Goal: Information Seeking & Learning: Find specific fact

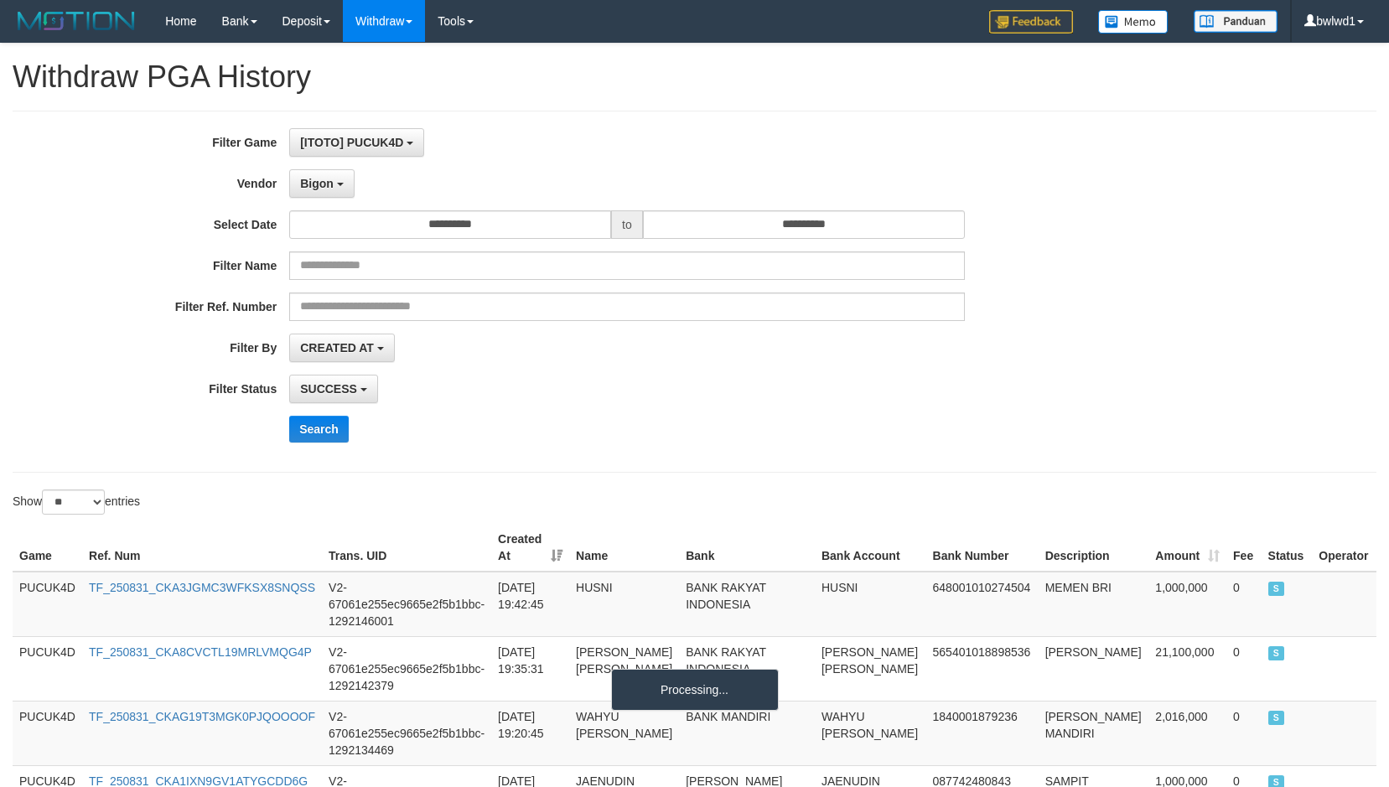
select select "**********"
select select "*"
select select "**"
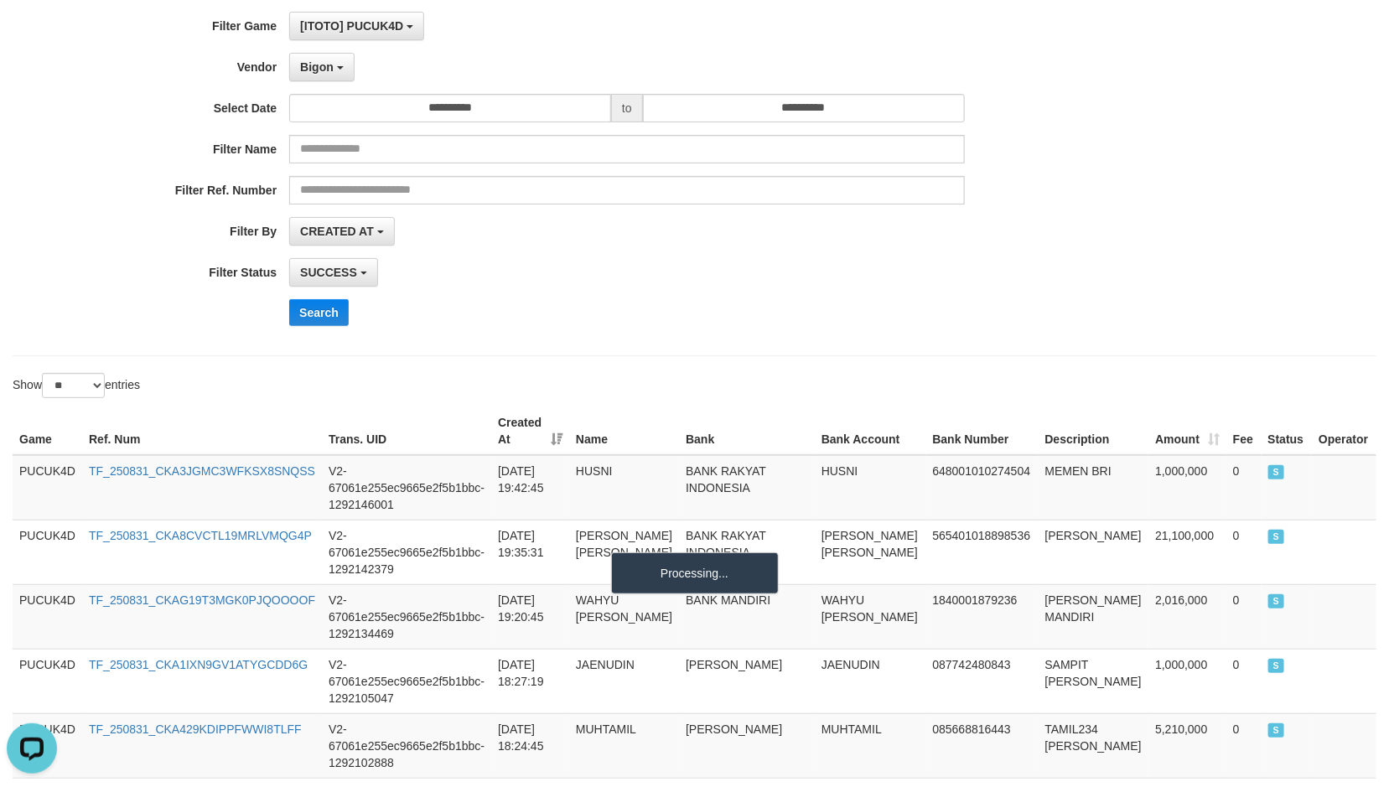
scroll to position [15, 0]
click at [1084, 277] on div "**********" at bounding box center [579, 272] width 1158 height 28
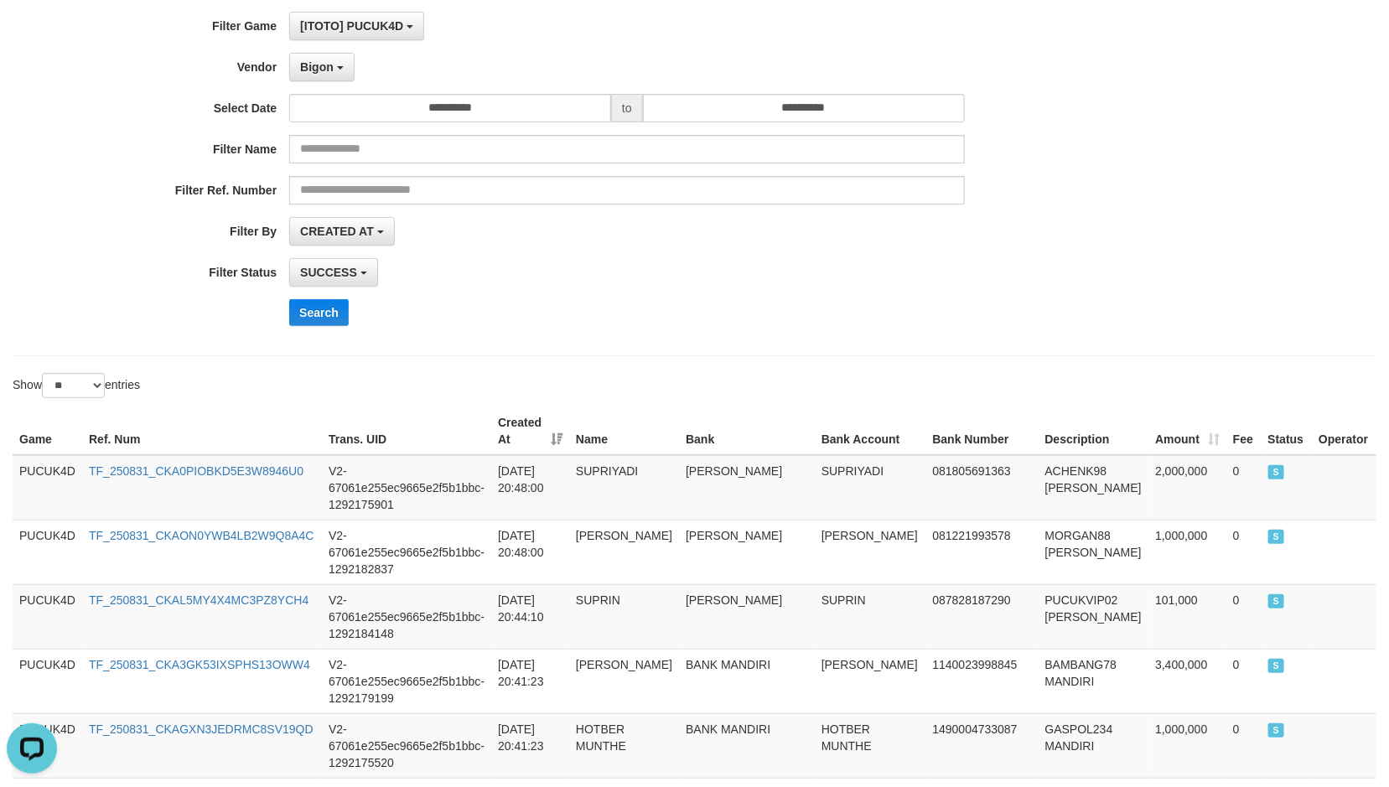
click at [888, 348] on div "**********" at bounding box center [695, 175] width 1364 height 362
click at [715, 396] on div "Show ** ** ** *** entries" at bounding box center [694, 387] width 1389 height 29
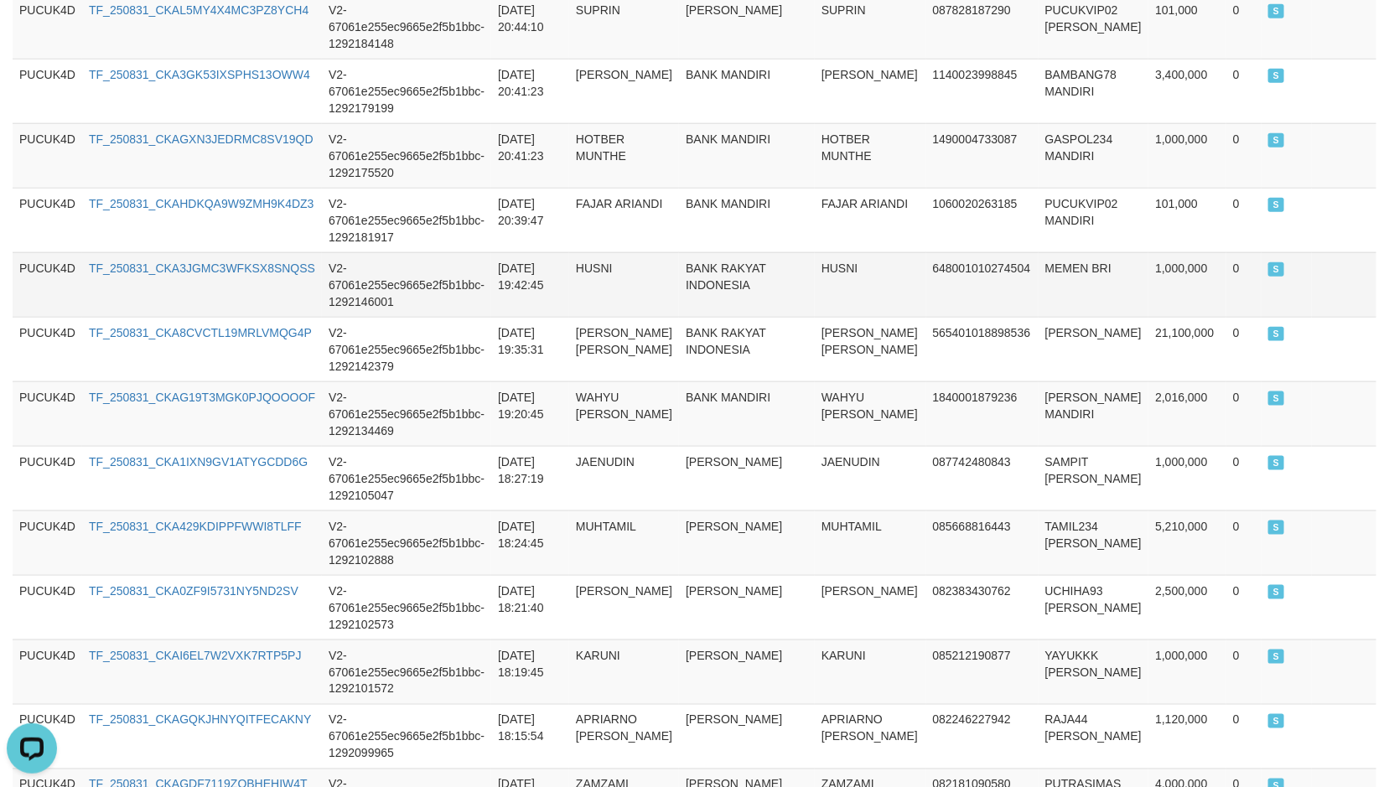
scroll to position [821, 0]
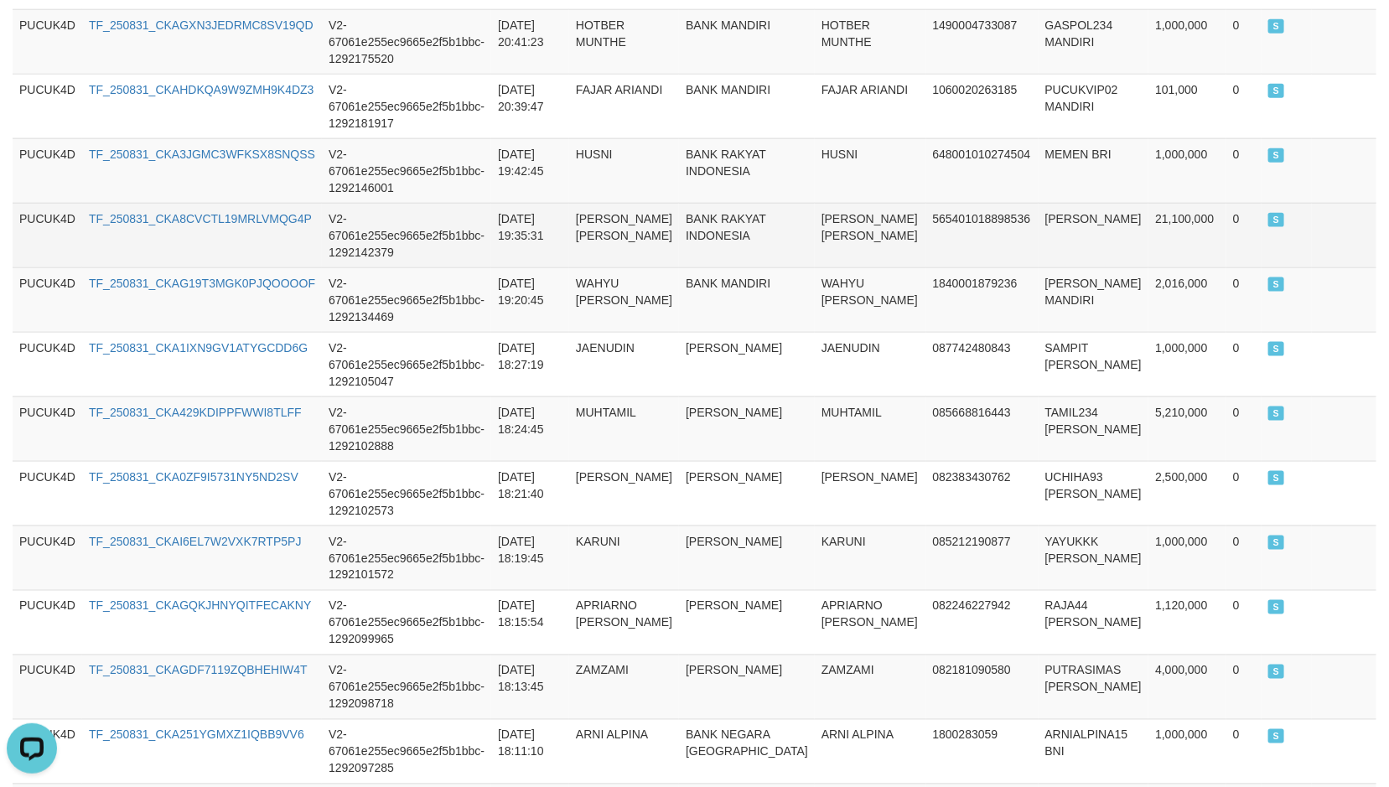
click at [1162, 211] on td "21,100,000" at bounding box center [1187, 235] width 78 height 65
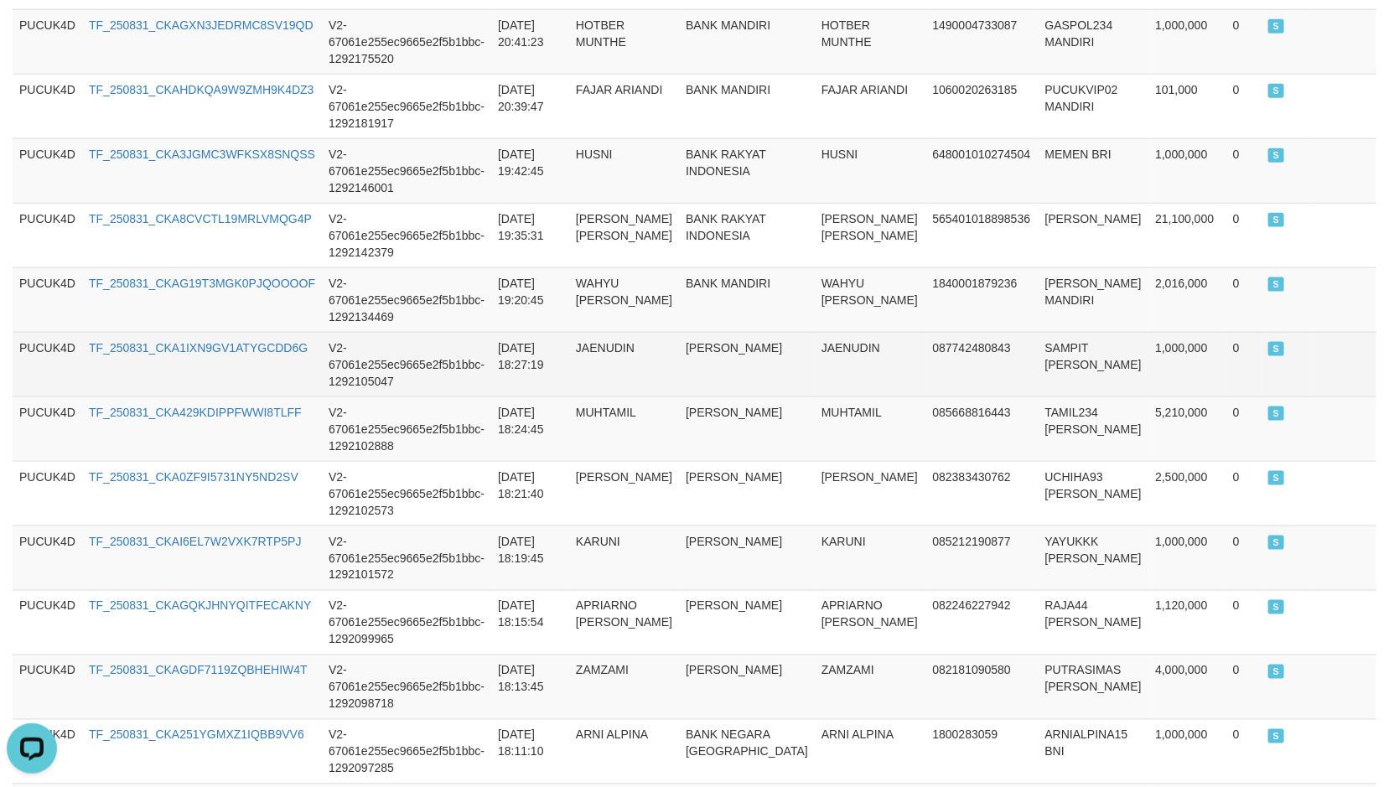
drag, startPoint x: 868, startPoint y: 325, endPoint x: 993, endPoint y: 327, distance: 125.7
click at [878, 332] on tr "PUCUK4D TF_250831_CKA1IXN9GV1ATYGCDD6G V2-67061e255ec9665e2f5b1bbc-1292105047 2…" at bounding box center [695, 364] width 1364 height 65
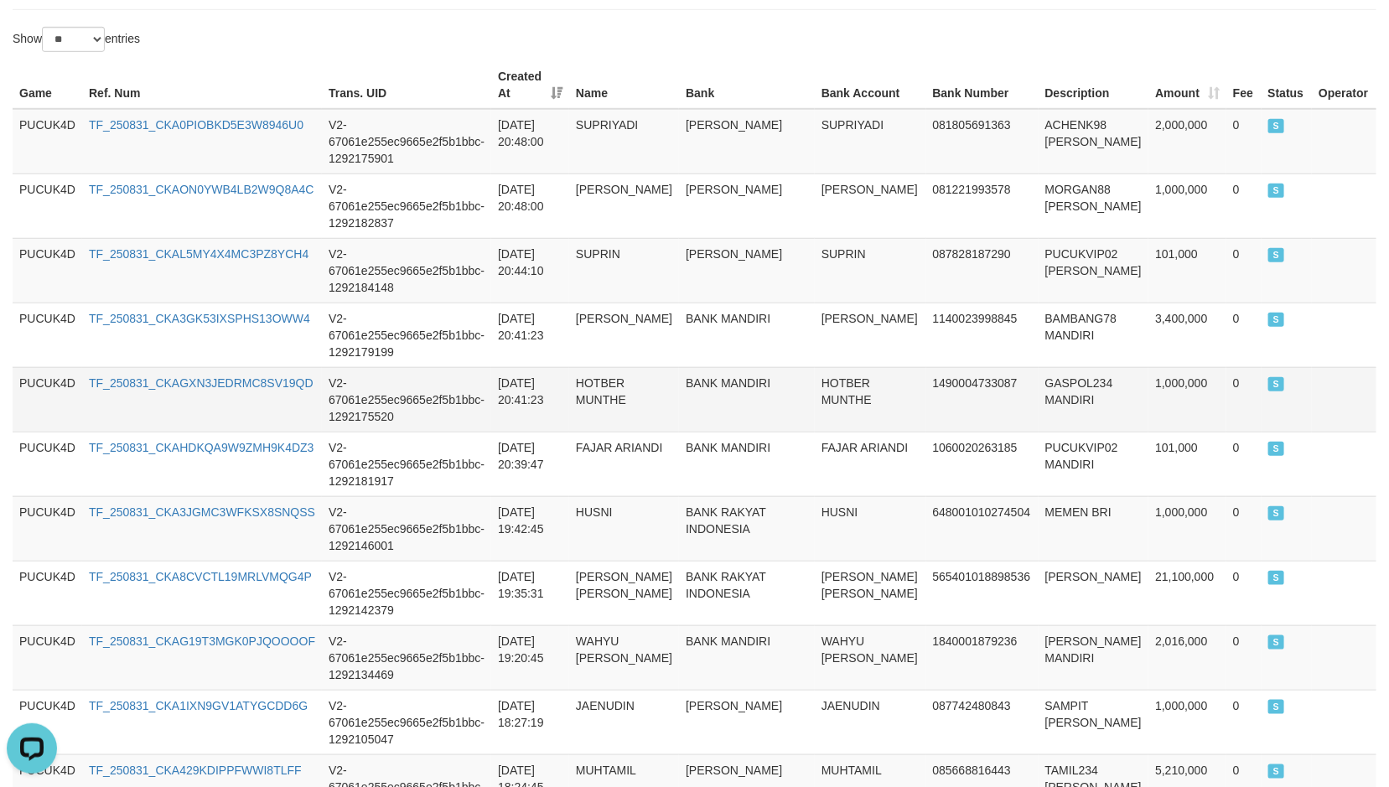
scroll to position [443, 0]
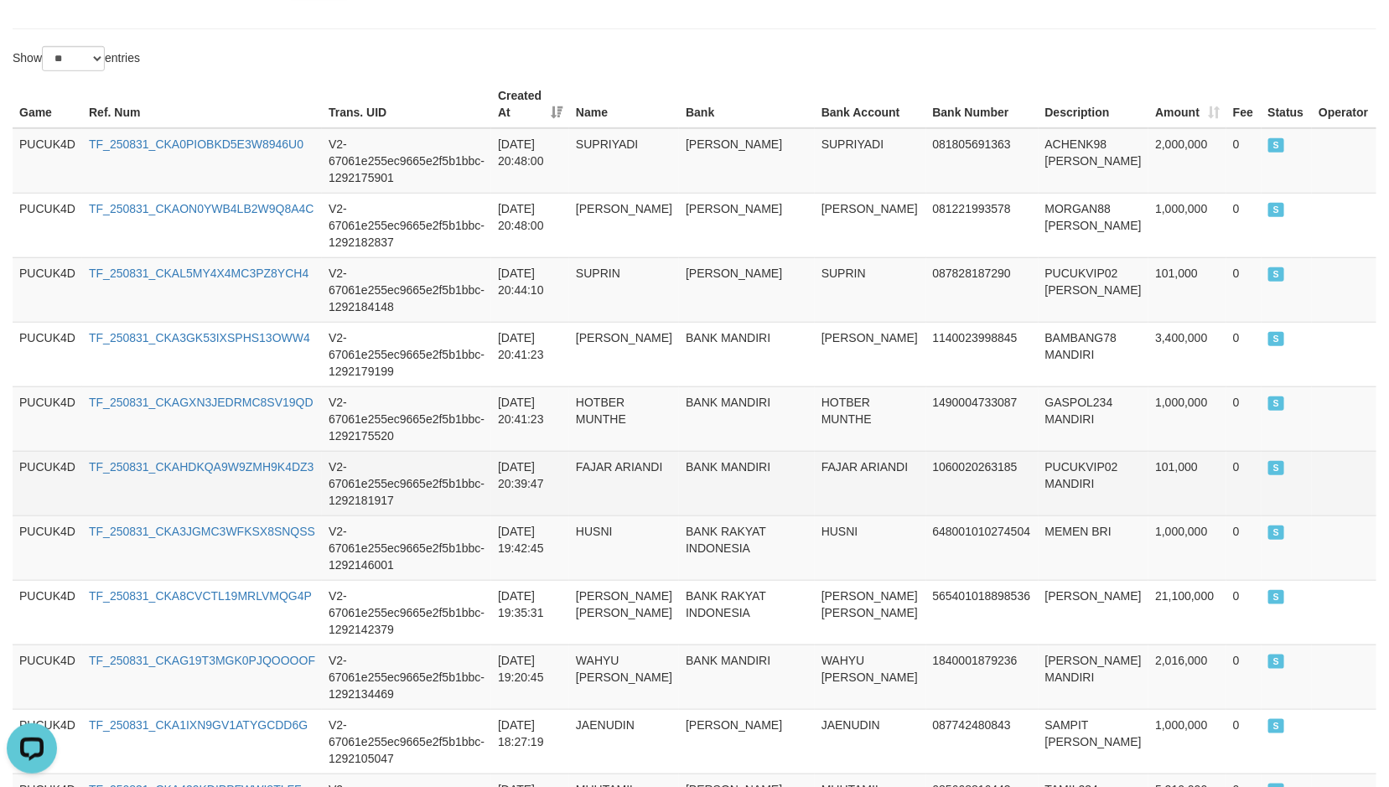
click at [1039, 451] on td "PUCUKVIP02 MANDIRI" at bounding box center [1094, 483] width 111 height 65
drag, startPoint x: 1032, startPoint y: 448, endPoint x: 1321, endPoint y: 493, distance: 292.6
click at [1039, 451] on td "PUCUKVIP02 MANDIRI" at bounding box center [1094, 483] width 111 height 65
copy td "PUCUKVIP02"
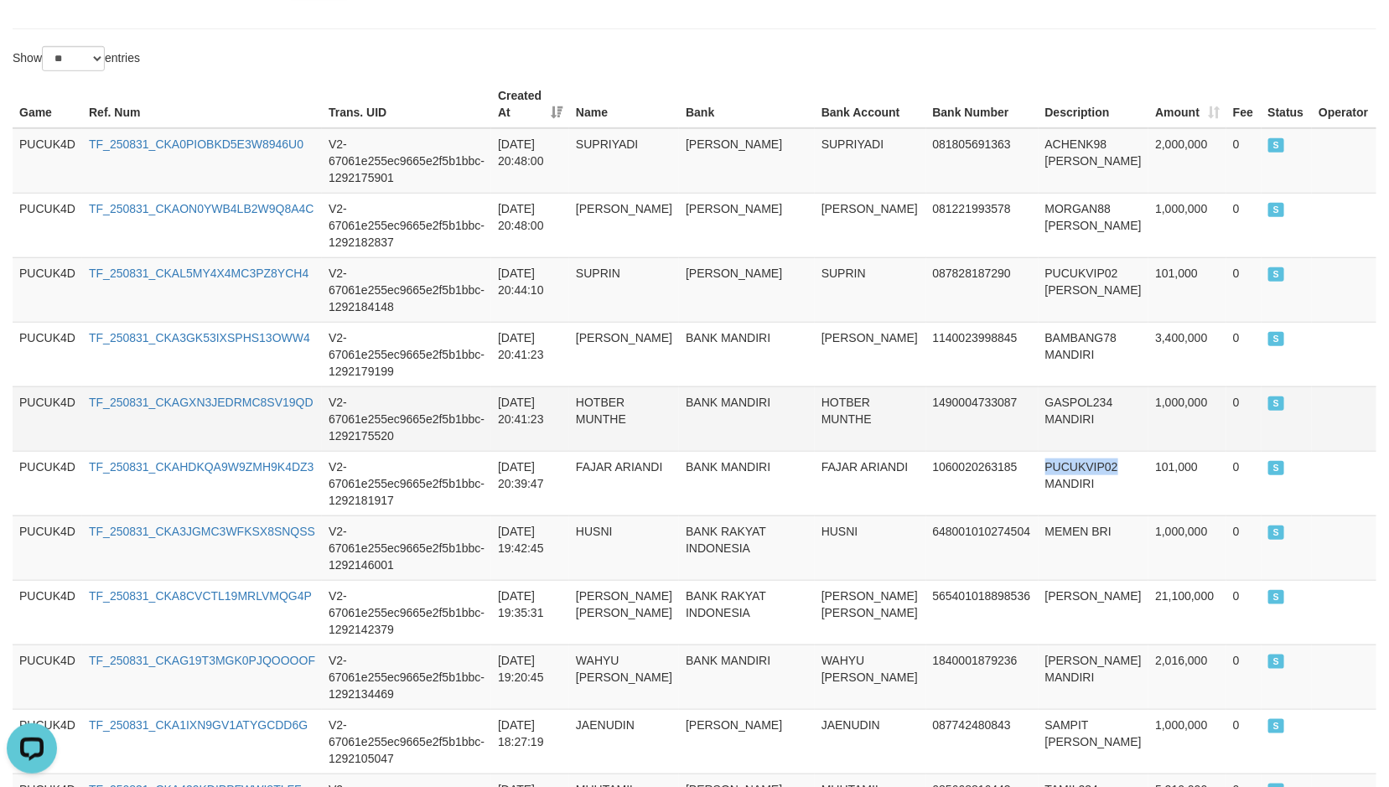
click at [1039, 393] on td "GASPOL234 MANDIRI" at bounding box center [1094, 418] width 111 height 65
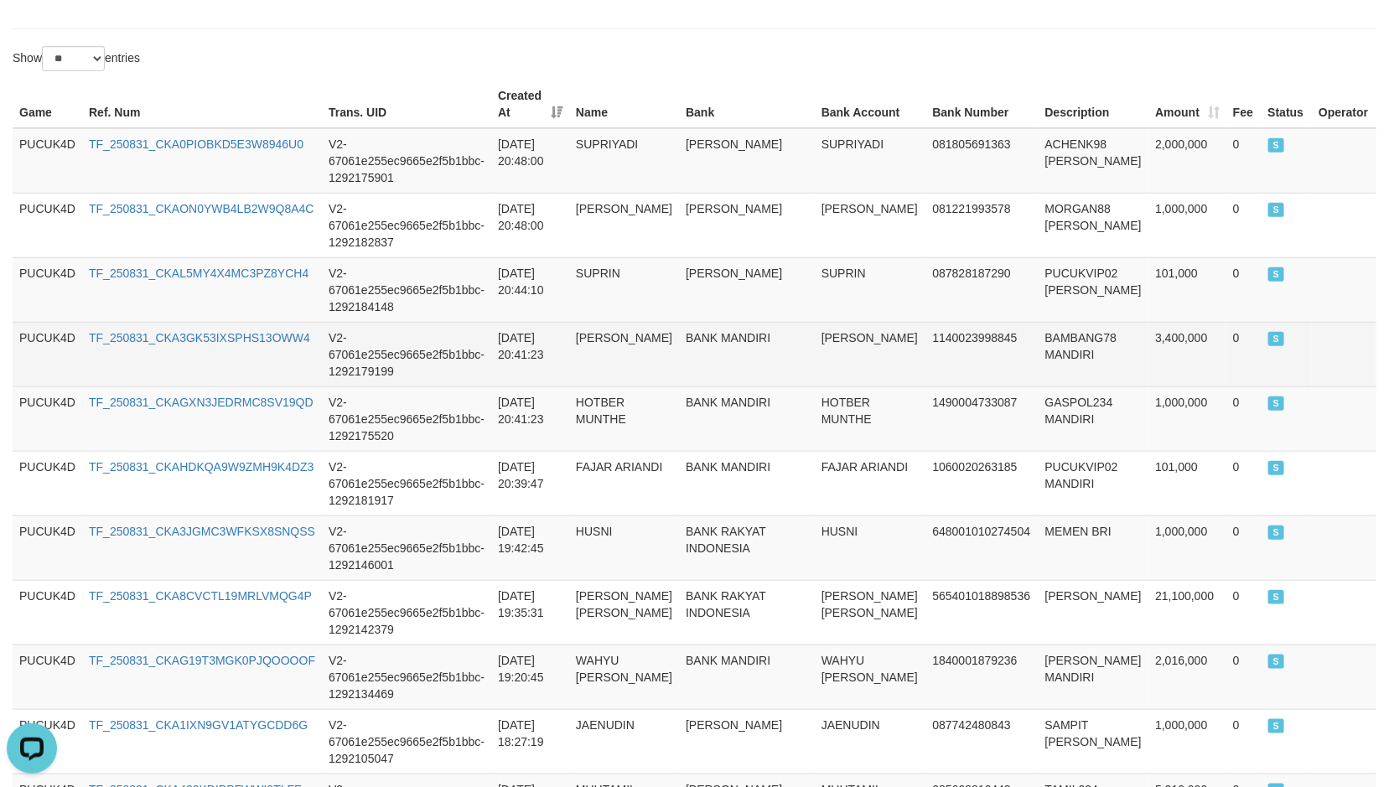
click at [1039, 322] on td "BAMBANG78 MANDIRI" at bounding box center [1094, 354] width 111 height 65
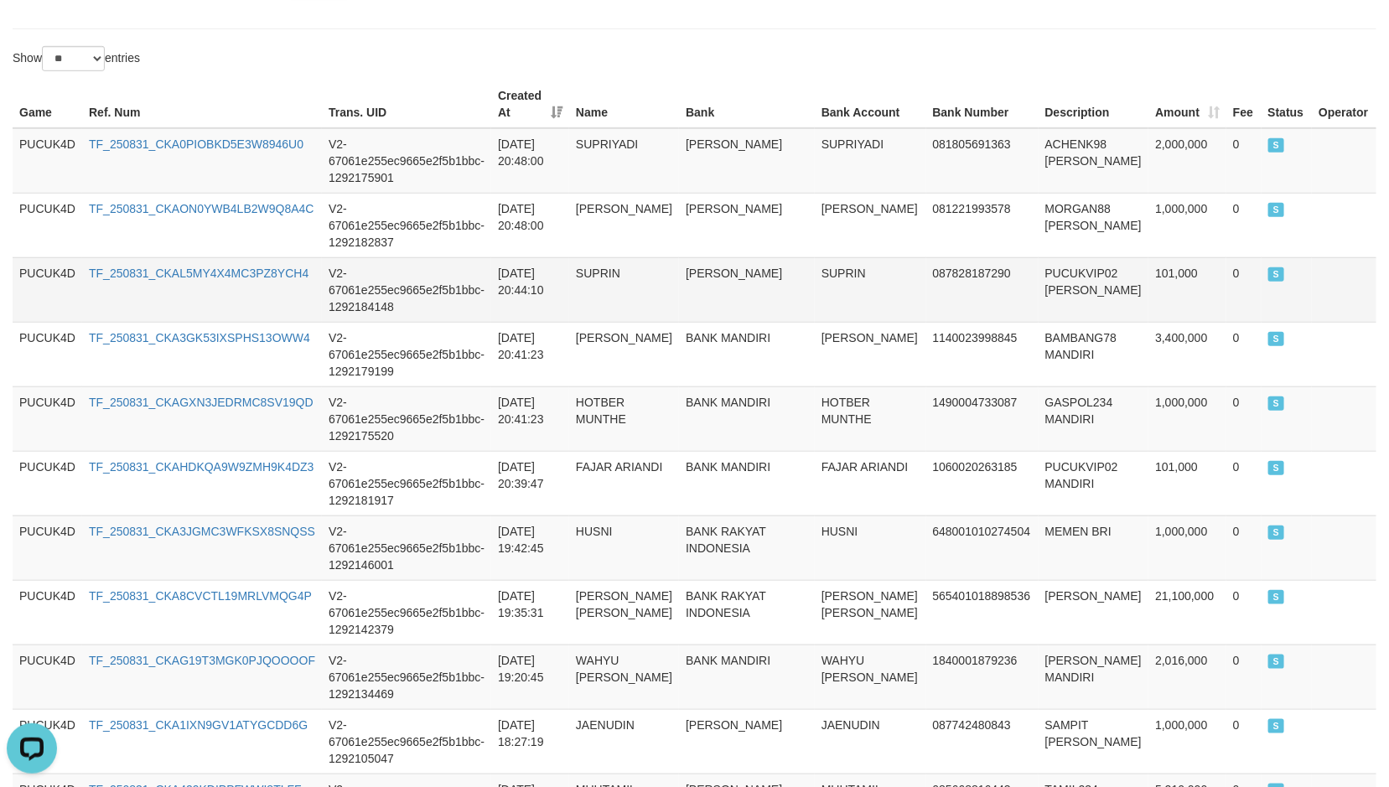
click at [1039, 257] on td "PUCUKVIP02 DANA" at bounding box center [1094, 289] width 111 height 65
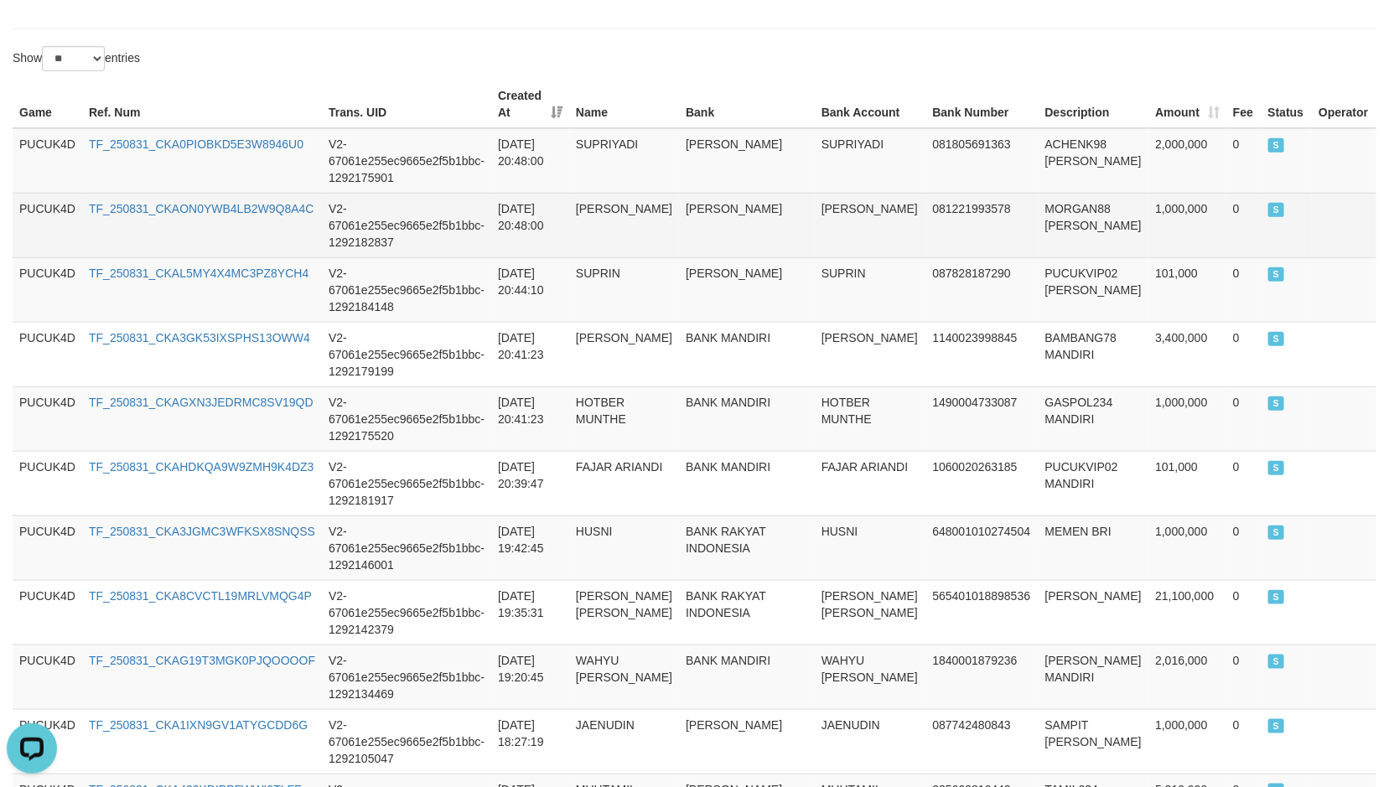
click at [1044, 193] on td "MORGAN88 DANA" at bounding box center [1094, 225] width 111 height 65
copy td "MORGAN88"
click at [1044, 193] on td "MORGAN88 DANA" at bounding box center [1094, 225] width 111 height 65
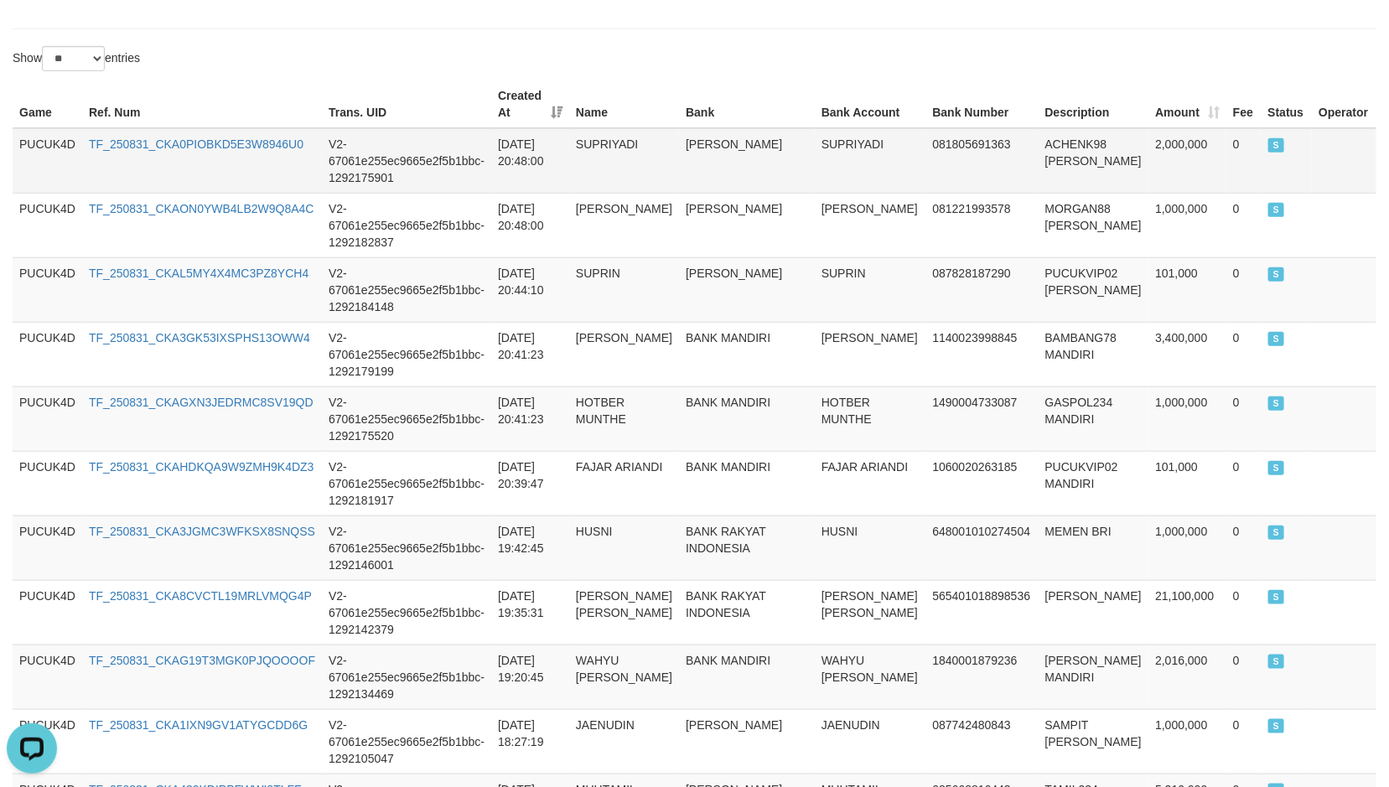
drag, startPoint x: 1027, startPoint y: 159, endPoint x: 1013, endPoint y: 116, distance: 45.6
click at [1039, 159] on td "ACHENK98 DANA" at bounding box center [1094, 160] width 111 height 65
click at [1039, 128] on td "ACHENK98 DANA" at bounding box center [1094, 160] width 111 height 65
copy td "ACHENK98"
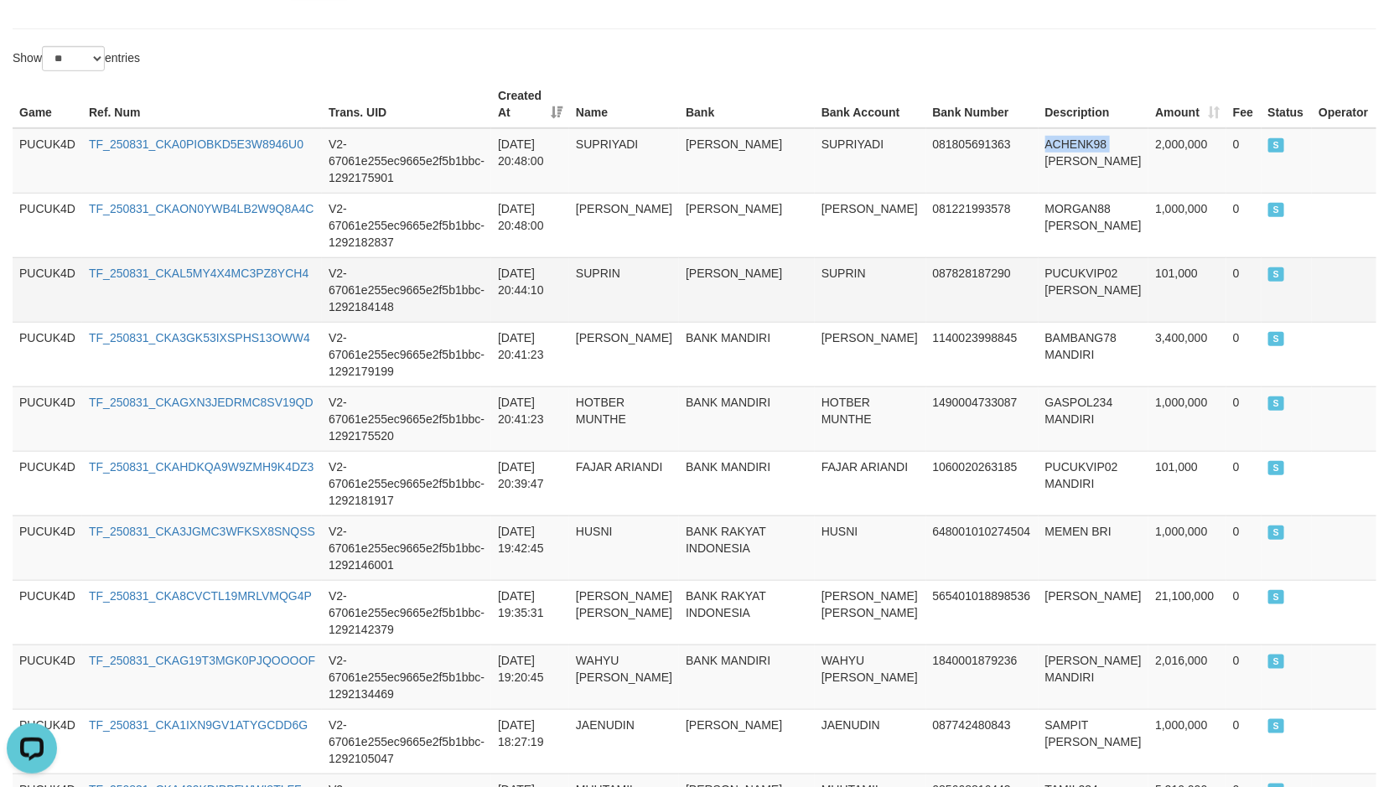
click at [1039, 257] on td "PUCUKVIP02 DANA" at bounding box center [1094, 289] width 111 height 65
copy td "PUCUKVIP02"
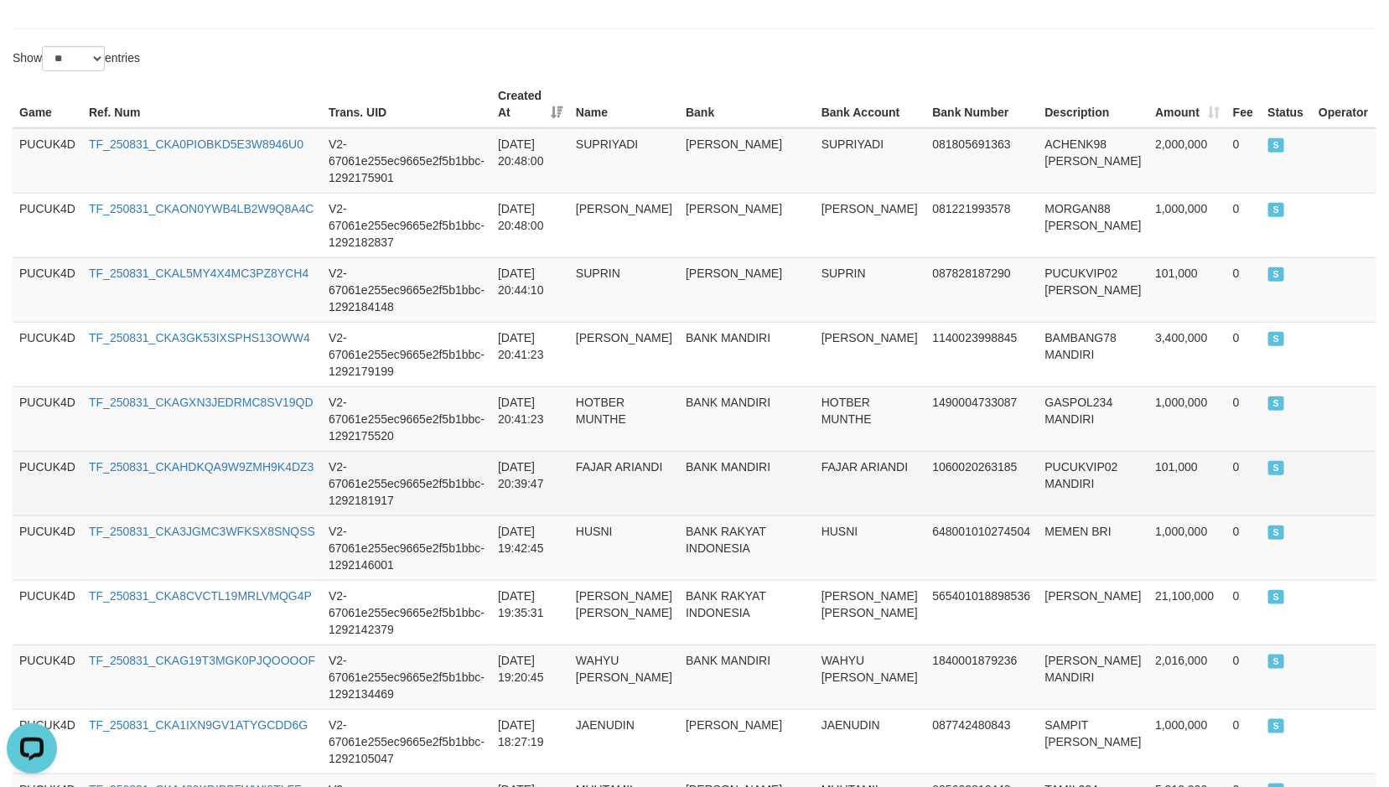
click at [815, 458] on td "FAJAR ARIANDI" at bounding box center [870, 483] width 111 height 65
copy td "FAJAR"
click at [815, 458] on td "FAJAR ARIANDI" at bounding box center [870, 483] width 111 height 65
copy td "FAJAR ARIANDI"
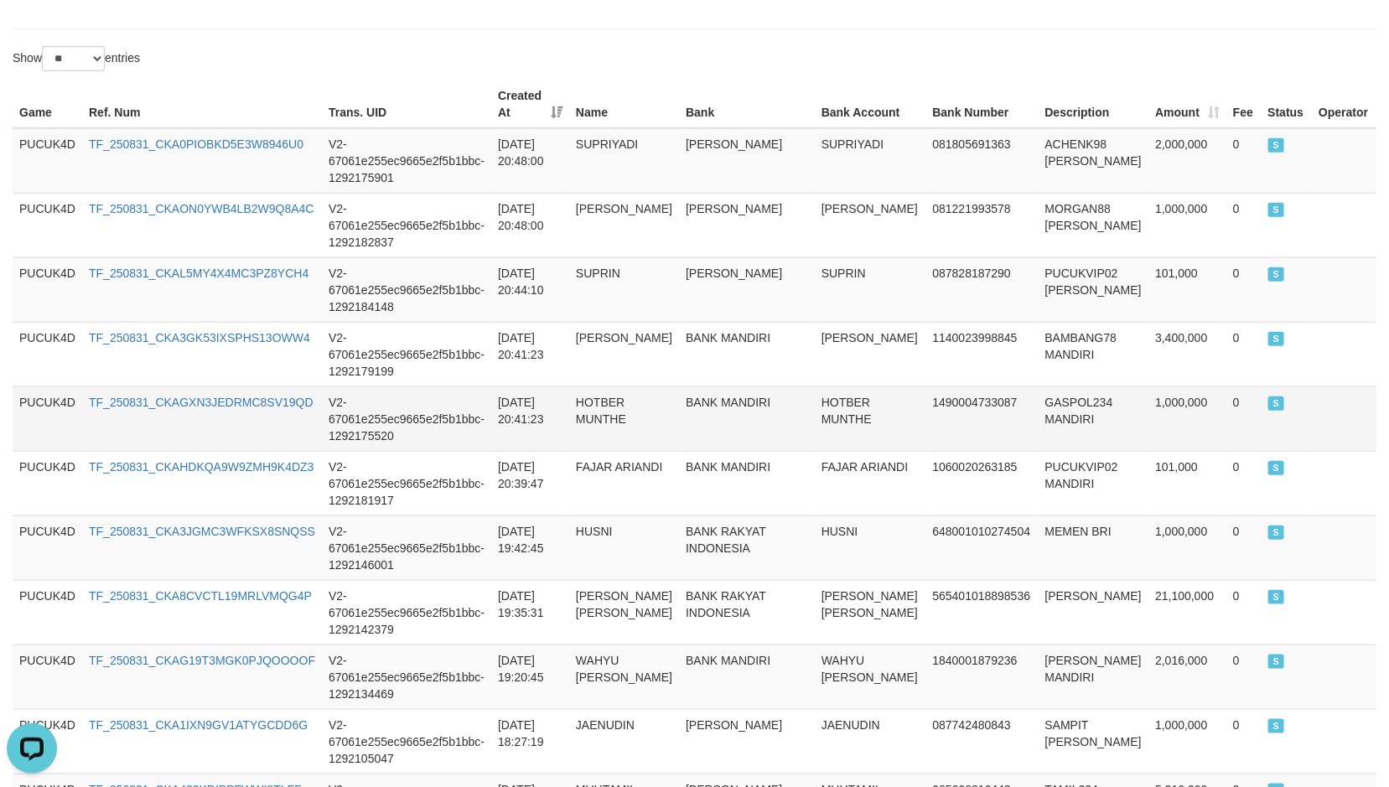
click at [815, 386] on td "HOTBER MUNTHE" at bounding box center [870, 418] width 111 height 65
copy td "HOTBER MUNTHE"
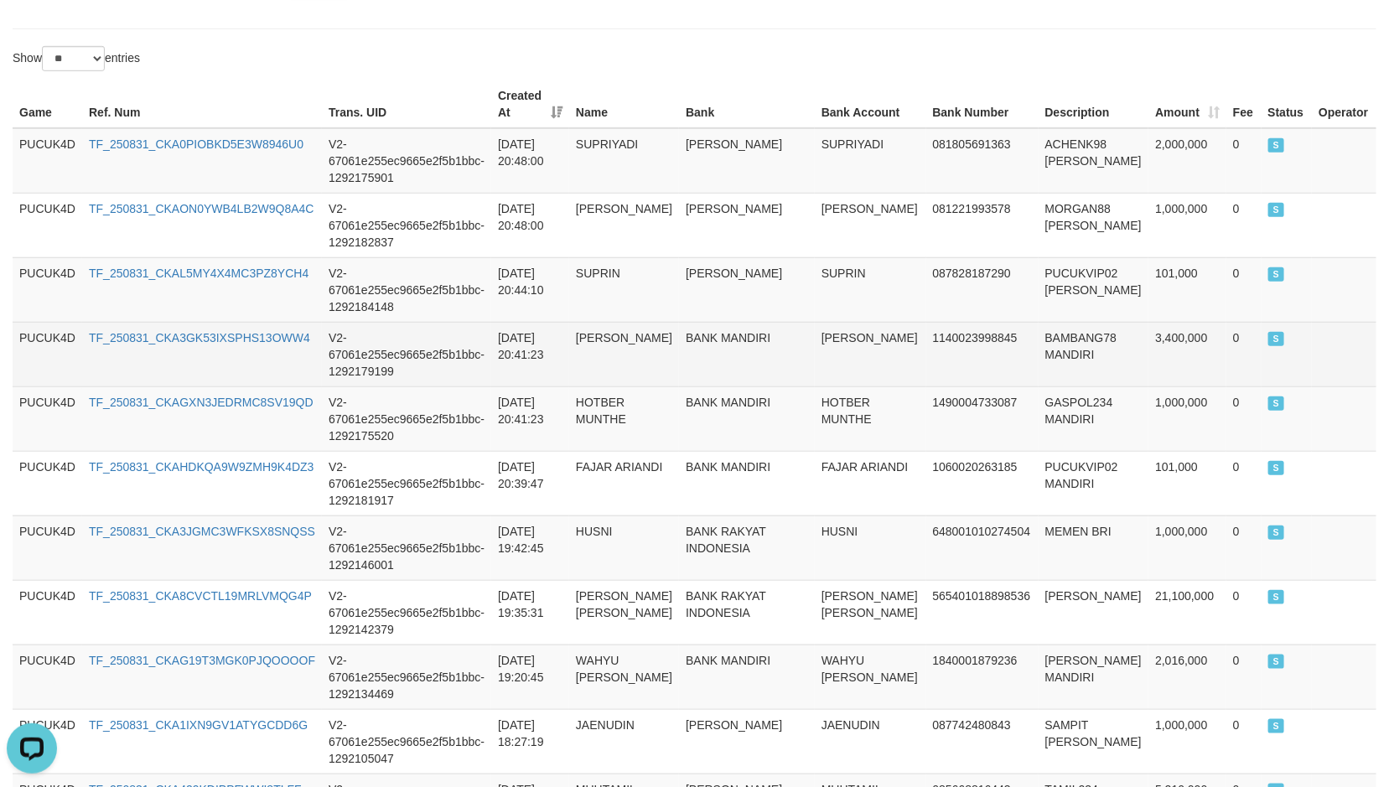
click at [815, 328] on td "BIMO SISWOKO" at bounding box center [870, 354] width 111 height 65
copy td "BIMO"
click at [815, 328] on td "BIMO SISWOKO" at bounding box center [870, 354] width 111 height 65
copy td "BIMO SISWOKO"
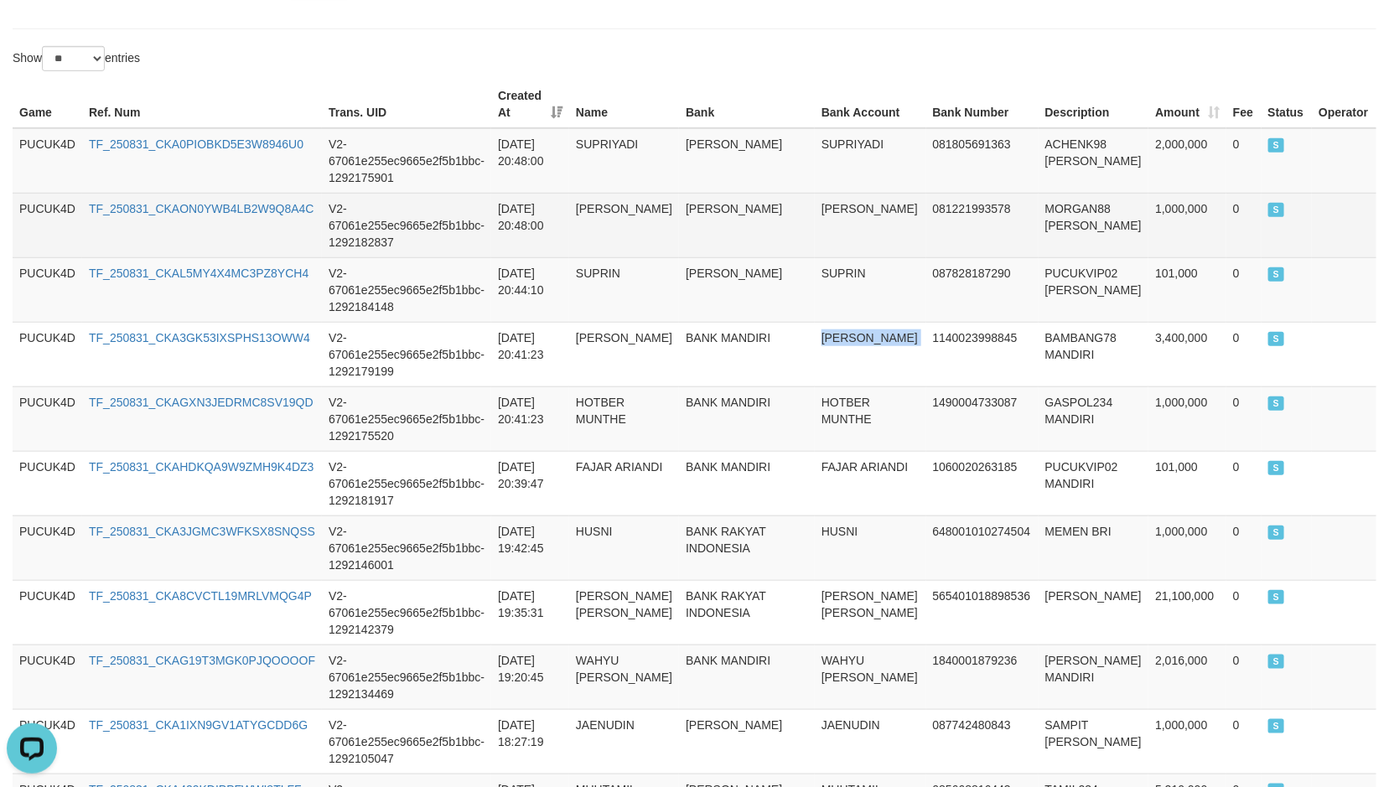
click at [815, 231] on td "ABDUL ROJAK" at bounding box center [870, 225] width 111 height 65
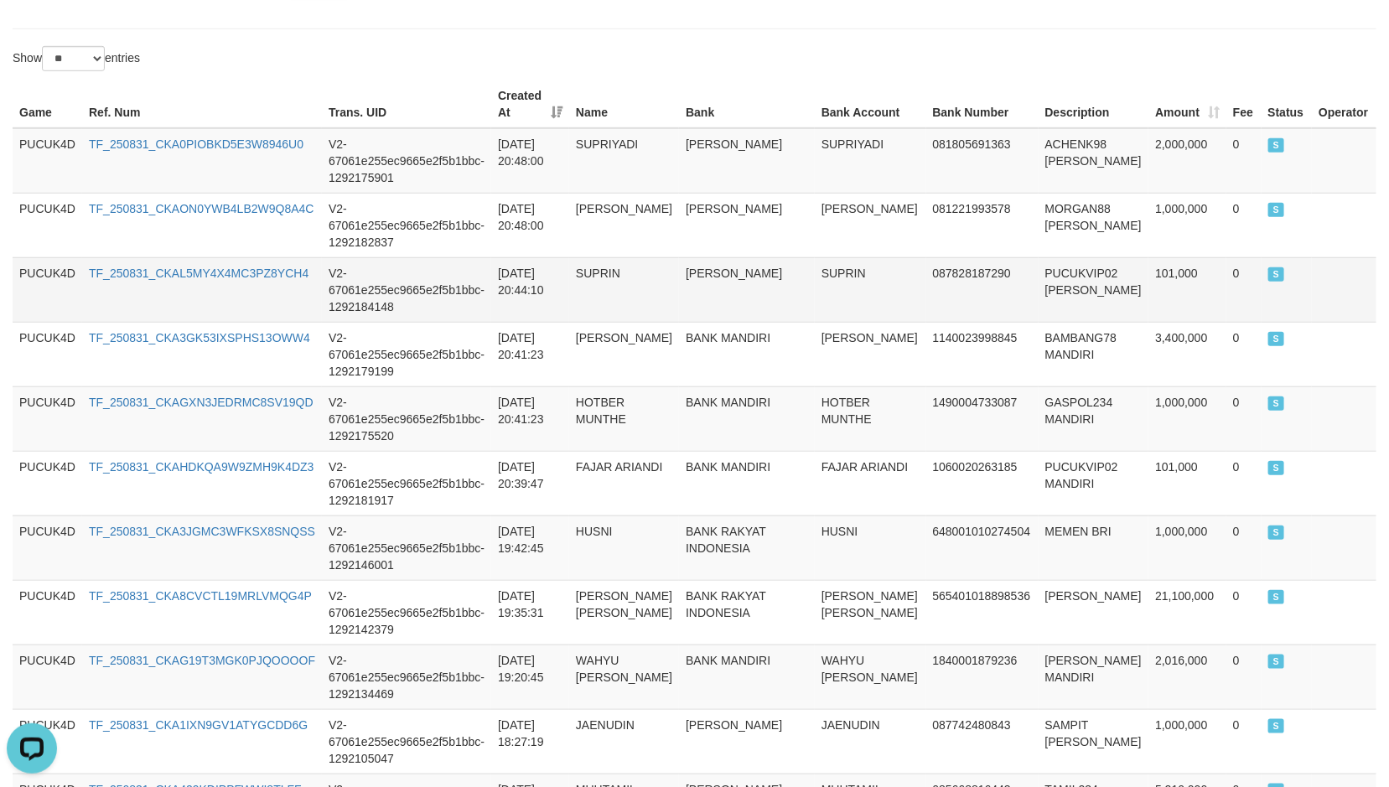
click at [815, 257] on td "SUPRIN" at bounding box center [870, 289] width 111 height 65
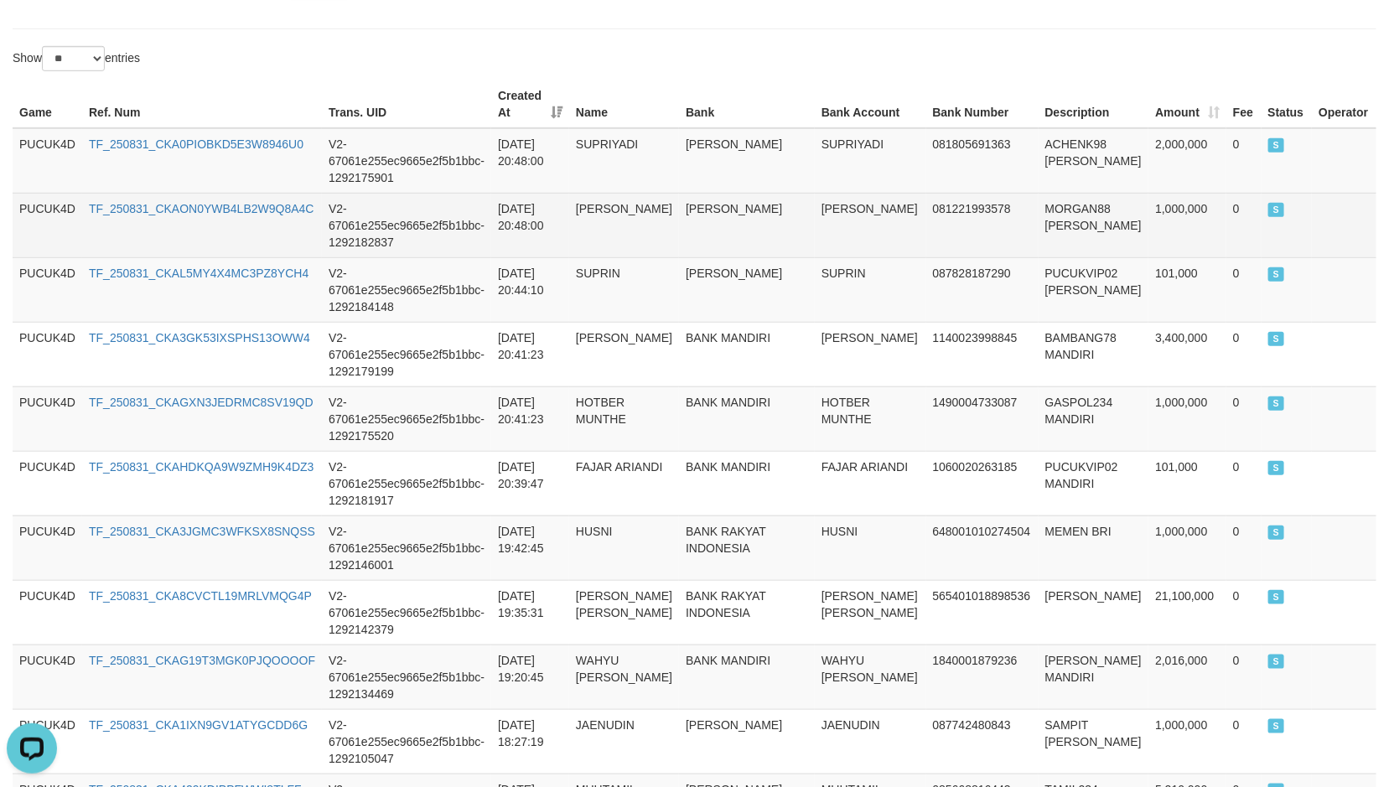
drag, startPoint x: 852, startPoint y: 201, endPoint x: 837, endPoint y: 204, distance: 15.3
click at [852, 201] on td "ABDUL ROJAK" at bounding box center [870, 225] width 111 height 65
click at [820, 193] on td "ABDUL ROJAK" at bounding box center [870, 225] width 111 height 65
copy td "ROJAK"
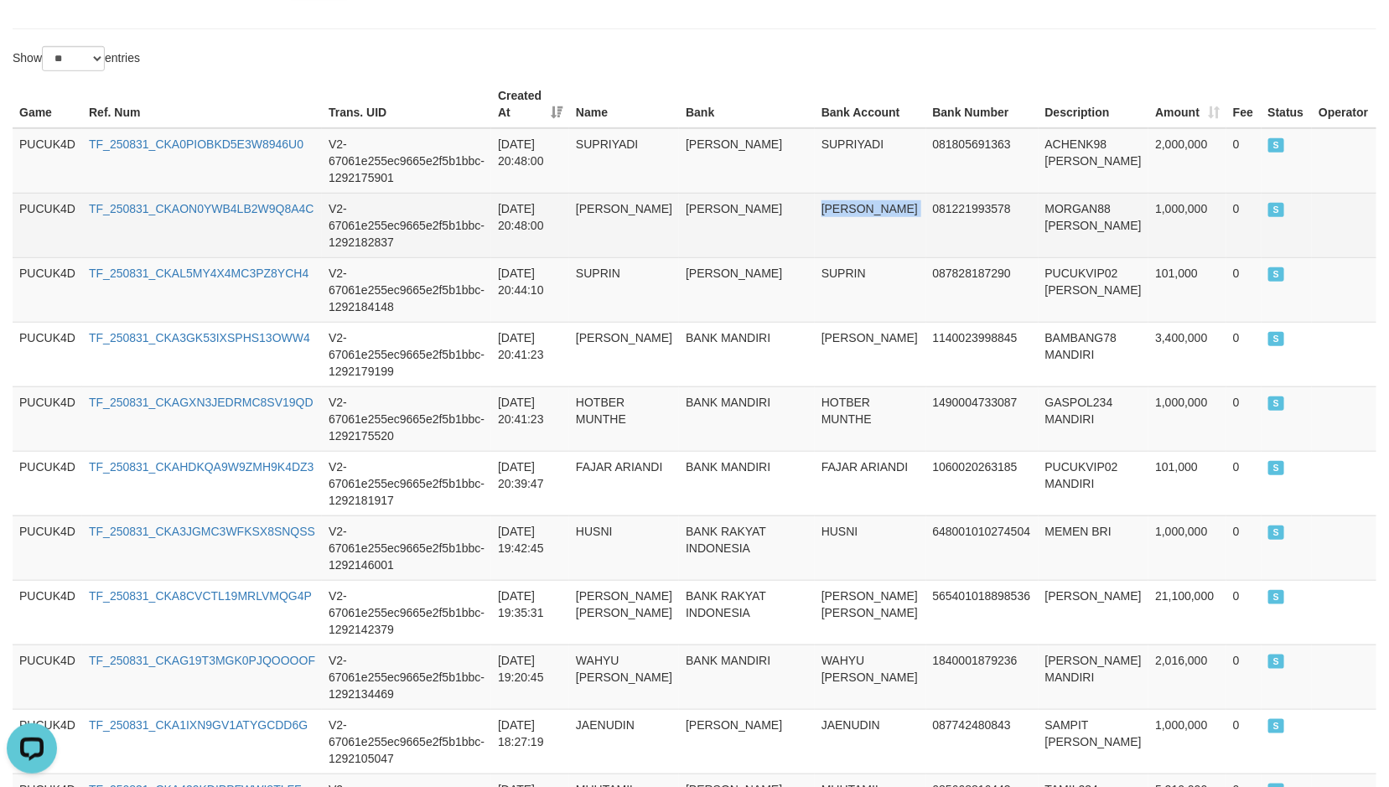
click at [820, 193] on td "ABDUL ROJAK" at bounding box center [870, 225] width 111 height 65
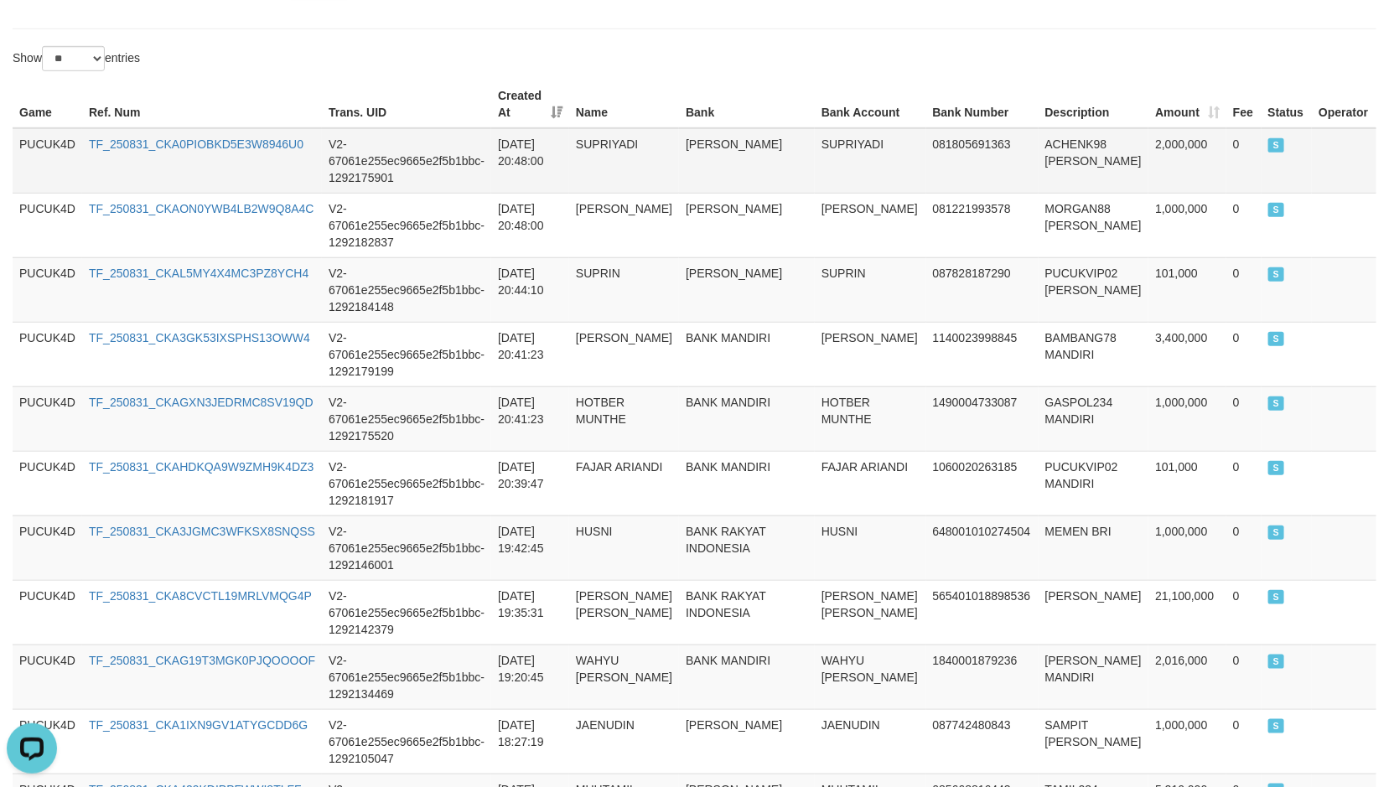
click at [815, 128] on td "SUPRIYADI" at bounding box center [870, 160] width 111 height 65
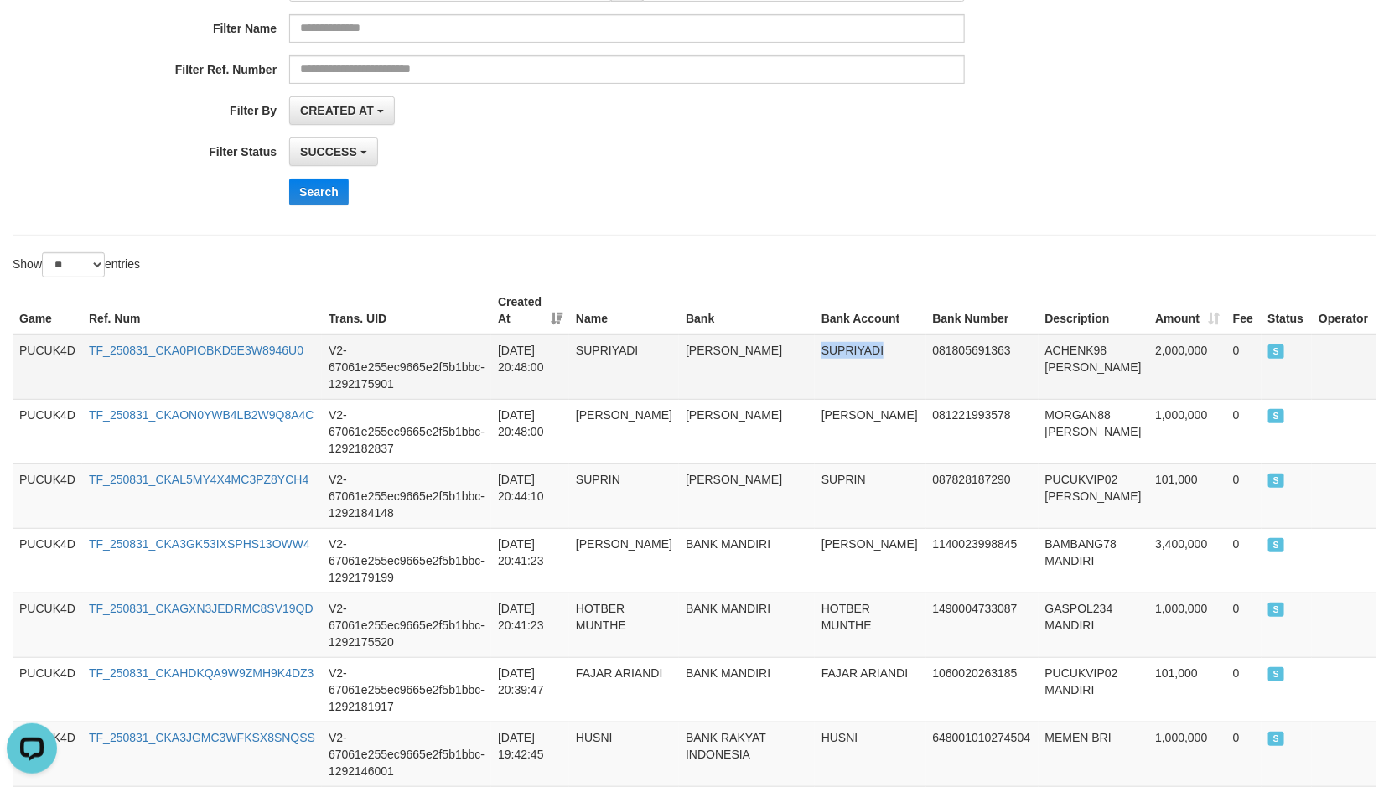
scroll to position [0, 0]
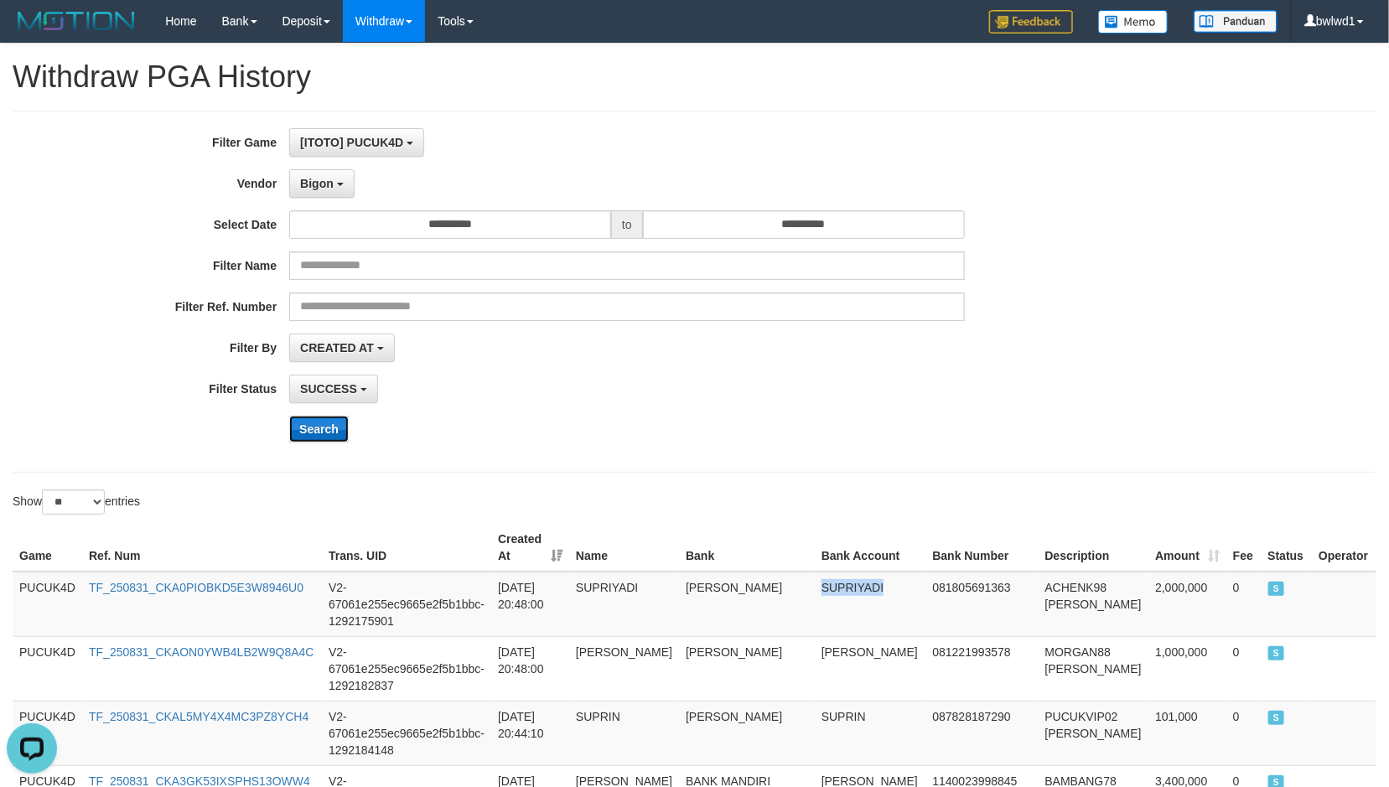
click at [324, 440] on button "Search" at bounding box center [319, 429] width 60 height 27
click at [334, 329] on div "**********" at bounding box center [579, 291] width 1158 height 327
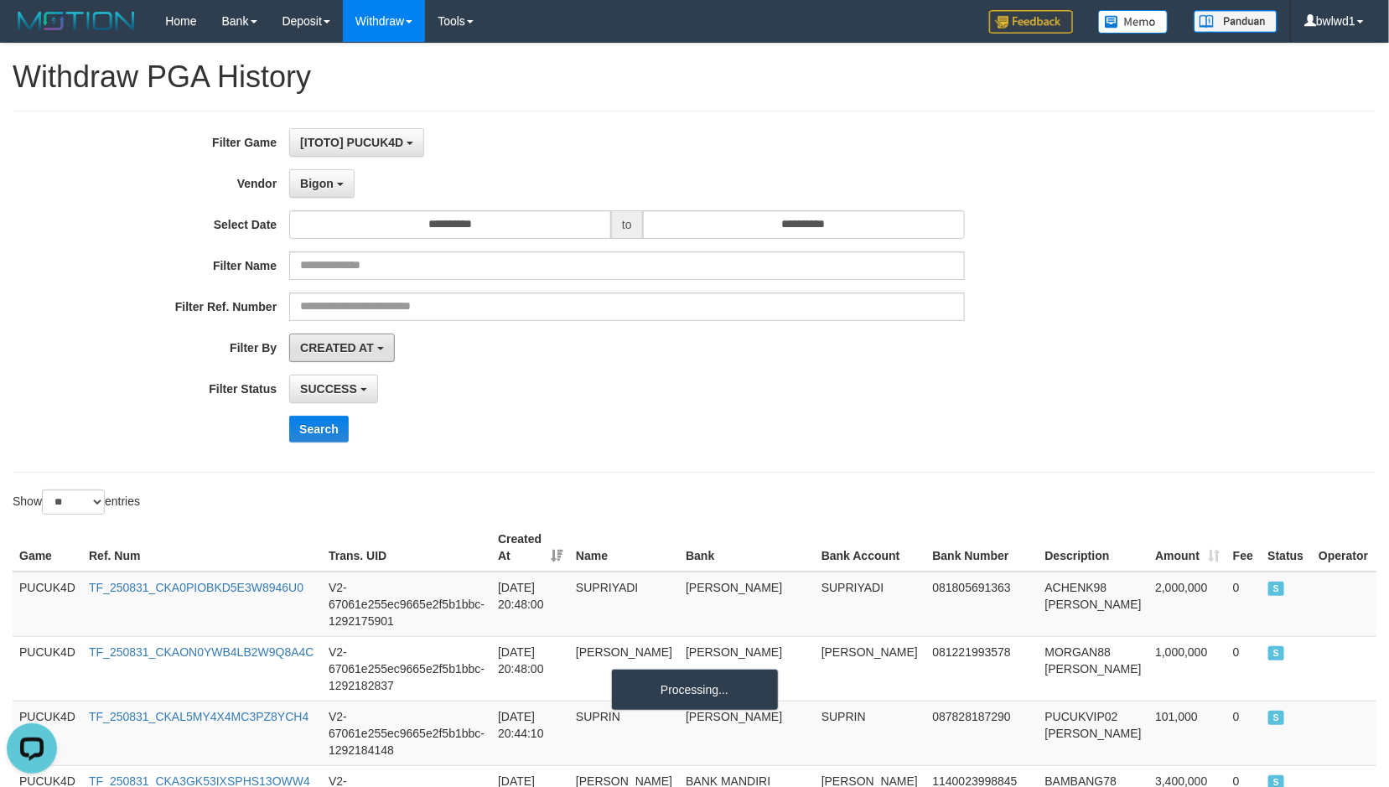
drag, startPoint x: 332, startPoint y: 350, endPoint x: 387, endPoint y: 377, distance: 61.9
click at [335, 352] on span "CREATED AT" at bounding box center [337, 347] width 74 height 13
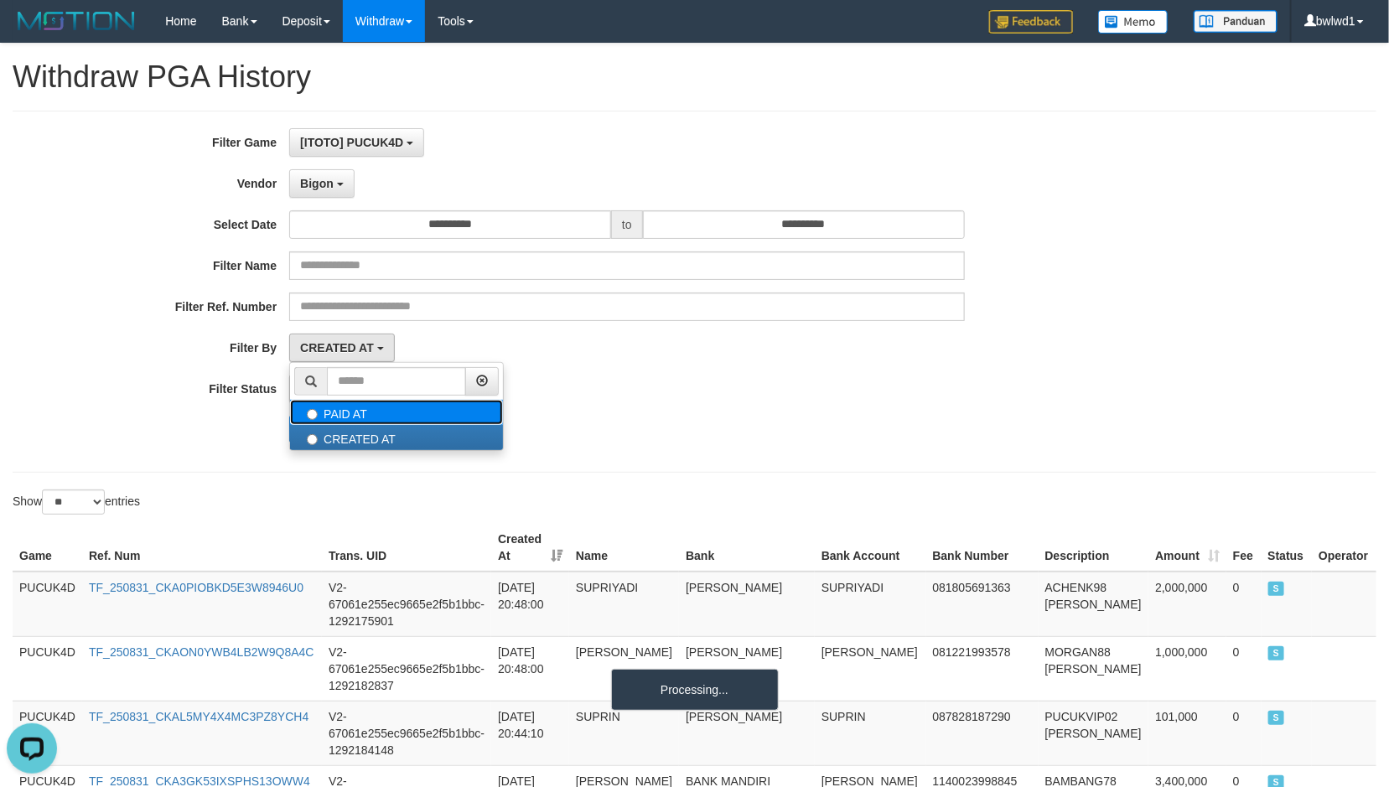
click at [376, 425] on label "PAID AT" at bounding box center [396, 412] width 213 height 25
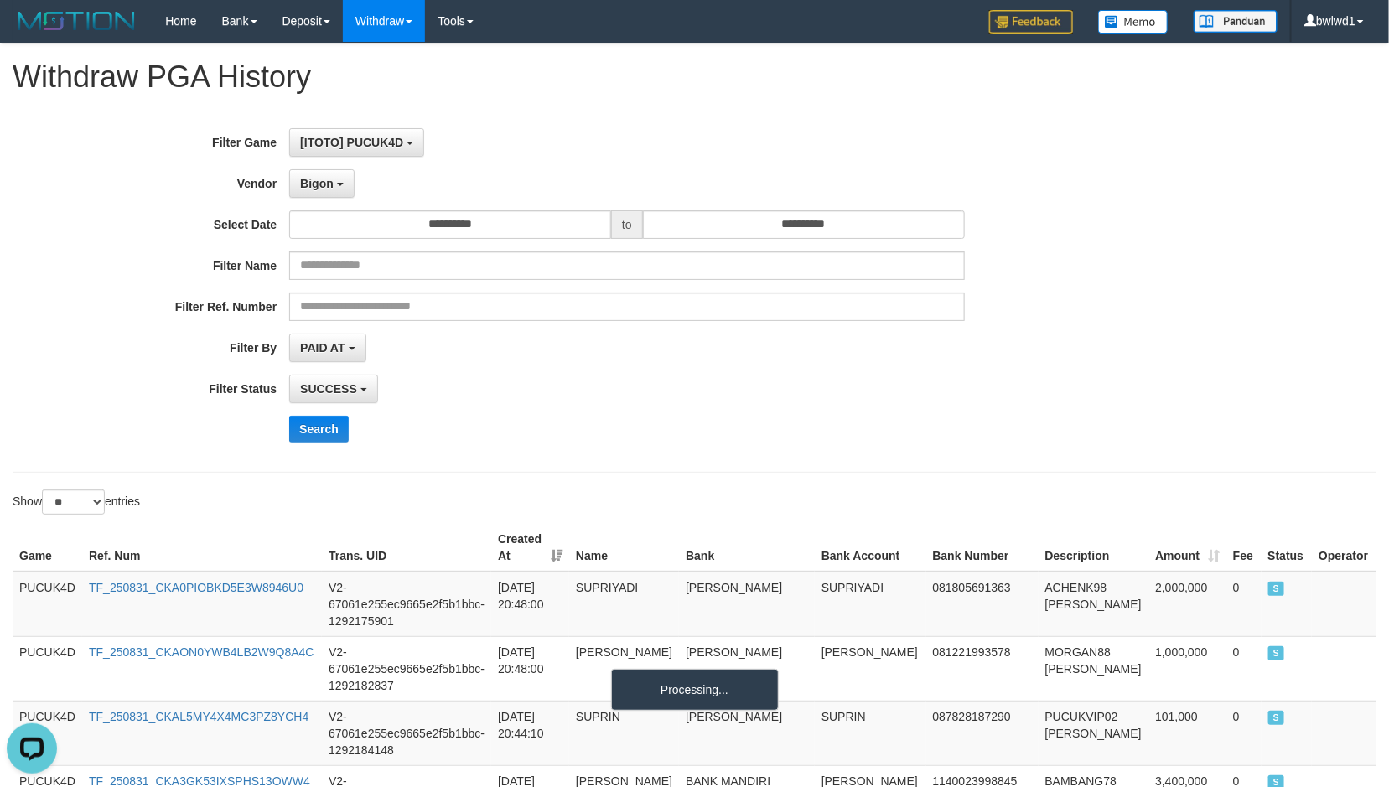
drag, startPoint x: 583, startPoint y: 360, endPoint x: 383, endPoint y: 406, distance: 205.6
click at [582, 360] on div "PAID AT PAID AT CREATED AT" at bounding box center [626, 348] width 675 height 28
click at [303, 421] on button "Search" at bounding box center [319, 429] width 60 height 27
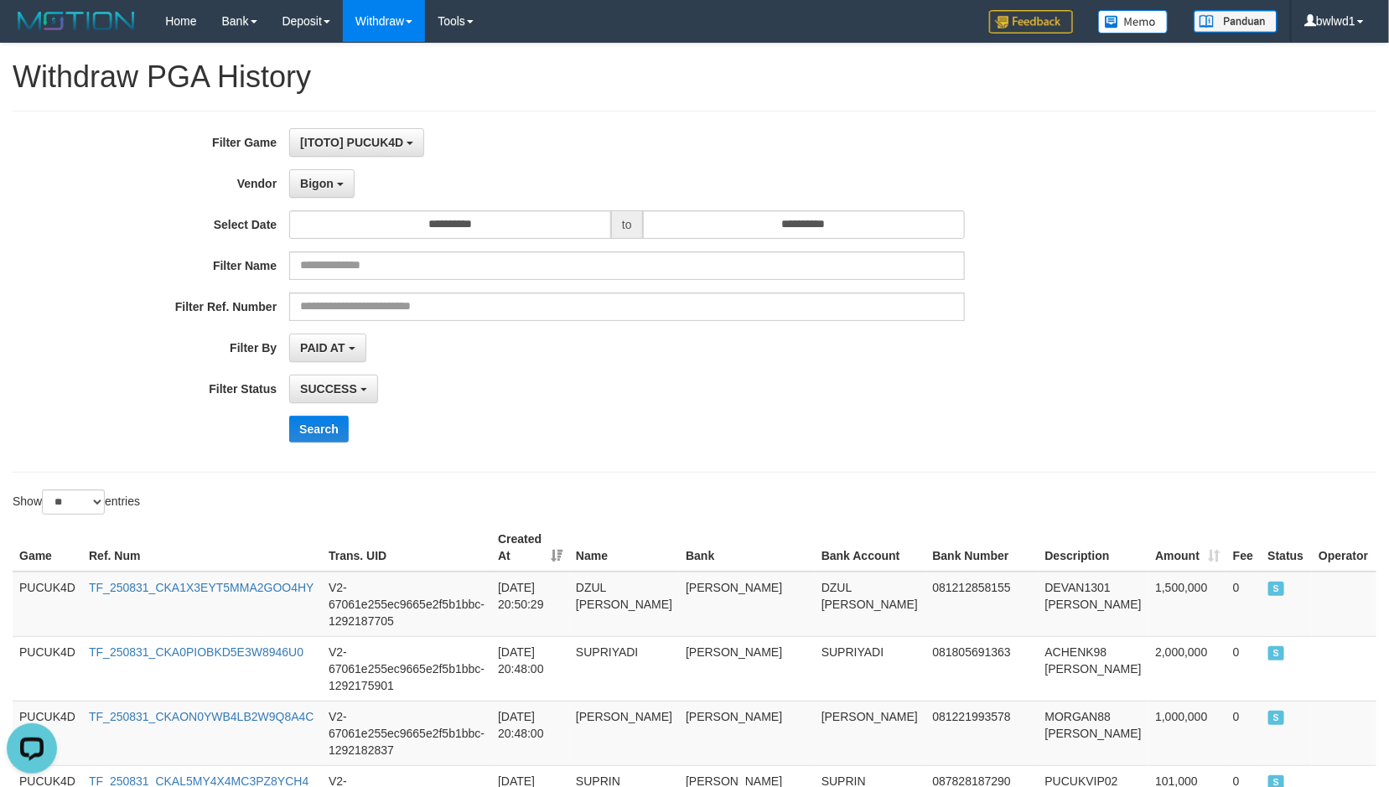
click at [852, 503] on div "Show ** ** ** *** entries" at bounding box center [694, 504] width 1389 height 29
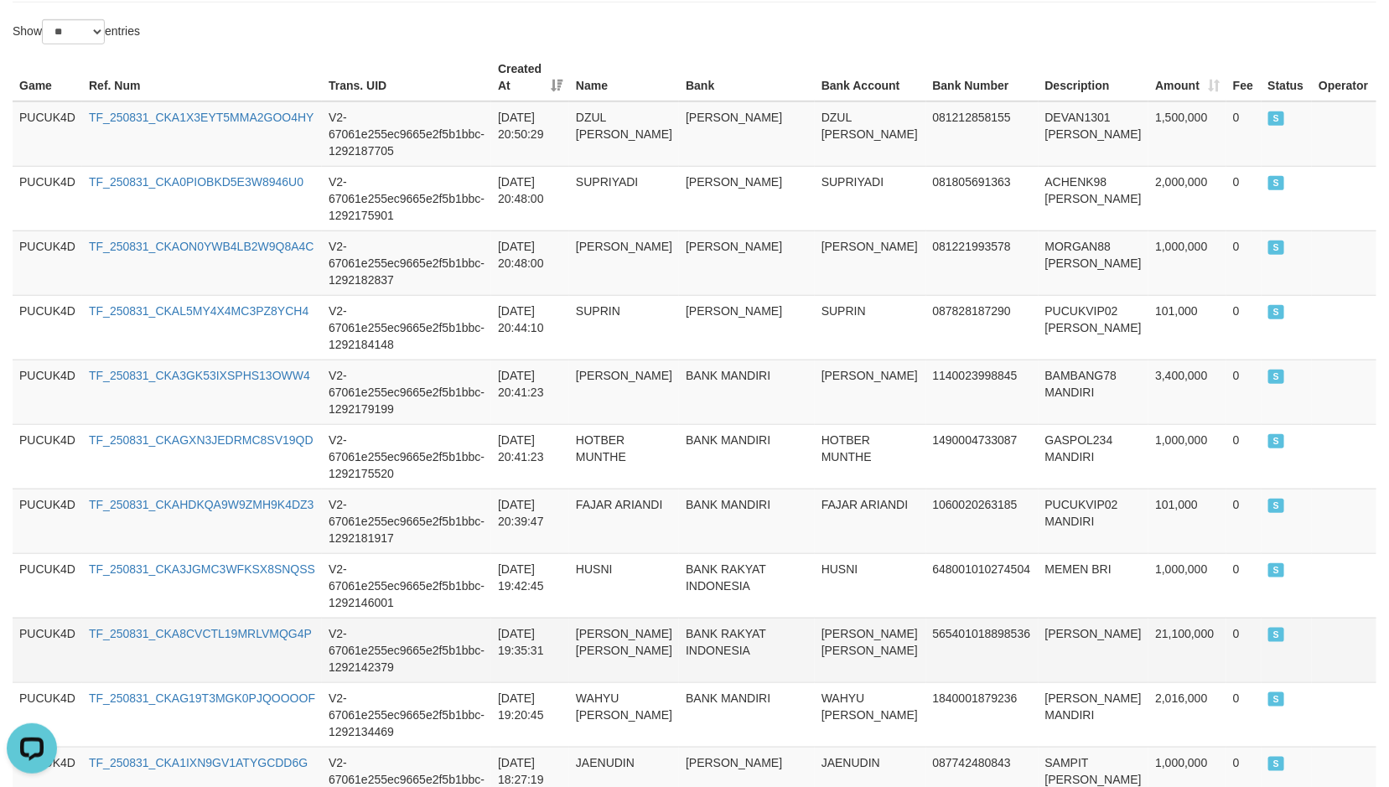
scroll to position [251, 0]
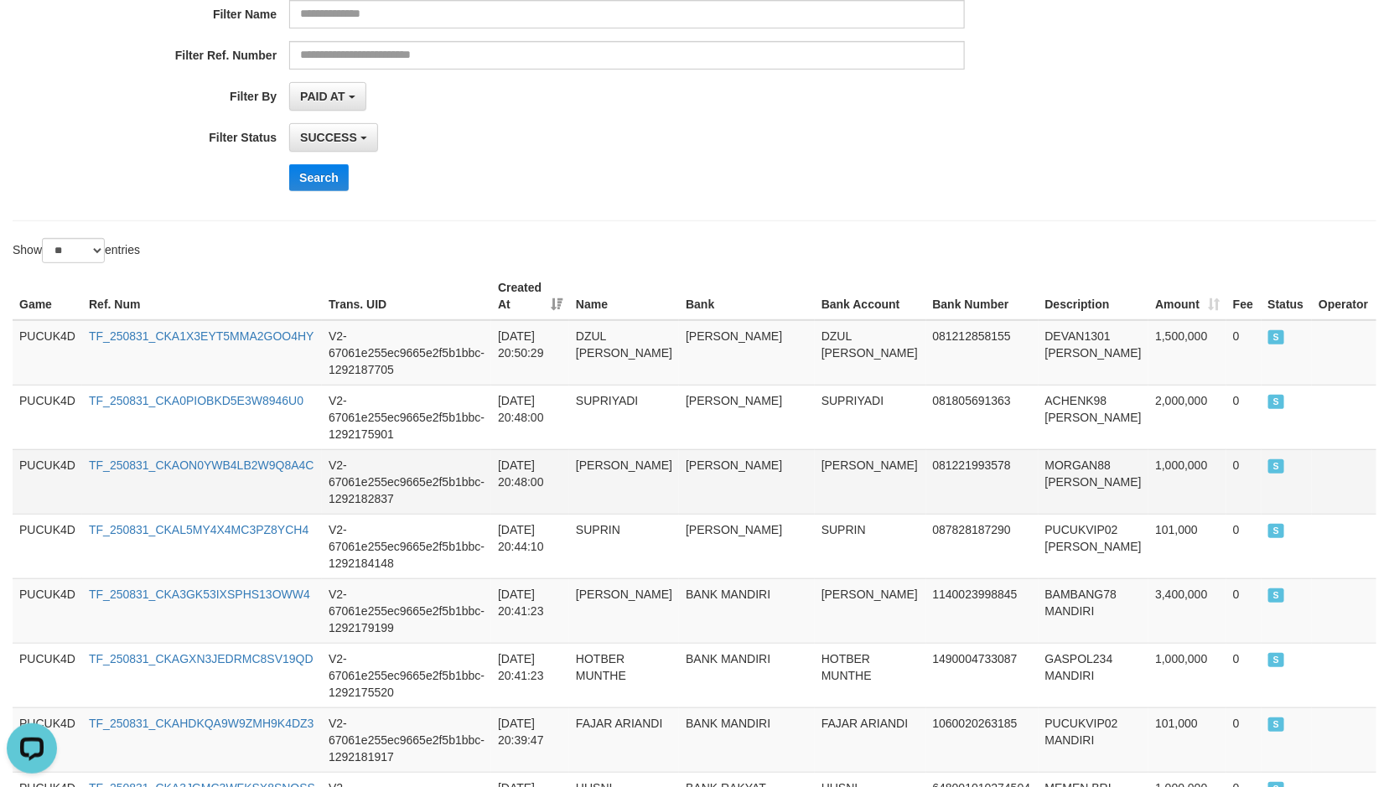
drag, startPoint x: 526, startPoint y: 453, endPoint x: 573, endPoint y: 448, distance: 47.3
click at [526, 453] on td "2025-08-31 20:48:00" at bounding box center [530, 481] width 78 height 65
click at [1039, 323] on td "DEVAN1301 DANA" at bounding box center [1094, 352] width 111 height 65
click at [815, 320] on td "DZUL FAHRI HUSAINI" at bounding box center [870, 352] width 111 height 65
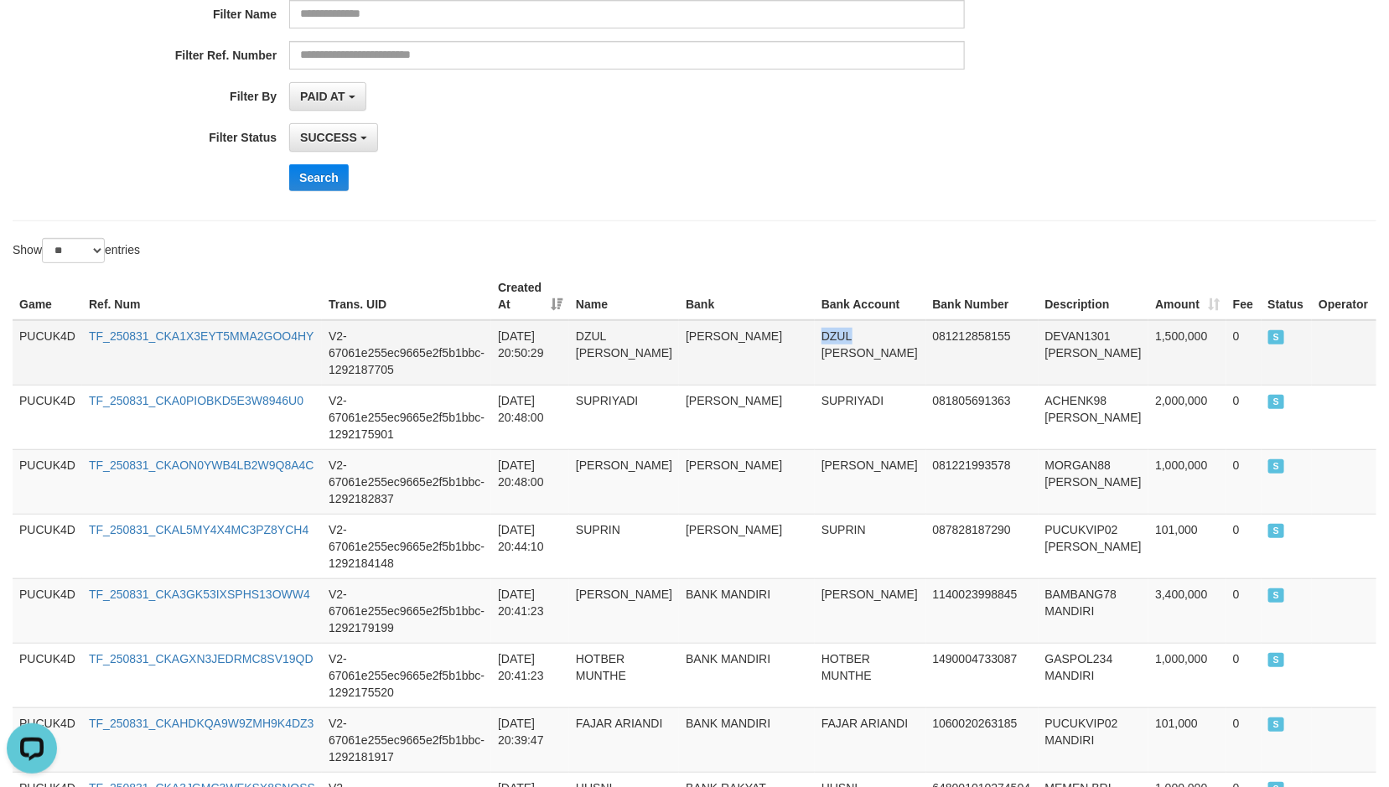
click at [815, 320] on td "DZUL FAHRI HUSAINI" at bounding box center [870, 352] width 111 height 65
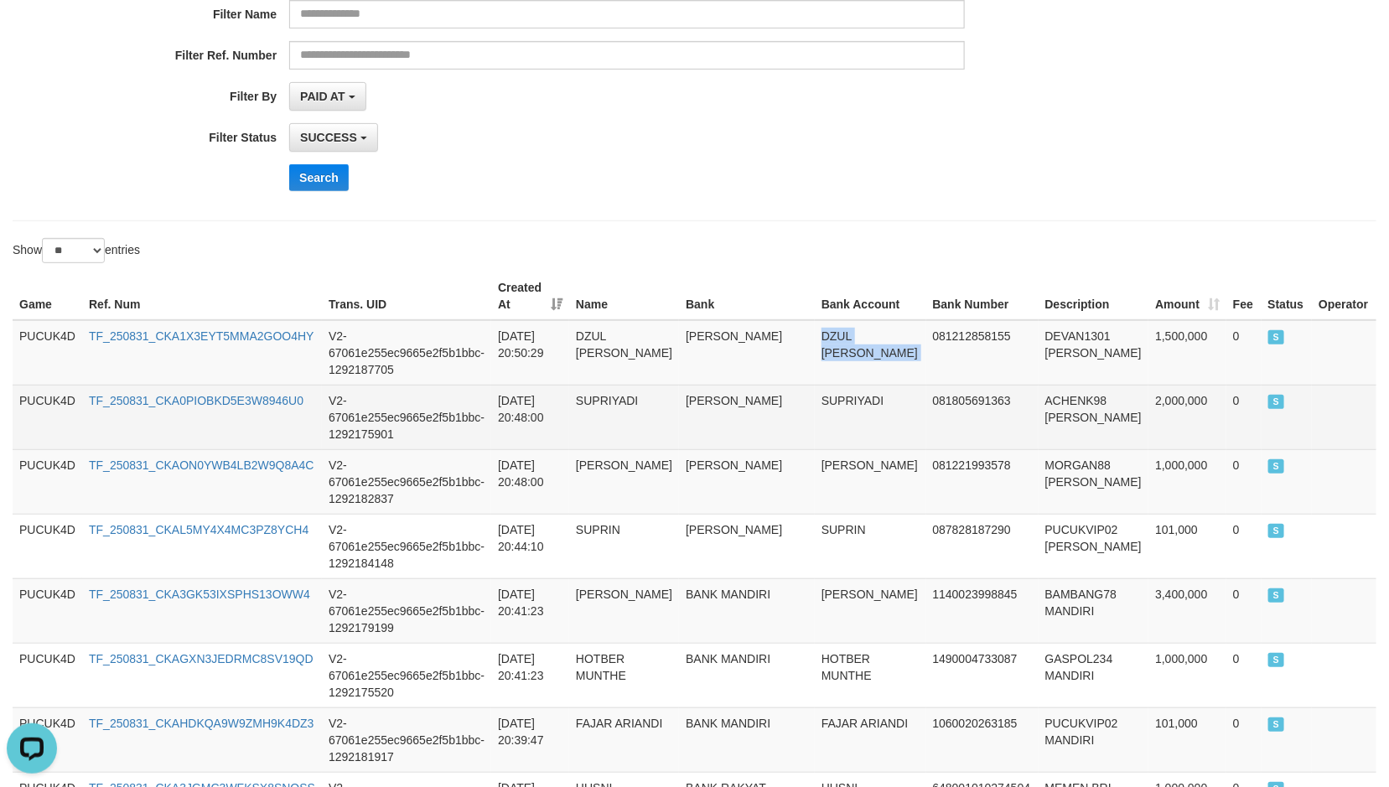
drag, startPoint x: 792, startPoint y: 317, endPoint x: 1358, endPoint y: 403, distance: 572.3
click at [823, 320] on td "DZUL FAHRI HUSAINI" at bounding box center [870, 352] width 111 height 65
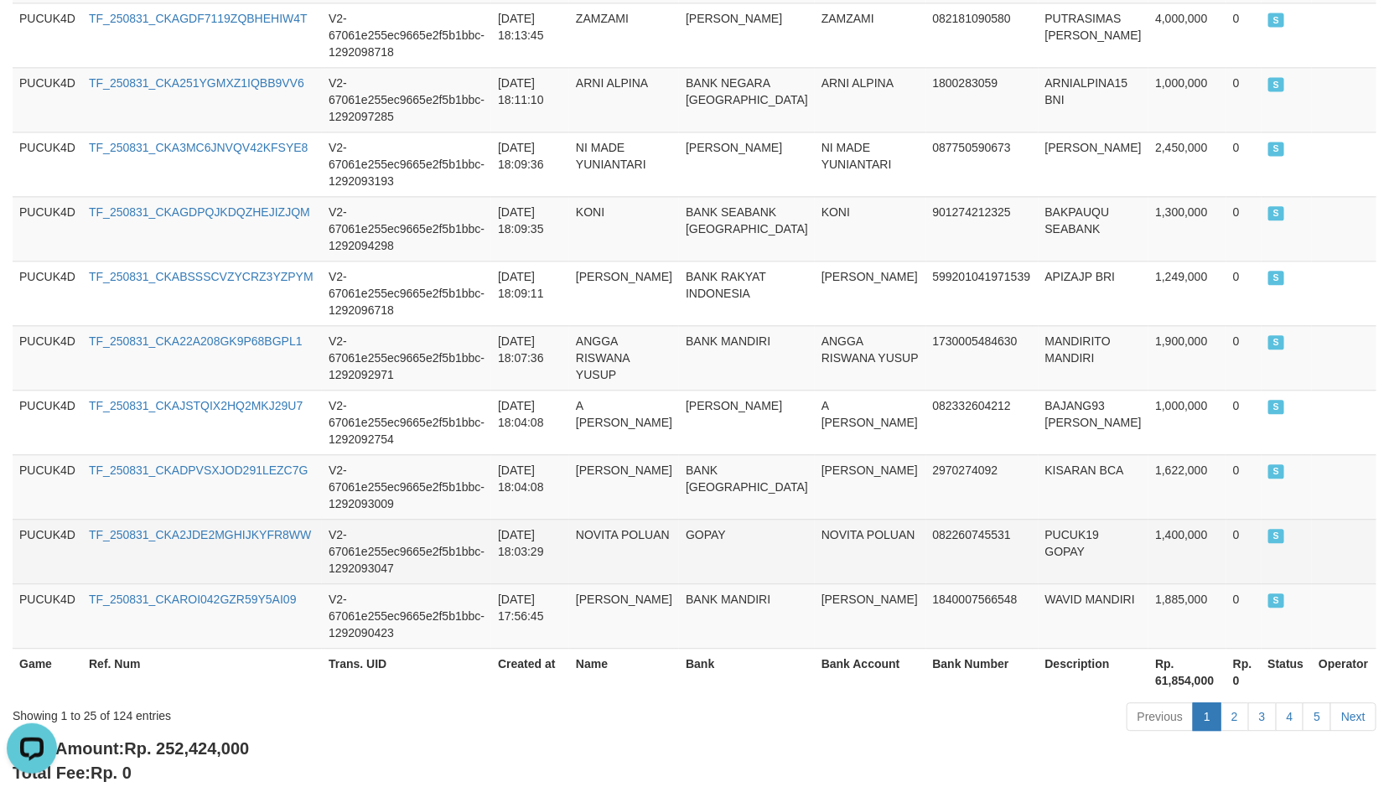
scroll to position [1625, 0]
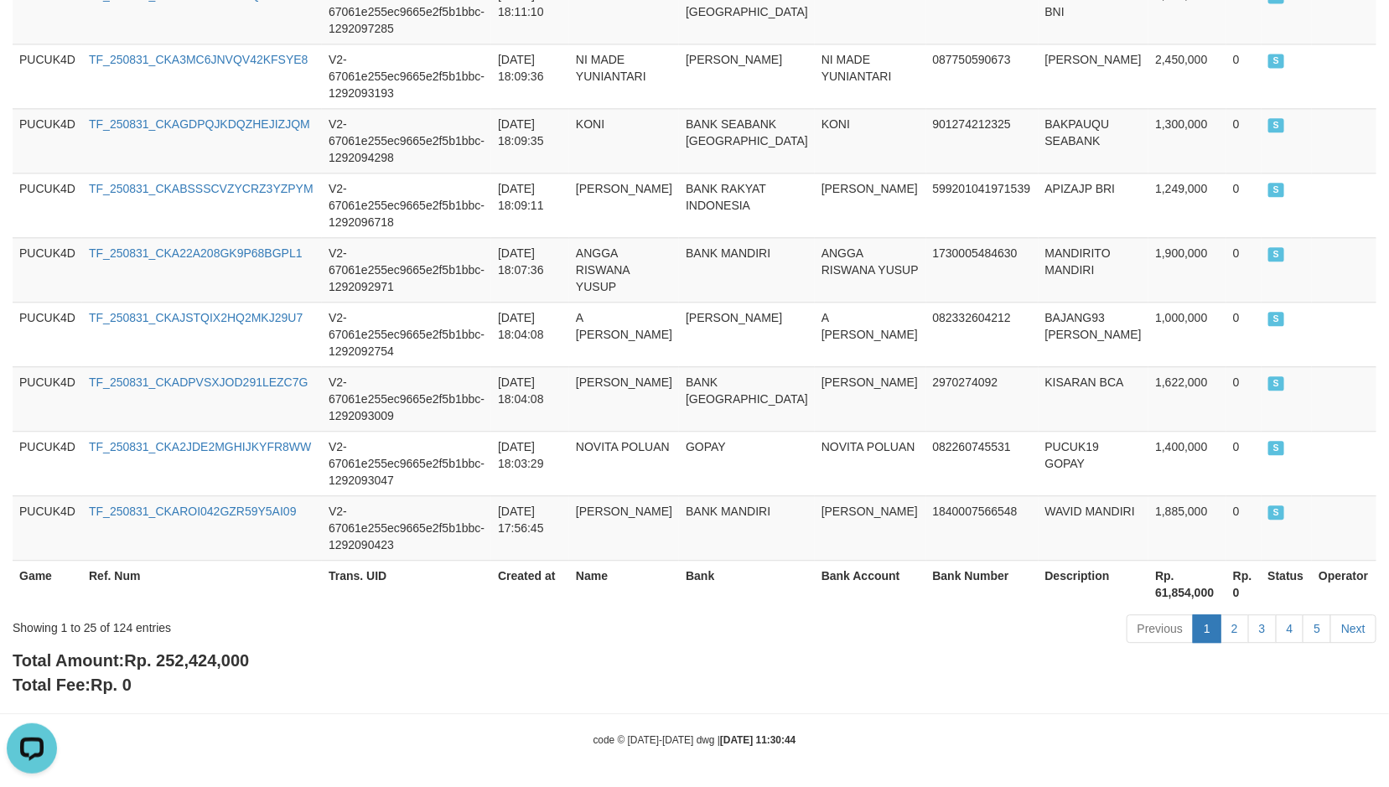
click at [236, 666] on b "Total Amount: Rp. 252,424,000" at bounding box center [131, 660] width 236 height 18
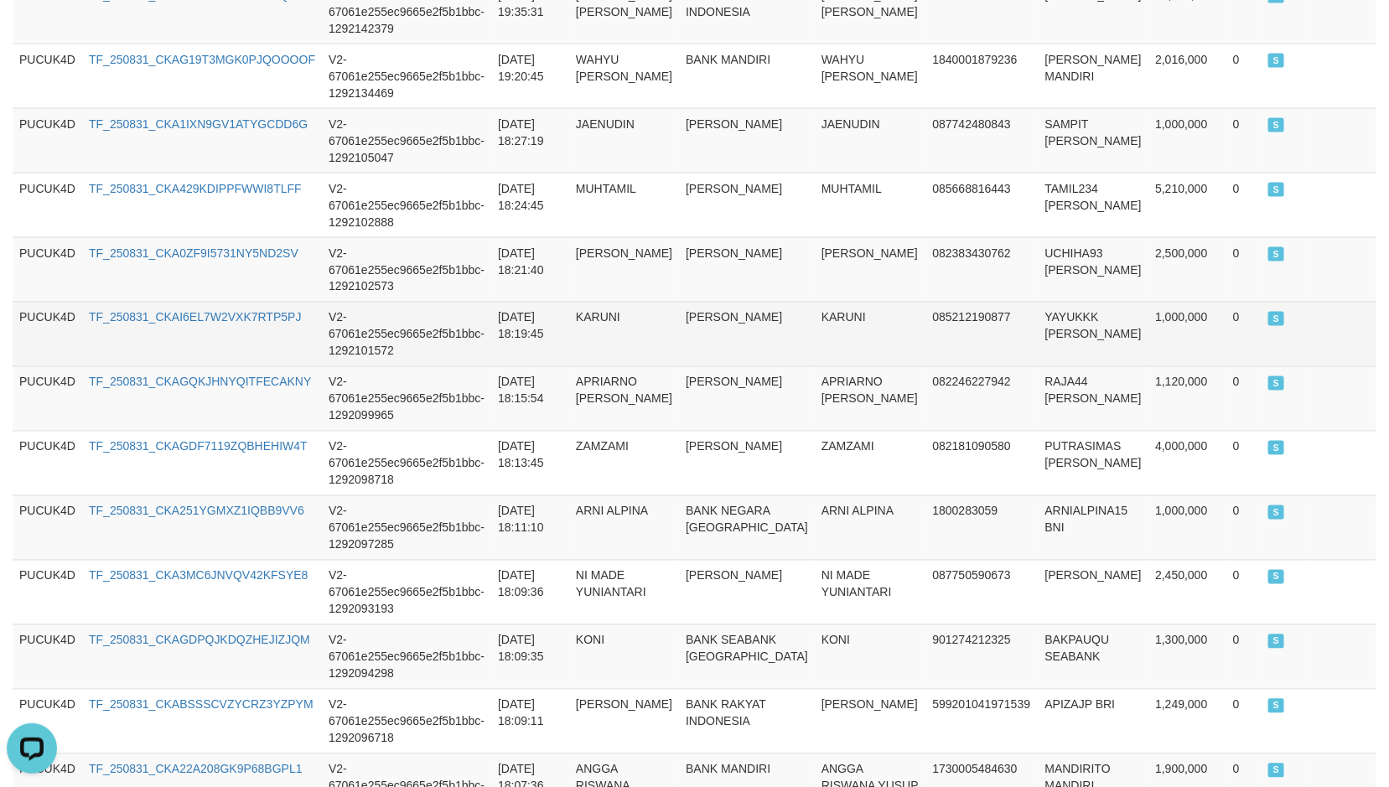
scroll to position [1509, 0]
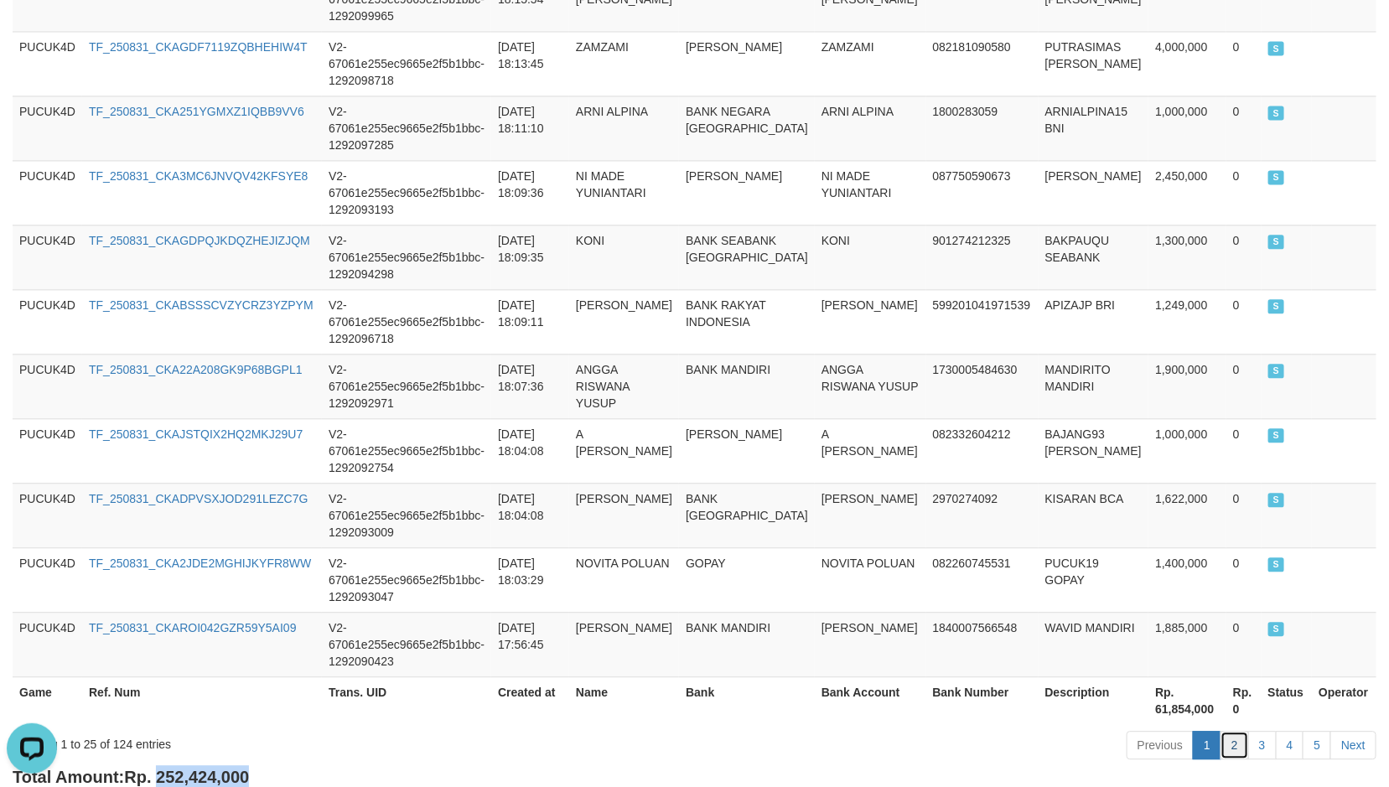
drag, startPoint x: 1223, startPoint y: 732, endPoint x: 1237, endPoint y: 689, distance: 45.1
click at [1223, 732] on link "2" at bounding box center [1234, 745] width 28 height 28
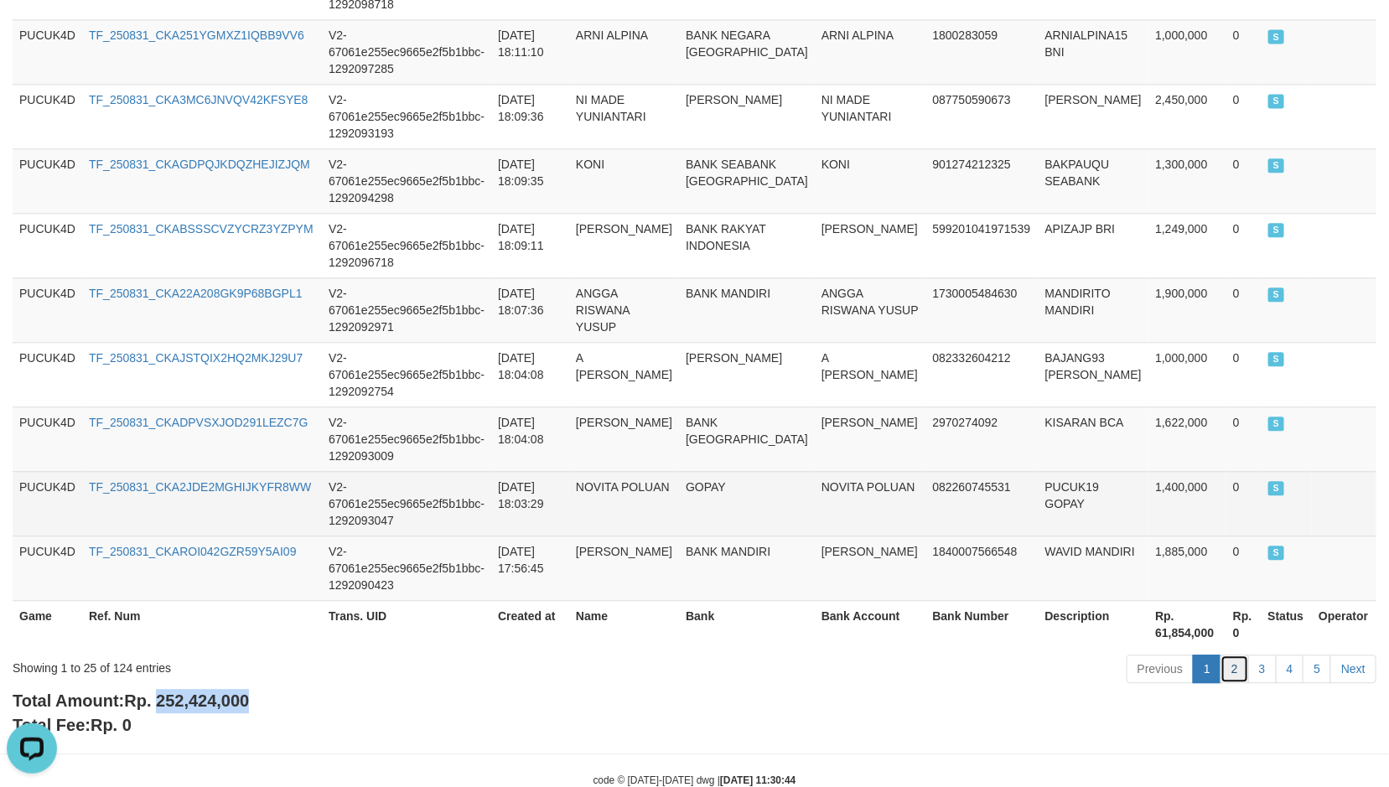
scroll to position [1625, 0]
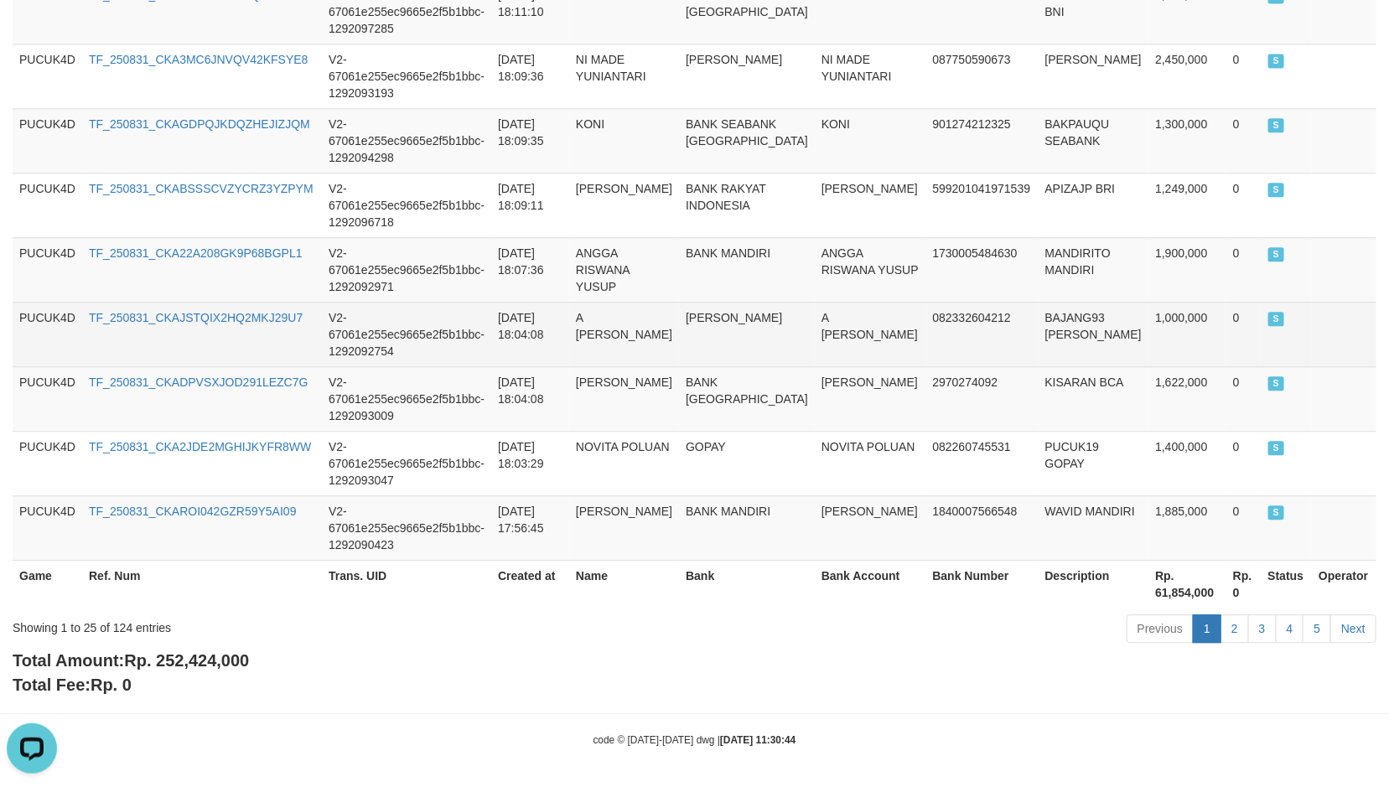
click at [707, 350] on td "[PERSON_NAME]" at bounding box center [747, 334] width 136 height 65
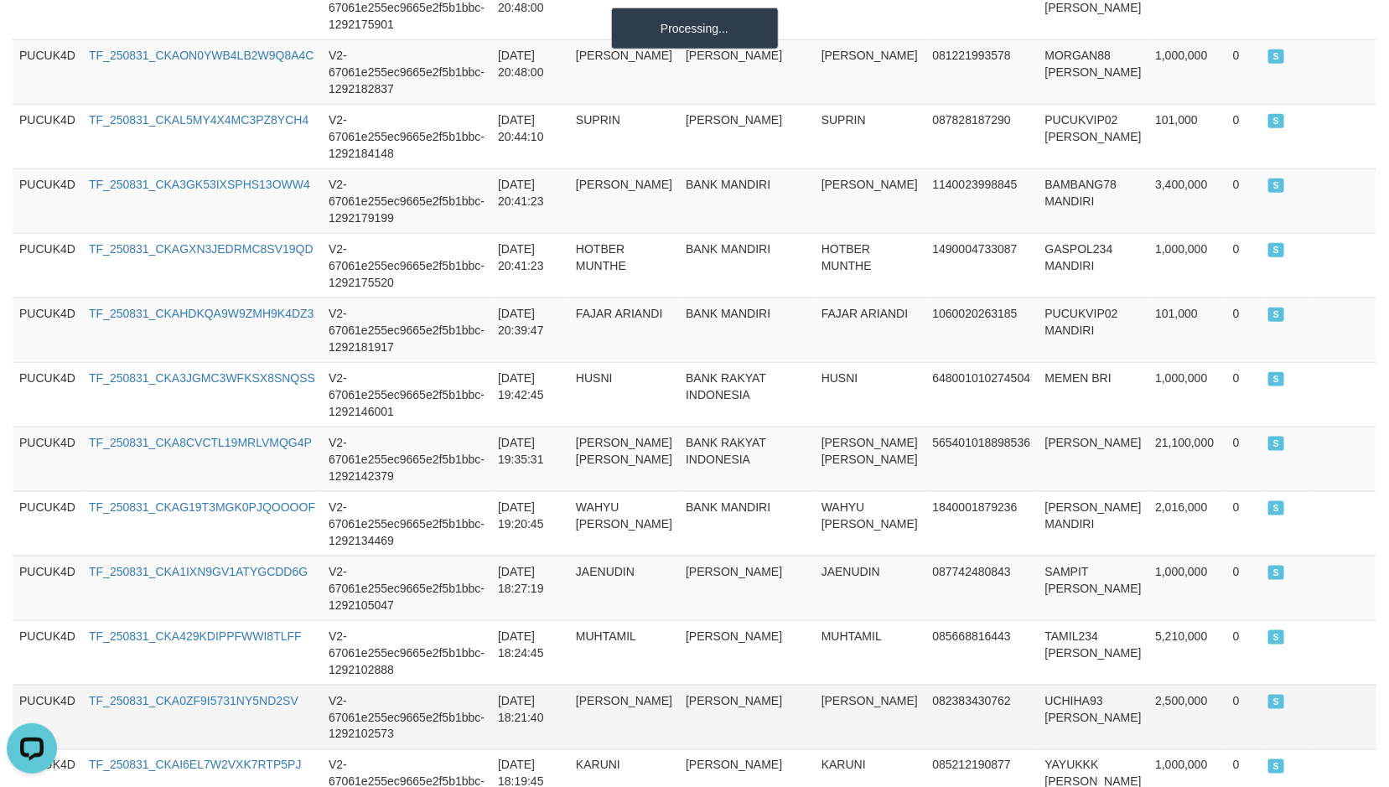
scroll to position [242, 0]
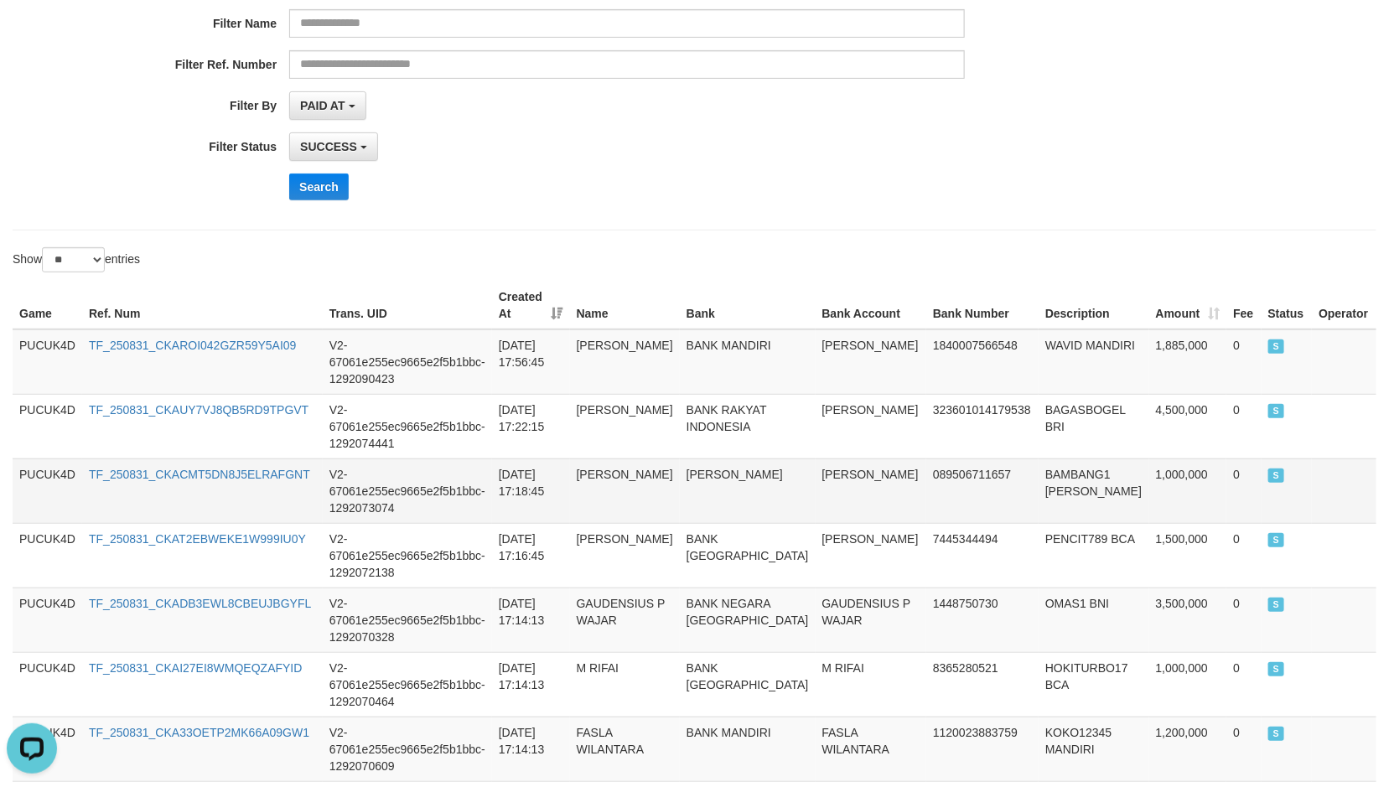
click at [926, 483] on td "089506711657" at bounding box center [982, 491] width 112 height 65
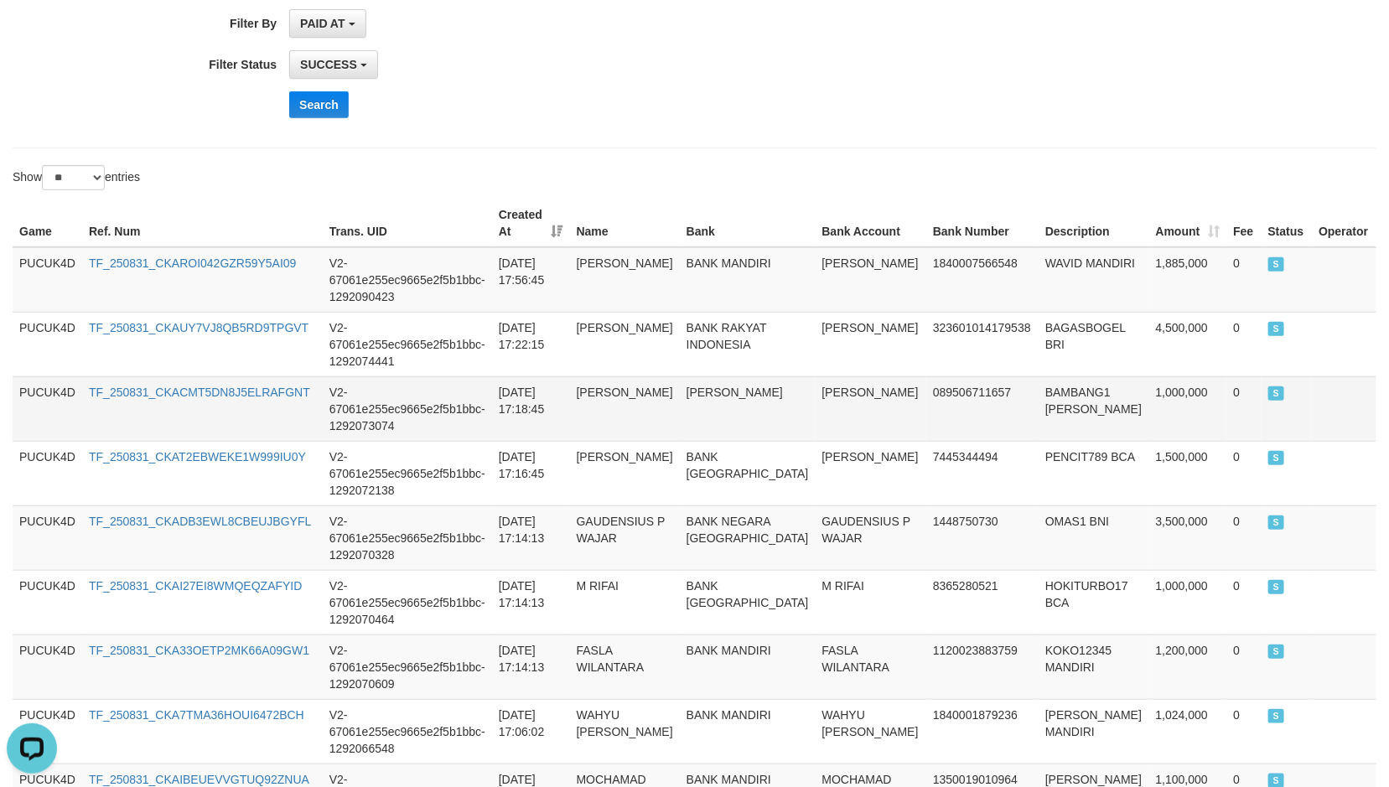
scroll to position [368, 0]
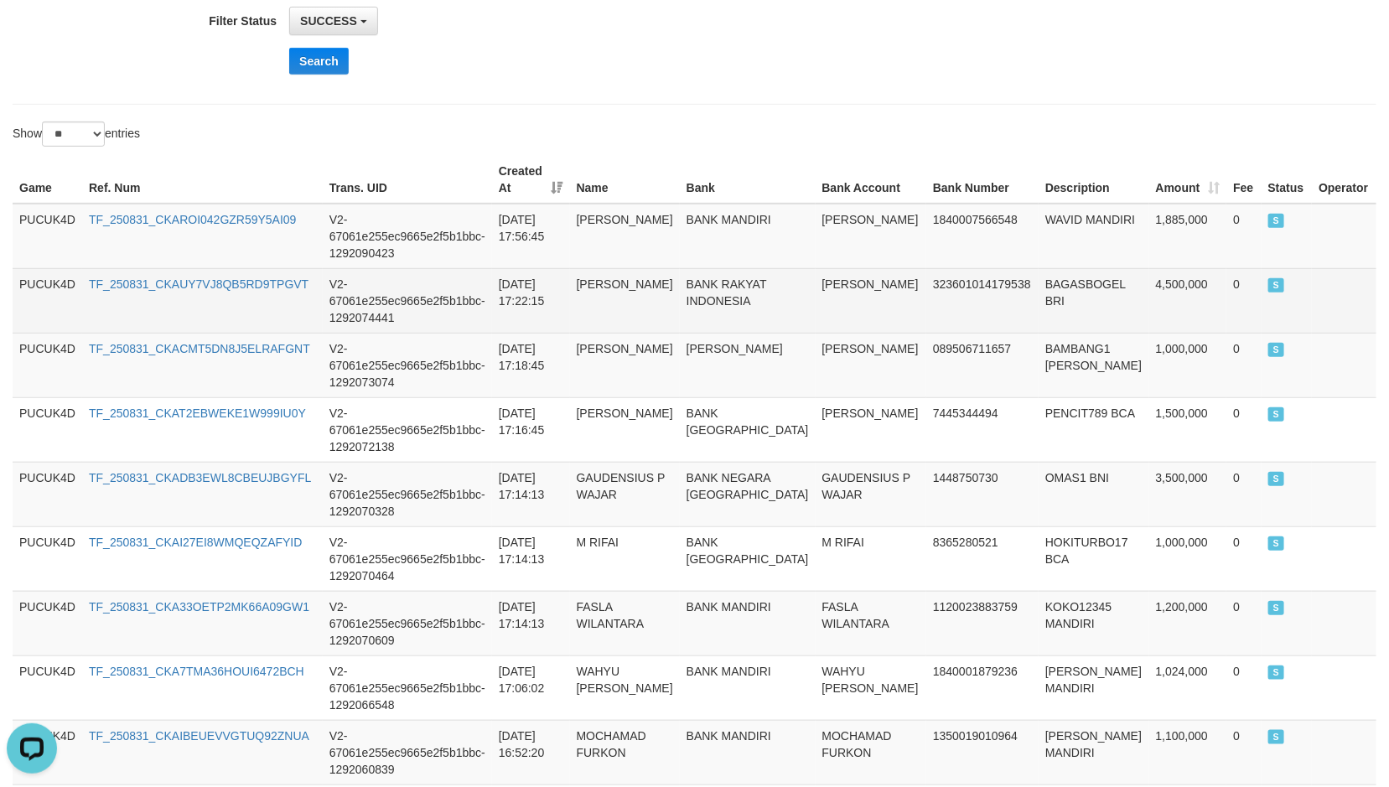
click at [529, 279] on td "2025-08-31 17:22:15" at bounding box center [531, 300] width 78 height 65
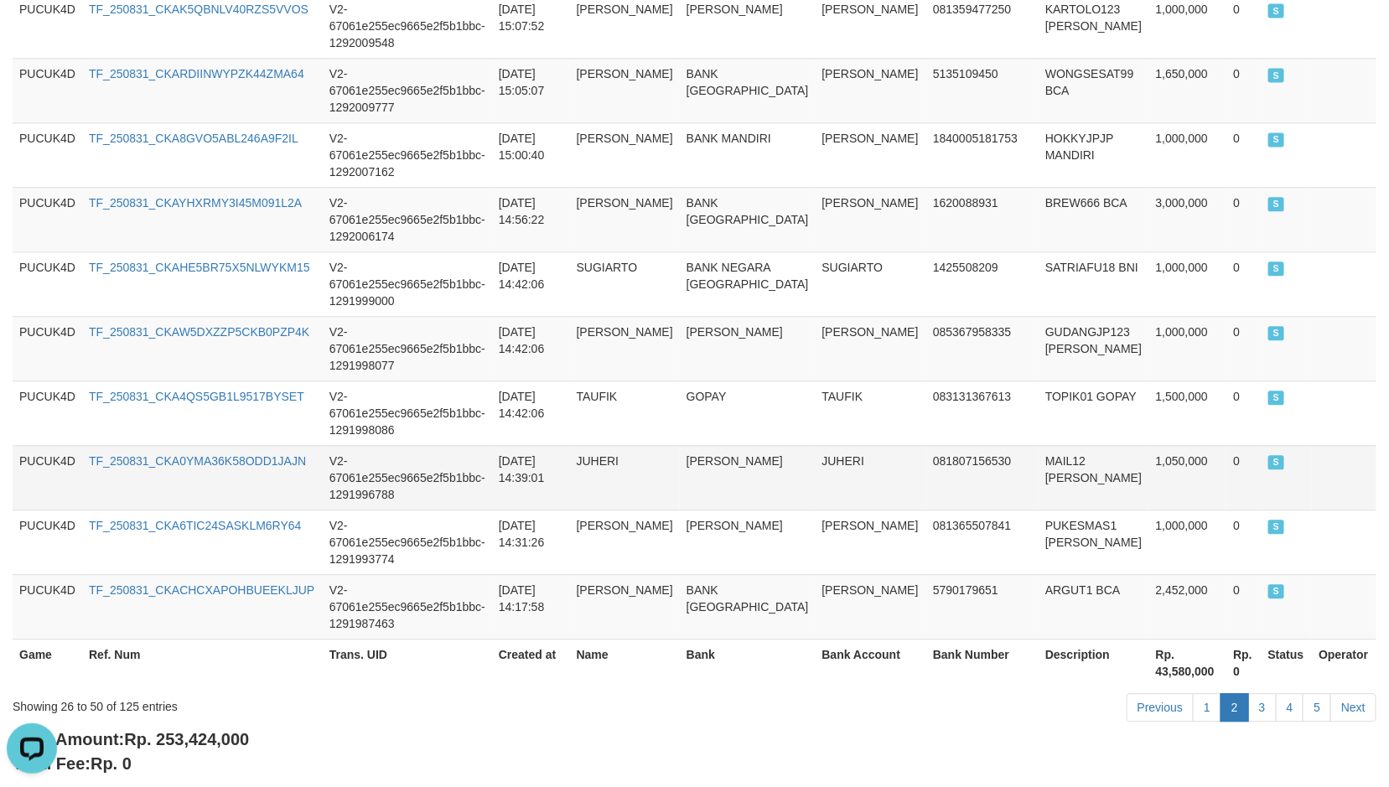
scroll to position [1625, 0]
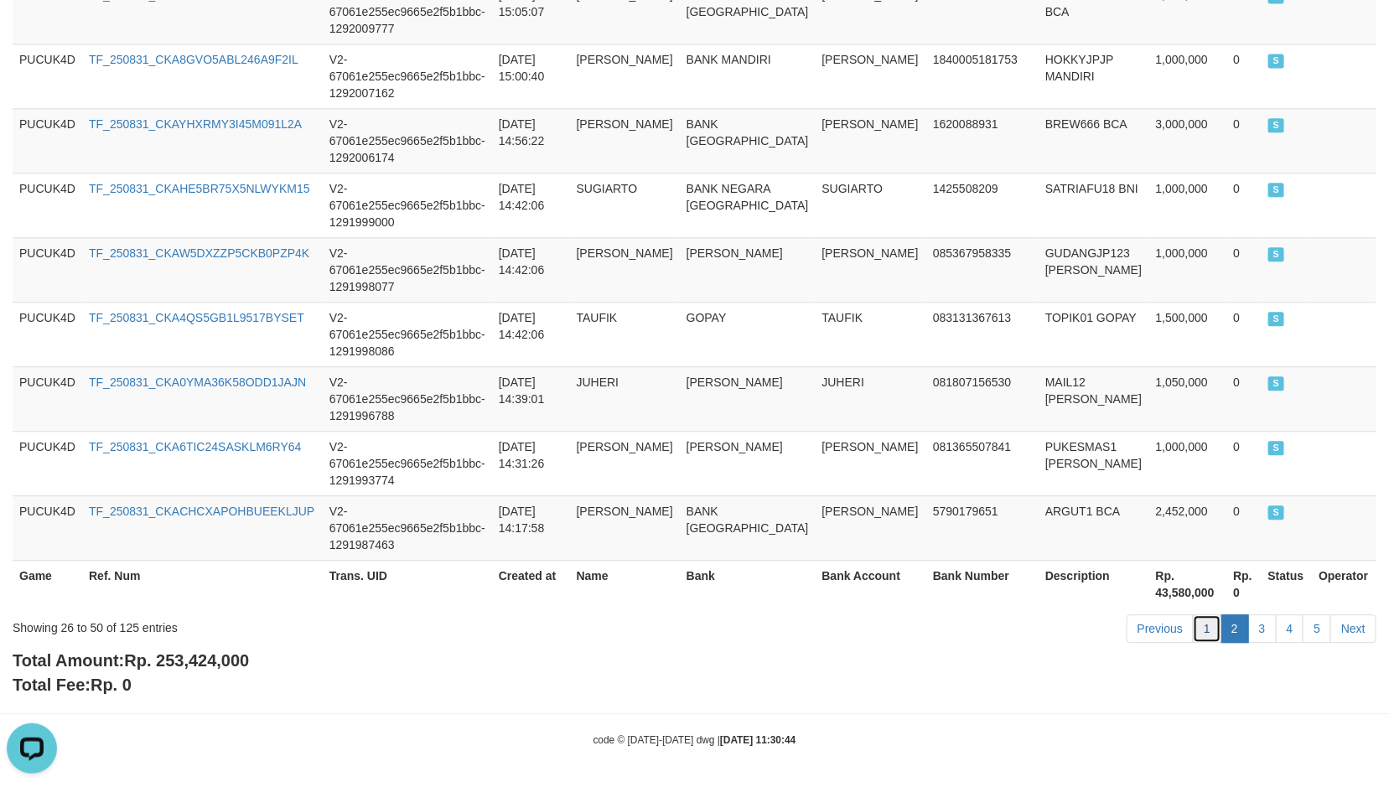
click at [1203, 621] on link "1" at bounding box center [1207, 628] width 28 height 28
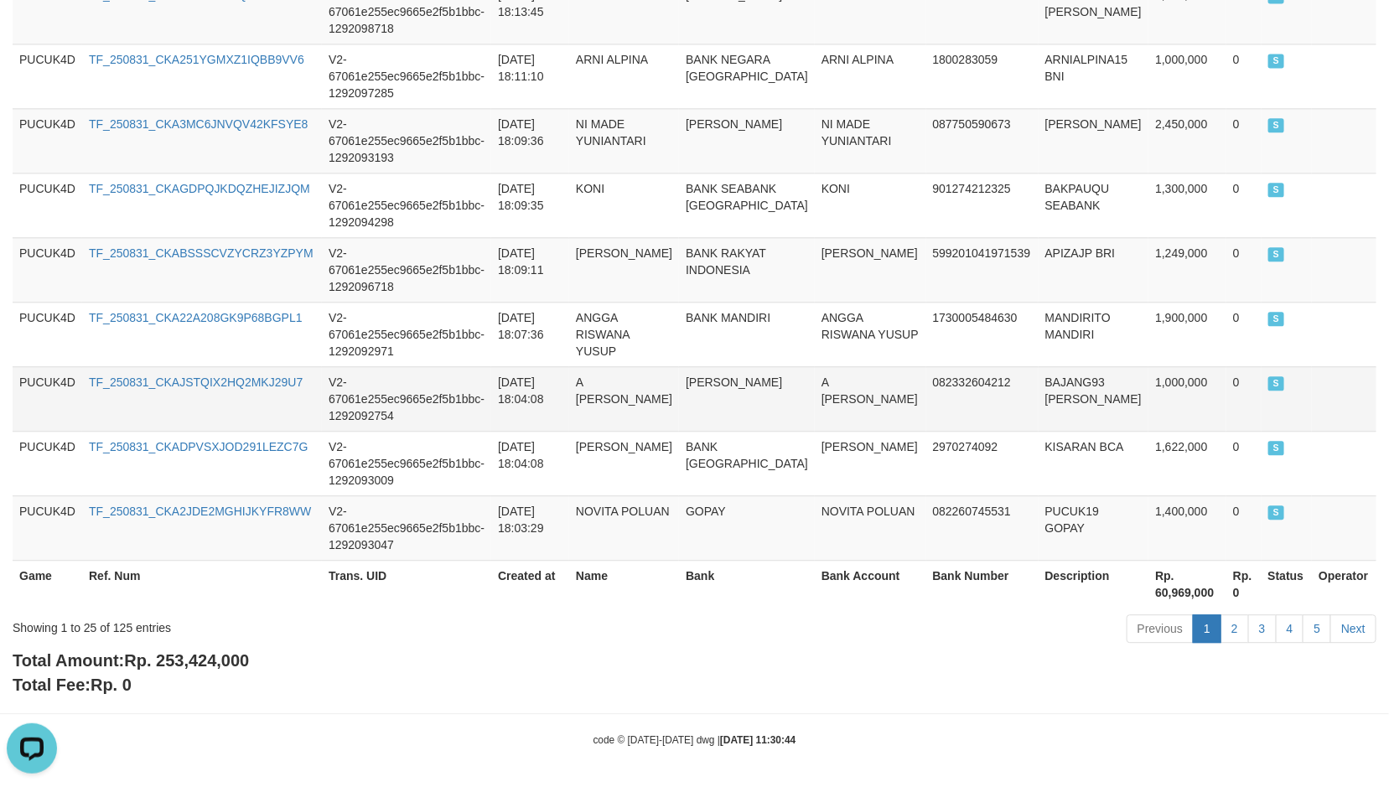
click at [971, 386] on td "082332604212" at bounding box center [982, 398] width 112 height 65
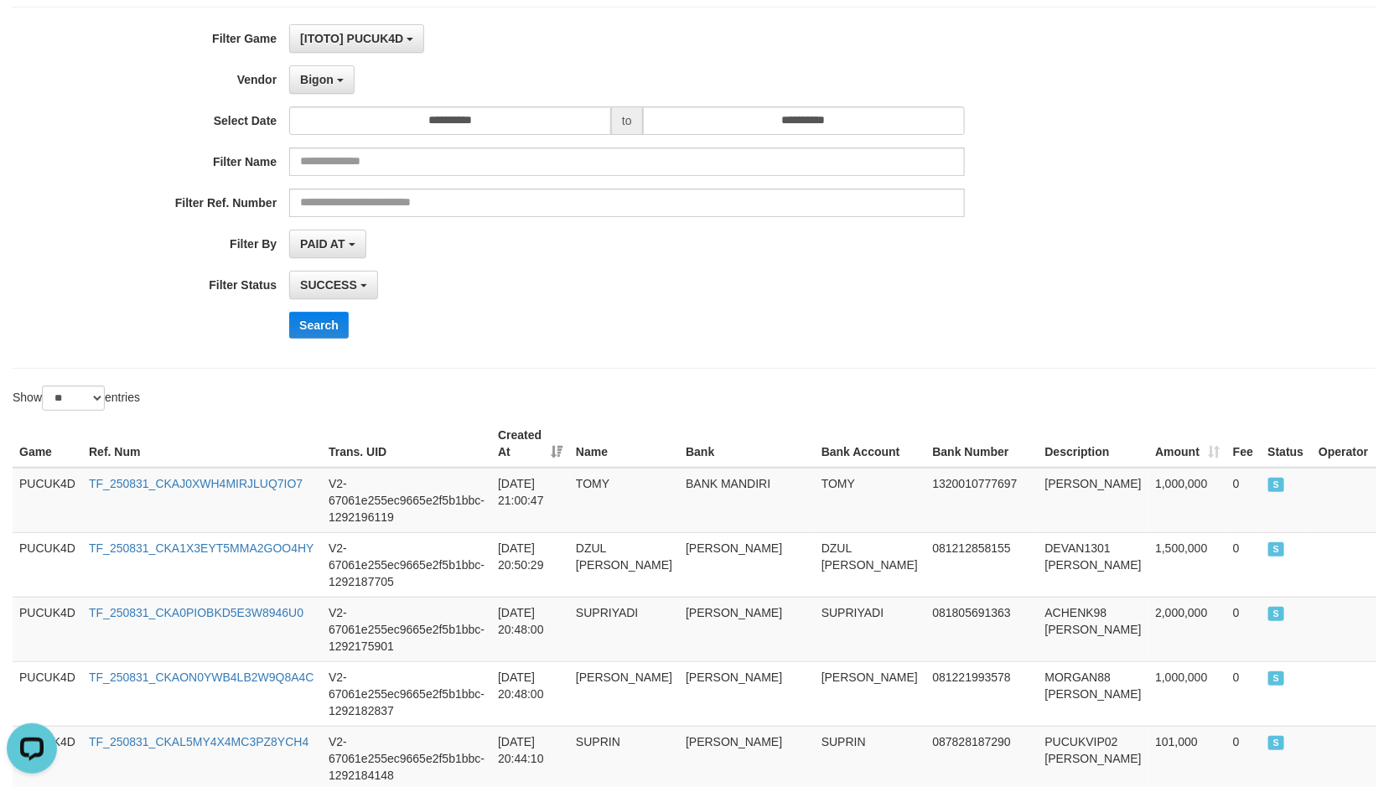
scroll to position [0, 0]
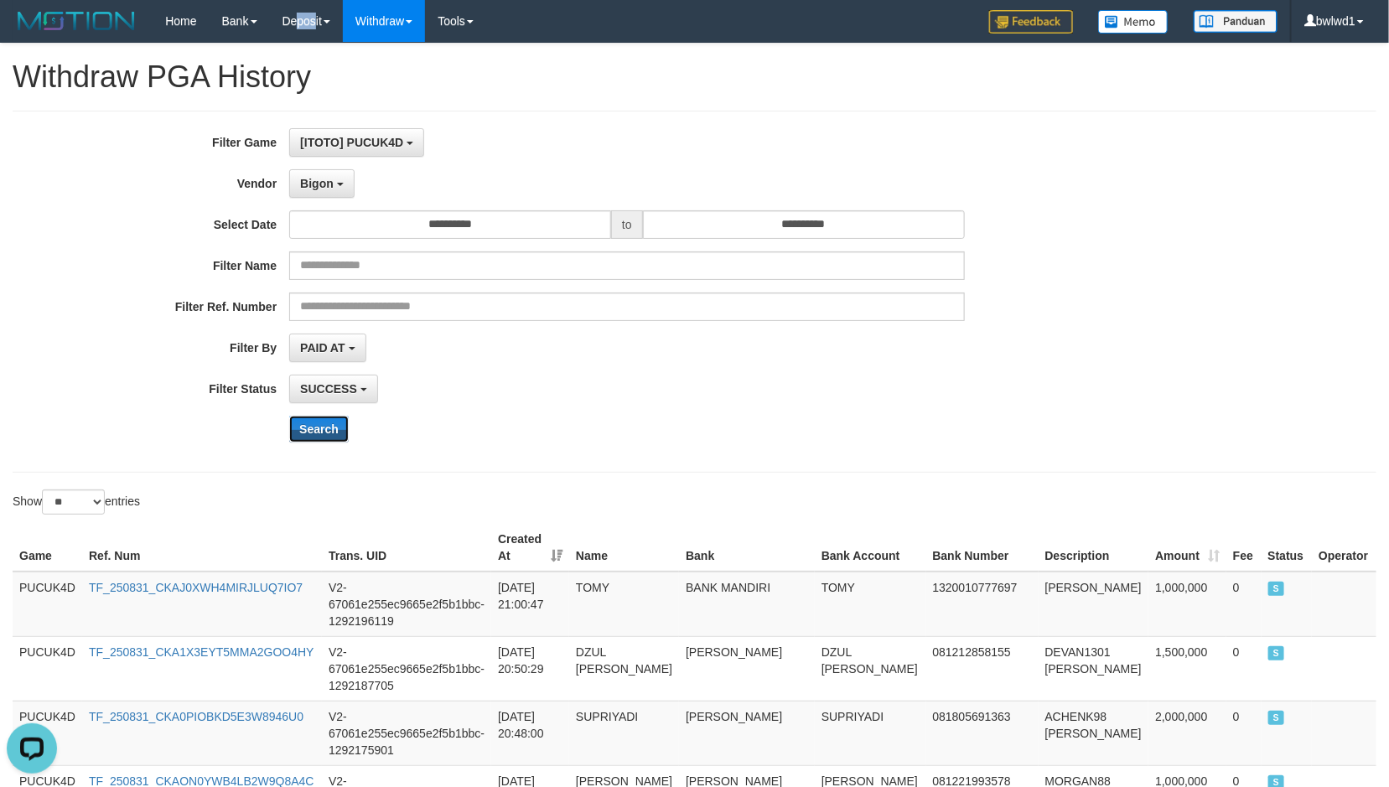
drag, startPoint x: 334, startPoint y: 430, endPoint x: 573, endPoint y: 376, distance: 245.0
click at [334, 430] on button "Search" at bounding box center [319, 429] width 60 height 27
click at [582, 373] on div "**********" at bounding box center [579, 291] width 1158 height 327
click at [360, 443] on div "Search" at bounding box center [723, 429] width 868 height 27
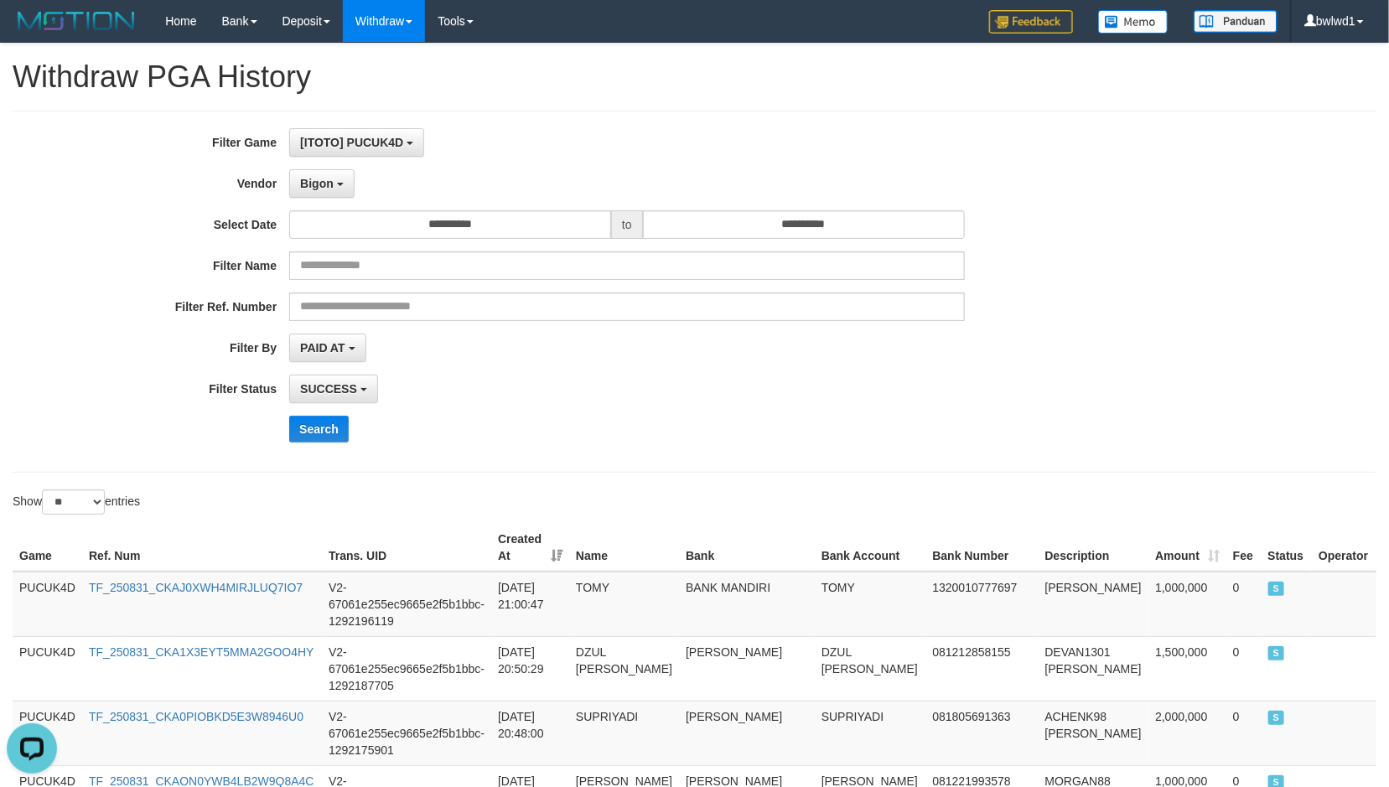
click at [308, 413] on div "**********" at bounding box center [579, 291] width 1158 height 327
click at [317, 416] on div "**********" at bounding box center [579, 291] width 1158 height 327
click at [315, 430] on button "Search" at bounding box center [319, 429] width 60 height 27
drag, startPoint x: 596, startPoint y: 631, endPoint x: 727, endPoint y: 622, distance: 131.1
click at [602, 636] on td "DZUL FAHRI HUSAINI" at bounding box center [624, 668] width 110 height 65
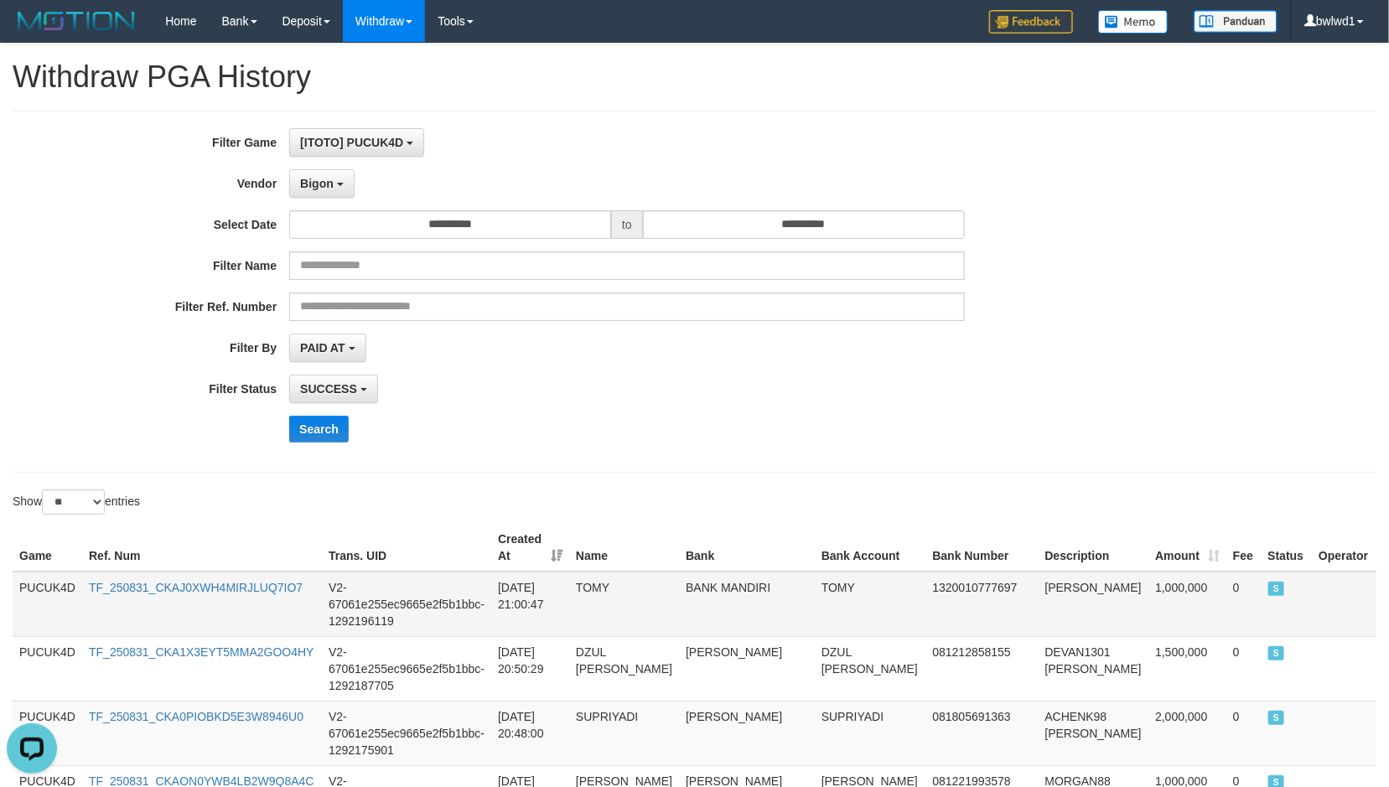
click at [1039, 572] on td "KOEZIL MANDIRI" at bounding box center [1094, 604] width 111 height 65
drag, startPoint x: 734, startPoint y: 581, endPoint x: 745, endPoint y: 576, distance: 12.0
click at [734, 581] on td "BANK MANDIRI" at bounding box center [747, 604] width 136 height 65
click at [815, 572] on td "TOMY" at bounding box center [870, 604] width 111 height 65
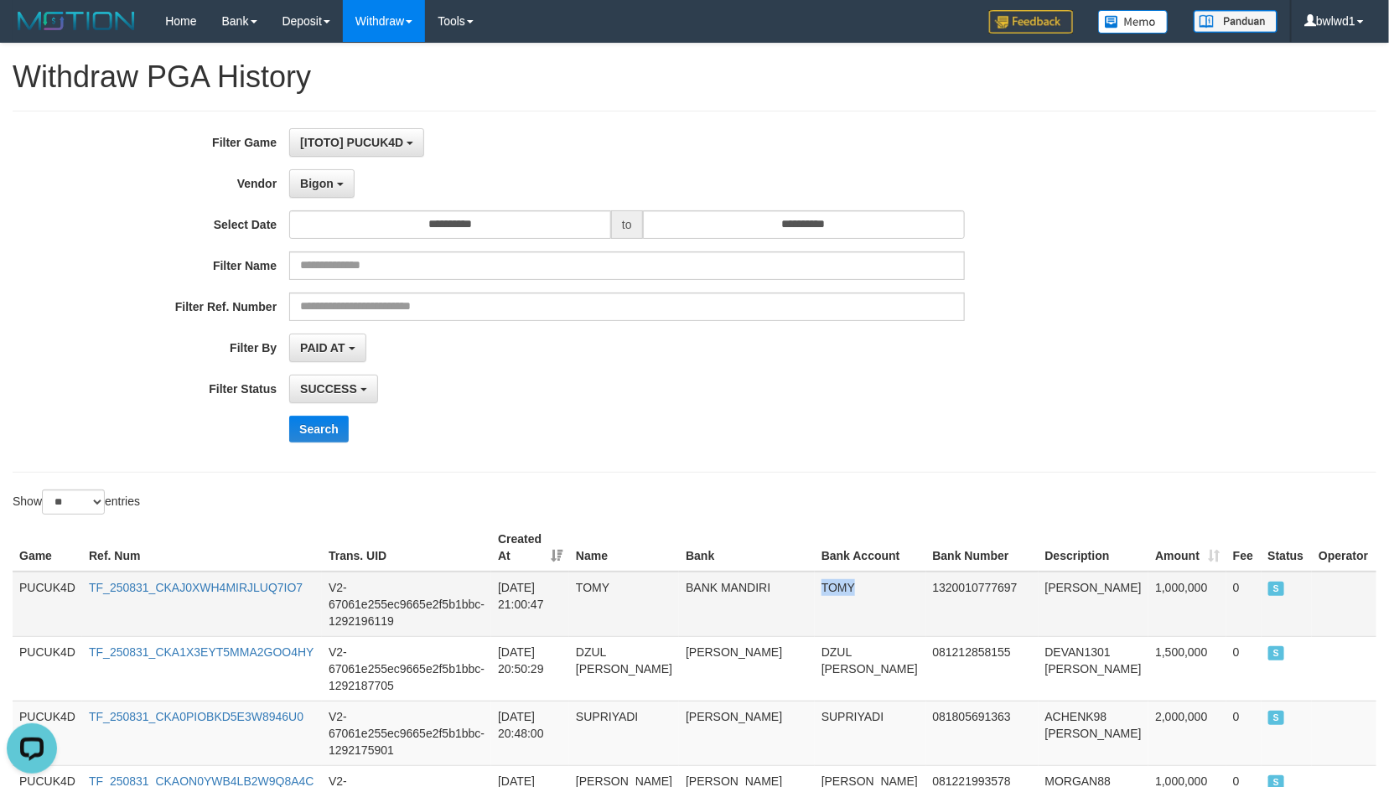
click at [815, 572] on td "TOMY" at bounding box center [870, 604] width 111 height 65
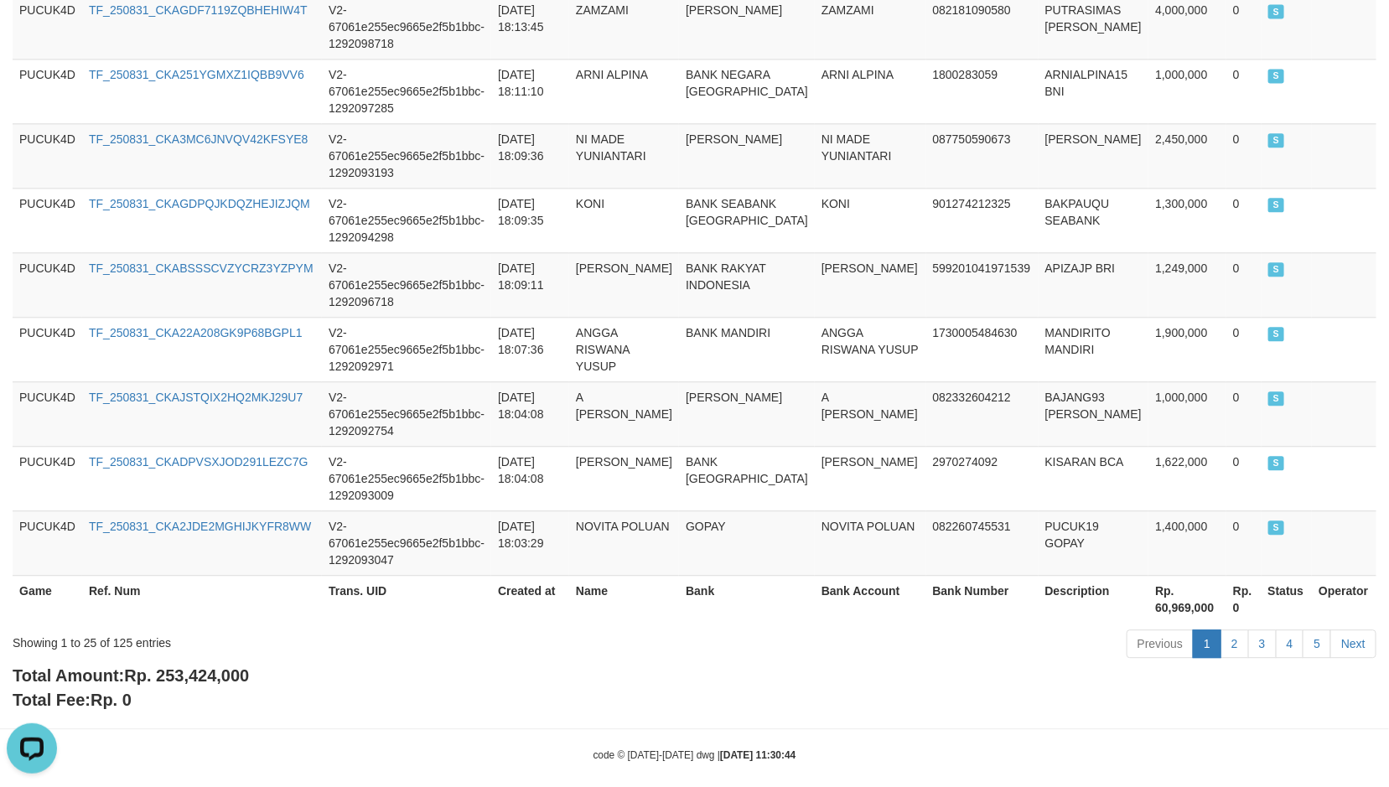
scroll to position [1625, 0]
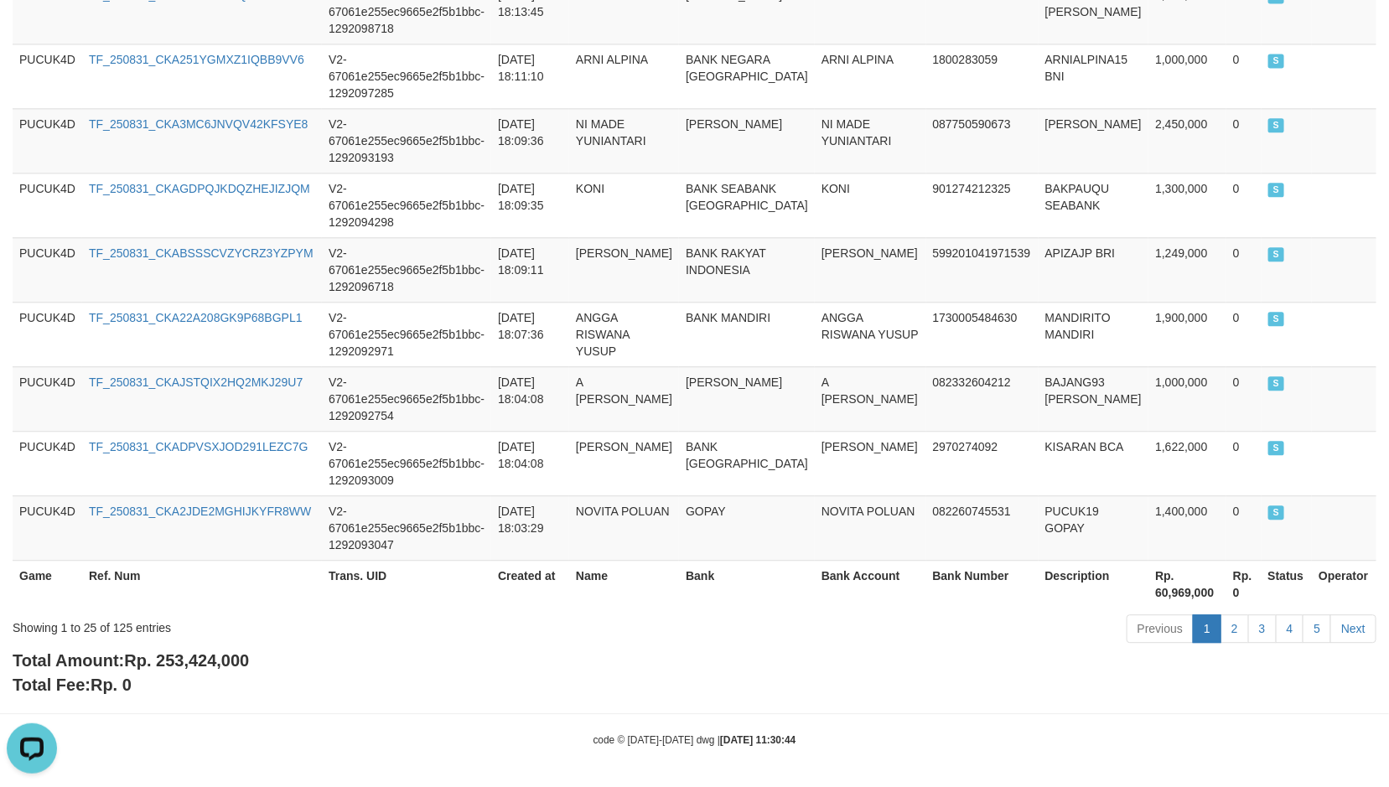
click at [212, 670] on div "Total Amount: Rp. 253,424,000 Total Fee: Rp. 0" at bounding box center [695, 673] width 1364 height 48
click at [209, 670] on div "Total Amount: Rp. 253,424,000 Total Fee: Rp. 0" at bounding box center [695, 673] width 1364 height 48
click at [216, 664] on span "Rp. 253,424,000" at bounding box center [186, 660] width 125 height 18
click at [823, 422] on td "A TAUFIK HIDAYAT" at bounding box center [870, 398] width 111 height 65
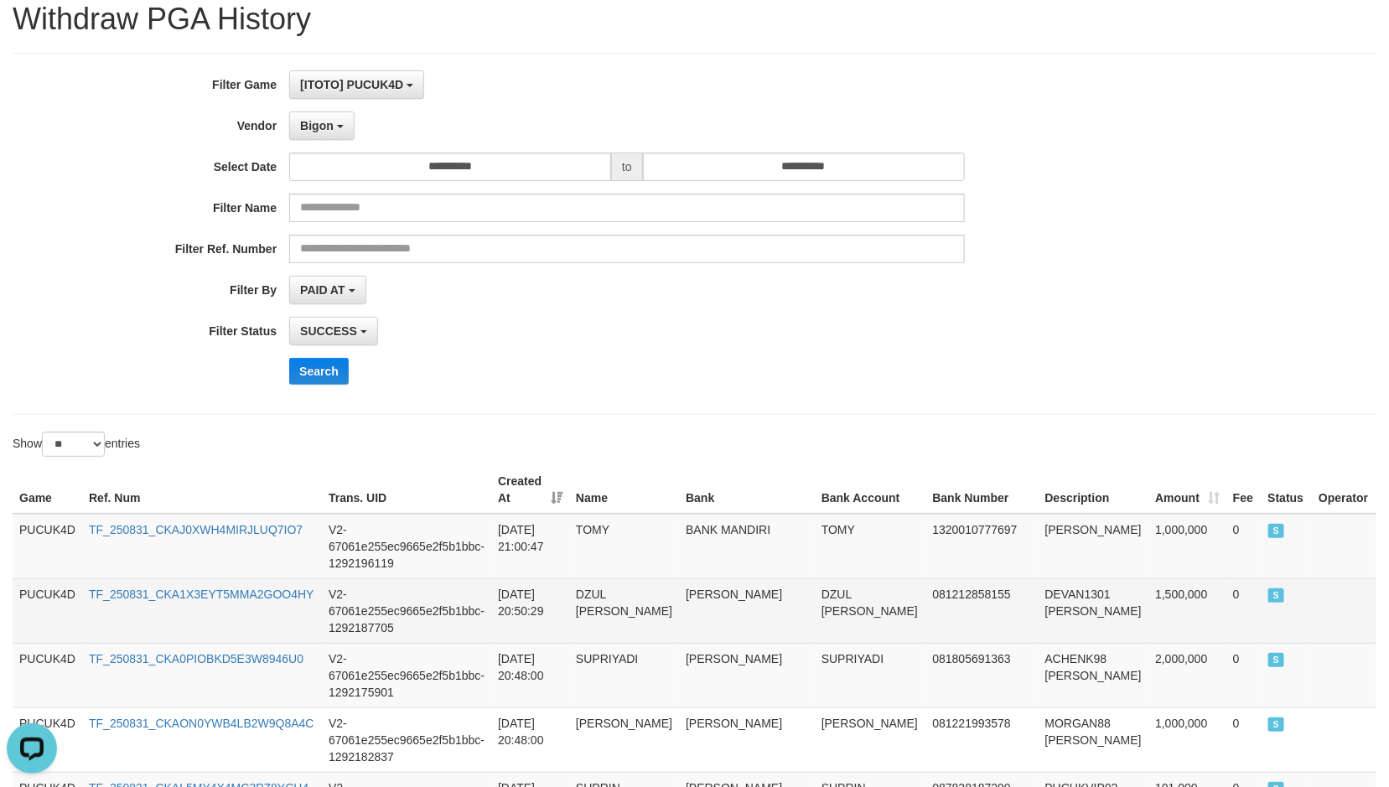
scroll to position [0, 0]
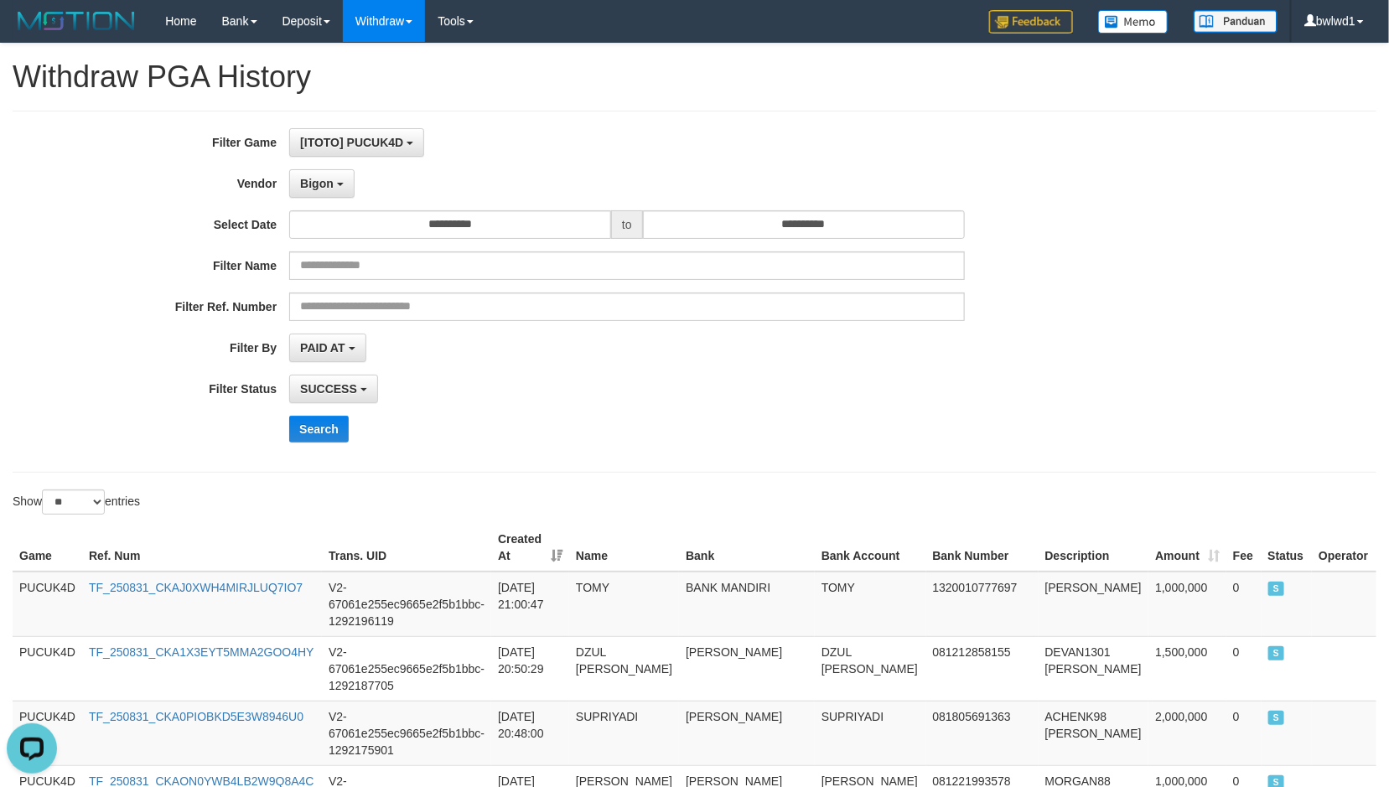
click at [841, 425] on div "Search" at bounding box center [723, 429] width 868 height 27
click at [333, 441] on button "Search" at bounding box center [319, 429] width 60 height 27
click at [1157, 433] on div "Search" at bounding box center [723, 429] width 868 height 27
click at [1150, 433] on div "Search" at bounding box center [723, 429] width 868 height 27
click at [1192, 420] on div "**********" at bounding box center [694, 291] width 1389 height 327
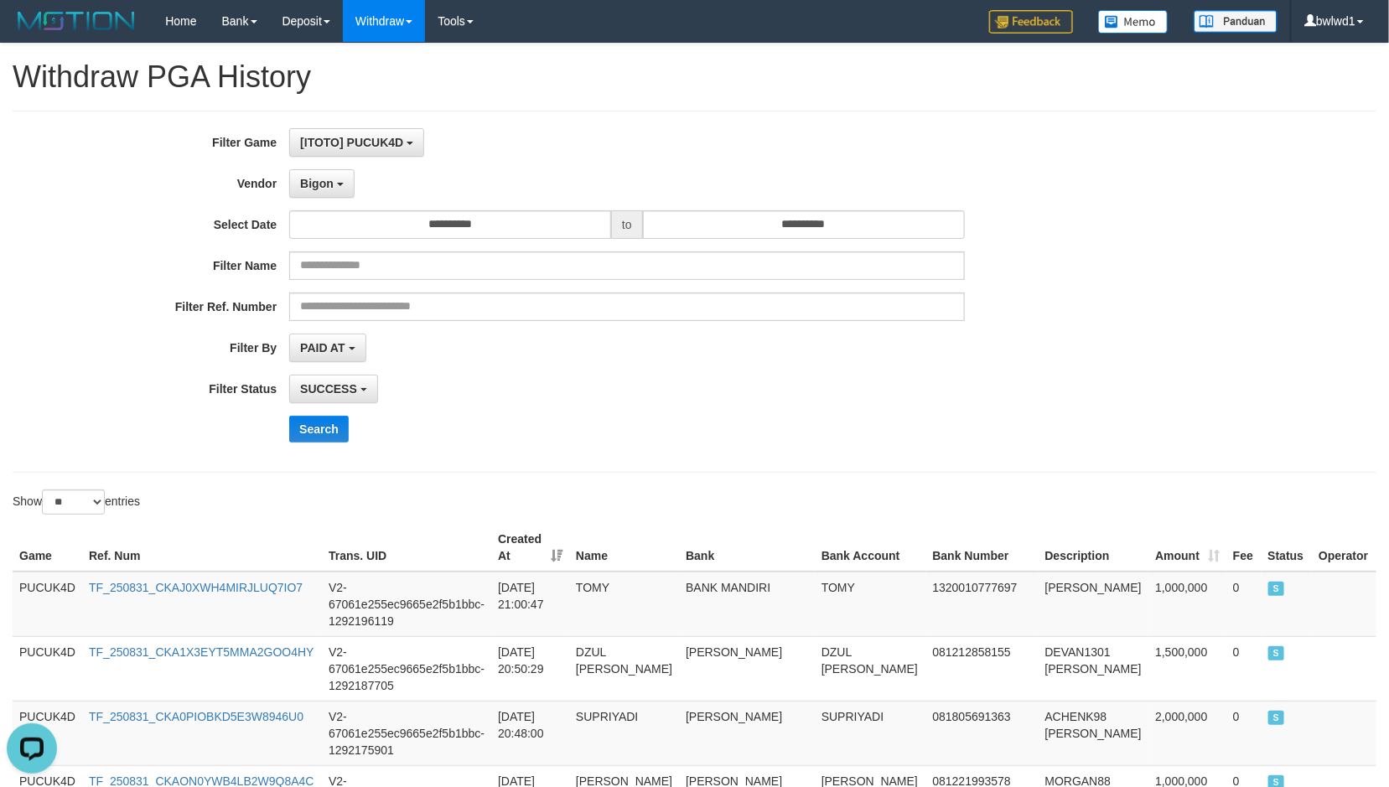
click at [593, 505] on div "Show ** ** ** *** entries" at bounding box center [348, 504] width 670 height 29
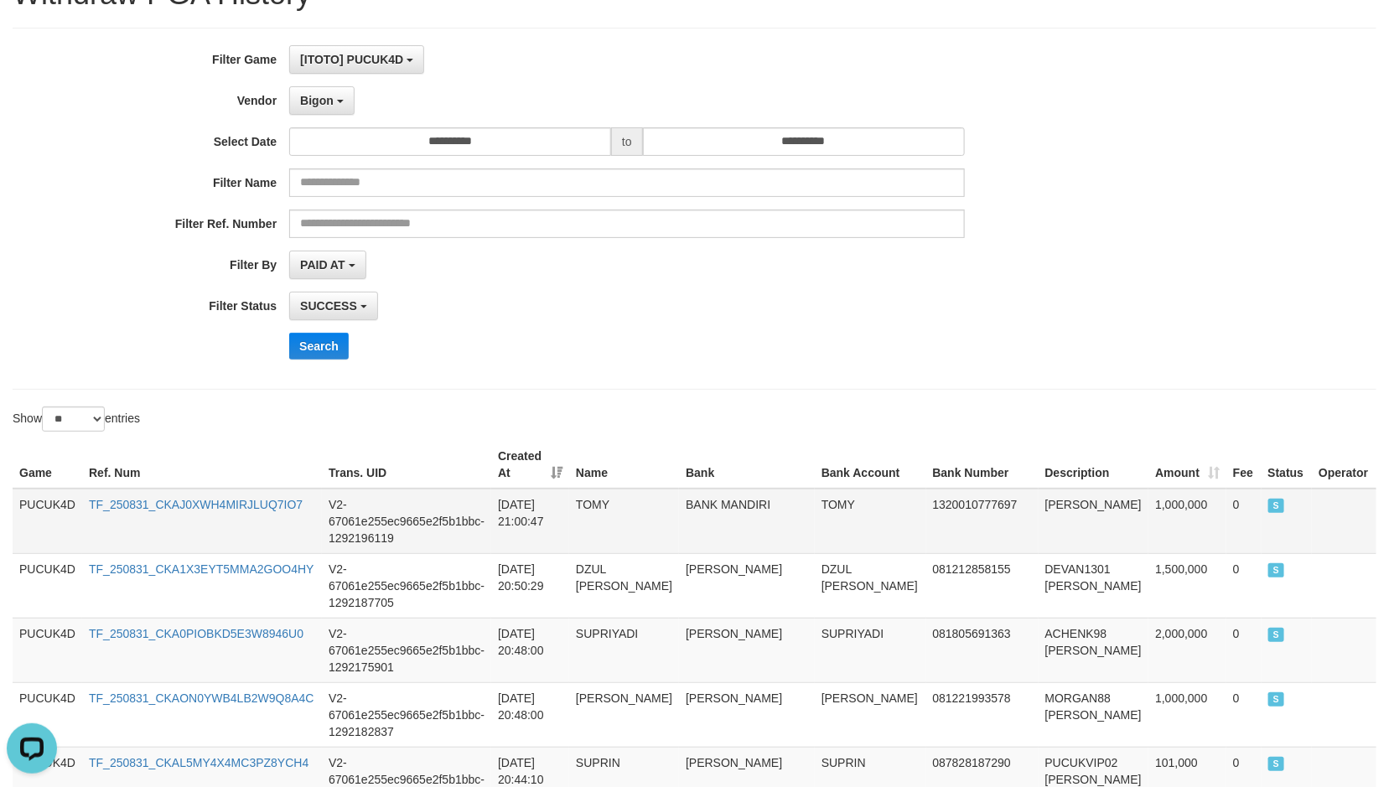
scroll to position [126, 0]
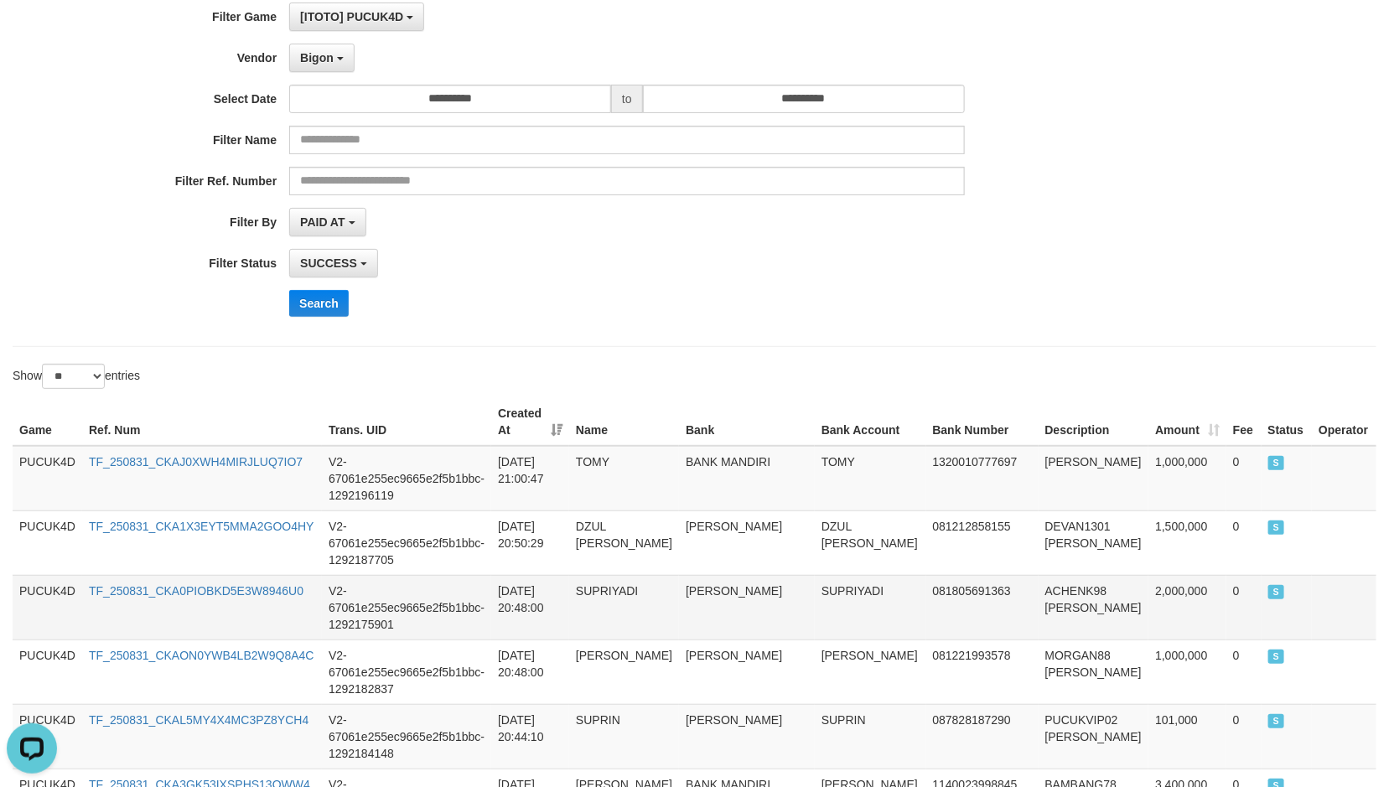
click at [926, 581] on td "081805691363" at bounding box center [982, 607] width 112 height 65
click at [1039, 575] on td "ACHENK98 DANA" at bounding box center [1094, 607] width 111 height 65
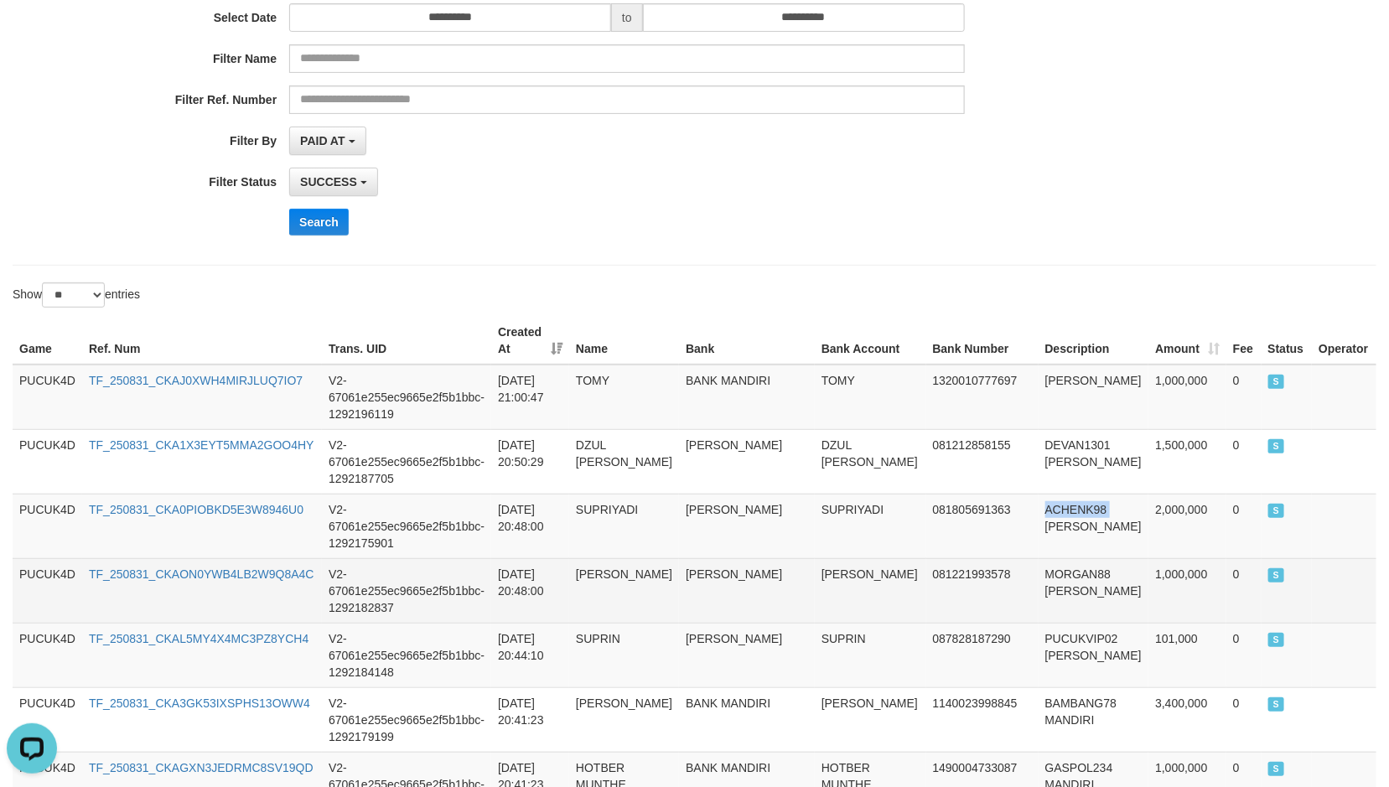
scroll to position [251, 0]
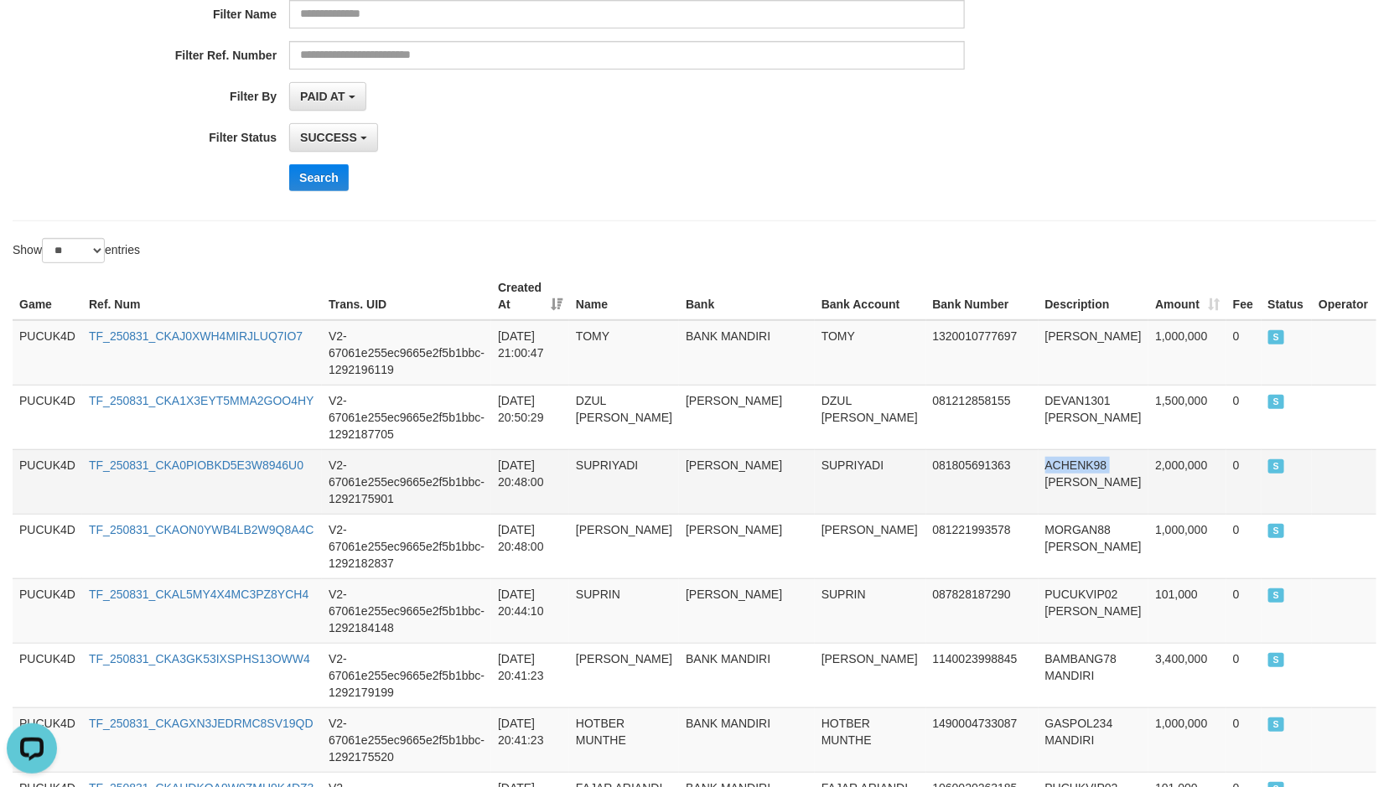
click at [926, 449] on td "081805691363" at bounding box center [982, 481] width 112 height 65
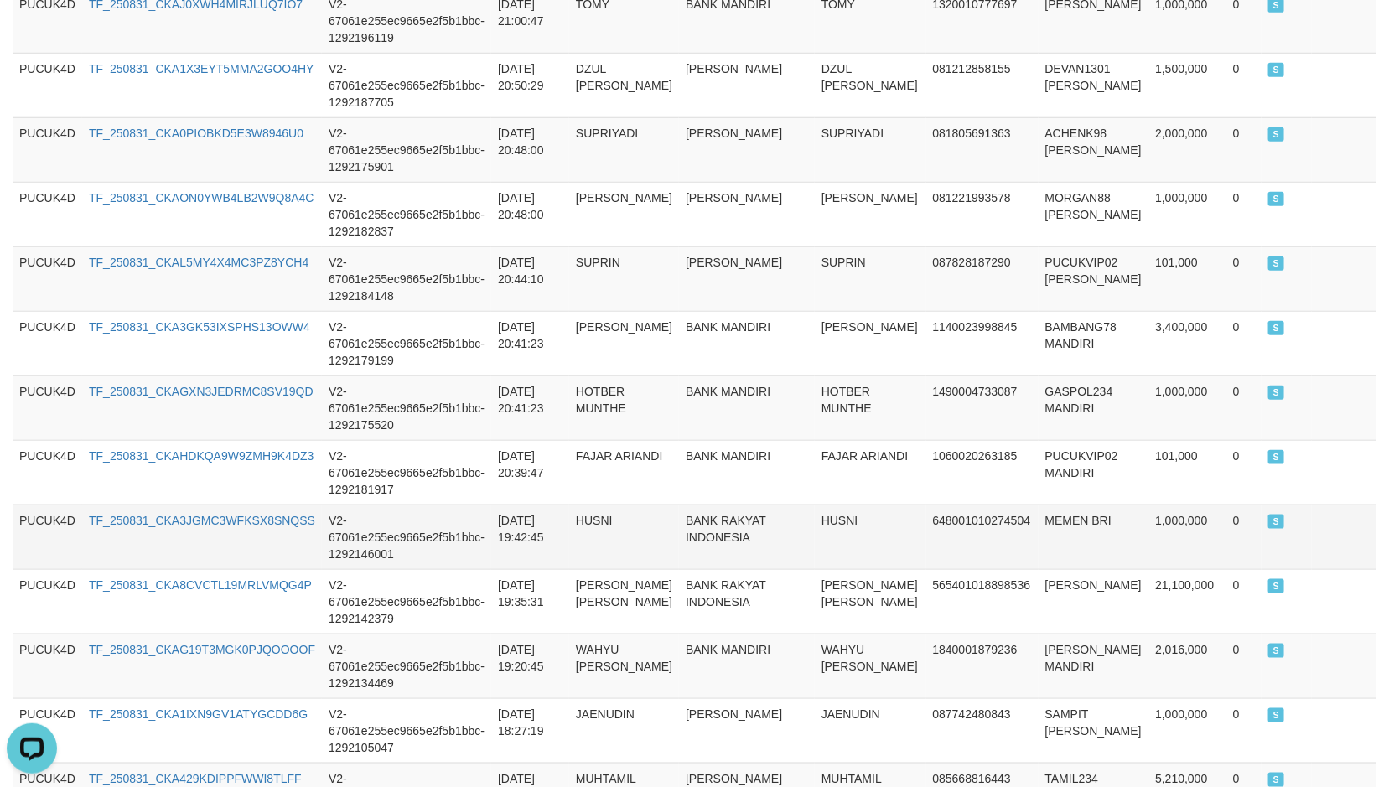
scroll to position [629, 0]
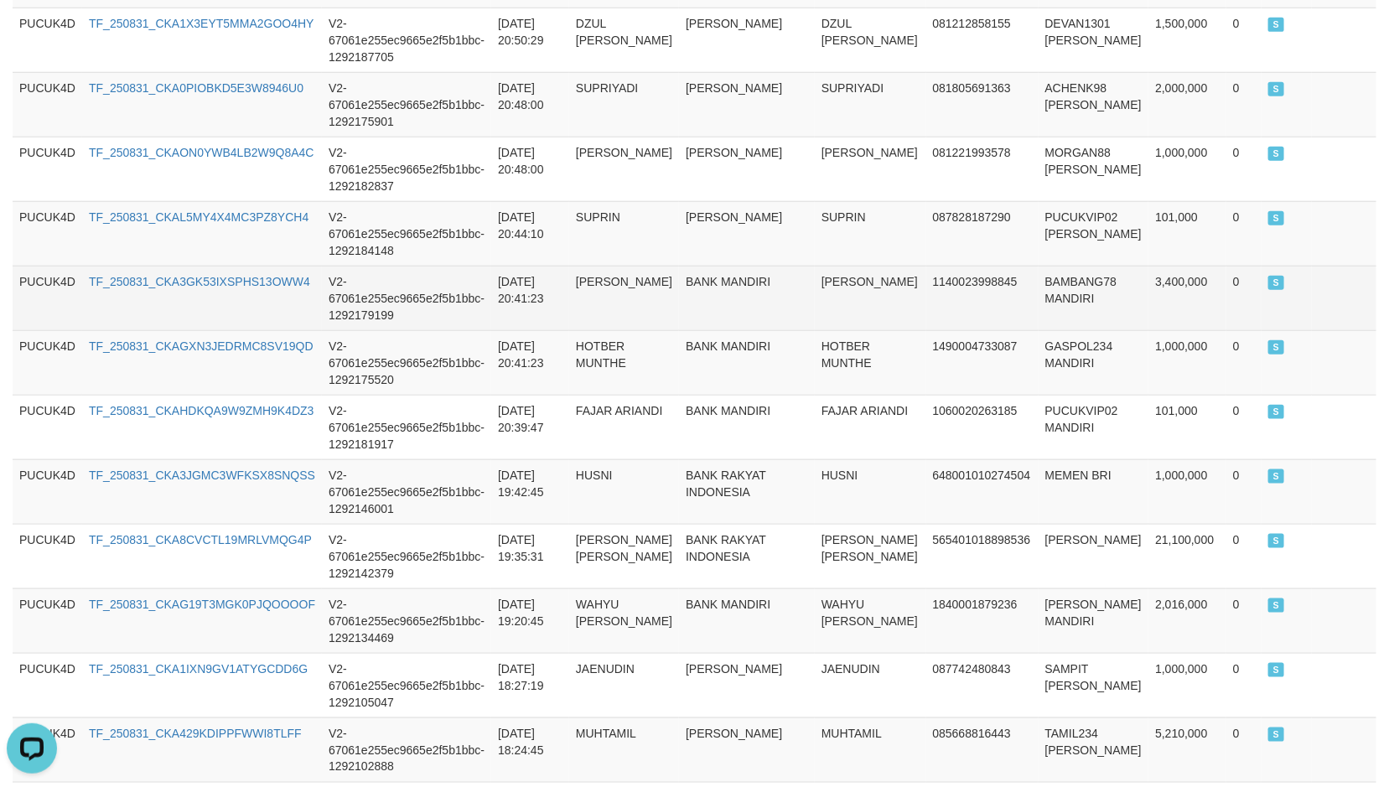
click at [1039, 266] on td "BAMBANG78 MANDIRI" at bounding box center [1094, 298] width 111 height 65
click at [1065, 297] on td "BAMBANG78 MANDIRI" at bounding box center [1094, 298] width 111 height 65
click at [1046, 266] on td "BAMBANG78 MANDIRI" at bounding box center [1094, 298] width 111 height 65
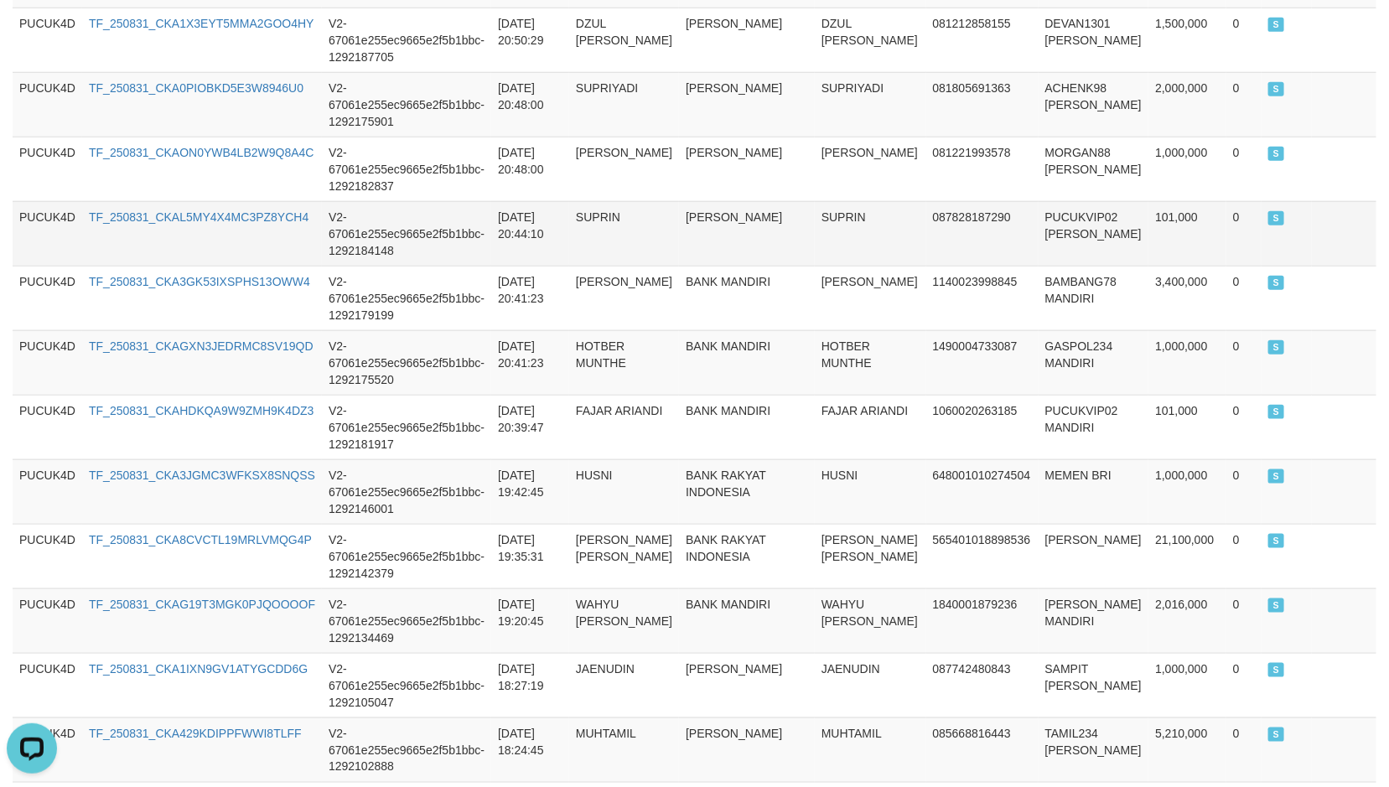
click at [1162, 201] on td "101,000" at bounding box center [1187, 233] width 78 height 65
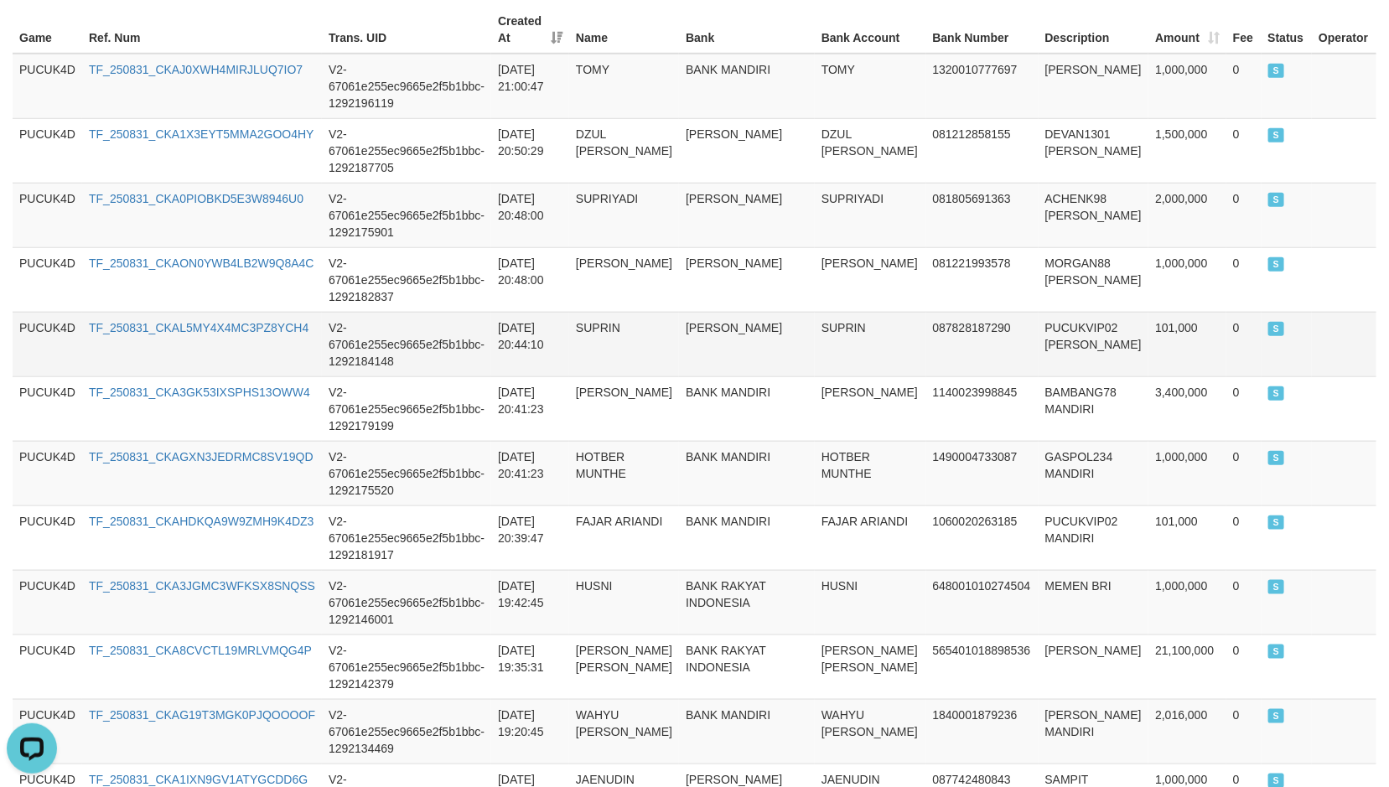
scroll to position [377, 0]
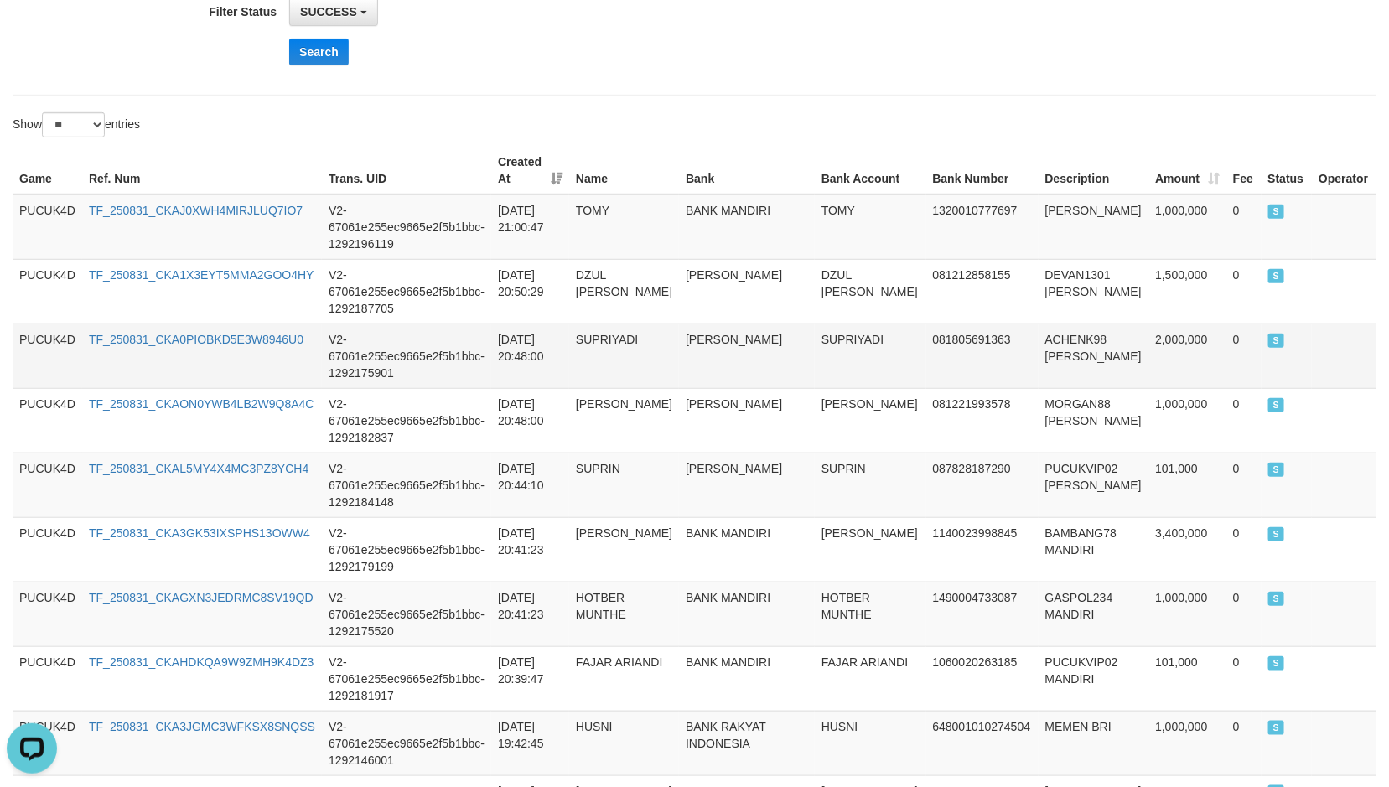
click at [1039, 325] on td "ACHENK98 DANA" at bounding box center [1094, 356] width 111 height 65
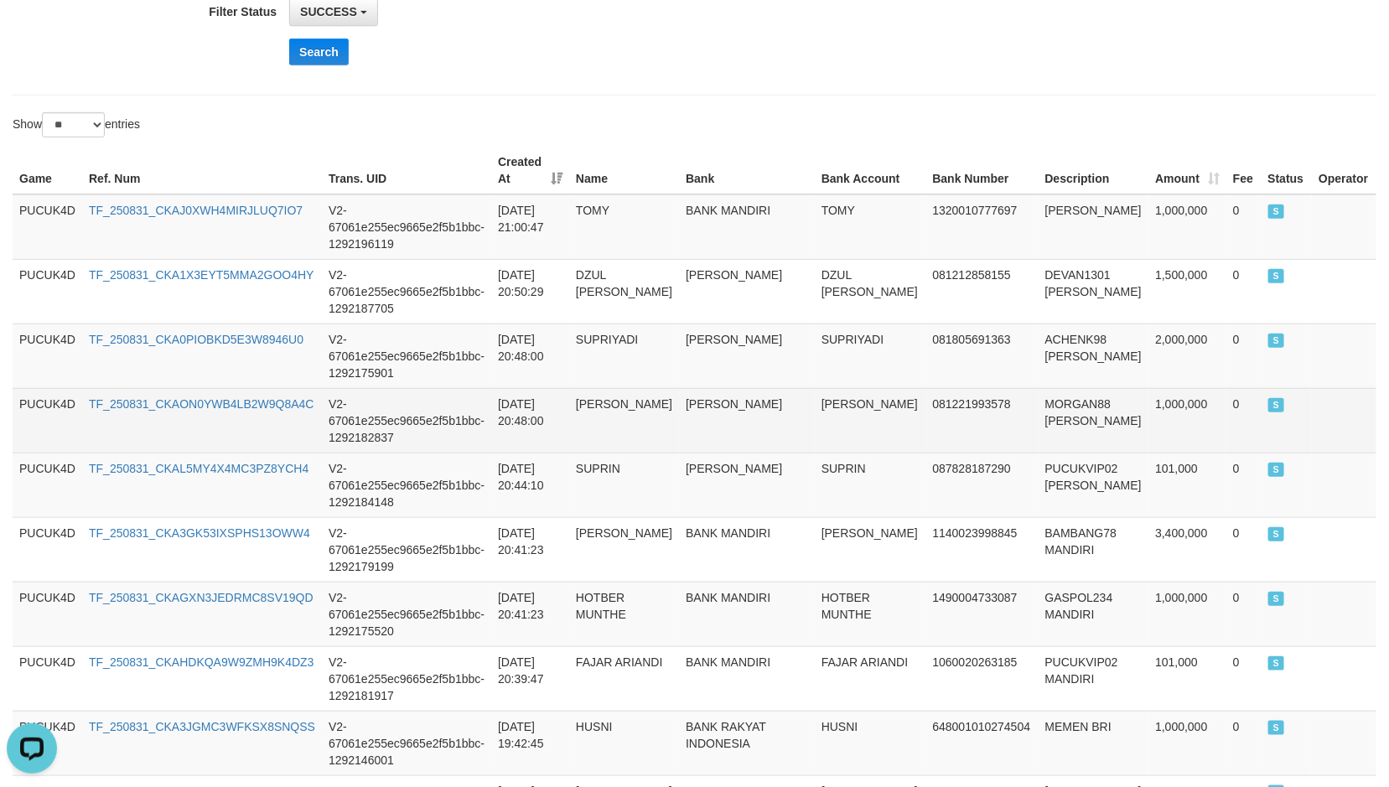
click at [1046, 403] on td "MORGAN88 DANA" at bounding box center [1094, 420] width 111 height 65
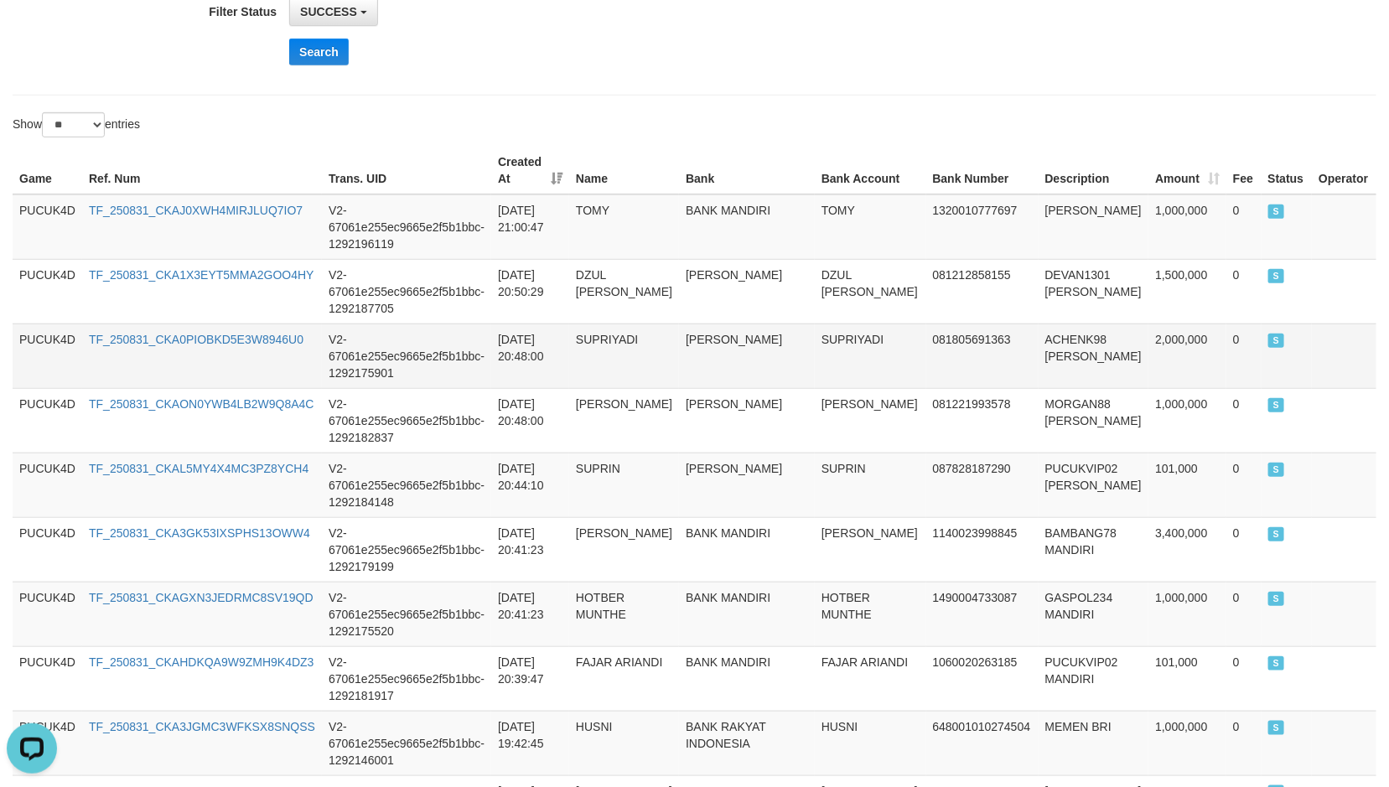
click at [1039, 324] on td "ACHENK98 DANA" at bounding box center [1094, 356] width 111 height 65
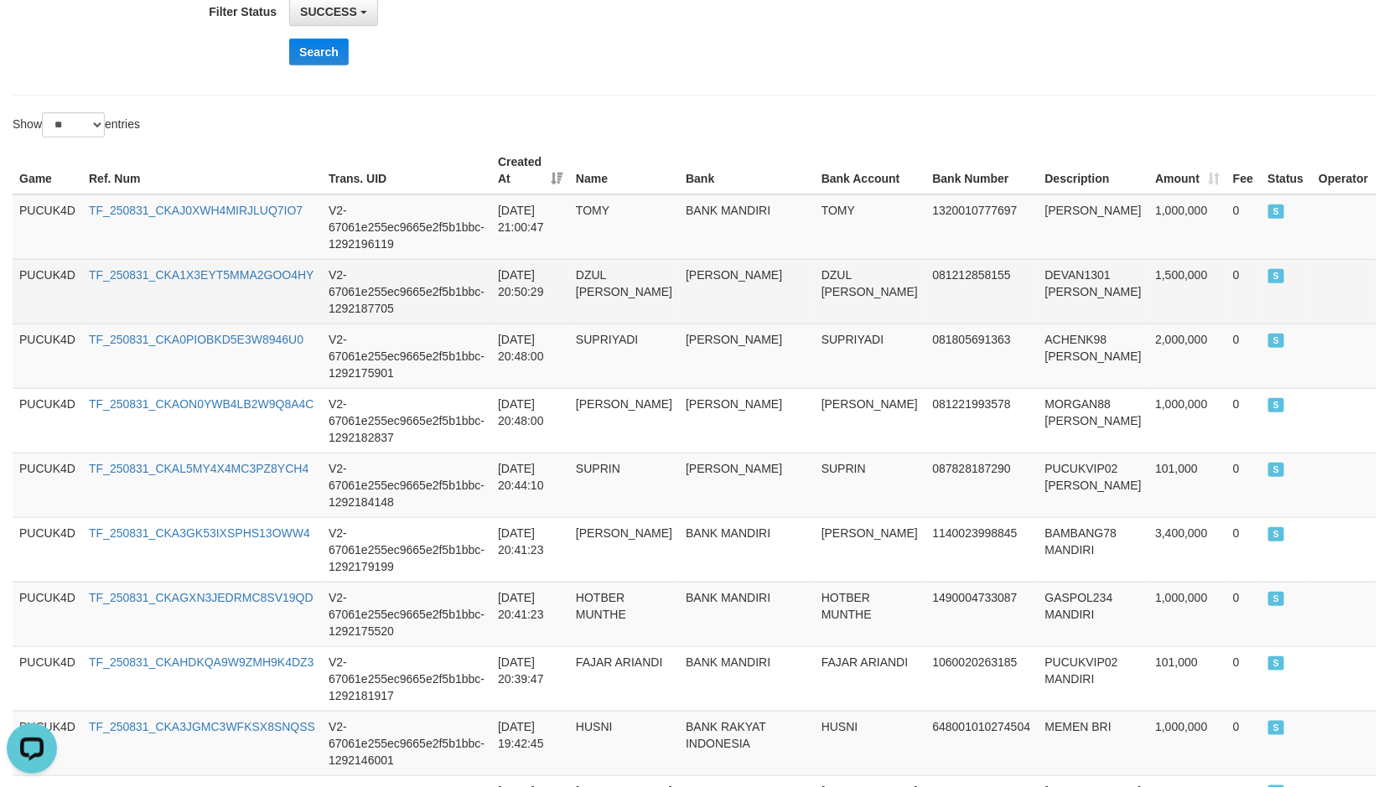
click at [978, 300] on td "081212858155" at bounding box center [982, 291] width 112 height 65
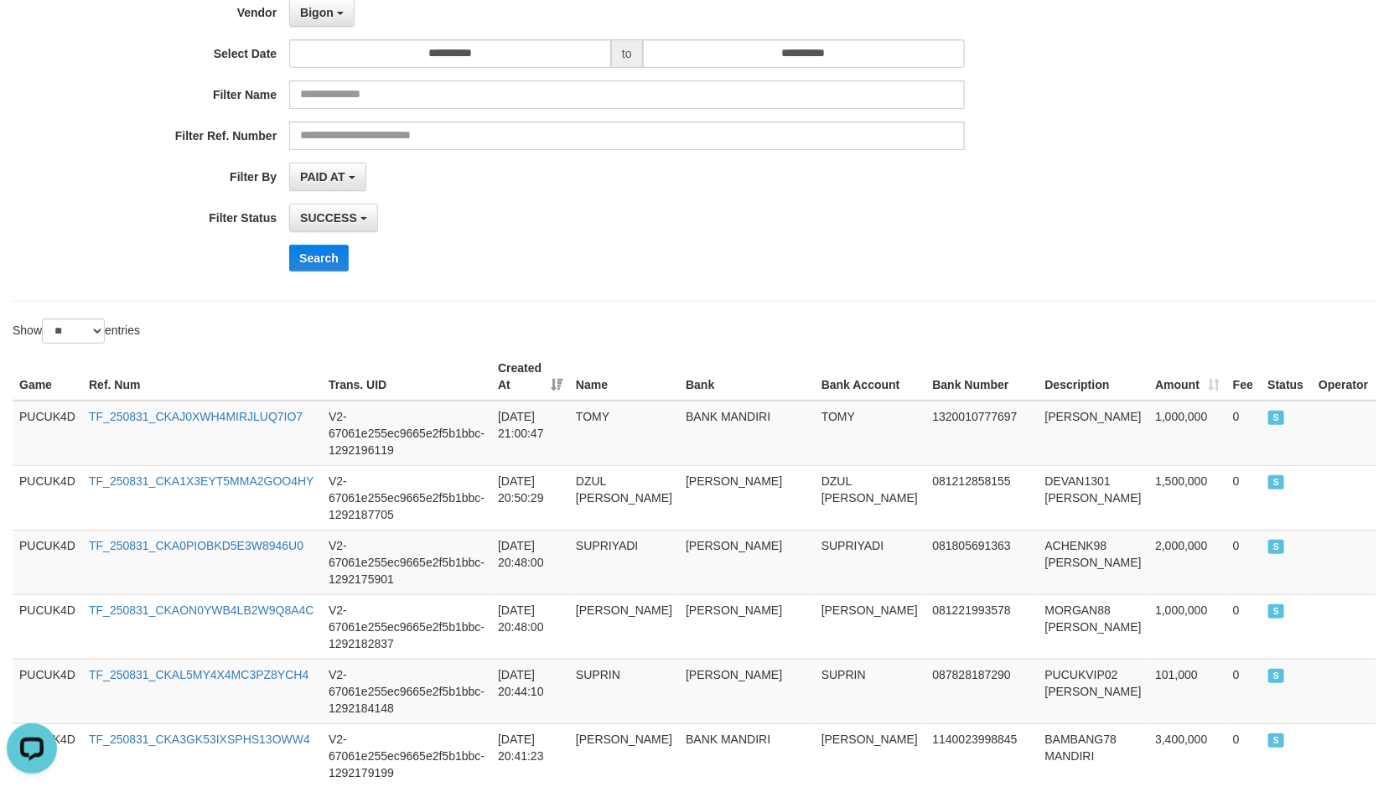
scroll to position [0, 0]
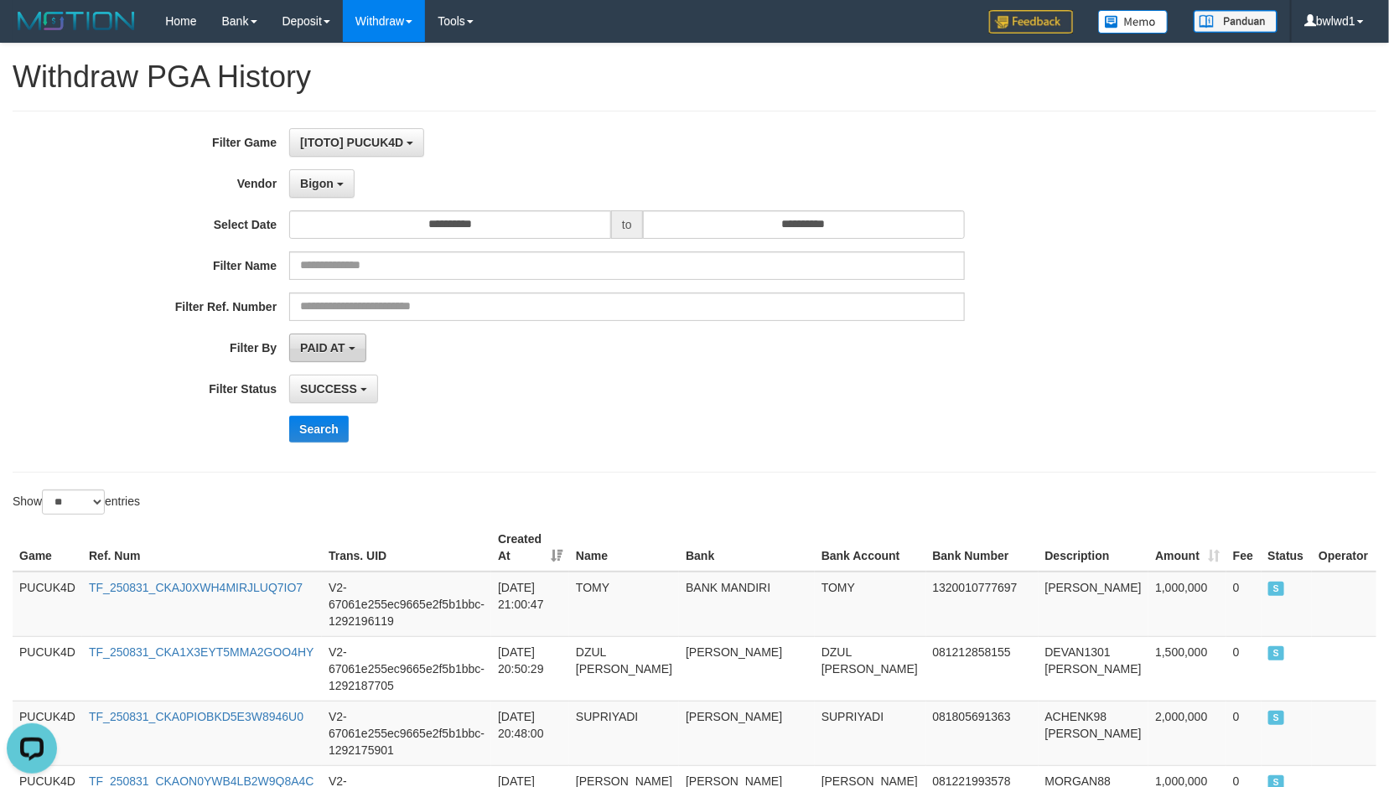
click at [362, 352] on button "PAID AT" at bounding box center [327, 348] width 76 height 28
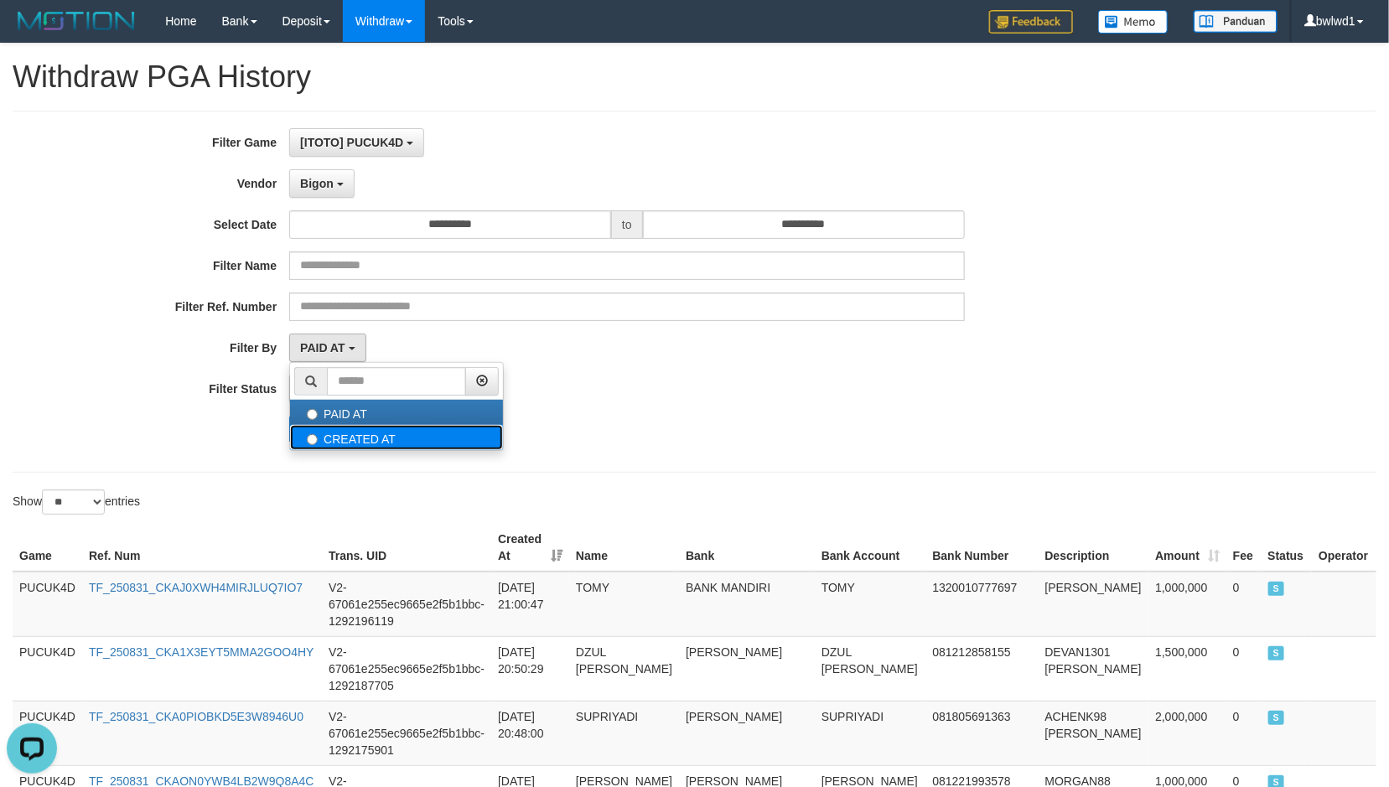
click at [387, 438] on label "CREATED AT" at bounding box center [396, 437] width 213 height 25
select select "*"
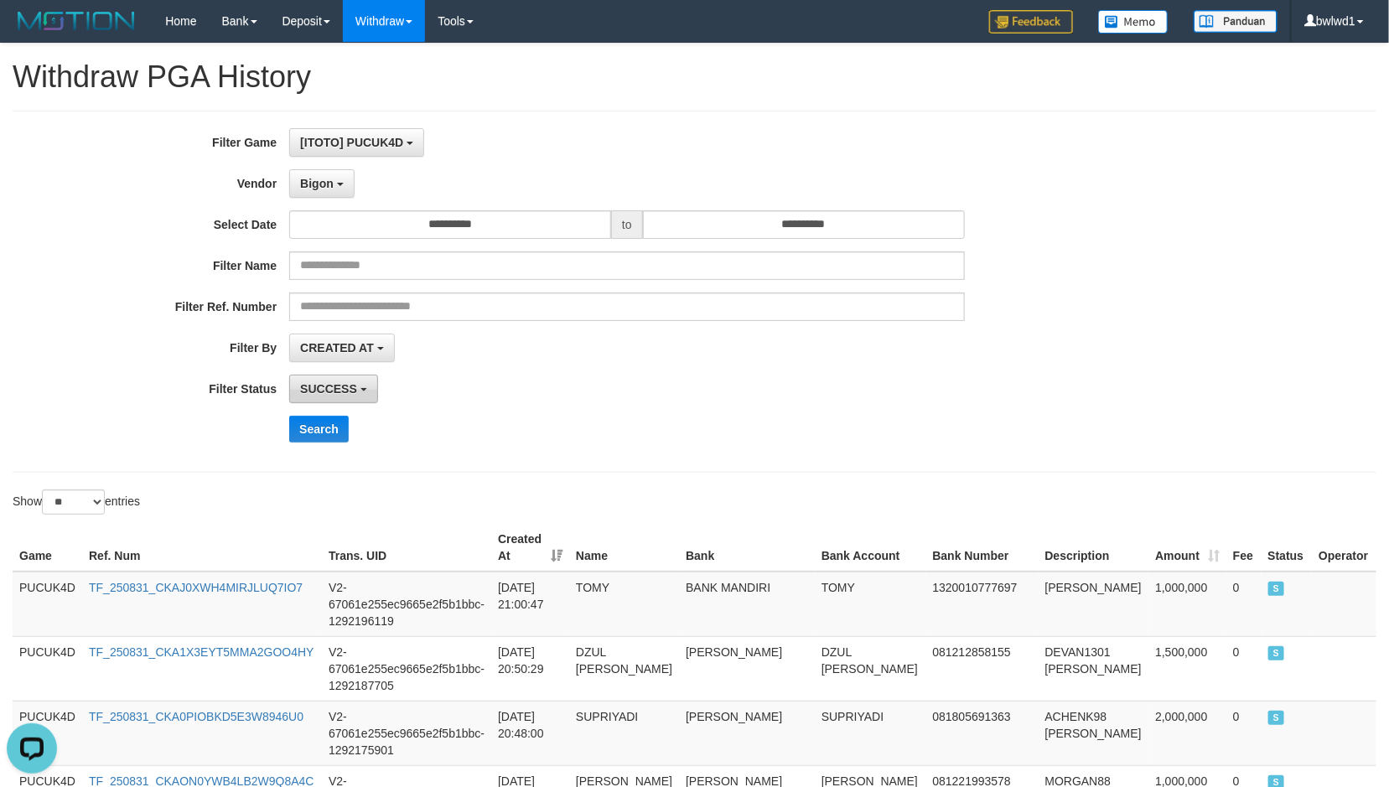
click at [325, 388] on span "SUCCESS" at bounding box center [328, 388] width 57 height 13
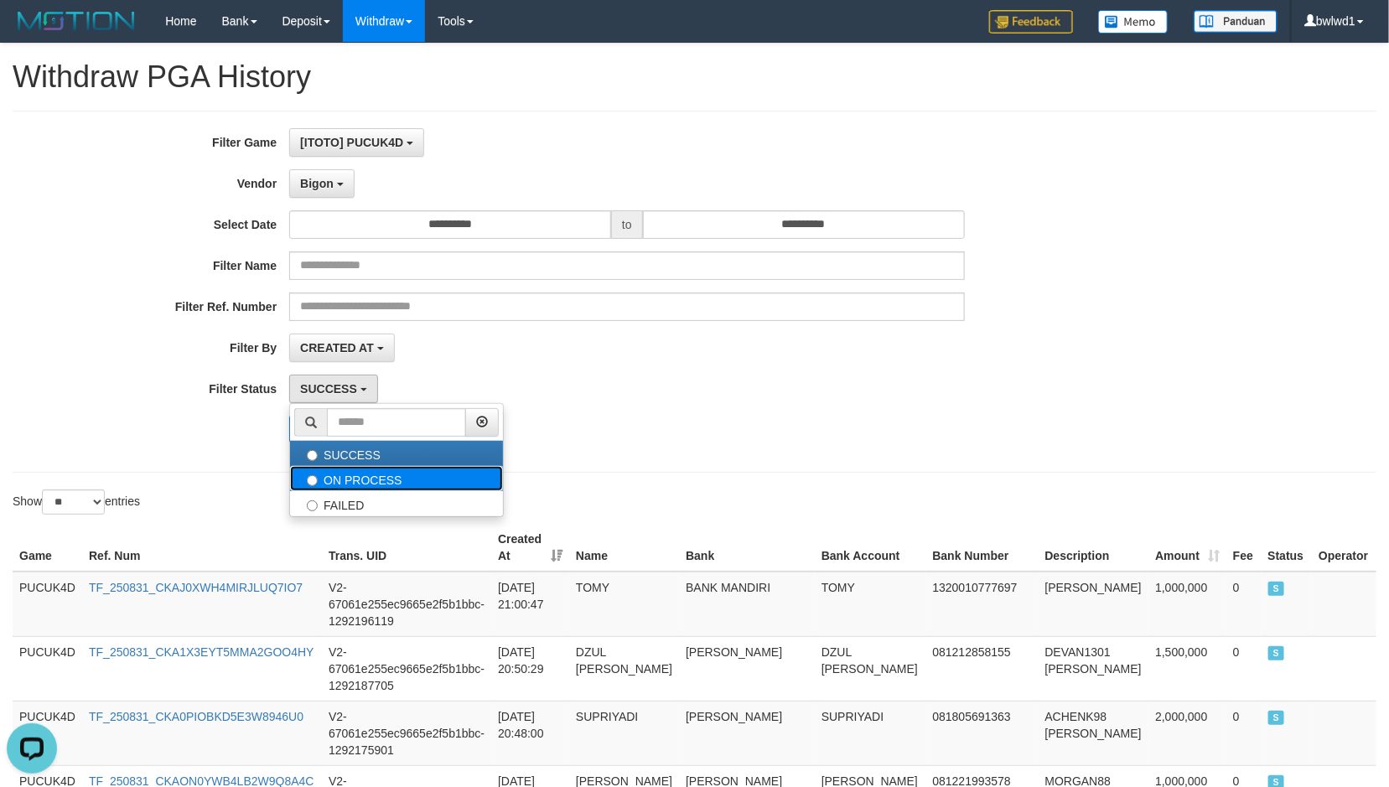
click at [380, 485] on label "ON PROCESS" at bounding box center [396, 478] width 213 height 25
select select "*"
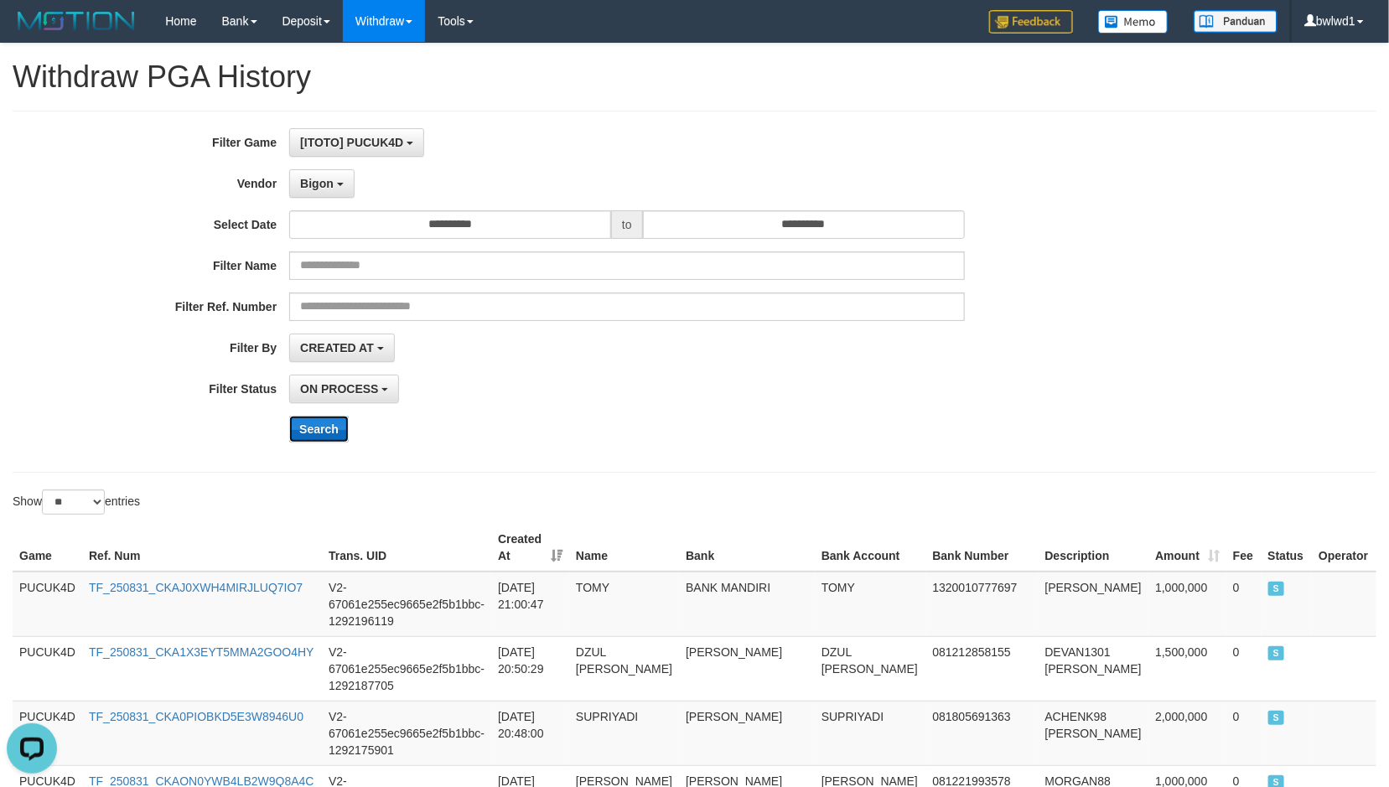
click at [345, 438] on button "Search" at bounding box center [319, 429] width 60 height 27
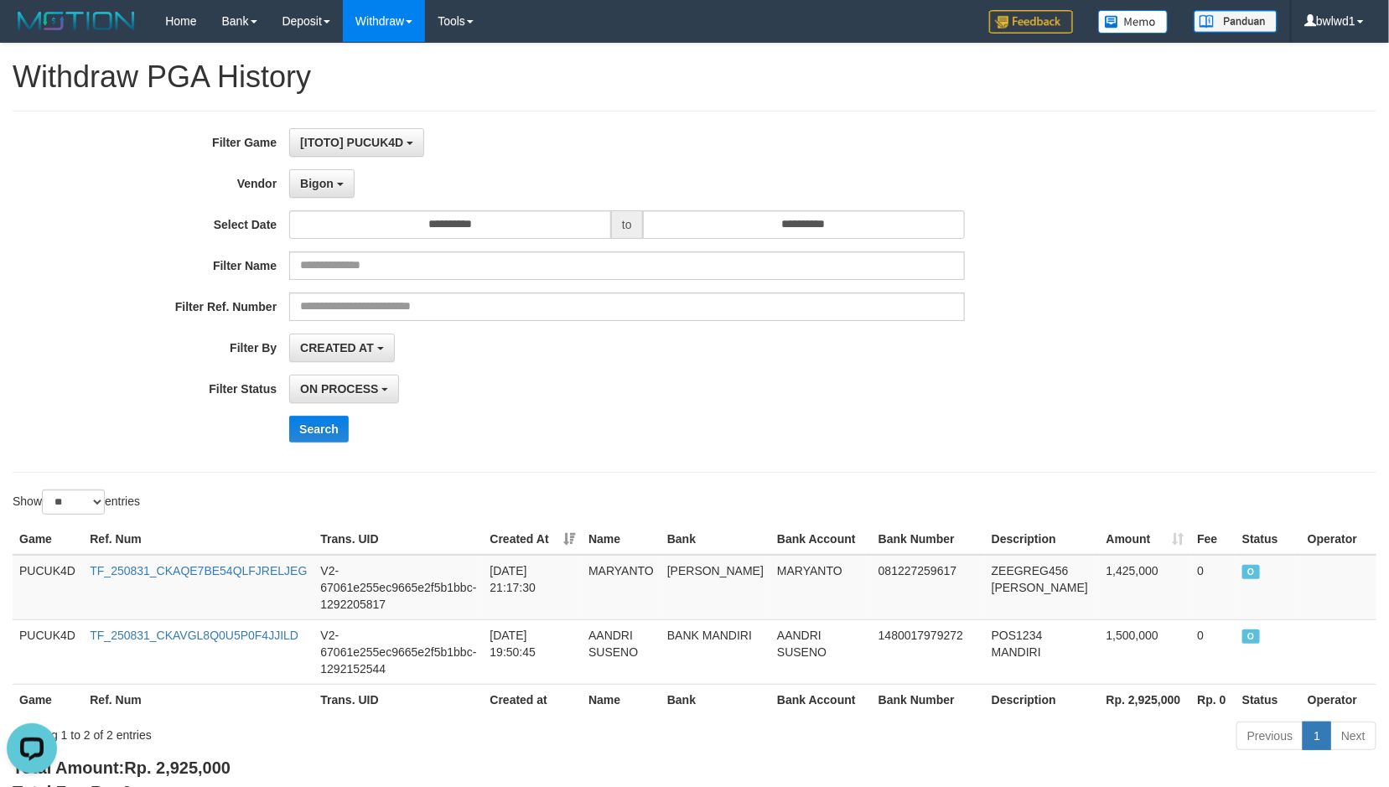
click at [822, 350] on div "CREATED AT PAID AT CREATED AT" at bounding box center [626, 348] width 675 height 28
click at [298, 425] on button "Search" at bounding box center [319, 429] width 60 height 27
click at [382, 360] on button "CREATED AT" at bounding box center [342, 348] width 106 height 28
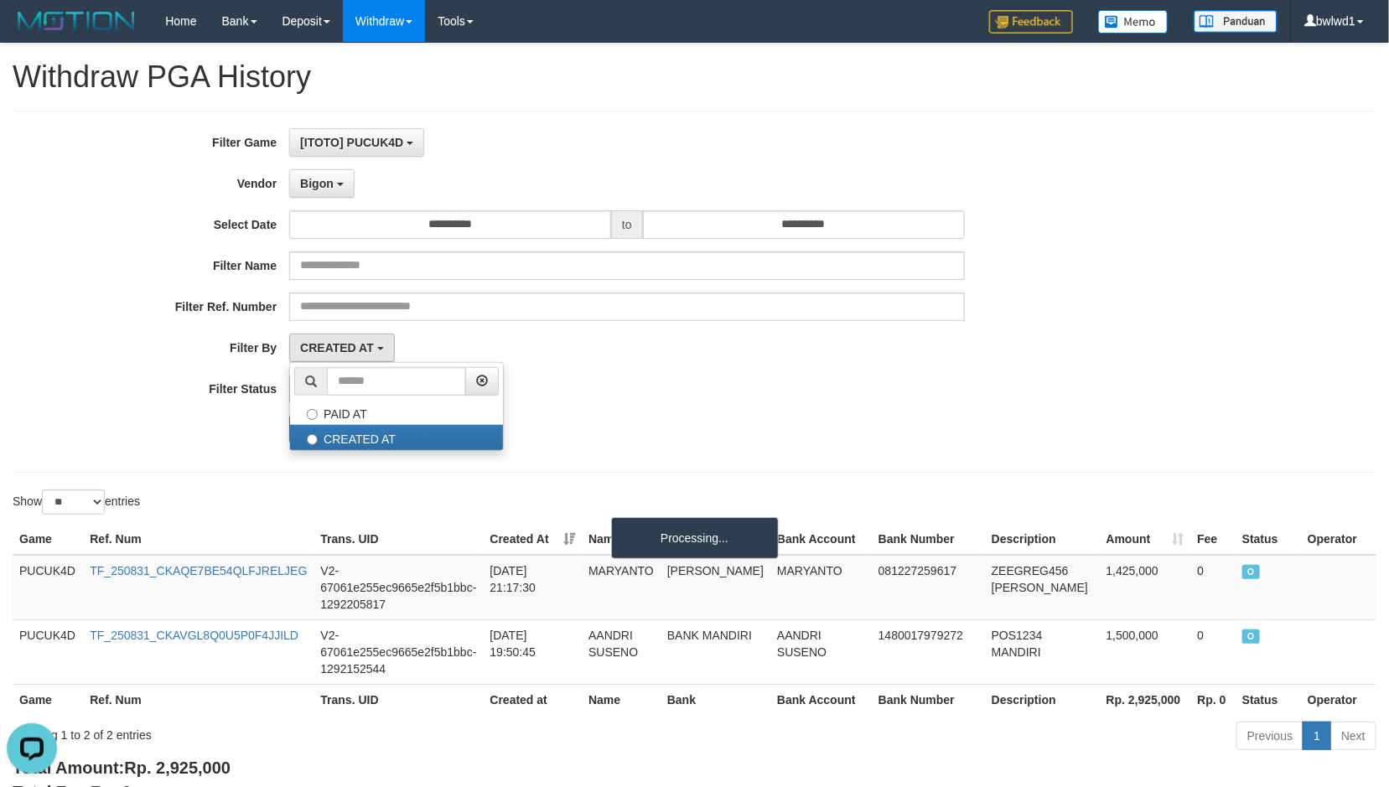
click at [659, 345] on div "CREATED AT PAID AT CREATED AT" at bounding box center [626, 348] width 675 height 28
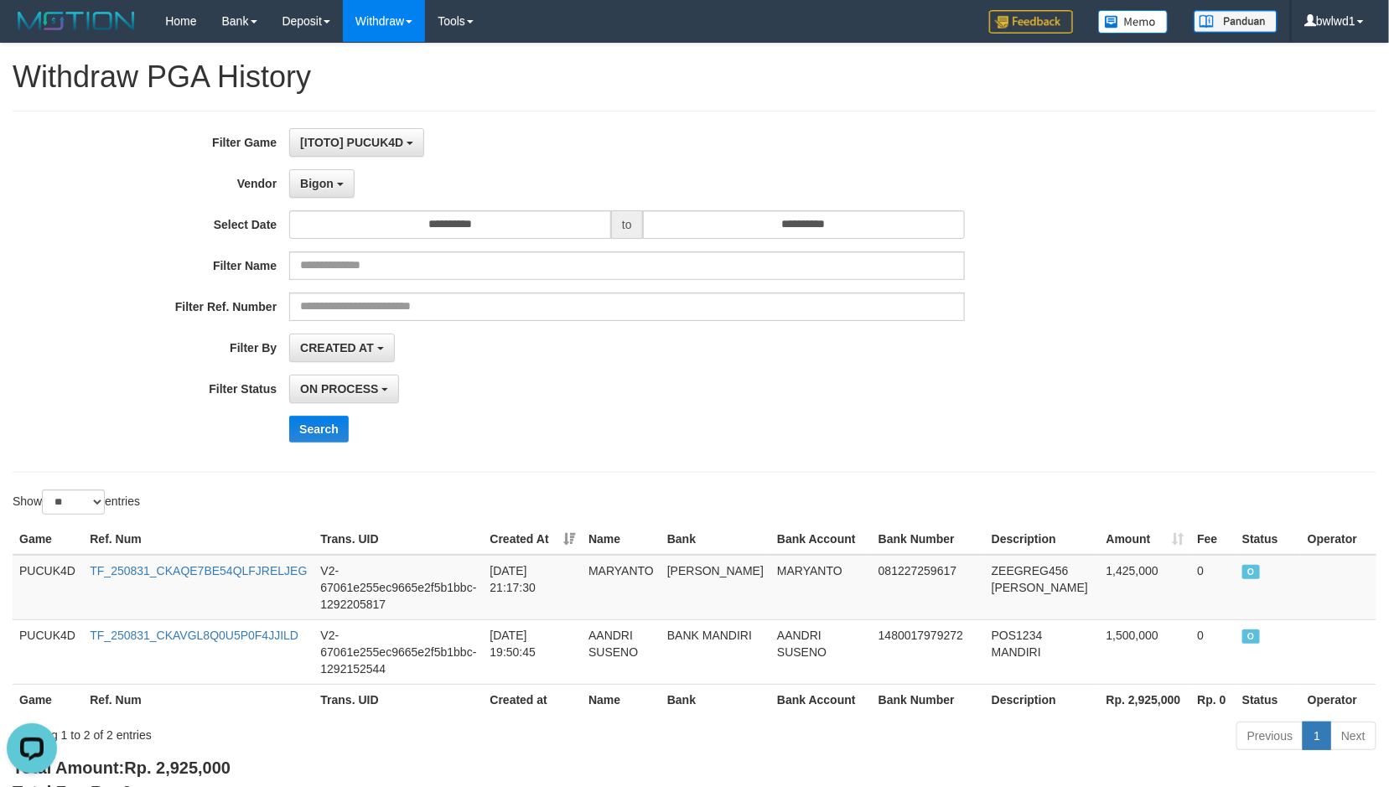
click at [1220, 377] on div "**********" at bounding box center [694, 291] width 1389 height 327
click at [350, 338] on button "CREATED AT" at bounding box center [342, 348] width 106 height 28
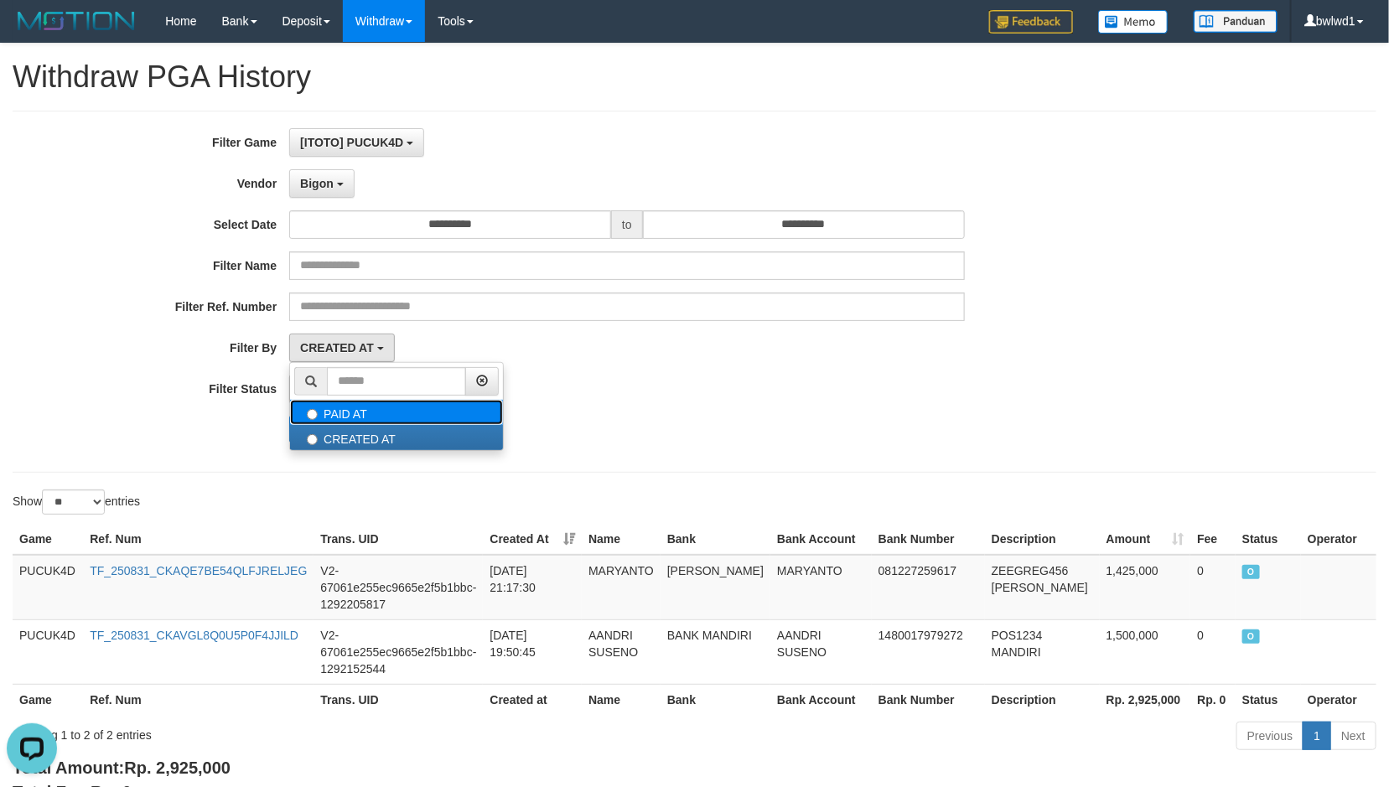
click at [368, 413] on label "PAID AT" at bounding box center [396, 412] width 213 height 25
select select "*"
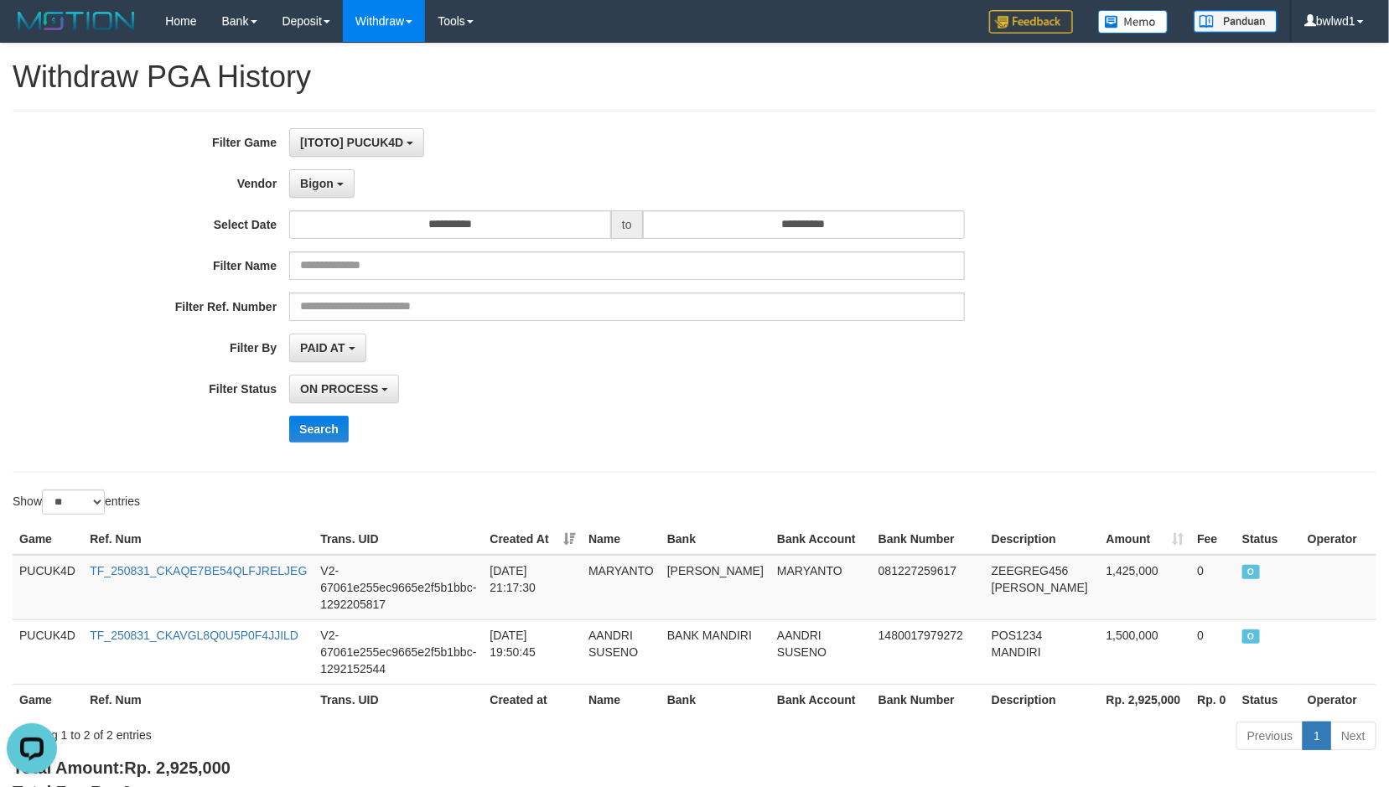
click at [380, 408] on div "**********" at bounding box center [579, 291] width 1158 height 327
click at [385, 397] on button "ON PROCESS" at bounding box center [344, 389] width 110 height 28
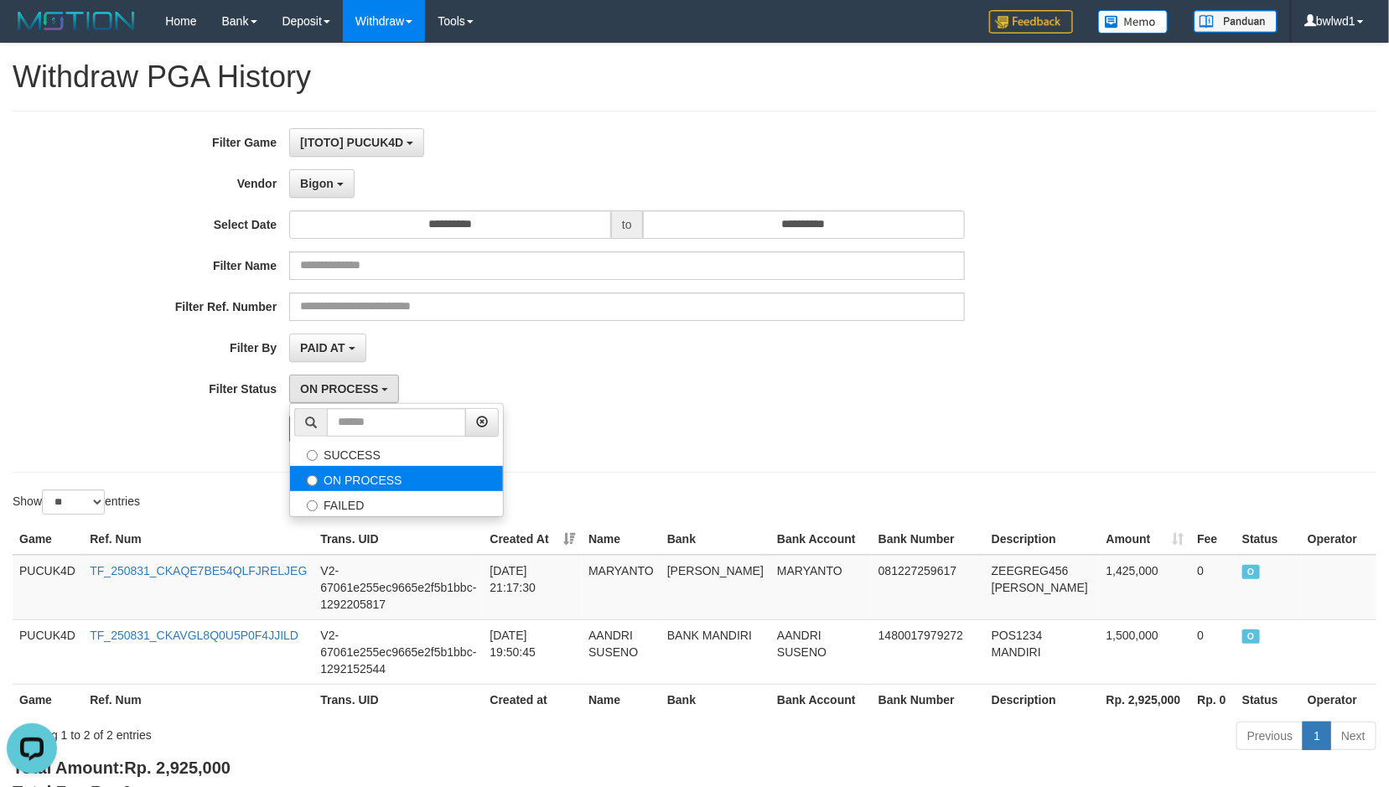
click at [383, 474] on label "ON PROCESS" at bounding box center [396, 478] width 213 height 25
click at [403, 466] on label "SUCCESS" at bounding box center [396, 453] width 213 height 25
select select "*"
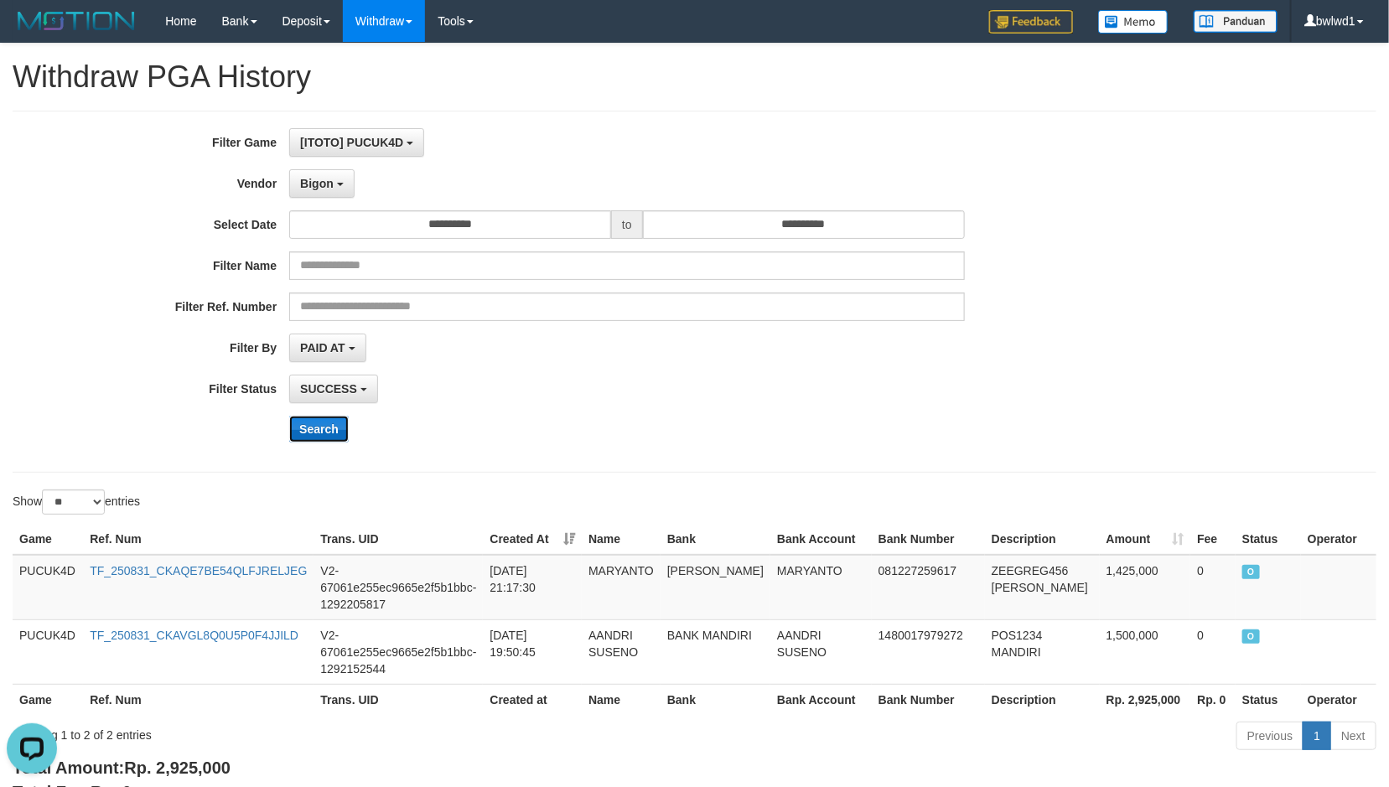
click at [339, 435] on button "Search" at bounding box center [319, 429] width 60 height 27
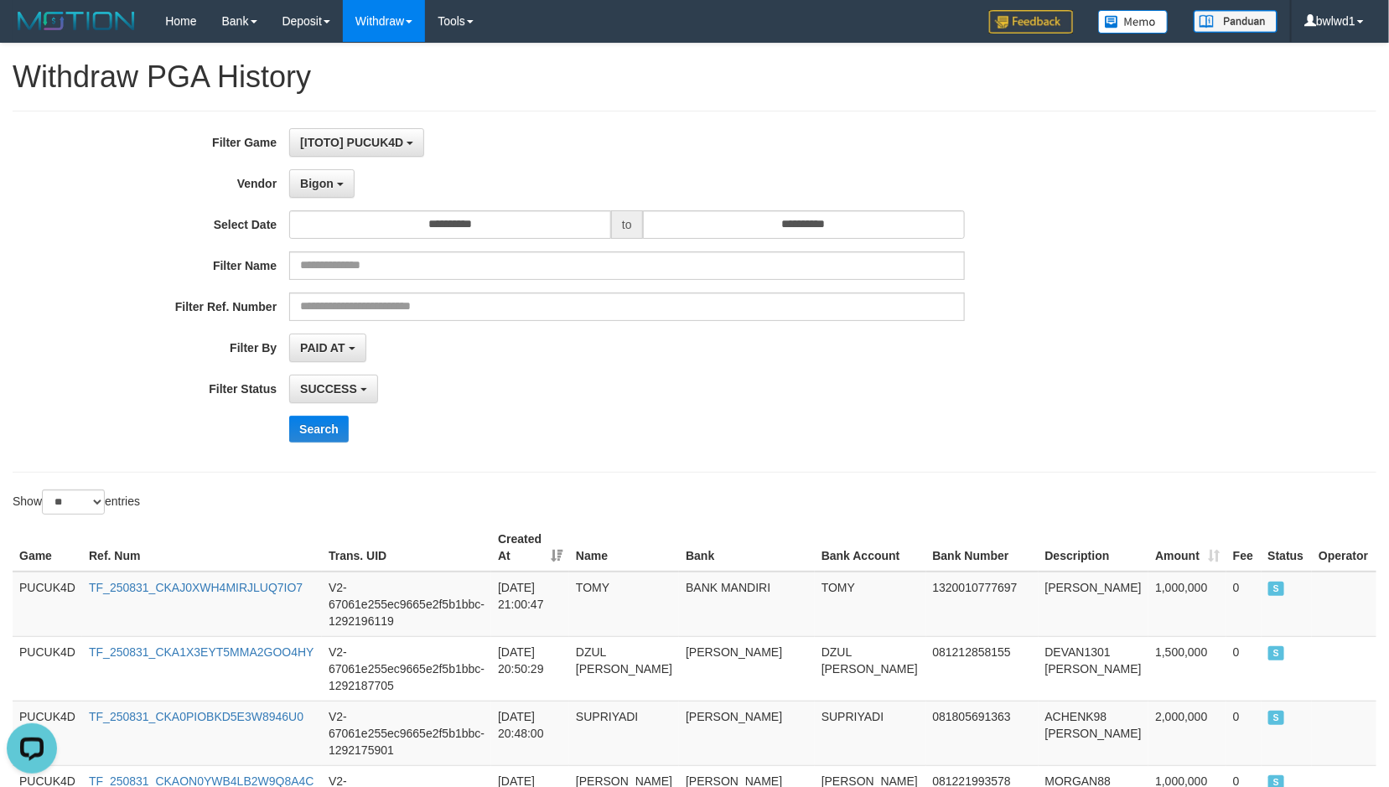
click at [1014, 401] on div "**********" at bounding box center [579, 389] width 1158 height 28
click at [529, 412] on div "**********" at bounding box center [579, 291] width 1158 height 327
click at [939, 352] on div "PAID AT PAID AT CREATED AT" at bounding box center [626, 348] width 675 height 28
click at [325, 427] on button "Search" at bounding box center [319, 429] width 60 height 27
click at [956, 411] on div "**********" at bounding box center [579, 291] width 1158 height 327
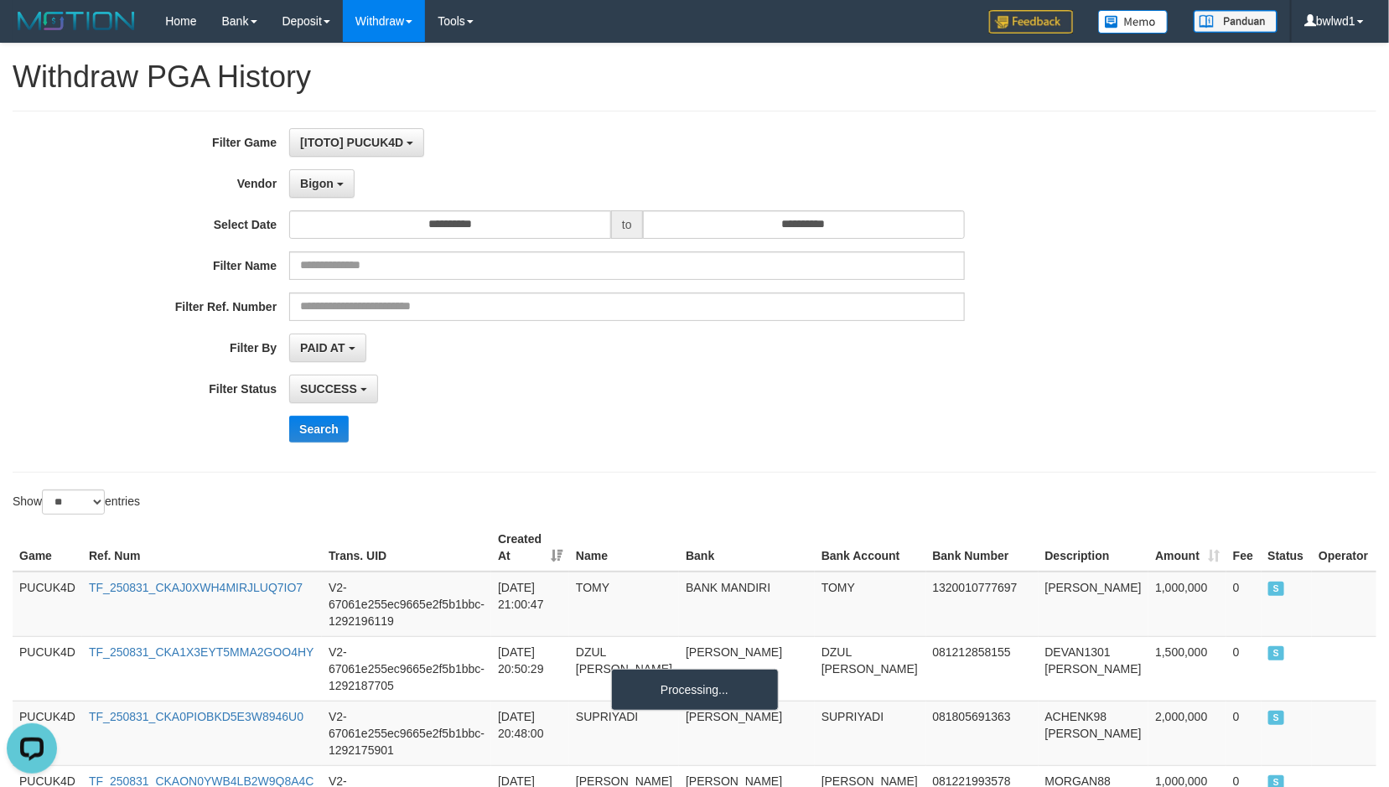
click at [1059, 466] on div "**********" at bounding box center [695, 292] width 1364 height 362
click at [757, 473] on div "**********" at bounding box center [695, 292] width 1364 height 362
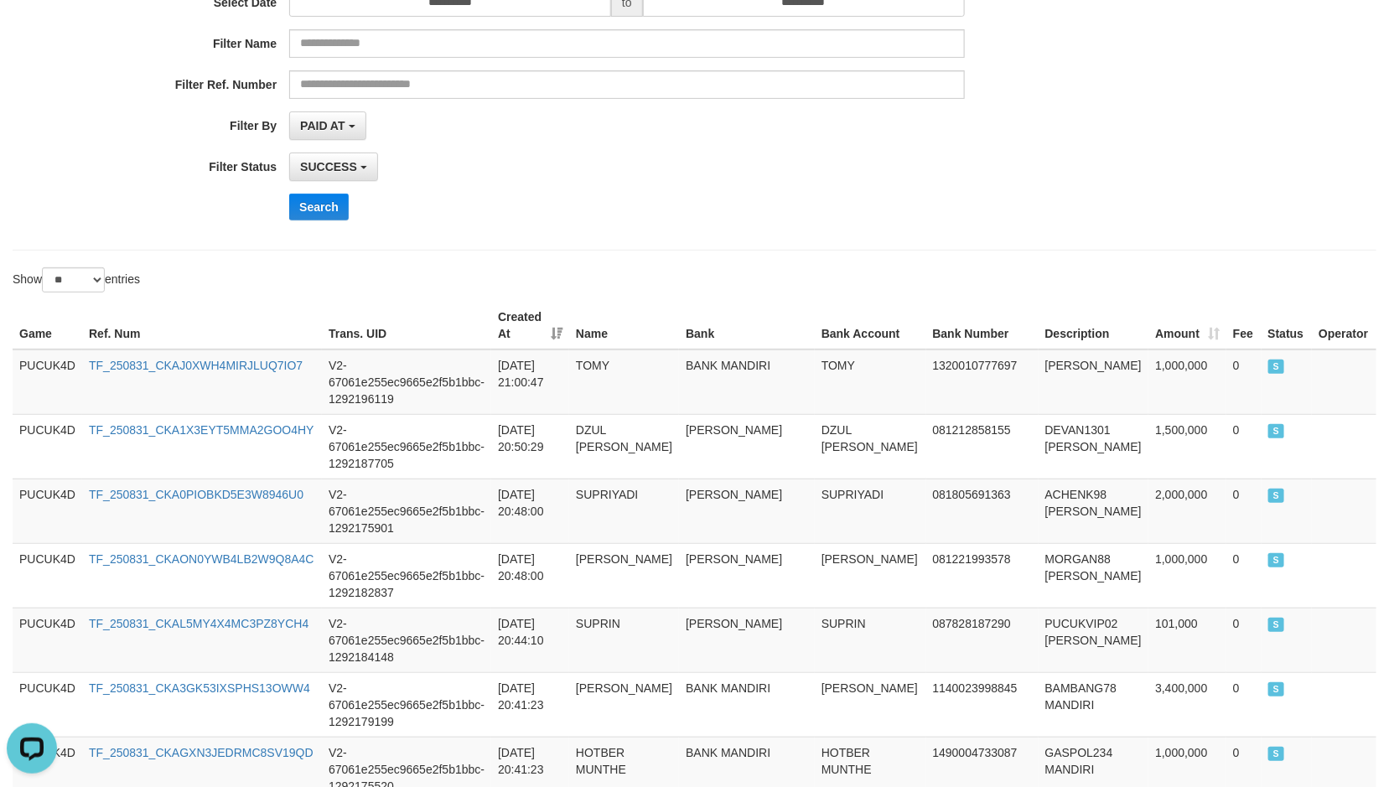
scroll to position [251, 0]
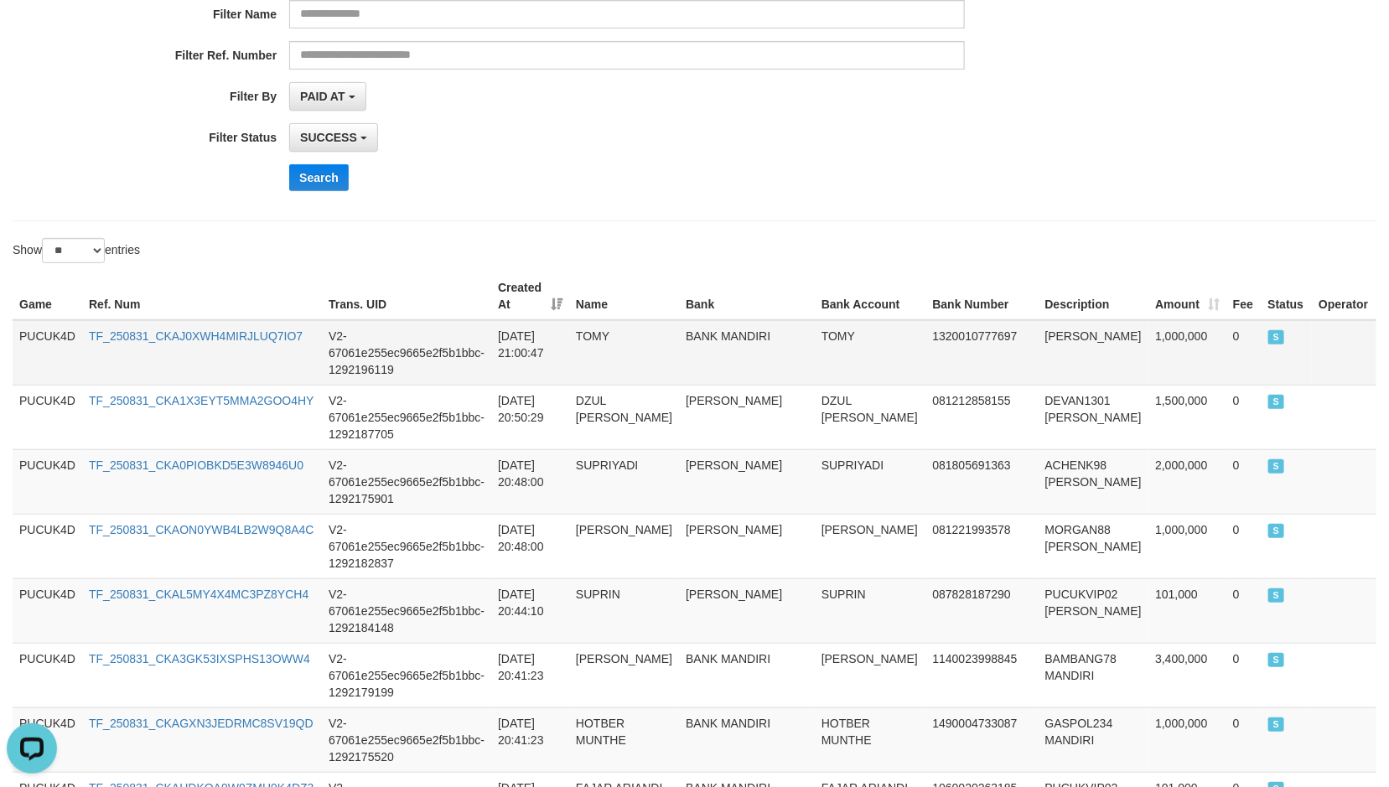
click at [1148, 365] on td "1,000,000" at bounding box center [1187, 352] width 78 height 65
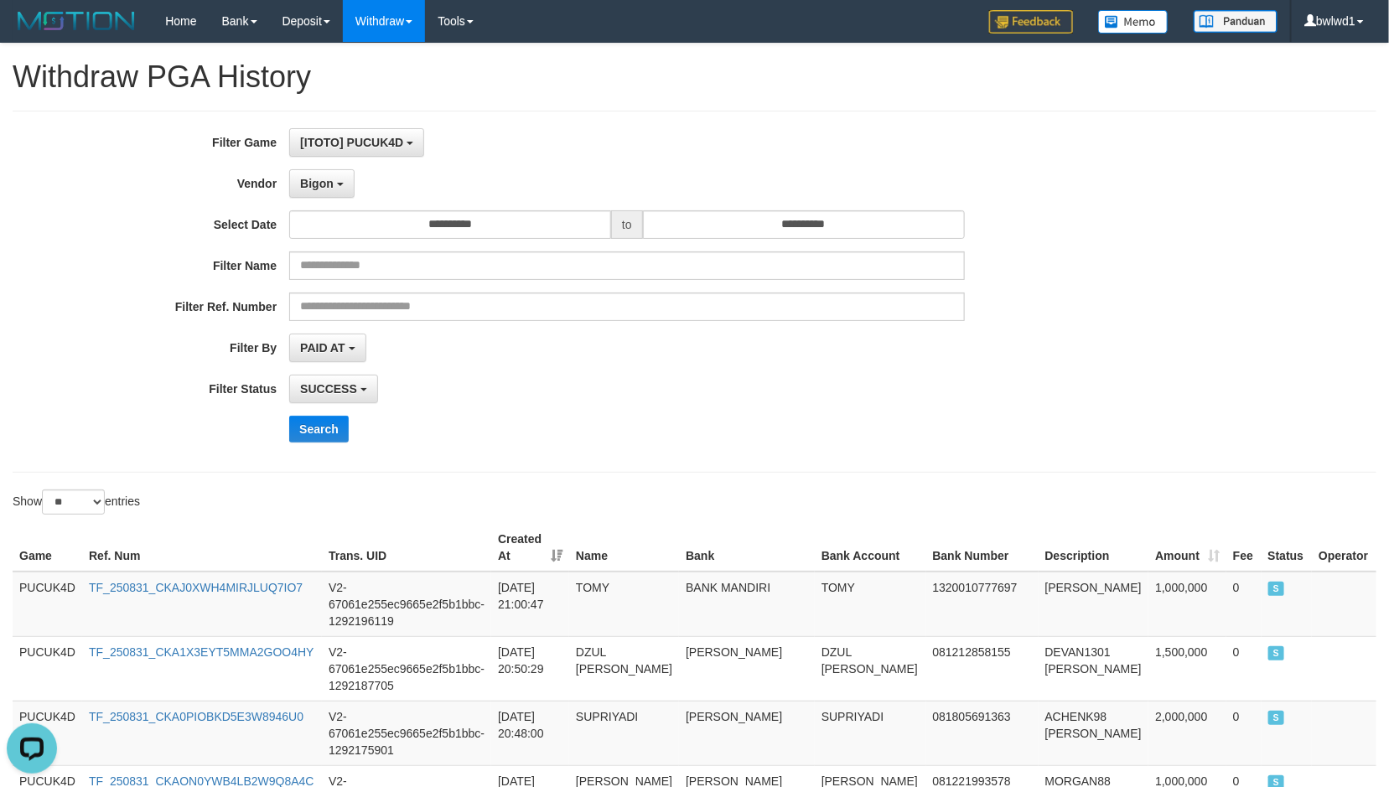
click at [347, 368] on div "**********" at bounding box center [579, 291] width 1158 height 327
click at [345, 355] on span "PAID AT" at bounding box center [322, 347] width 44 height 13
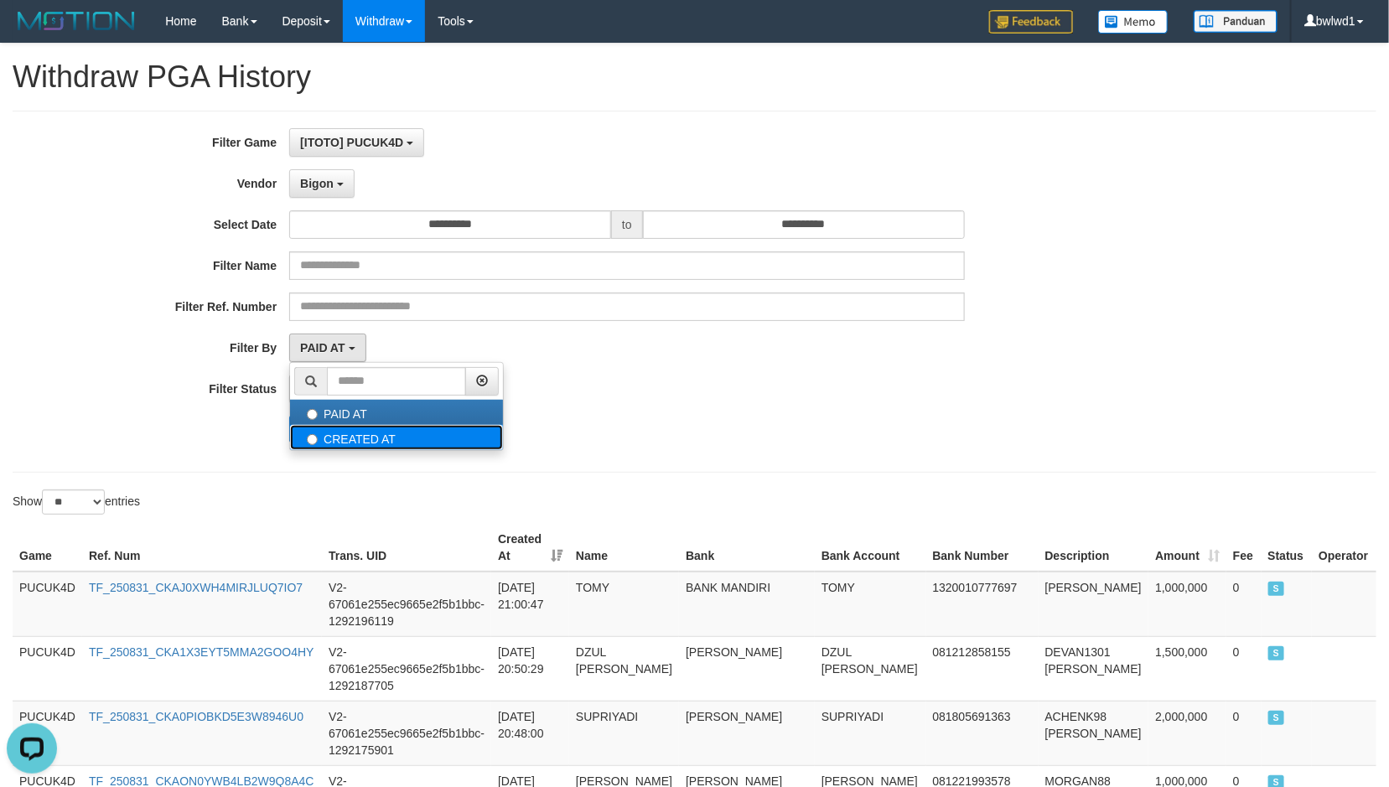
click at [403, 438] on label "CREATED AT" at bounding box center [396, 437] width 213 height 25
select select "*"
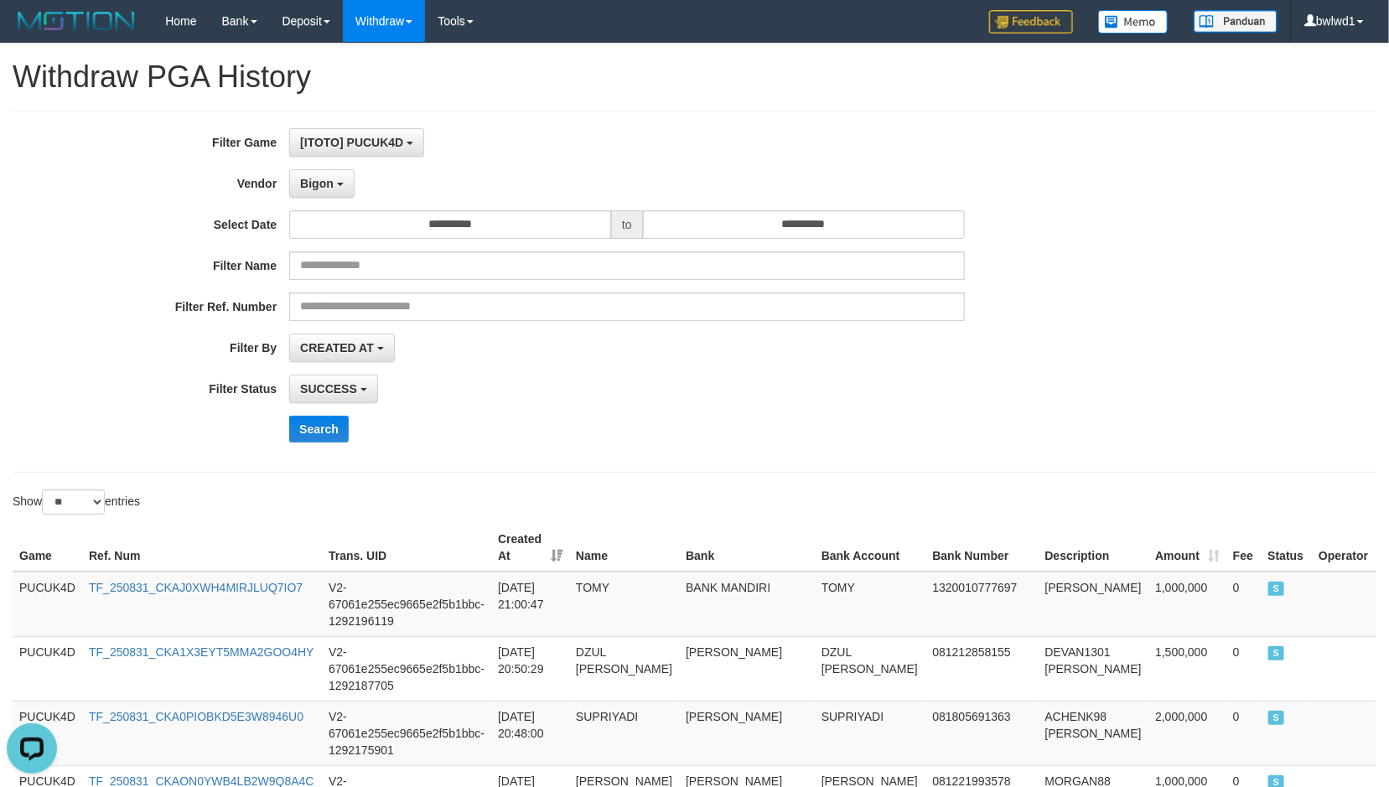
click at [378, 398] on div "SUCCESS SUCCESS ON PROCESS FAILED" at bounding box center [626, 389] width 675 height 28
click at [352, 401] on button "SUCCESS" at bounding box center [333, 389] width 89 height 28
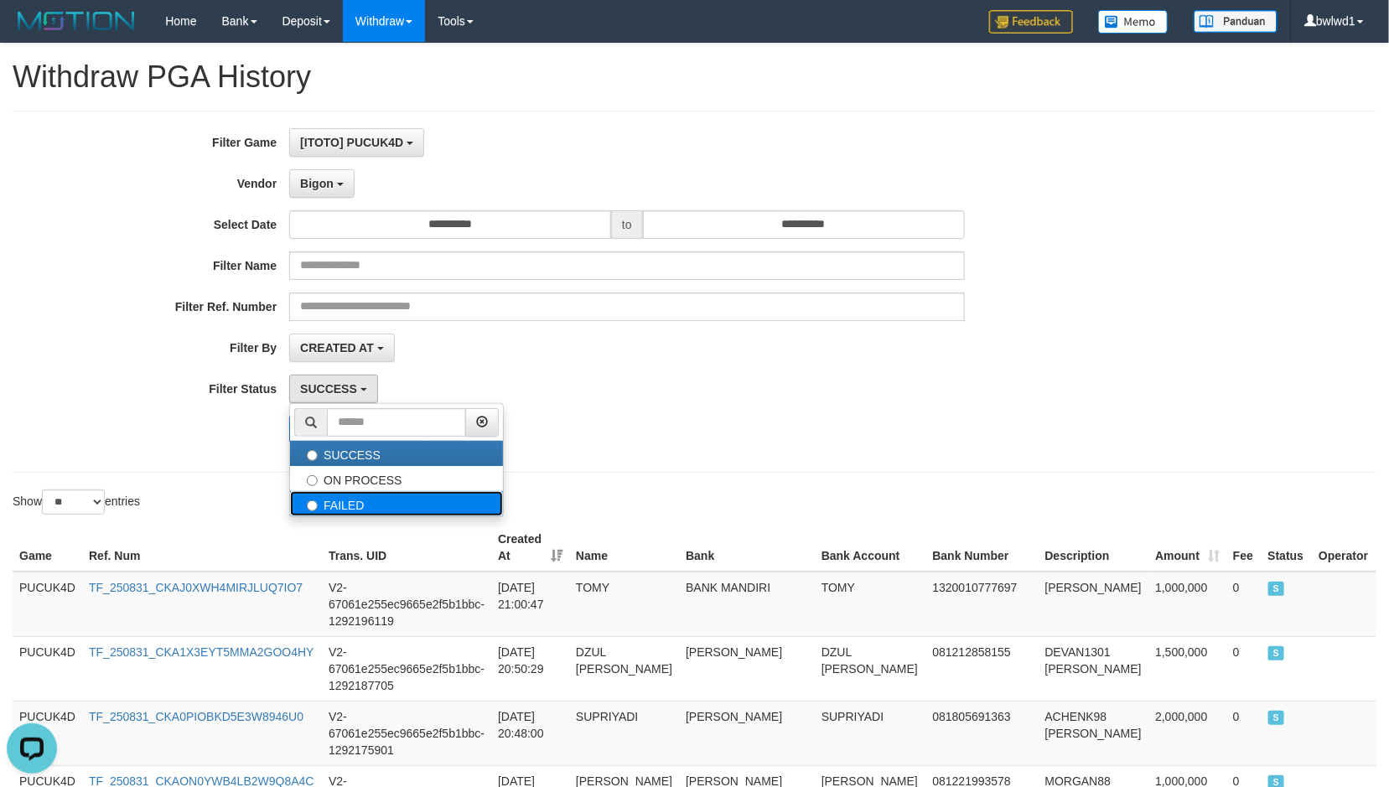
click at [430, 495] on label "FAILED" at bounding box center [396, 503] width 213 height 25
select select "*"
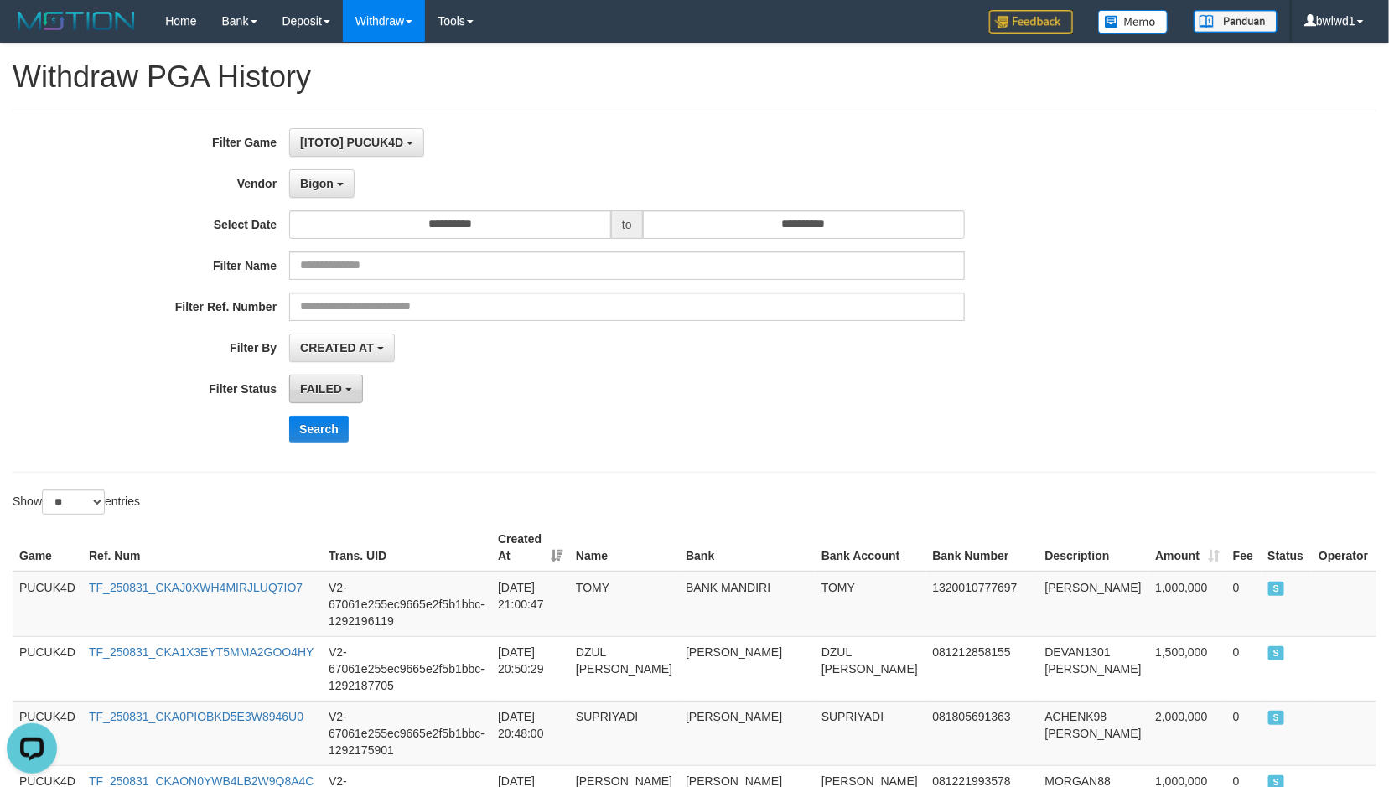
click at [329, 396] on span "FAILED" at bounding box center [321, 388] width 42 height 13
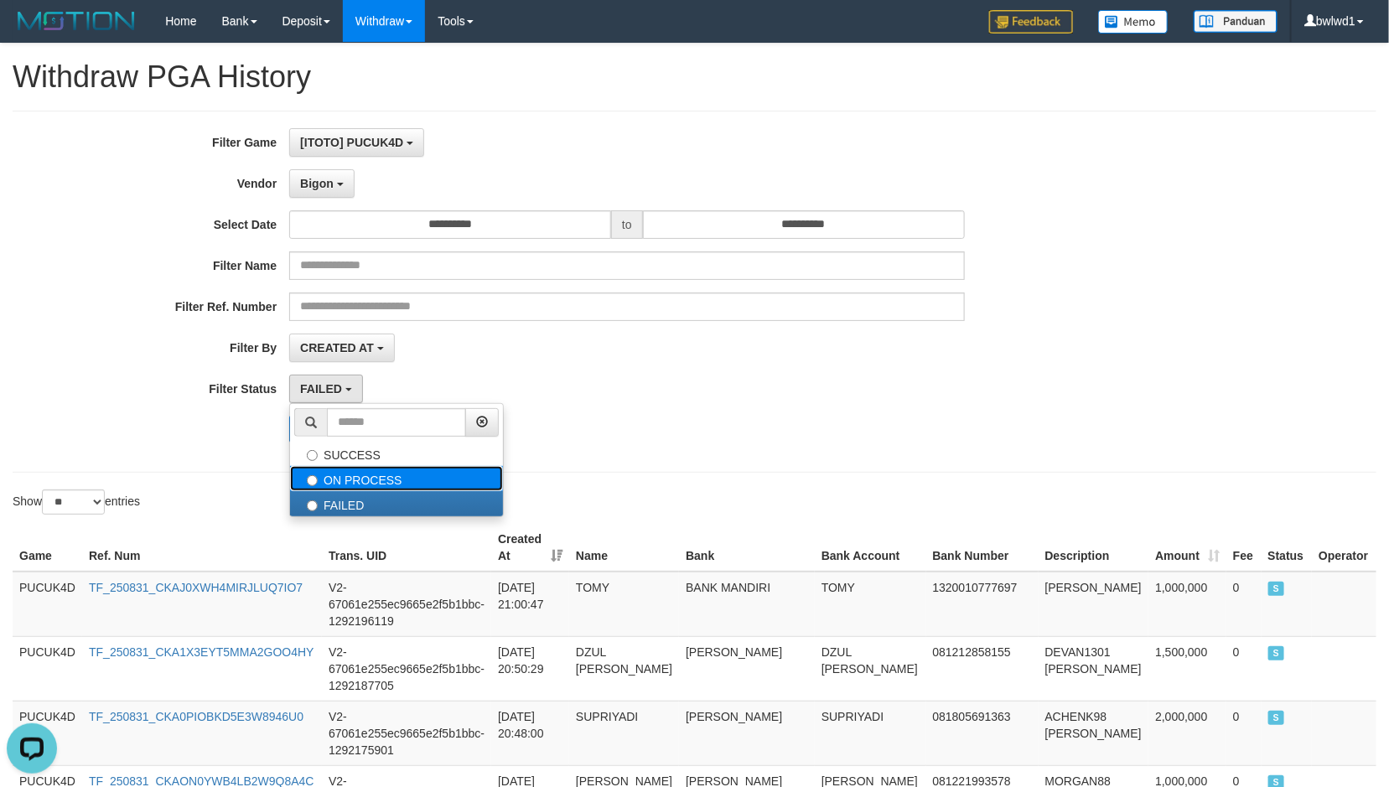
click at [368, 479] on label "ON PROCESS" at bounding box center [396, 478] width 213 height 25
select select "*"
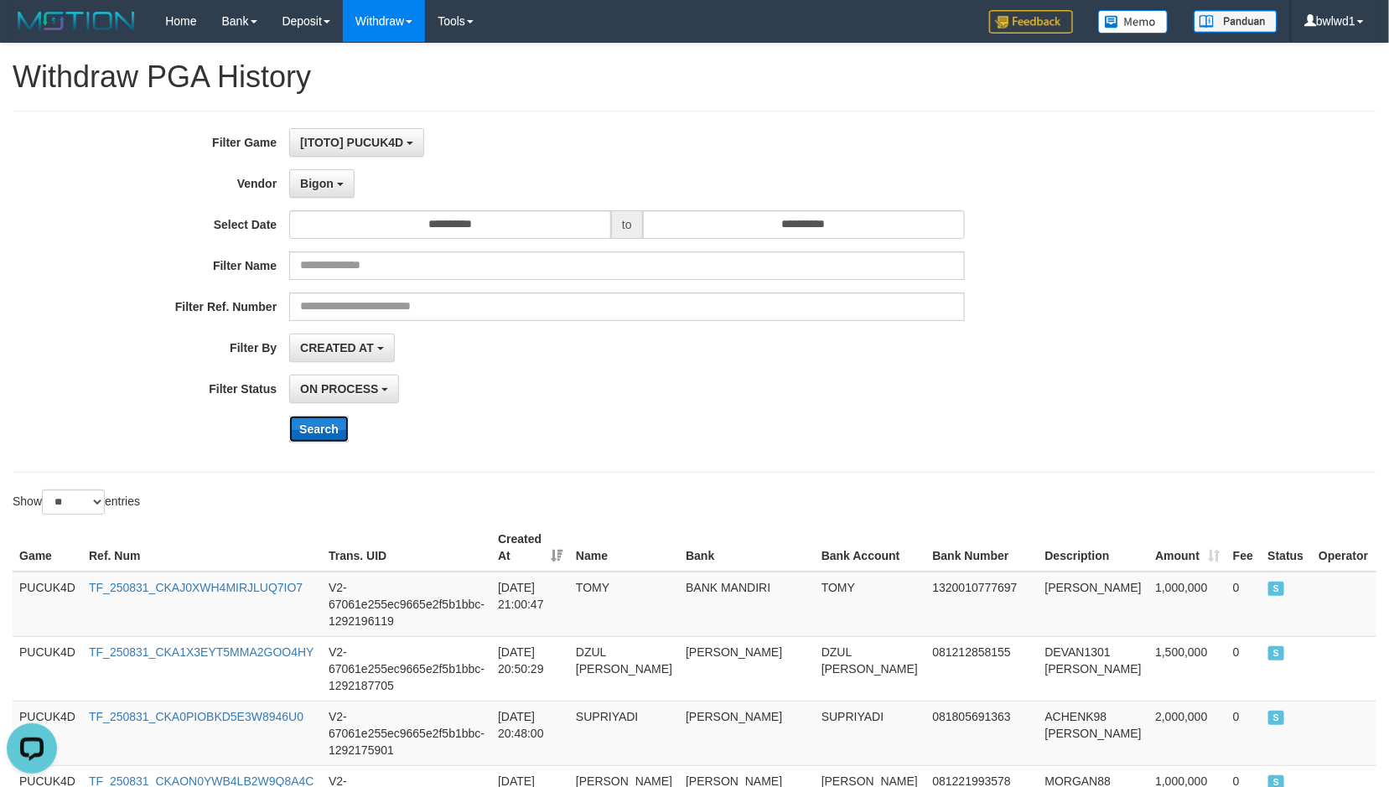
click at [292, 426] on button "Search" at bounding box center [319, 429] width 60 height 27
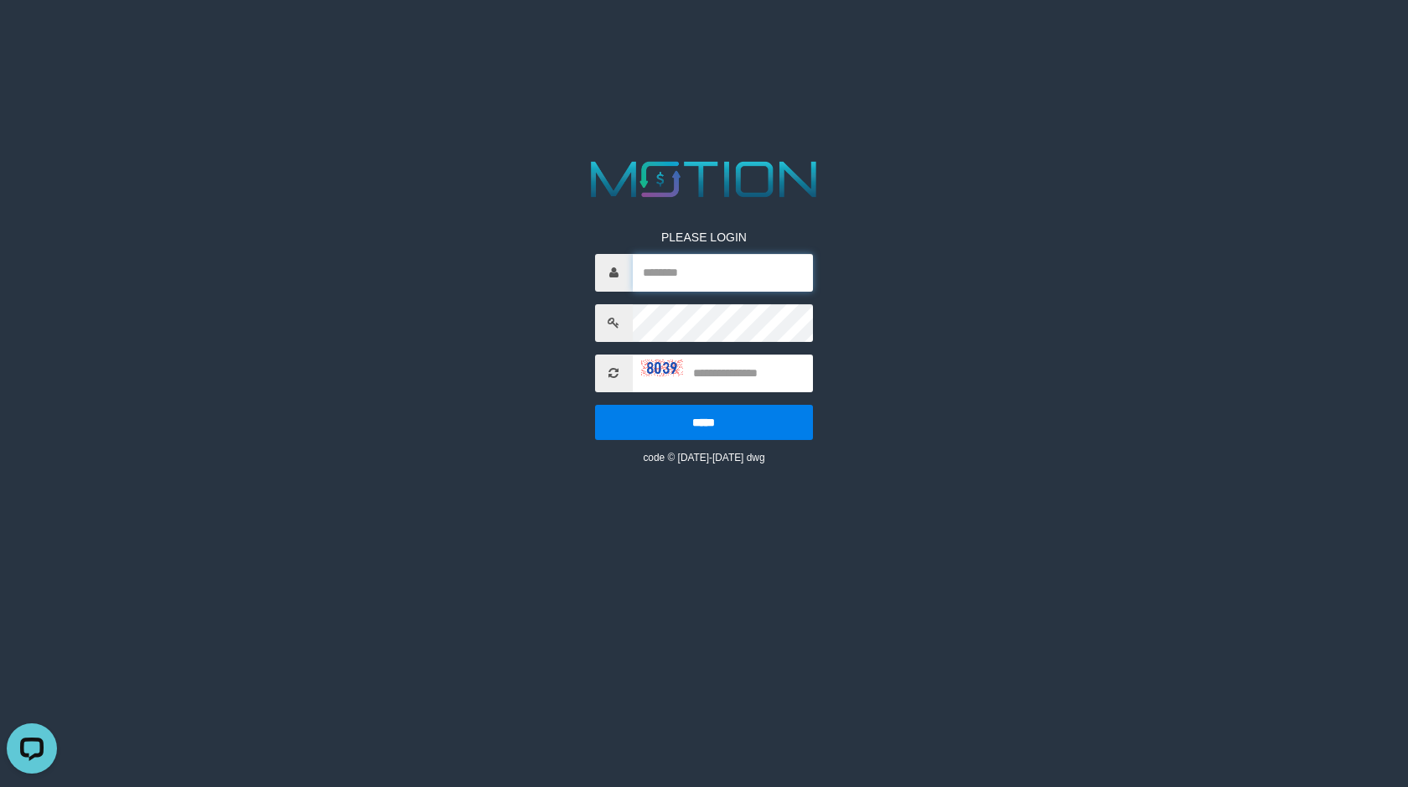
click at [753, 282] on input "text" at bounding box center [723, 273] width 180 height 38
type input "******"
click at [737, 367] on input "text" at bounding box center [723, 374] width 180 height 38
type input "****"
click at [595, 405] on input "*****" at bounding box center [704, 422] width 218 height 35
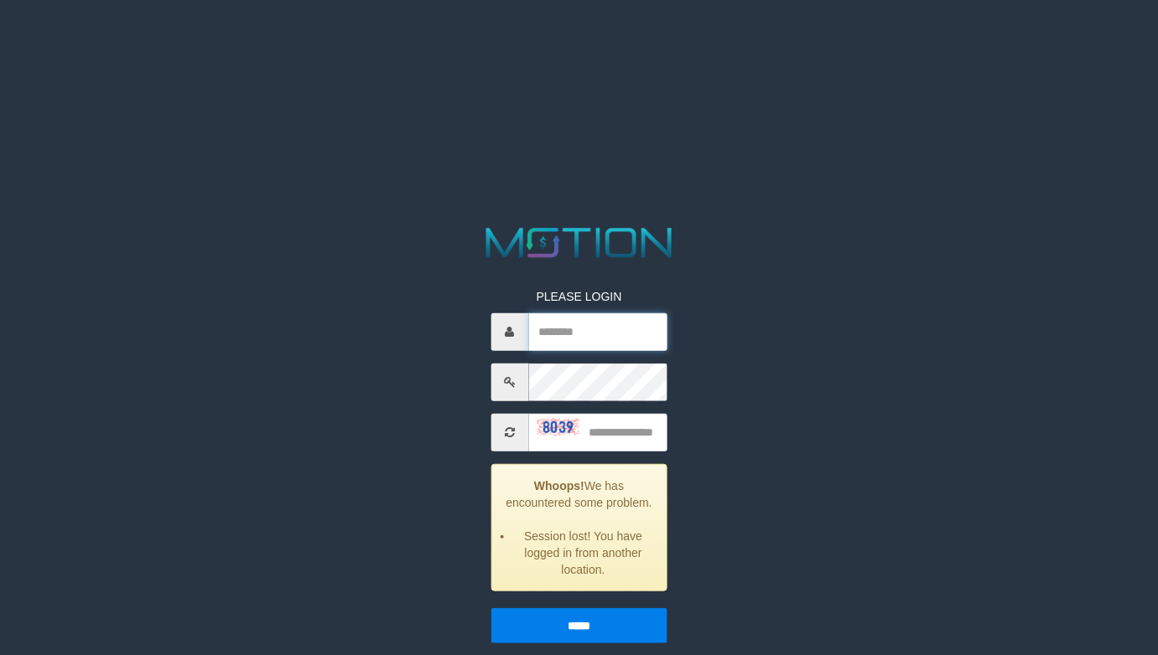
click at [614, 337] on input "text" at bounding box center [597, 332] width 138 height 38
type input "******"
click at [612, 417] on input "text" at bounding box center [597, 432] width 138 height 38
click at [490, 608] on input "*****" at bounding box center [578, 625] width 176 height 35
type input "**"
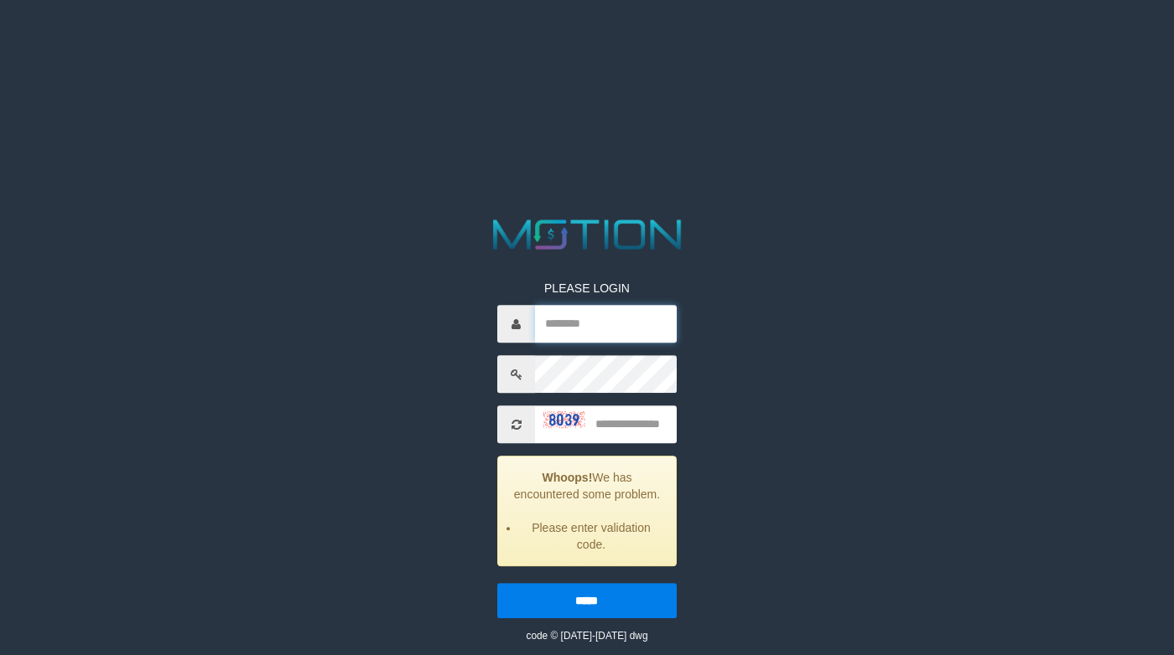
drag, startPoint x: 614, startPoint y: 316, endPoint x: 610, endPoint y: 333, distance: 17.1
click at [614, 316] on input "text" at bounding box center [605, 324] width 141 height 38
type input "******"
click at [626, 415] on input "text" at bounding box center [605, 425] width 141 height 38
type input "****"
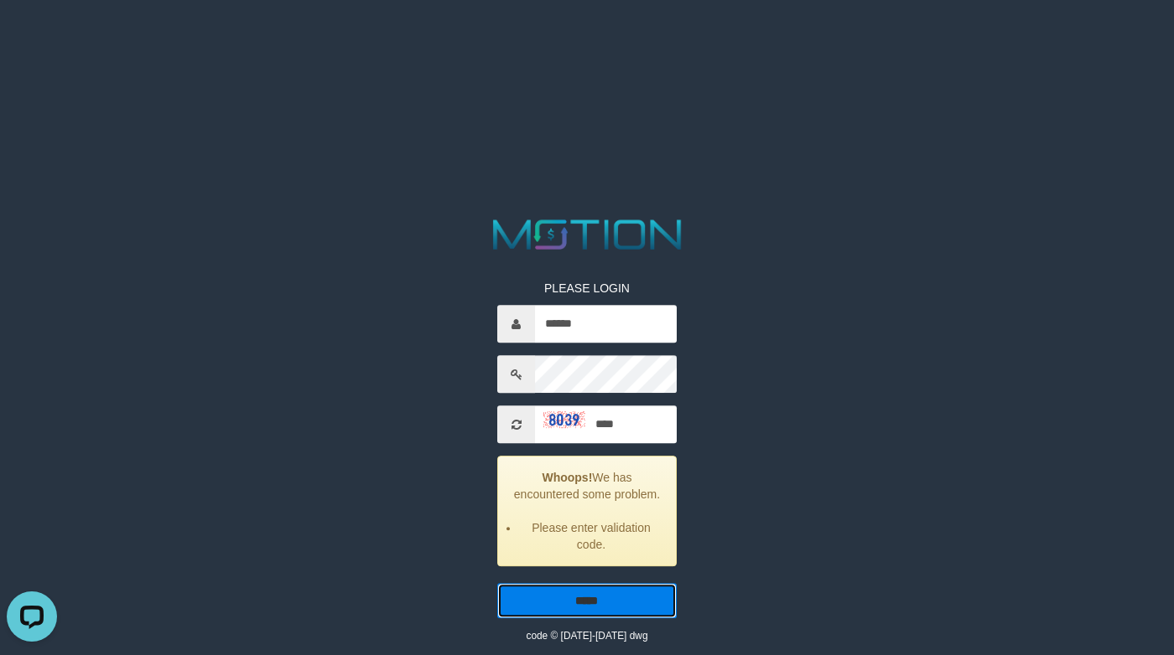
click at [497, 583] on input "*****" at bounding box center [586, 600] width 179 height 35
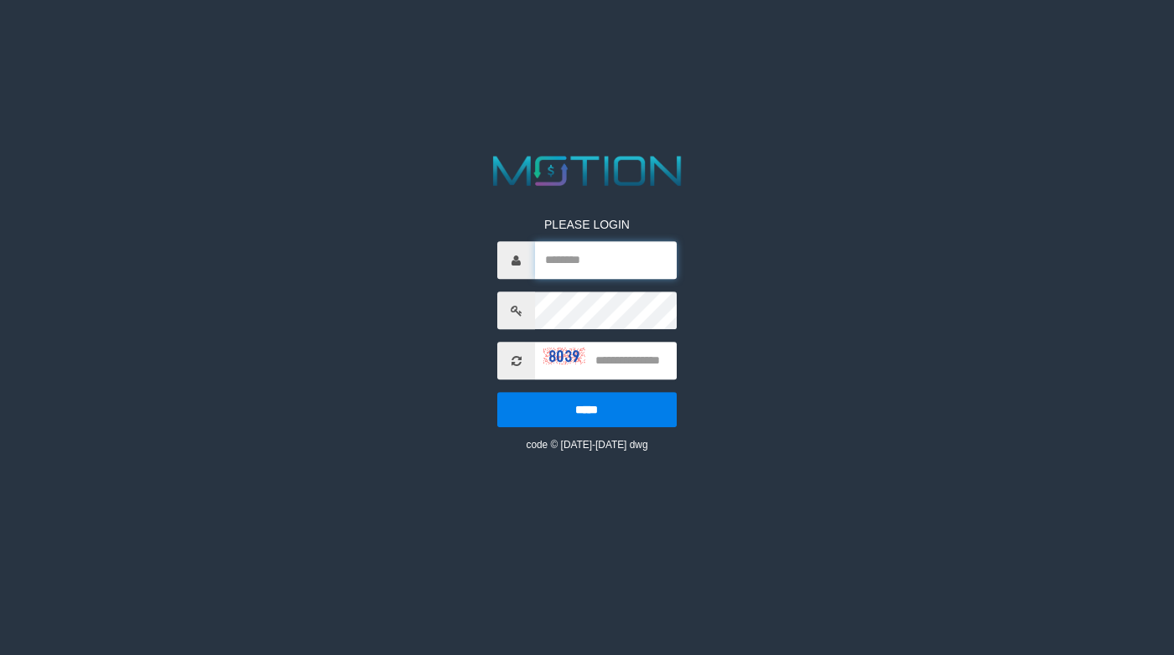
click at [616, 272] on input "text" at bounding box center [605, 260] width 141 height 38
type input "******"
click at [618, 359] on input "text" at bounding box center [605, 361] width 141 height 38
type input "*"
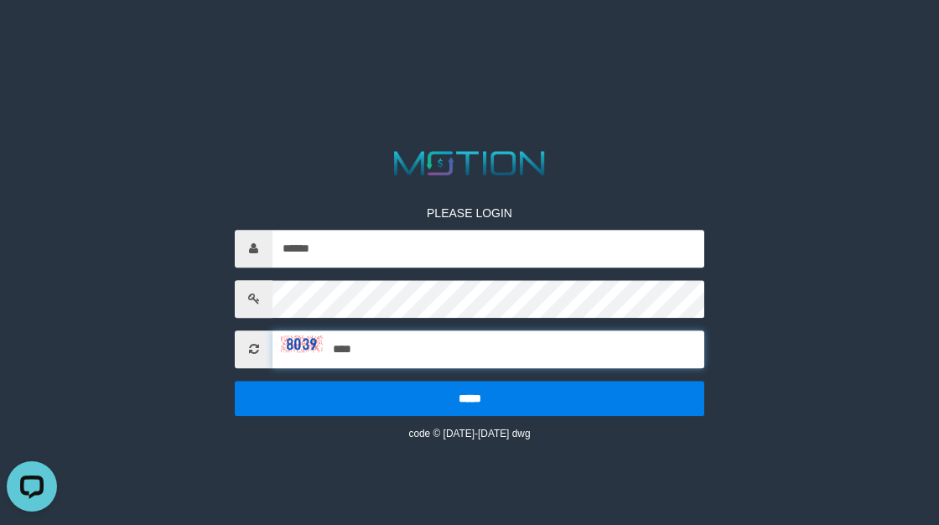
type input "****"
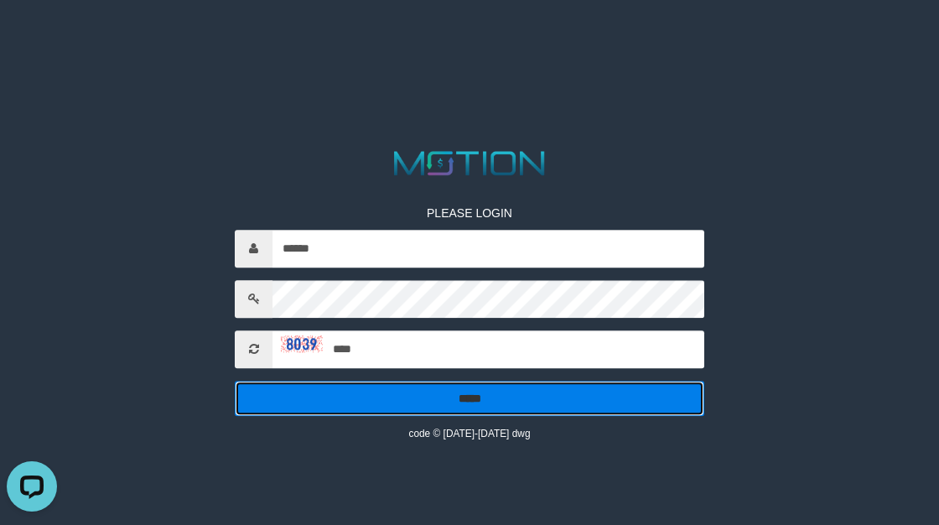
click at [235, 381] on input "*****" at bounding box center [469, 398] width 469 height 35
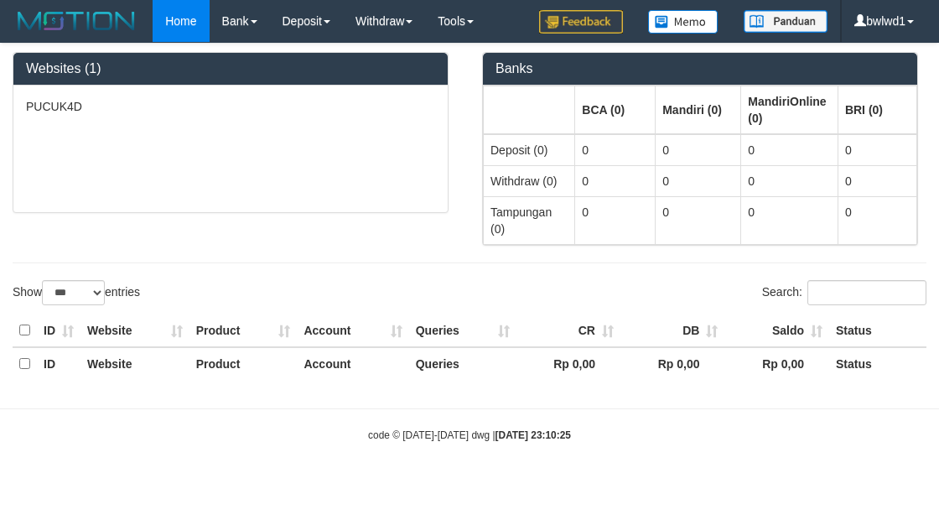
select select "***"
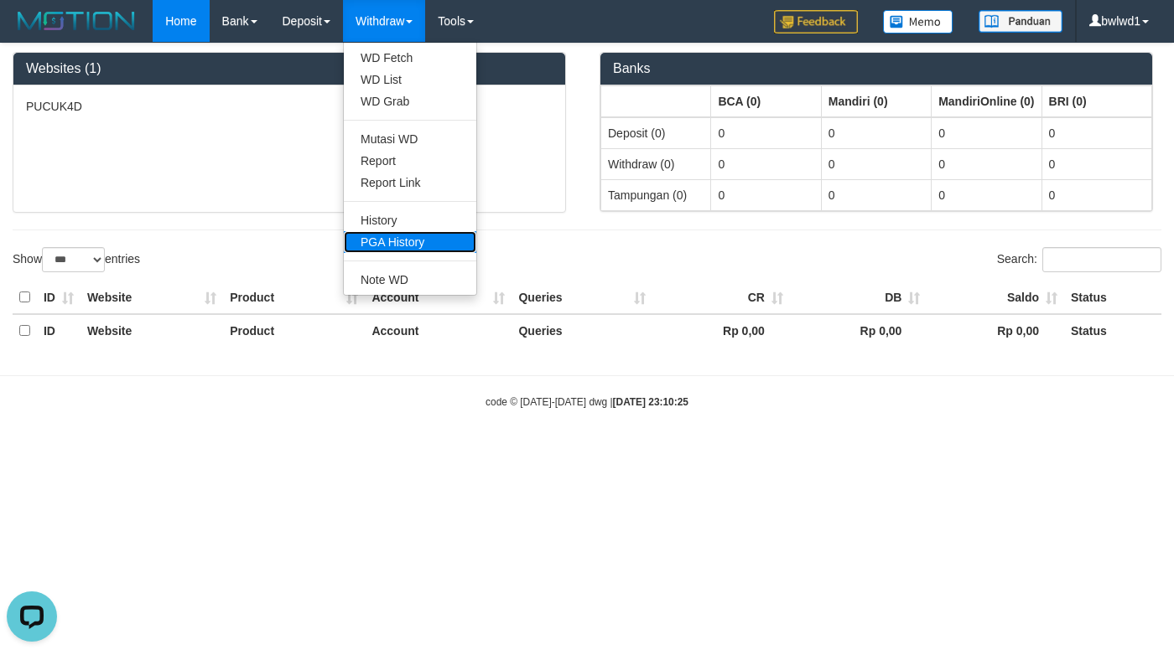
click at [412, 241] on link "PGA History" at bounding box center [410, 242] width 132 height 22
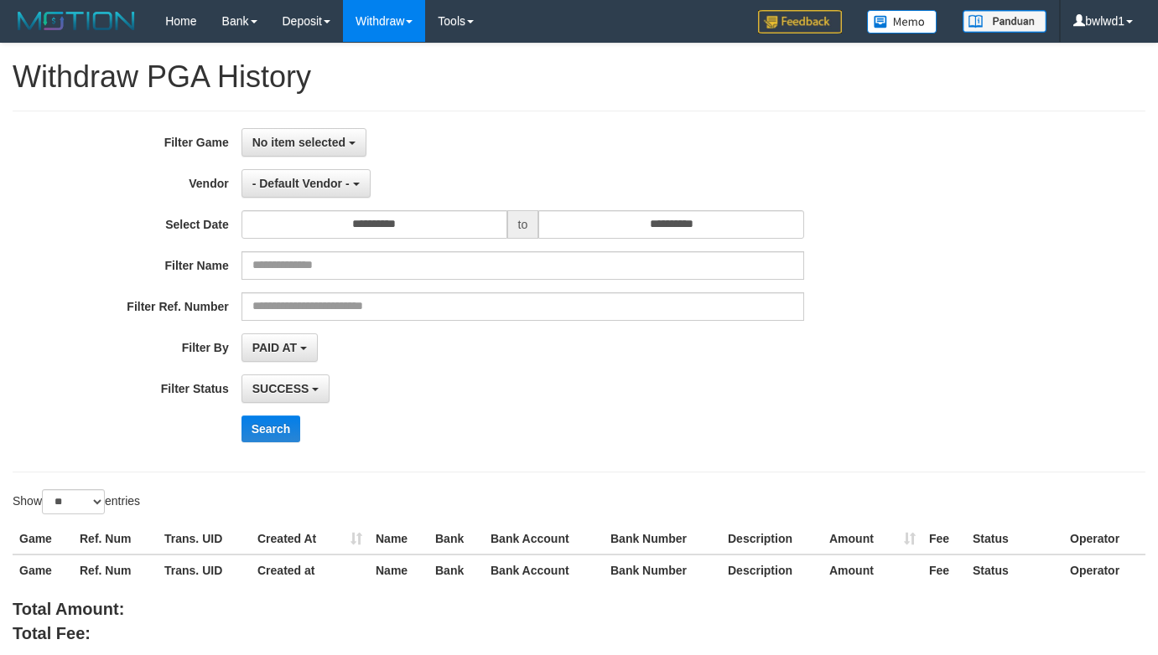
select select
select select "**"
click at [329, 141] on span "No item selected" at bounding box center [298, 142] width 93 height 13
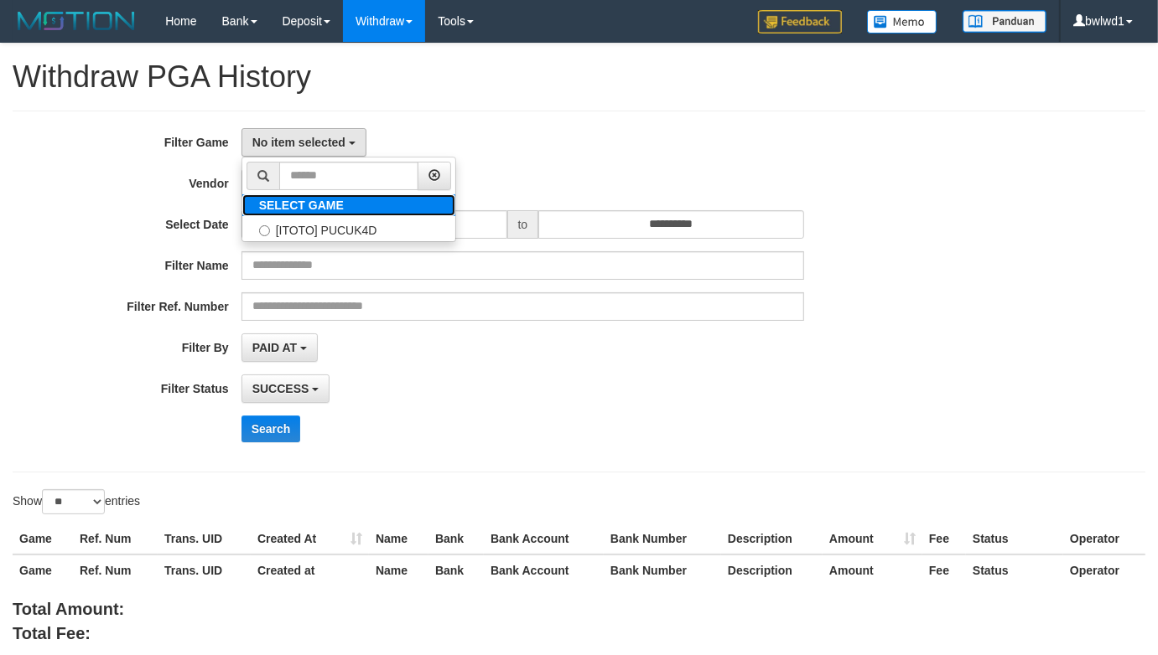
click at [349, 215] on label "SELECT GAME" at bounding box center [301, 205] width 118 height 22
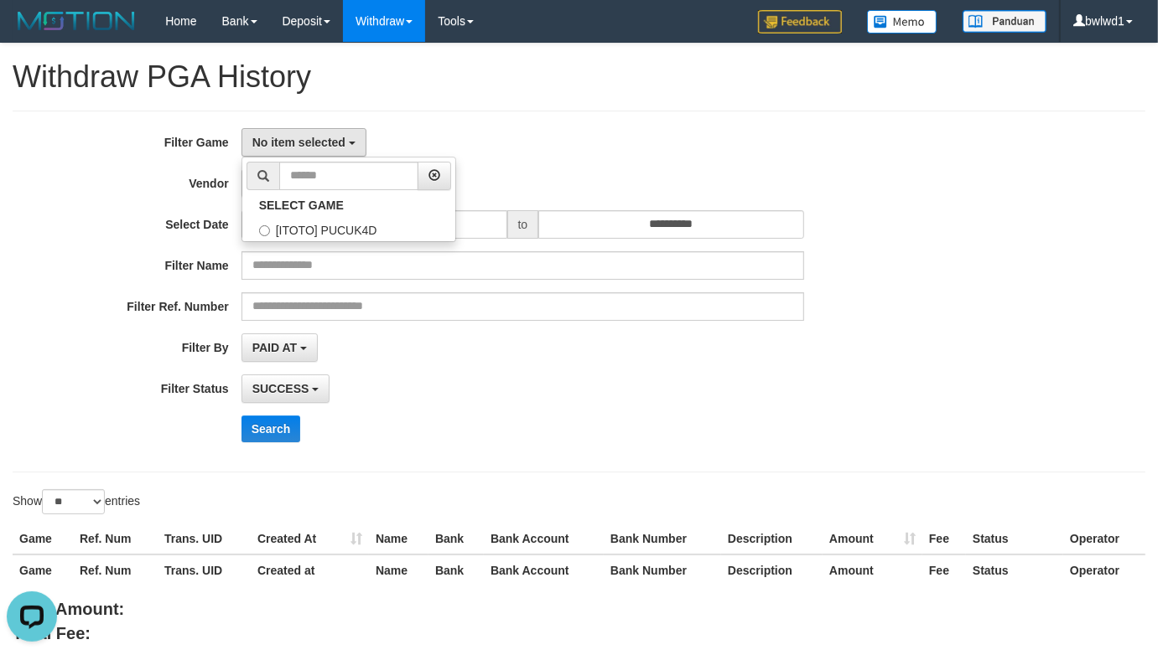
drag, startPoint x: 313, startPoint y: 244, endPoint x: 332, endPoint y: 236, distance: 21.0
click at [314, 244] on div "**********" at bounding box center [482, 291] width 965 height 327
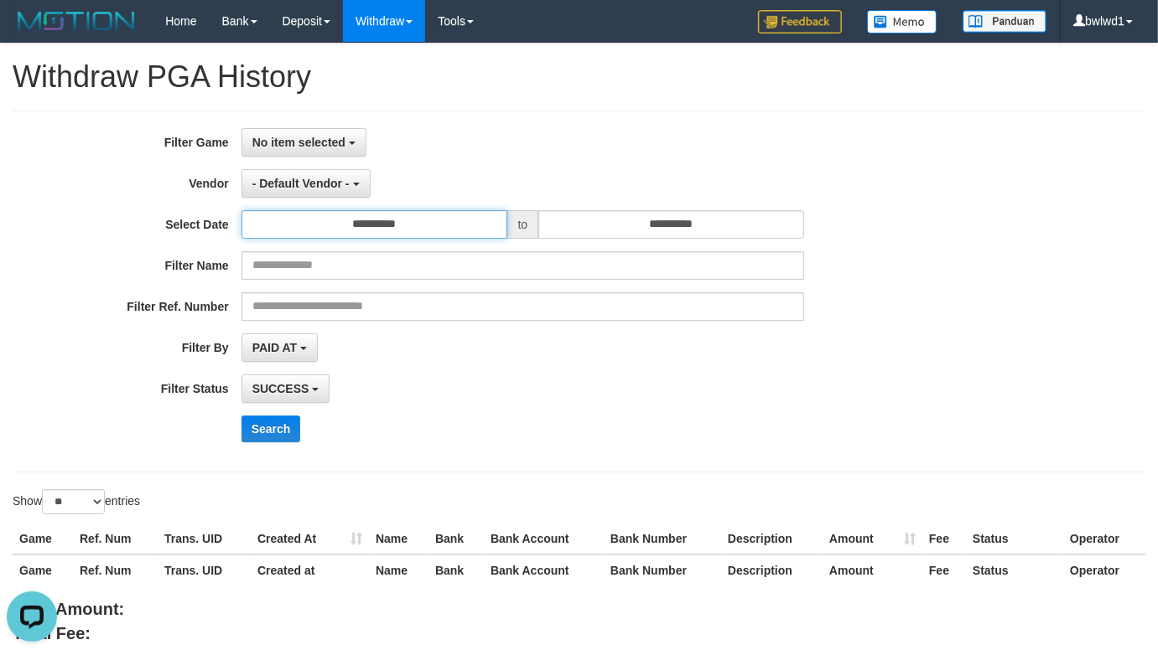
click at [332, 236] on input "**********" at bounding box center [374, 224] width 266 height 28
click at [324, 141] on span "No item selected" at bounding box center [298, 142] width 93 height 13
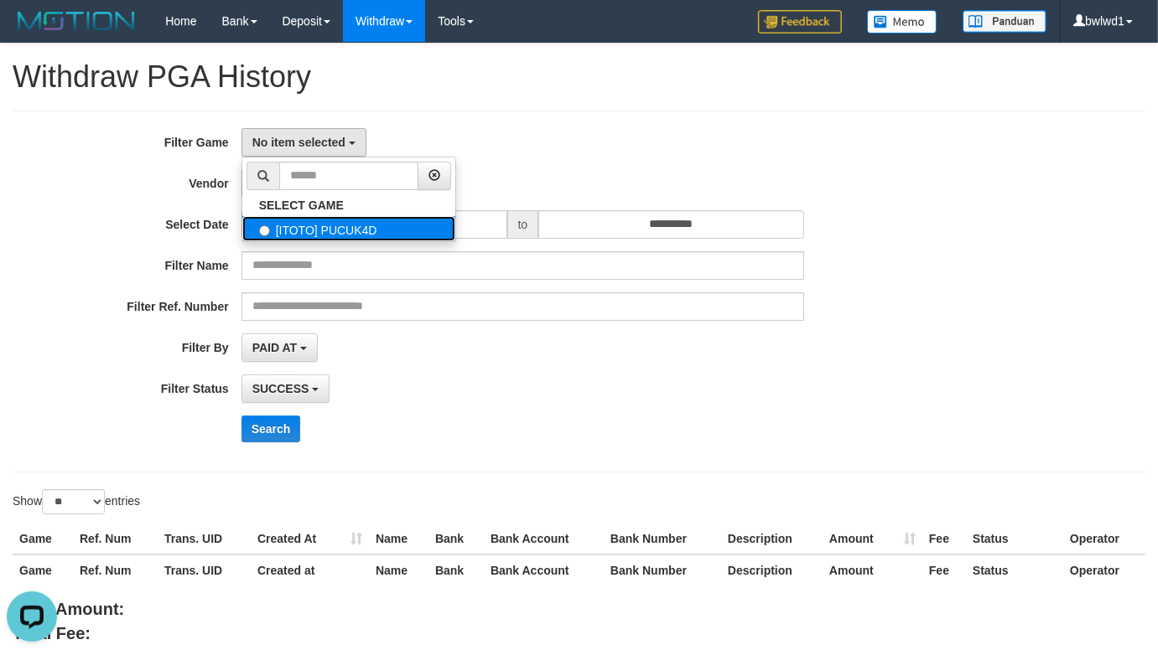
click at [345, 226] on label "[ITOTO] PUCUK4D" at bounding box center [348, 228] width 213 height 25
select select "****"
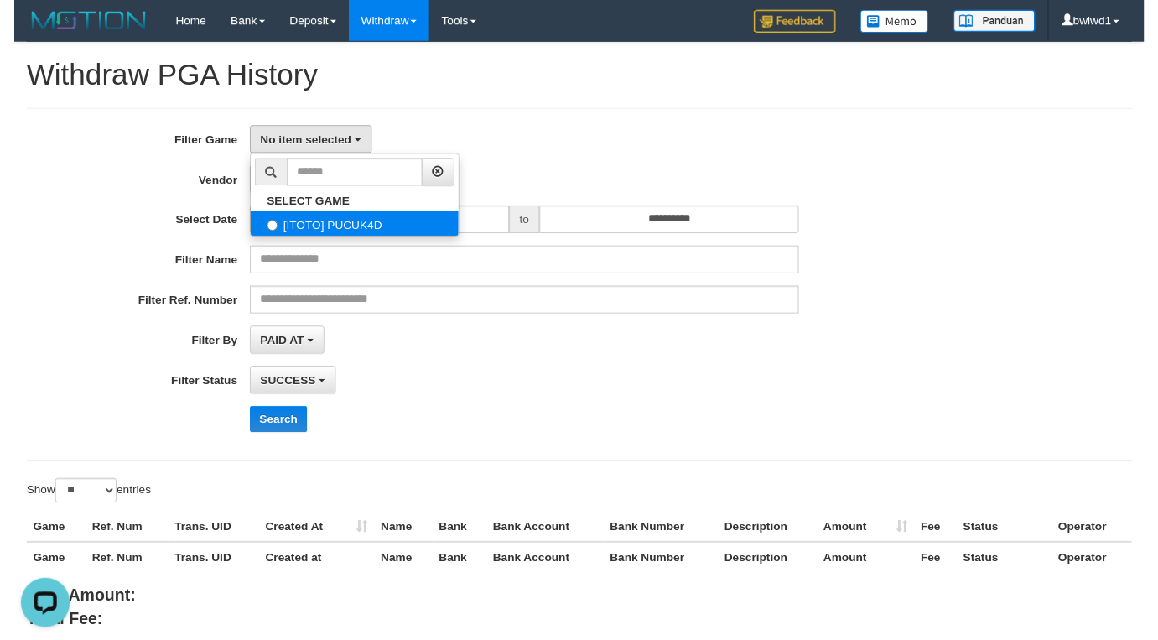
scroll to position [14, 0]
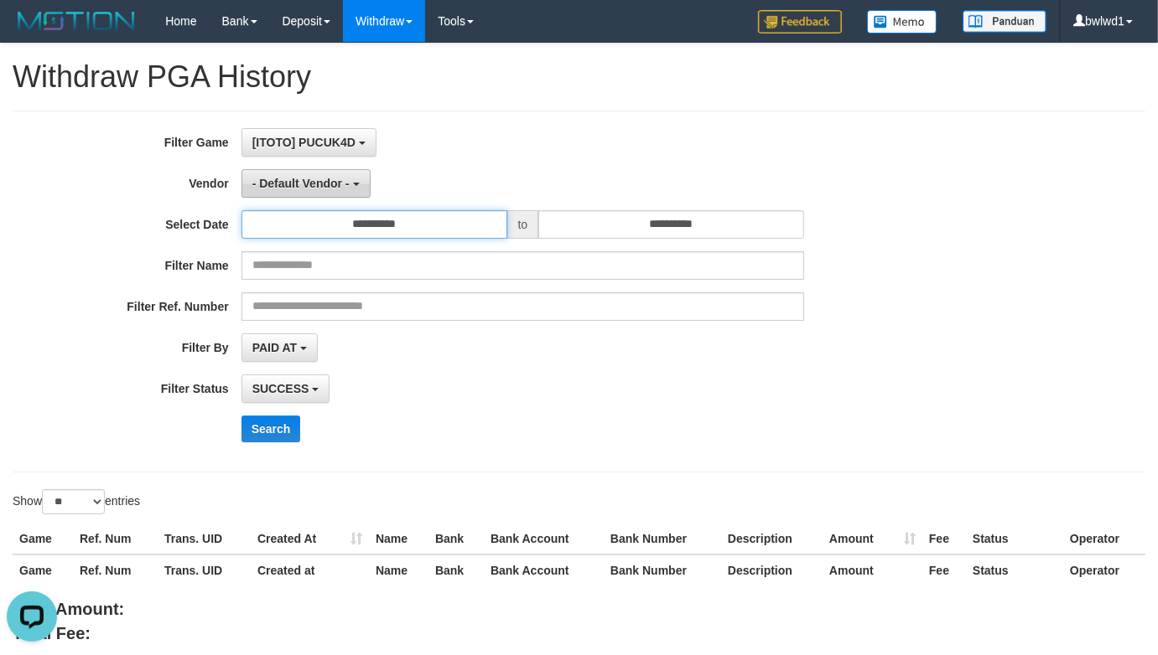
drag, startPoint x: 345, startPoint y: 211, endPoint x: 362, endPoint y: 186, distance: 30.2
click at [345, 210] on input "**********" at bounding box center [374, 224] width 266 height 28
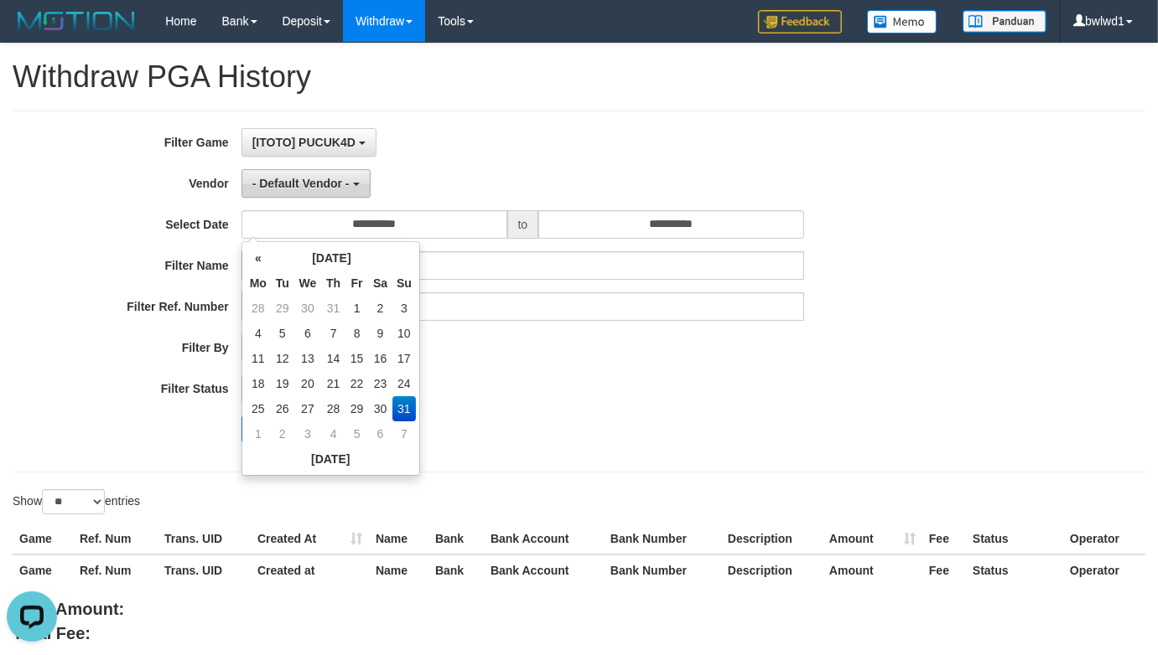
click at [359, 179] on button "- Default Vendor -" at bounding box center [305, 183] width 129 height 28
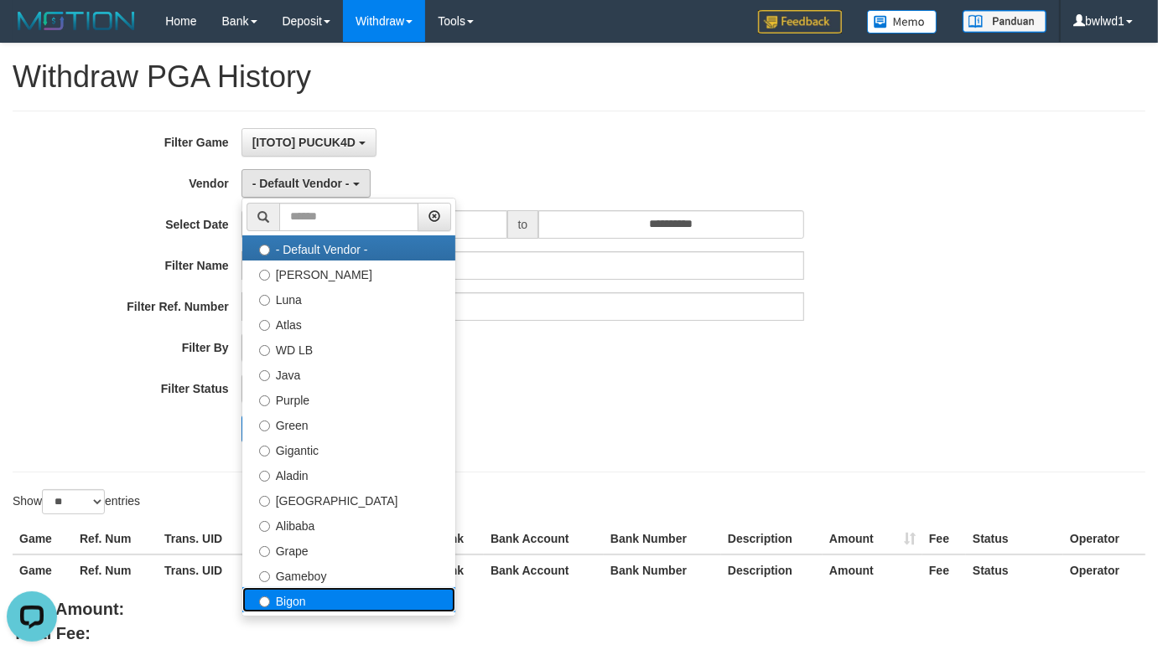
click at [324, 599] on label "Bigon" at bounding box center [348, 600] width 213 height 25
select select "**********"
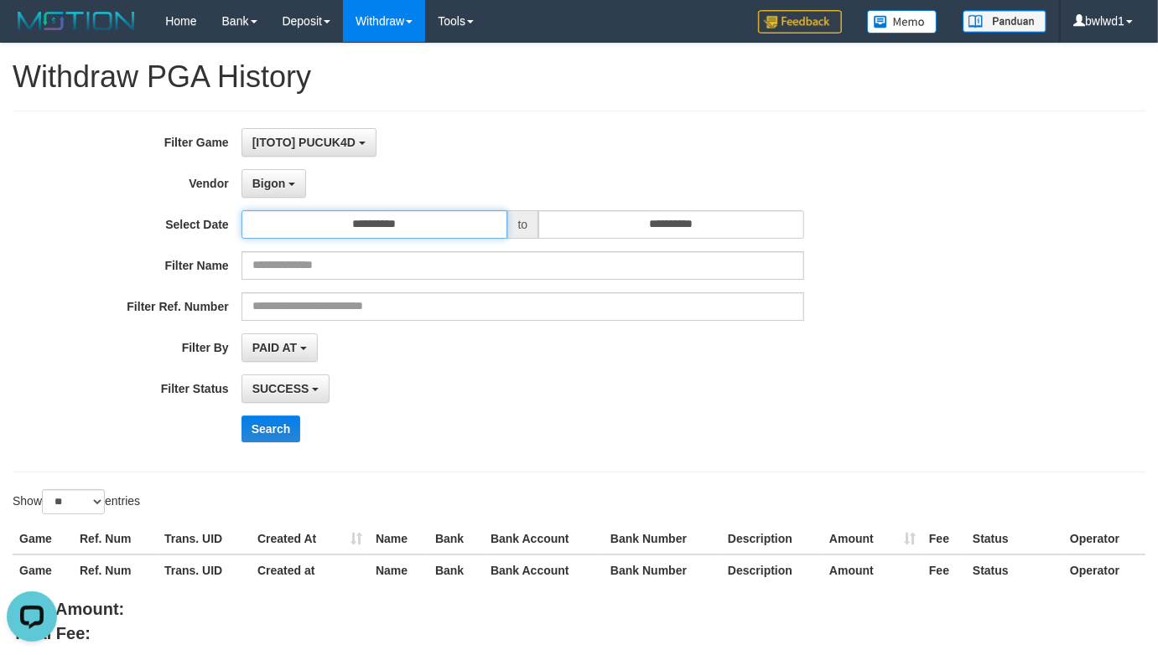
click at [416, 223] on input "**********" at bounding box center [374, 224] width 266 height 28
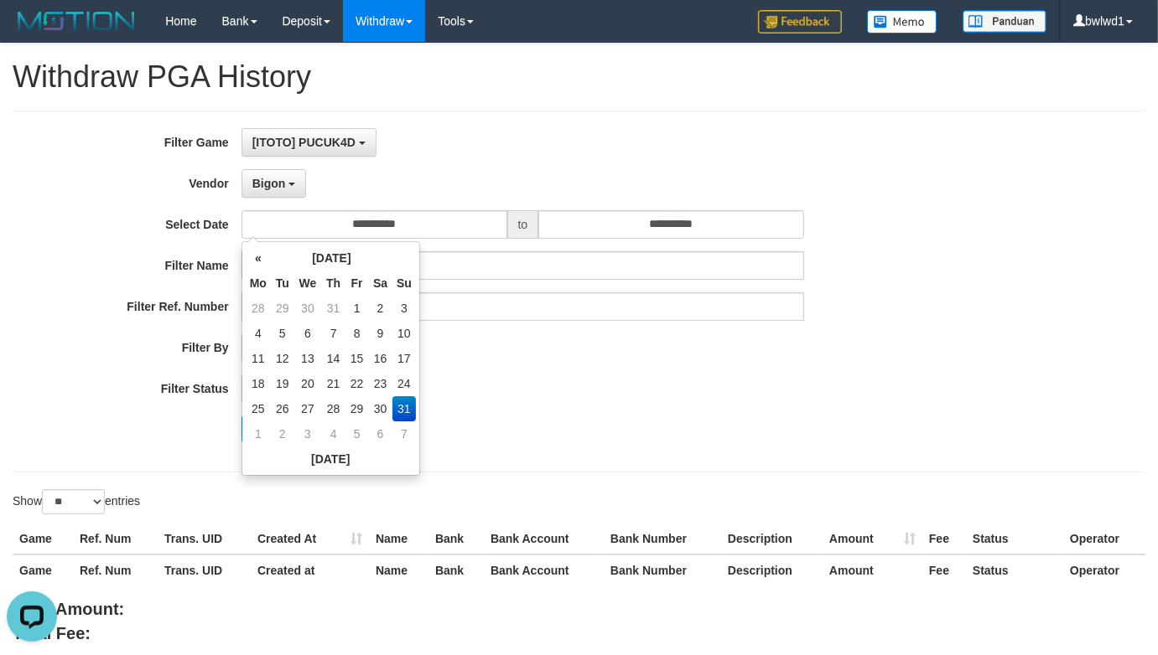
click at [690, 413] on div "**********" at bounding box center [482, 291] width 965 height 327
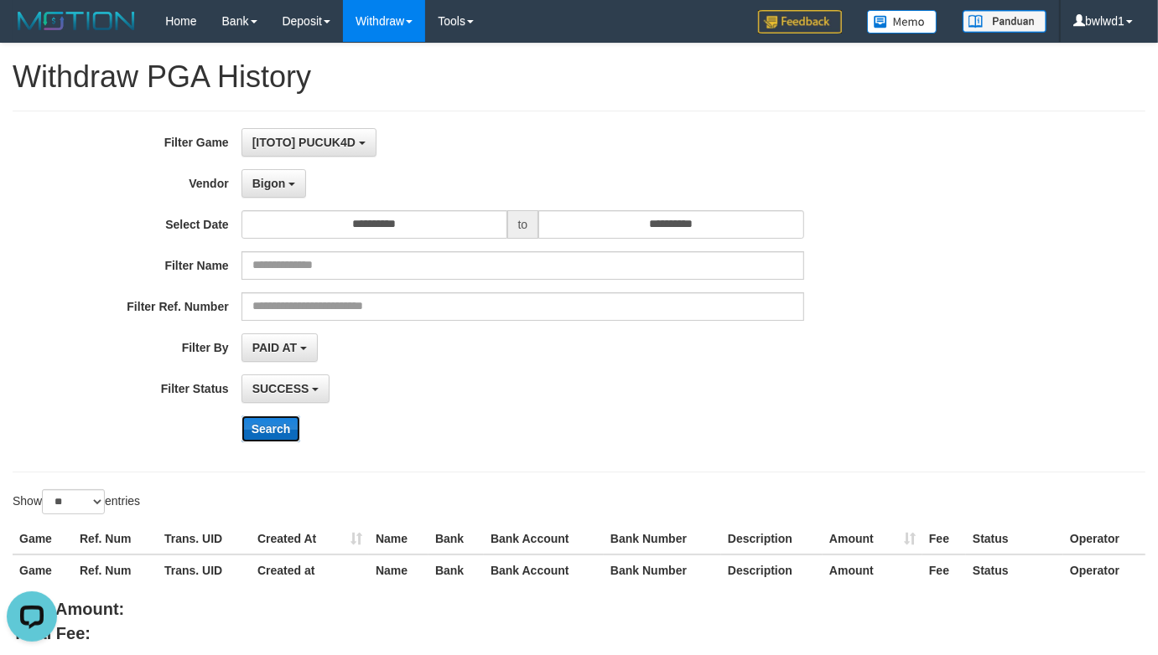
click at [272, 433] on button "Search" at bounding box center [271, 429] width 60 height 27
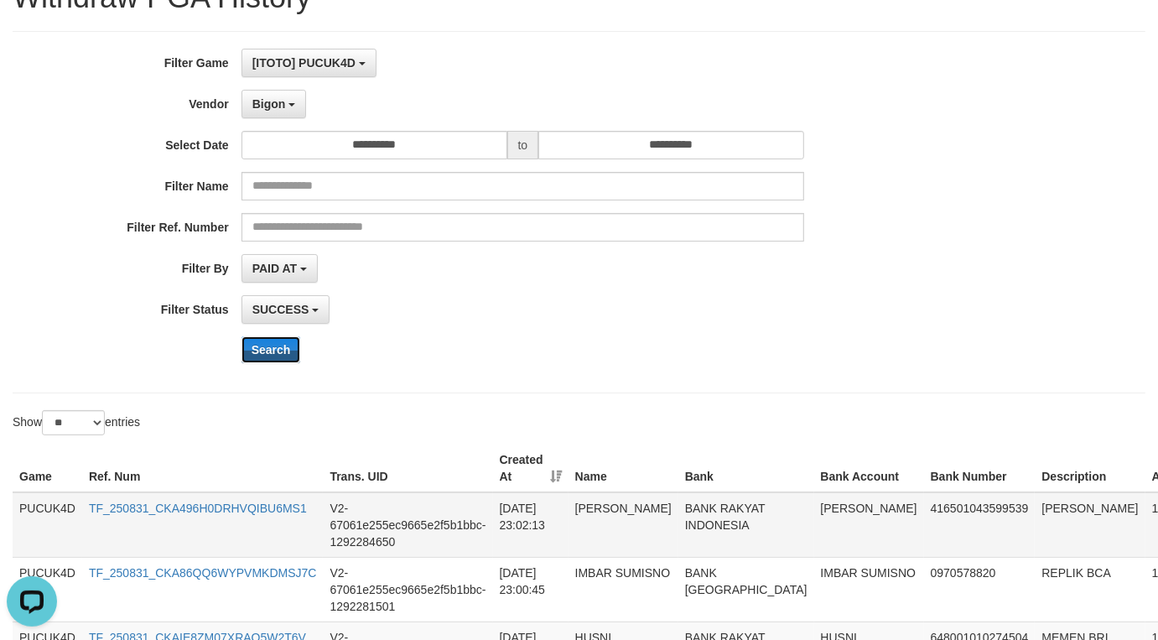
scroll to position [210, 0]
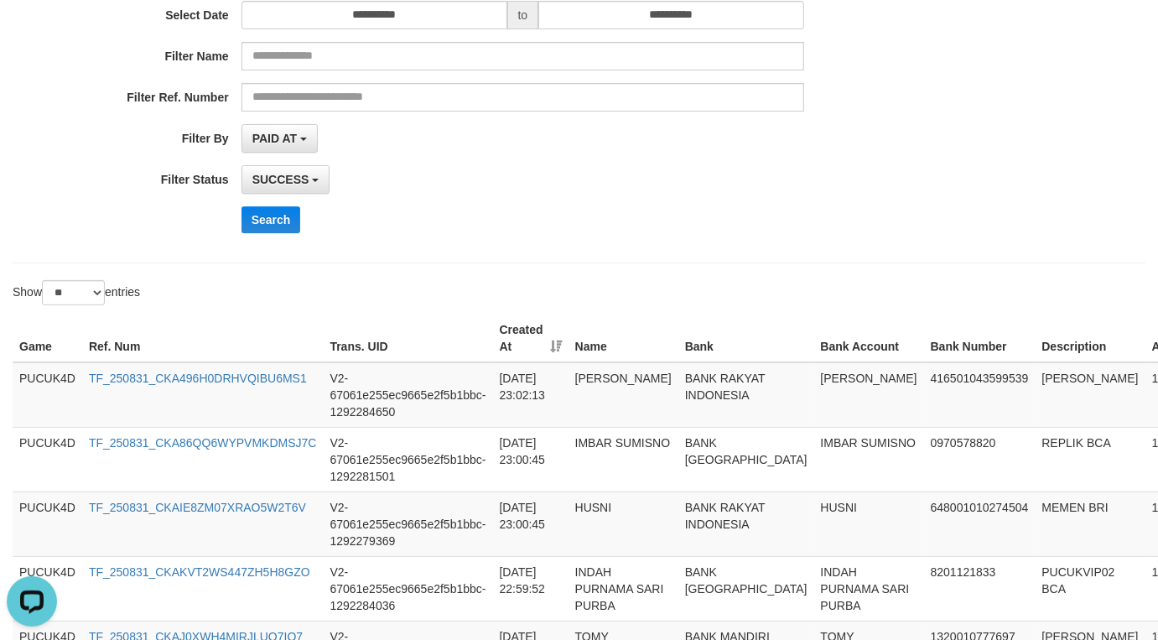
drag, startPoint x: 588, startPoint y: 193, endPoint x: 659, endPoint y: 193, distance: 71.2
click at [588, 193] on div "SUCCESS SUCCESS ON PROCESS FAILED" at bounding box center [522, 179] width 562 height 28
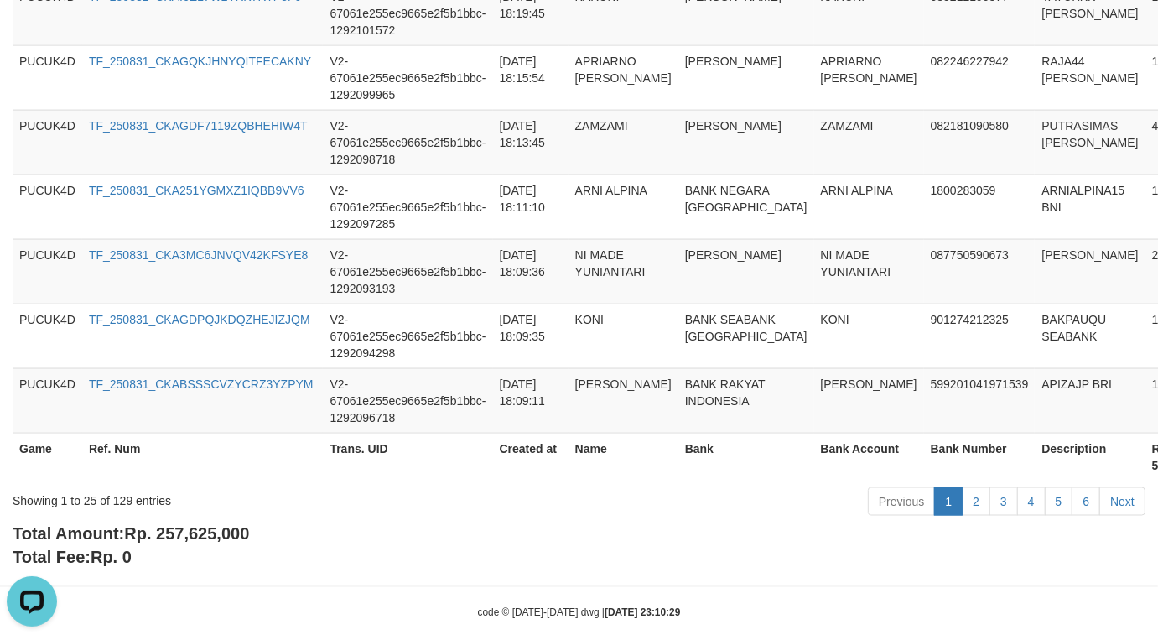
scroll to position [1781, 0]
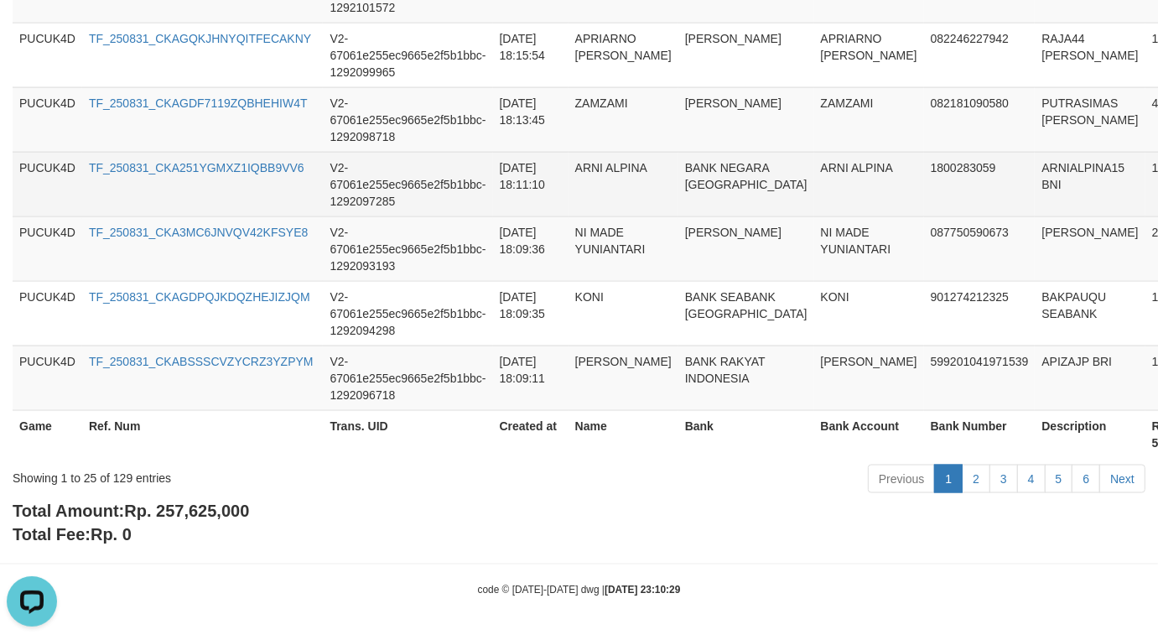
click at [621, 198] on td "ARNI ALPINA" at bounding box center [623, 184] width 110 height 65
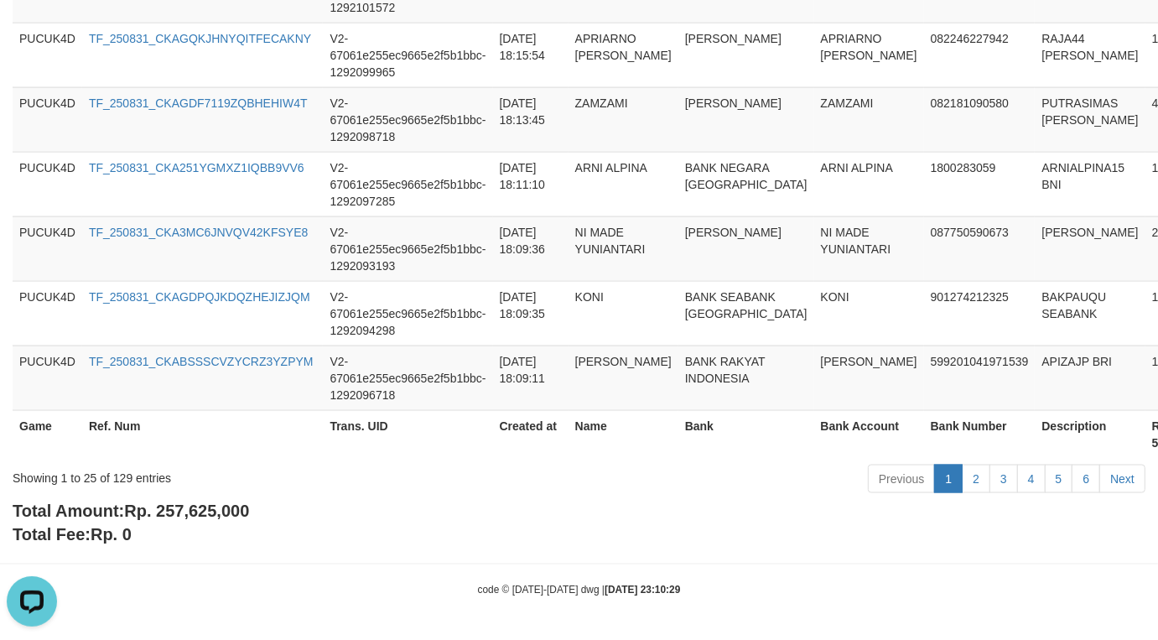
click at [216, 520] on div "Total Amount: Rp. 257,625,000 Total Fee: Rp. 0" at bounding box center [579, 523] width 1132 height 48
copy span "257,625,000"
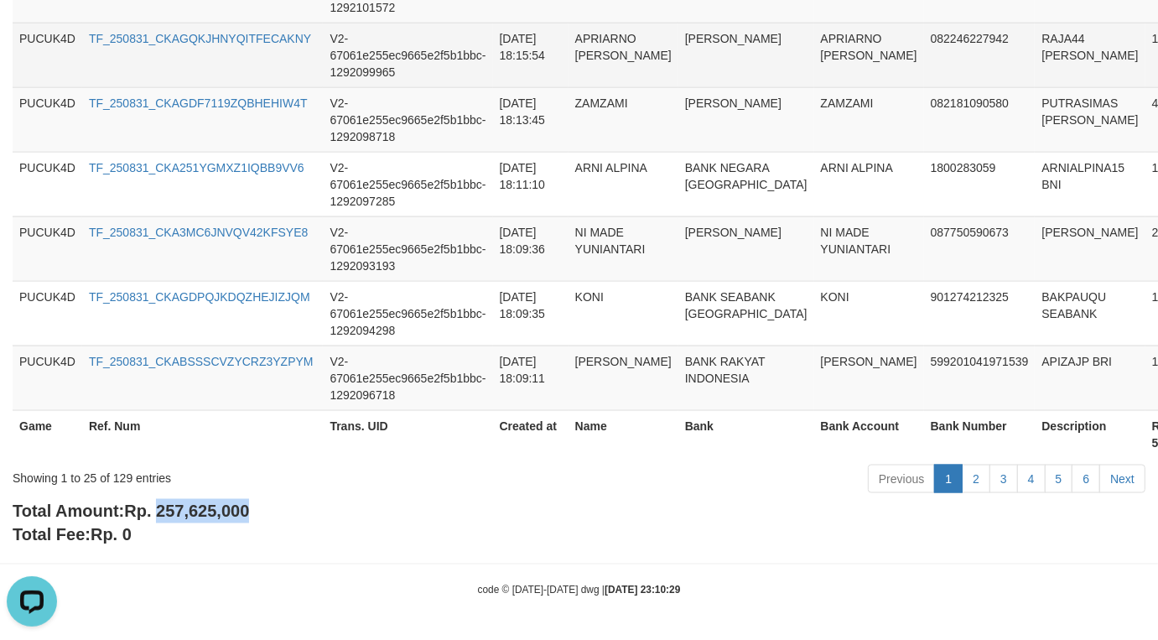
drag, startPoint x: 675, startPoint y: 135, endPoint x: 491, endPoint y: 77, distance: 192.5
click at [678, 136] on td "[PERSON_NAME]" at bounding box center [746, 119] width 136 height 65
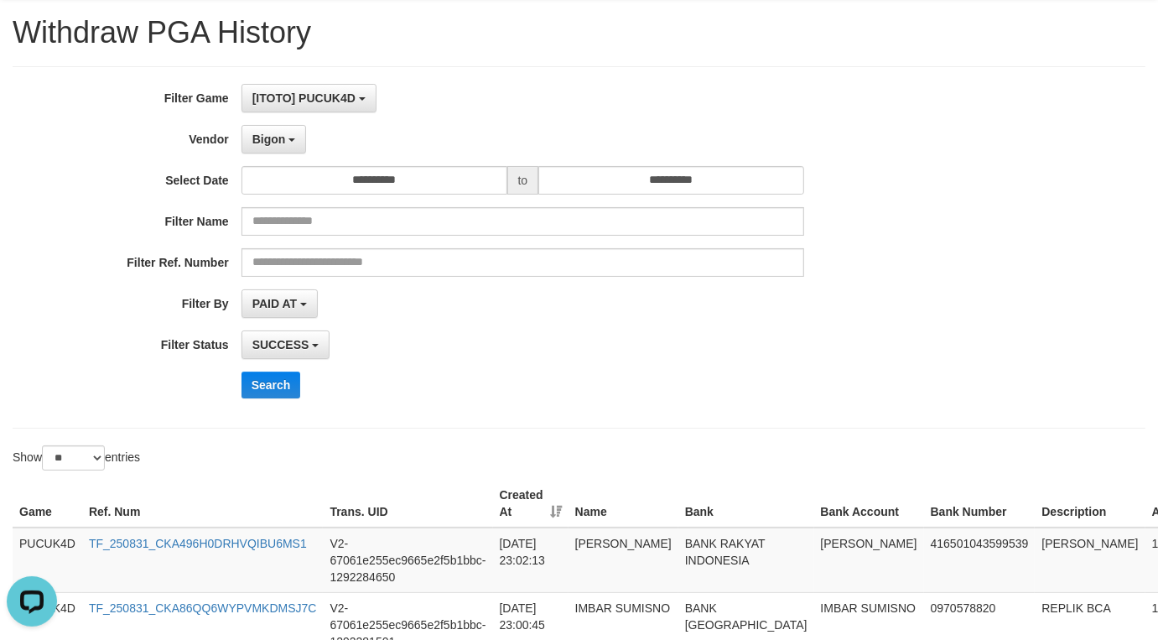
scroll to position [0, 0]
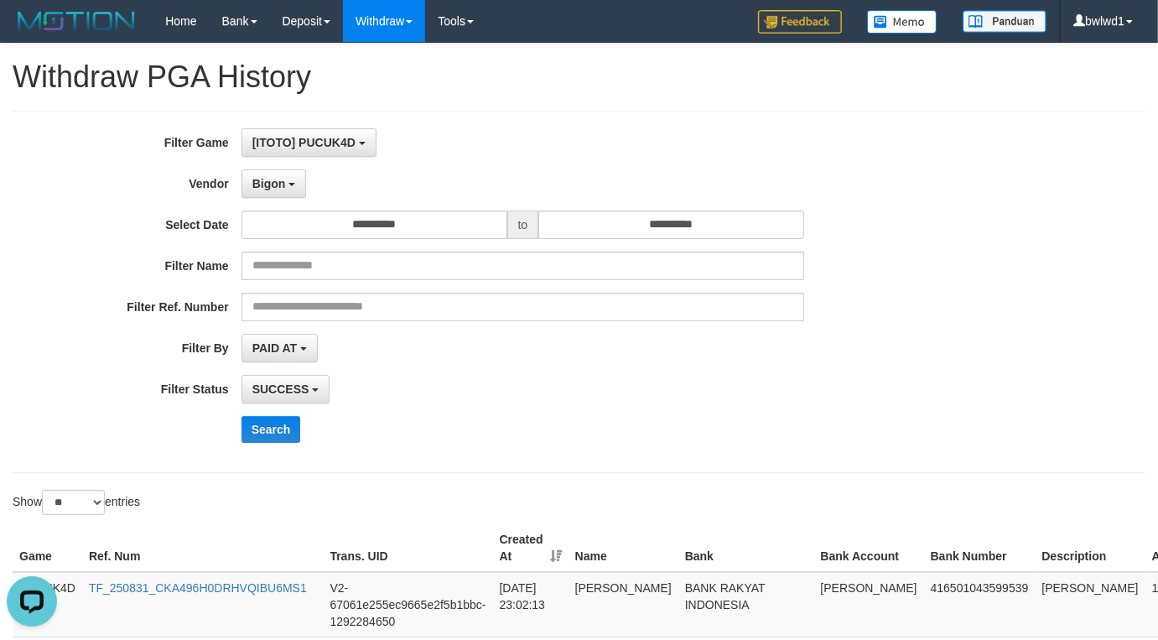
click at [262, 413] on div "**********" at bounding box center [482, 291] width 965 height 327
click at [293, 433] on button "Search" at bounding box center [271, 429] width 60 height 27
click at [277, 427] on button "Search" at bounding box center [271, 429] width 60 height 27
click at [270, 429] on button "Search" at bounding box center [271, 429] width 60 height 27
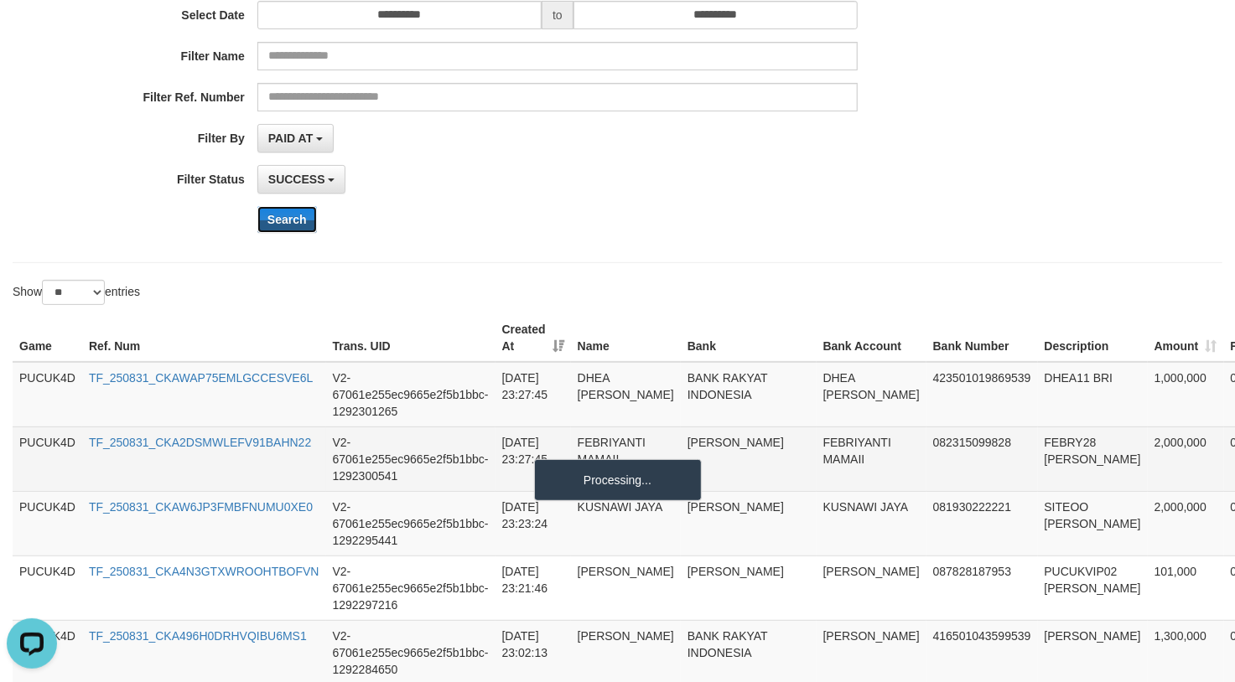
scroll to position [14, 0]
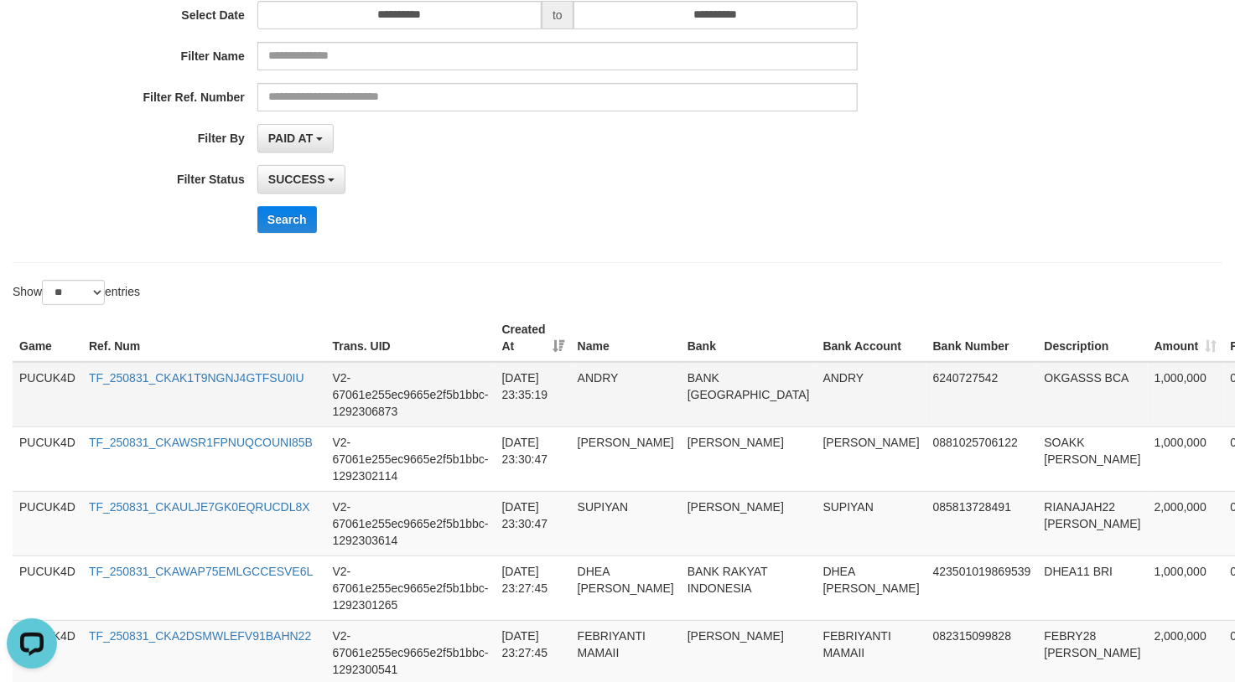
drag, startPoint x: 533, startPoint y: 417, endPoint x: 561, endPoint y: 414, distance: 27.9
click at [535, 417] on td "2025-08-31 23:35:19" at bounding box center [532, 394] width 75 height 65
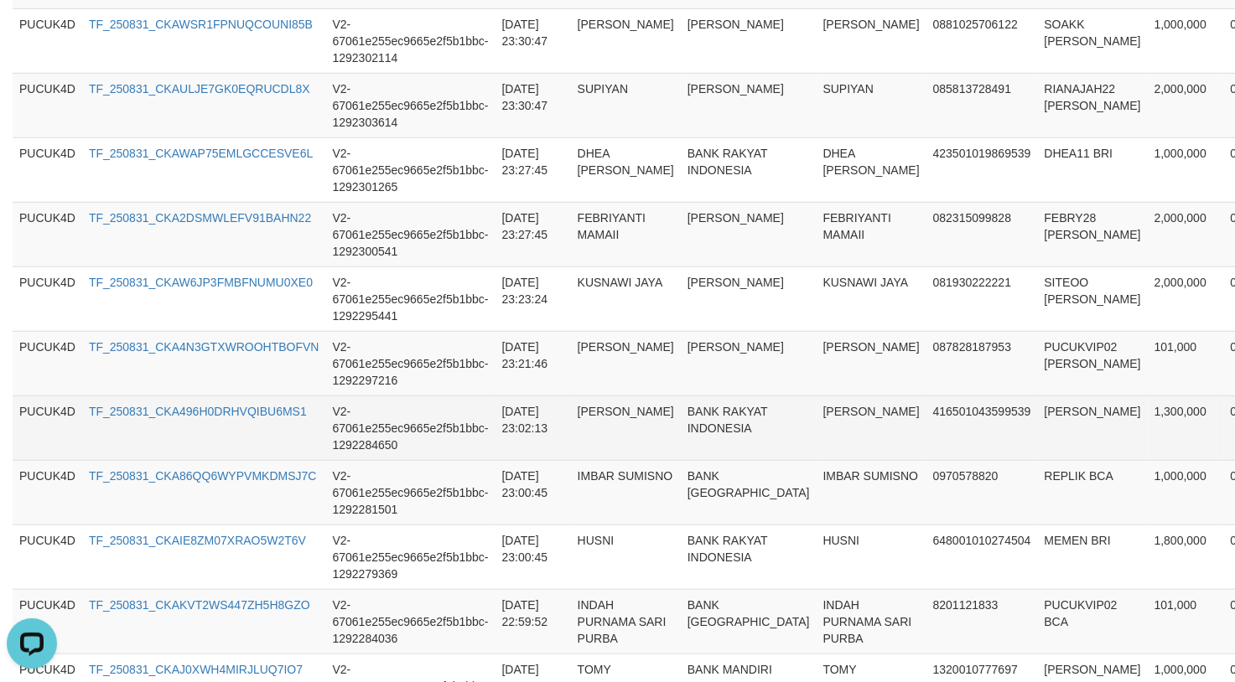
scroll to position [590, 0]
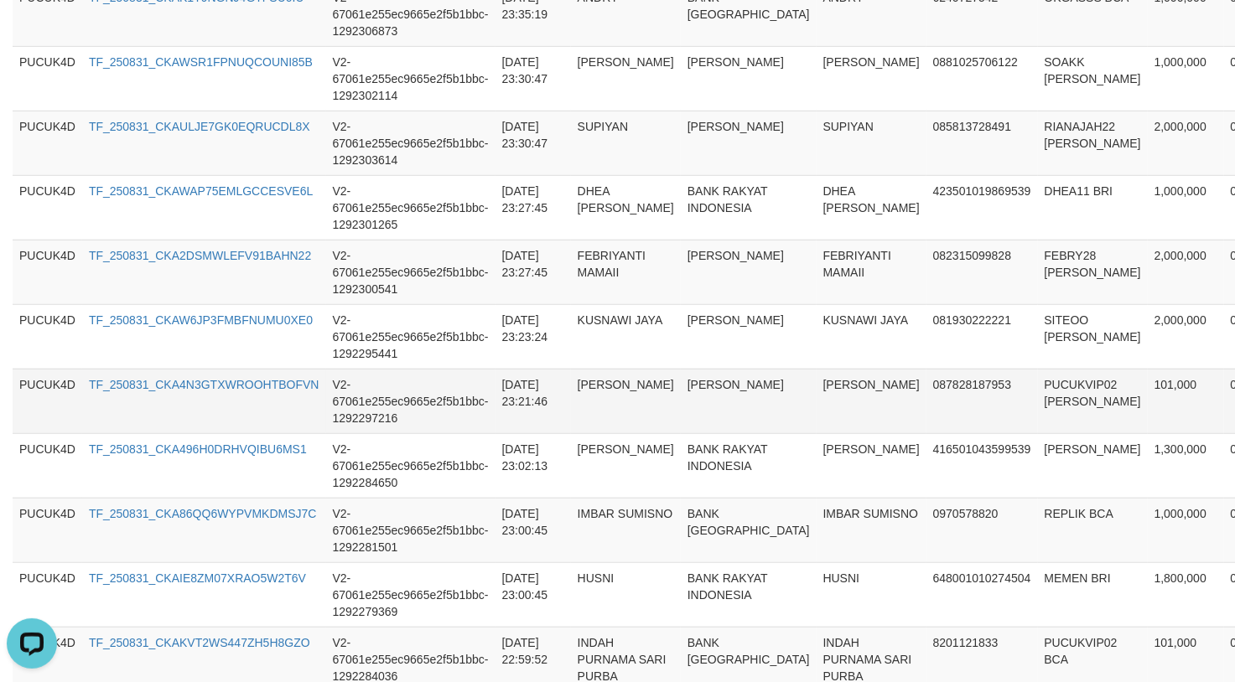
click at [1038, 397] on td "PUCUKVIP02 DANA" at bounding box center [1093, 401] width 110 height 65
click at [1038, 379] on td "PUCUKVIP02 DANA" at bounding box center [1093, 401] width 110 height 65
copy td "PUCUKVIP02"
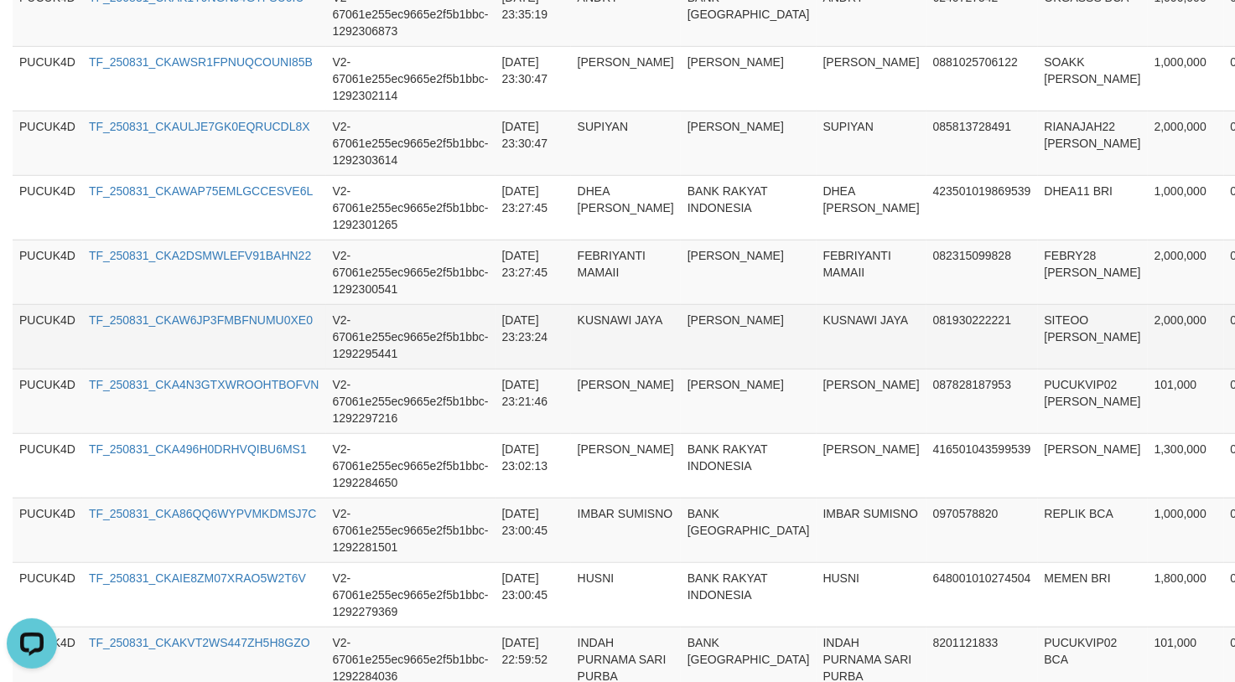
drag, startPoint x: 934, startPoint y: 333, endPoint x: 946, endPoint y: 334, distance: 11.8
click at [934, 333] on td "081930222221" at bounding box center [981, 336] width 111 height 65
click at [1038, 330] on td "SITEOO DANA" at bounding box center [1093, 336] width 110 height 65
copy td "SITEOO"
click at [1038, 330] on td "SITEOO DANA" at bounding box center [1093, 336] width 110 height 65
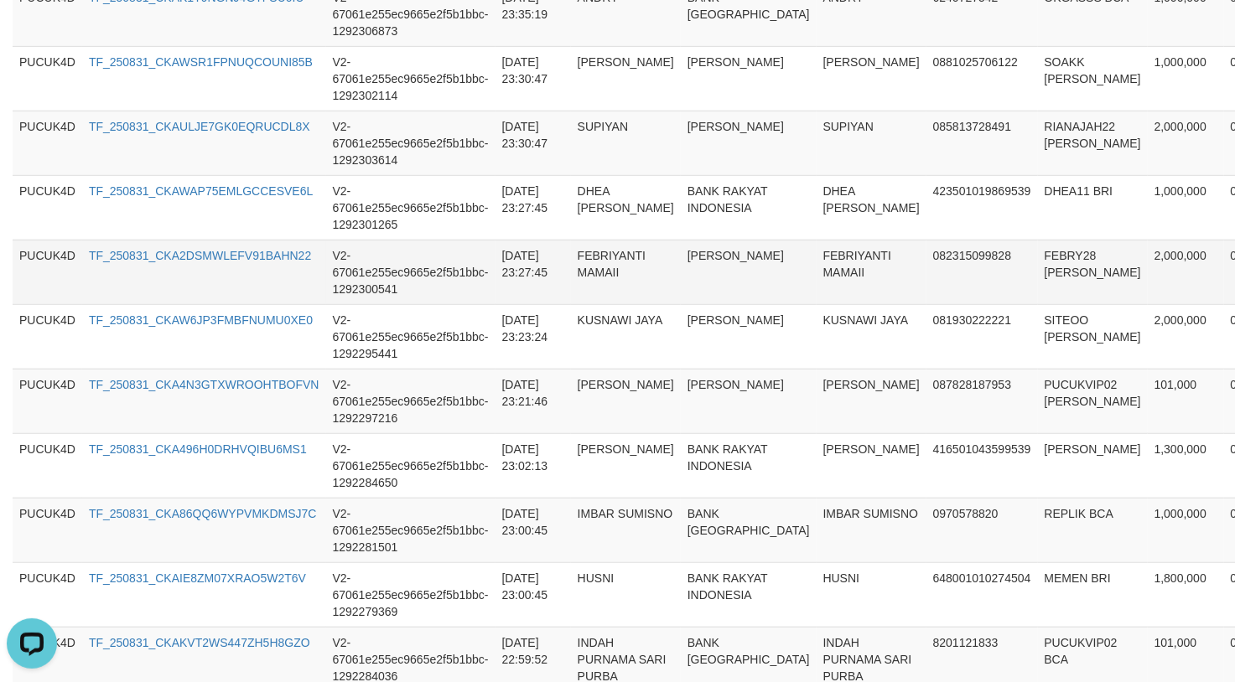
click at [1038, 251] on td "FEBRY28 DANA" at bounding box center [1093, 272] width 110 height 65
copy td "FEBRY28"
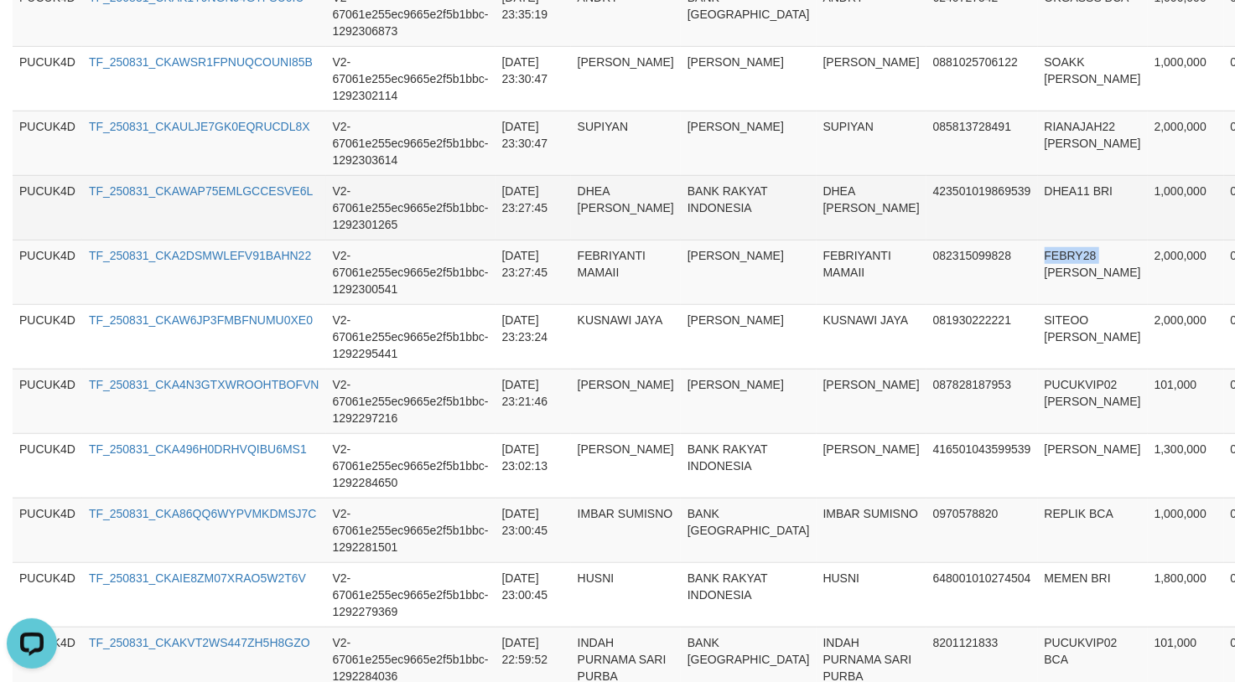
click at [1038, 193] on td "DHEA11 BRI" at bounding box center [1093, 207] width 110 height 65
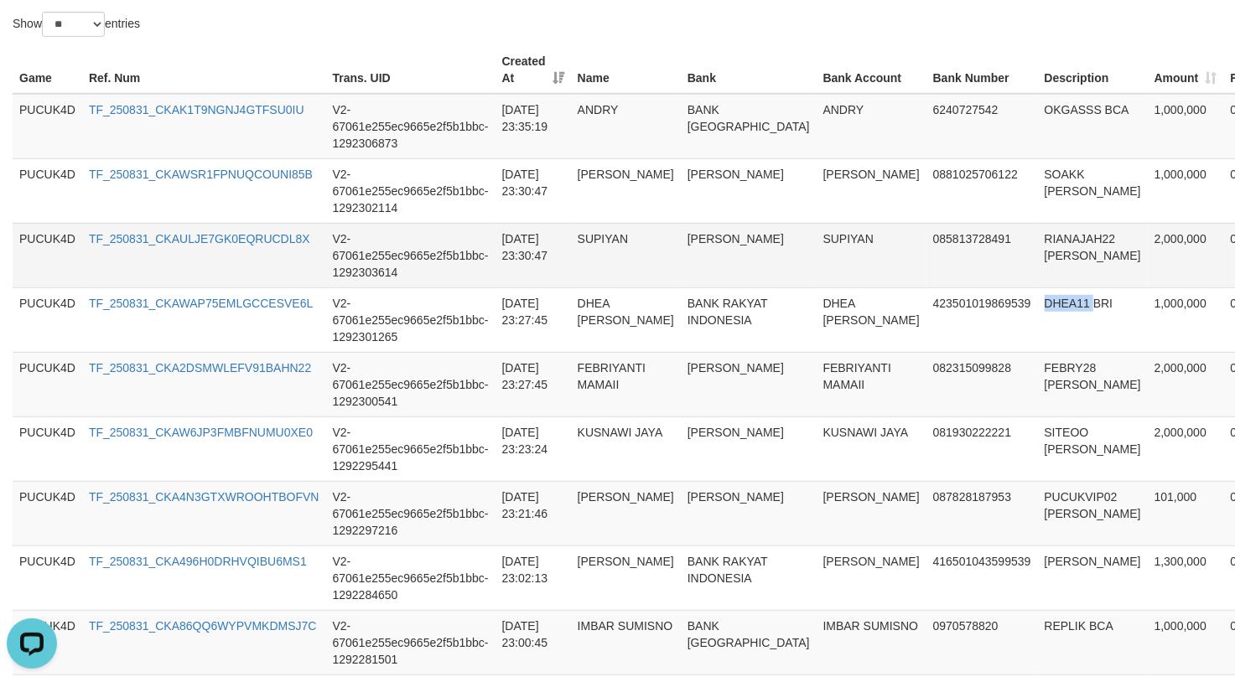
click at [1038, 252] on td "RIANAJAH22 DANA" at bounding box center [1093, 255] width 110 height 65
copy td "[PERSON_NAME]"
click at [1038, 240] on td "RIANAJAH22 DANA" at bounding box center [1093, 255] width 110 height 65
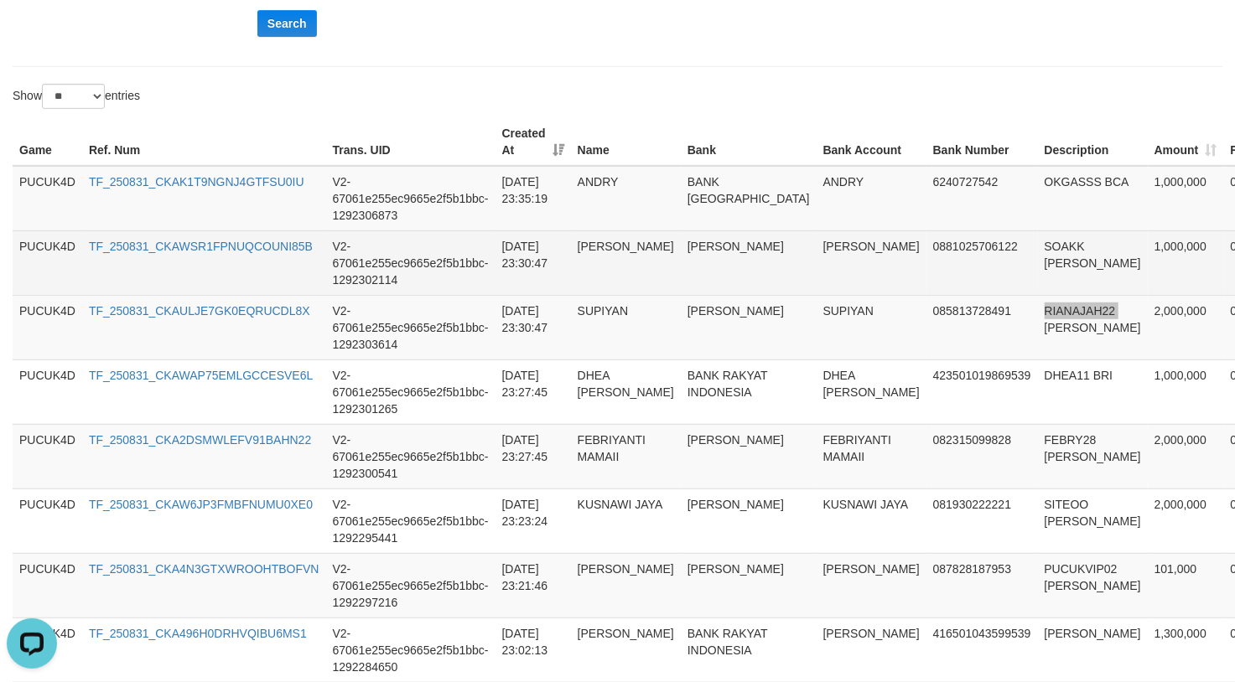
scroll to position [366, 0]
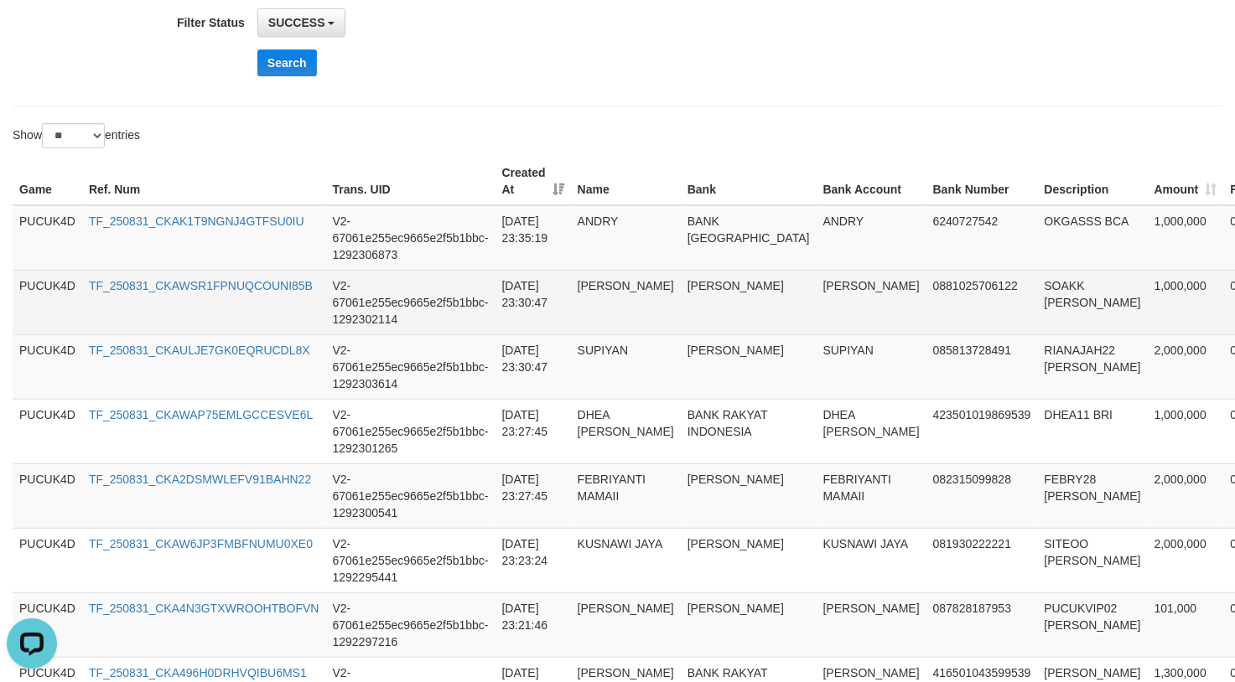
click at [1038, 296] on td "SOAKK DANA" at bounding box center [1093, 302] width 110 height 65
click at [1038, 288] on td "SOAKK DANA" at bounding box center [1093, 302] width 110 height 65
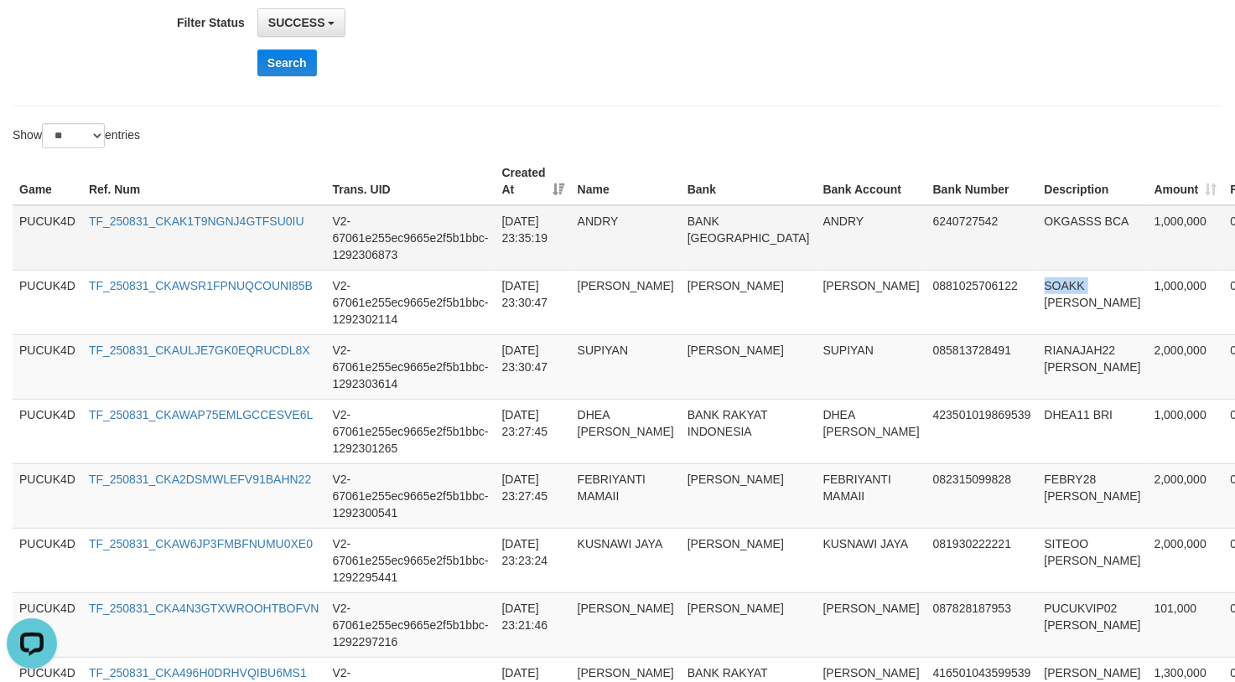
click at [1038, 228] on td "OKGASSS BCA" at bounding box center [1093, 237] width 110 height 65
copy td "OKGASSS"
click at [1038, 228] on td "OKGASSS BCA" at bounding box center [1093, 237] width 110 height 65
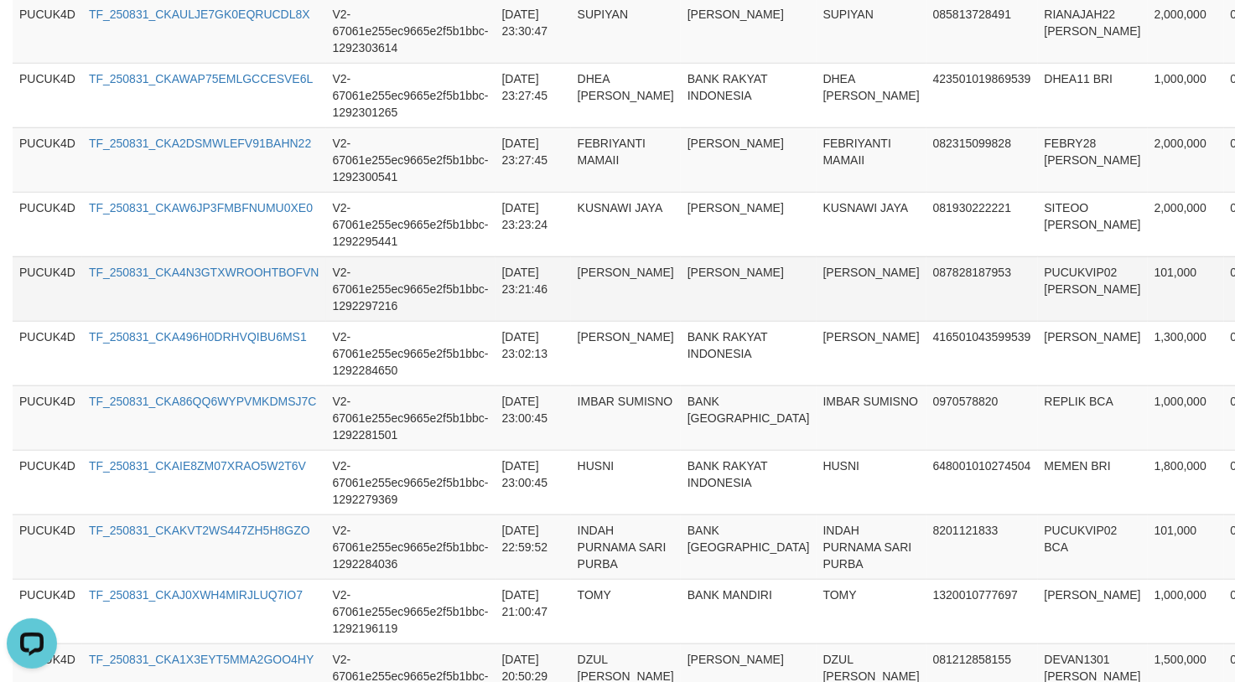
scroll to position [702, 0]
click at [816, 267] on td "KAMIDI" at bounding box center [871, 289] width 110 height 65
copy td "KAMIDI"
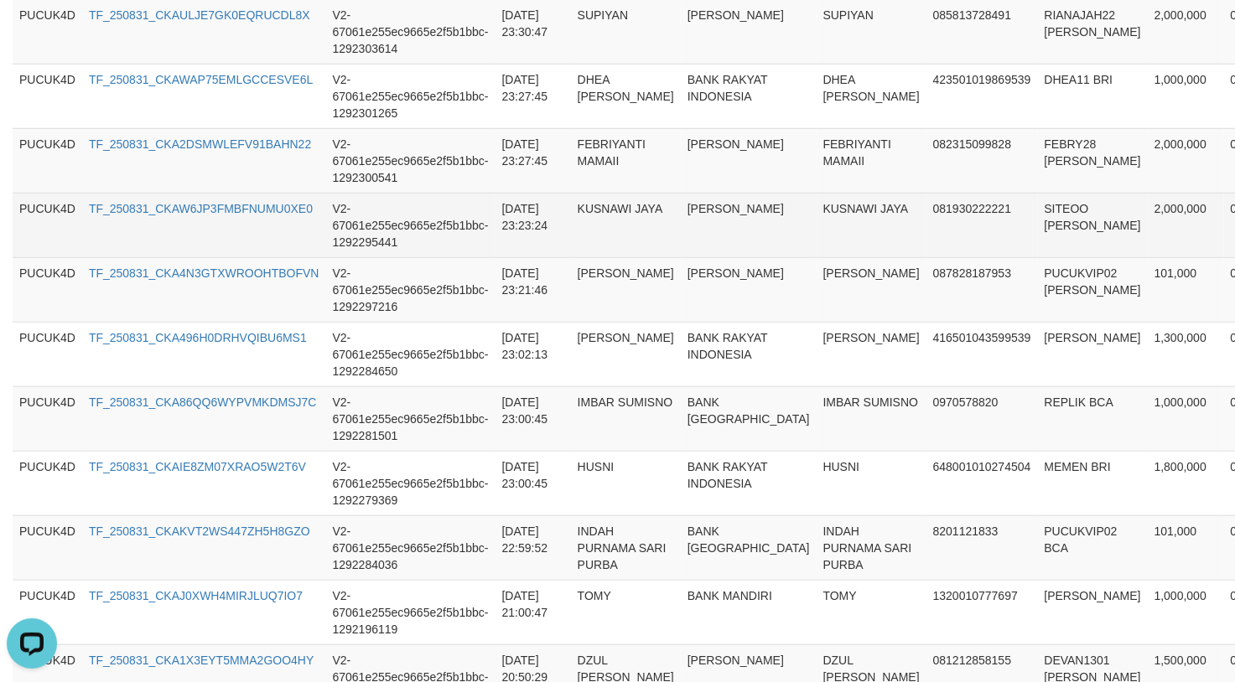
click at [816, 216] on td "KUSNAWI JAYA" at bounding box center [871, 225] width 110 height 65
copy td "KUSNAWI"
click at [816, 216] on td "KUSNAWI JAYA" at bounding box center [871, 225] width 110 height 65
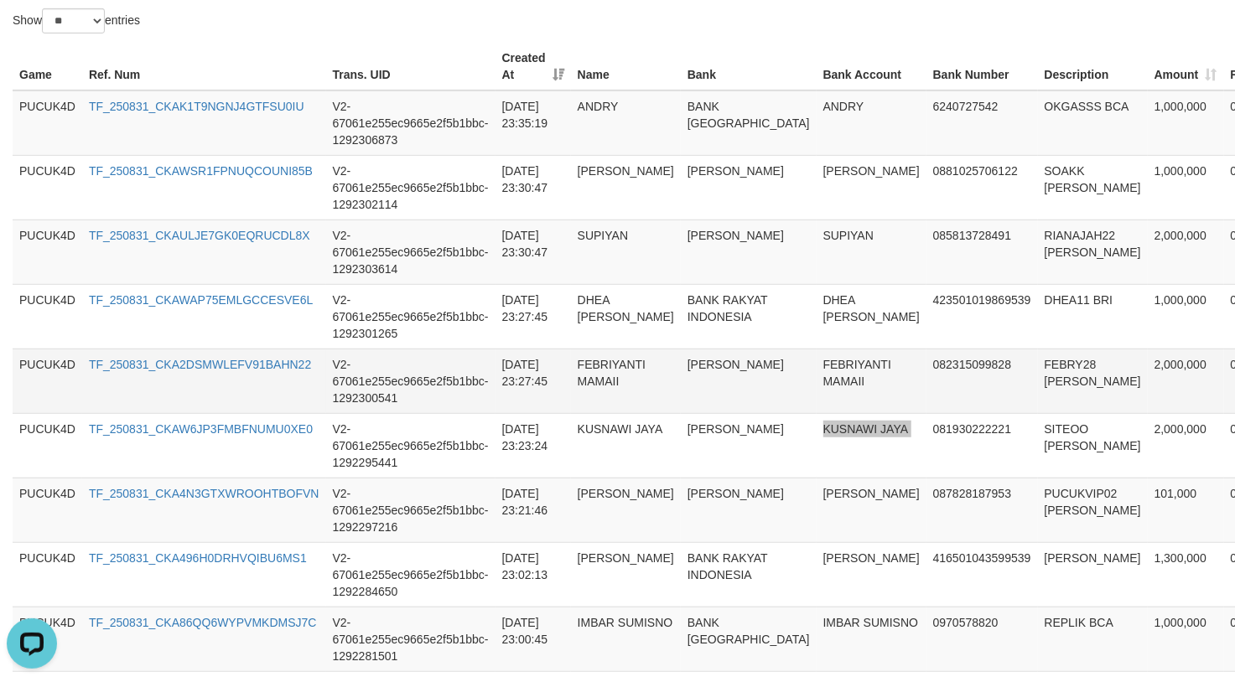
scroll to position [478, 0]
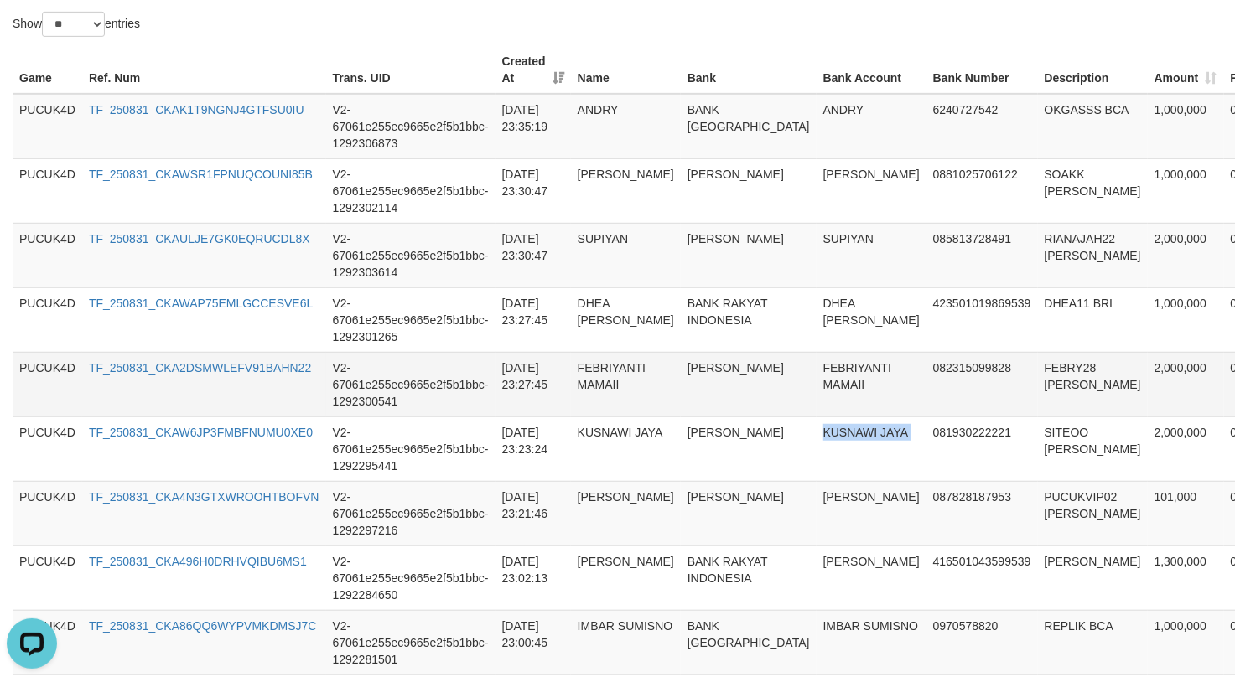
click at [816, 386] on td "FEBRIYANTI MAMAII" at bounding box center [871, 384] width 110 height 65
copy td "FEBRIYANTI MAMAII"
click at [816, 386] on td "FEBRIYANTI MAMAII" at bounding box center [871, 384] width 110 height 65
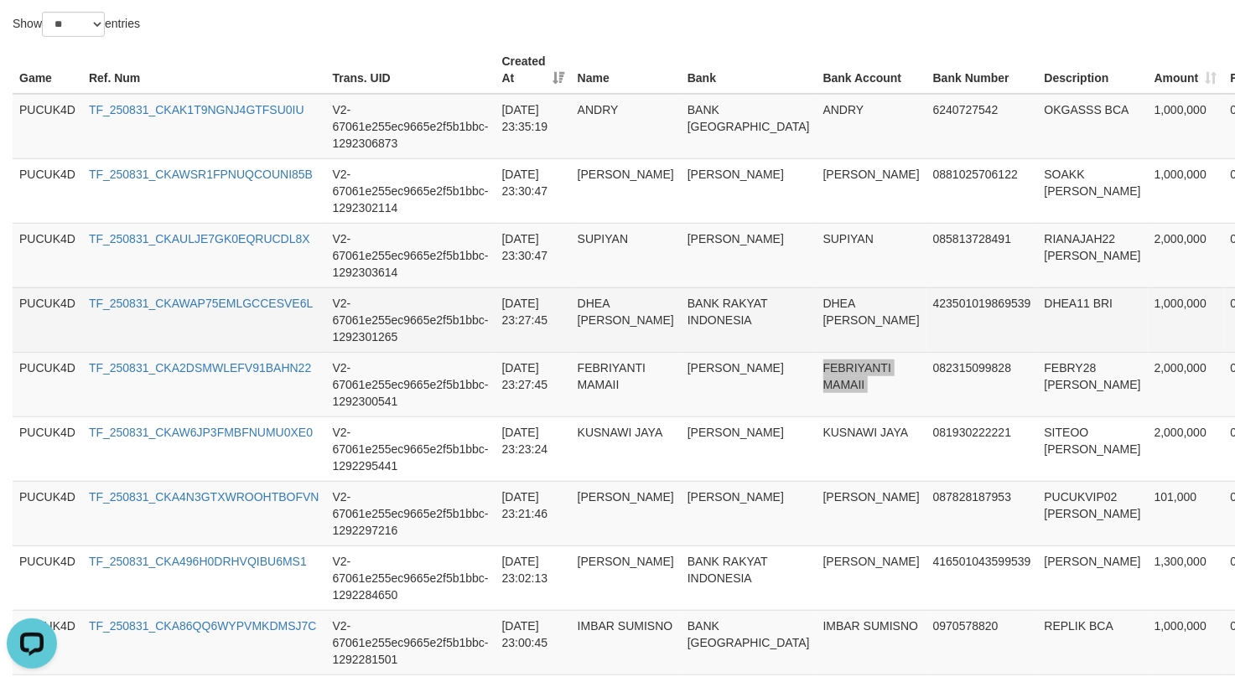
scroll to position [366, 0]
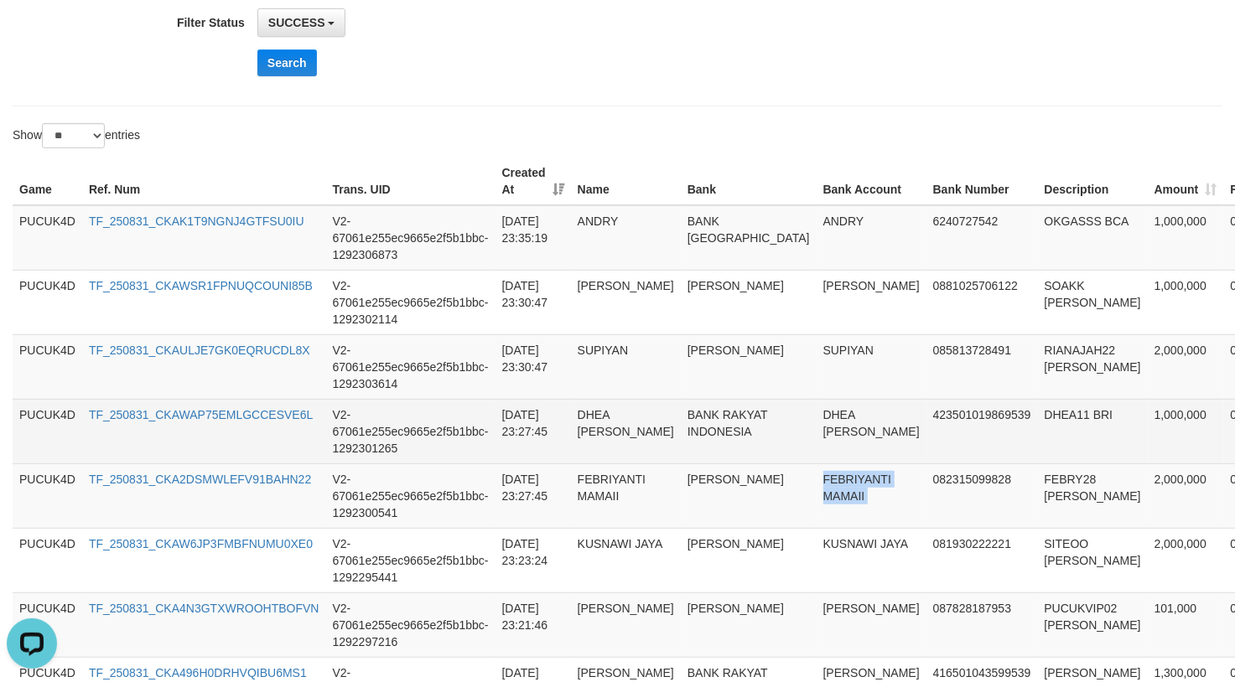
click at [816, 424] on td "DHEA ALIFIA RAMADHANTI" at bounding box center [871, 431] width 110 height 65
copy td "DHEA"
click at [816, 424] on td "DHEA ALIFIA RAMADHANTI" at bounding box center [871, 431] width 110 height 65
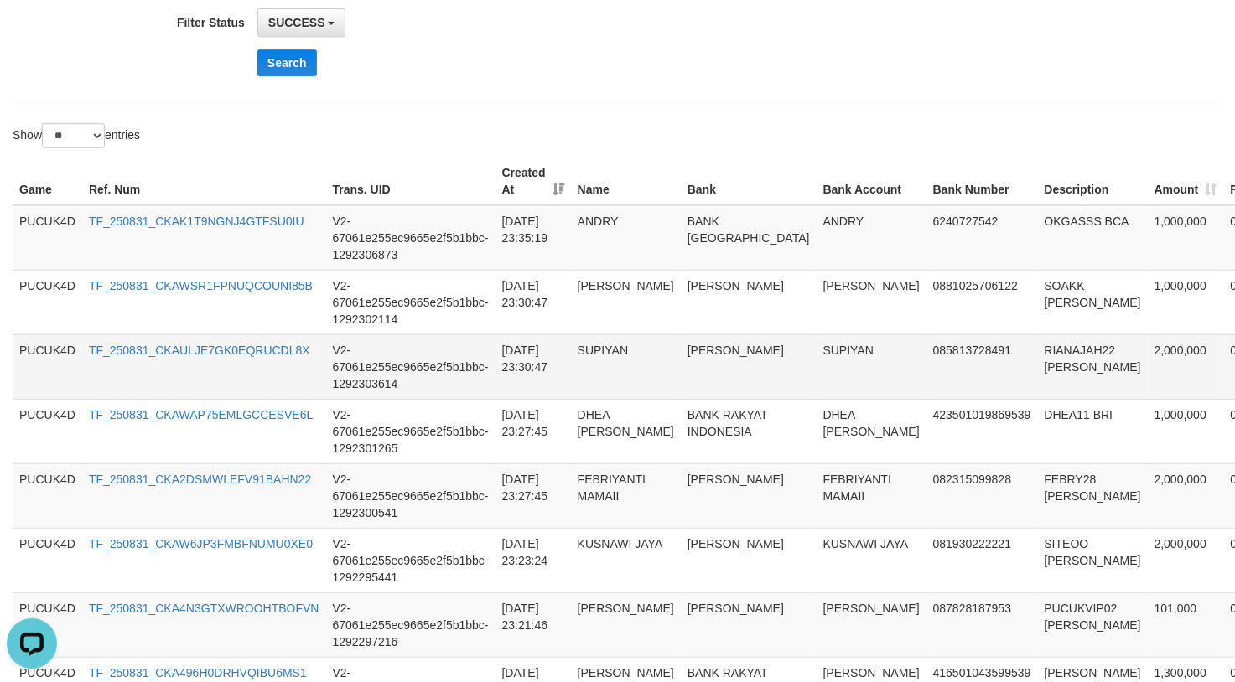
click at [816, 354] on td "SUPIYAN" at bounding box center [871, 366] width 110 height 65
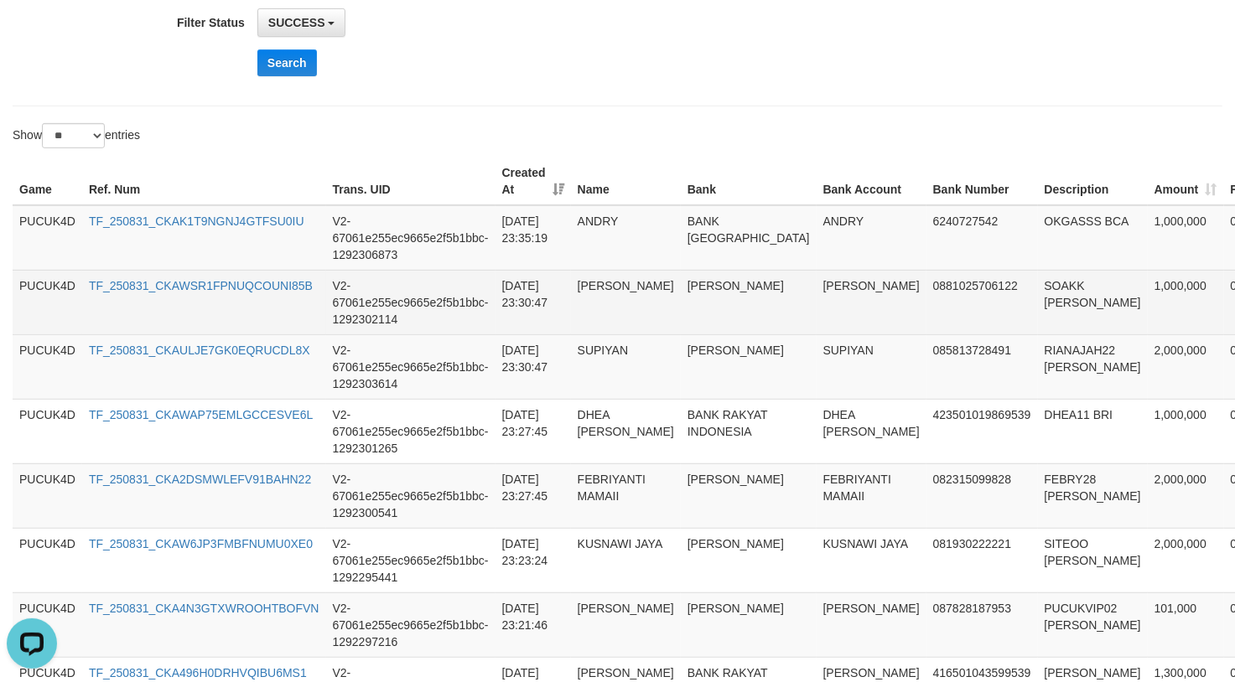
click at [816, 278] on td "FAHMI ULUM NURHIDAYAT" at bounding box center [871, 302] width 110 height 65
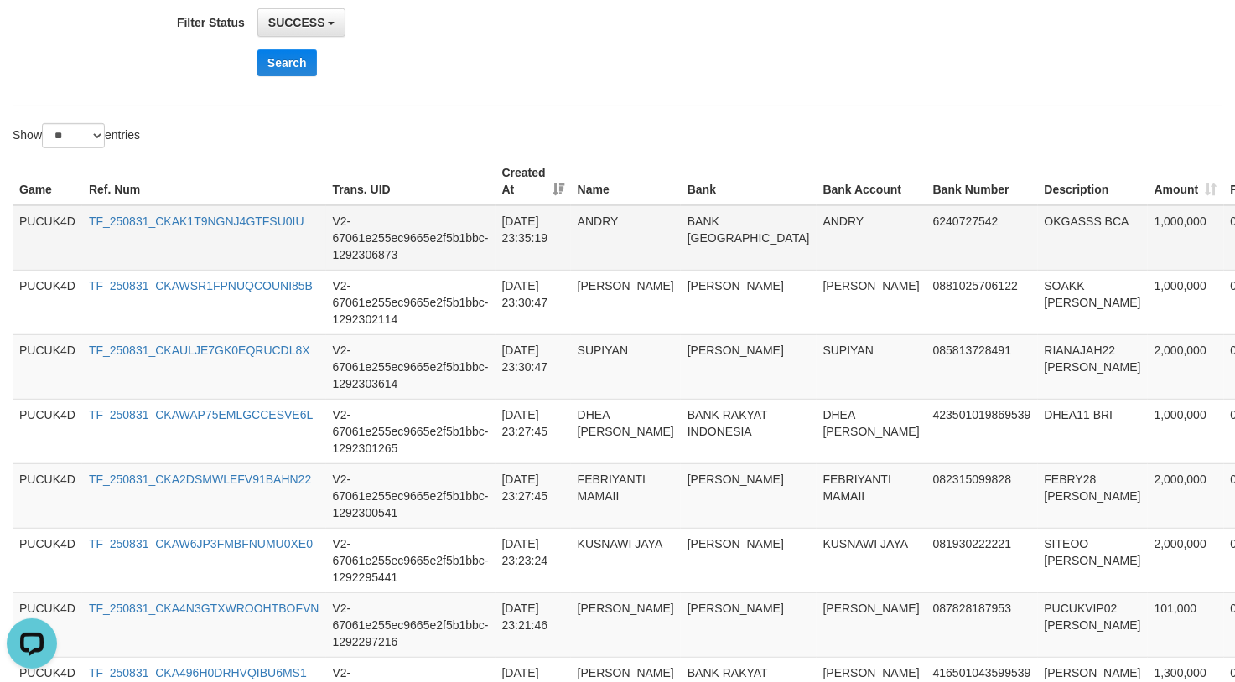
click at [816, 229] on td "ANDRY" at bounding box center [871, 237] width 110 height 65
drag, startPoint x: 738, startPoint y: 229, endPoint x: 749, endPoint y: 229, distance: 10.1
click at [816, 229] on td "ANDRY" at bounding box center [871, 237] width 110 height 65
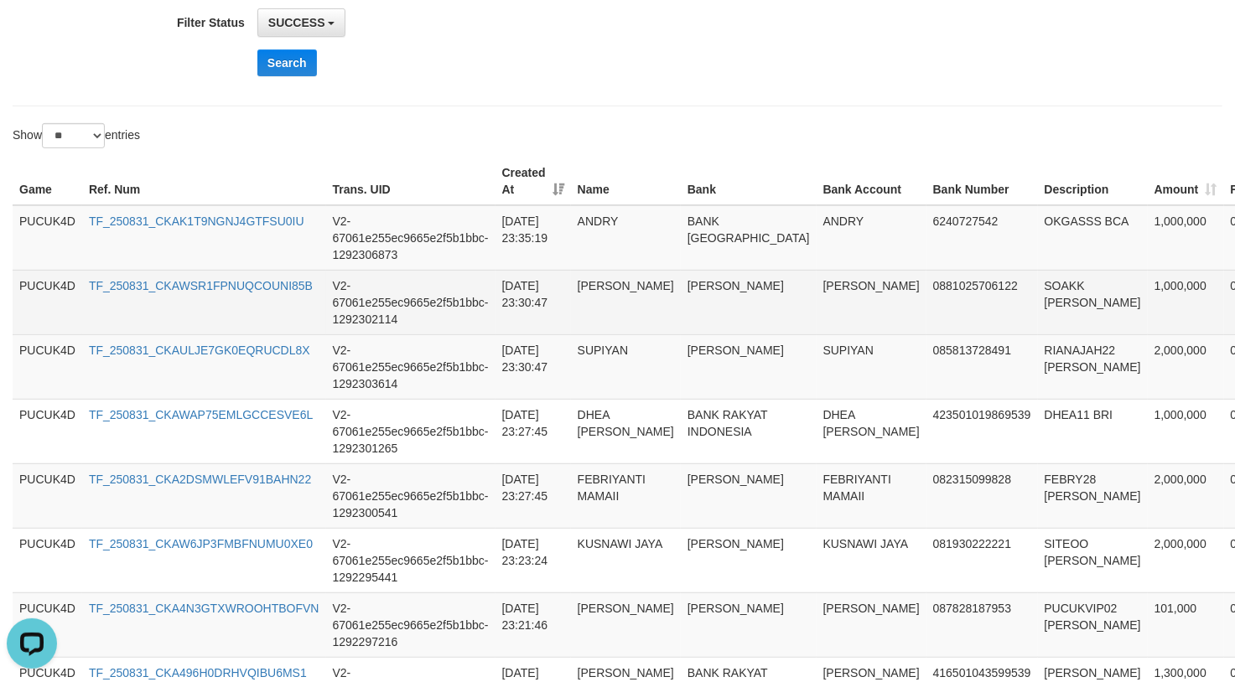
click at [926, 317] on td "0881025706122" at bounding box center [981, 302] width 111 height 65
click at [1038, 286] on td "SOAKK DANA" at bounding box center [1093, 302] width 110 height 65
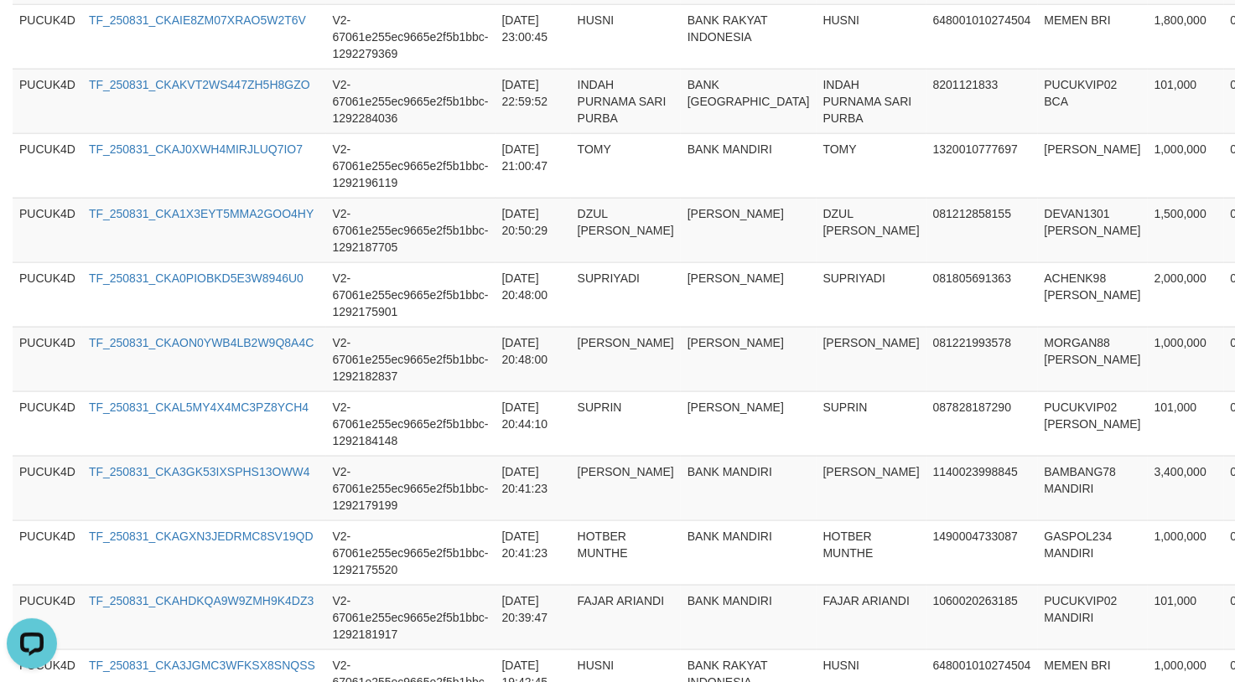
scroll to position [1742, 0]
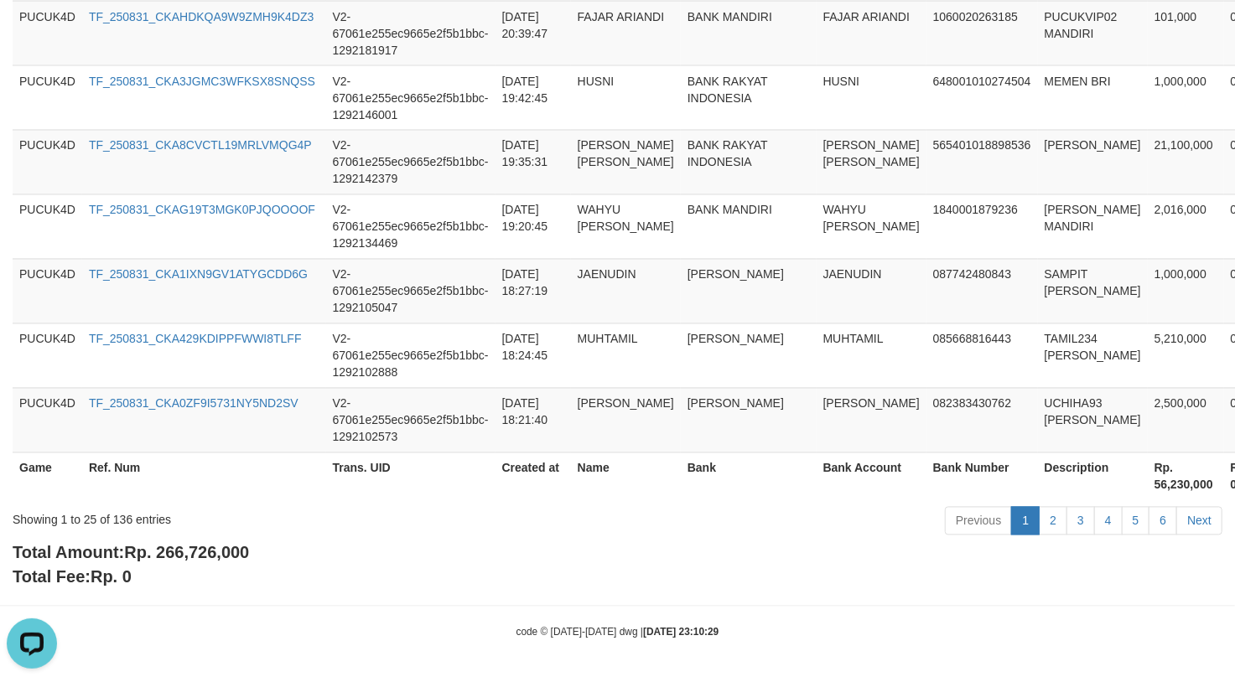
click at [202, 551] on span "Rp. 266,726,000" at bounding box center [186, 553] width 125 height 18
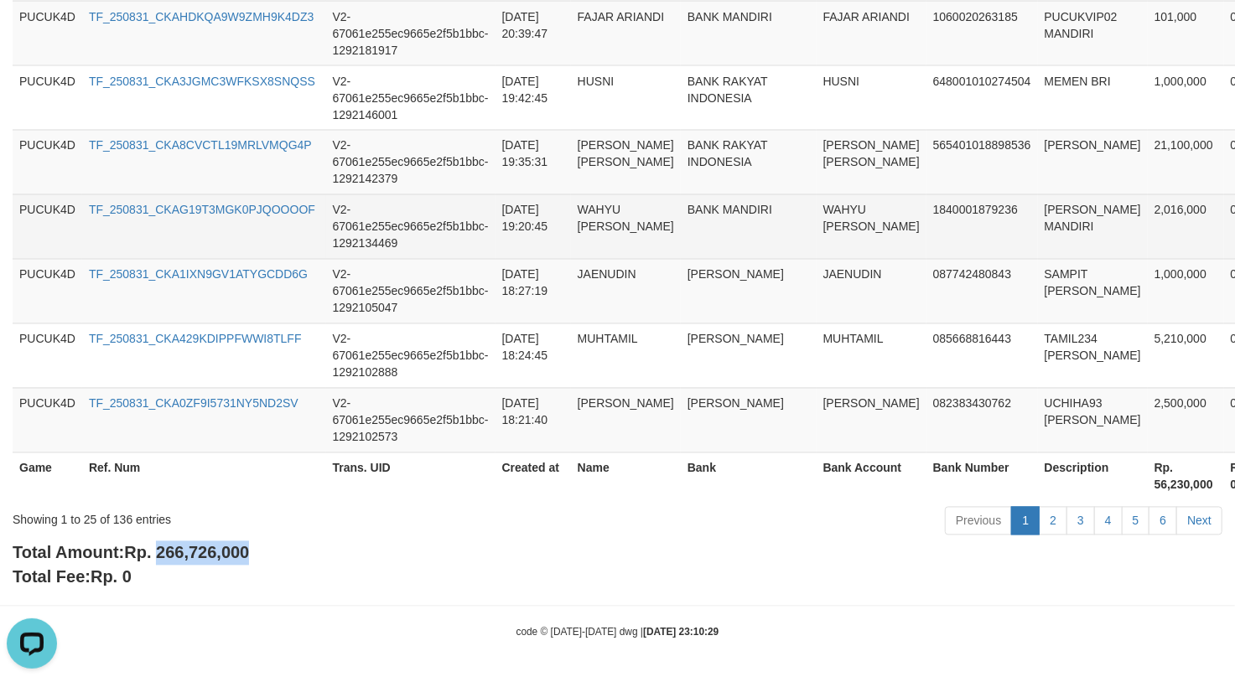
click at [563, 210] on td "2025-08-31 19:20:45" at bounding box center [532, 226] width 75 height 65
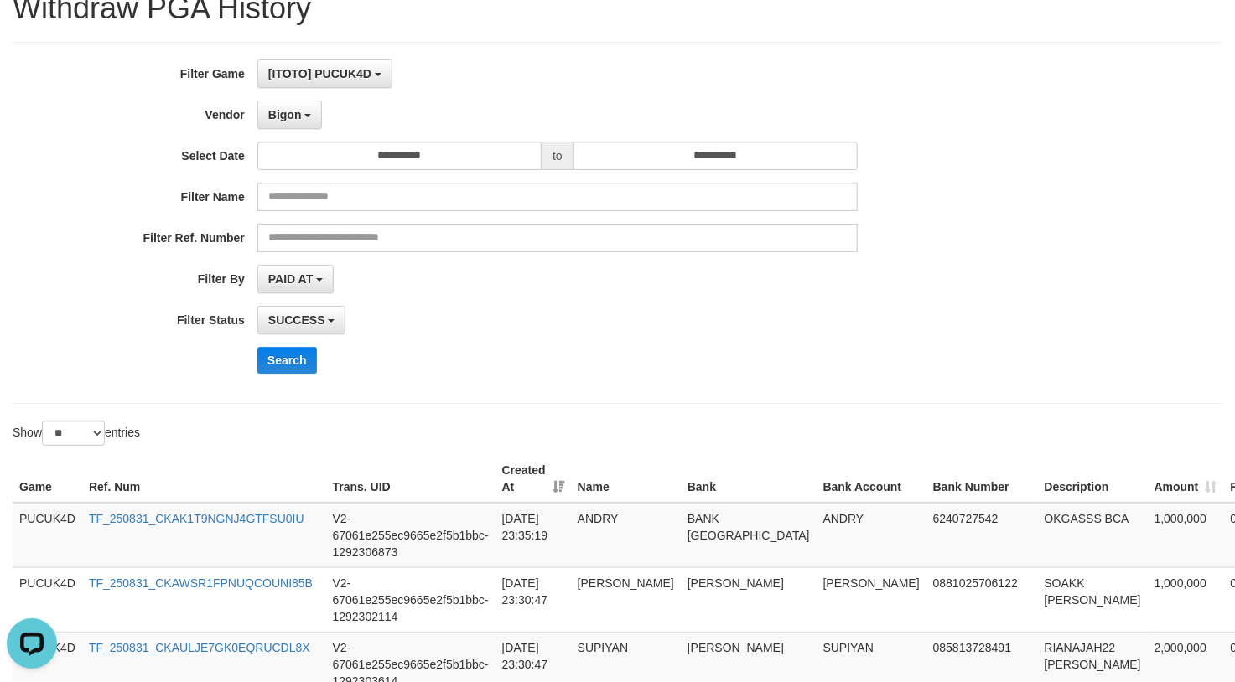
scroll to position [0, 0]
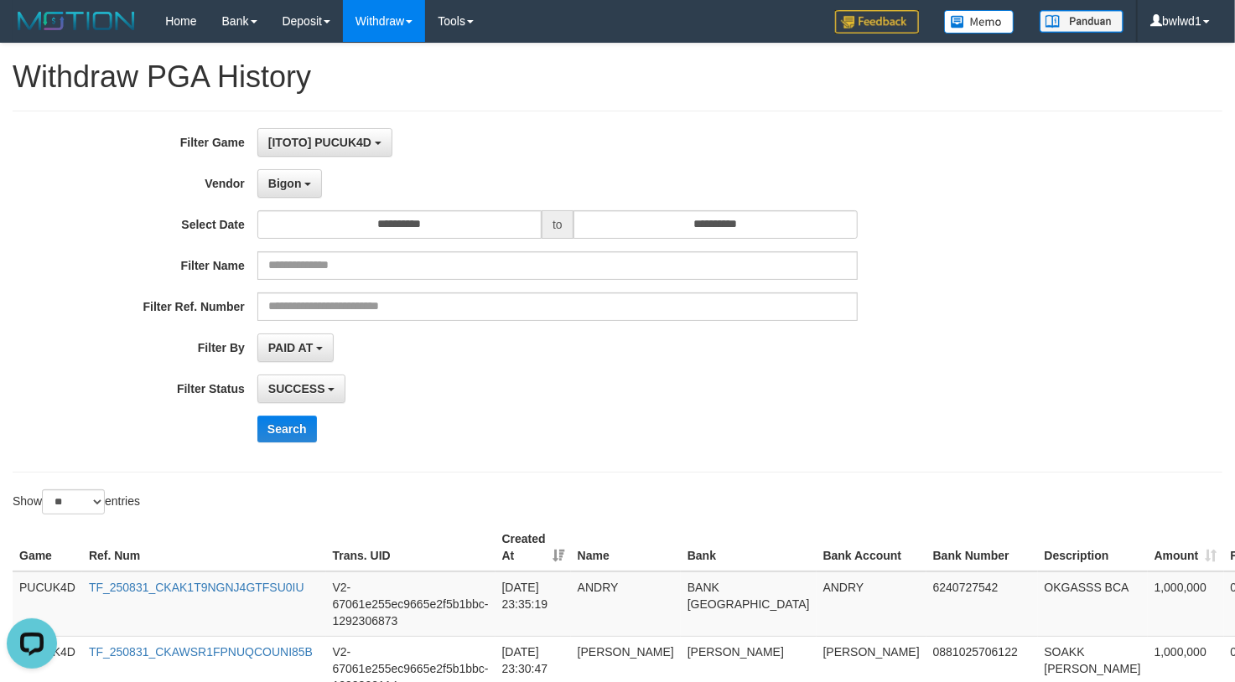
click at [659, 384] on div "SUCCESS SUCCESS ON PROCESS FAILED" at bounding box center [557, 389] width 600 height 28
drag, startPoint x: 282, startPoint y: 438, endPoint x: 524, endPoint y: 446, distance: 242.4
click at [286, 438] on button "Search" at bounding box center [287, 429] width 60 height 27
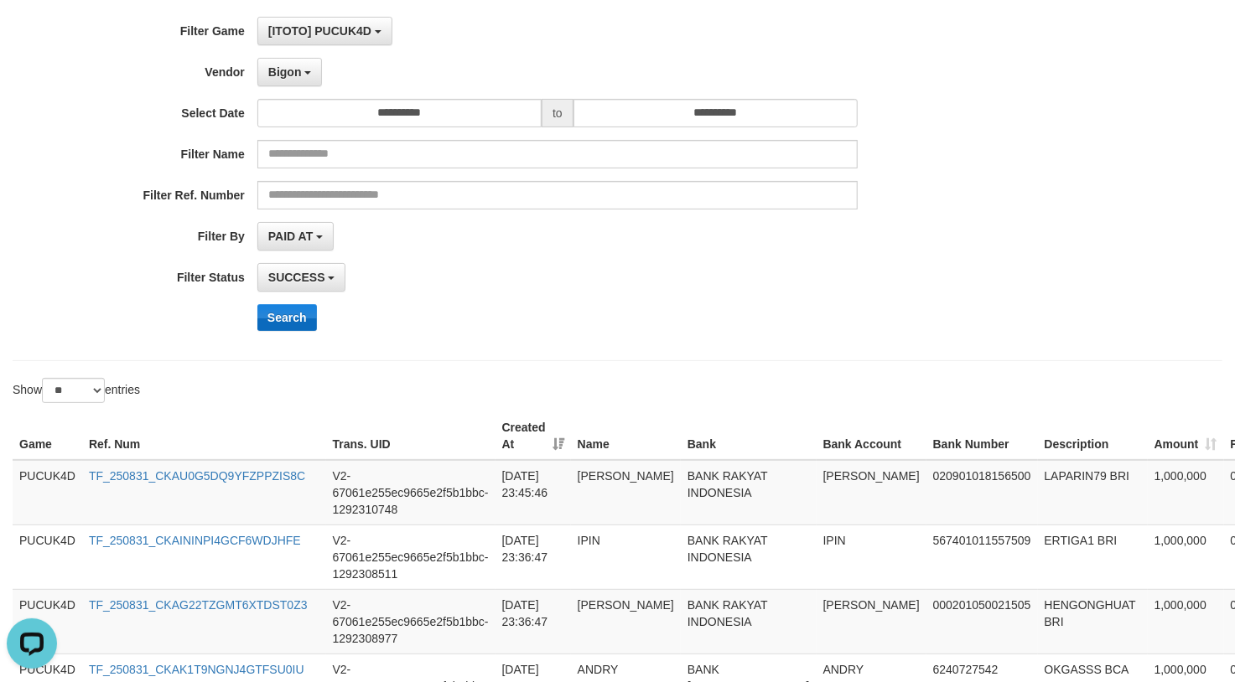
drag, startPoint x: 592, startPoint y: 322, endPoint x: 290, endPoint y: 323, distance: 301.8
click at [591, 323] on div "Search" at bounding box center [643, 317] width 772 height 27
drag, startPoint x: 292, startPoint y: 313, endPoint x: 1208, endPoint y: 370, distance: 917.9
click at [293, 313] on button "Search" at bounding box center [287, 317] width 60 height 27
click at [1093, 334] on div "**********" at bounding box center [617, 180] width 1235 height 327
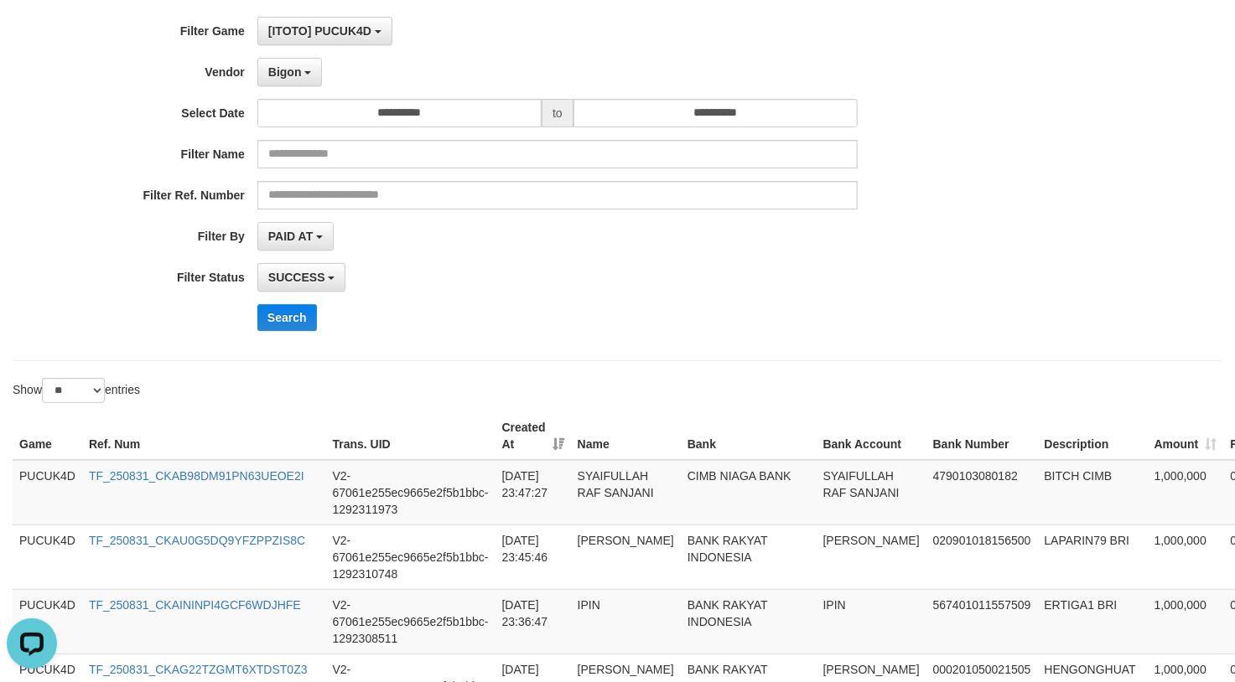
click at [905, 344] on div "**********" at bounding box center [514, 180] width 1029 height 327
click at [709, 262] on div "**********" at bounding box center [514, 180] width 1029 height 327
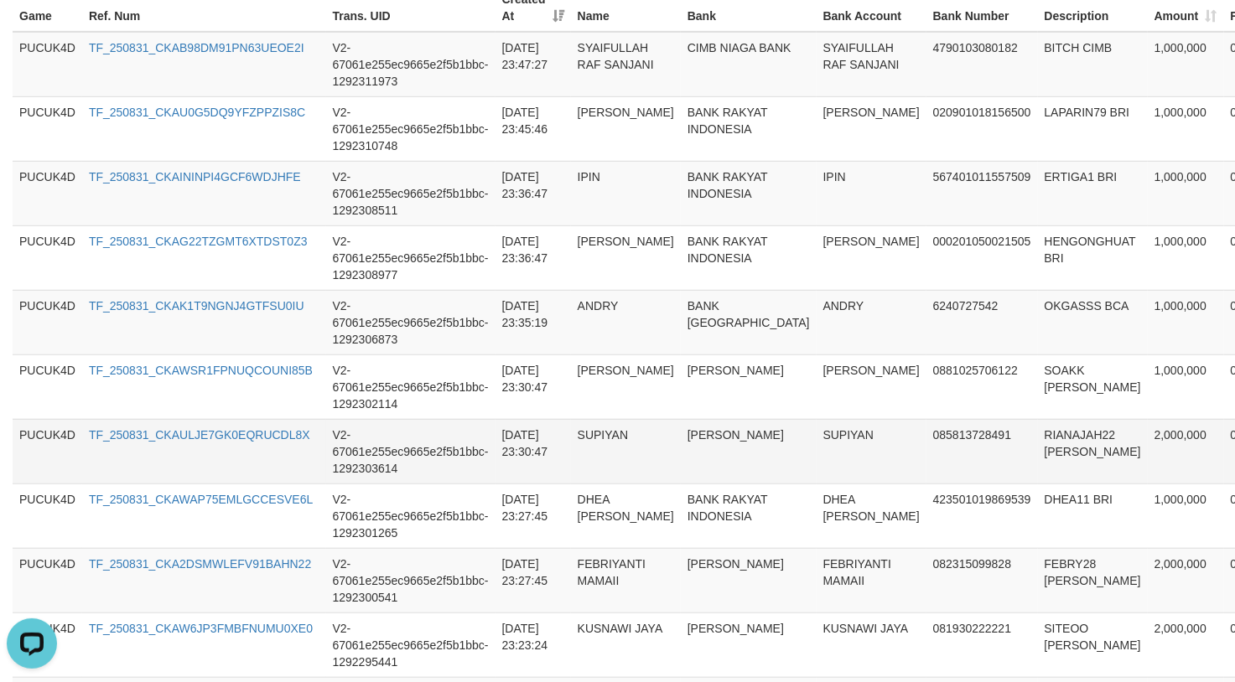
scroll to position [335, 0]
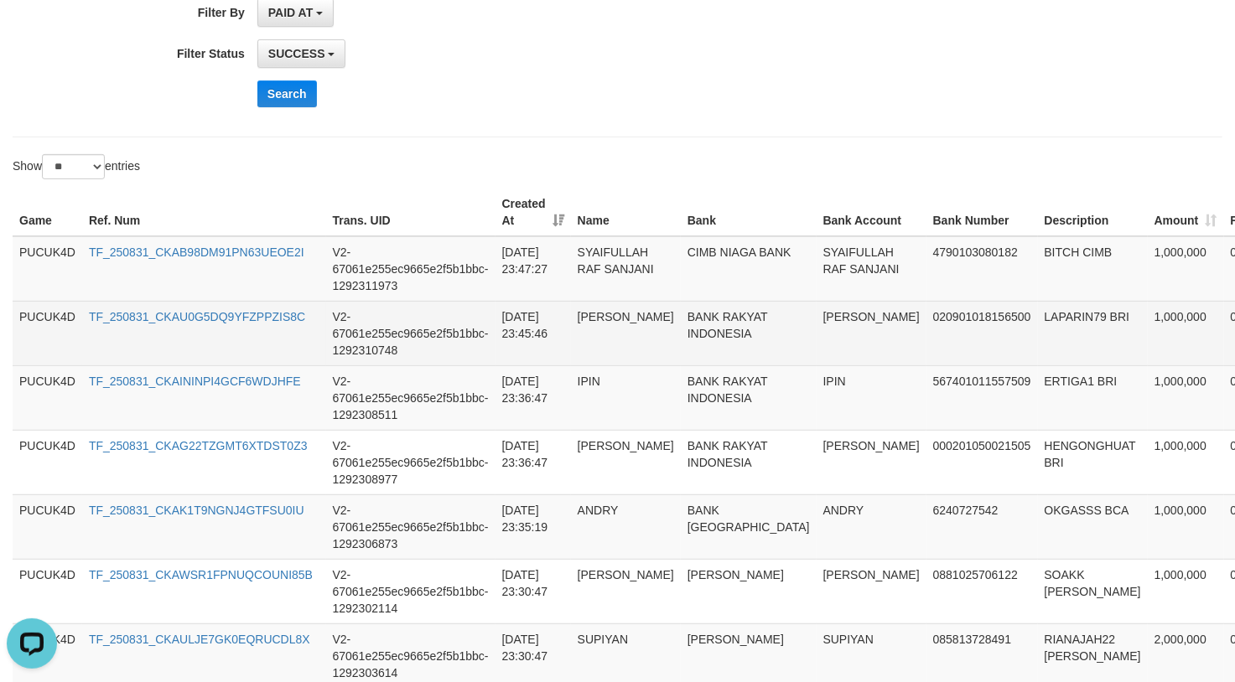
drag, startPoint x: 672, startPoint y: 354, endPoint x: 741, endPoint y: 346, distance: 69.1
click at [694, 345] on td "BANK RAKYAT INDONESIA" at bounding box center [749, 333] width 136 height 65
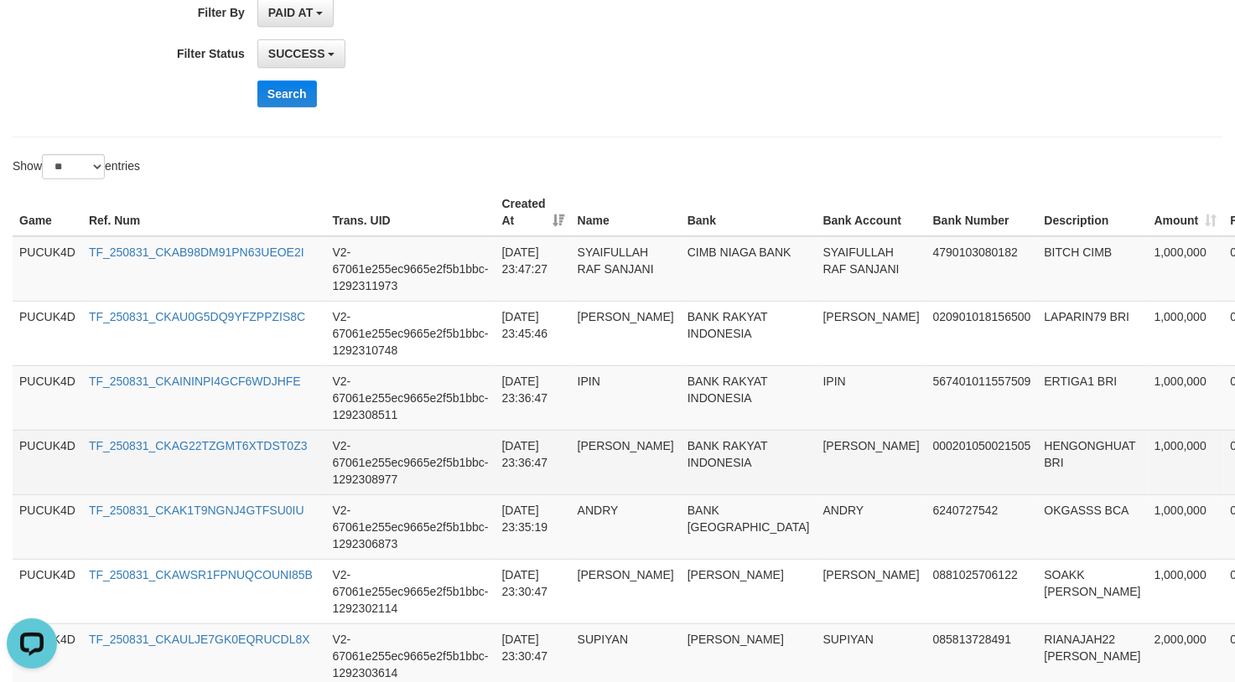
click at [1038, 438] on td "HENGONGHUAT BRI" at bounding box center [1093, 462] width 110 height 65
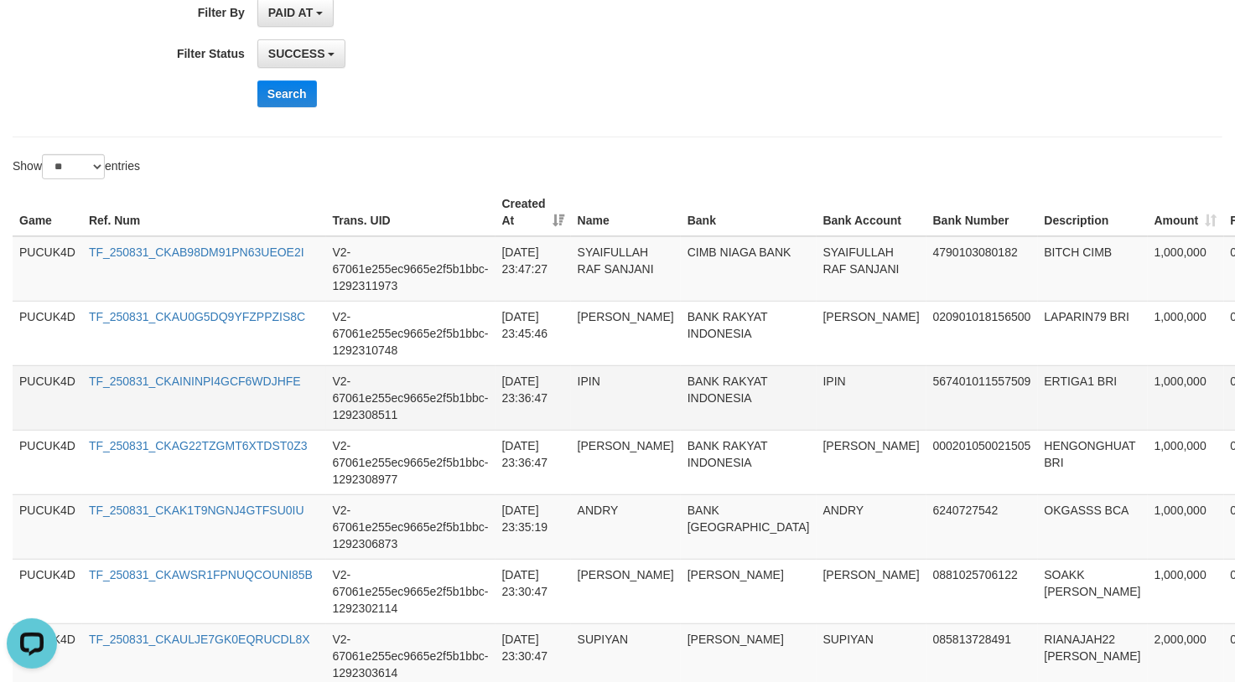
click at [1038, 382] on td "ERTIGA1 BRI" at bounding box center [1093, 397] width 110 height 65
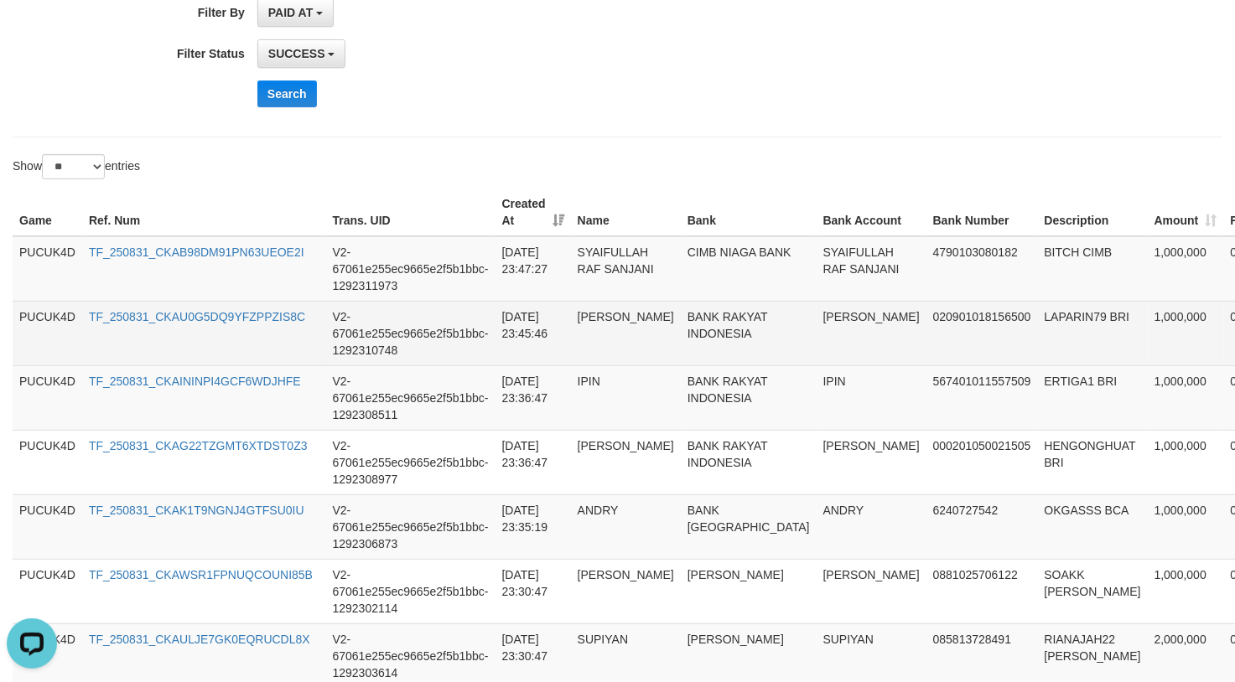
click at [1038, 317] on td "LAPARIN79 BRI" at bounding box center [1093, 333] width 110 height 65
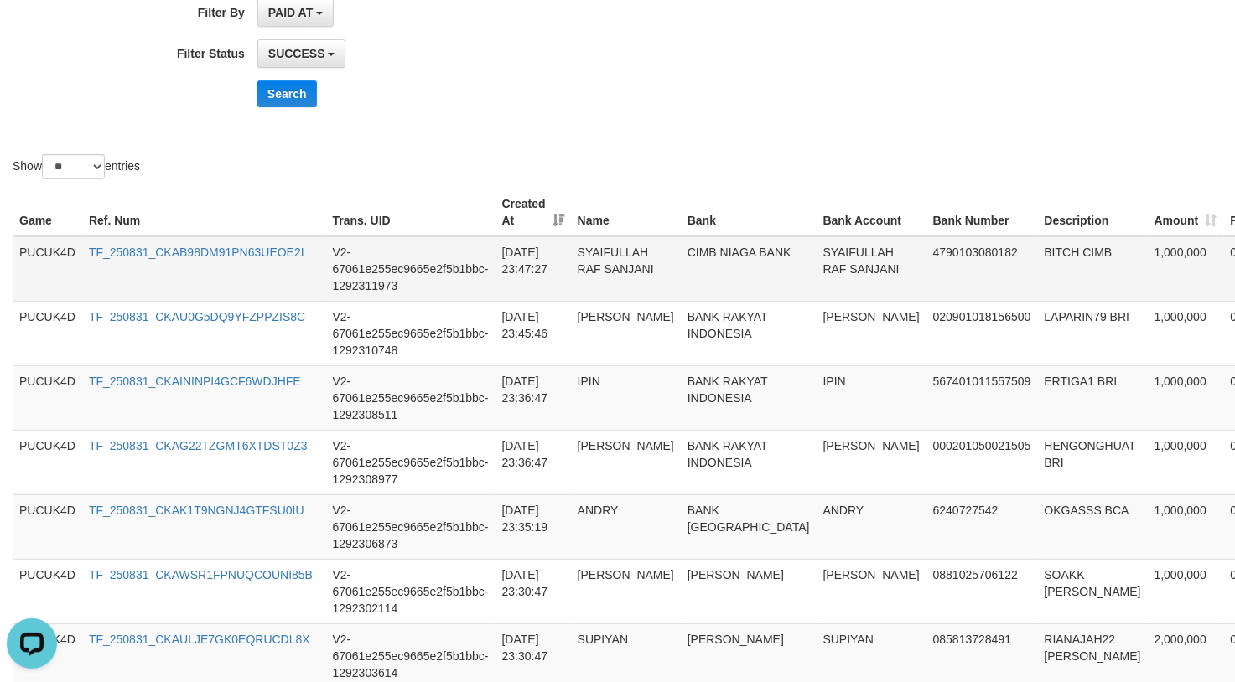
drag, startPoint x: 960, startPoint y: 231, endPoint x: 956, endPoint y: 243, distance: 12.5
click at [1038, 231] on th "Description" at bounding box center [1093, 213] width 110 height 48
click at [1038, 246] on td "BITCH CIMB" at bounding box center [1093, 268] width 110 height 65
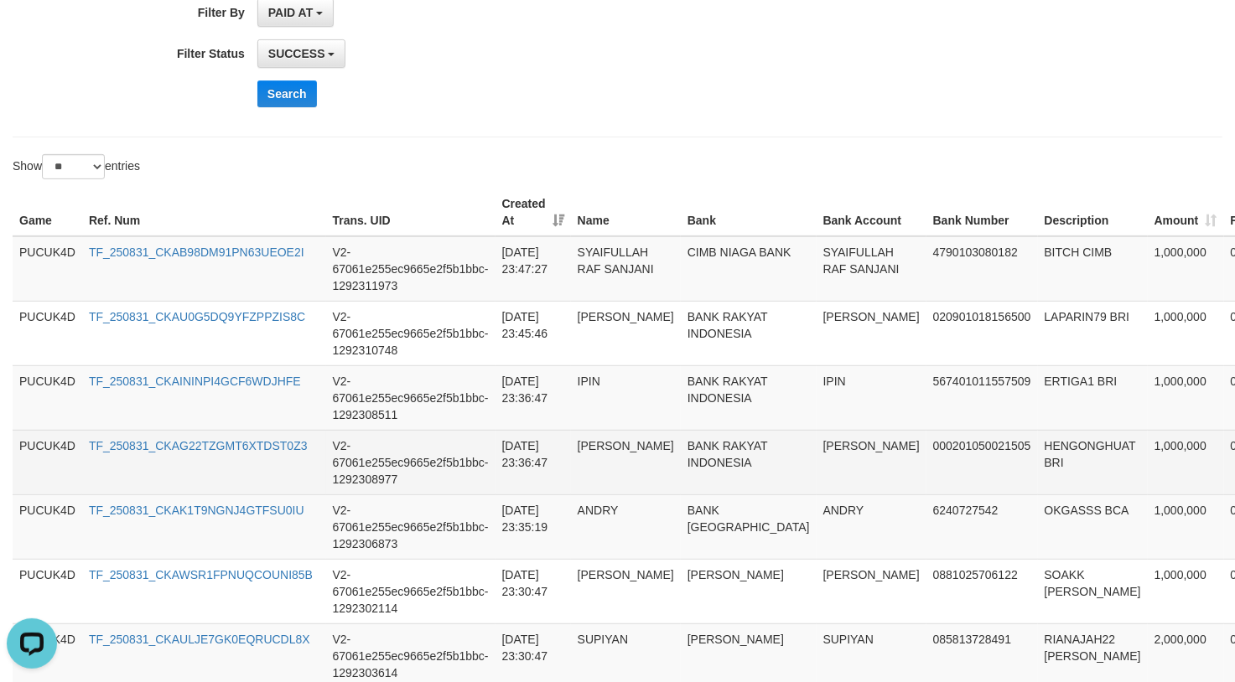
click at [816, 453] on td "HERMAN" at bounding box center [871, 462] width 110 height 65
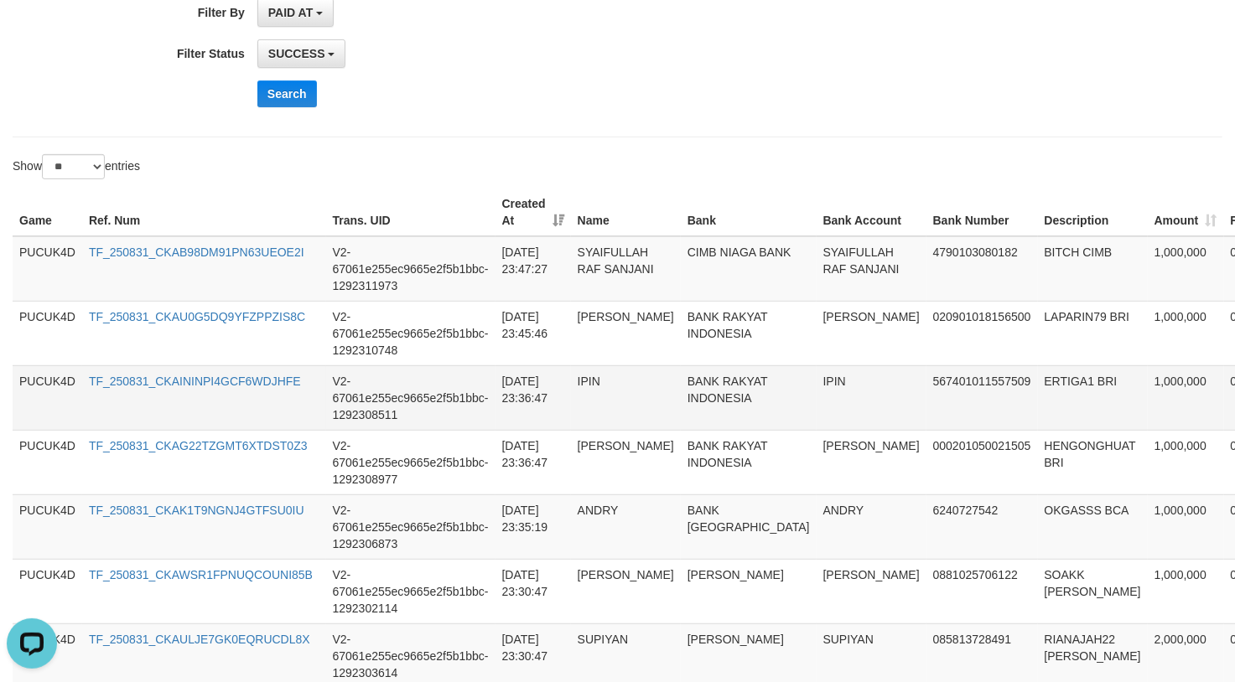
click at [816, 382] on td "IPIN" at bounding box center [871, 397] width 110 height 65
click at [728, 370] on td "BANK RAKYAT INDONESIA" at bounding box center [749, 397] width 136 height 65
click at [816, 391] on td "IPIN" at bounding box center [871, 397] width 110 height 65
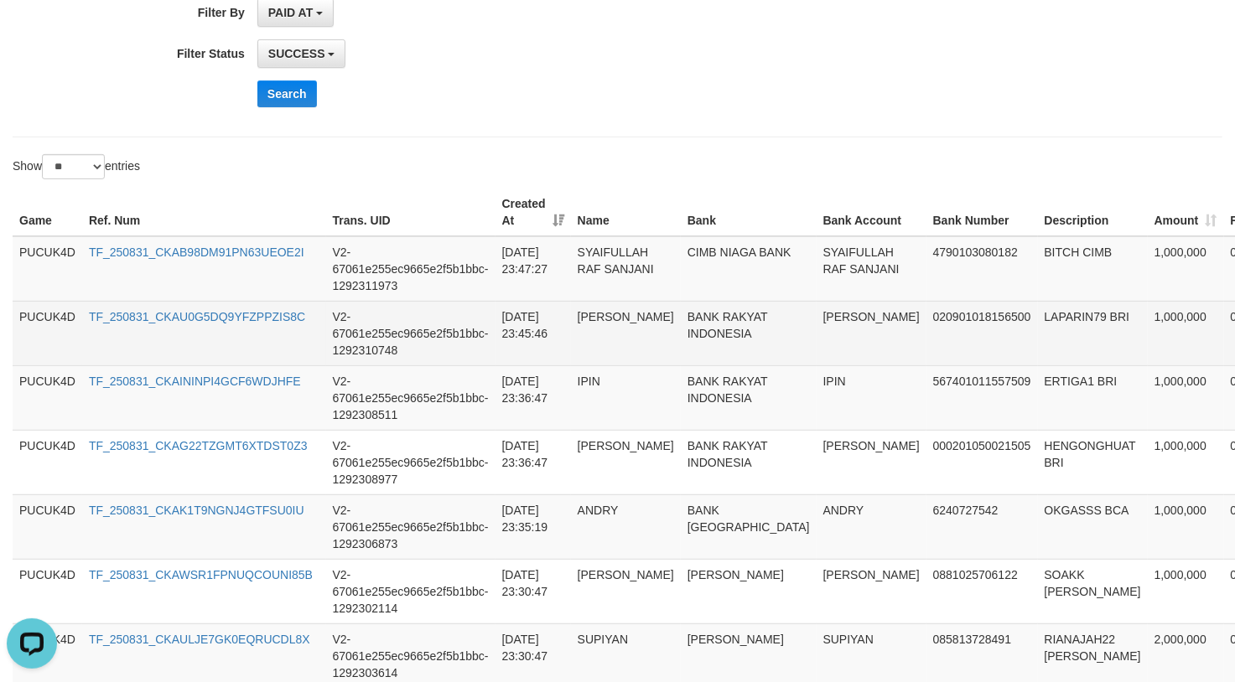
click at [816, 323] on td "ALFRINCE BAWELUNG" at bounding box center [871, 333] width 110 height 65
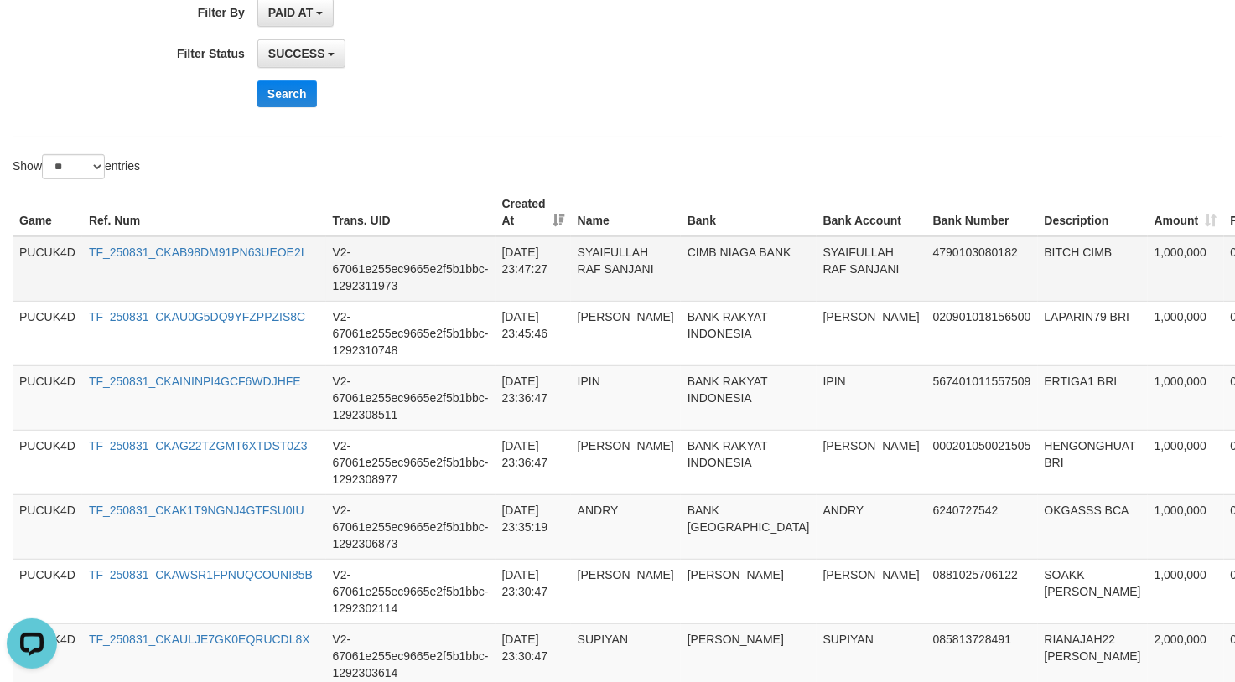
click at [816, 265] on td "SYAIFULLAH RAF SANJANI" at bounding box center [871, 268] width 110 height 65
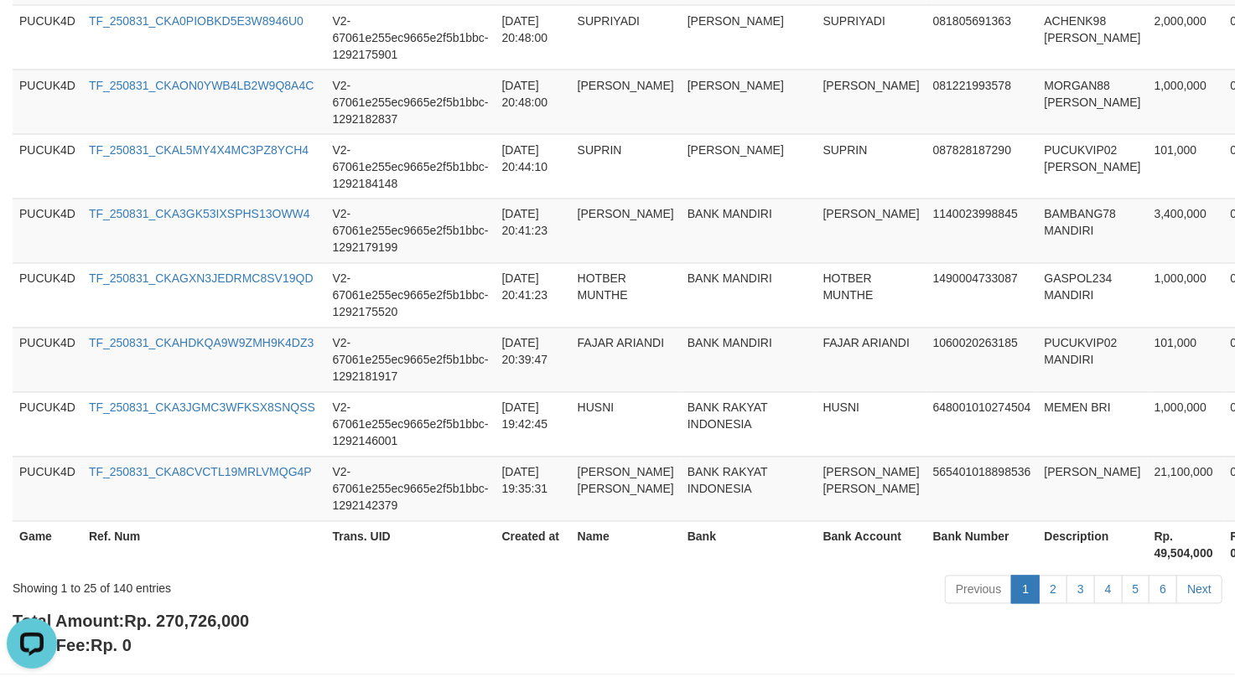
scroll to position [1742, 0]
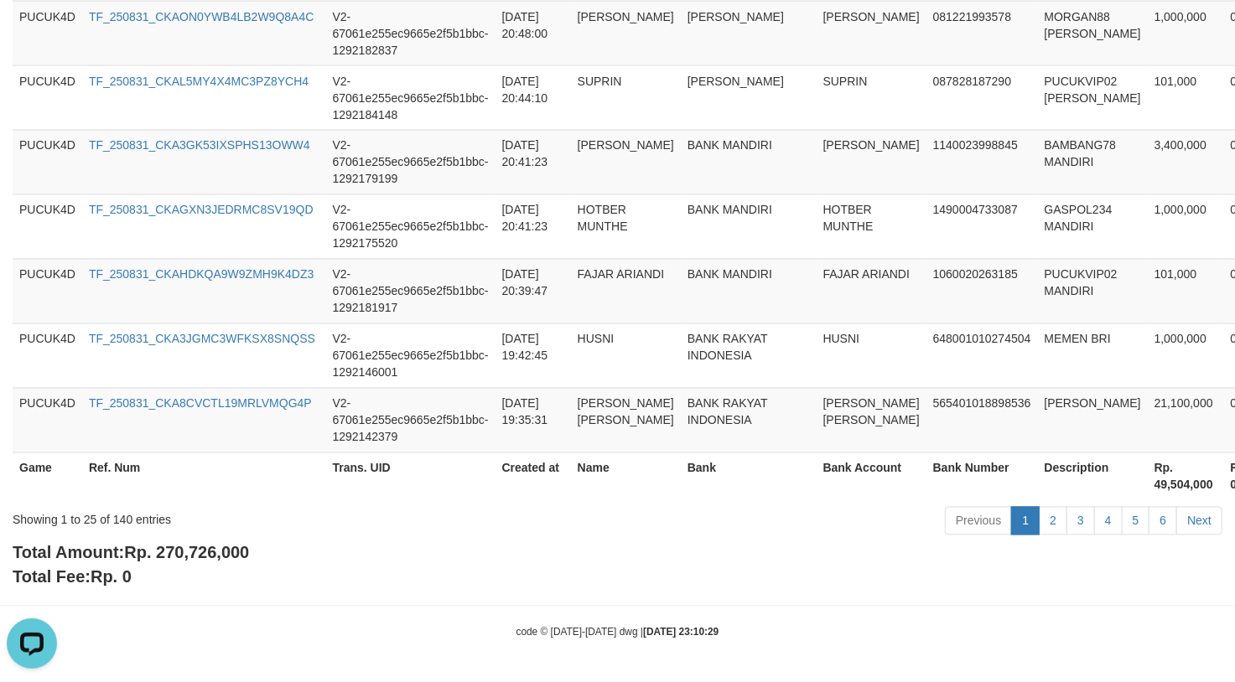
click at [199, 554] on span "Rp. 270,726,000" at bounding box center [186, 553] width 125 height 18
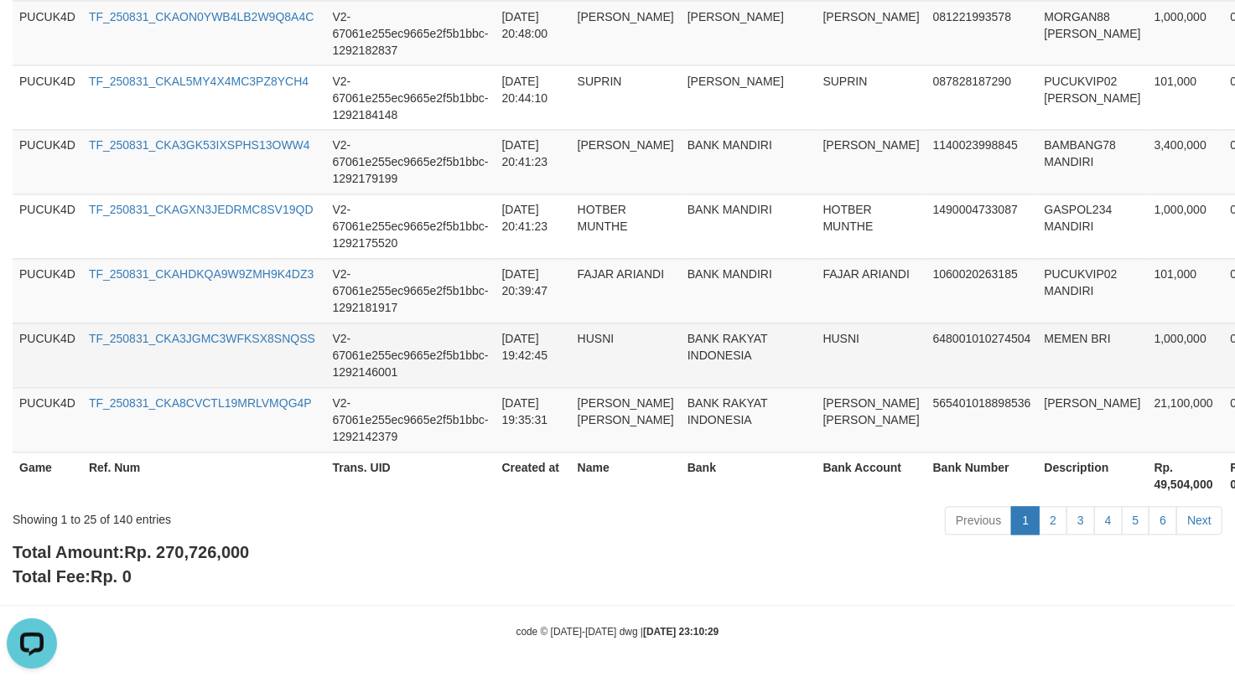
click at [825, 384] on td "HUSNI" at bounding box center [871, 356] width 110 height 65
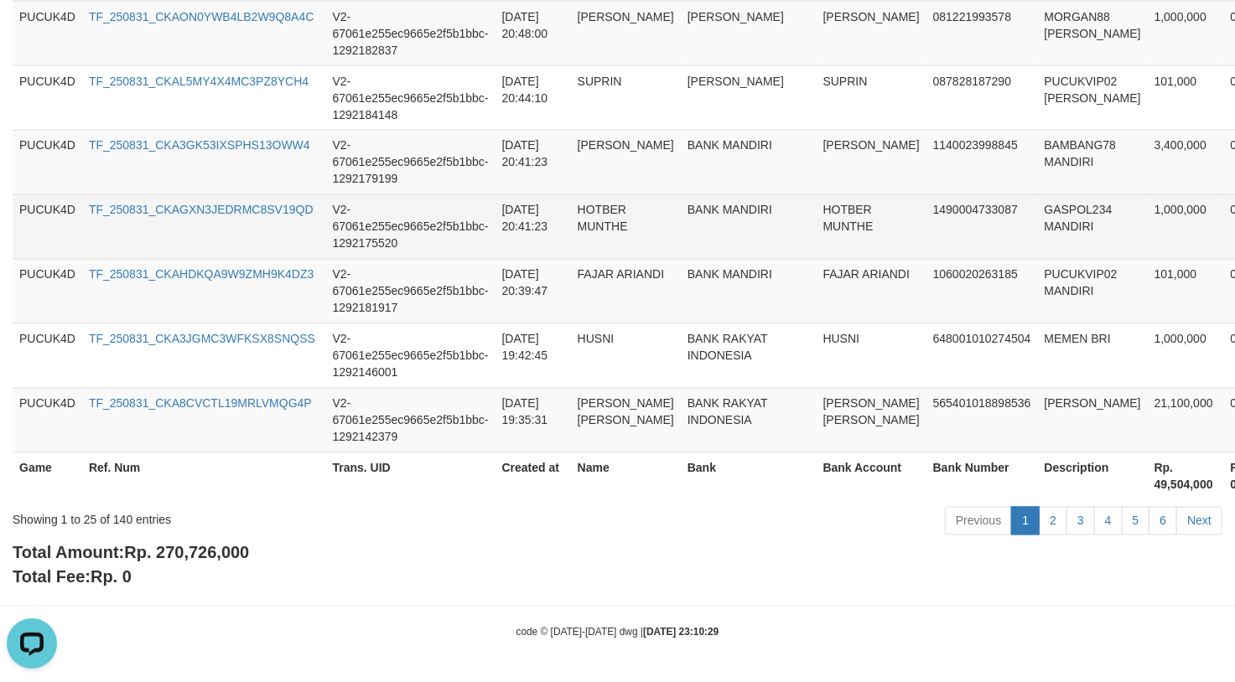
click at [1038, 232] on td "GASPOL234 MANDIRI" at bounding box center [1093, 226] width 110 height 65
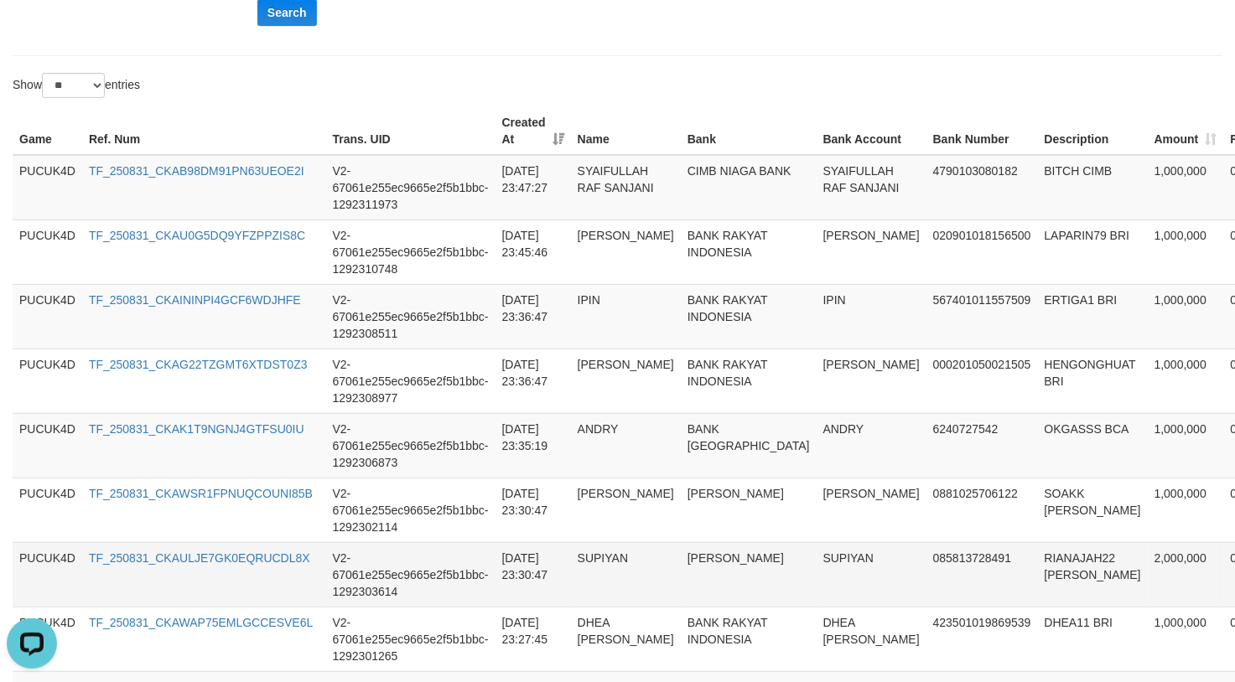
scroll to position [401, 0]
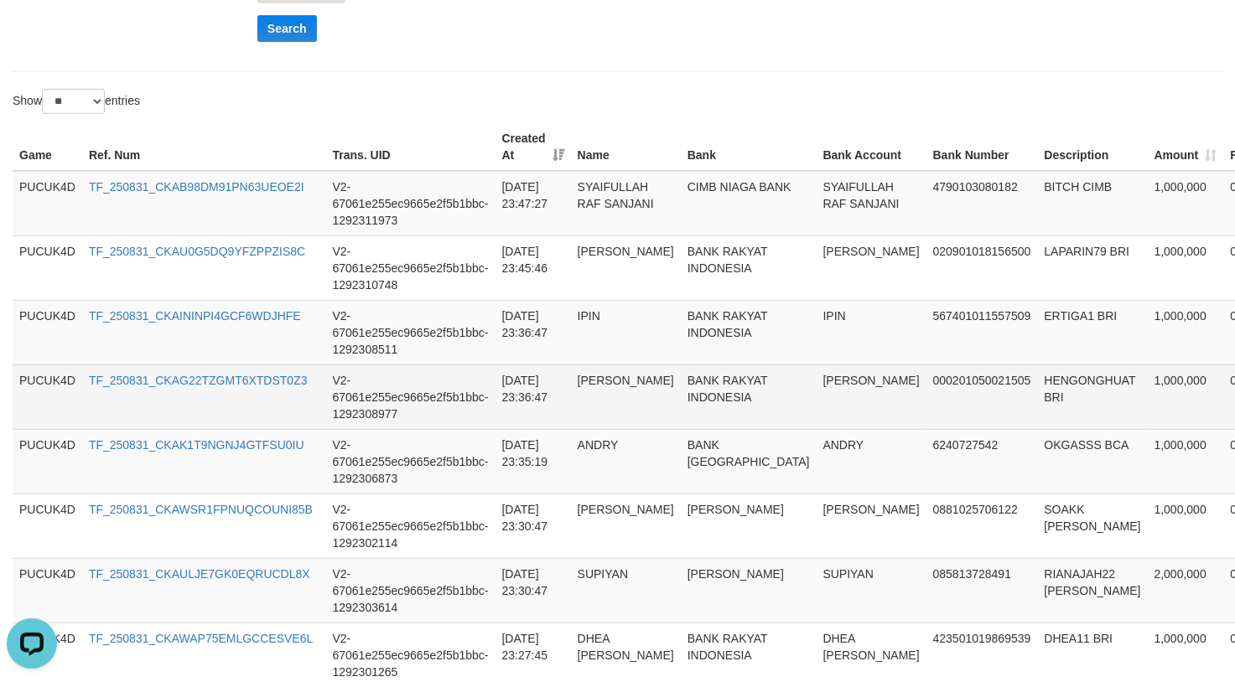
drag, startPoint x: 886, startPoint y: 416, endPoint x: 896, endPoint y: 416, distance: 10.1
click at [926, 416] on td "000201050021505" at bounding box center [981, 397] width 111 height 65
drag, startPoint x: 883, startPoint y: 313, endPoint x: 1171, endPoint y: 407, distance: 302.4
click at [926, 313] on td "567401011557509" at bounding box center [981, 332] width 111 height 65
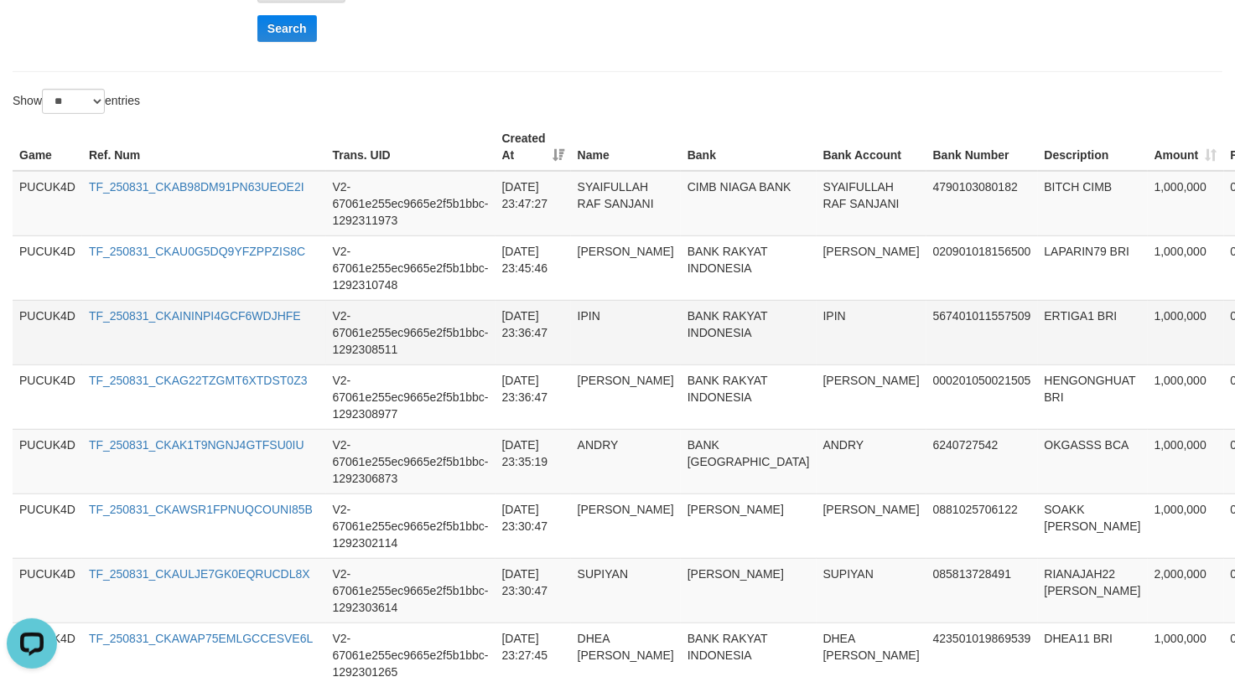
click at [624, 319] on td "IPIN" at bounding box center [626, 332] width 110 height 65
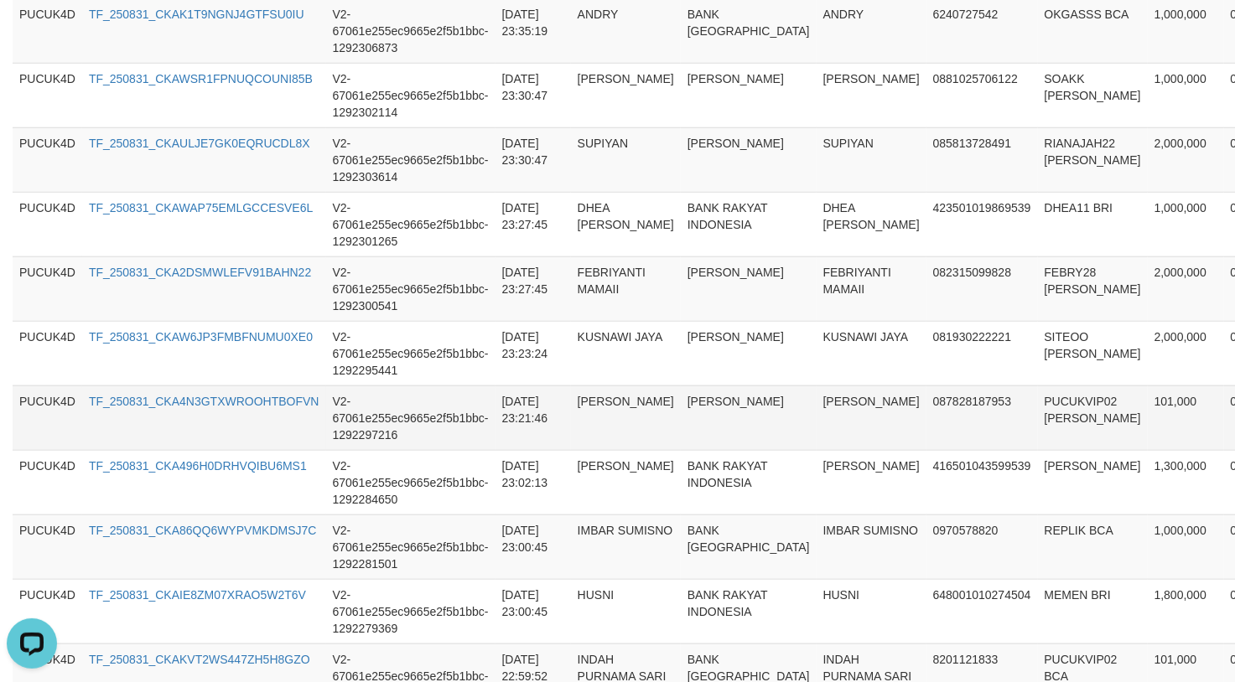
click at [816, 433] on td "KAMIDI" at bounding box center [871, 418] width 110 height 65
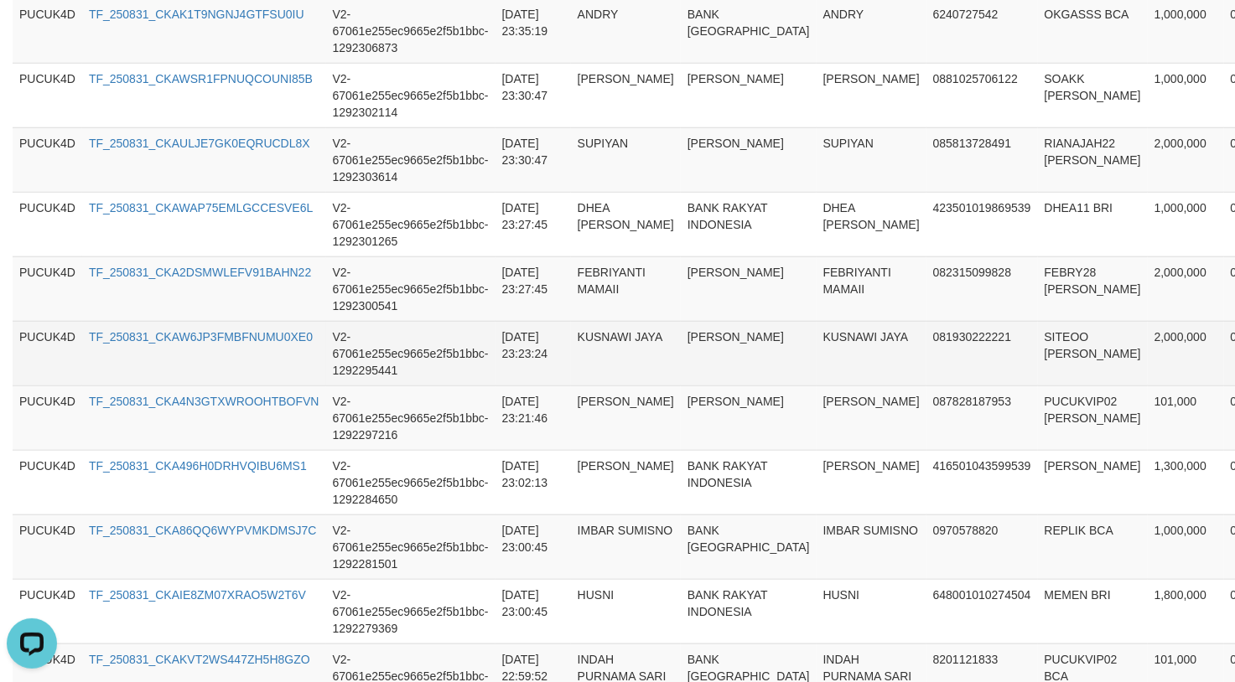
click at [926, 366] on td "081930222221" at bounding box center [981, 353] width 111 height 65
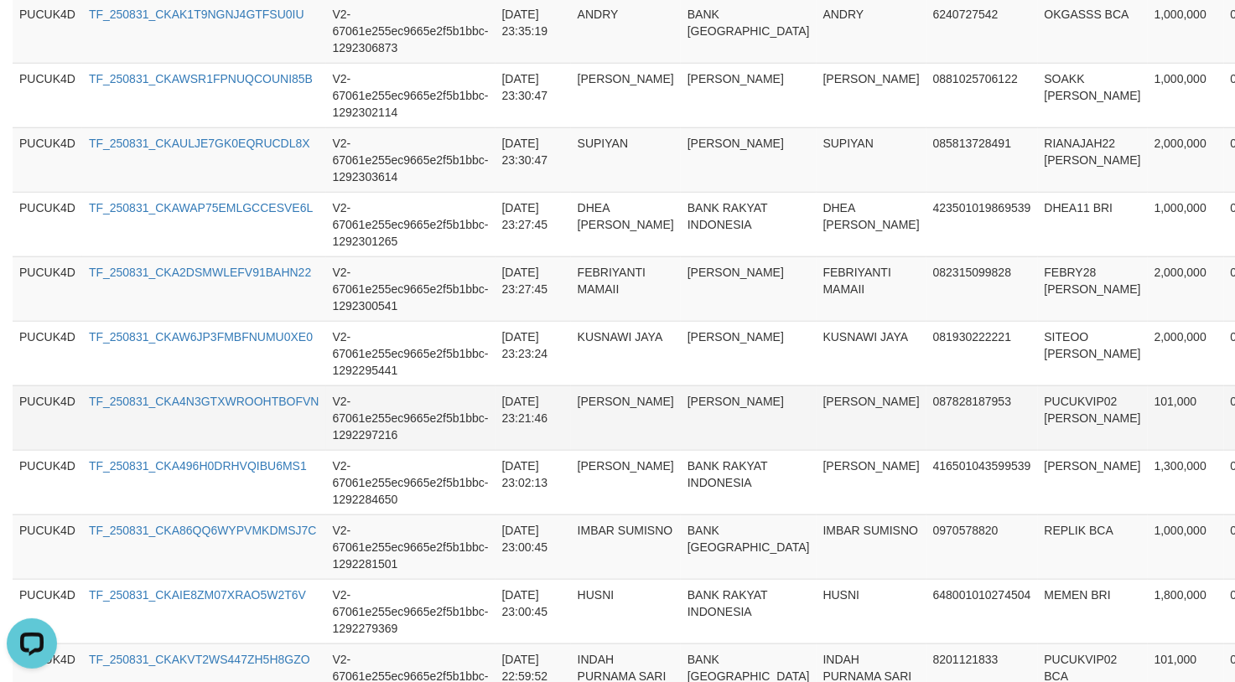
click at [1038, 449] on td "PUCUKVIP02 DANA" at bounding box center [1093, 418] width 110 height 65
click at [930, 310] on td "082315099828" at bounding box center [981, 288] width 111 height 65
click at [926, 293] on td "082315099828" at bounding box center [981, 288] width 111 height 65
drag, startPoint x: 329, startPoint y: 399, endPoint x: 444, endPoint y: 413, distance: 116.5
click at [367, 403] on td "V2-67061e255ec9665e2f5b1bbc-1292297216" at bounding box center [410, 418] width 169 height 65
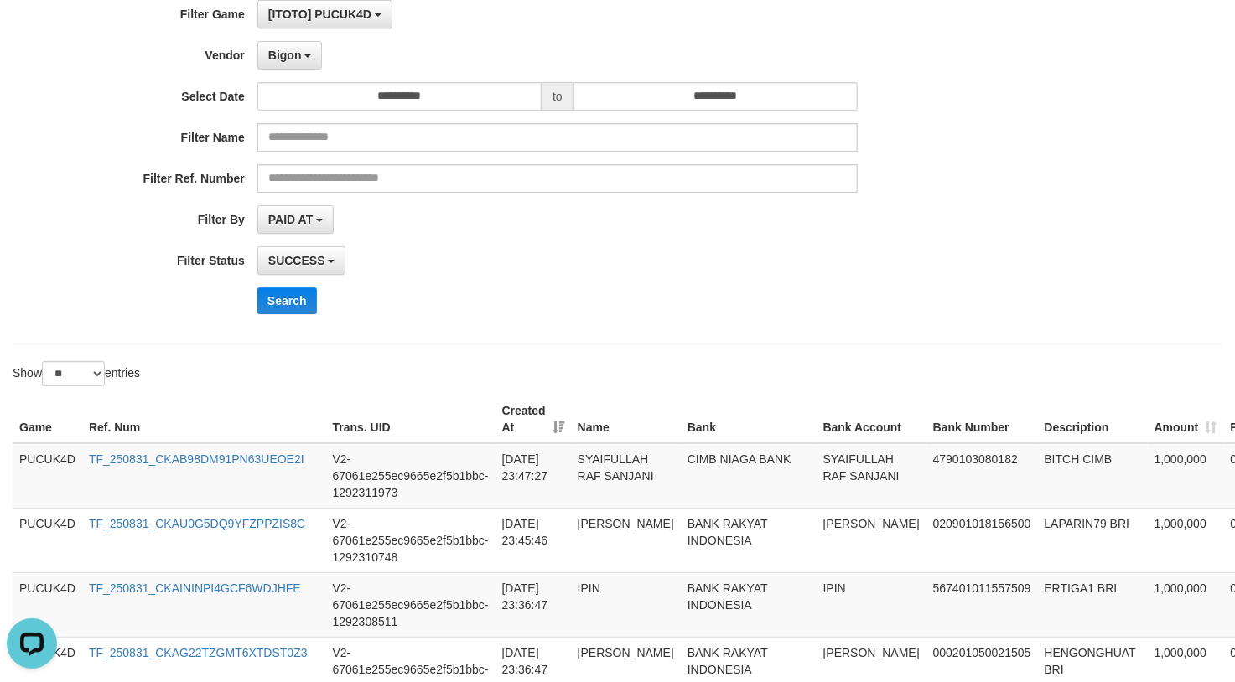
scroll to position [0, 0]
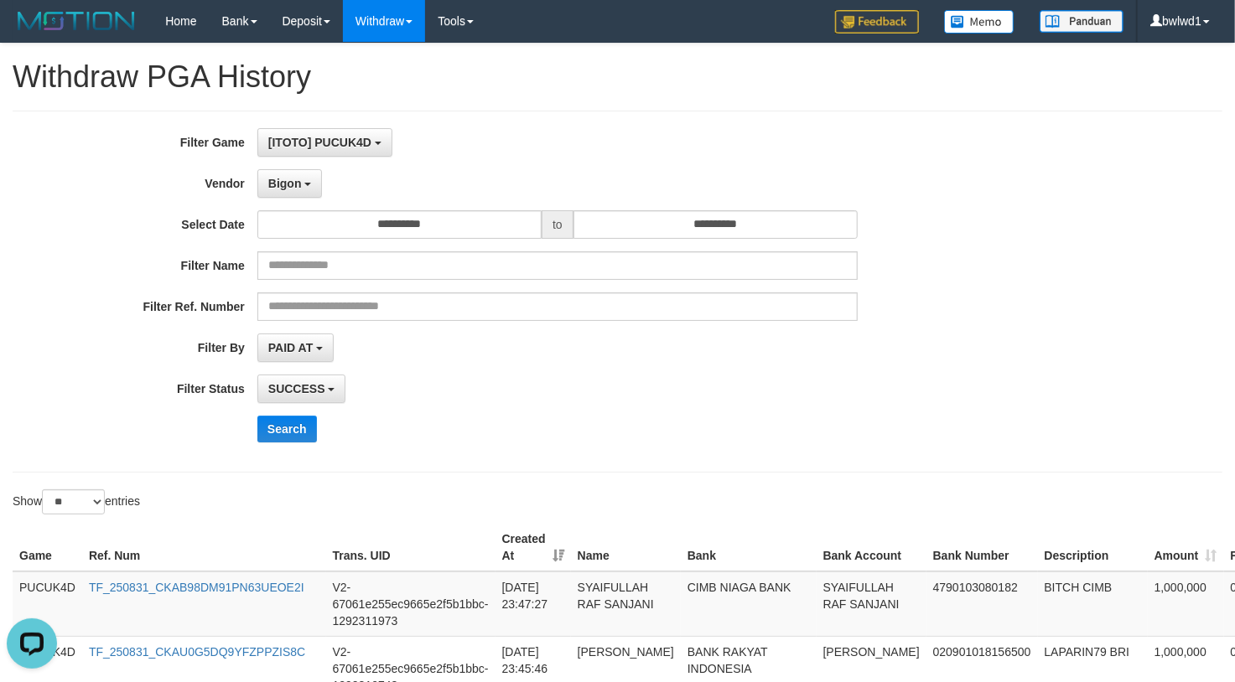
click at [897, 307] on div "Filter Ref. Number" at bounding box center [514, 307] width 1029 height 28
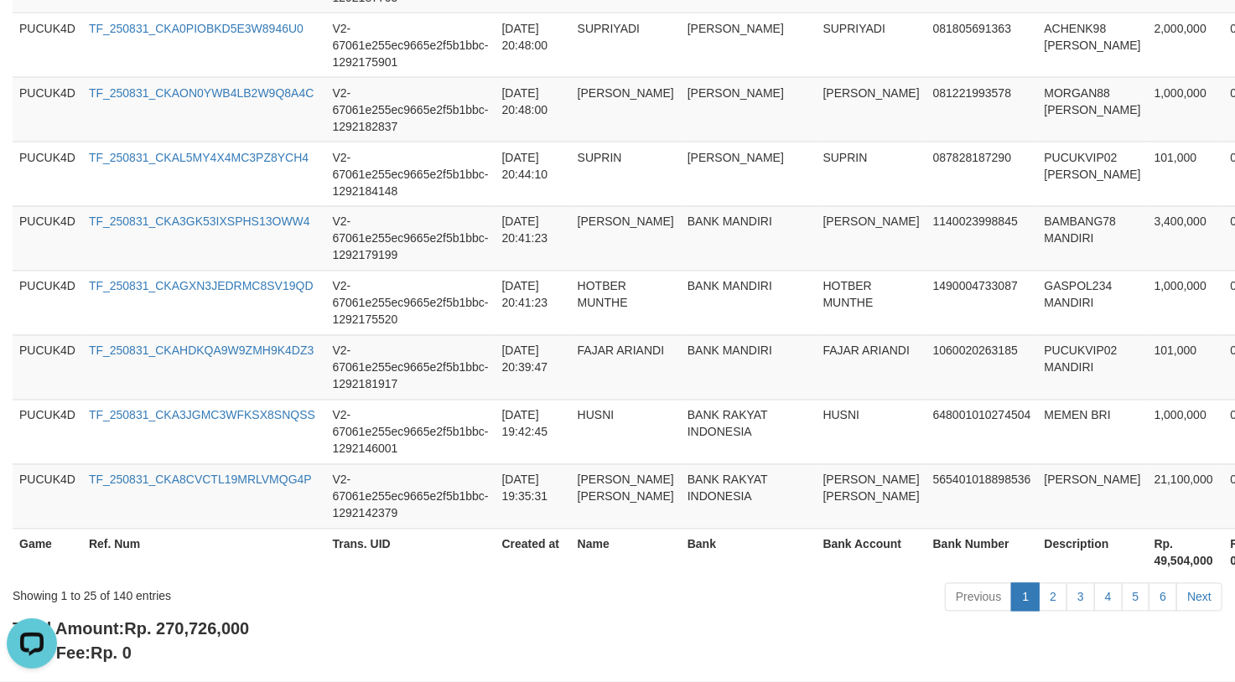
scroll to position [1742, 0]
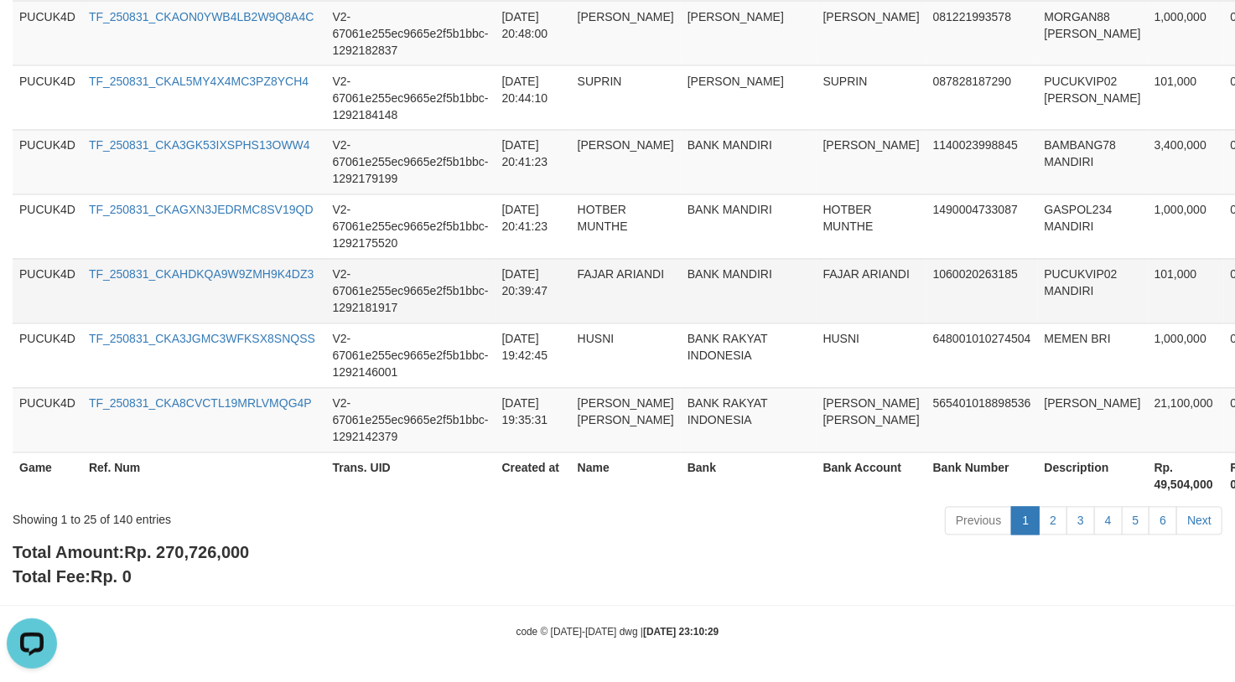
click at [926, 319] on td "1060020263185" at bounding box center [981, 291] width 111 height 65
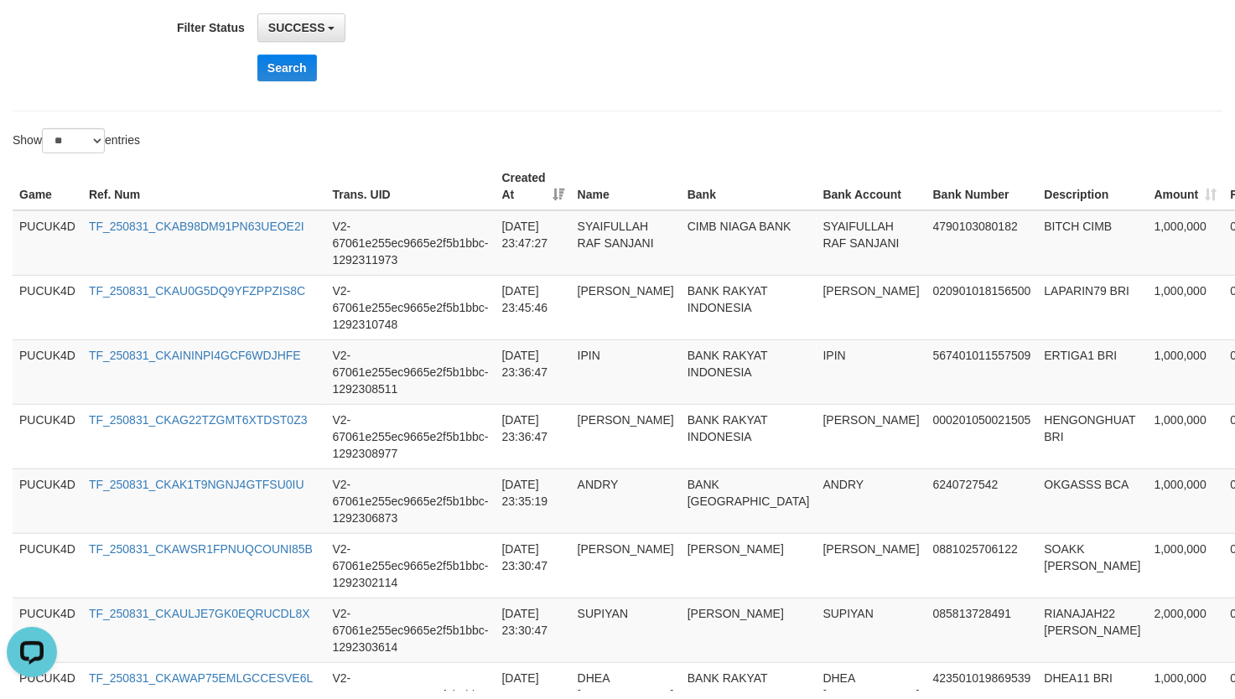
scroll to position [0, 0]
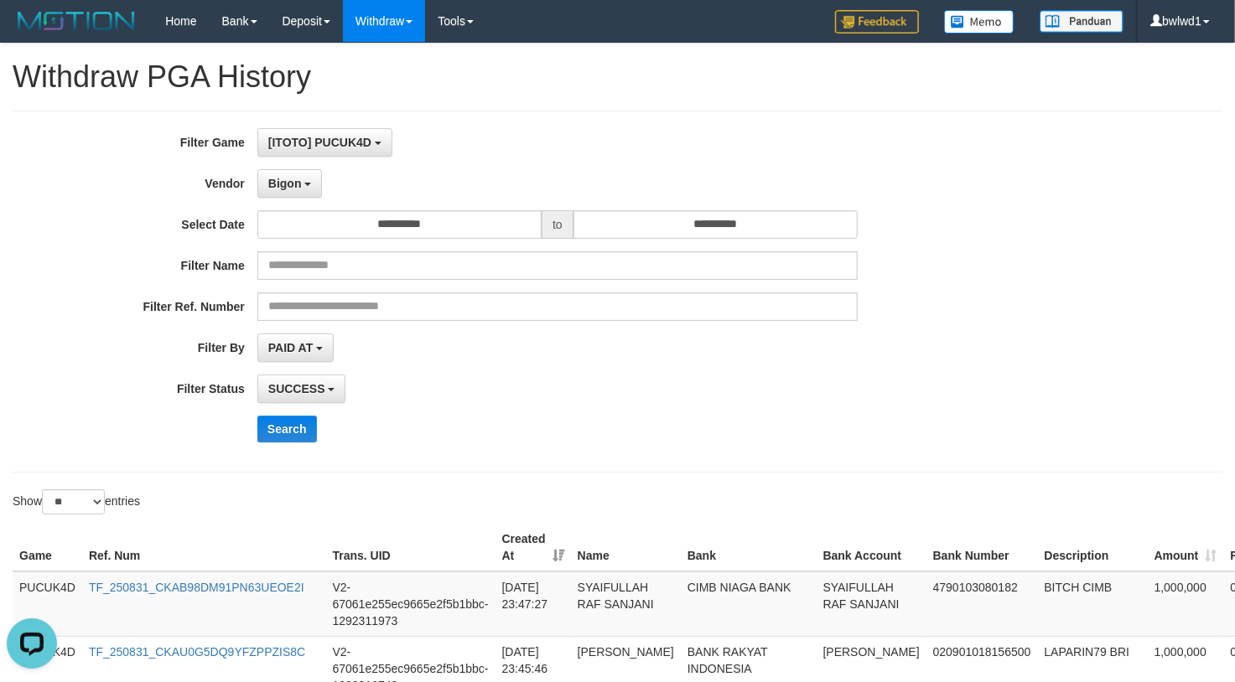
drag, startPoint x: 357, startPoint y: 346, endPoint x: 286, endPoint y: 346, distance: 71.2
click at [356, 345] on div "PAID AT PAID AT CREATED AT" at bounding box center [557, 348] width 600 height 28
drag, startPoint x: 286, startPoint y: 346, endPoint x: 363, endPoint y: 376, distance: 82.5
click at [289, 346] on span "PAID AT" at bounding box center [290, 347] width 44 height 13
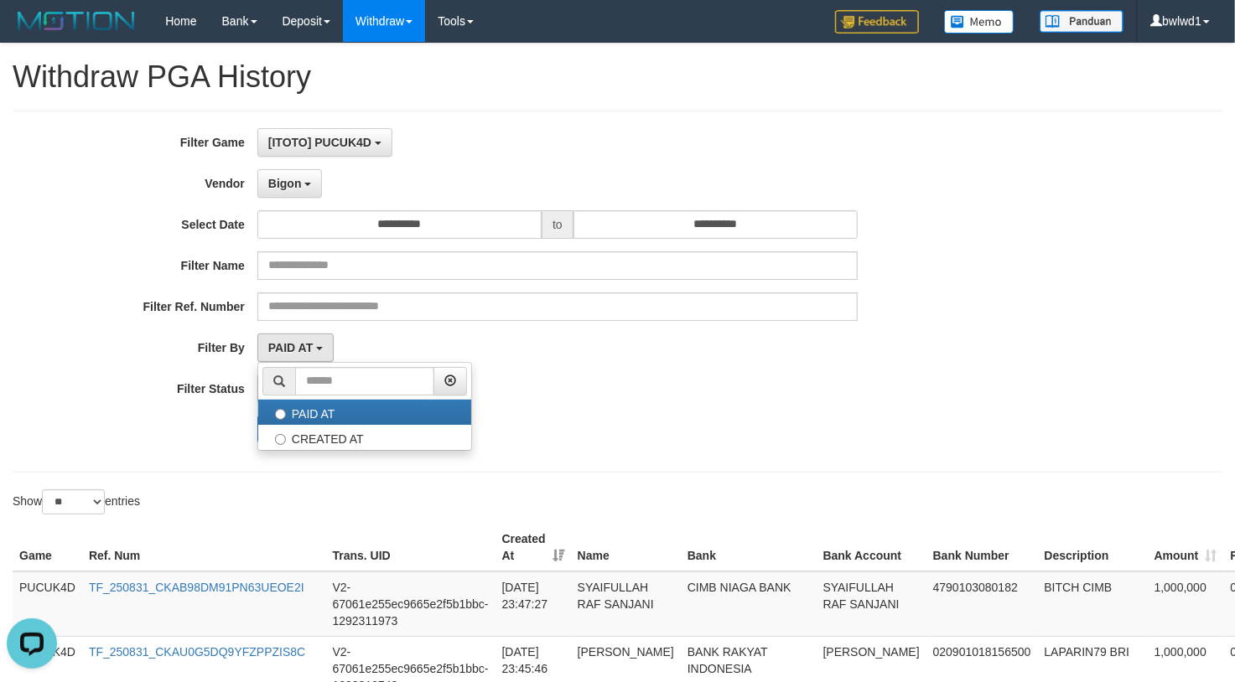
click at [382, 454] on div "**********" at bounding box center [514, 291] width 1029 height 327
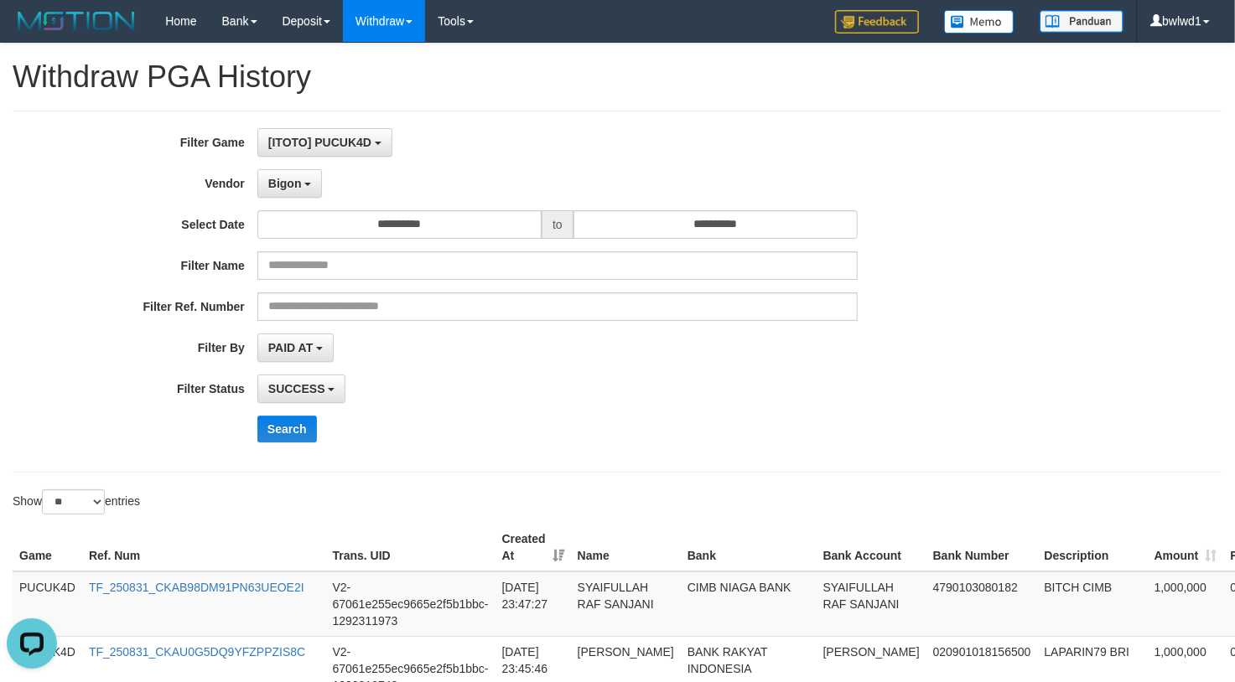
click at [377, 437] on div "Search" at bounding box center [643, 429] width 772 height 27
click at [307, 350] on span "PAID AT" at bounding box center [290, 347] width 44 height 13
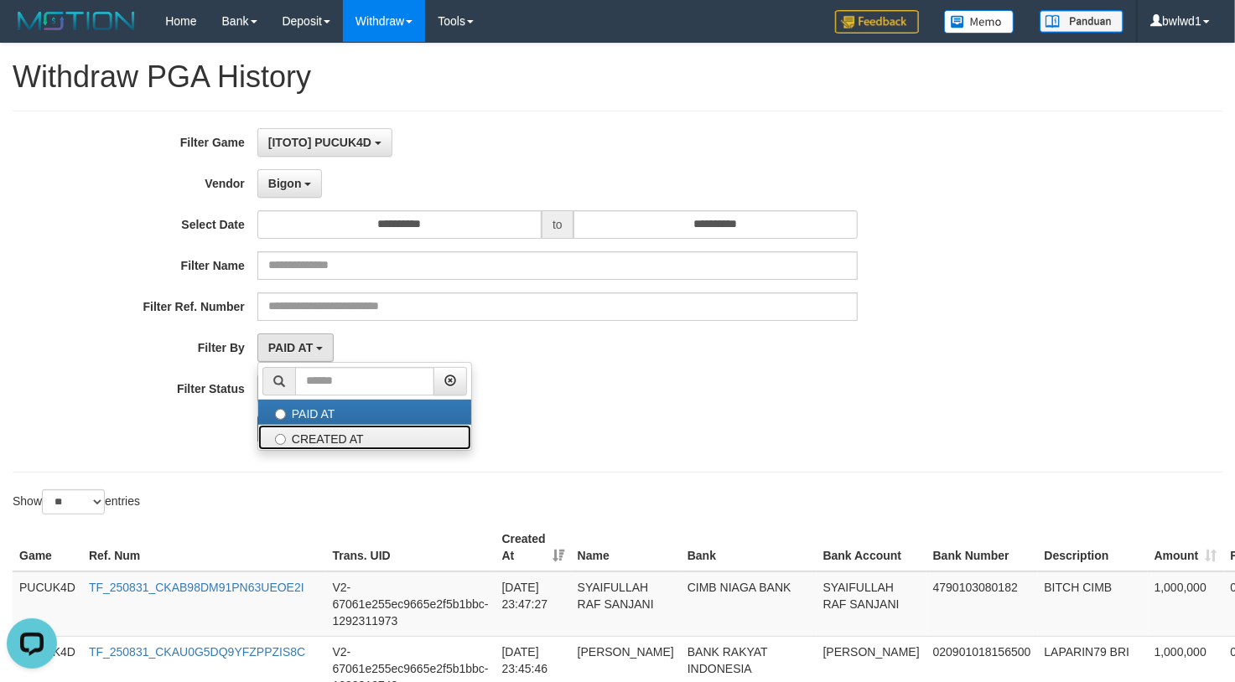
click at [332, 443] on label "CREATED AT" at bounding box center [364, 437] width 213 height 25
select select "*"
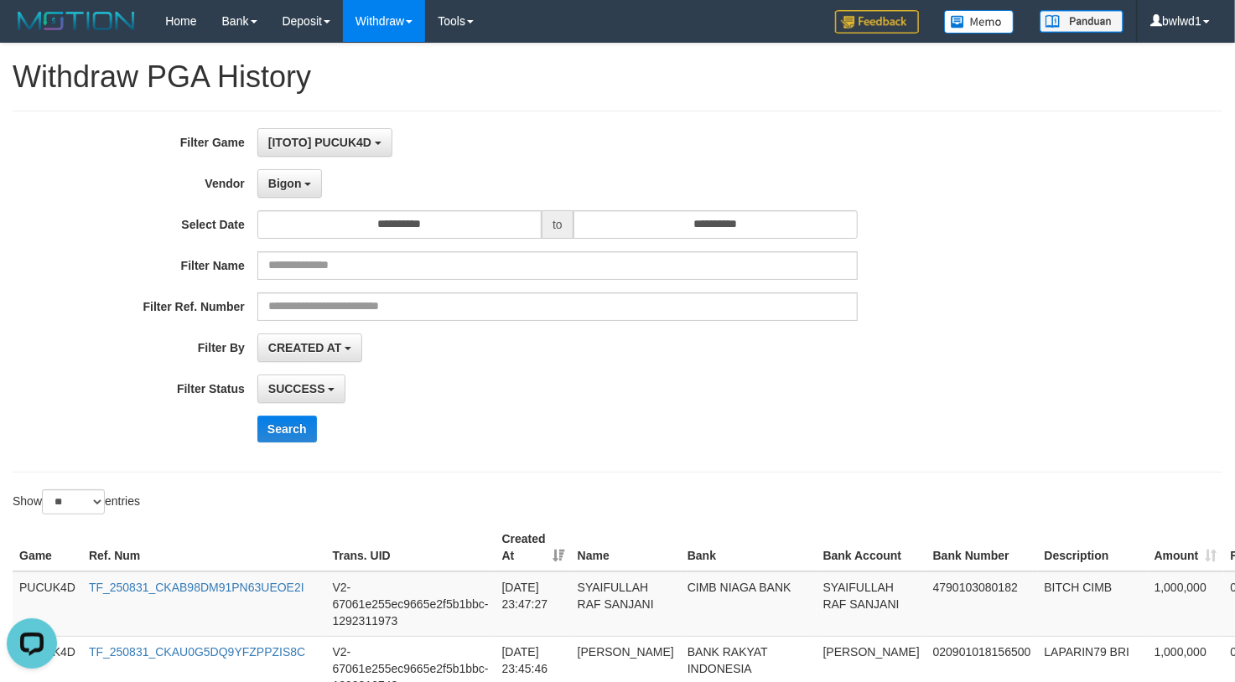
click at [339, 407] on div "**********" at bounding box center [514, 291] width 1029 height 327
click at [320, 394] on span "SUCCESS" at bounding box center [296, 388] width 57 height 13
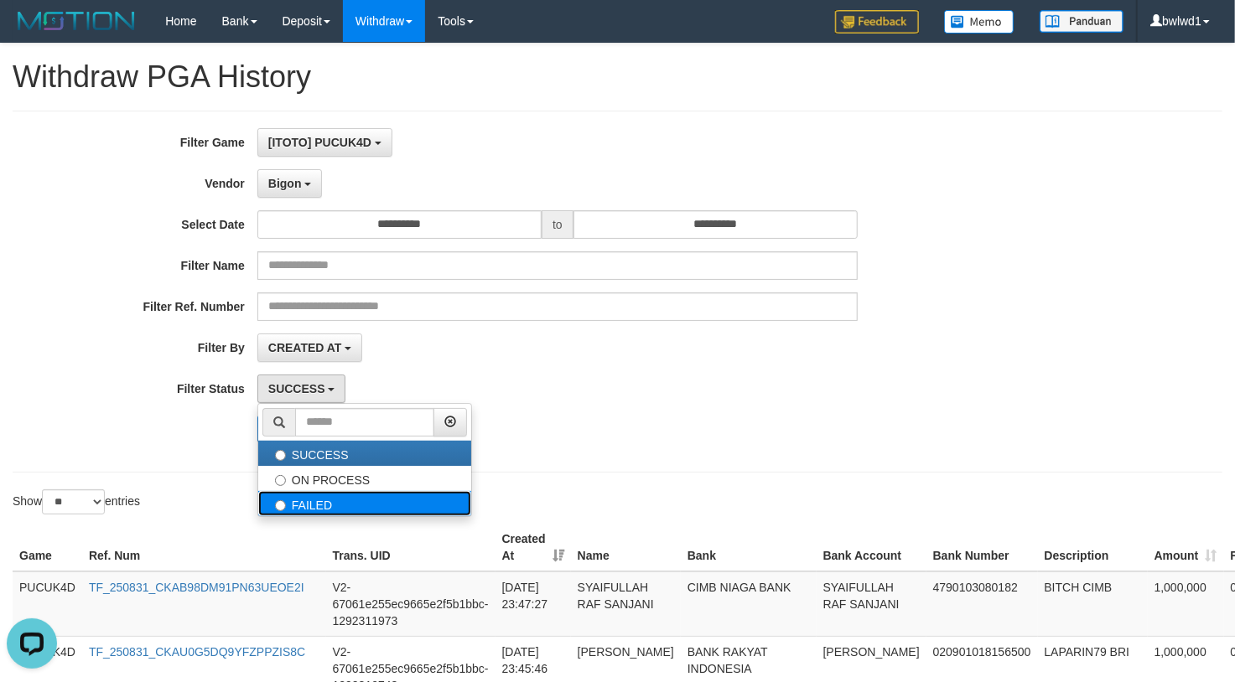
click at [353, 500] on label "FAILED" at bounding box center [364, 503] width 213 height 25
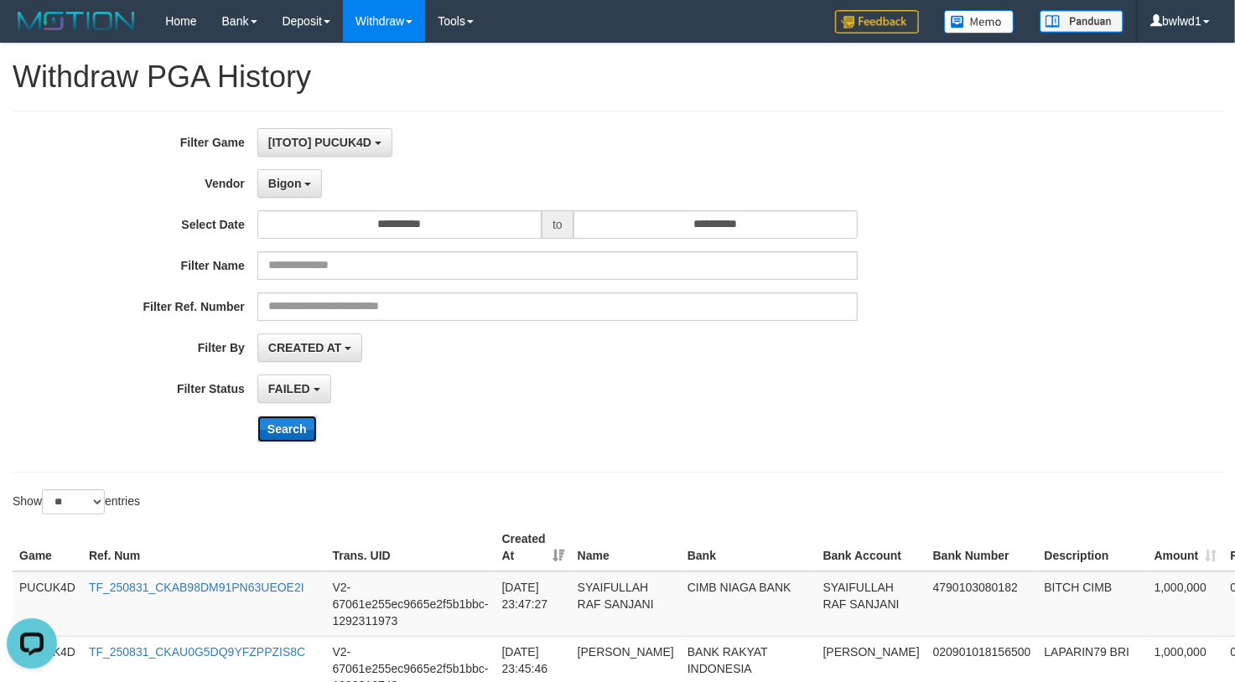
click at [306, 433] on button "Search" at bounding box center [287, 429] width 60 height 27
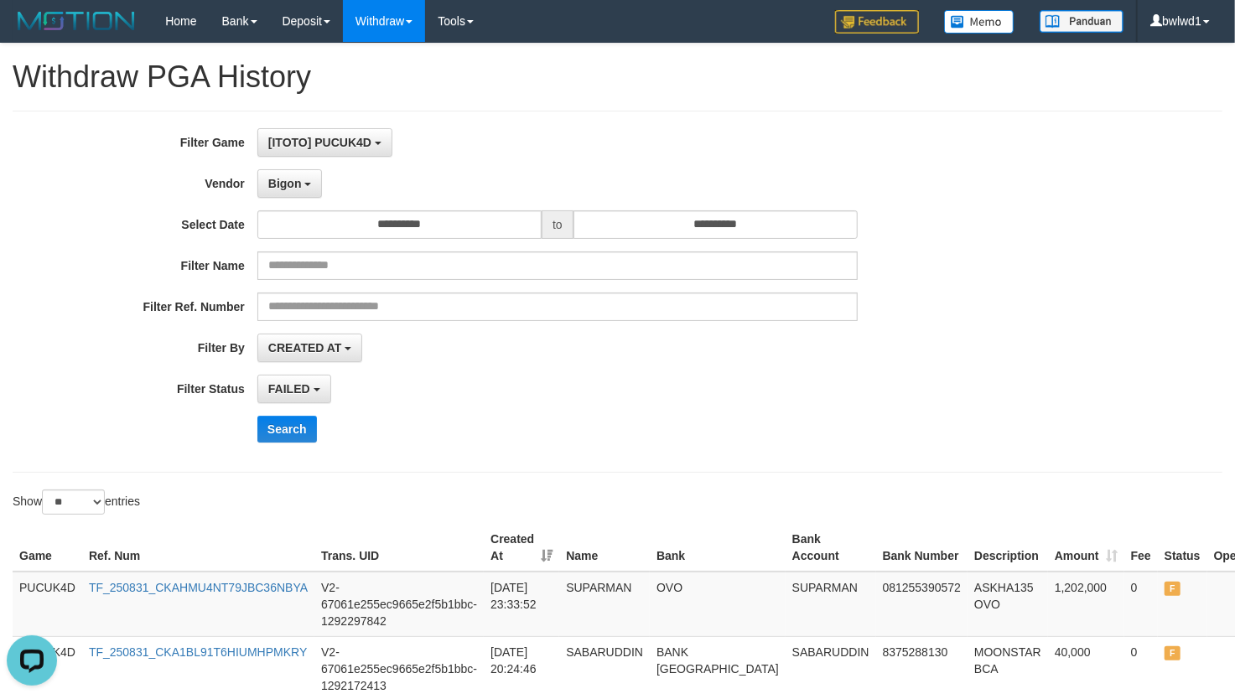
click at [681, 449] on div "**********" at bounding box center [514, 291] width 1029 height 327
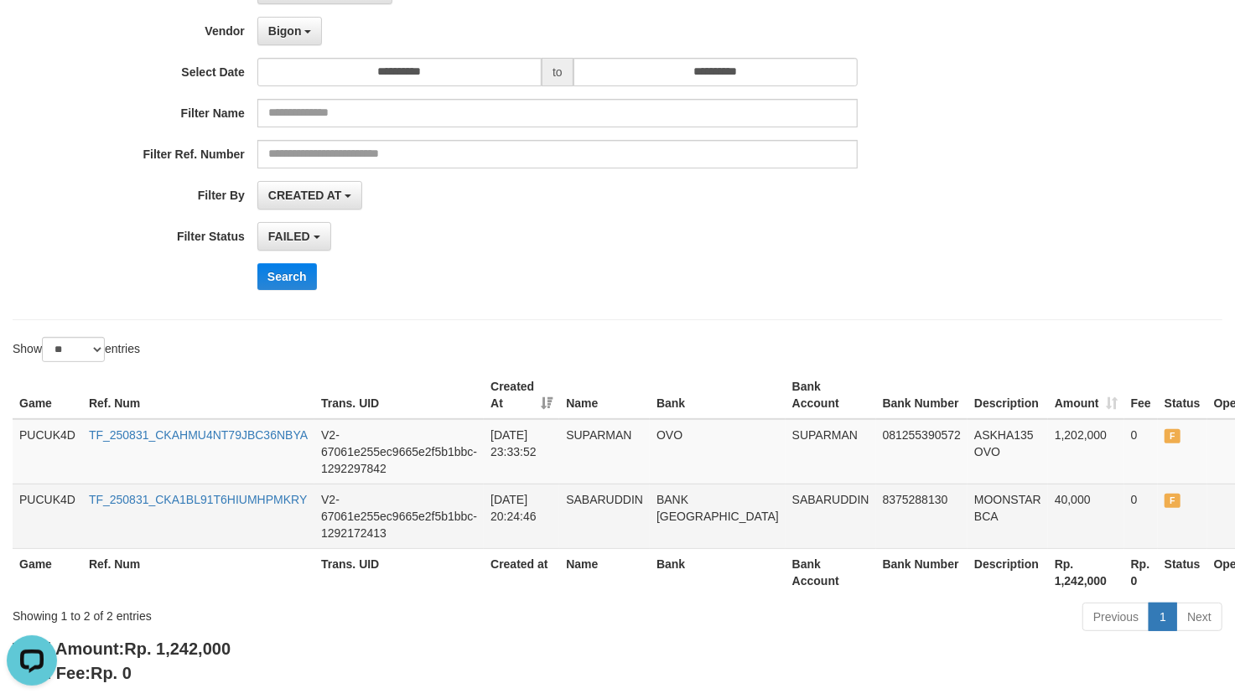
scroll to position [223, 0]
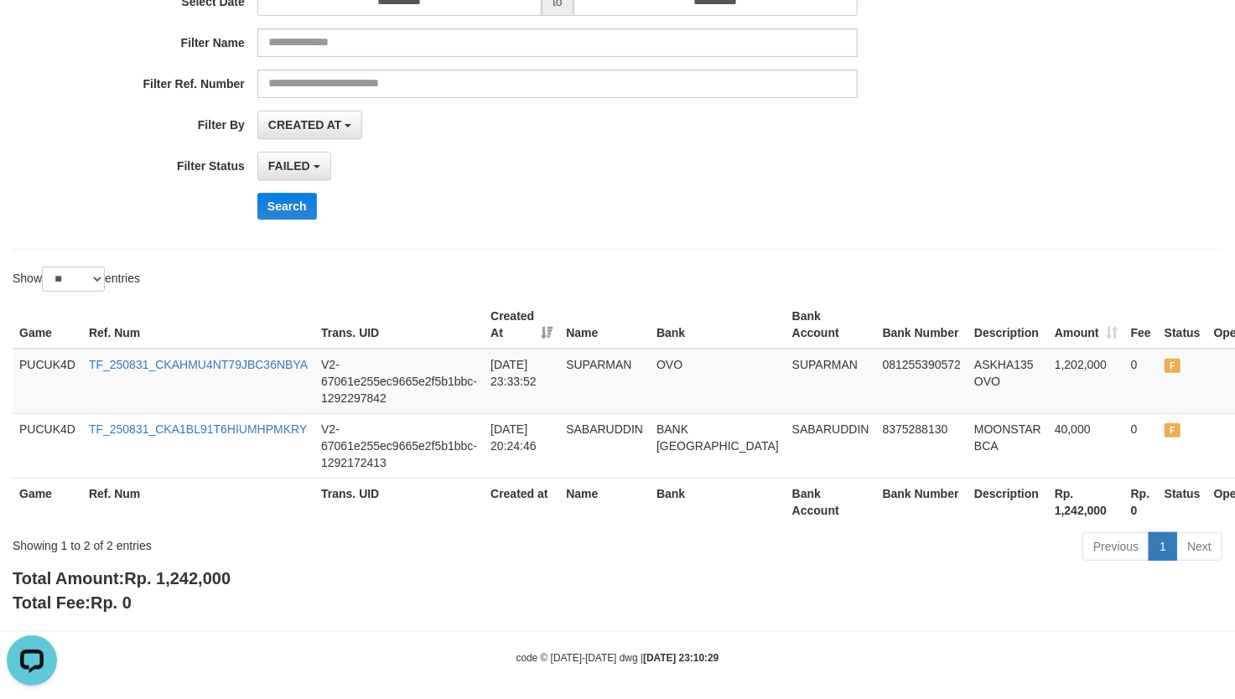
drag, startPoint x: 986, startPoint y: 219, endPoint x: 1197, endPoint y: 268, distance: 216.9
click at [986, 219] on div "Search" at bounding box center [643, 206] width 772 height 27
click at [890, 205] on div "Search" at bounding box center [643, 206] width 772 height 27
click at [345, 127] on b "button" at bounding box center [348, 125] width 7 height 3
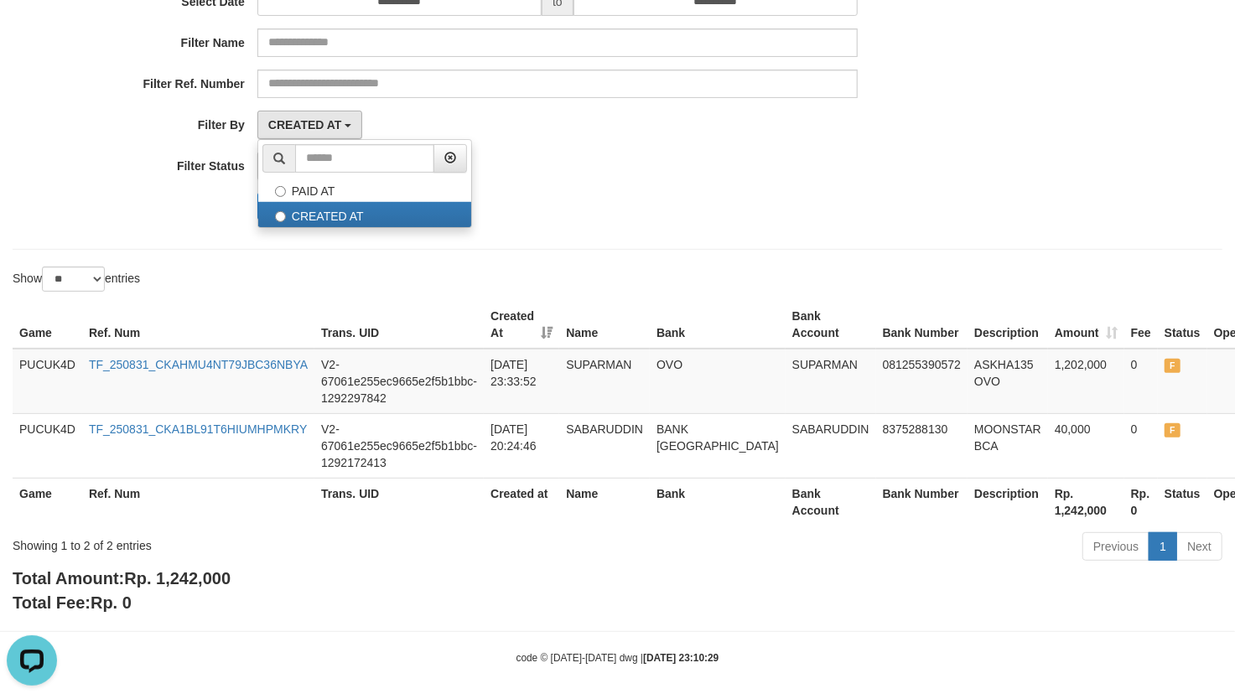
click at [650, 216] on div "Search" at bounding box center [643, 206] width 772 height 27
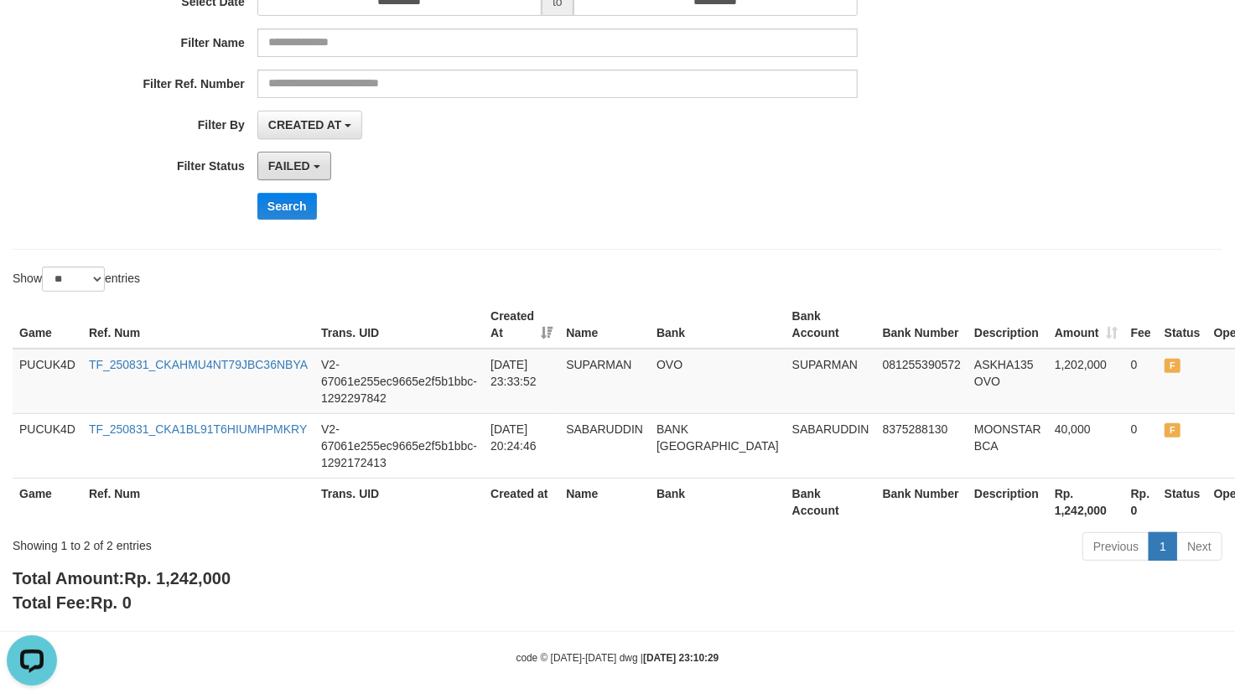
click at [266, 168] on button "FAILED" at bounding box center [294, 166] width 74 height 28
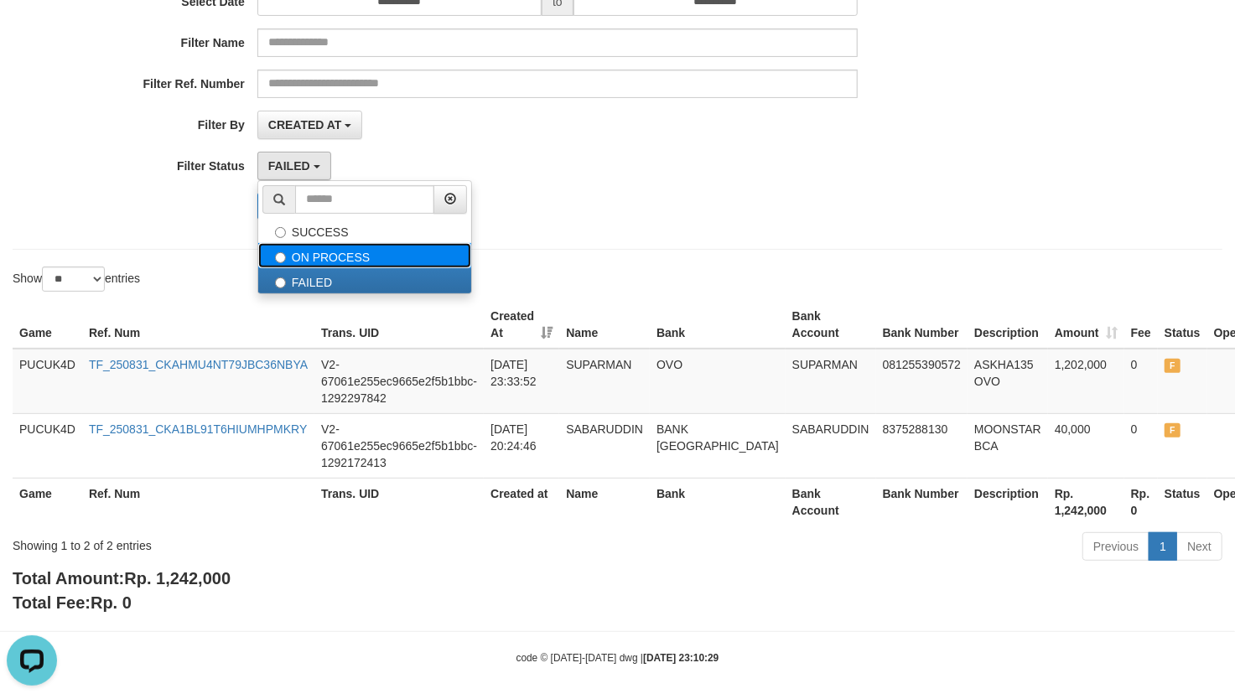
click at [396, 268] on label "ON PROCESS" at bounding box center [364, 255] width 213 height 25
select select "*"
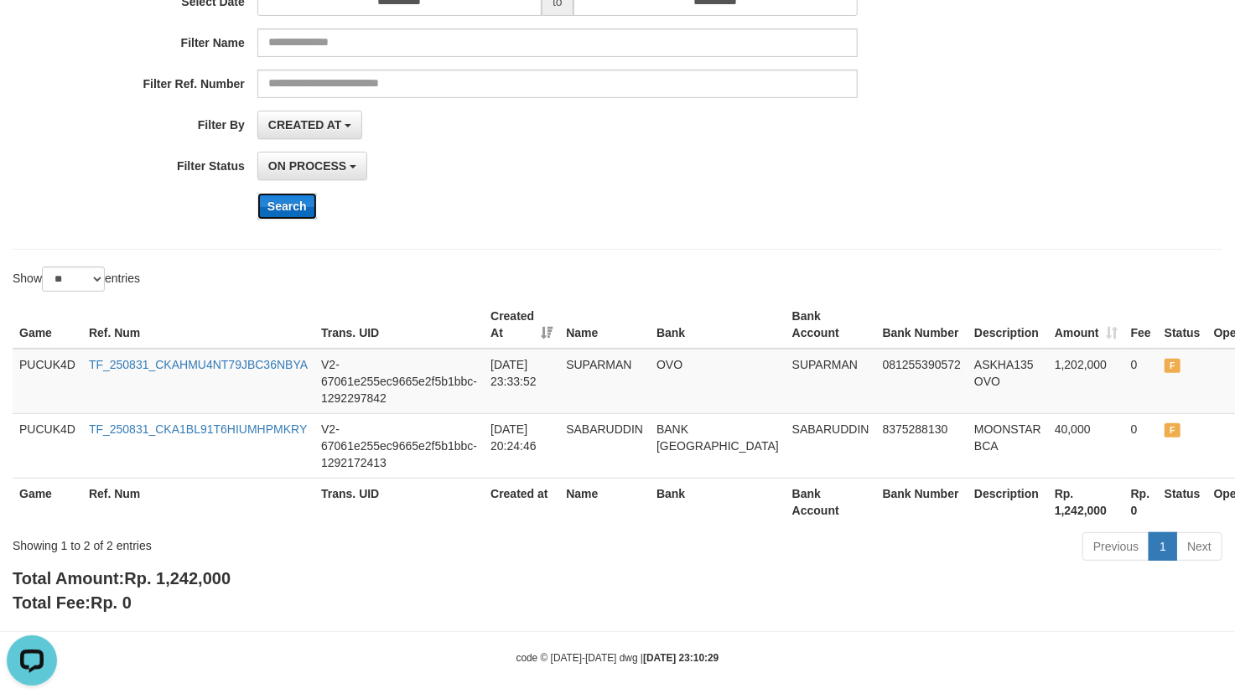
click at [293, 213] on button "Search" at bounding box center [287, 206] width 60 height 27
click at [732, 273] on div "Show ** ** ** *** entries" at bounding box center [617, 281] width 1235 height 29
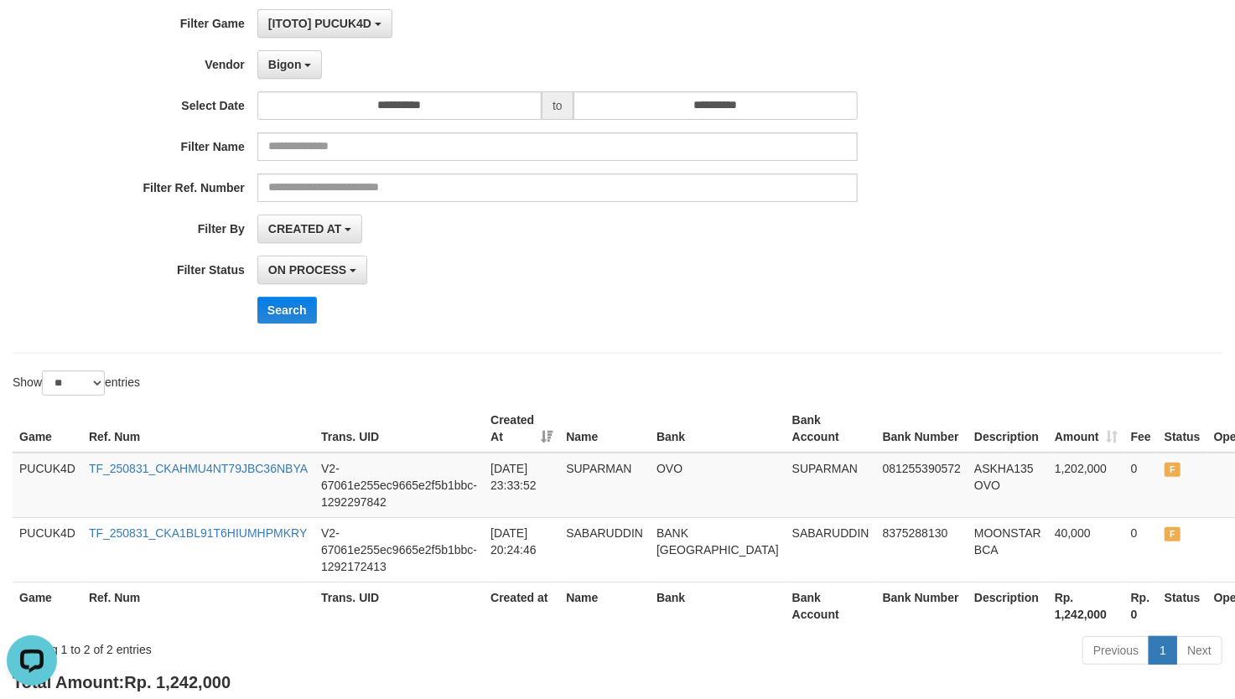
scroll to position [0, 0]
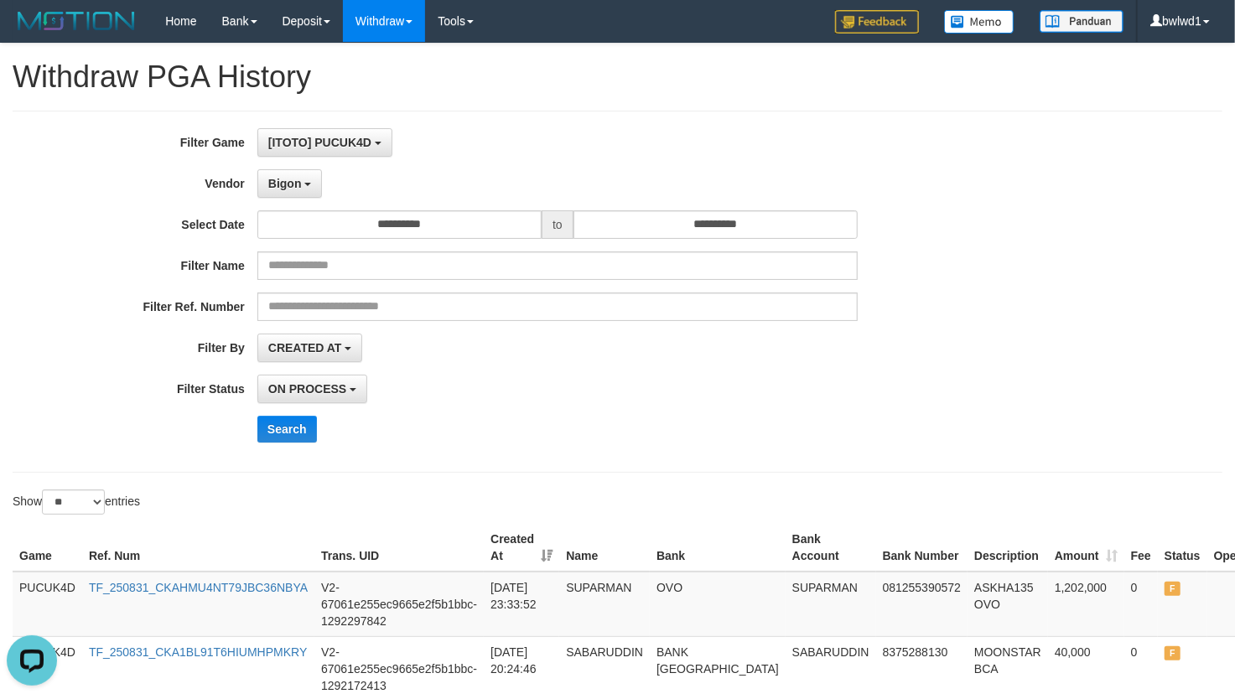
click at [300, 447] on div "**********" at bounding box center [514, 291] width 1029 height 327
click at [306, 438] on button "Search" at bounding box center [287, 429] width 60 height 27
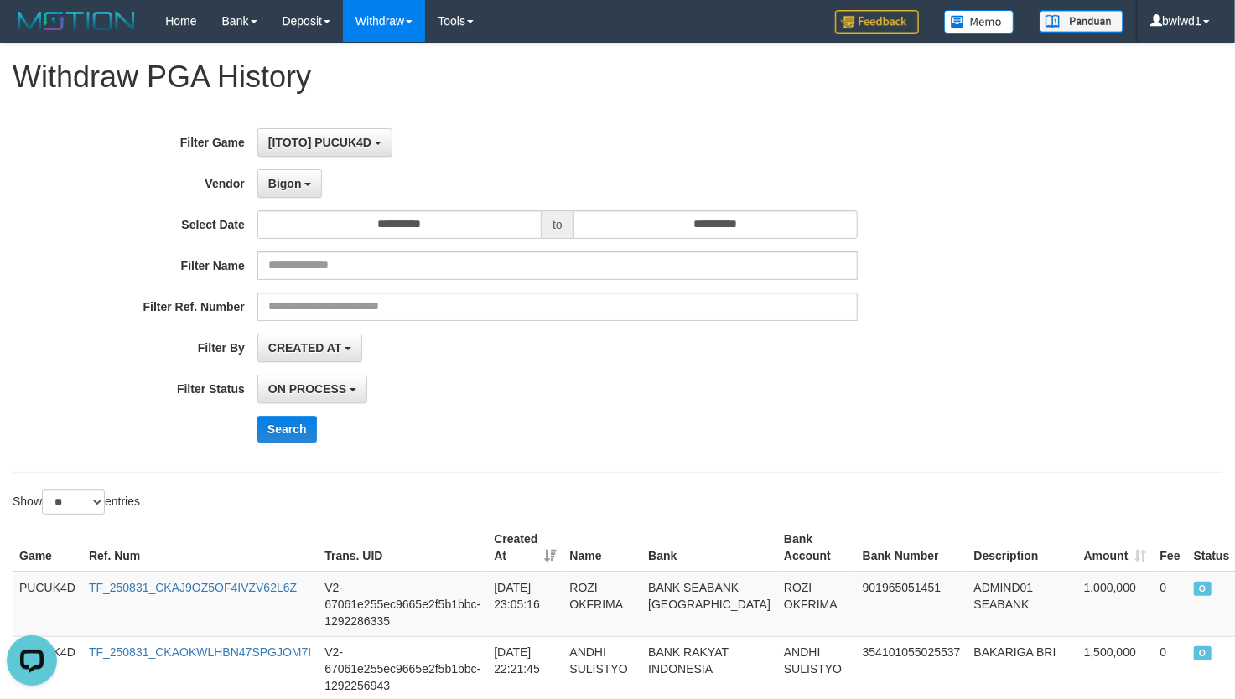
click at [765, 419] on div "Search" at bounding box center [643, 429] width 772 height 27
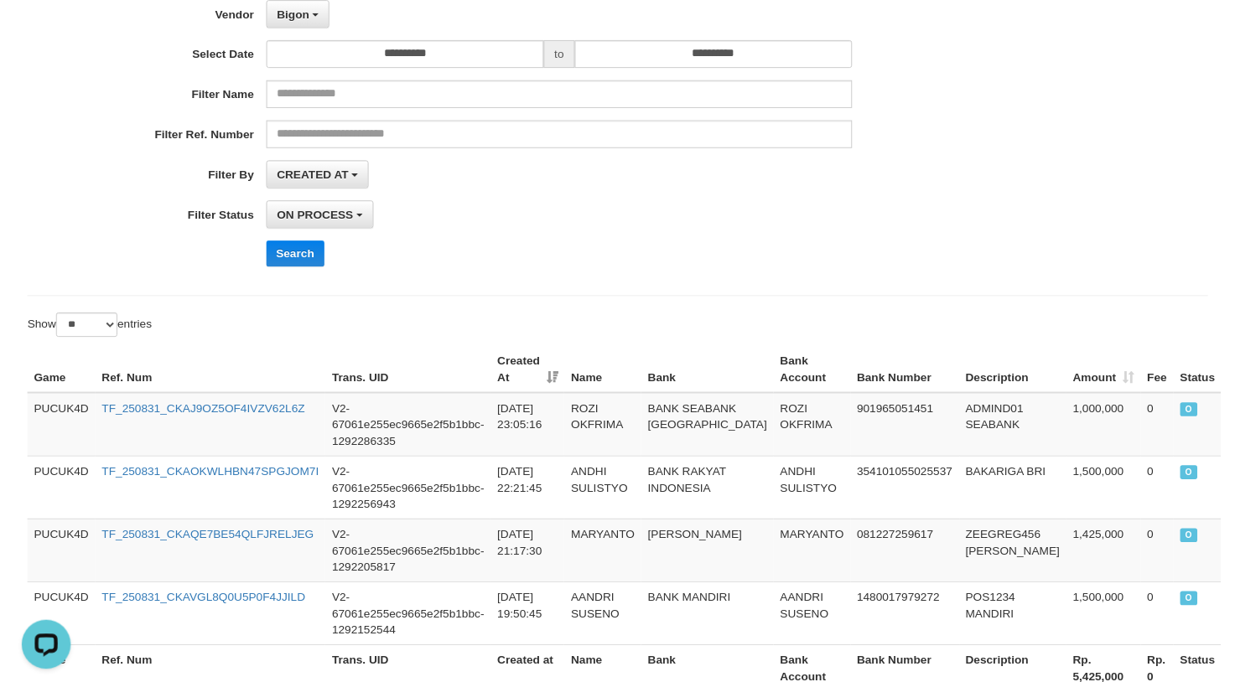
scroll to position [223, 0]
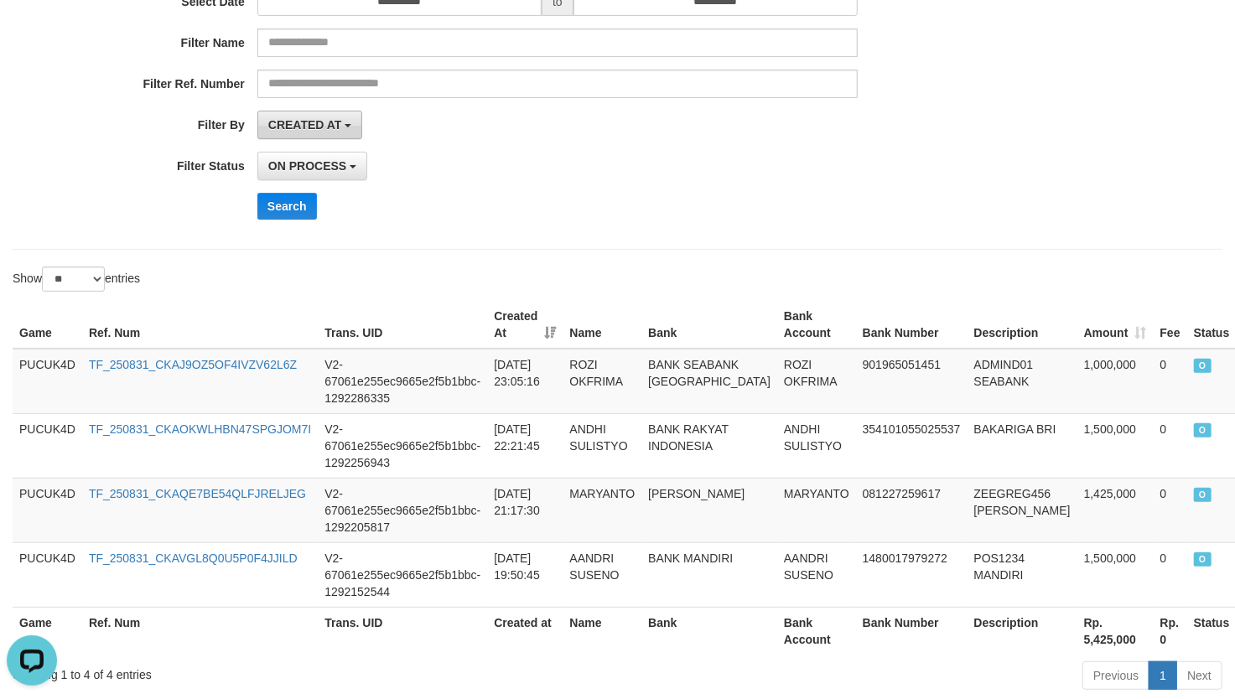
click at [325, 124] on span "CREATED AT" at bounding box center [305, 124] width 74 height 13
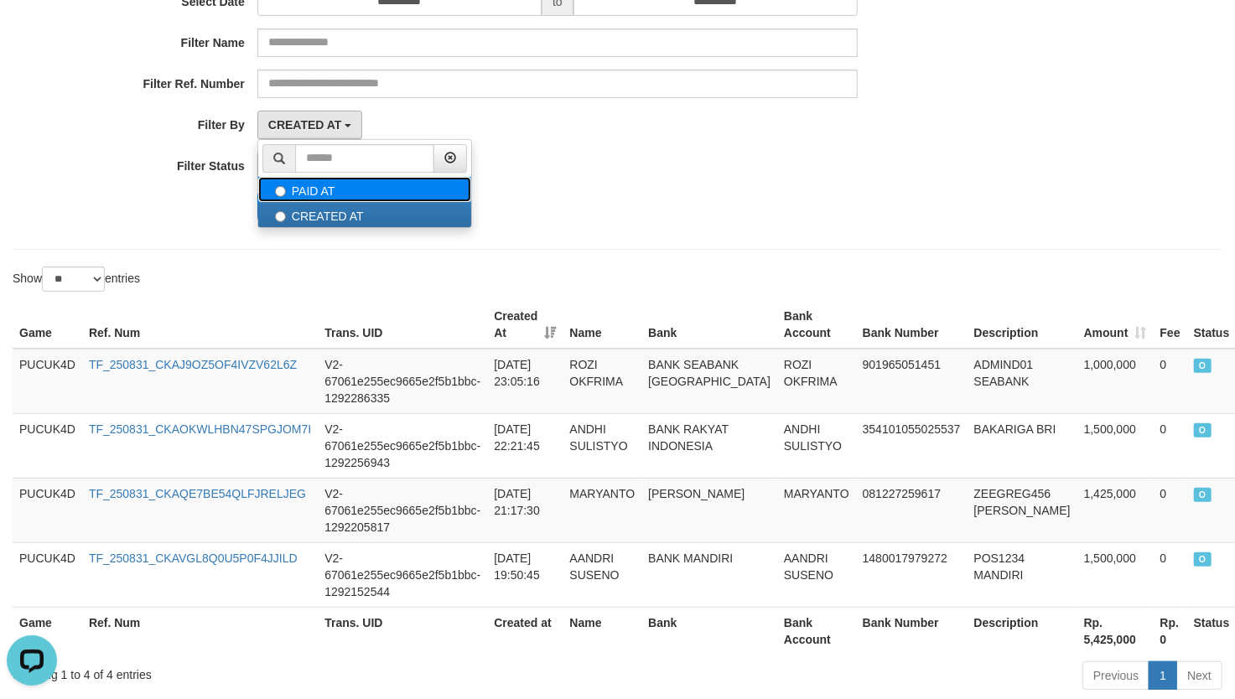
click at [355, 188] on label "PAID AT" at bounding box center [364, 189] width 213 height 25
select select "*"
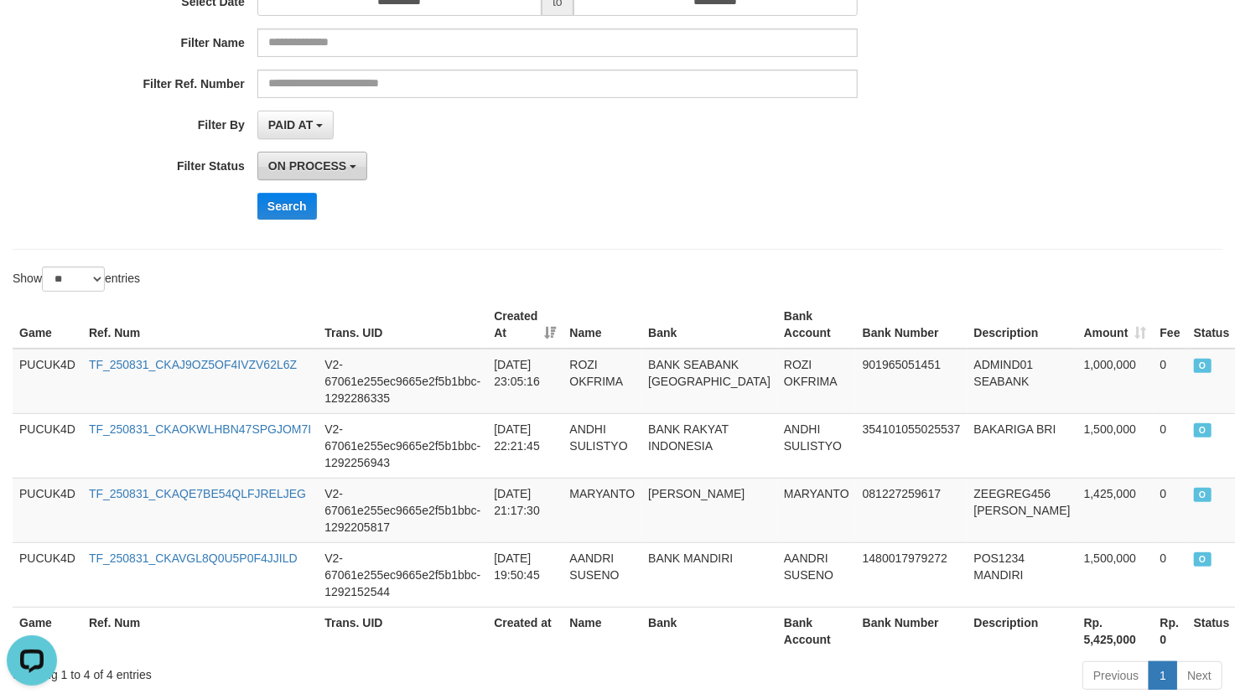
click at [339, 165] on span "ON PROCESS" at bounding box center [307, 165] width 78 height 13
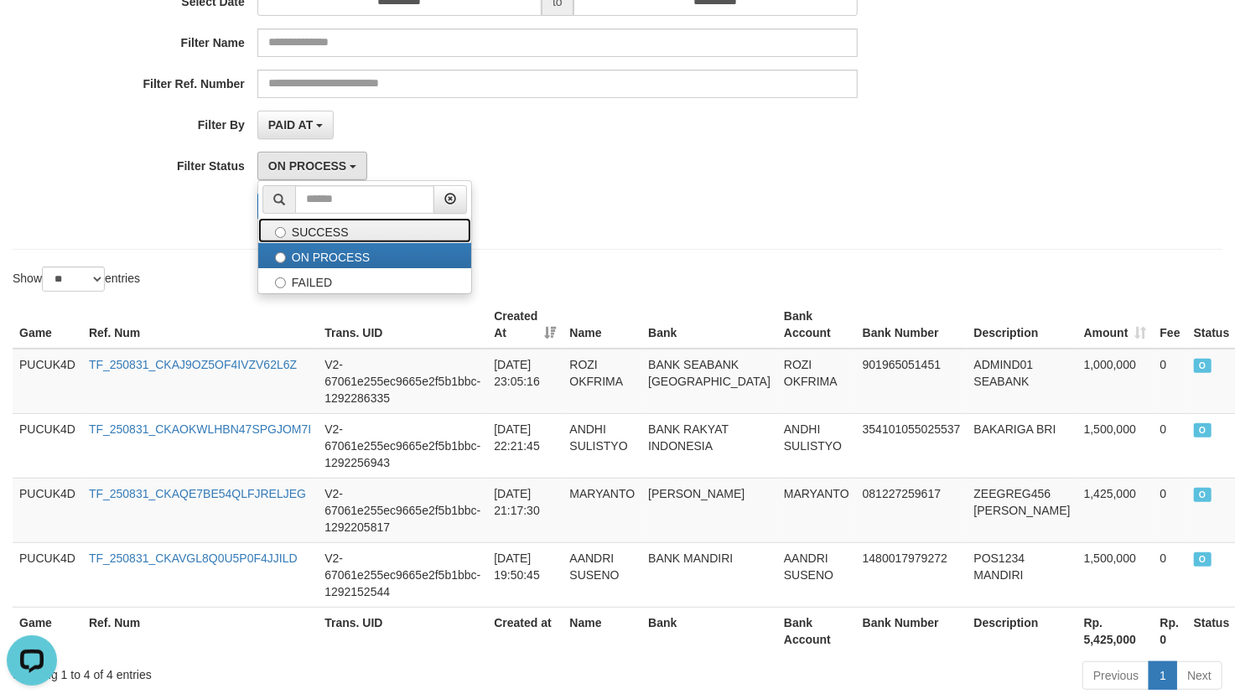
drag, startPoint x: 407, startPoint y: 243, endPoint x: 422, endPoint y: 241, distance: 16.0
click at [407, 242] on label "SUCCESS" at bounding box center [364, 230] width 213 height 25
select select "*"
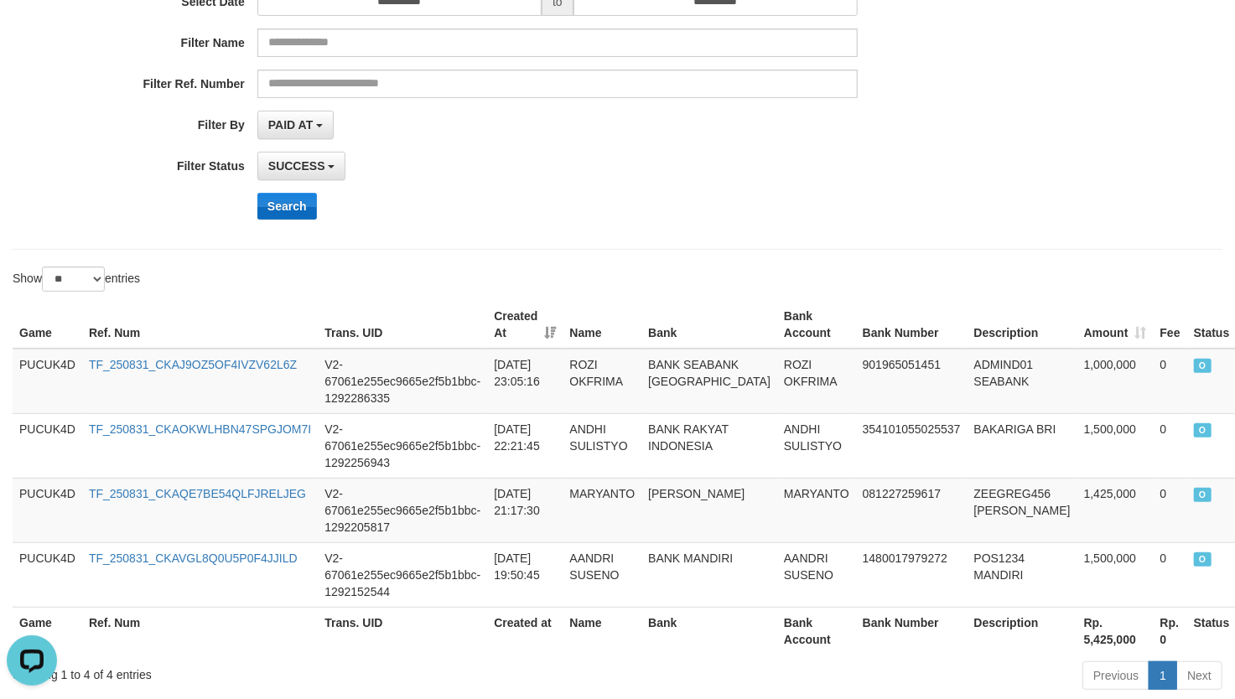
drag, startPoint x: 587, startPoint y: 239, endPoint x: 259, endPoint y: 209, distance: 329.1
click at [587, 239] on div "**********" at bounding box center [618, 69] width 1210 height 362
click at [305, 206] on button "Search" at bounding box center [287, 206] width 60 height 27
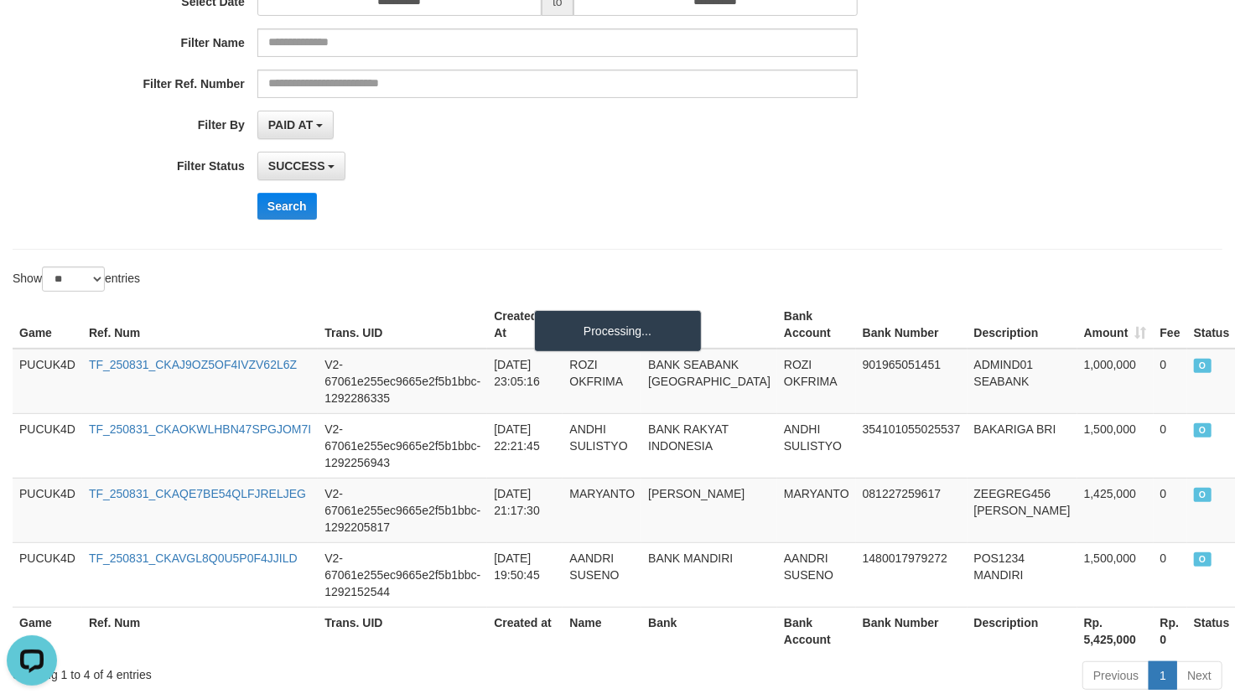
click at [768, 223] on div "**********" at bounding box center [514, 68] width 1029 height 327
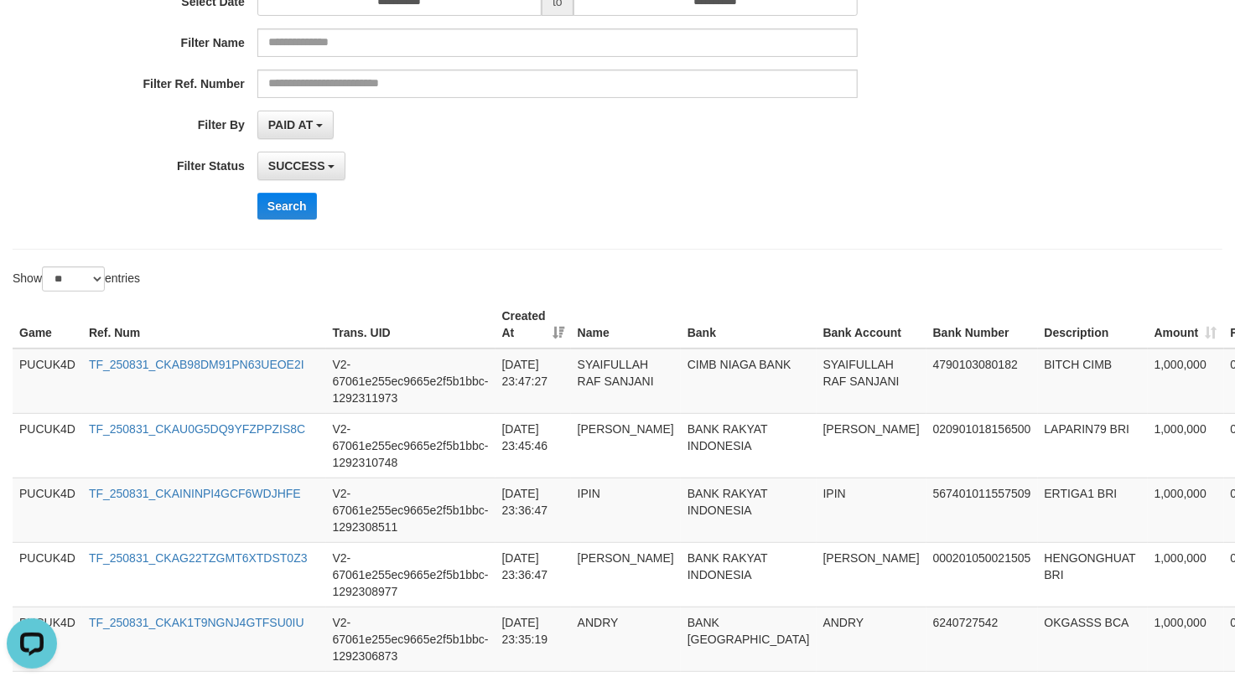
click at [698, 232] on div "**********" at bounding box center [514, 68] width 1029 height 327
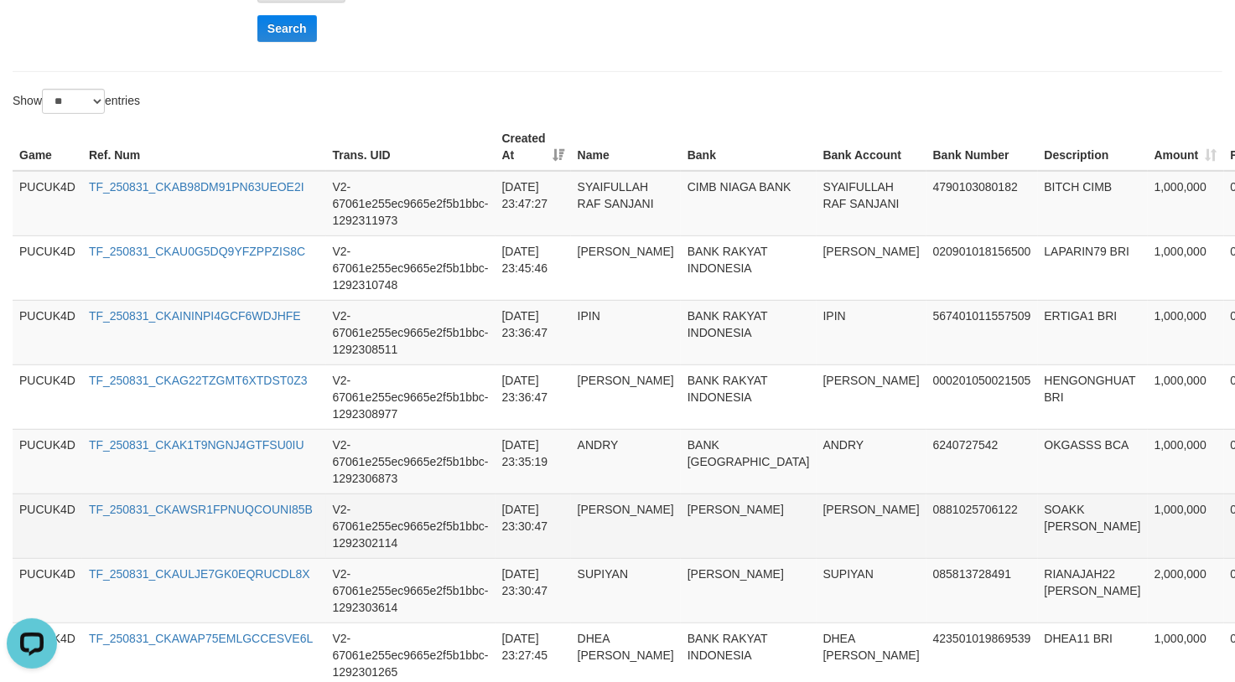
scroll to position [0, 0]
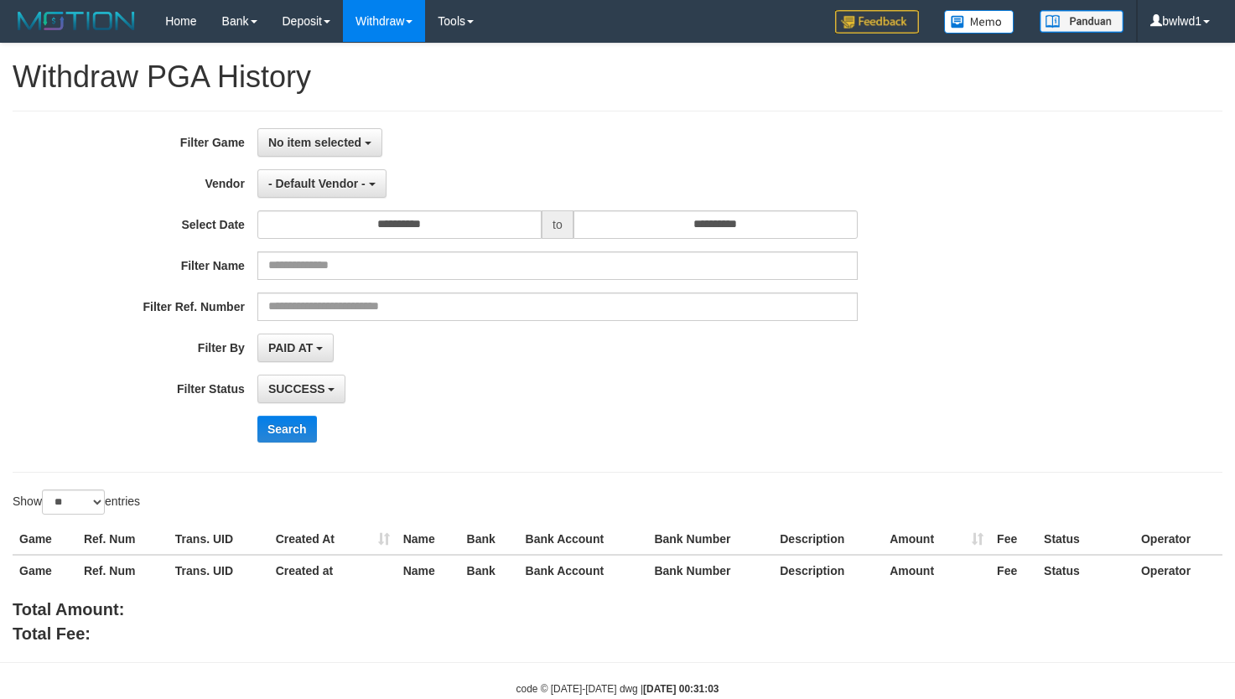
select select
select select "**"
click at [352, 137] on span "No item selected" at bounding box center [314, 142] width 93 height 13
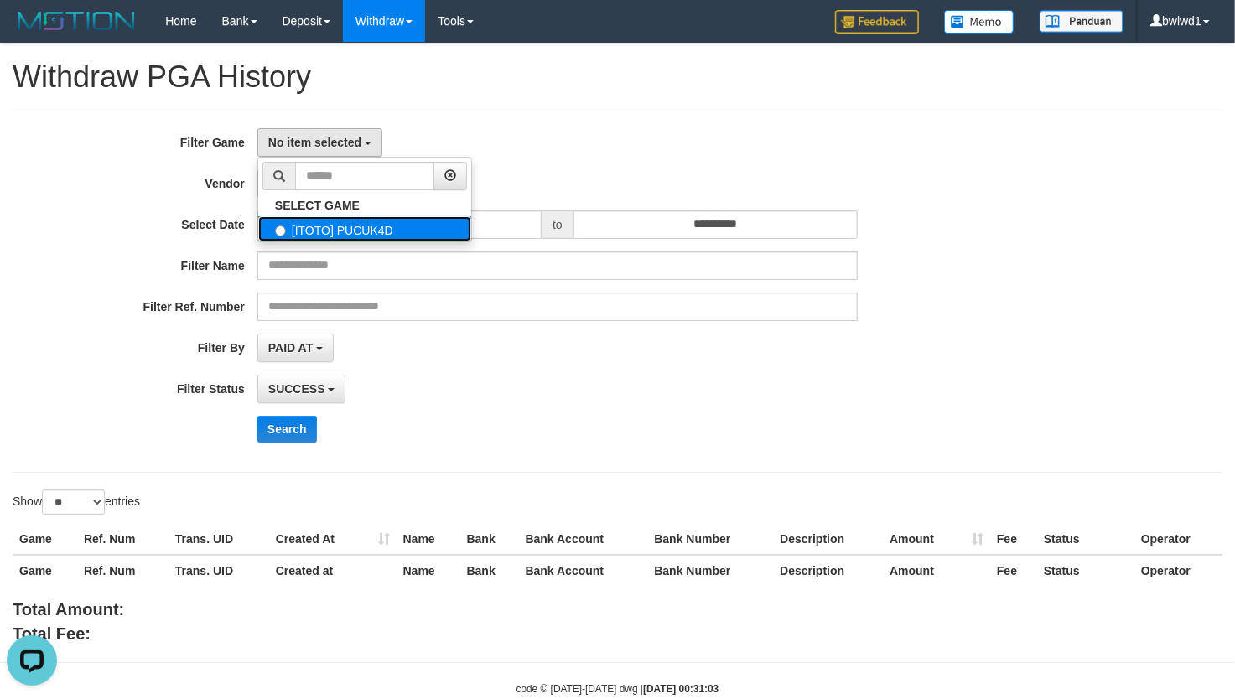
click at [319, 225] on label "[ITOTO] PUCUK4D" at bounding box center [364, 228] width 213 height 25
select select "****"
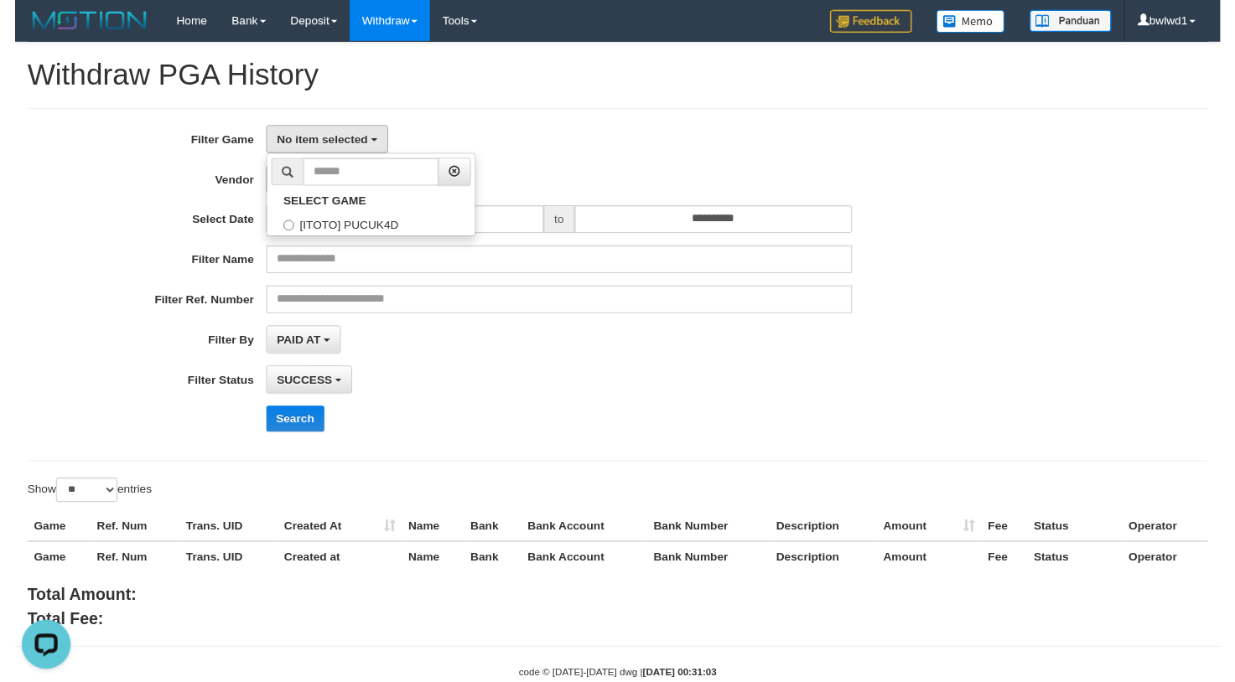
scroll to position [14, 0]
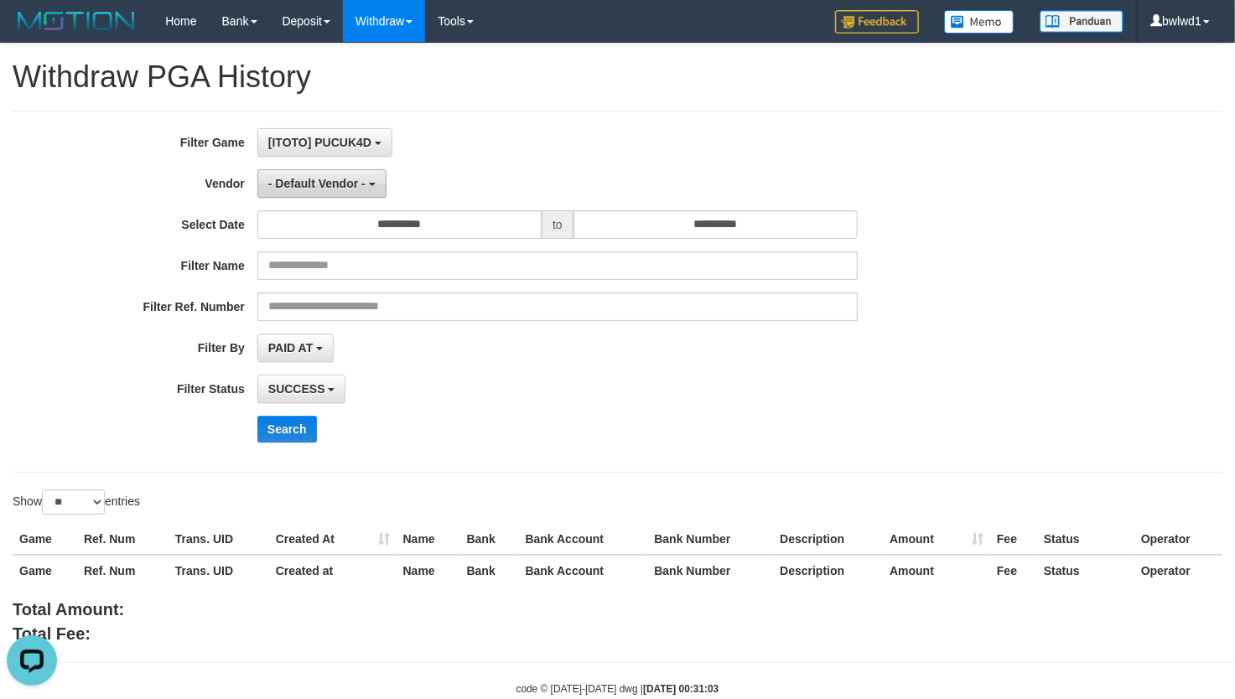
click at [339, 182] on span "- Default Vendor -" at bounding box center [316, 183] width 97 height 13
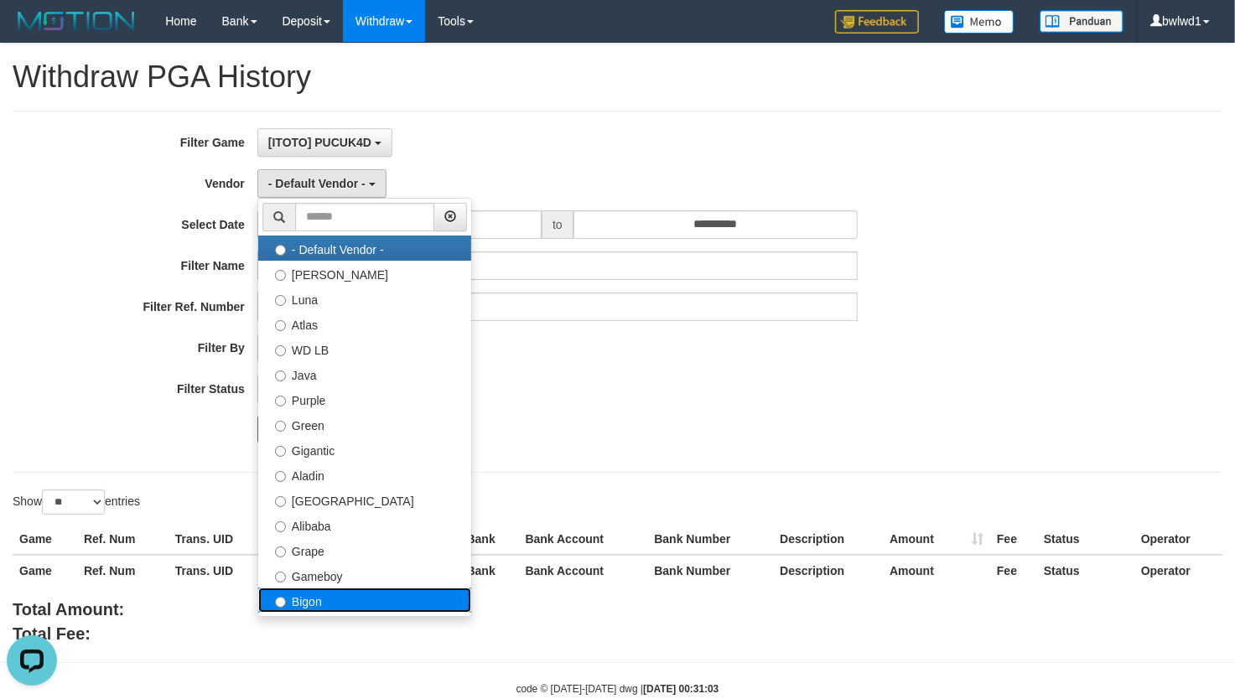
click at [345, 592] on label "Bigon" at bounding box center [364, 600] width 213 height 25
select select "**********"
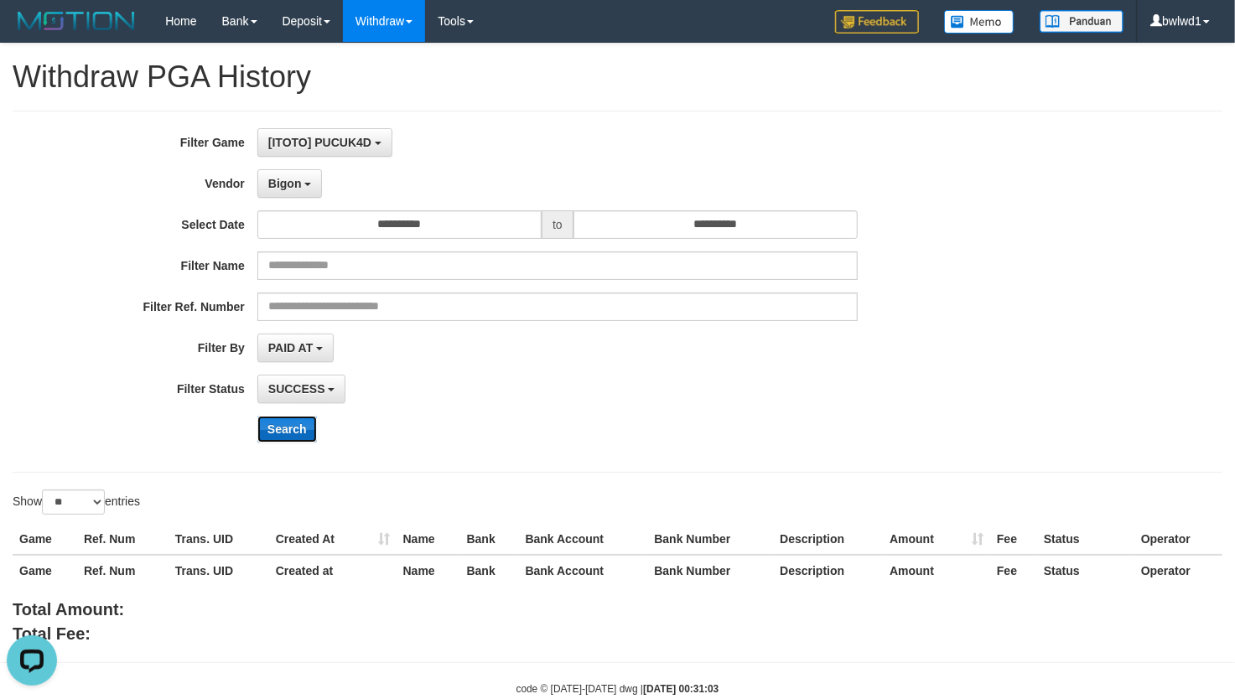
click at [310, 440] on button "Search" at bounding box center [287, 429] width 60 height 27
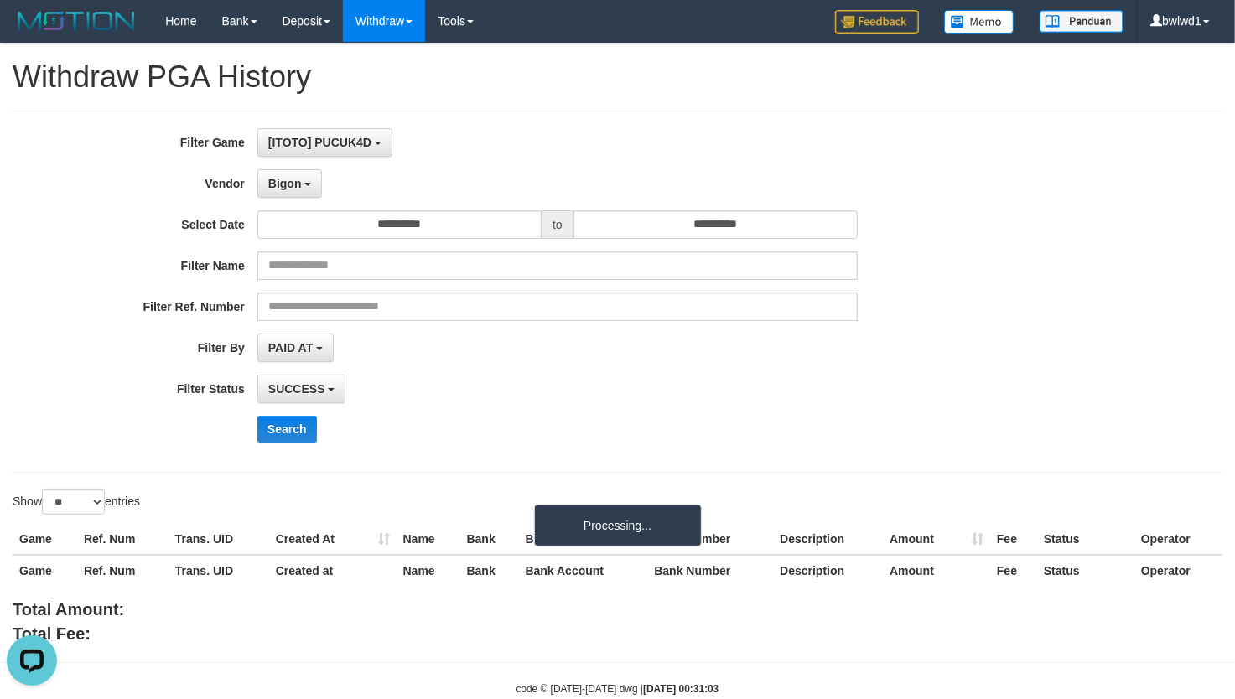
click at [743, 440] on div "Search" at bounding box center [643, 429] width 772 height 27
click at [893, 409] on div "**********" at bounding box center [514, 291] width 1029 height 327
click at [894, 409] on div "**********" at bounding box center [514, 291] width 1029 height 327
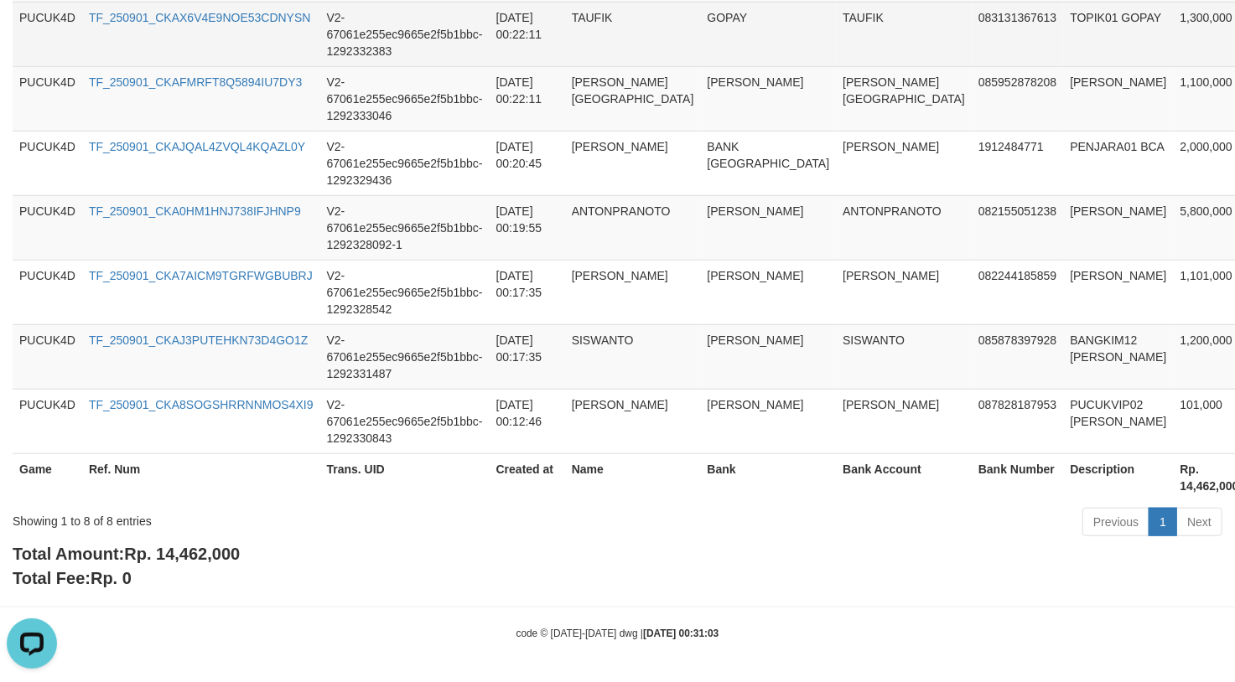
scroll to position [640, 0]
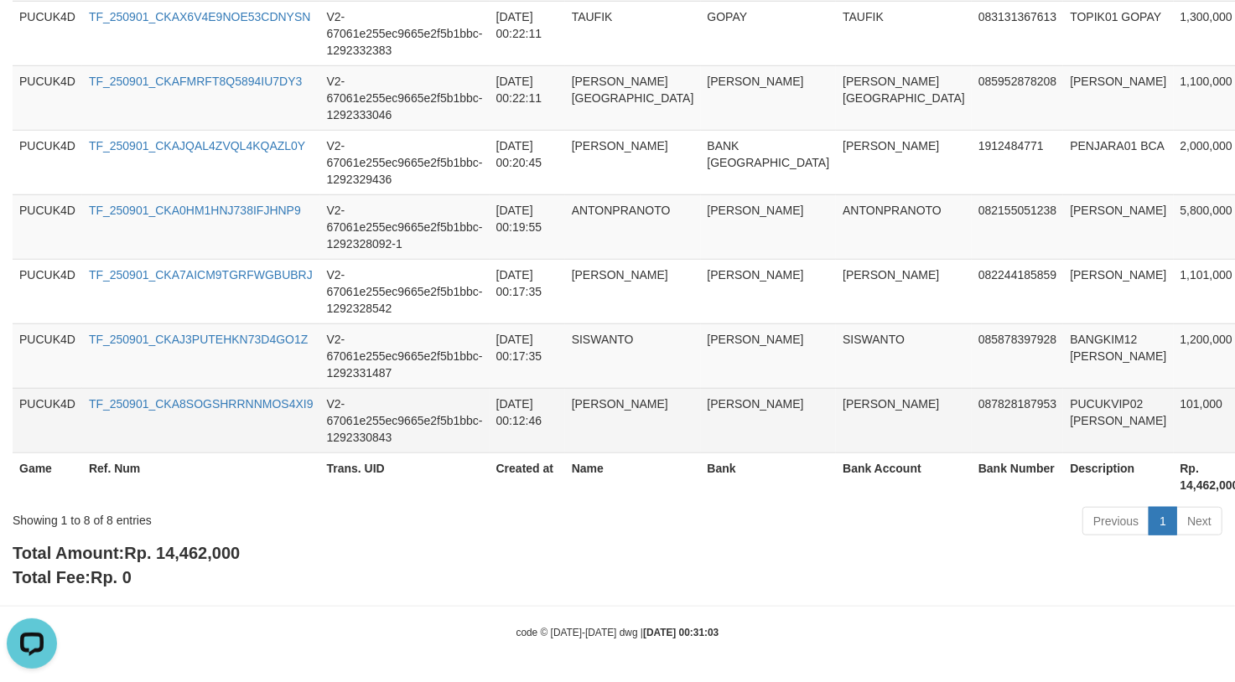
click at [1063, 393] on td "PUCUKVIP02 DANA" at bounding box center [1118, 420] width 110 height 65
copy td "PUCUKVIP02"
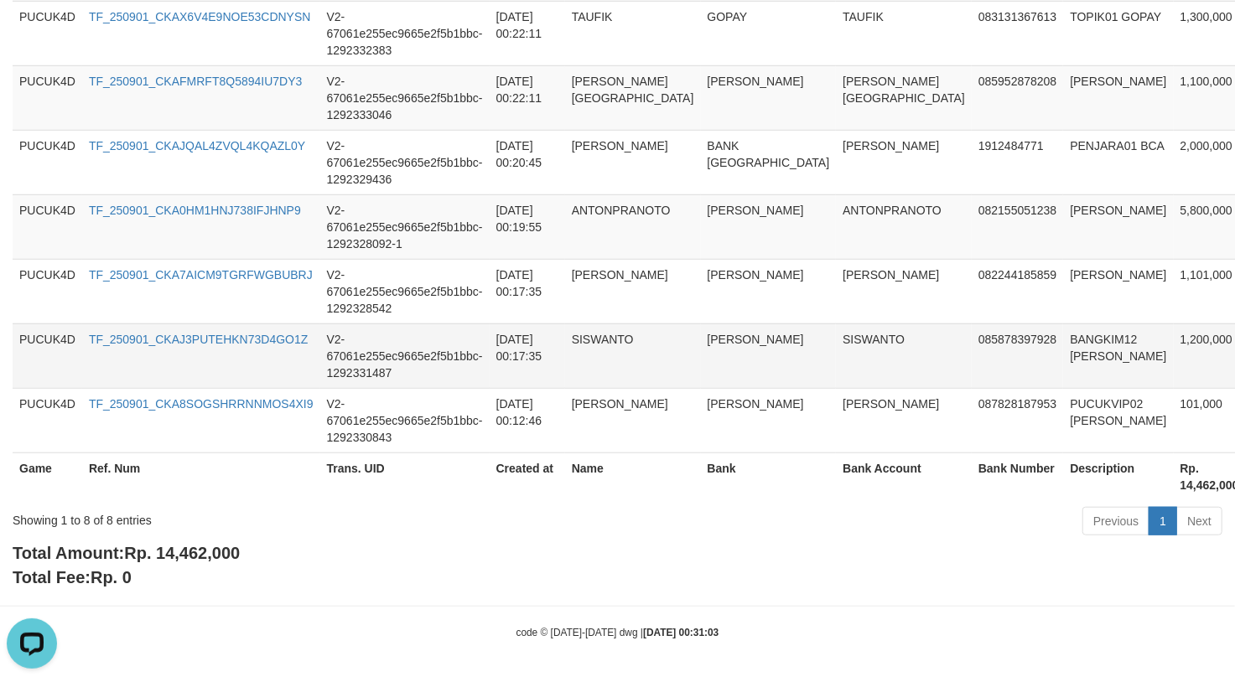
click at [1063, 333] on td "BANGKIM12 [PERSON_NAME]" at bounding box center [1118, 356] width 110 height 65
copy td "BANGKIM12"
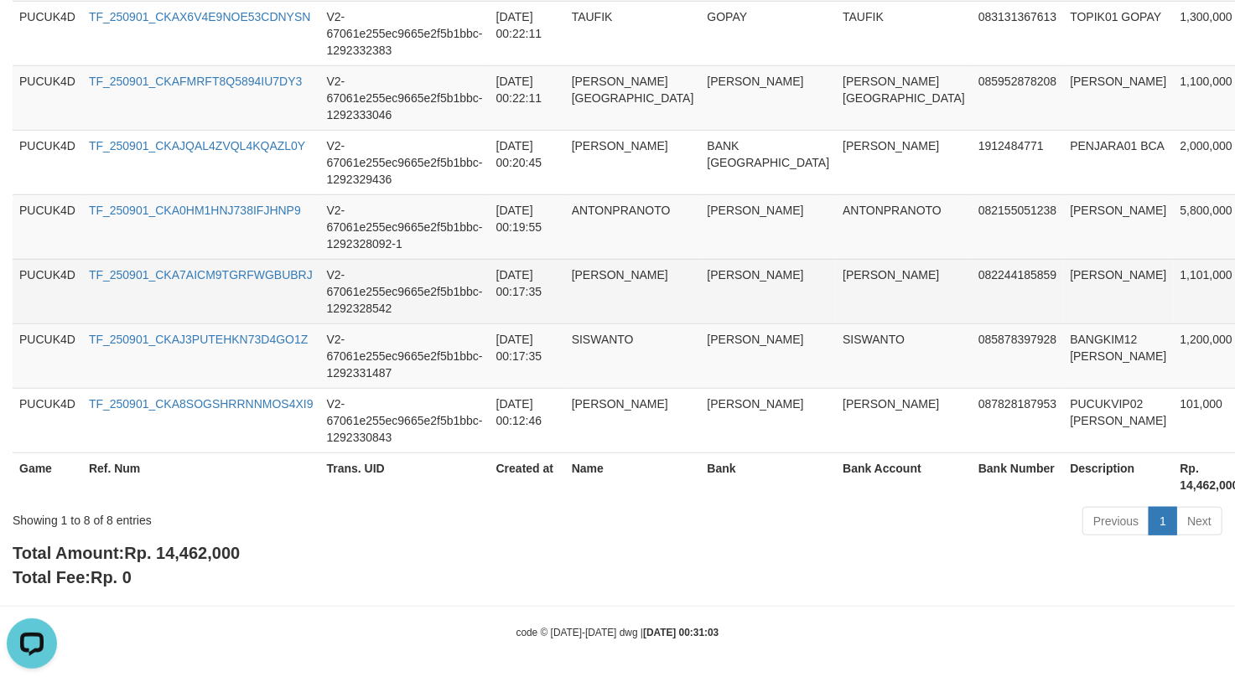
click at [1063, 280] on td "[PERSON_NAME]" at bounding box center [1118, 291] width 110 height 65
click at [1063, 275] on td "[PERSON_NAME]" at bounding box center [1118, 291] width 110 height 65
copy td "SUKRIN"
click at [1063, 275] on td "[PERSON_NAME]" at bounding box center [1118, 291] width 110 height 65
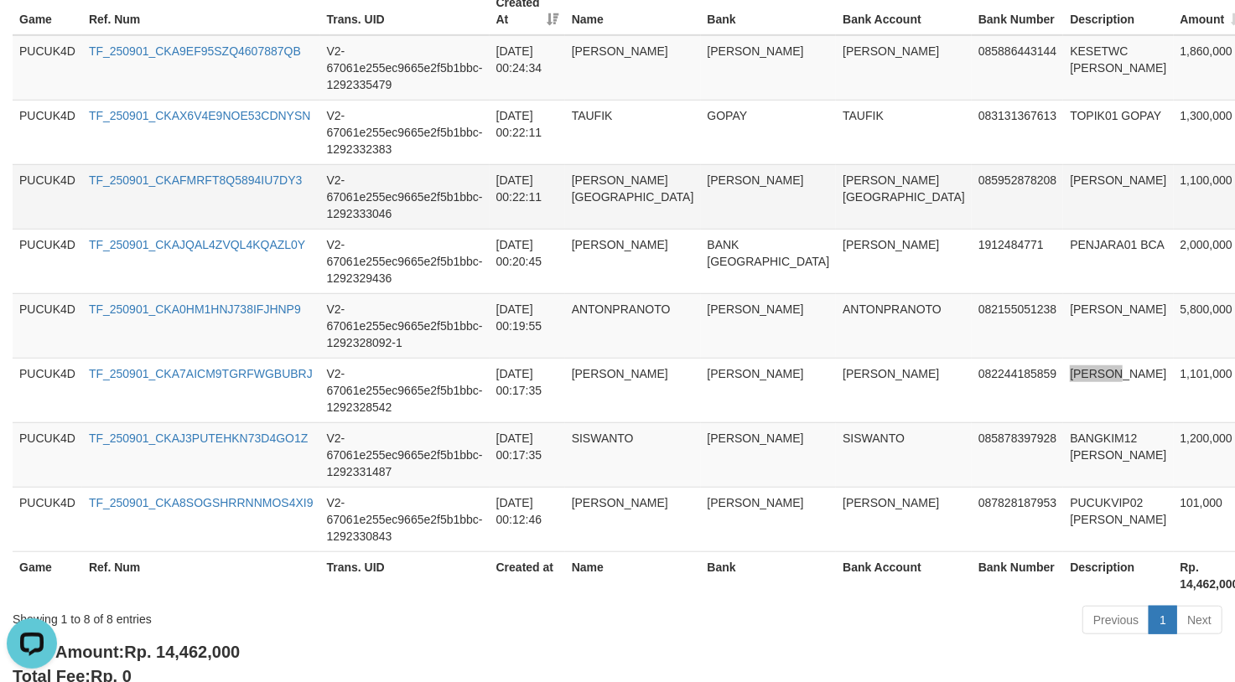
scroll to position [417, 0]
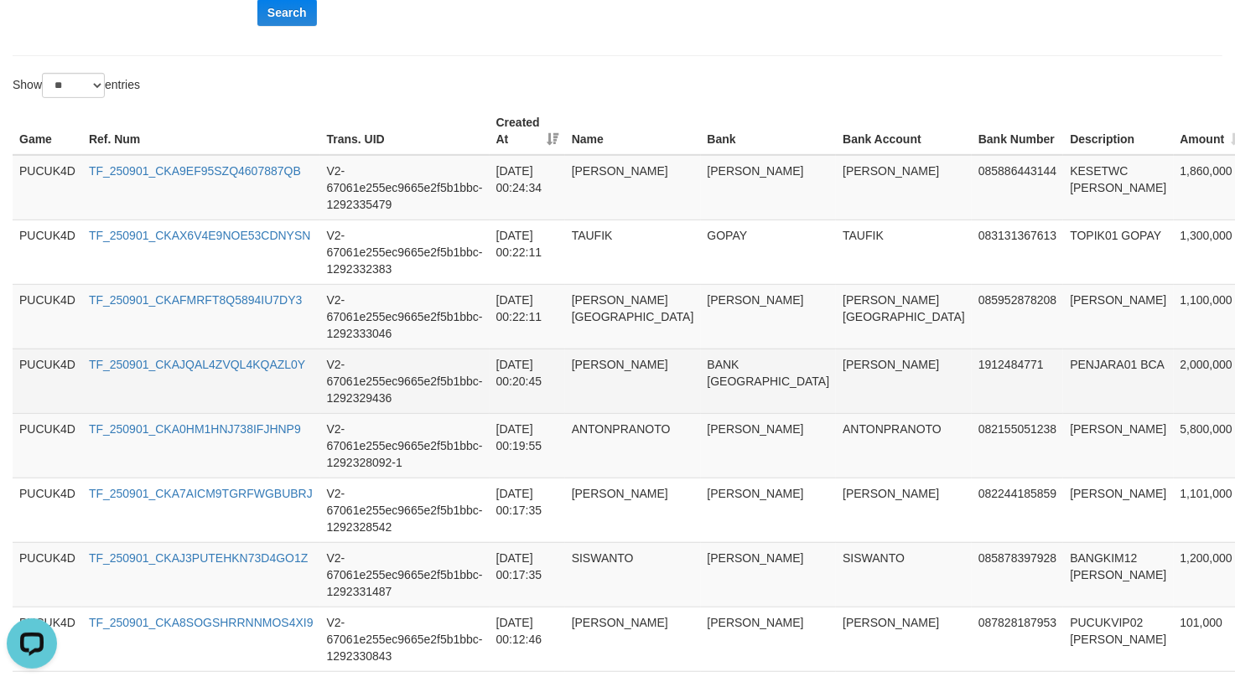
click at [1063, 413] on td "PENJARA01 BCA" at bounding box center [1118, 381] width 110 height 65
copy td "PENJARA01"
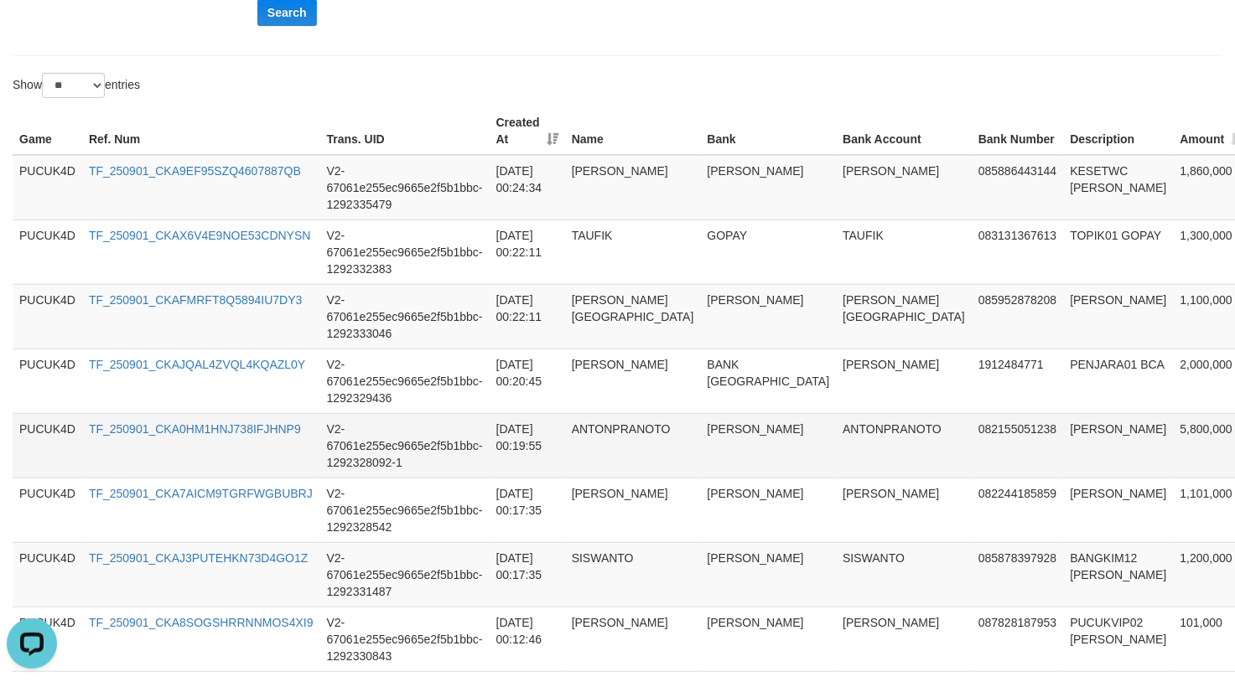
click at [1063, 421] on td "[PERSON_NAME]" at bounding box center [1118, 445] width 110 height 65
copy td "ANTONPRANOTO"
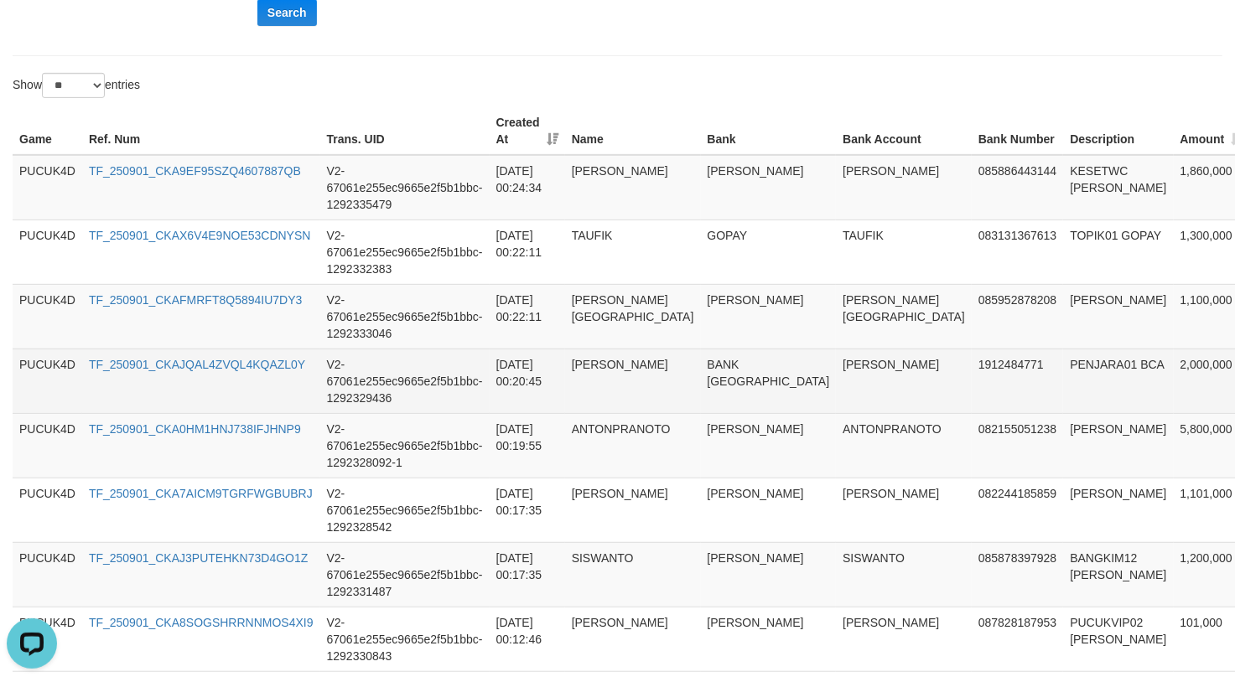
click at [1063, 355] on td "PENJARA01 BCA" at bounding box center [1118, 381] width 110 height 65
copy td "PENJARA01"
click at [1063, 355] on td "PENJARA01 BCA" at bounding box center [1118, 381] width 110 height 65
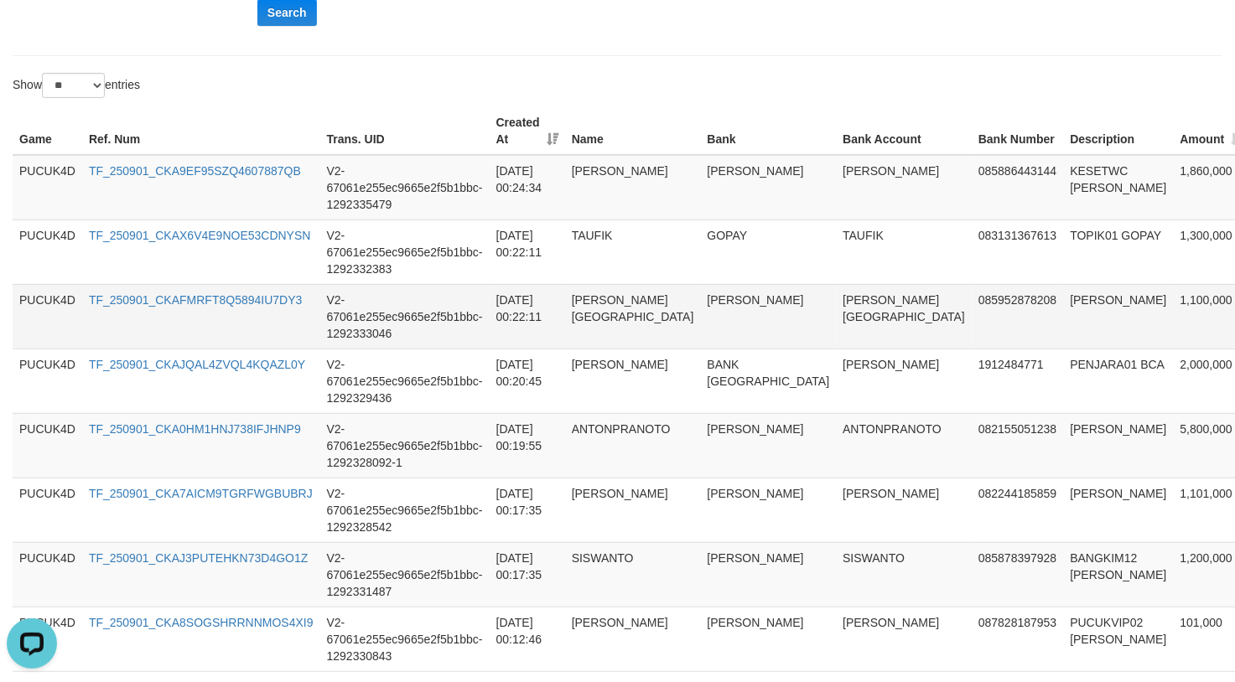
click at [1063, 306] on td "[PERSON_NAME]" at bounding box center [1118, 316] width 110 height 65
copy td "ALENA"
click at [1063, 306] on td "[PERSON_NAME]" at bounding box center [1118, 316] width 110 height 65
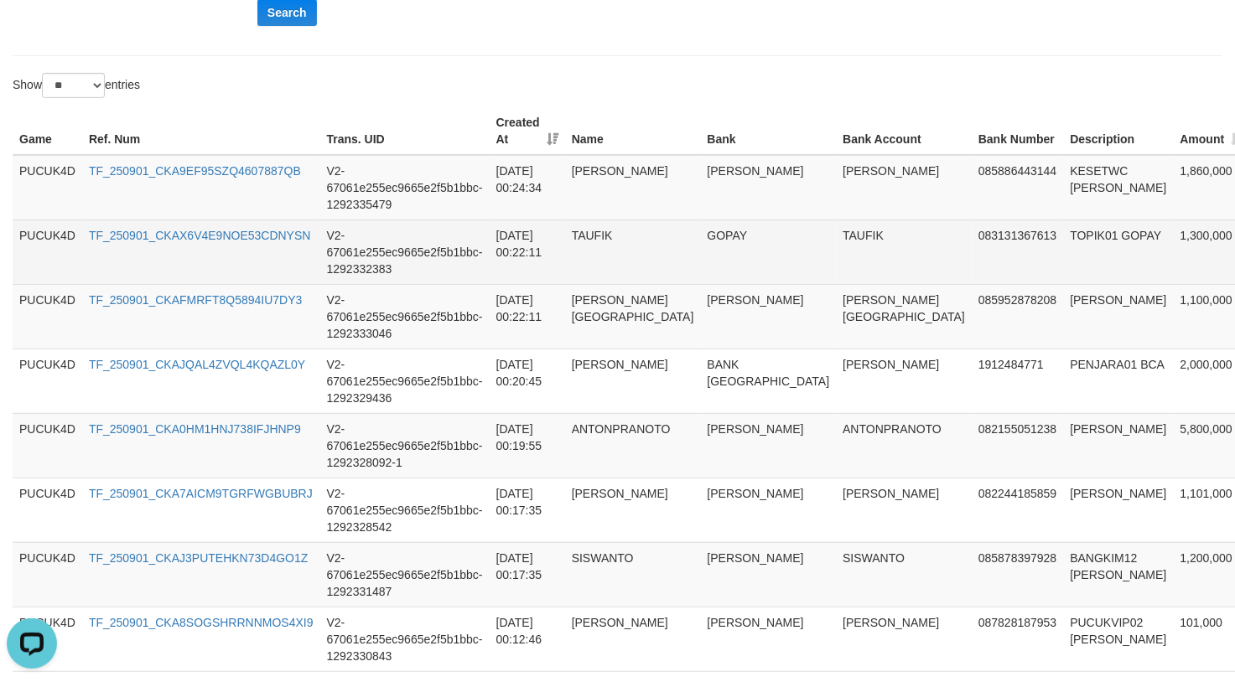
click at [1063, 239] on td "TOPIK01 GOPAY" at bounding box center [1118, 252] width 110 height 65
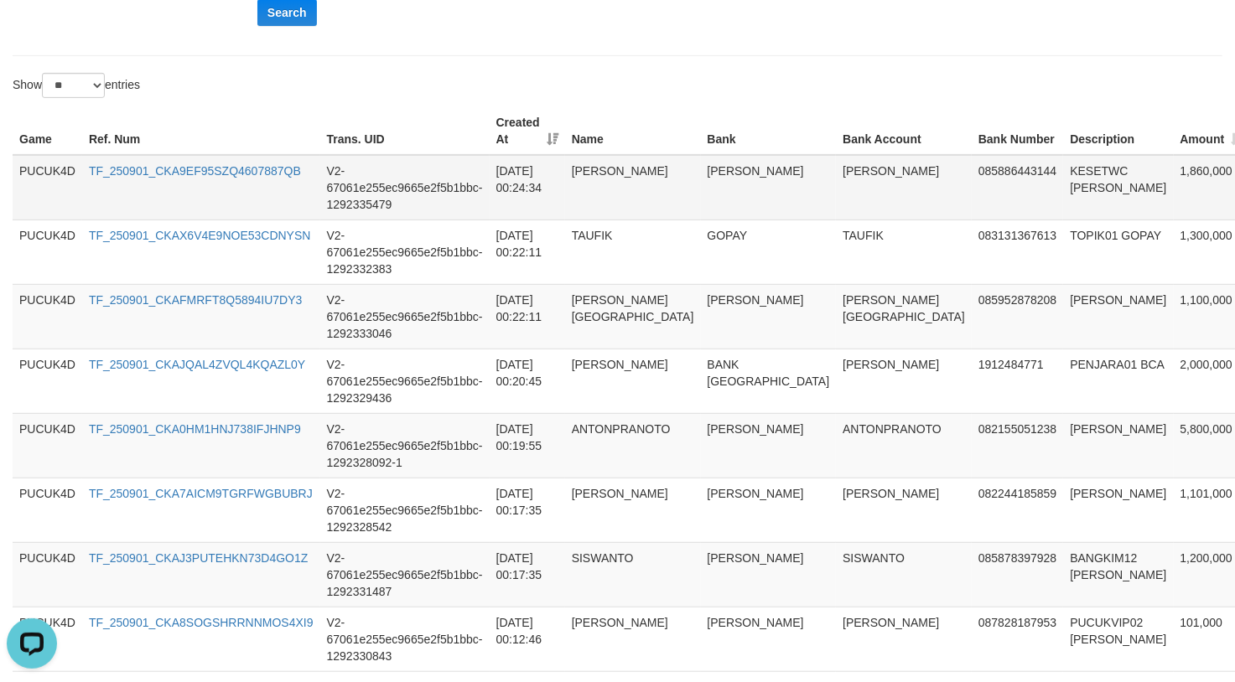
click at [1063, 189] on td "KESETWC [PERSON_NAME]" at bounding box center [1118, 187] width 110 height 65
click at [1063, 172] on td "KESETWC [PERSON_NAME]" at bounding box center [1118, 187] width 110 height 65
copy td "KESETWC"
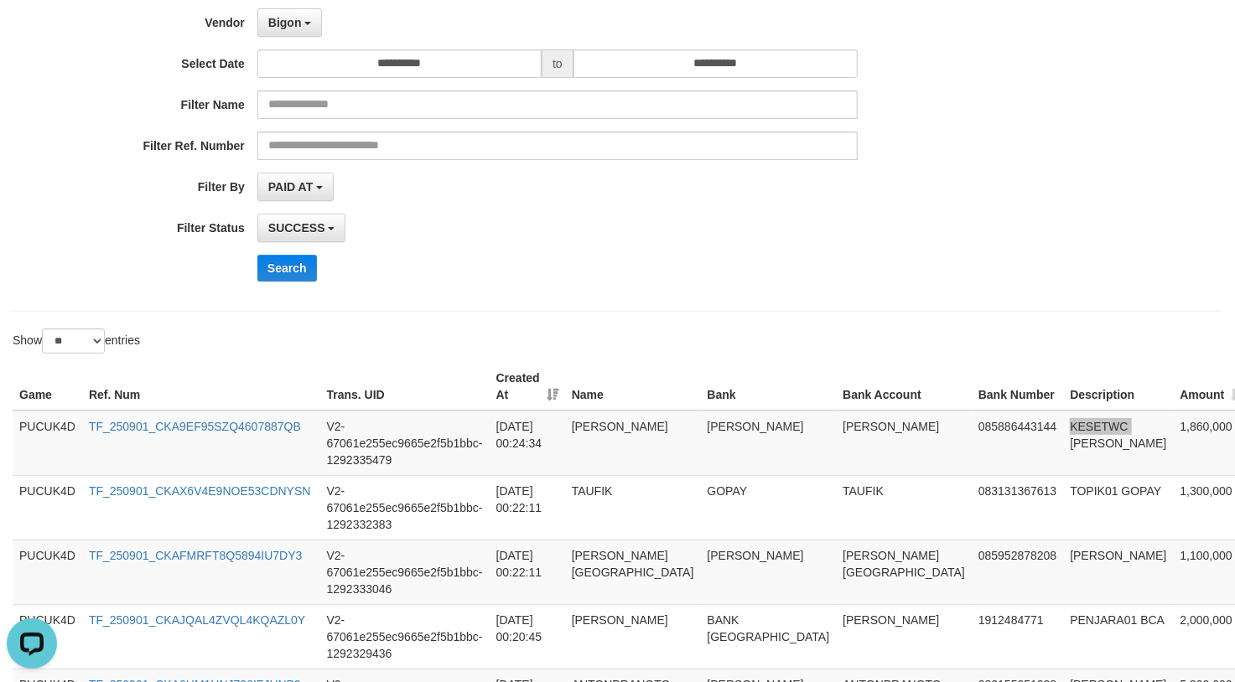
scroll to position [640, 0]
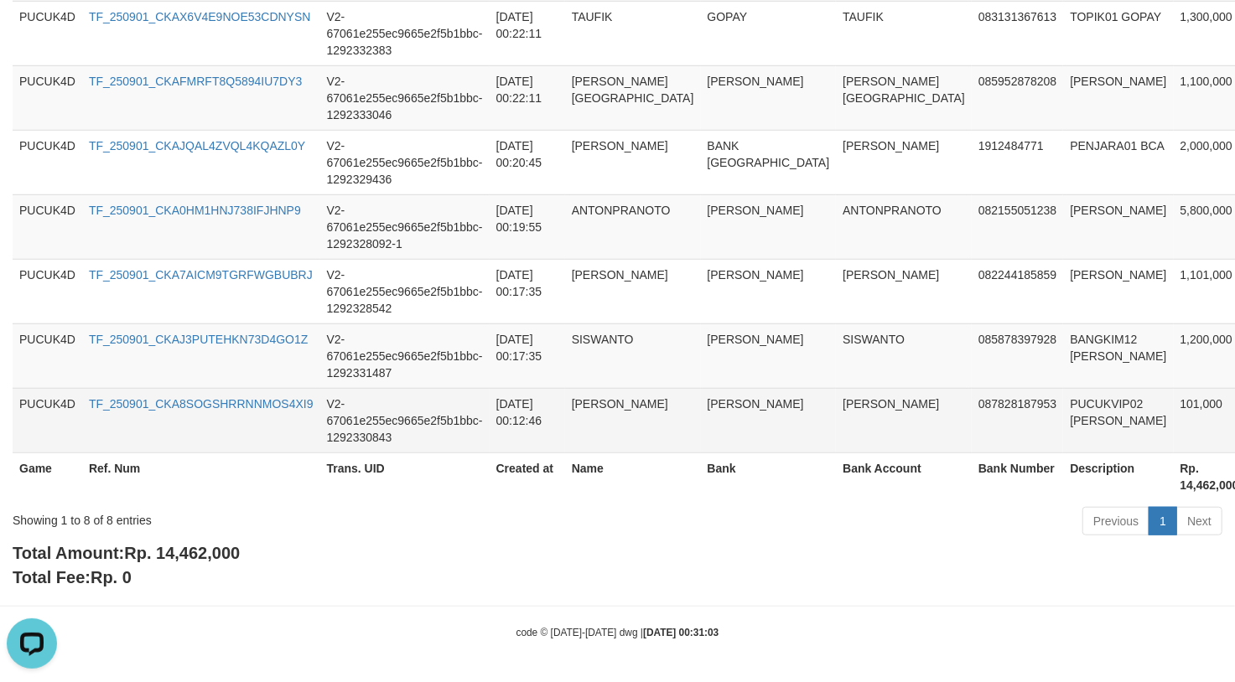
click at [836, 393] on td "KAMIDI" at bounding box center [904, 420] width 136 height 65
copy td "KAMIDI"
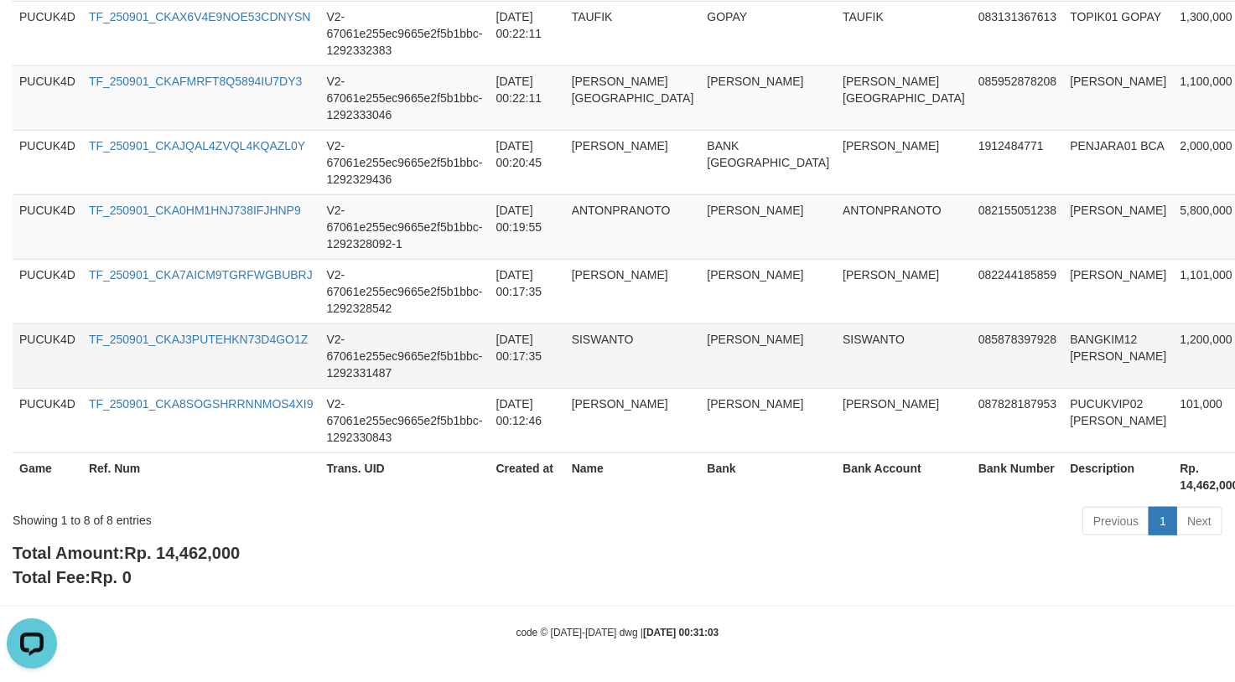
click at [836, 343] on td "SISWANTO" at bounding box center [904, 356] width 136 height 65
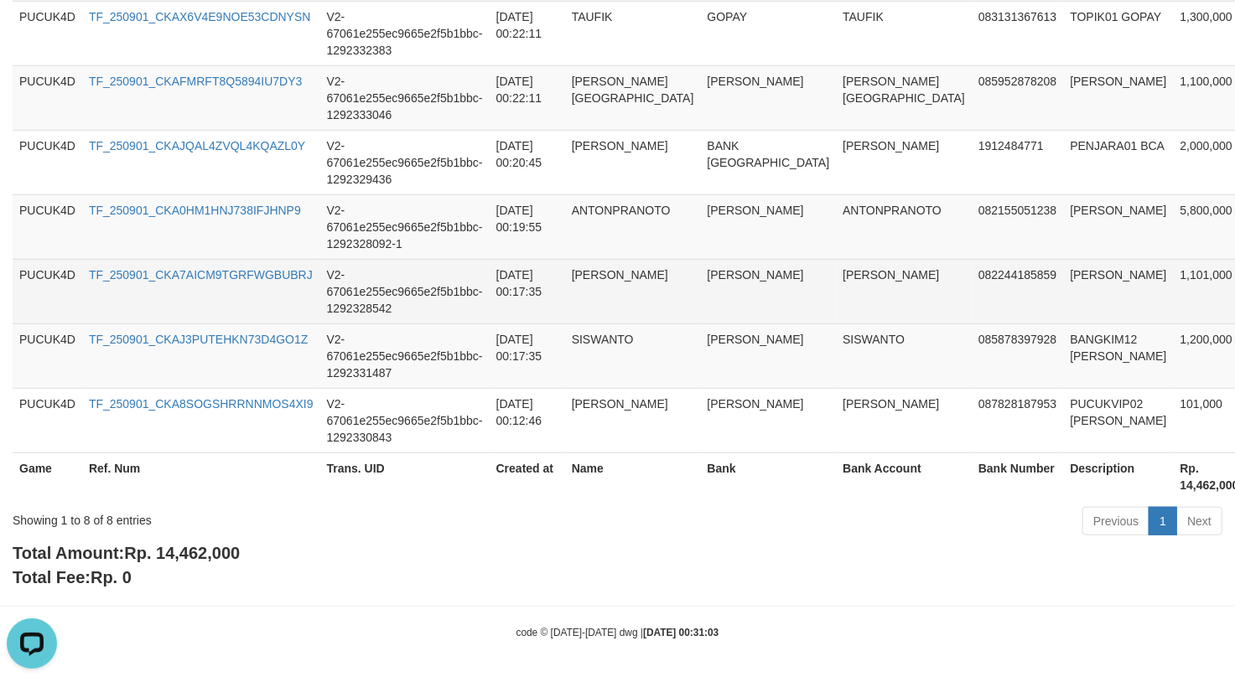
click at [836, 278] on td "[PERSON_NAME]" at bounding box center [904, 291] width 136 height 65
copy td "MIFTAKUL"
click at [842, 262] on td "[PERSON_NAME]" at bounding box center [904, 291] width 136 height 65
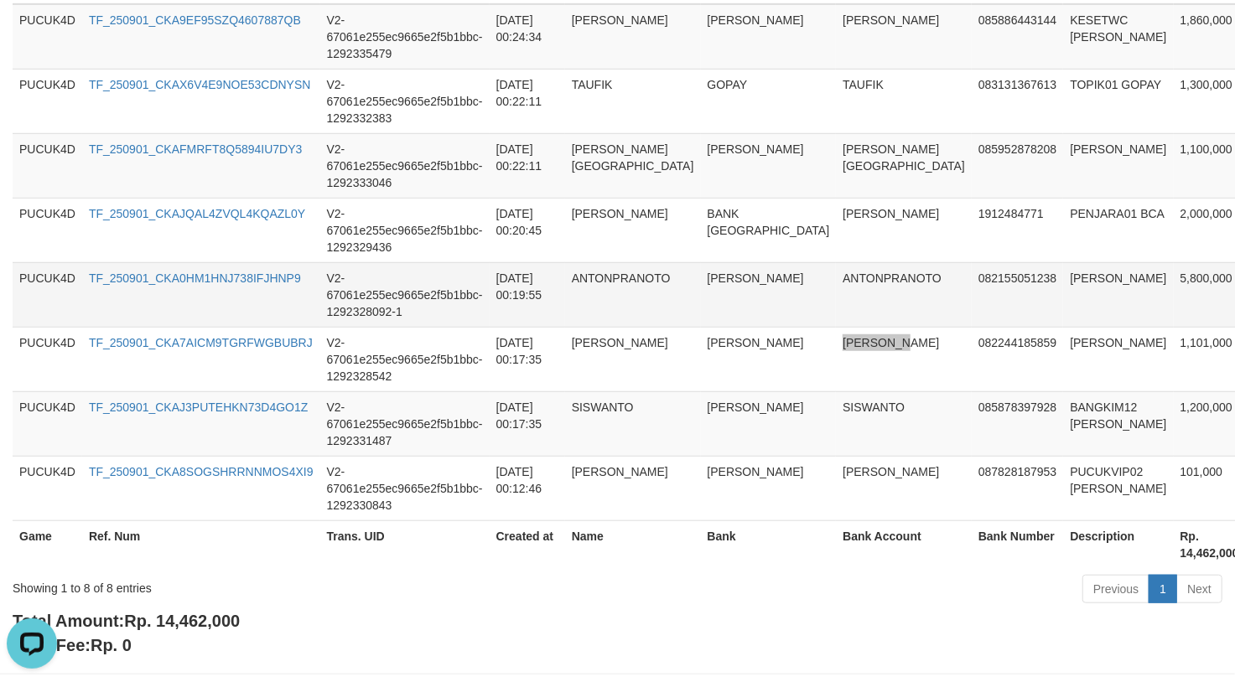
scroll to position [528, 0]
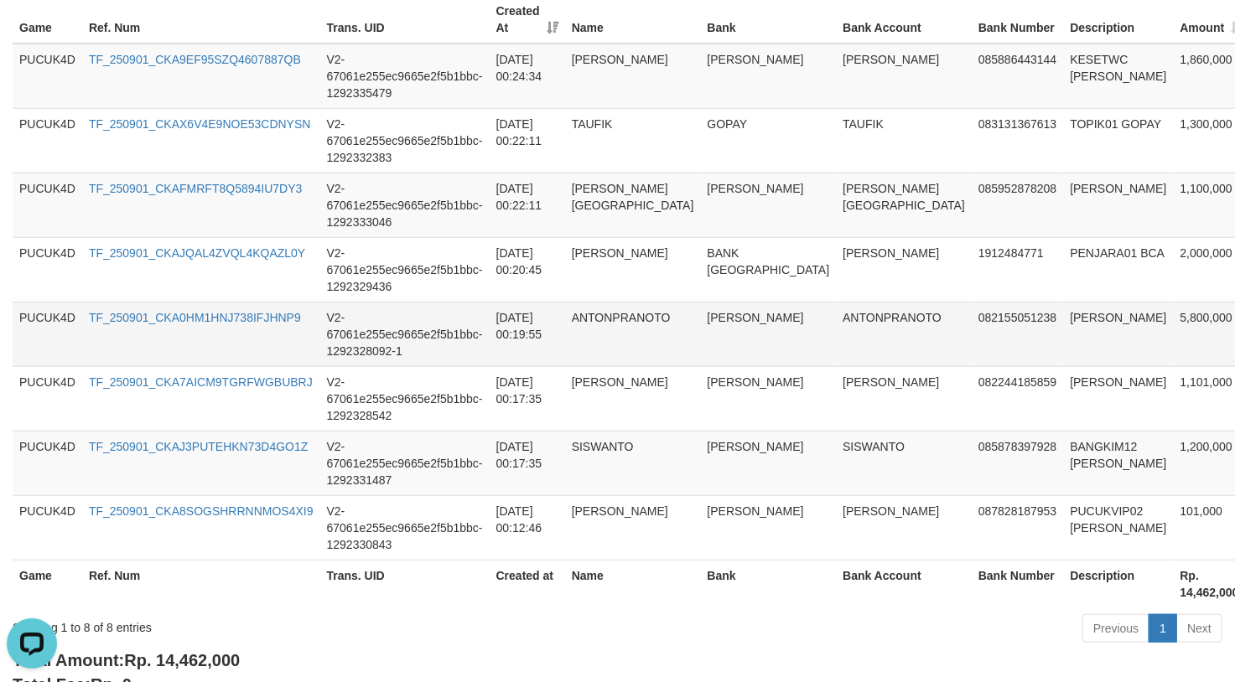
click at [836, 319] on td "ANTONPRANOTO" at bounding box center [904, 334] width 136 height 65
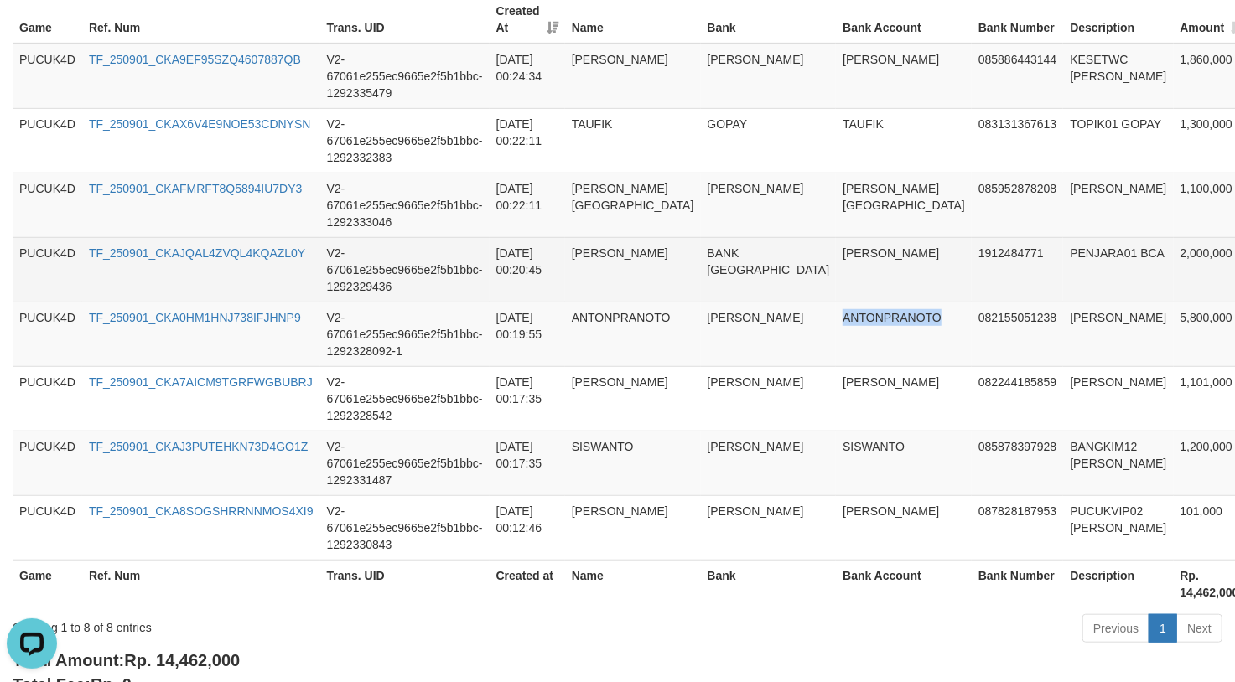
click at [836, 260] on td "[PERSON_NAME]" at bounding box center [904, 269] width 136 height 65
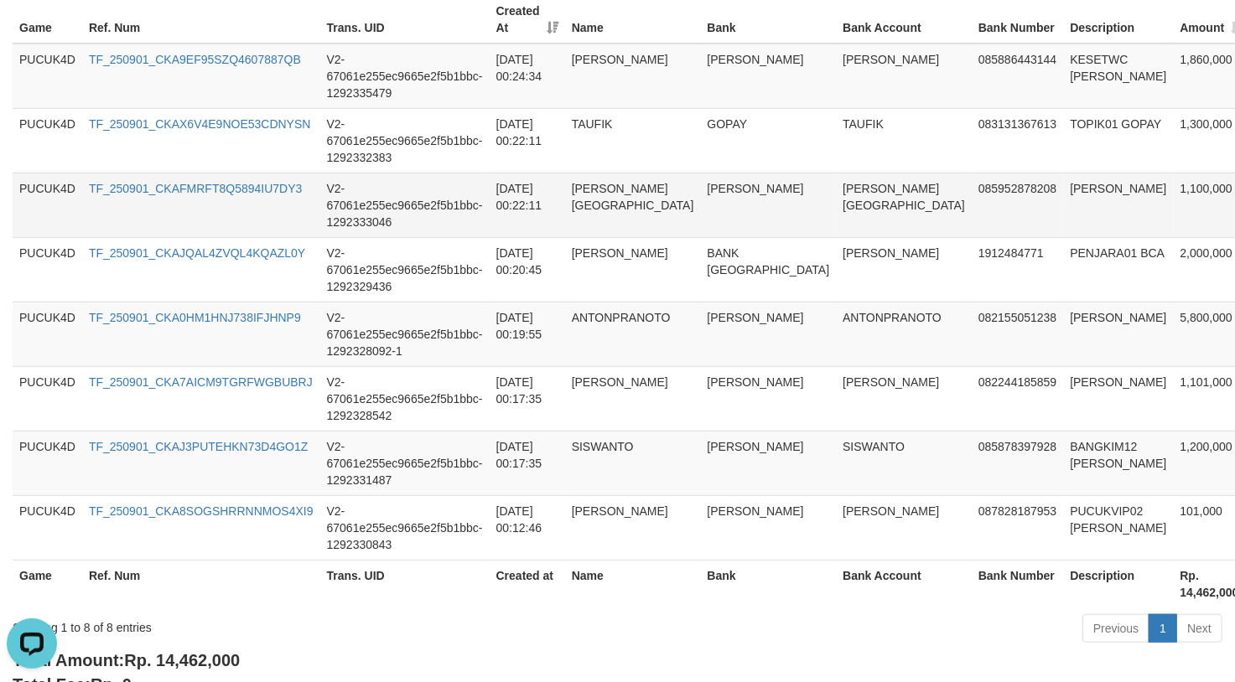
click at [836, 199] on td "[PERSON_NAME] [GEOGRAPHIC_DATA]" at bounding box center [904, 205] width 136 height 65
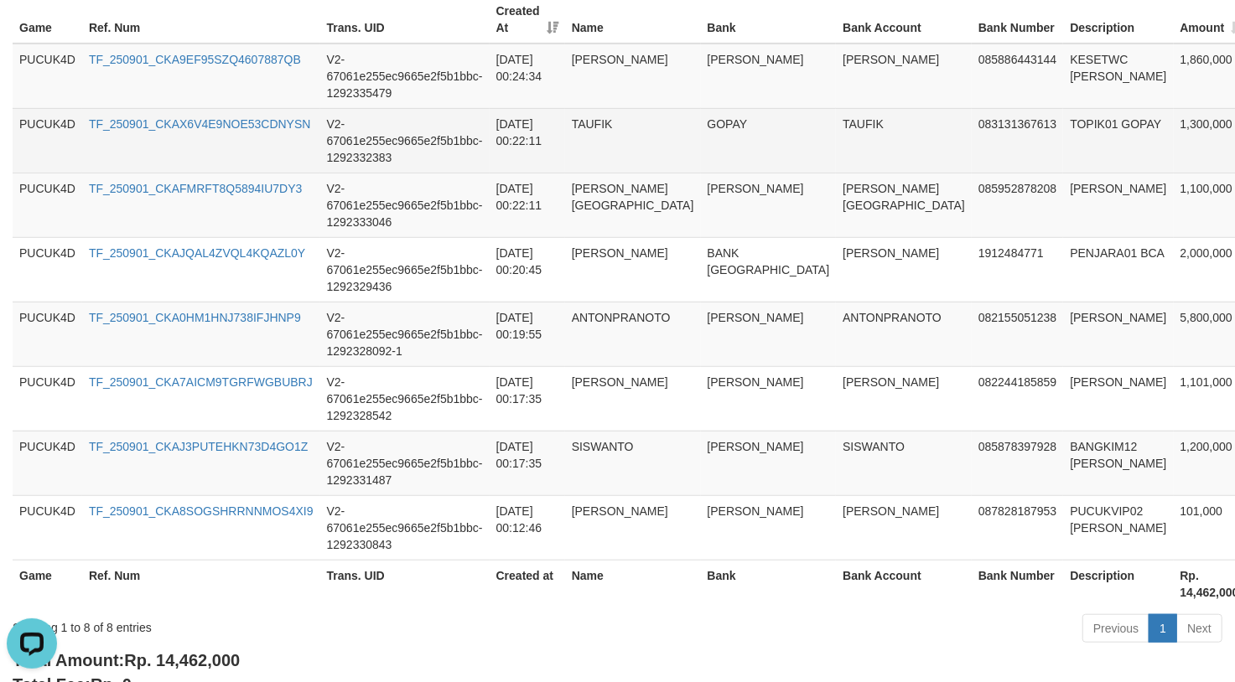
click at [836, 125] on td "TAUFIK" at bounding box center [904, 140] width 136 height 65
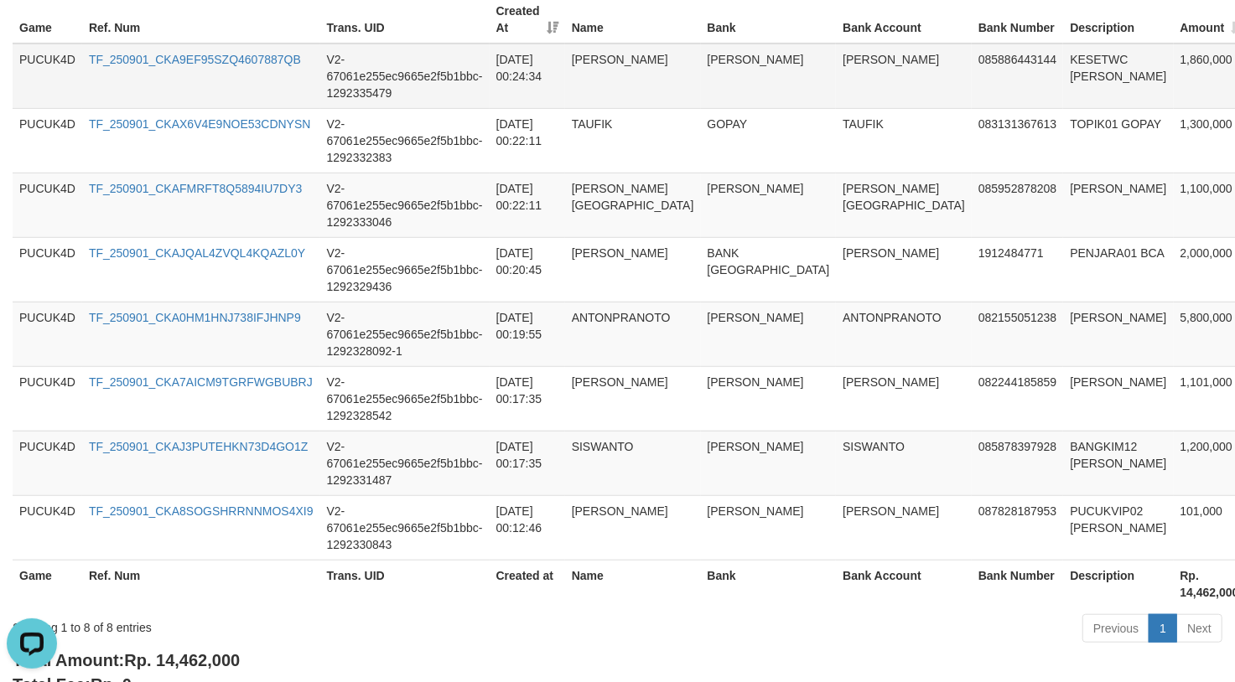
click at [836, 64] on td "[PERSON_NAME]" at bounding box center [904, 76] width 136 height 65
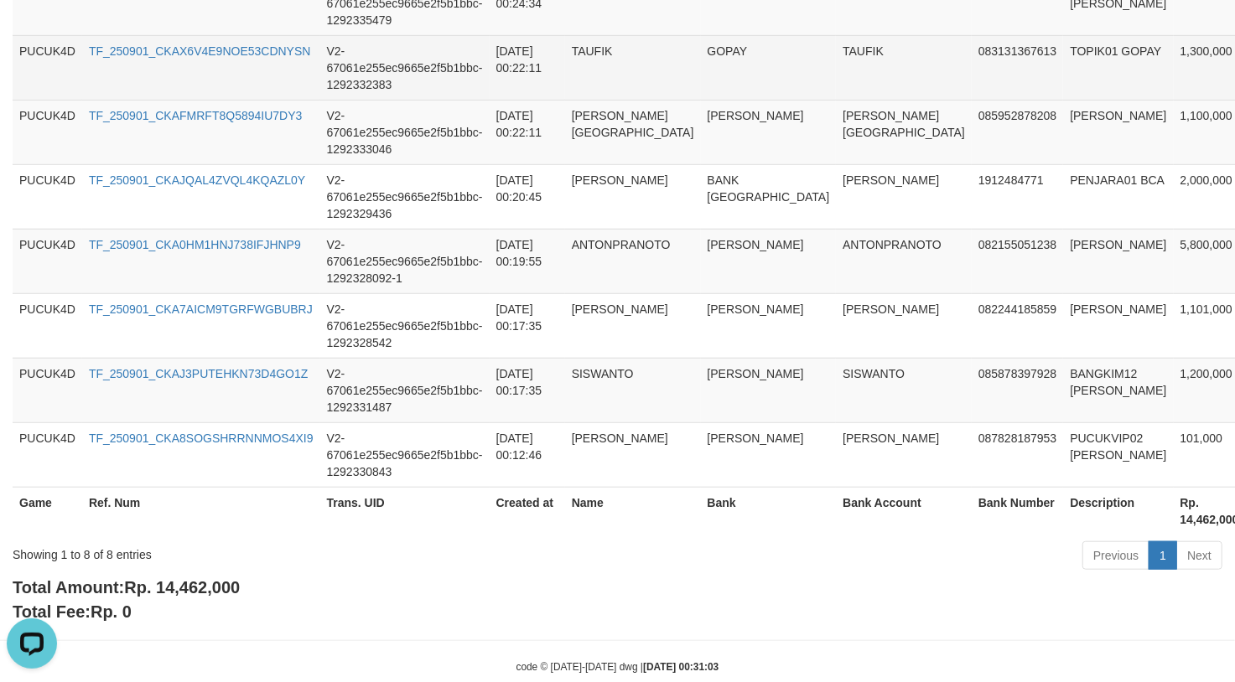
scroll to position [640, 0]
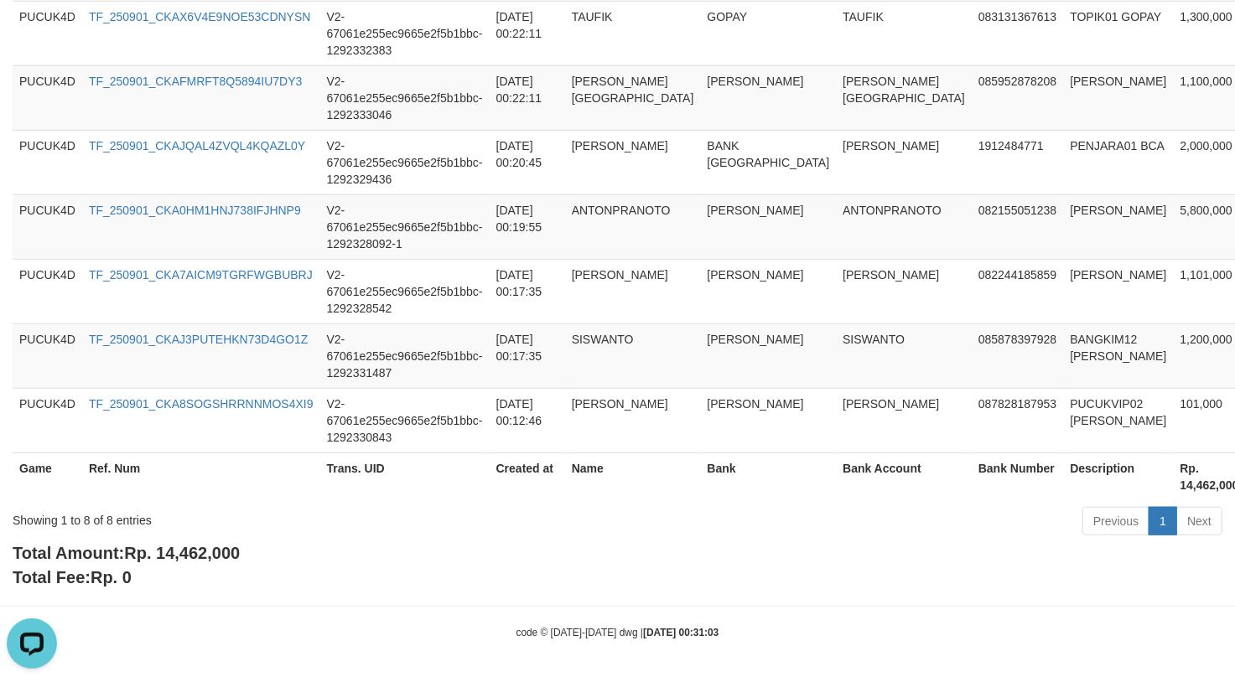
click at [194, 536] on div "Showing 1 to 8 of 8 entries Previous 1 Next" at bounding box center [617, 523] width 1235 height 36
click at [205, 551] on span "Rp. 14,462,000" at bounding box center [182, 553] width 116 height 18
drag, startPoint x: 205, startPoint y: 551, endPoint x: 1096, endPoint y: 668, distance: 899.5
click at [216, 548] on span "Rp. 14,462,000" at bounding box center [182, 553] width 116 height 18
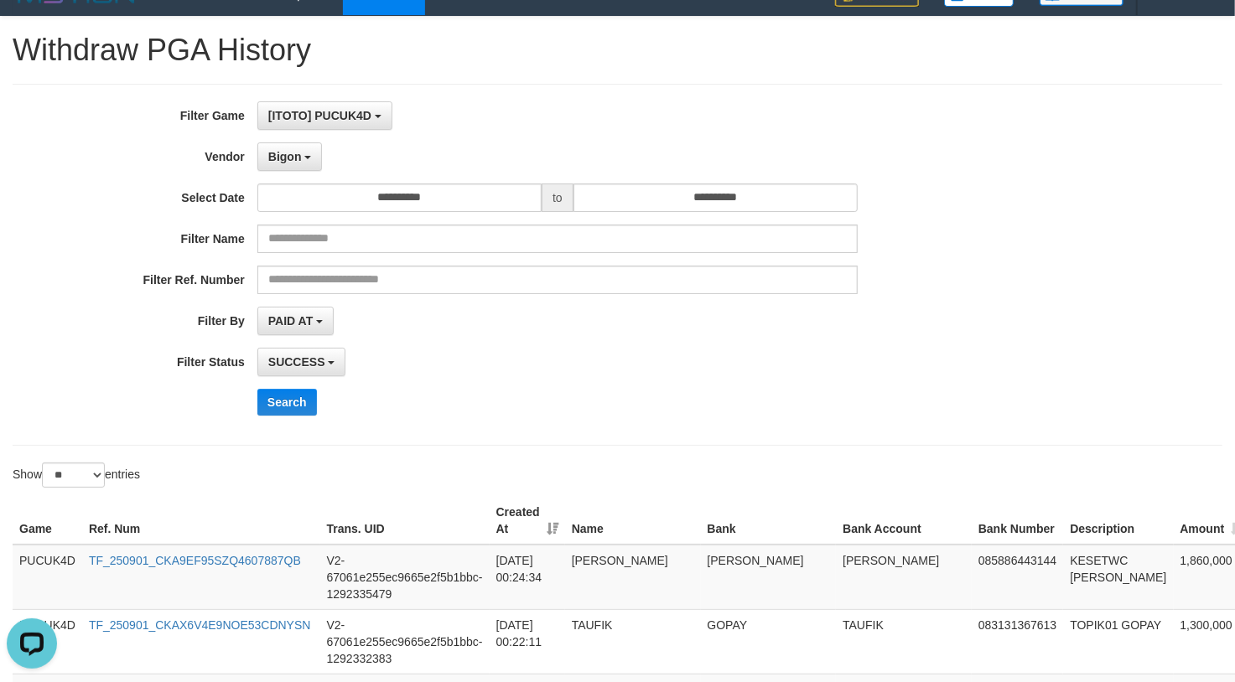
scroll to position [0, 0]
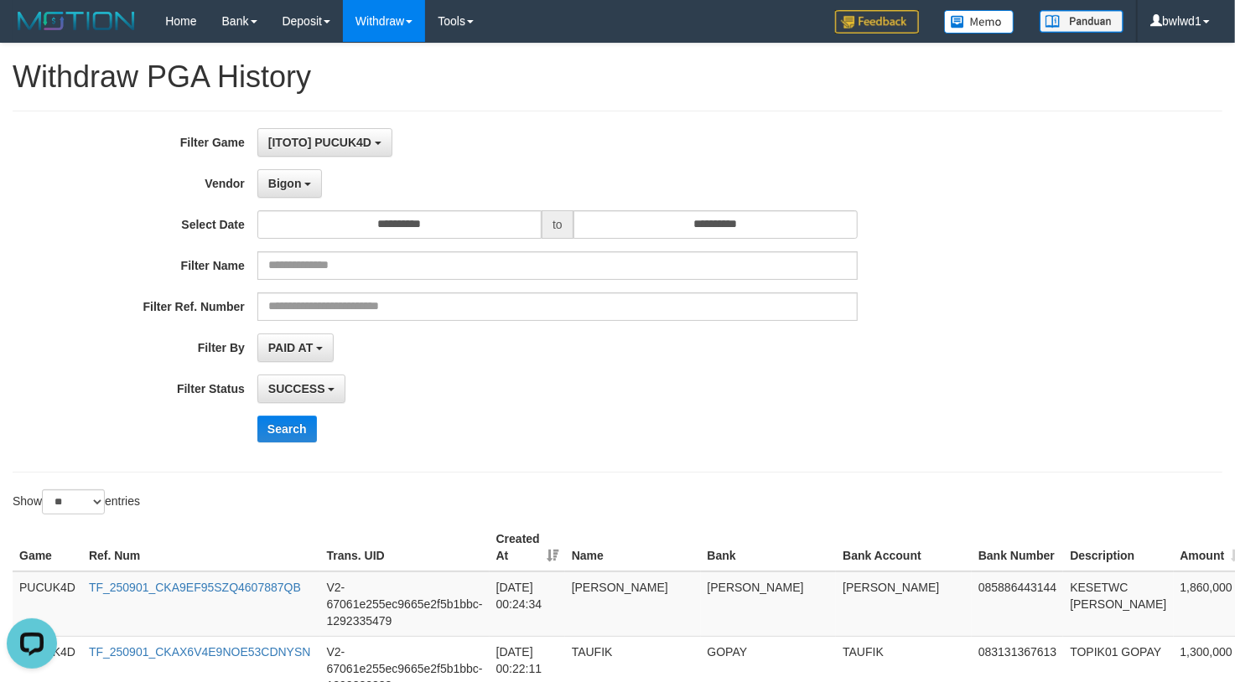
click at [718, 464] on div "**********" at bounding box center [618, 292] width 1210 height 362
click at [273, 417] on div "**********" at bounding box center [514, 291] width 1029 height 327
click at [270, 420] on button "Search" at bounding box center [287, 429] width 60 height 27
click at [645, 393] on div "SUCCESS SUCCESS ON PROCESS FAILED" at bounding box center [557, 389] width 600 height 28
click at [289, 430] on button "Search" at bounding box center [287, 429] width 60 height 27
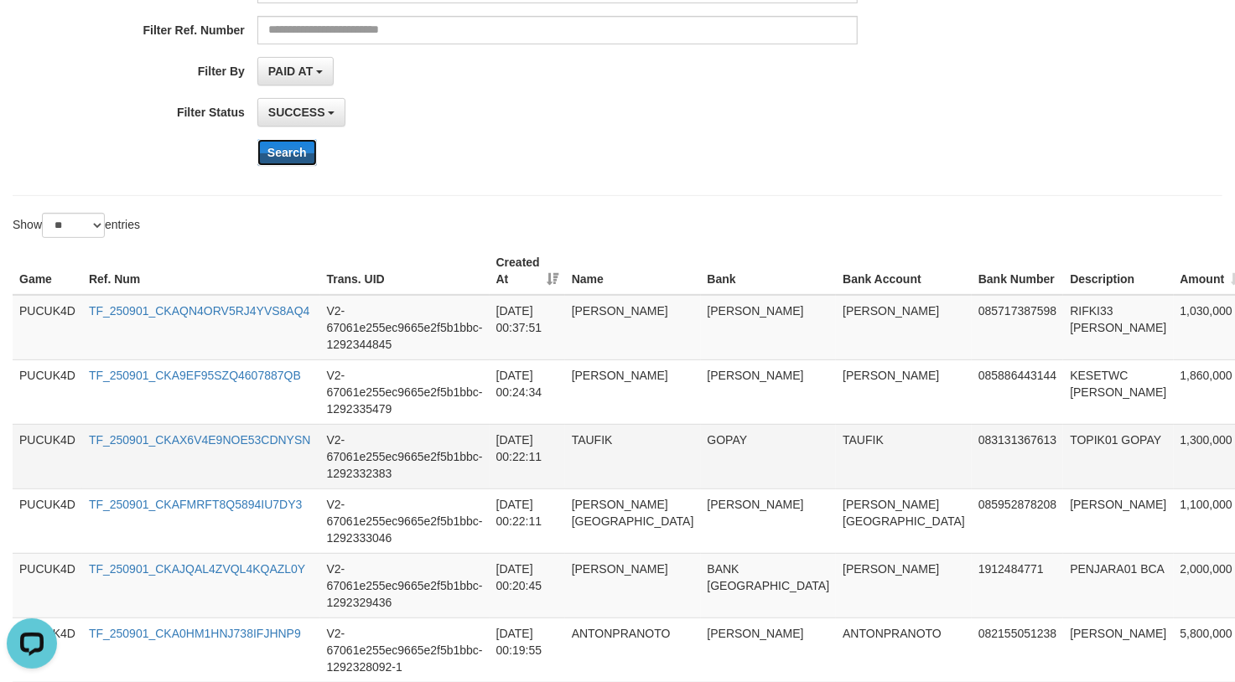
scroll to position [223, 0]
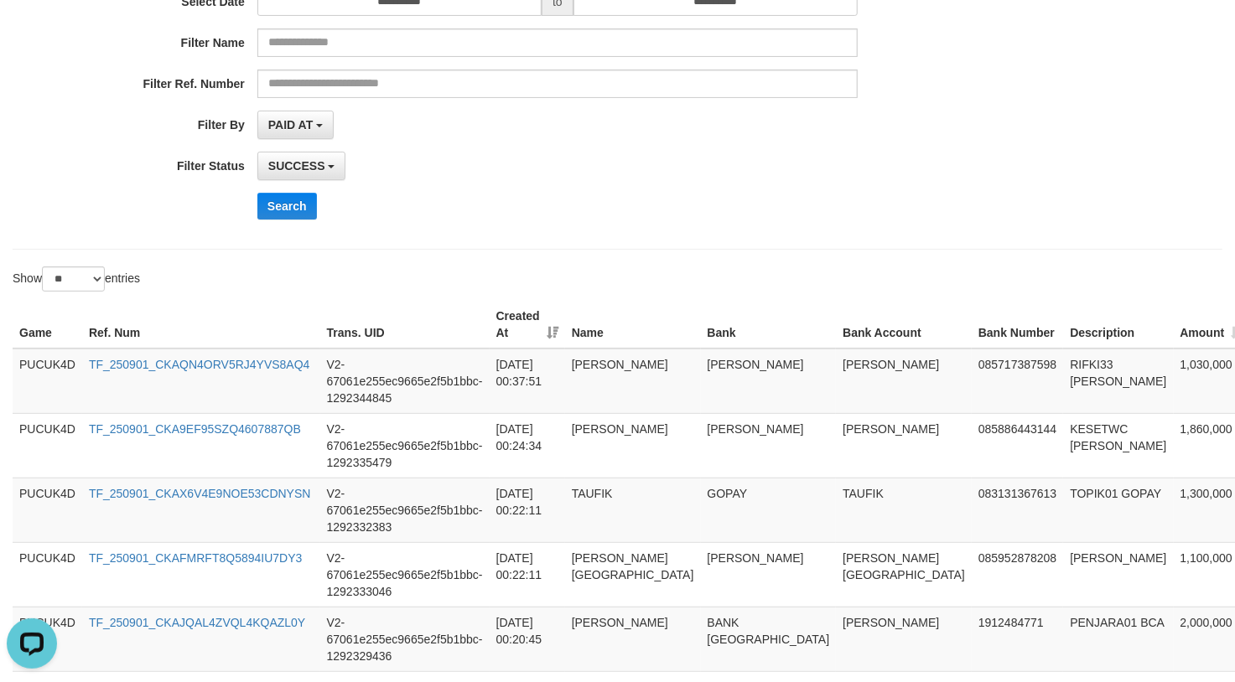
click at [855, 223] on div "**********" at bounding box center [514, 68] width 1029 height 327
click at [863, 186] on div "**********" at bounding box center [514, 68] width 1029 height 327
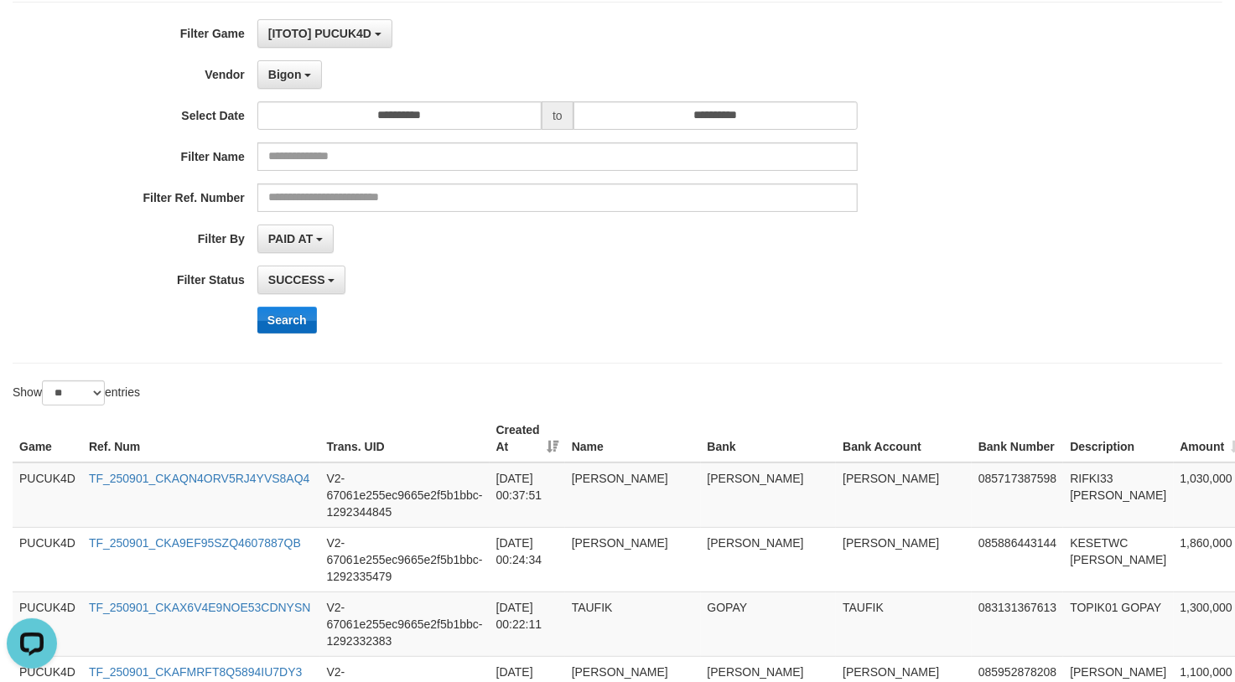
scroll to position [0, 0]
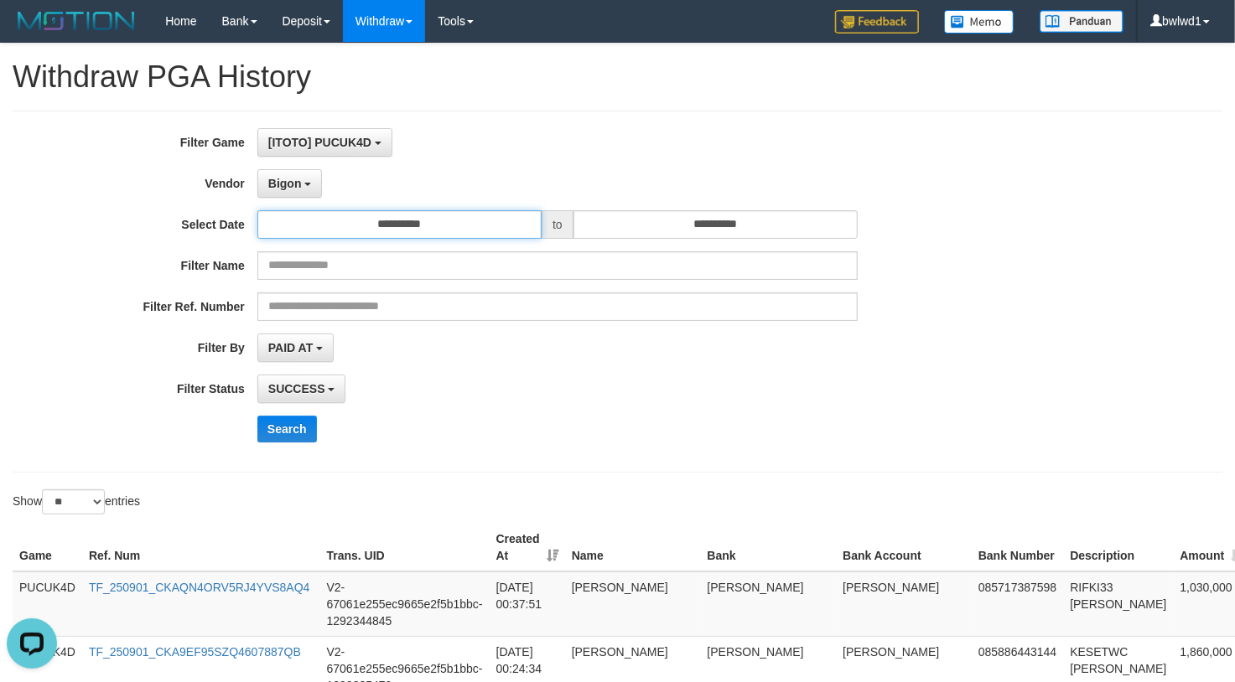
click at [474, 236] on input "**********" at bounding box center [399, 224] width 284 height 28
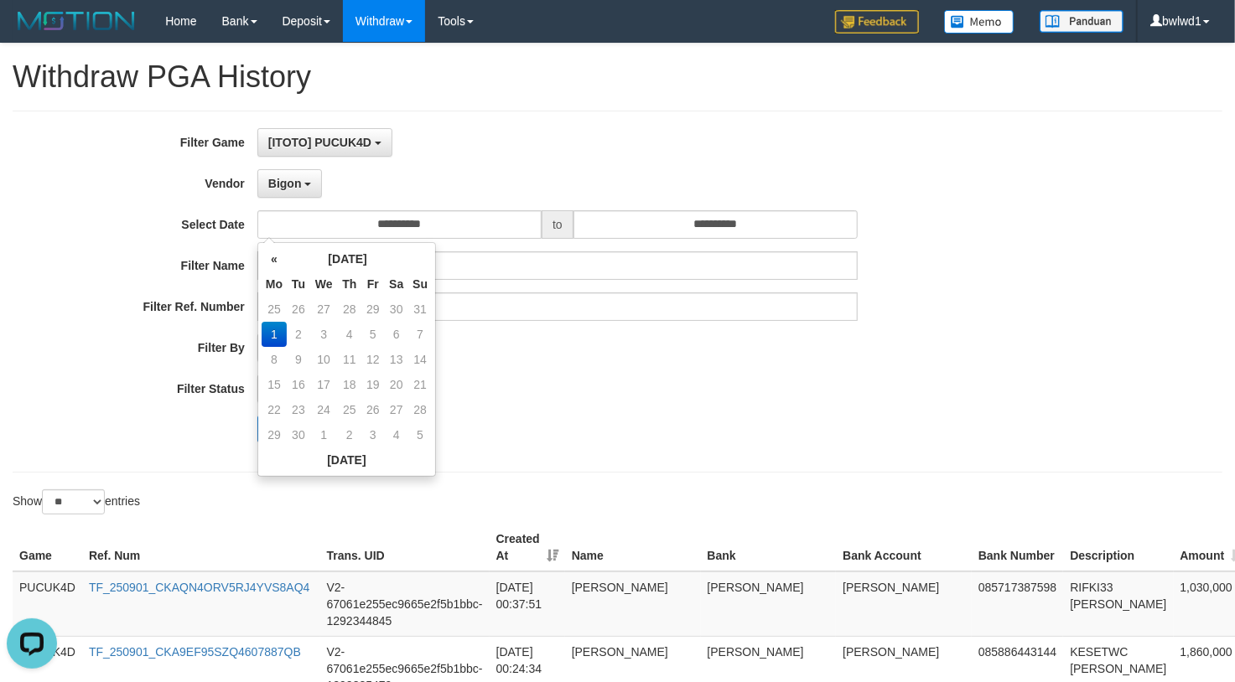
click at [914, 370] on div "**********" at bounding box center [514, 291] width 1029 height 327
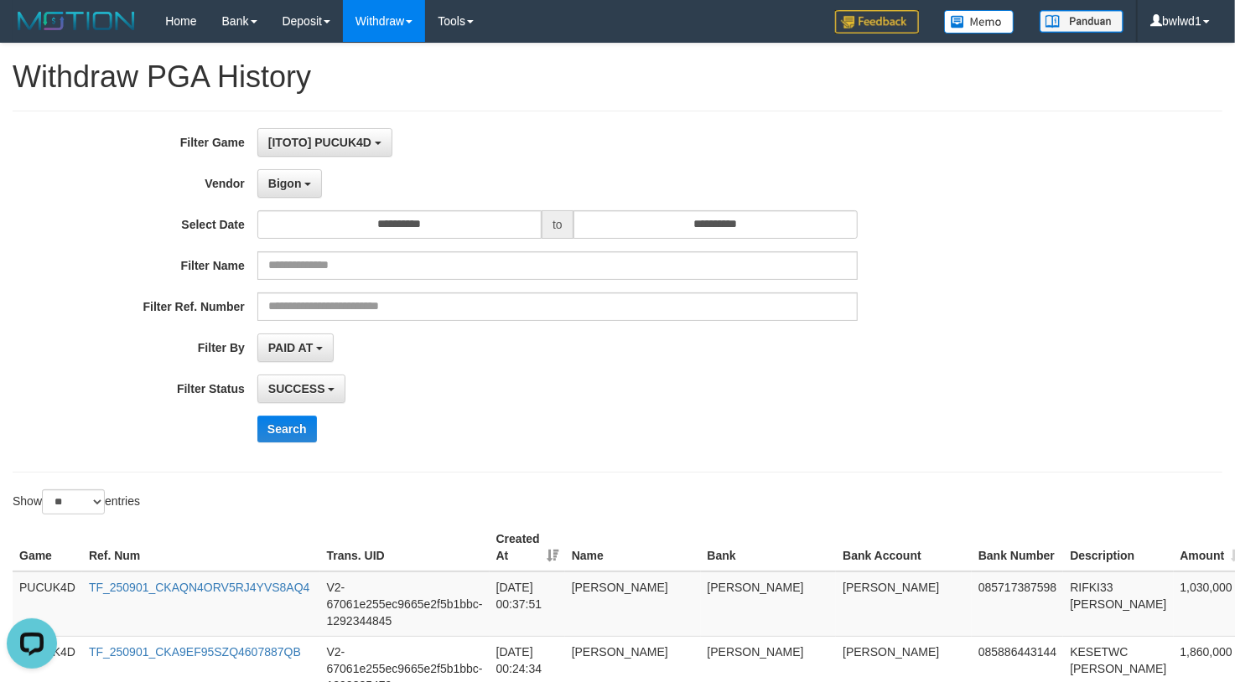
click at [454, 250] on div "**********" at bounding box center [514, 291] width 1029 height 327
click at [490, 230] on input "**********" at bounding box center [399, 224] width 284 height 28
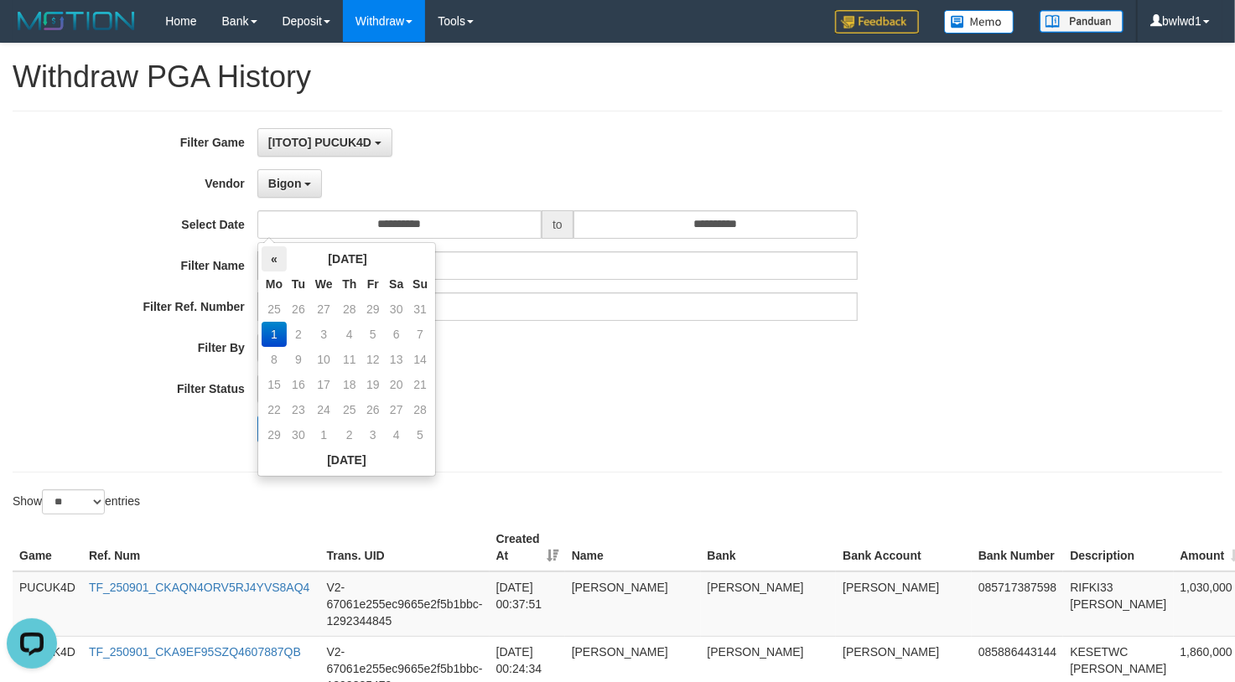
click at [272, 263] on th "«" at bounding box center [274, 258] width 25 height 25
click at [417, 406] on td "31" at bounding box center [419, 409] width 23 height 25
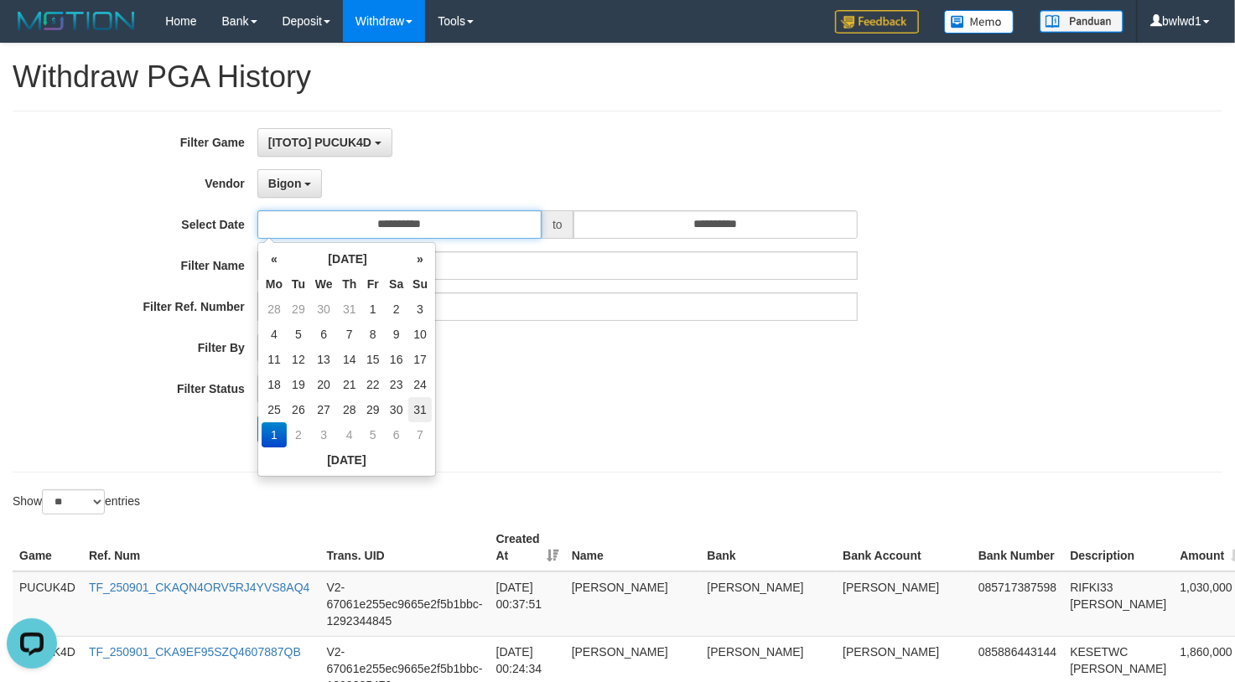
type input "**********"
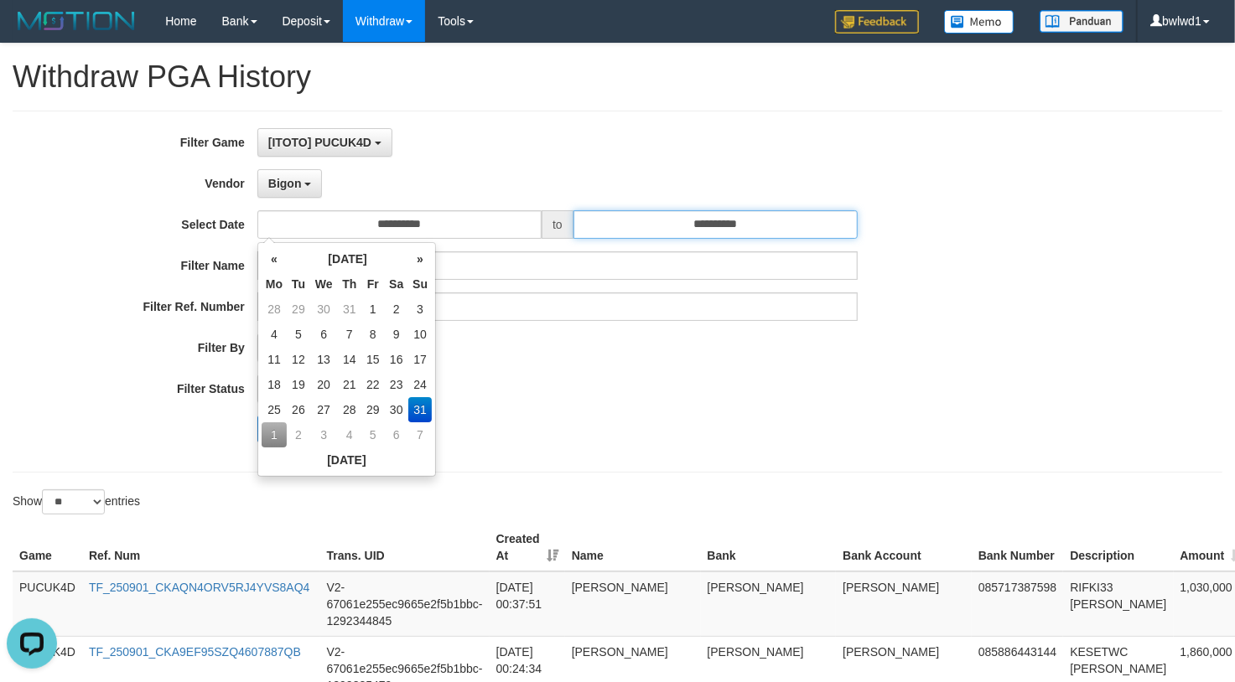
click at [688, 225] on input "**********" at bounding box center [715, 224] width 284 height 28
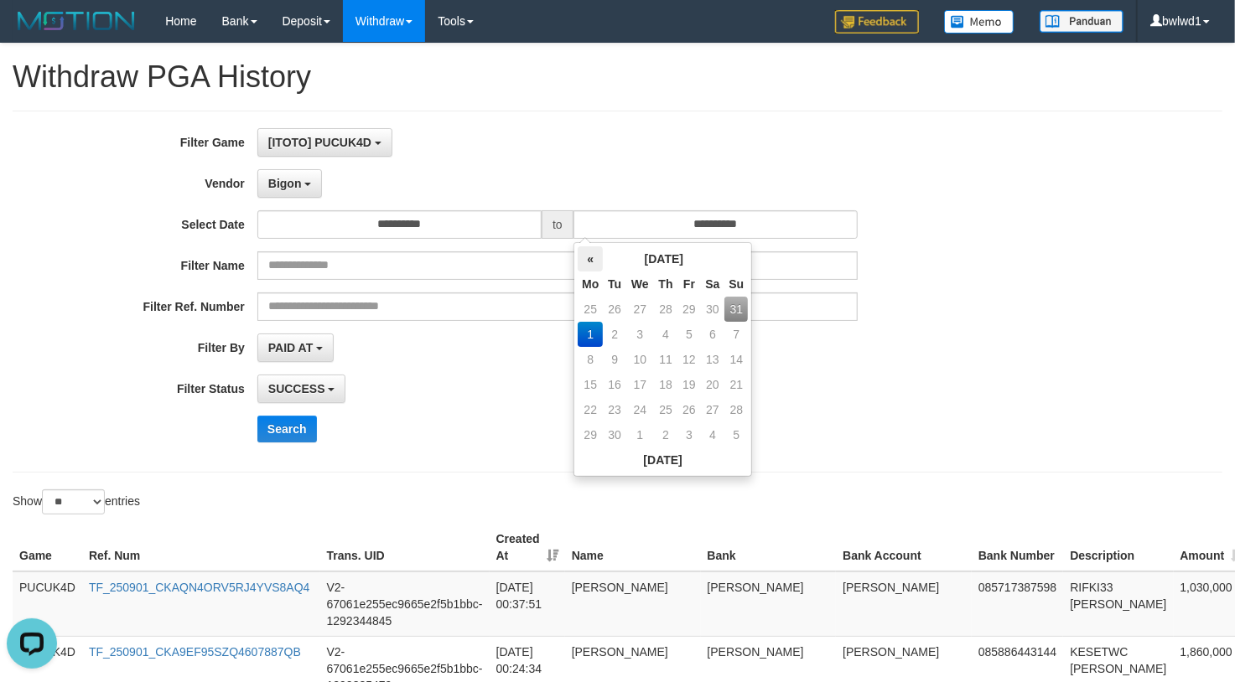
click at [594, 260] on th "«" at bounding box center [590, 258] width 25 height 25
click at [735, 401] on td "31" at bounding box center [735, 409] width 23 height 25
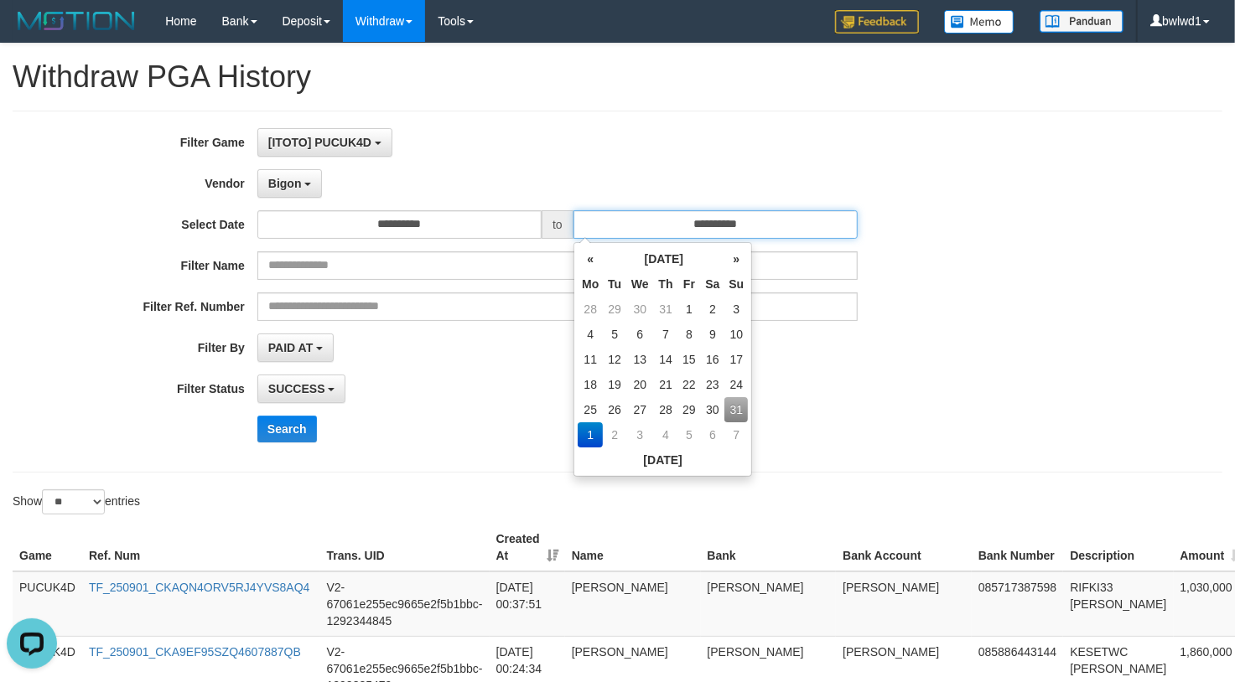
type input "**********"
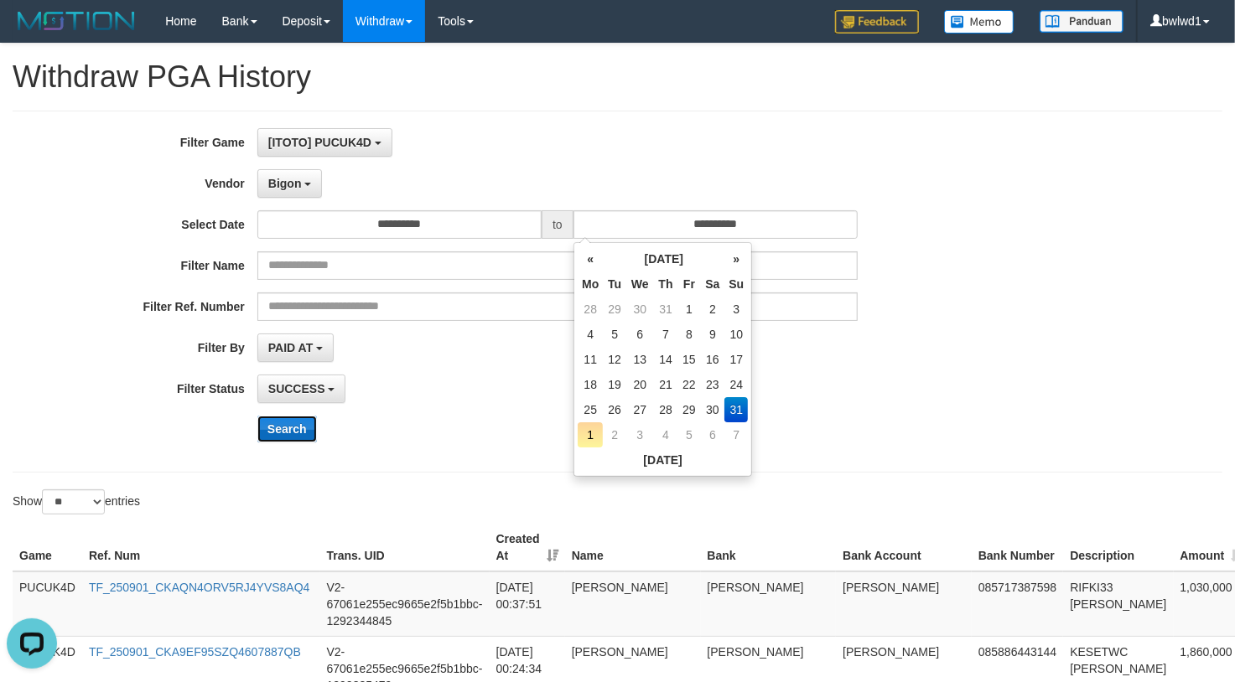
click at [288, 421] on button "Search" at bounding box center [287, 429] width 60 height 27
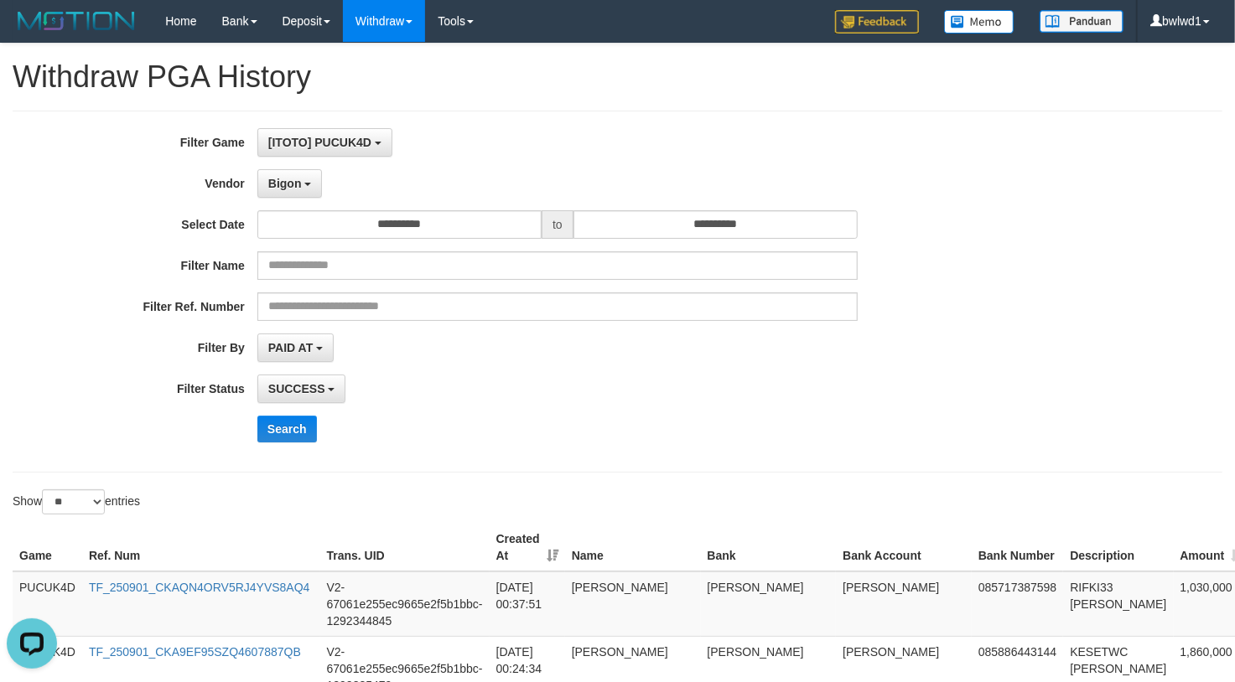
click at [657, 399] on div "SUCCESS SUCCESS ON PROCESS FAILED" at bounding box center [557, 389] width 600 height 28
click at [295, 427] on button "Search" at bounding box center [287, 429] width 60 height 27
click at [289, 433] on button "Search" at bounding box center [287, 429] width 60 height 27
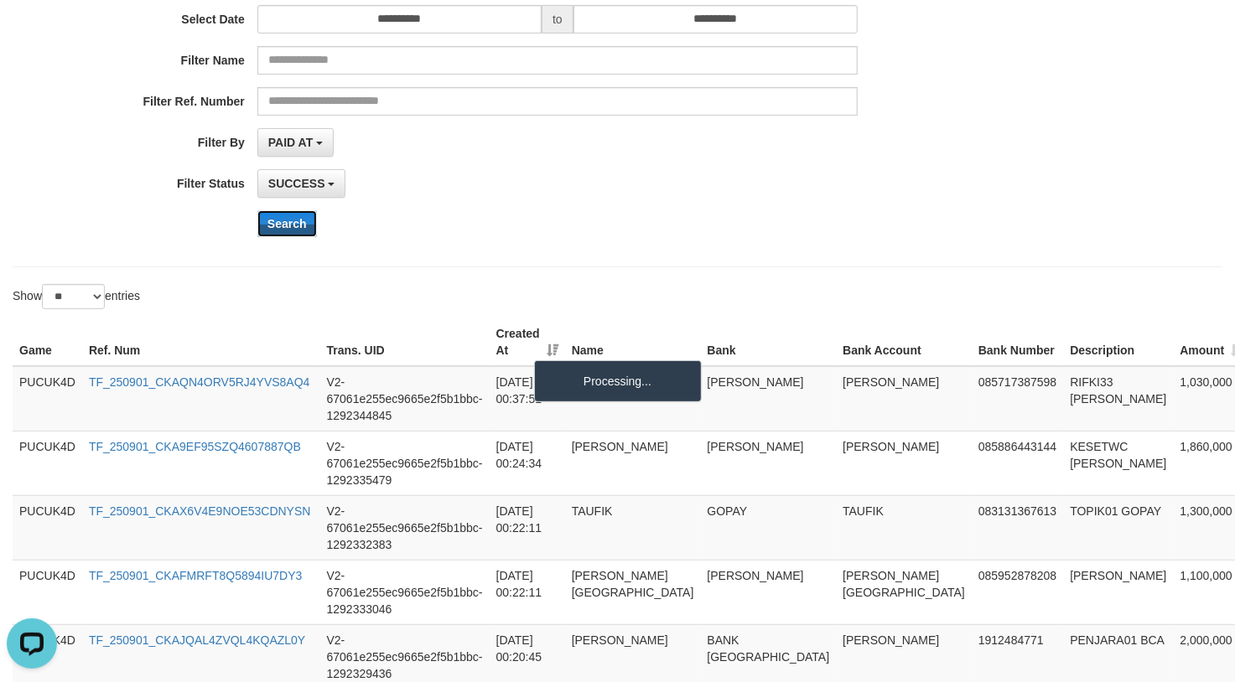
scroll to position [223, 0]
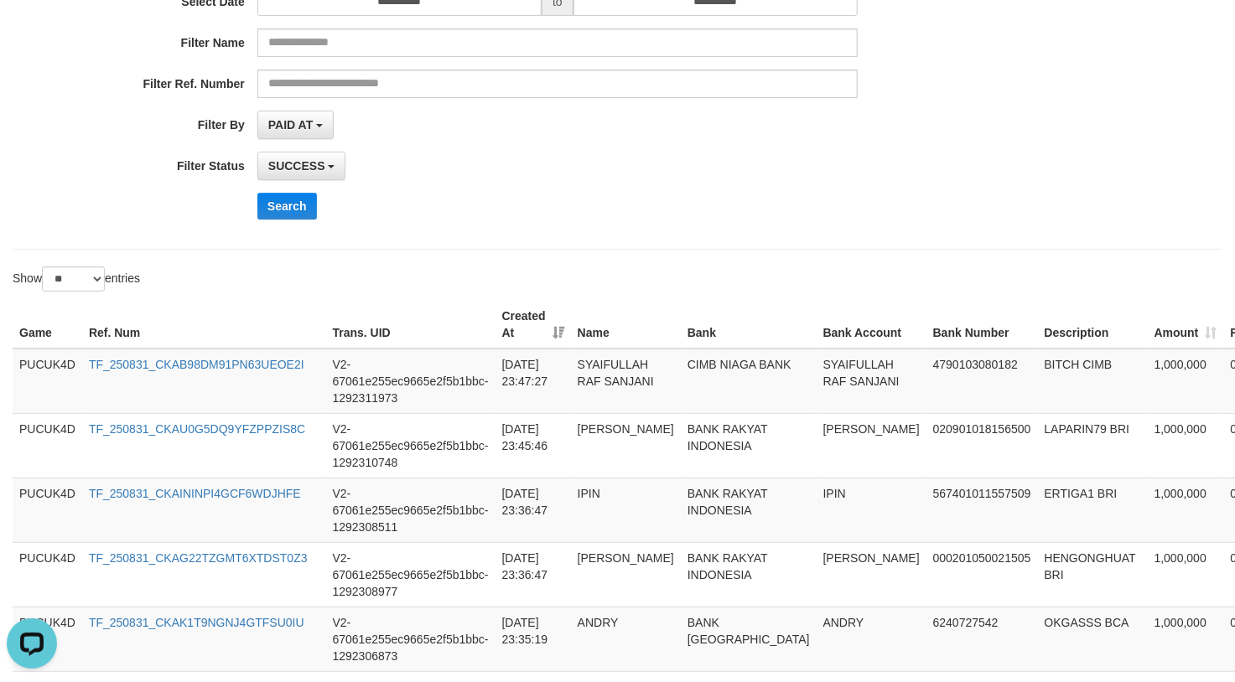
click at [746, 273] on div "Show ** ** ** *** entries" at bounding box center [617, 281] width 1235 height 29
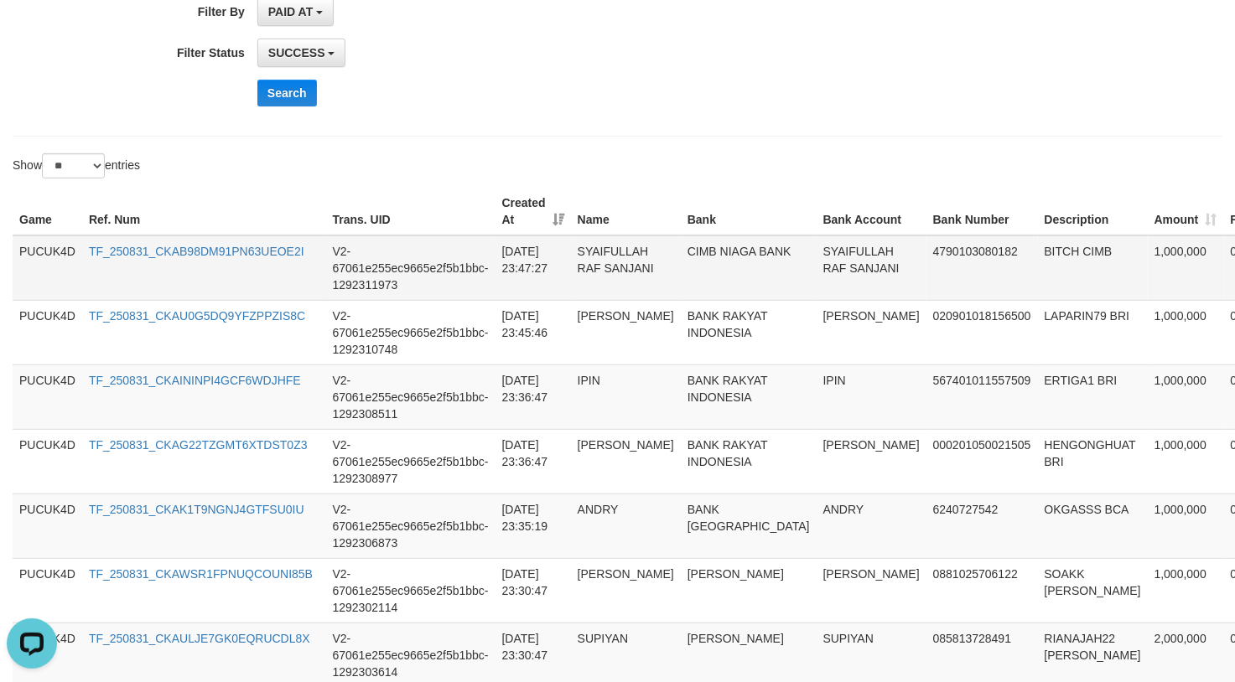
scroll to position [335, 0]
click at [966, 181] on div "Show ** ** ** *** entries" at bounding box center [617, 168] width 1235 height 29
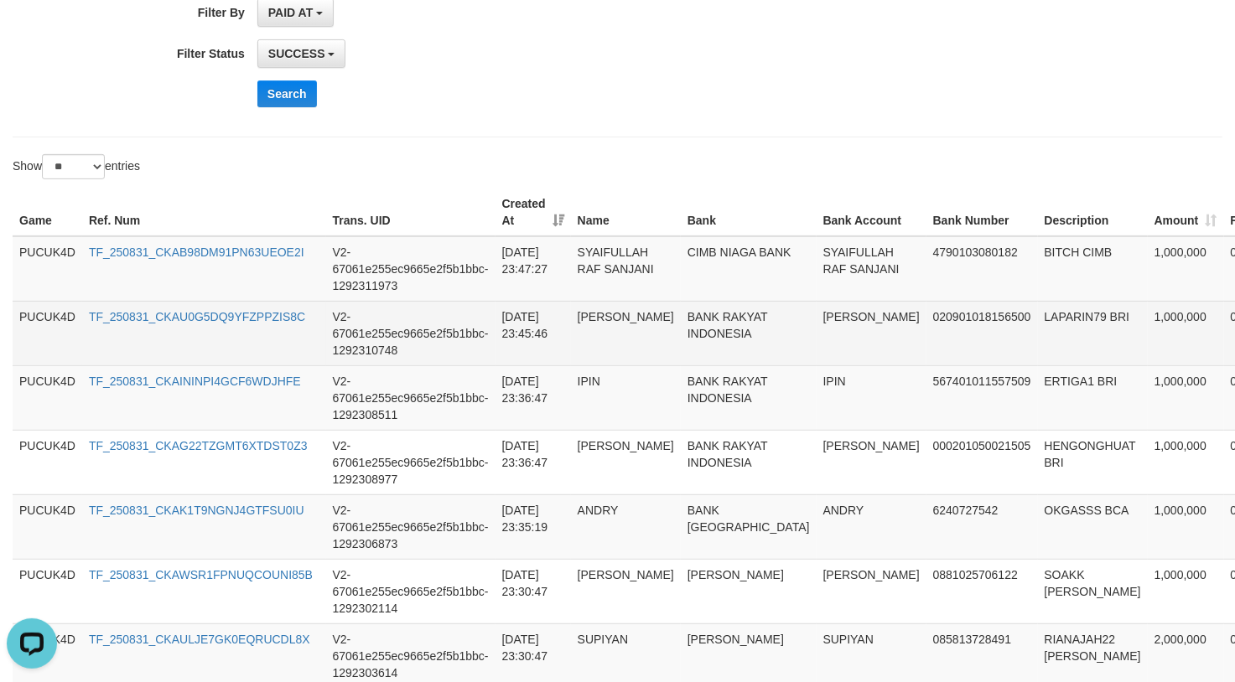
click at [926, 360] on td "020901018156500" at bounding box center [981, 333] width 111 height 65
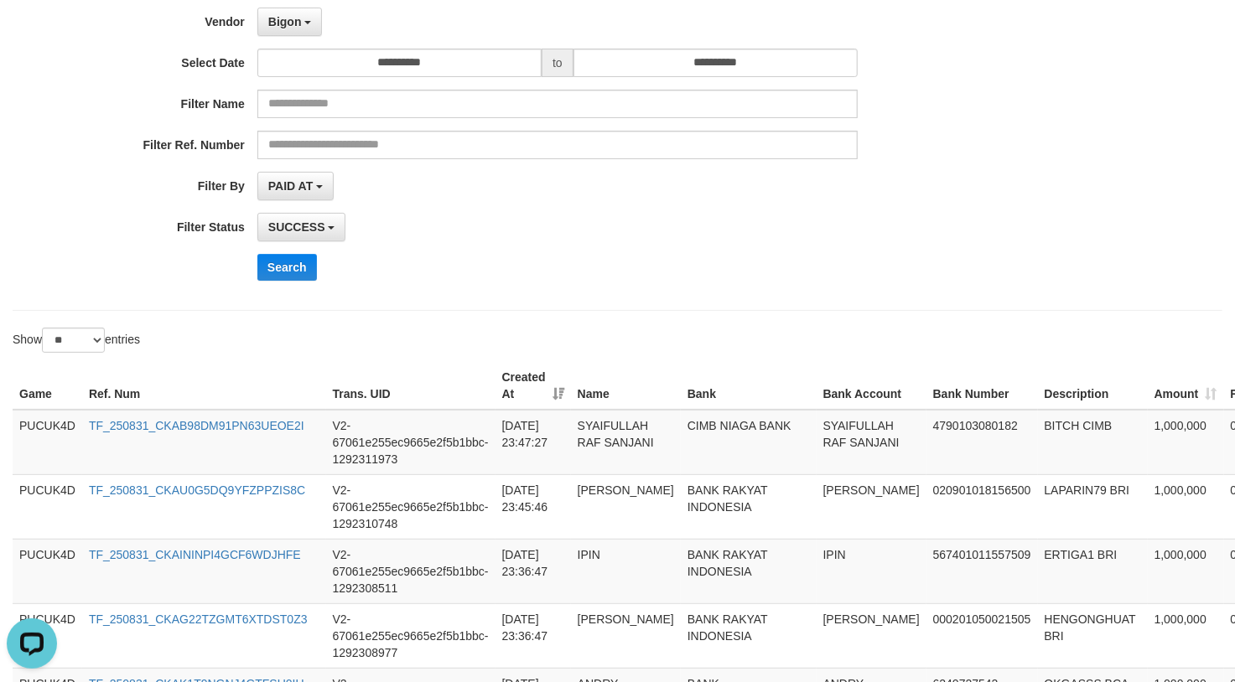
scroll to position [0, 0]
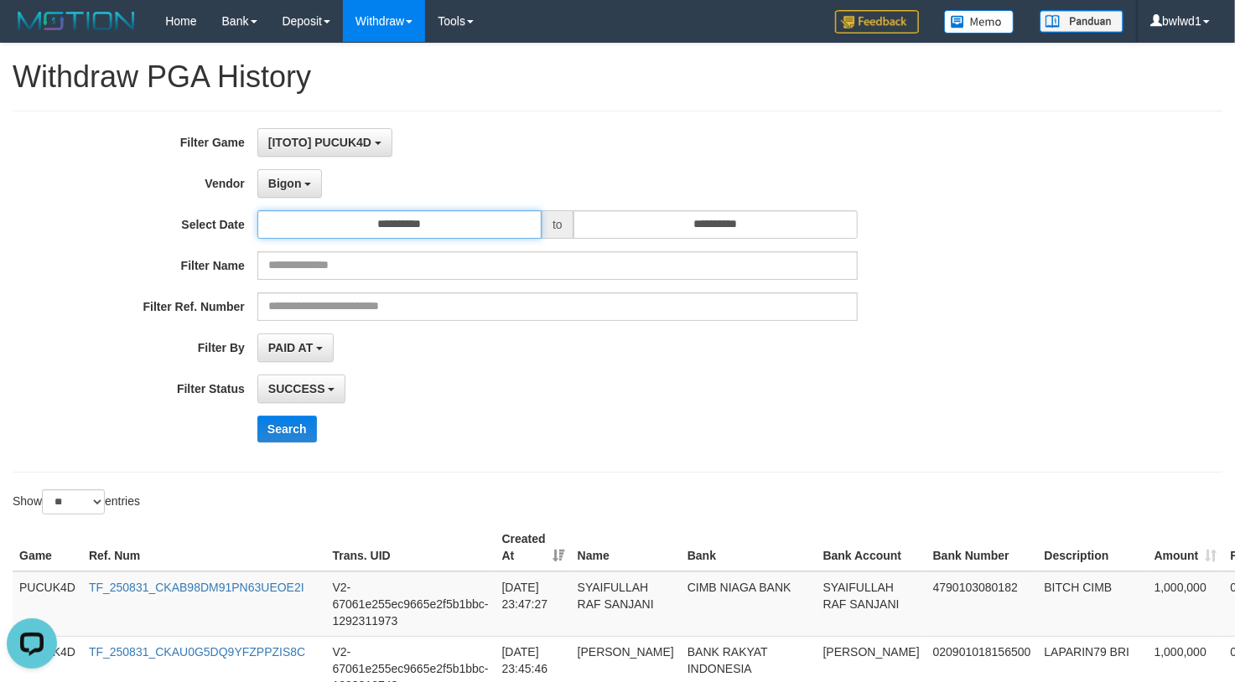
click at [394, 235] on input "**********" at bounding box center [399, 224] width 284 height 28
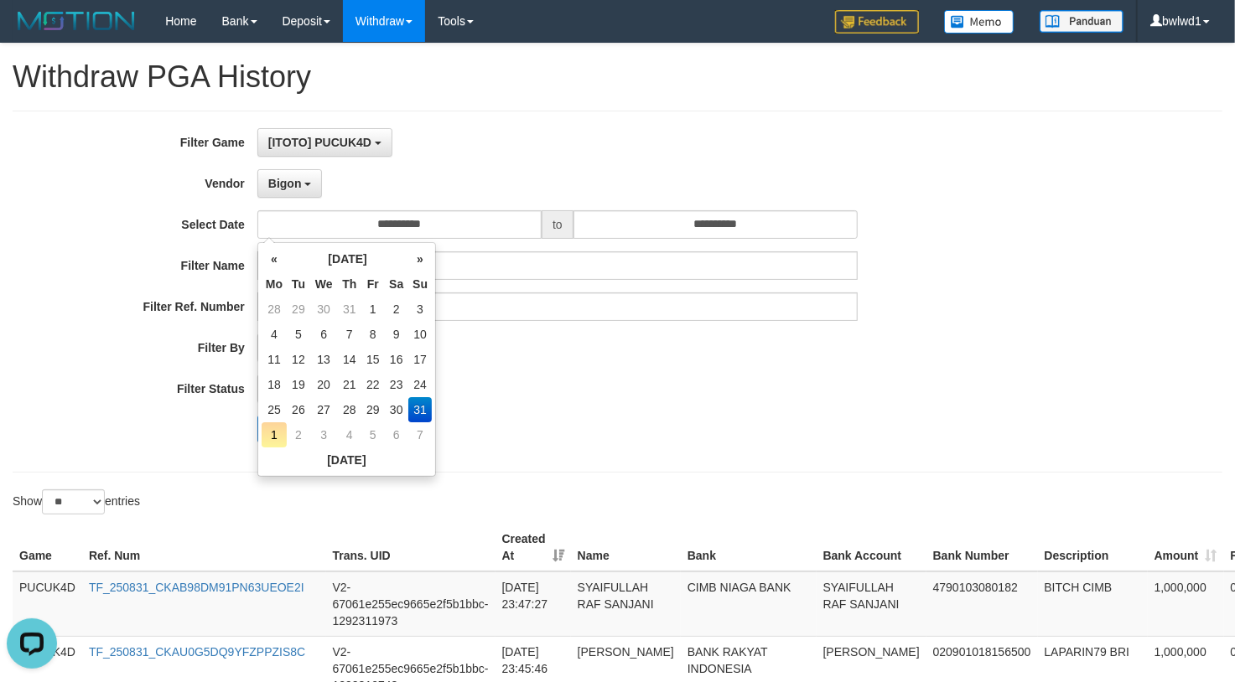
click at [283, 436] on td "1" at bounding box center [274, 434] width 25 height 25
type input "**********"
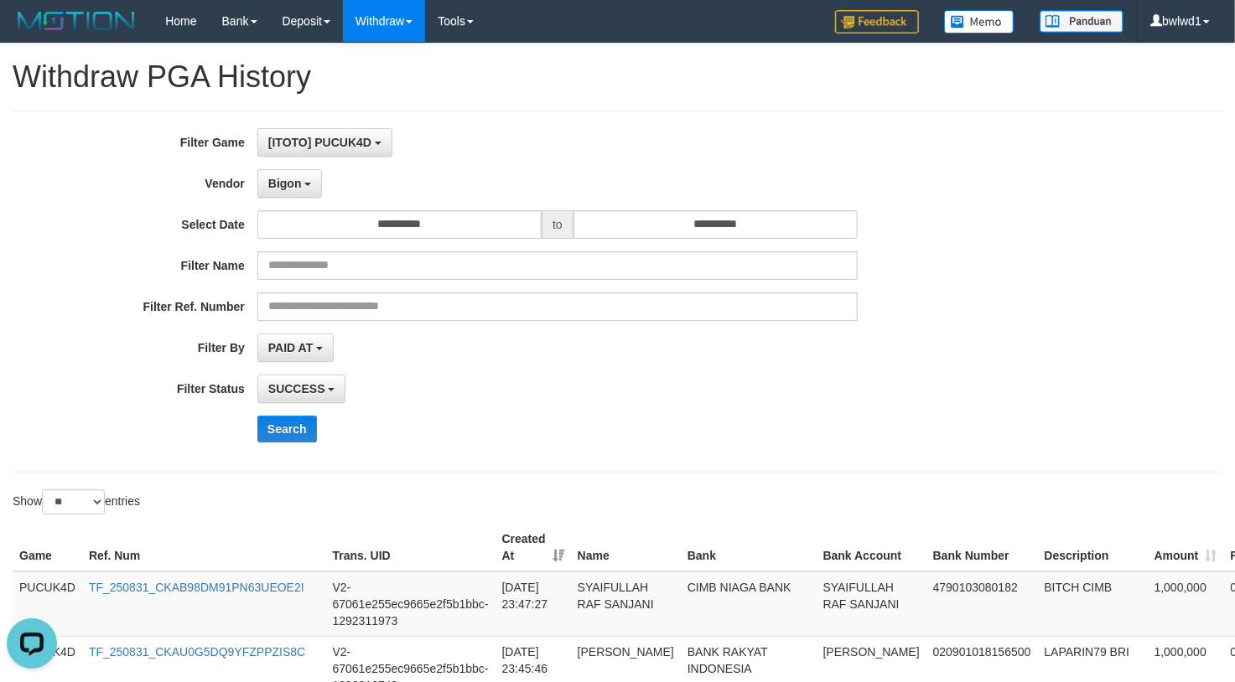
click at [667, 210] on div "**********" at bounding box center [514, 291] width 1029 height 327
drag, startPoint x: 872, startPoint y: 407, endPoint x: 476, endPoint y: 447, distance: 397.7
click at [842, 410] on div "**********" at bounding box center [514, 291] width 1029 height 327
click at [289, 453] on div "**********" at bounding box center [514, 291] width 1029 height 327
click at [299, 443] on button "Search" at bounding box center [287, 429] width 60 height 27
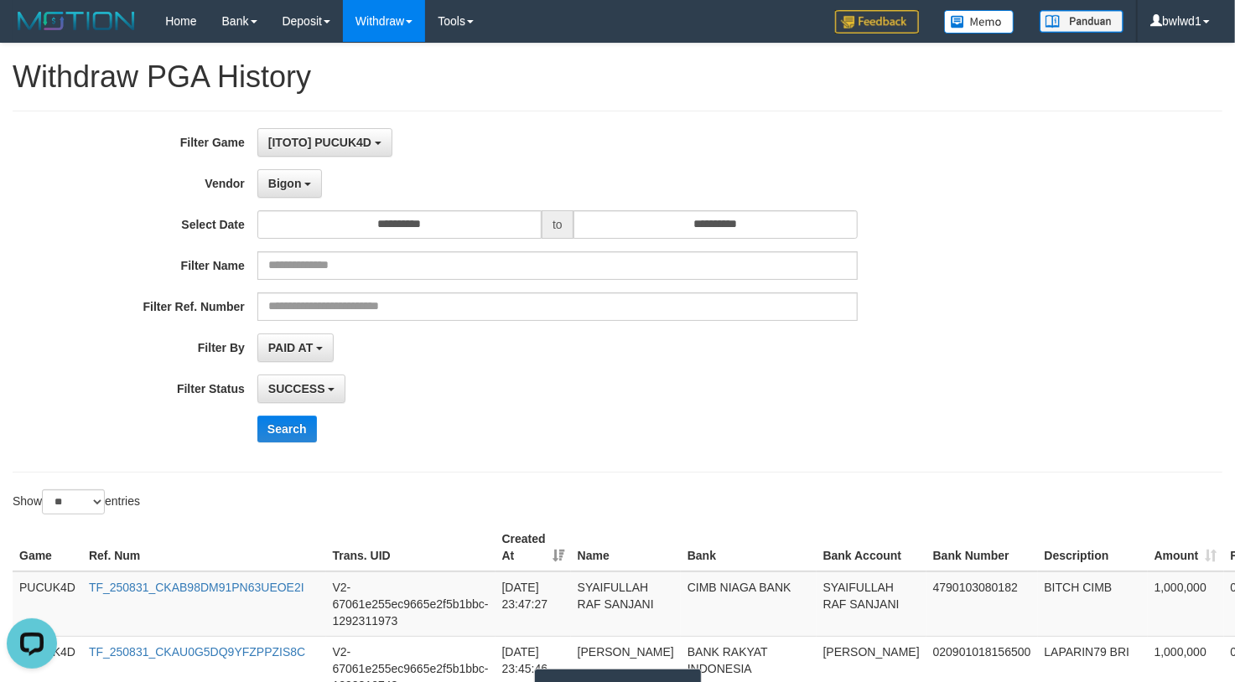
drag, startPoint x: 1021, startPoint y: 344, endPoint x: 168, endPoint y: 115, distance: 883.5
click at [1021, 344] on div "**********" at bounding box center [514, 348] width 1029 height 28
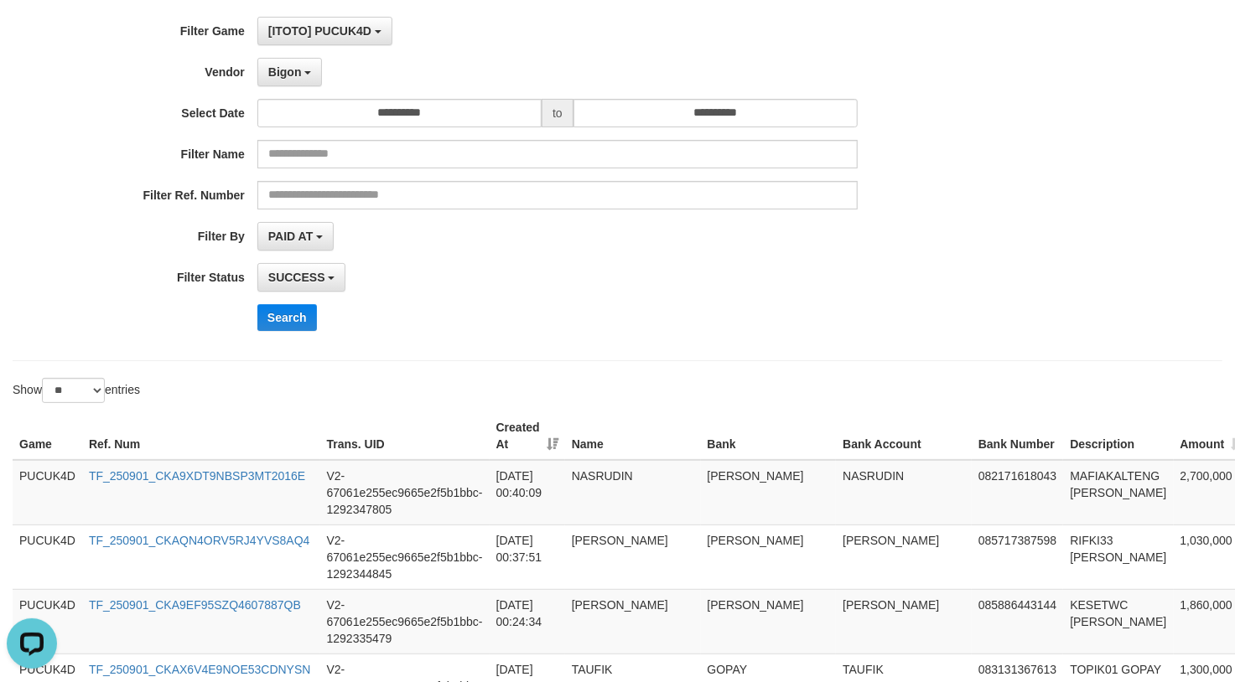
scroll to position [223, 0]
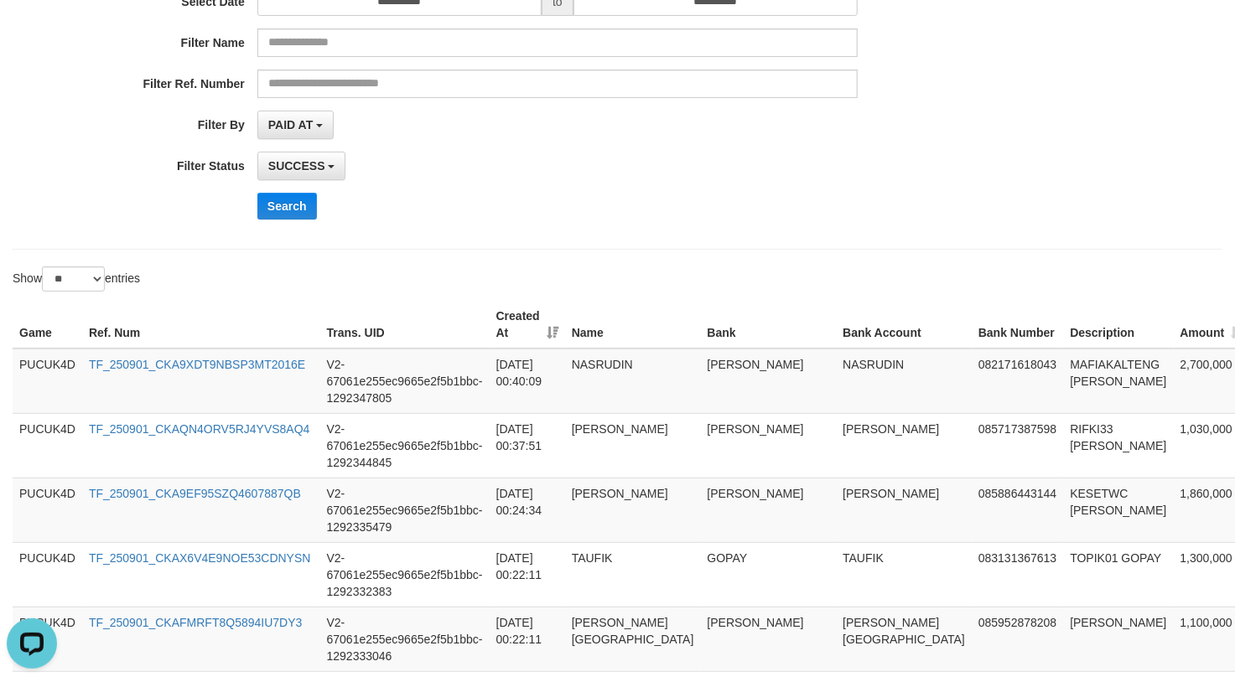
drag, startPoint x: 748, startPoint y: 218, endPoint x: 236, endPoint y: 2, distance: 555.2
click at [743, 218] on div "Search" at bounding box center [643, 206] width 772 height 27
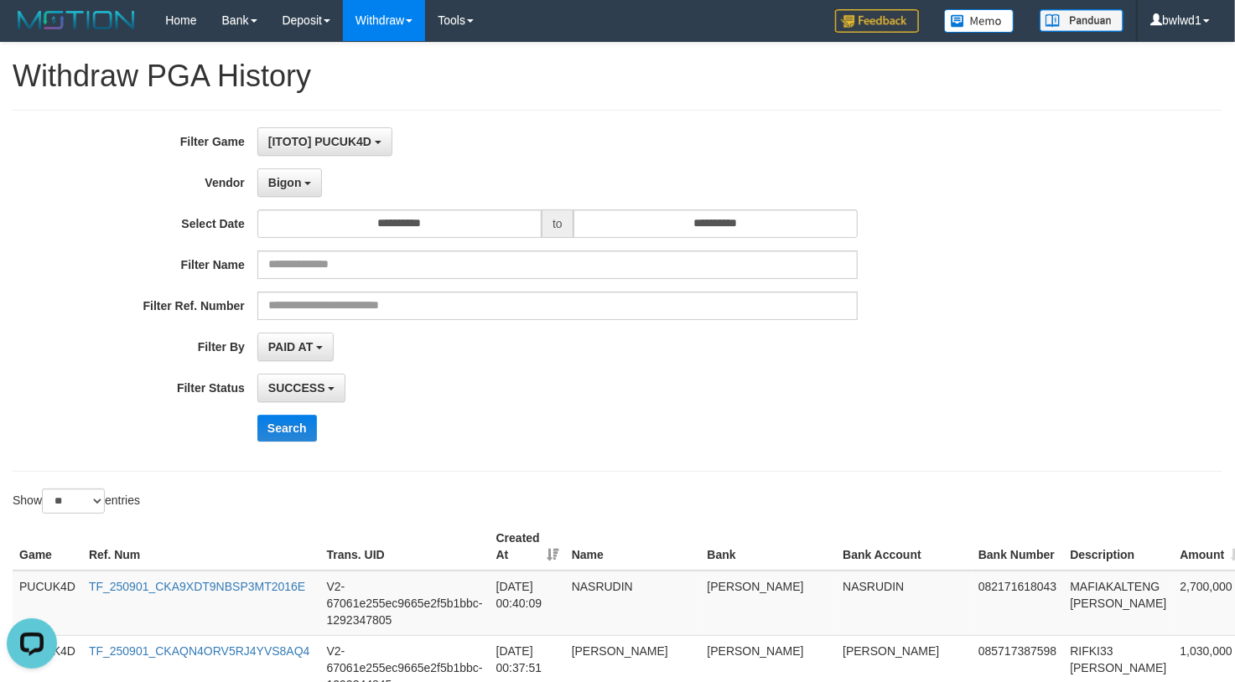
scroll to position [0, 0]
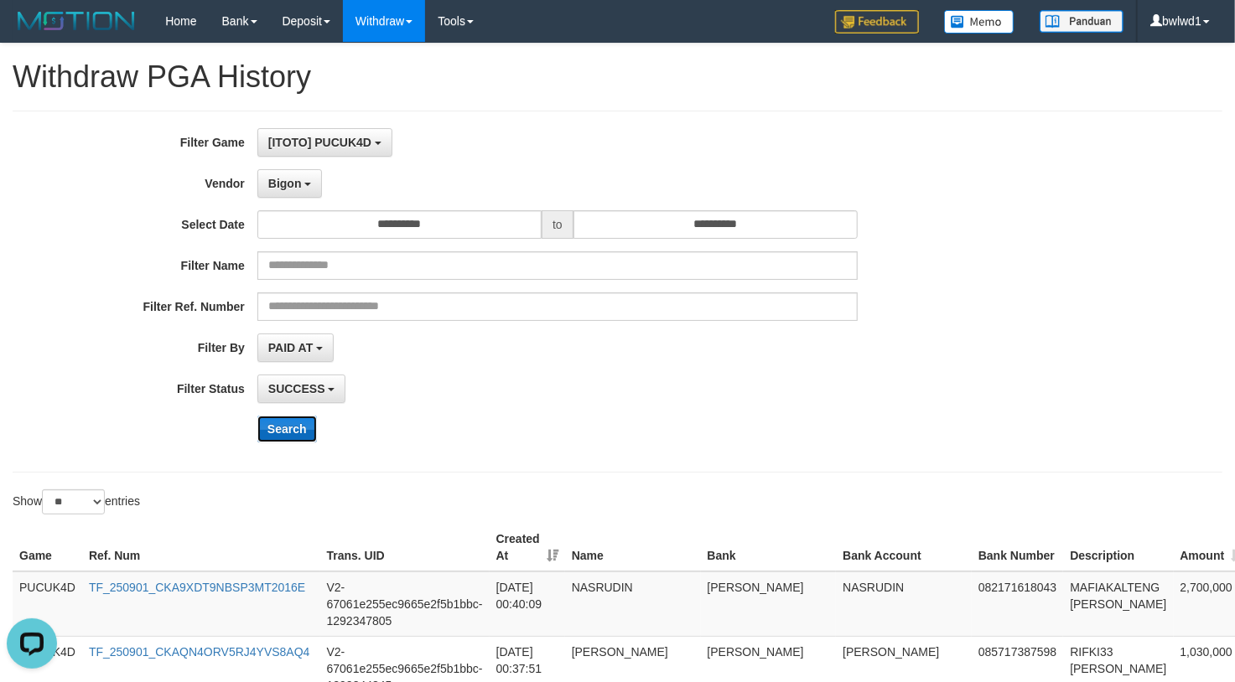
click at [299, 427] on button "Search" at bounding box center [287, 429] width 60 height 27
click at [798, 356] on div "PAID AT PAID AT CREATED AT" at bounding box center [557, 348] width 600 height 28
click at [1063, 582] on td "MAFIAKALTENG [PERSON_NAME]" at bounding box center [1118, 604] width 110 height 65
click at [836, 584] on td "NASRUDIN" at bounding box center [904, 604] width 136 height 65
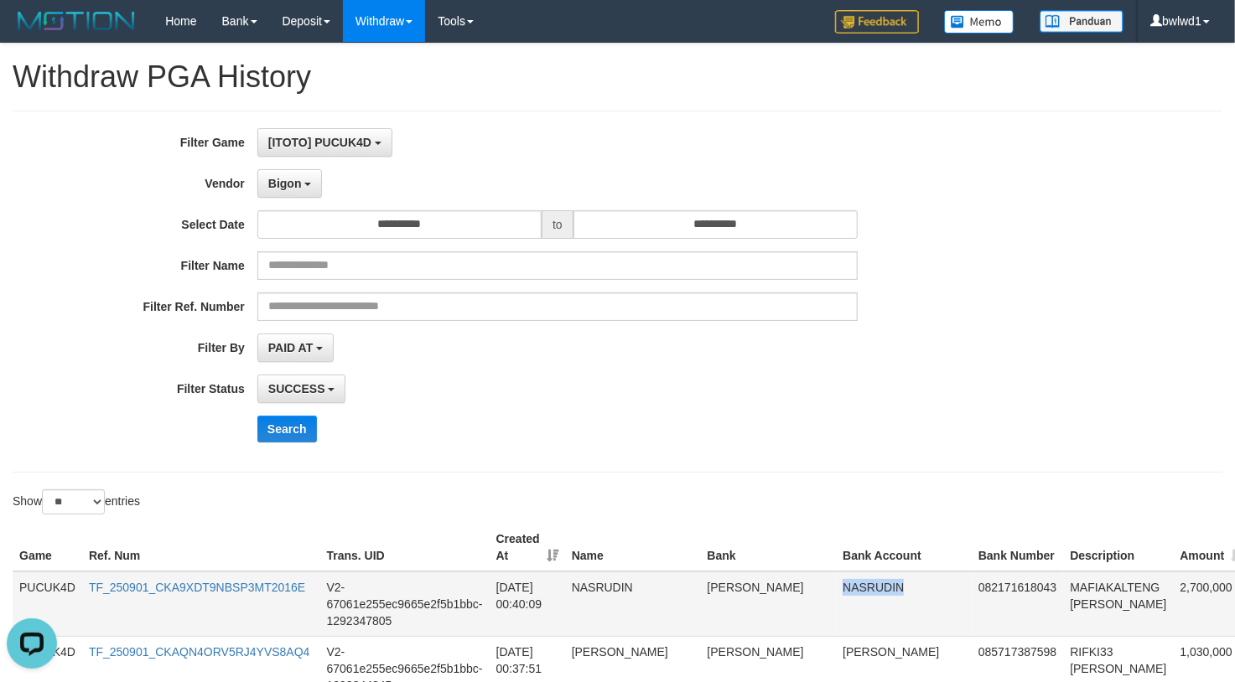
click at [836, 584] on td "NASRUDIN" at bounding box center [904, 604] width 136 height 65
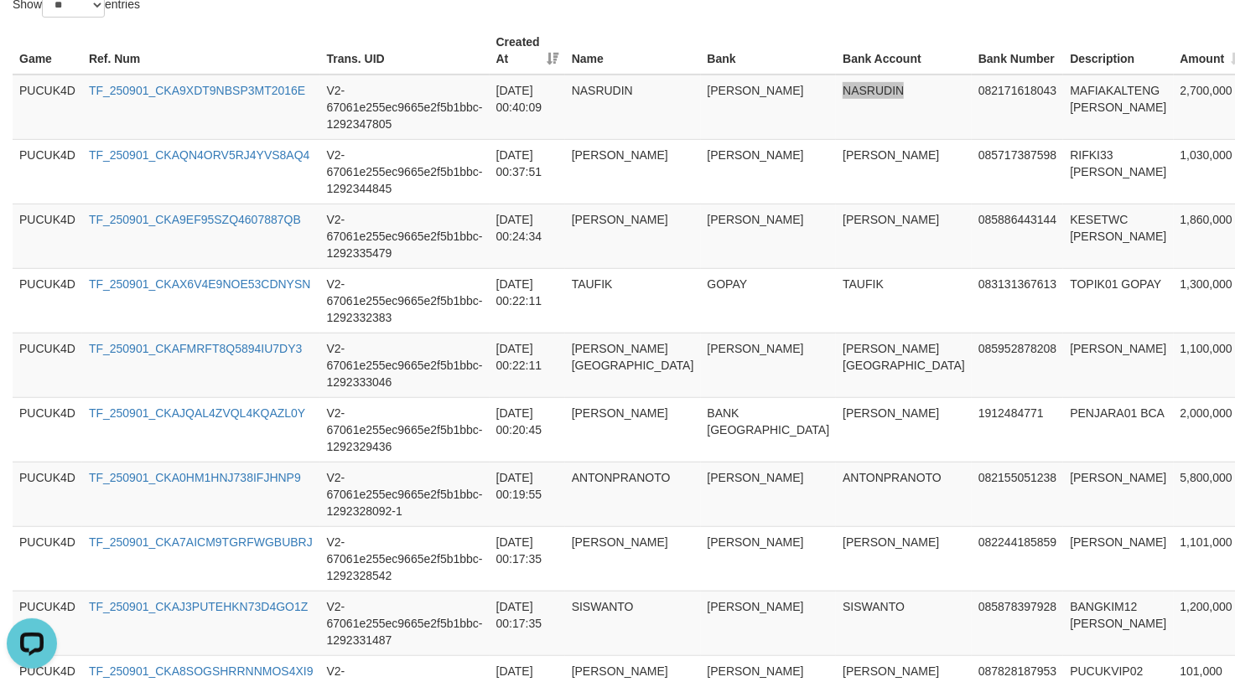
scroll to position [769, 0]
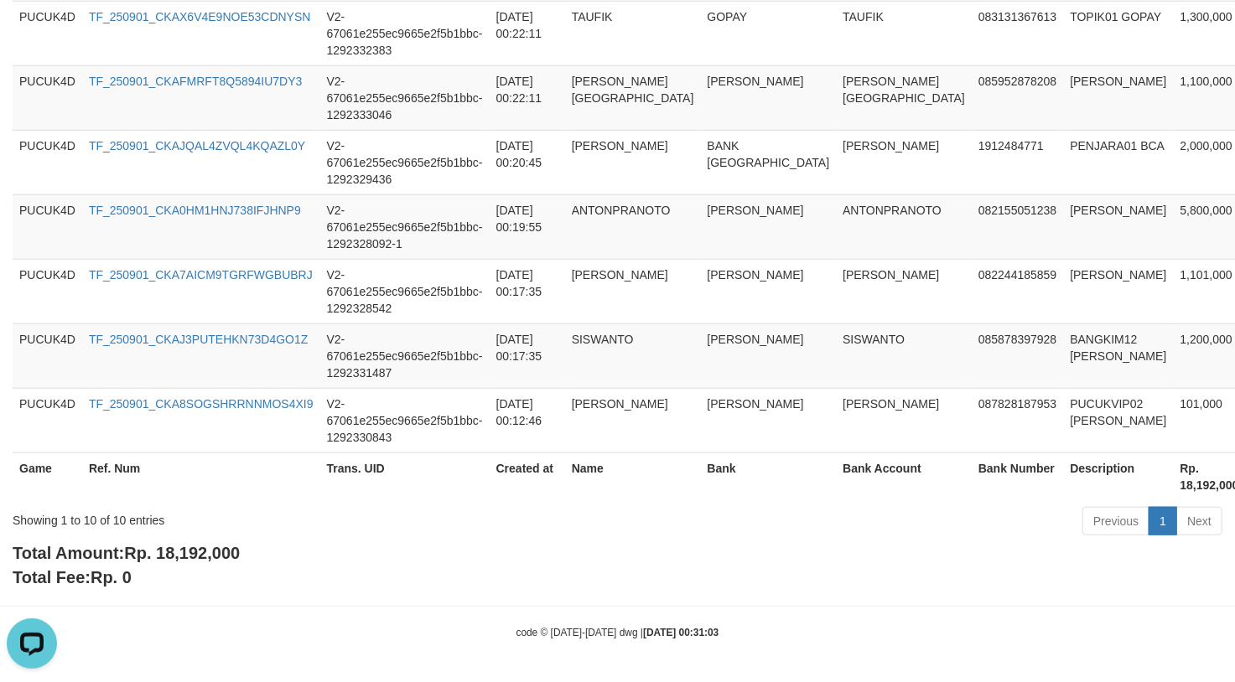
click at [192, 548] on span "Rp. 18,192,000" at bounding box center [182, 553] width 116 height 18
click at [192, 550] on span "Rp. 18,192,000" at bounding box center [182, 553] width 116 height 18
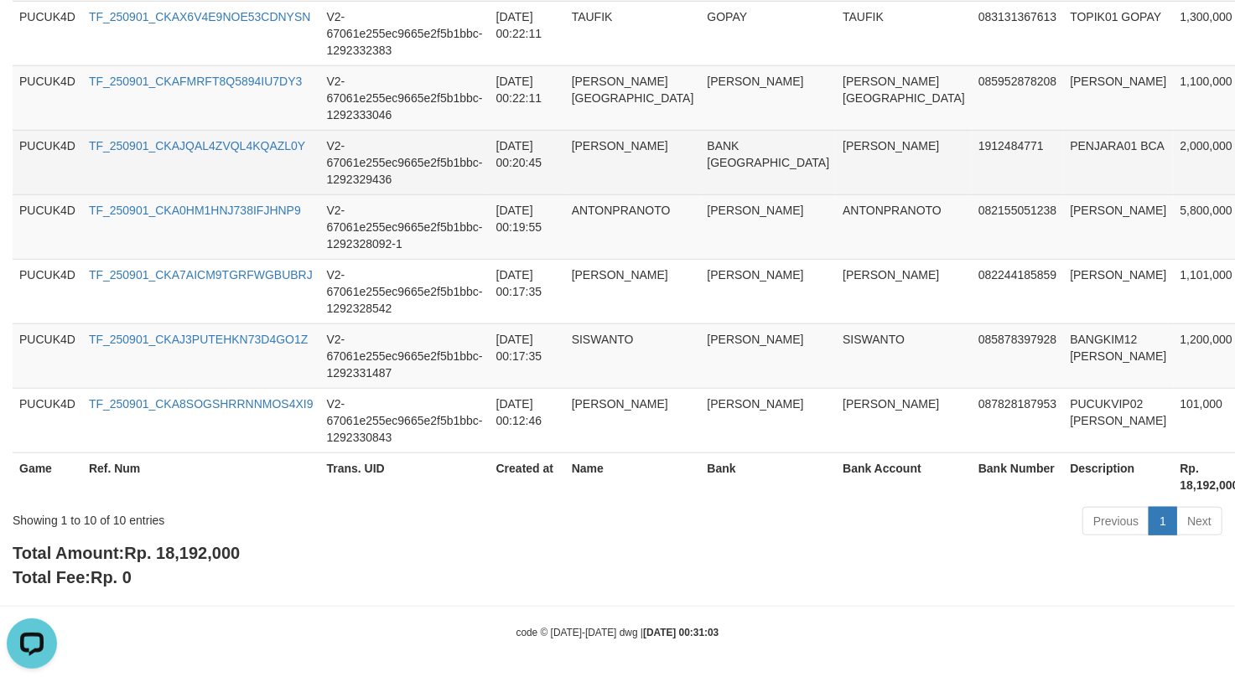
drag, startPoint x: 635, startPoint y: 139, endPoint x: 615, endPoint y: 128, distance: 22.1
click at [635, 139] on td "[PERSON_NAME]" at bounding box center [633, 162] width 136 height 65
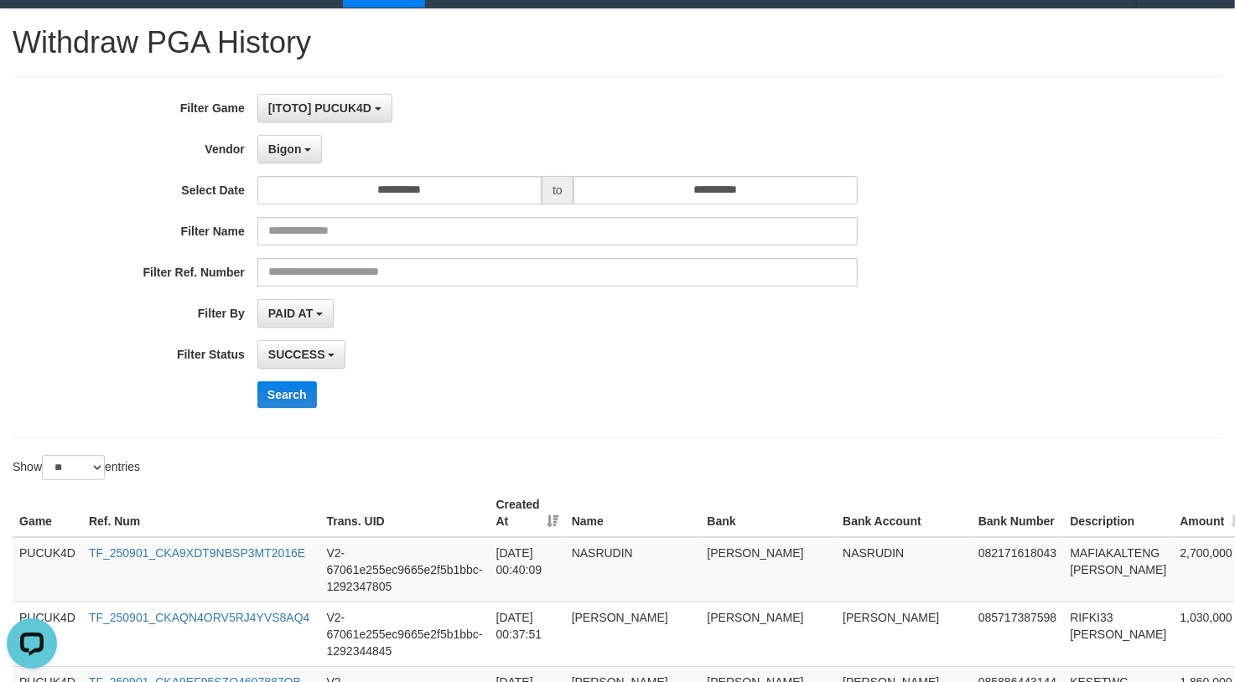
scroll to position [0, 0]
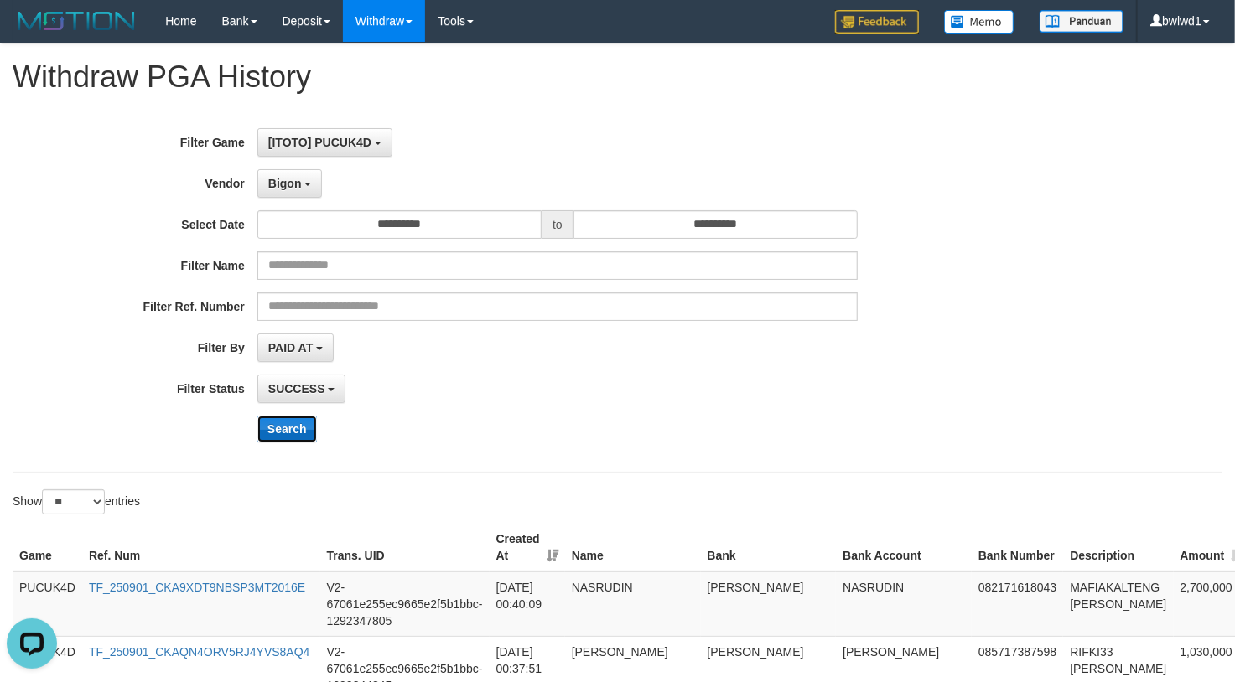
click at [302, 434] on button "Search" at bounding box center [287, 429] width 60 height 27
click at [570, 417] on div "Search" at bounding box center [643, 429] width 772 height 27
click at [878, 407] on div "**********" at bounding box center [514, 291] width 1029 height 327
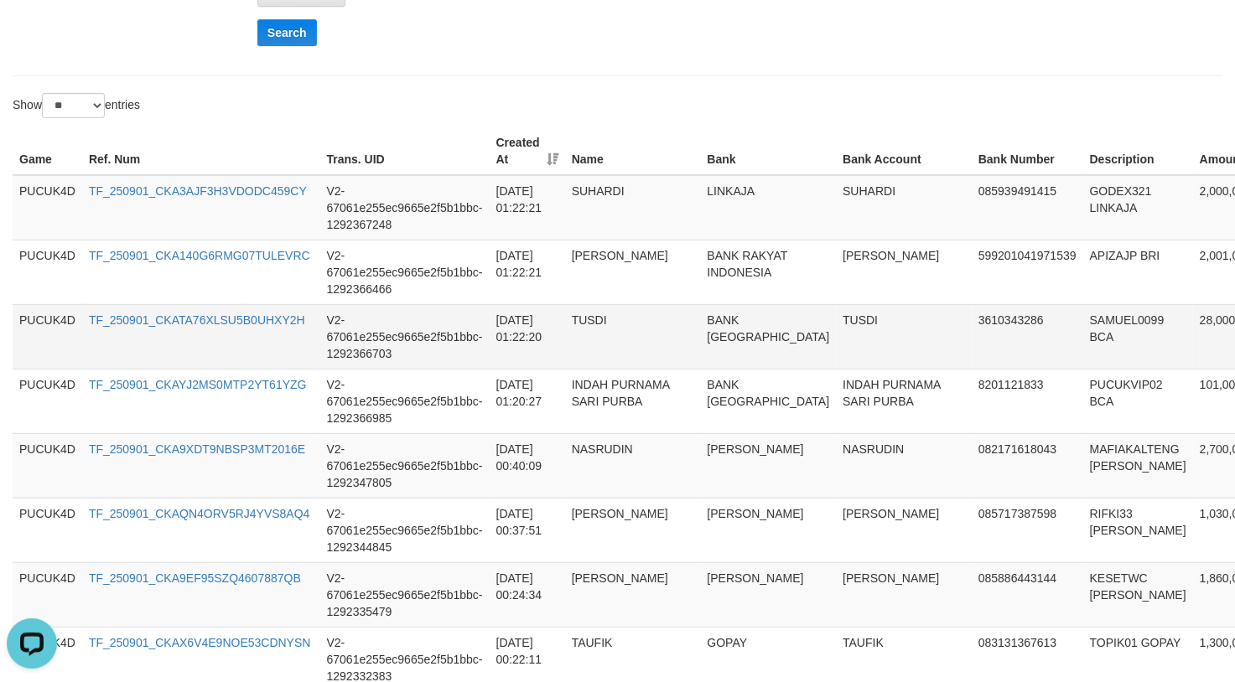
scroll to position [447, 0]
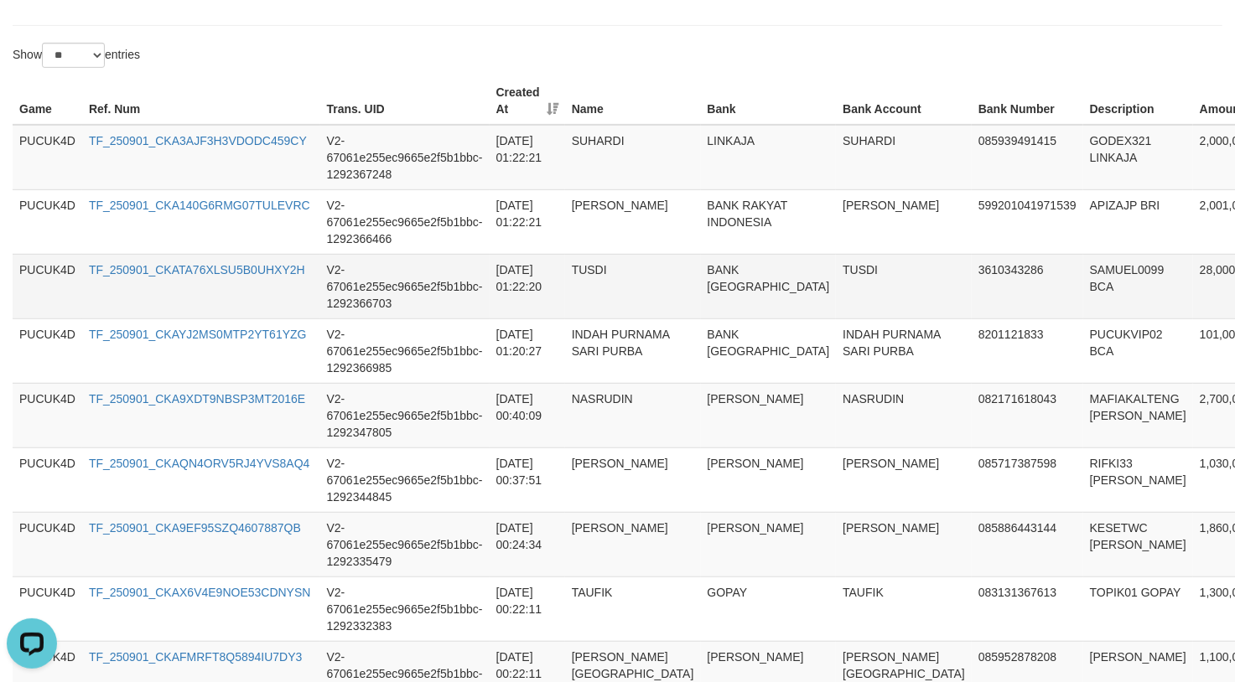
click at [1083, 277] on td "SAMUEL0099 BCA" at bounding box center [1138, 286] width 110 height 65
drag, startPoint x: 873, startPoint y: 272, endPoint x: 872, endPoint y: 282, distance: 10.2
click at [971, 272] on td "3610343286" at bounding box center [1026, 286] width 111 height 65
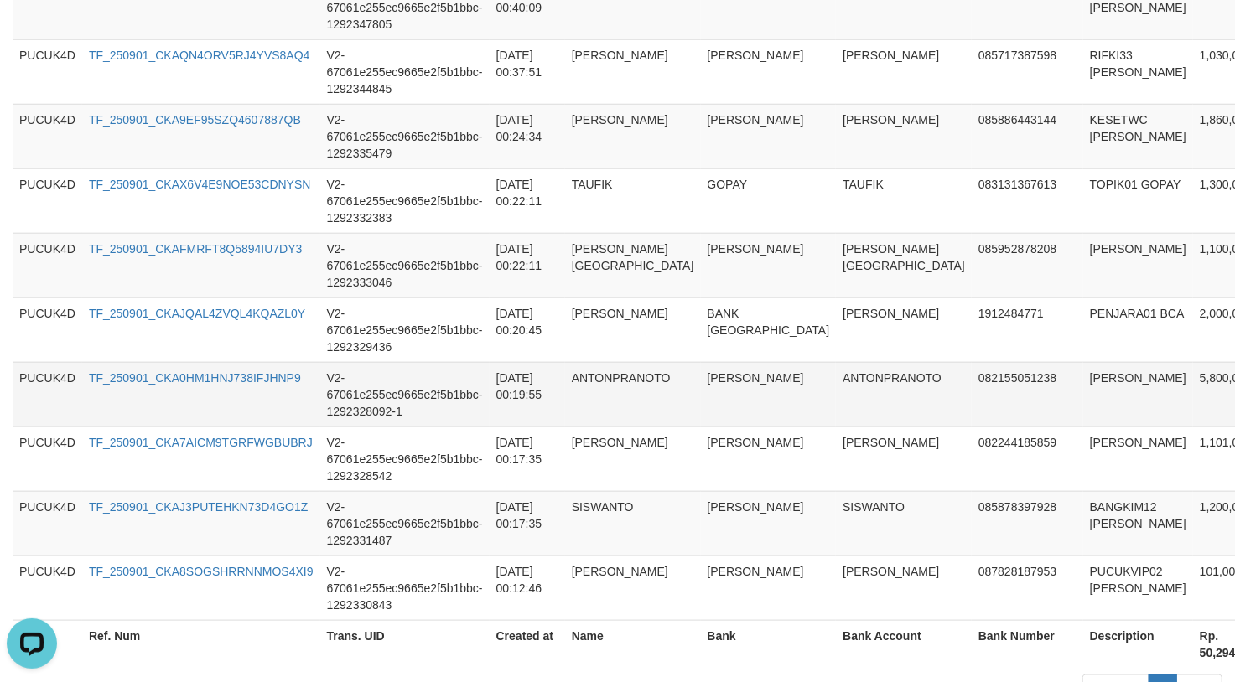
scroll to position [894, 0]
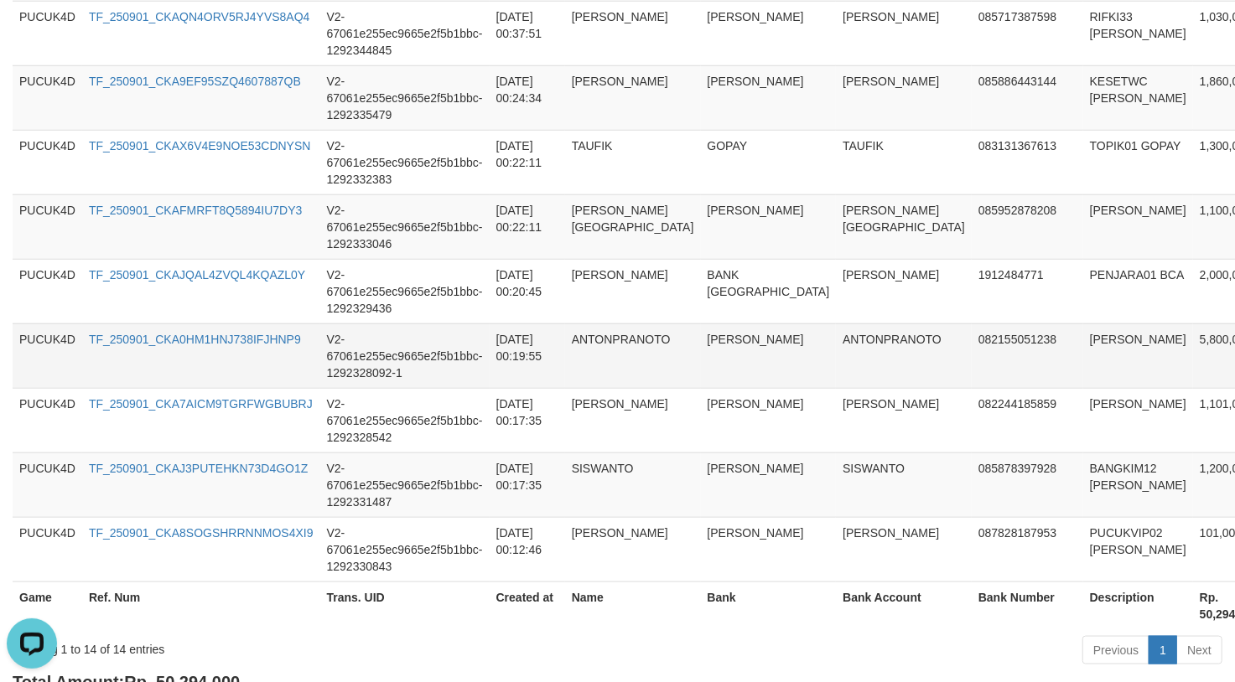
click at [971, 336] on td "082155051238" at bounding box center [1026, 356] width 111 height 65
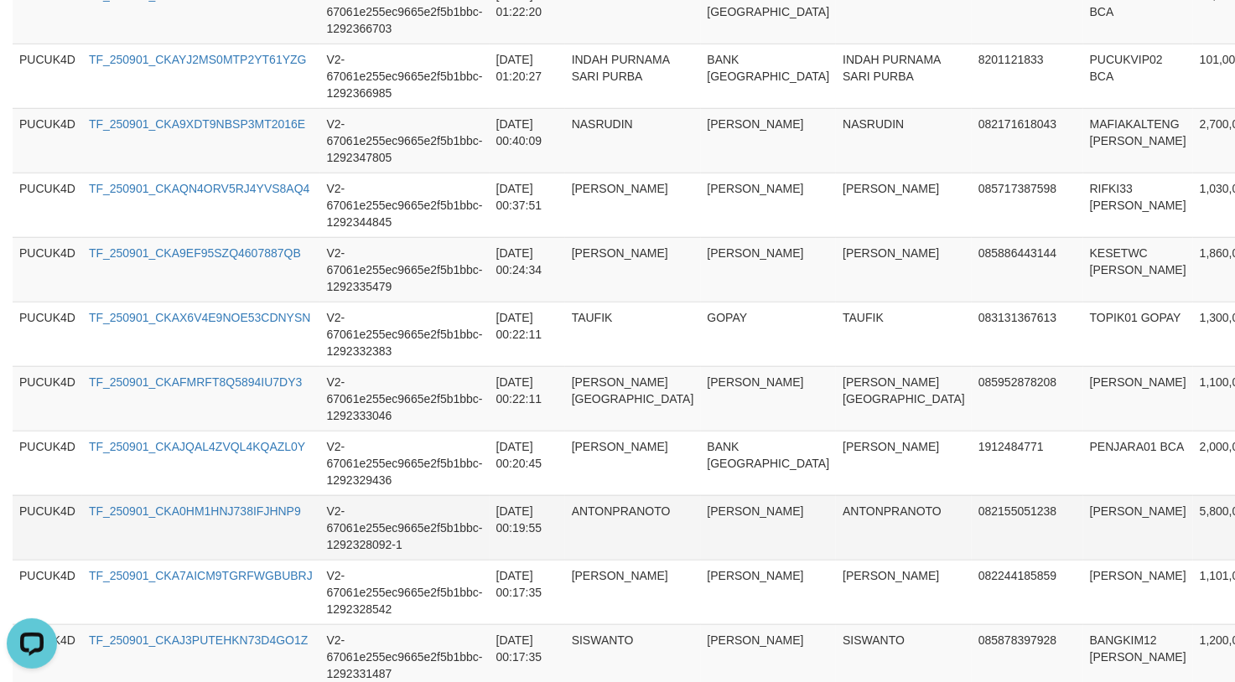
scroll to position [447, 0]
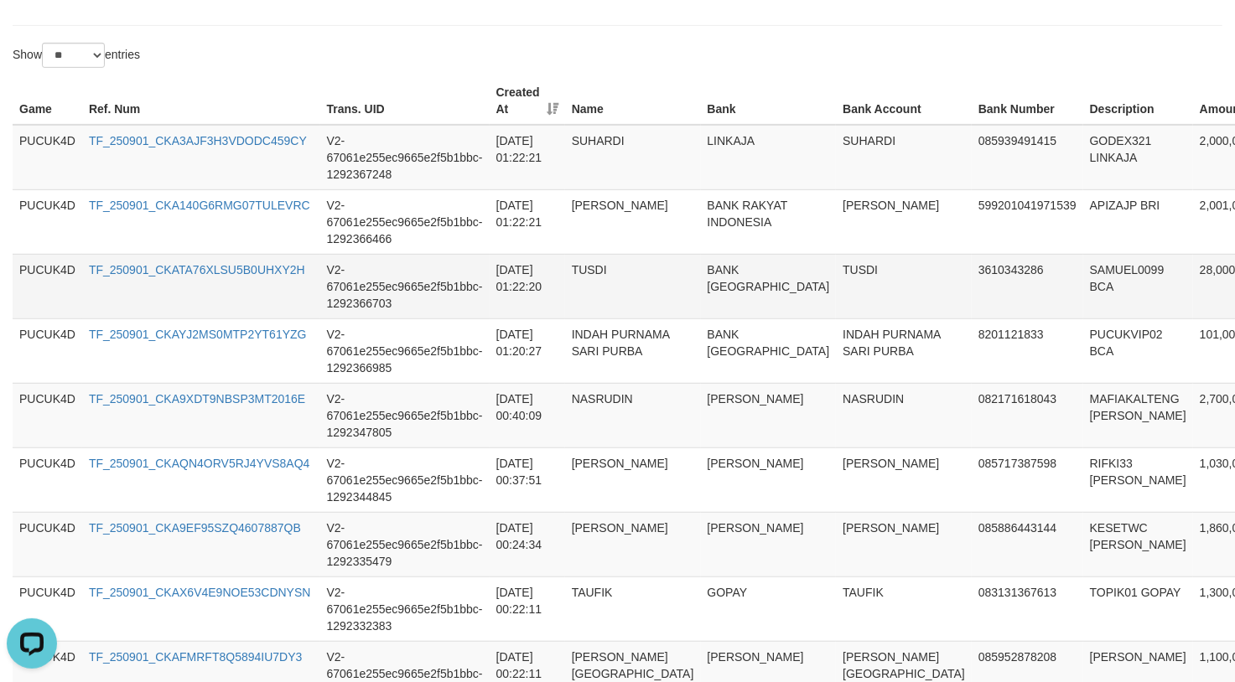
click at [1083, 275] on td "SAMUEL0099 BCA" at bounding box center [1138, 286] width 110 height 65
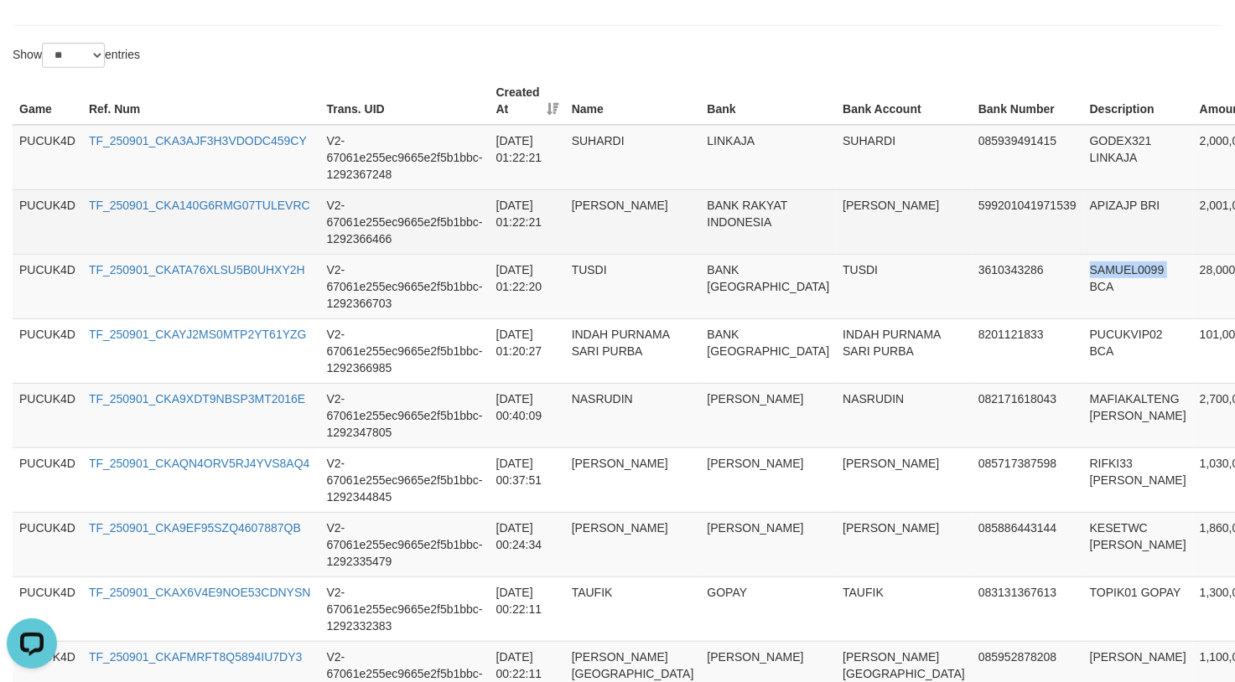
click at [1083, 212] on td "APIZAJP BRI" at bounding box center [1138, 221] width 110 height 65
click at [1083, 208] on td "APIZAJP BRI" at bounding box center [1138, 221] width 110 height 65
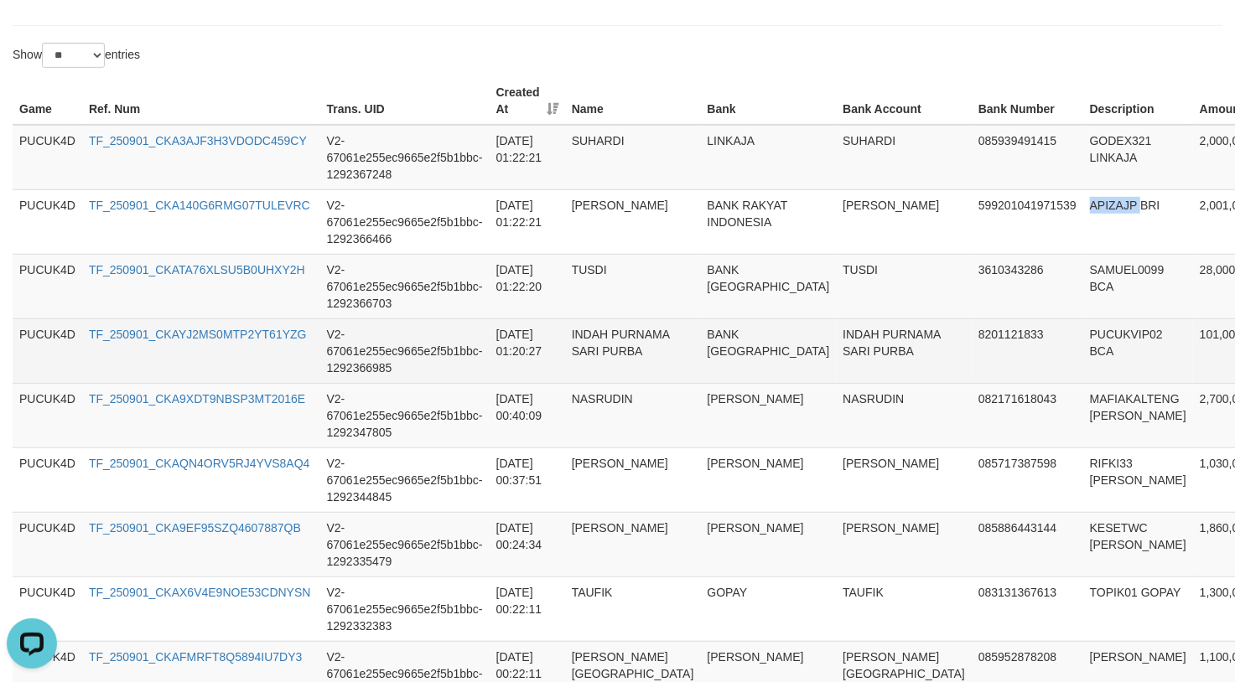
click at [1083, 326] on td "PUCUKVIP02 BCA" at bounding box center [1138, 351] width 110 height 65
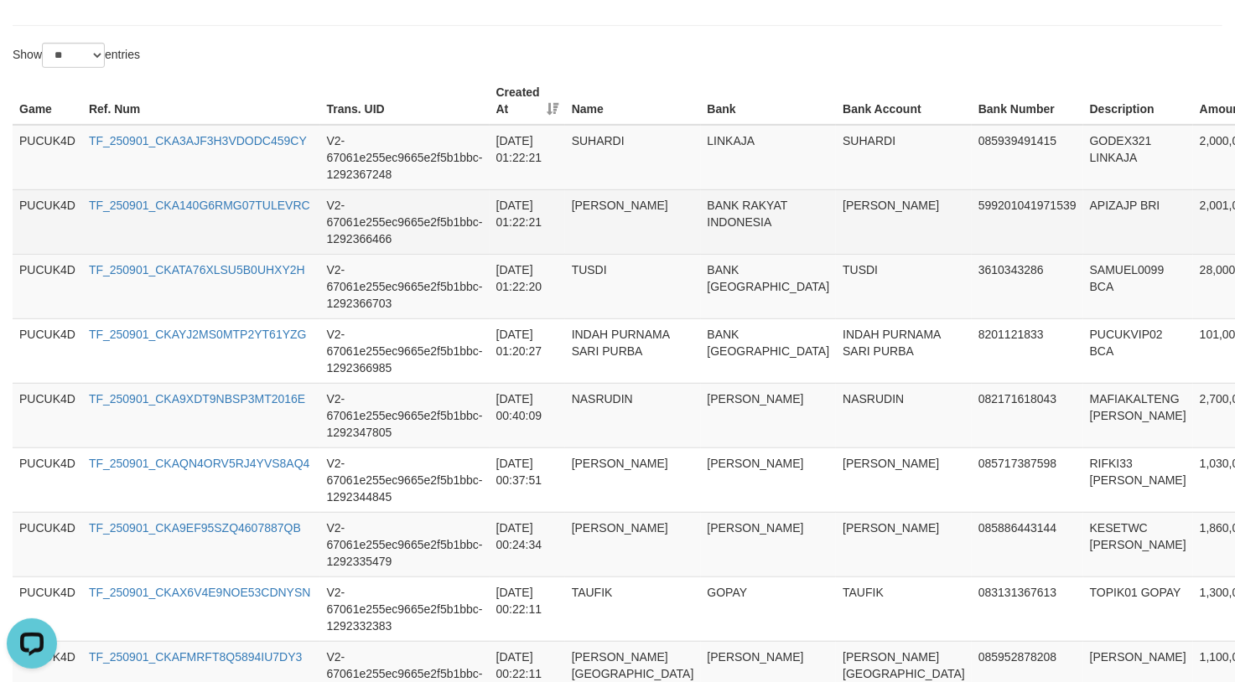
click at [1083, 191] on td "APIZAJP BRI" at bounding box center [1138, 221] width 110 height 65
click at [1083, 196] on td "APIZAJP BRI" at bounding box center [1138, 221] width 110 height 65
drag, startPoint x: 775, startPoint y: 309, endPoint x: 953, endPoint y: 191, distance: 213.4
click at [836, 309] on td "TUSDI" at bounding box center [904, 286] width 136 height 65
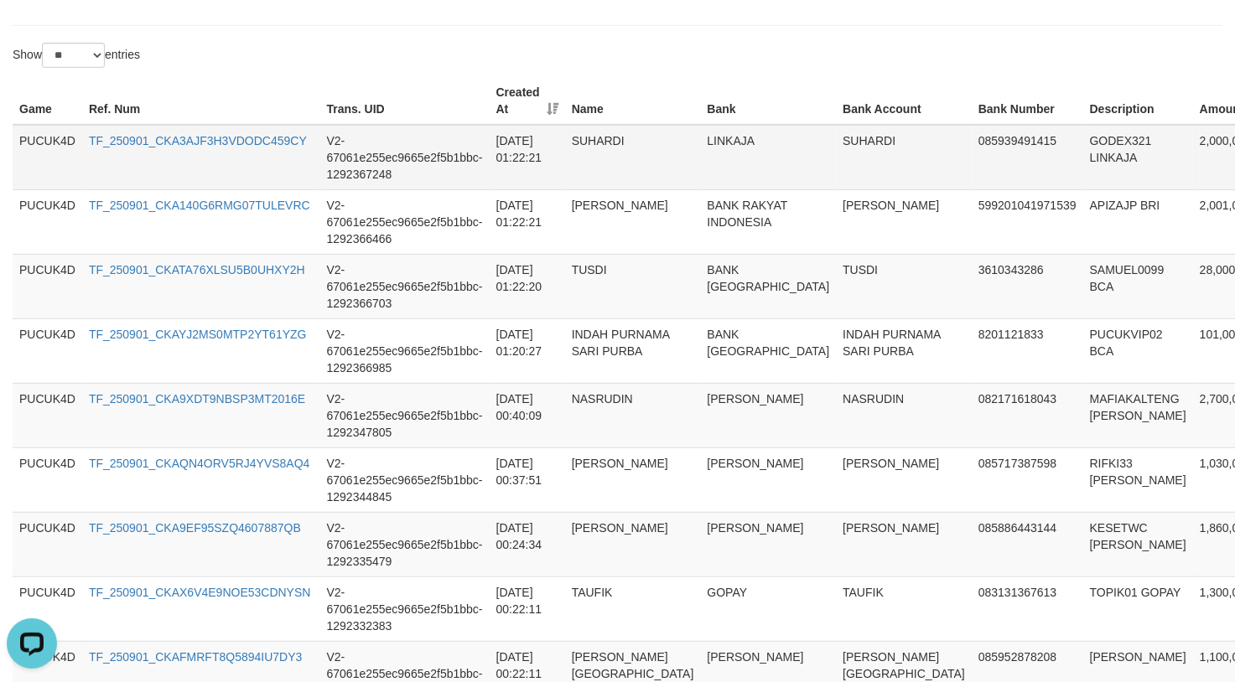
click at [1083, 142] on td "GODEX321 LINKAJA" at bounding box center [1138, 157] width 110 height 65
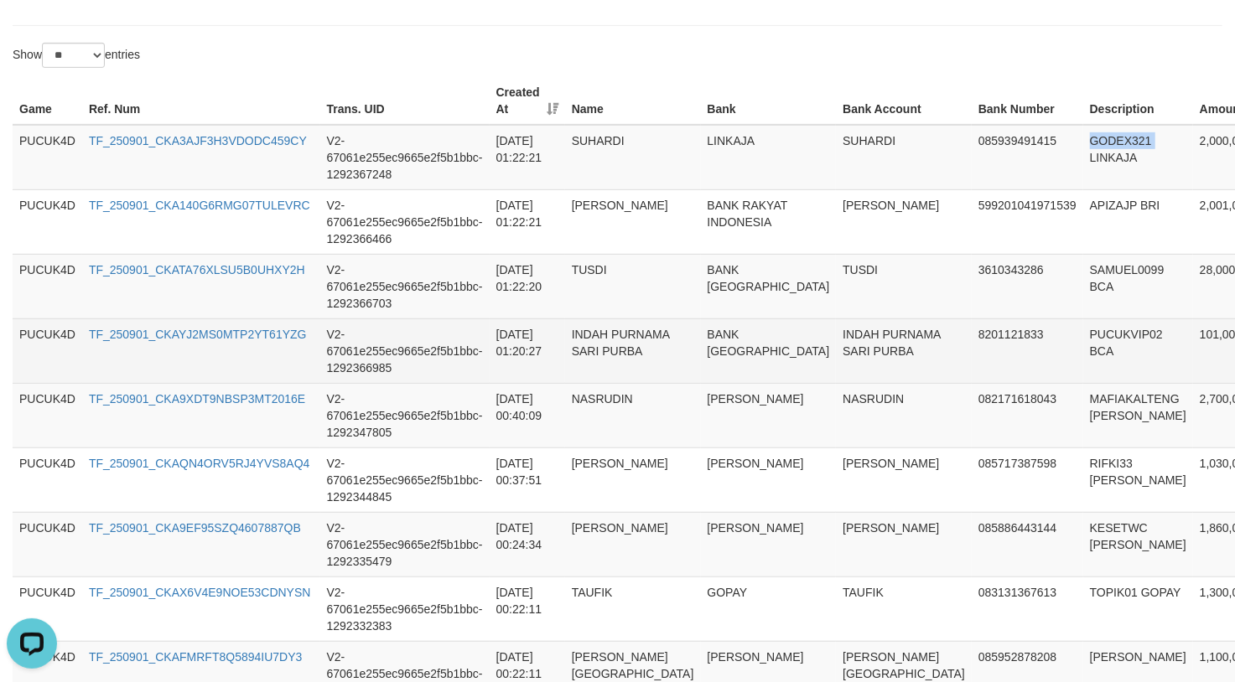
drag, startPoint x: 1004, startPoint y: 142, endPoint x: 1225, endPoint y: 367, distance: 314.7
click at [1083, 146] on td "GODEX321 LINKAJA" at bounding box center [1138, 157] width 110 height 65
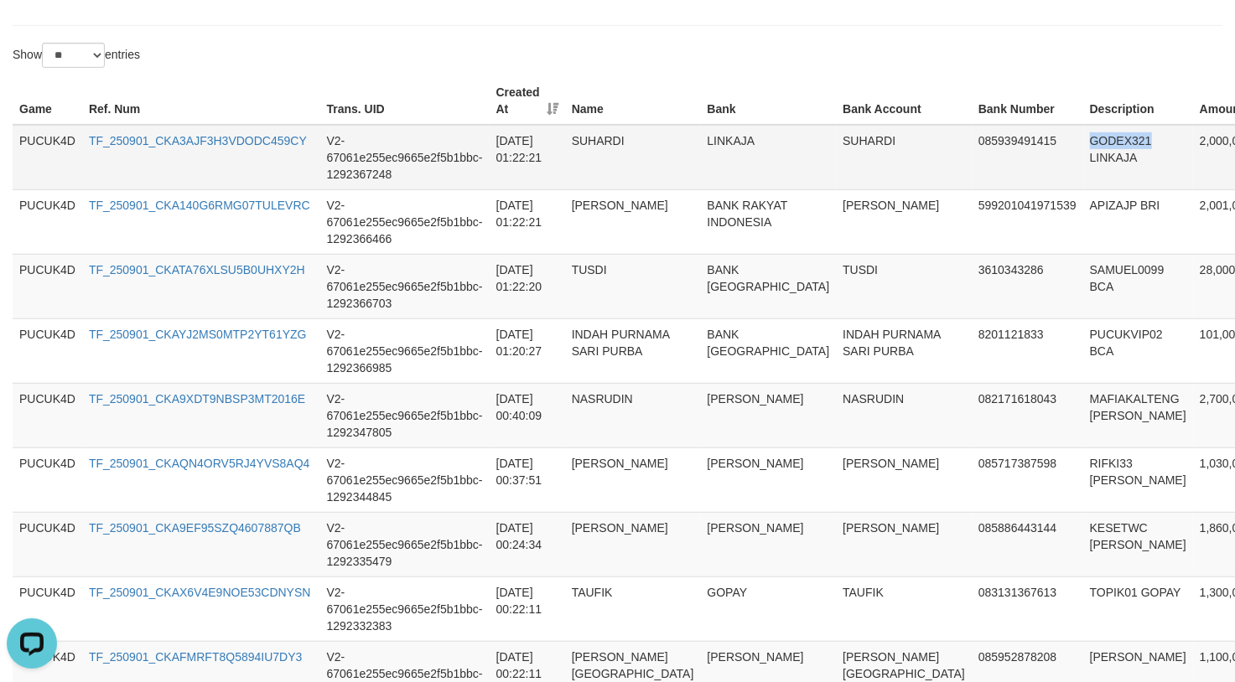
drag, startPoint x: 1013, startPoint y: 312, endPoint x: 1029, endPoint y: 148, distance: 165.1
click at [1083, 299] on td "SAMUEL0099 BCA" at bounding box center [1138, 286] width 110 height 65
click at [1083, 142] on td "GODEX321 LINKAJA" at bounding box center [1138, 157] width 110 height 65
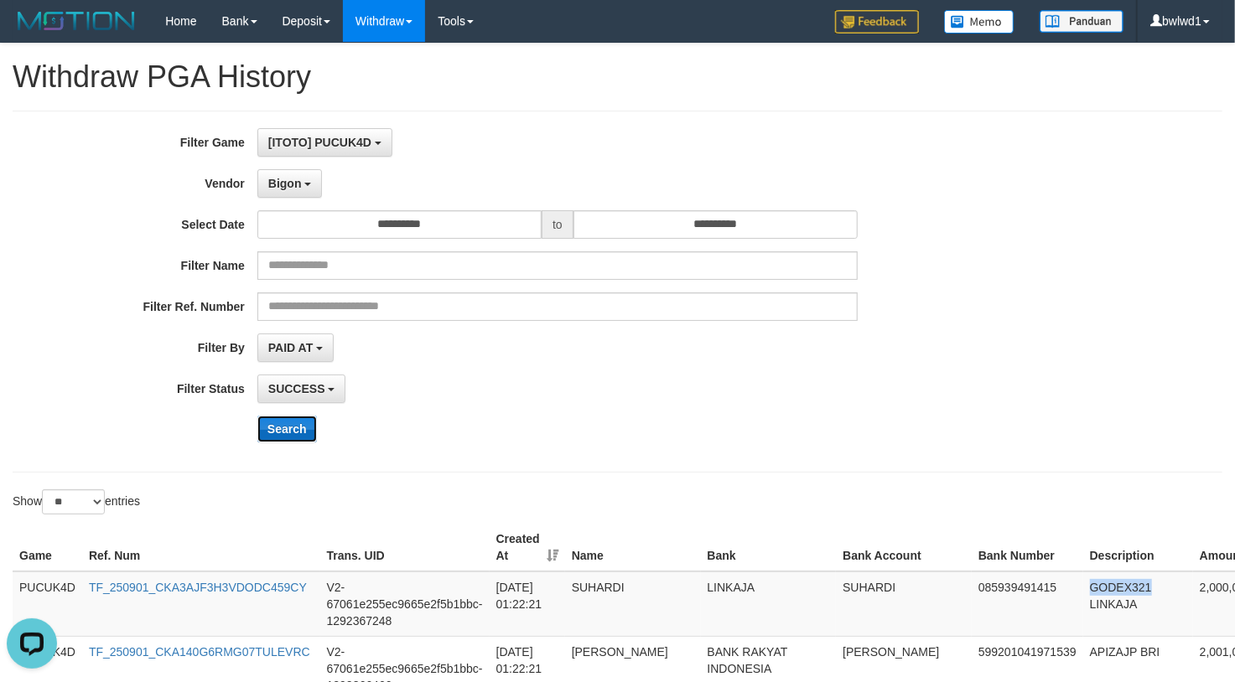
click at [316, 421] on button "Search" at bounding box center [287, 429] width 60 height 27
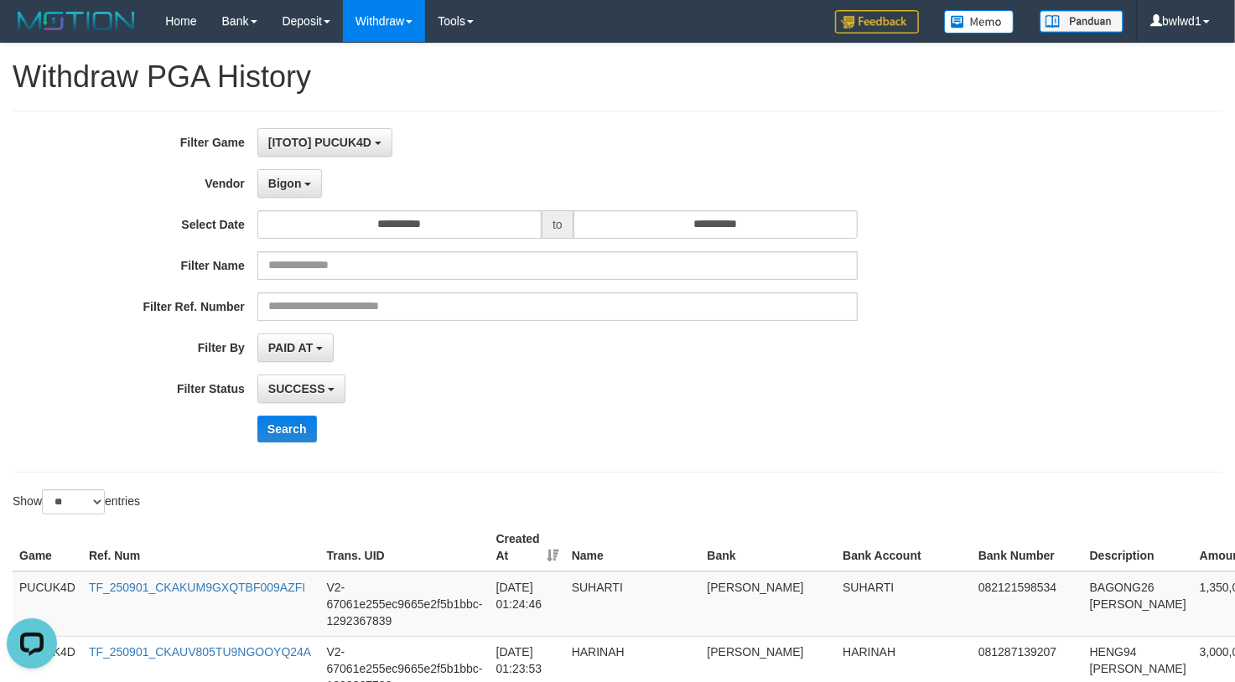
click at [833, 381] on div "SUCCESS SUCCESS ON PROCESS FAILED" at bounding box center [557, 389] width 600 height 28
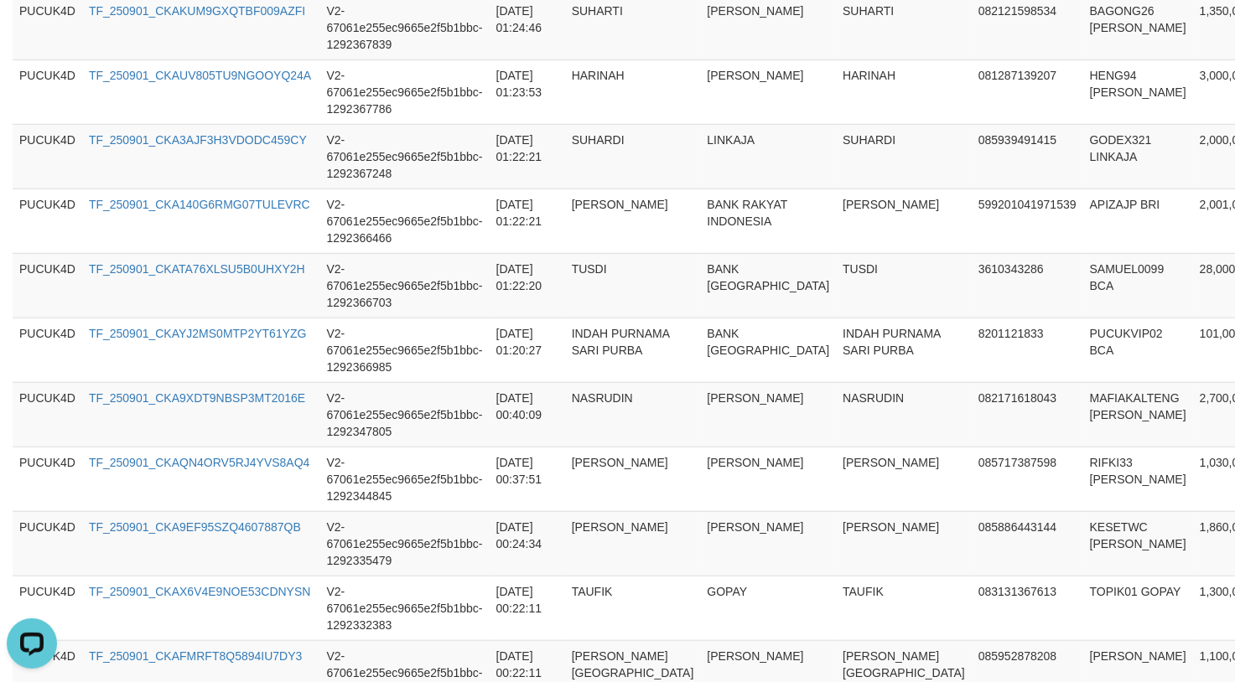
scroll to position [1158, 0]
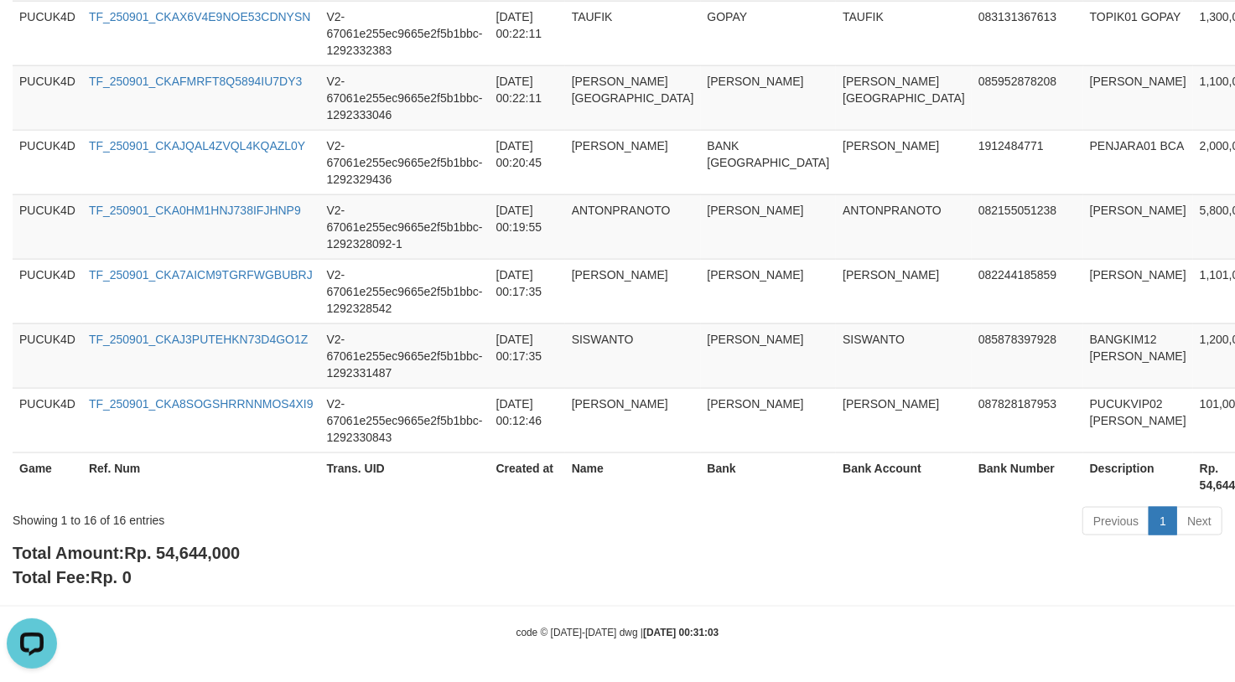
click at [185, 557] on span "Rp. 54,644,000" at bounding box center [182, 553] width 116 height 18
drag, startPoint x: 185, startPoint y: 555, endPoint x: 211, endPoint y: 551, distance: 26.3
click at [189, 555] on span "Rp. 54,644,000" at bounding box center [182, 553] width 116 height 18
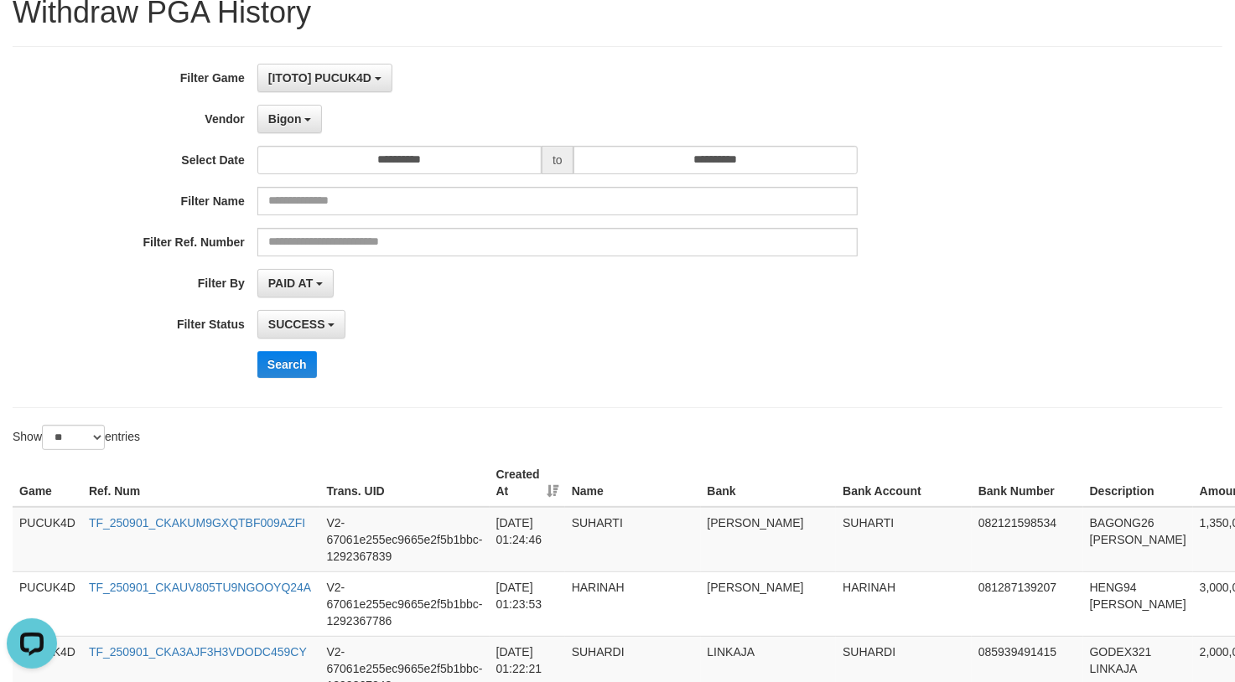
scroll to position [0, 0]
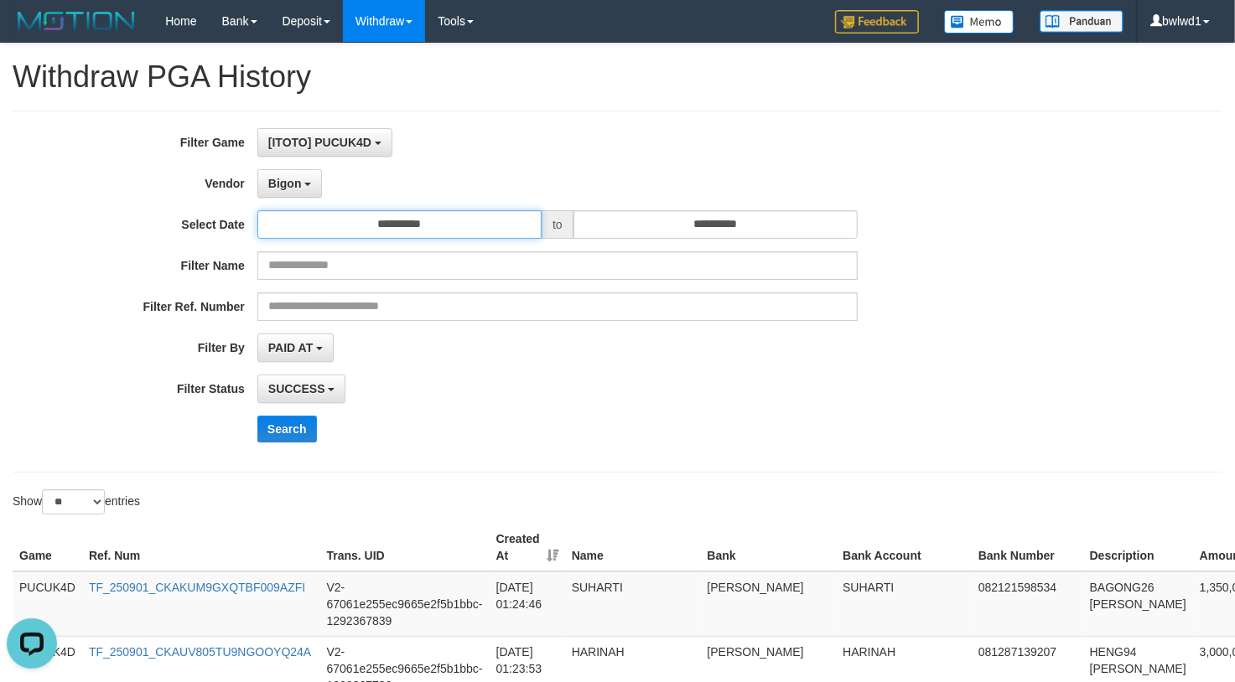
click at [410, 232] on input "**********" at bounding box center [399, 224] width 284 height 28
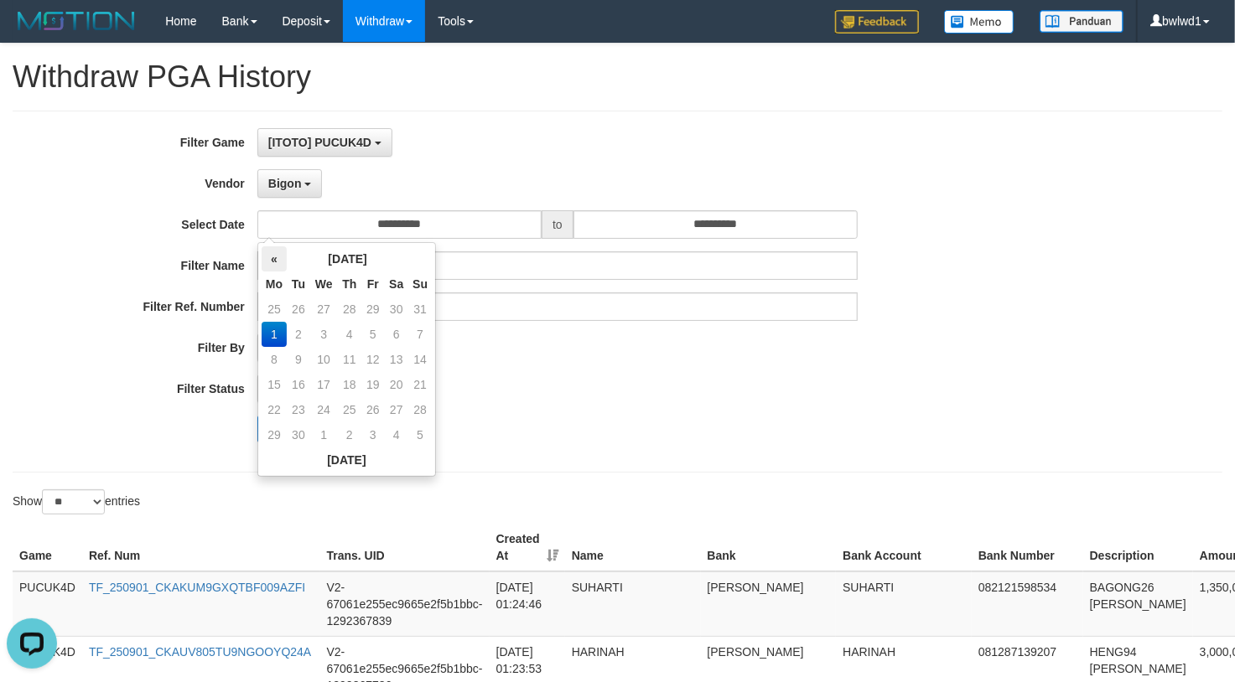
click at [282, 255] on th "«" at bounding box center [274, 258] width 25 height 25
click at [412, 400] on td "31" at bounding box center [419, 409] width 23 height 25
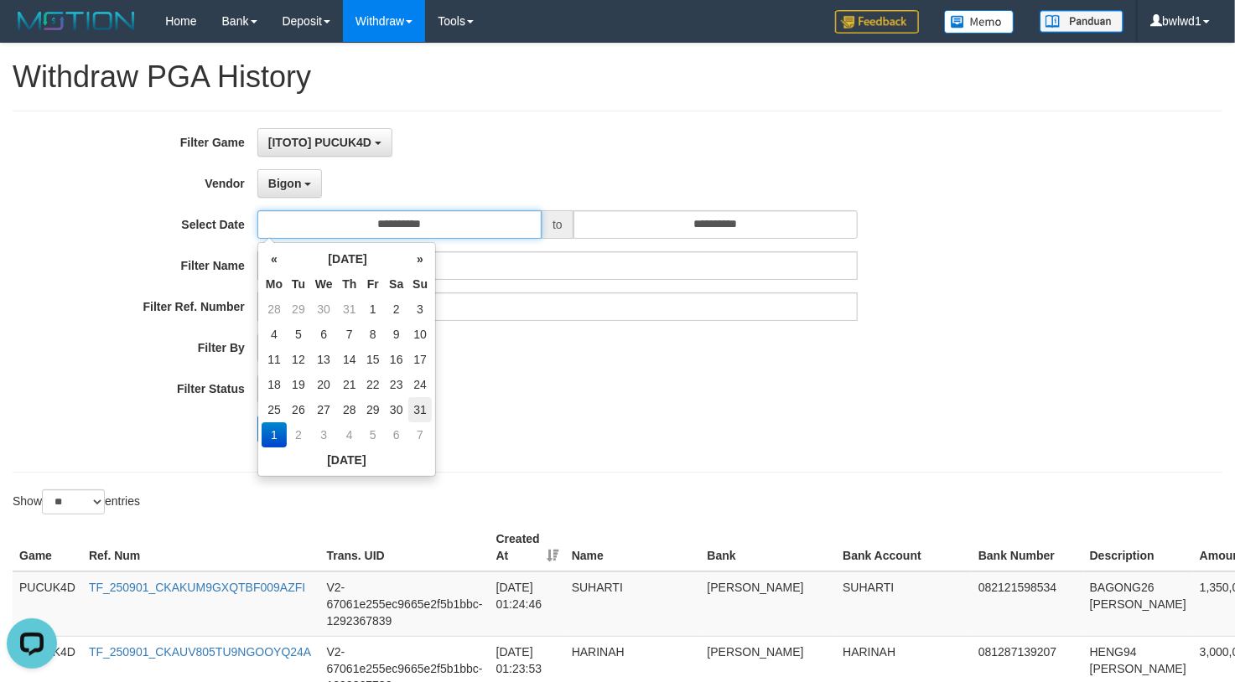
type input "**********"
click at [662, 242] on div "**********" at bounding box center [514, 291] width 1029 height 327
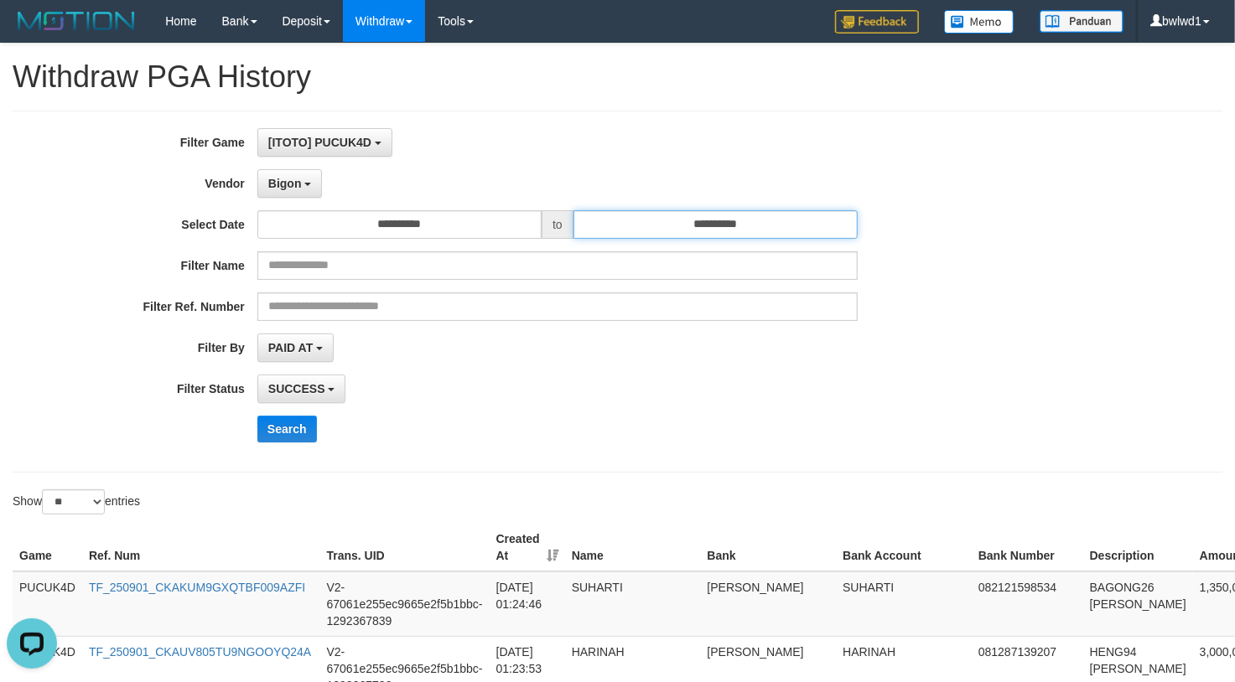
click at [688, 231] on input "**********" at bounding box center [715, 224] width 284 height 28
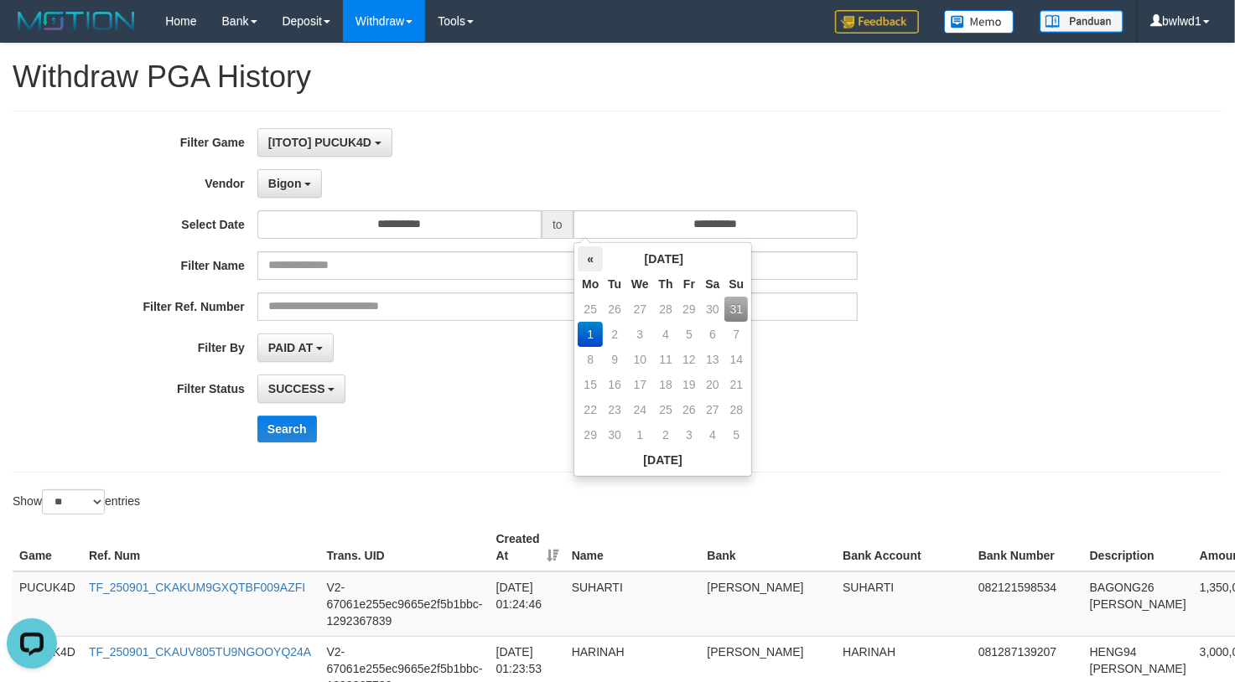
click at [598, 260] on th "«" at bounding box center [590, 258] width 25 height 25
click at [744, 409] on td "31" at bounding box center [735, 409] width 23 height 25
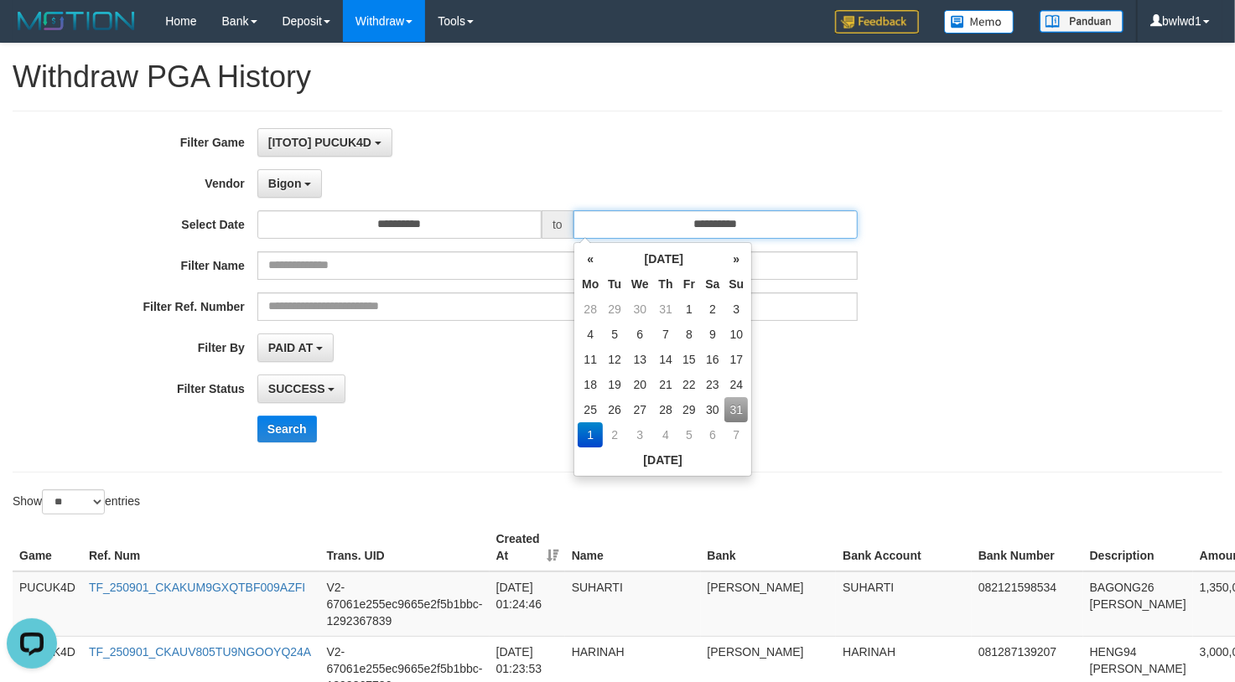
type input "**********"
click at [989, 309] on div "Filter Ref. Number" at bounding box center [514, 307] width 1029 height 28
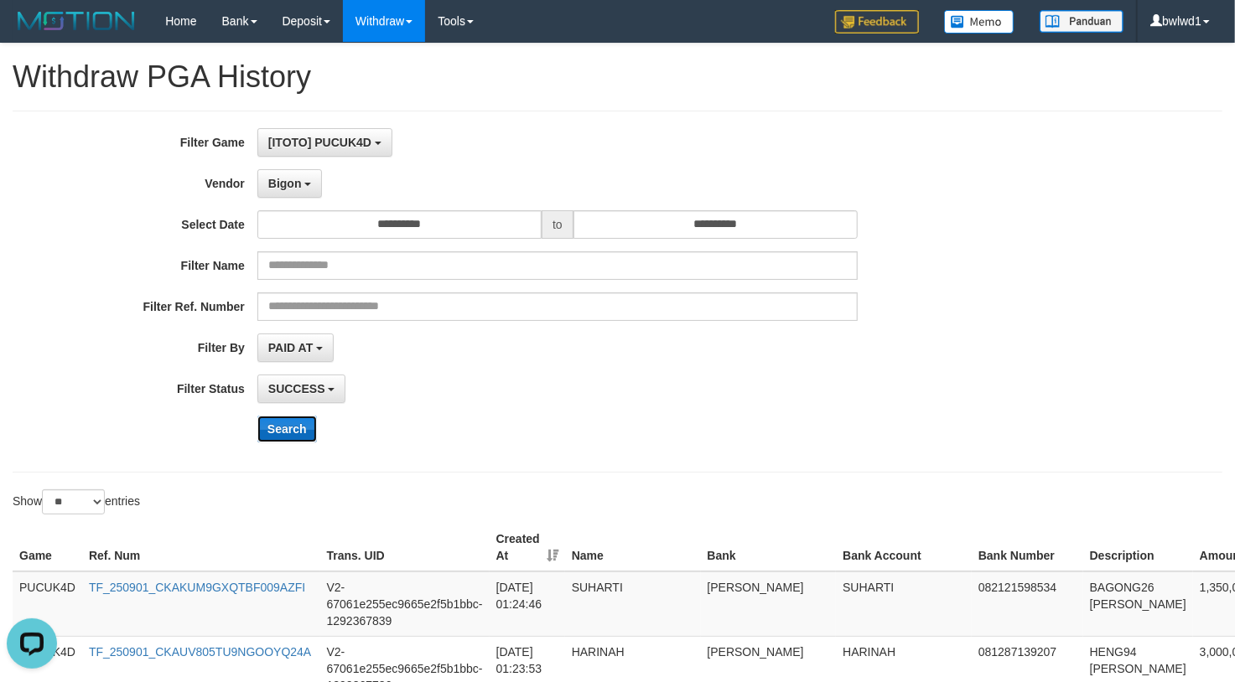
click at [277, 426] on button "Search" at bounding box center [287, 429] width 60 height 27
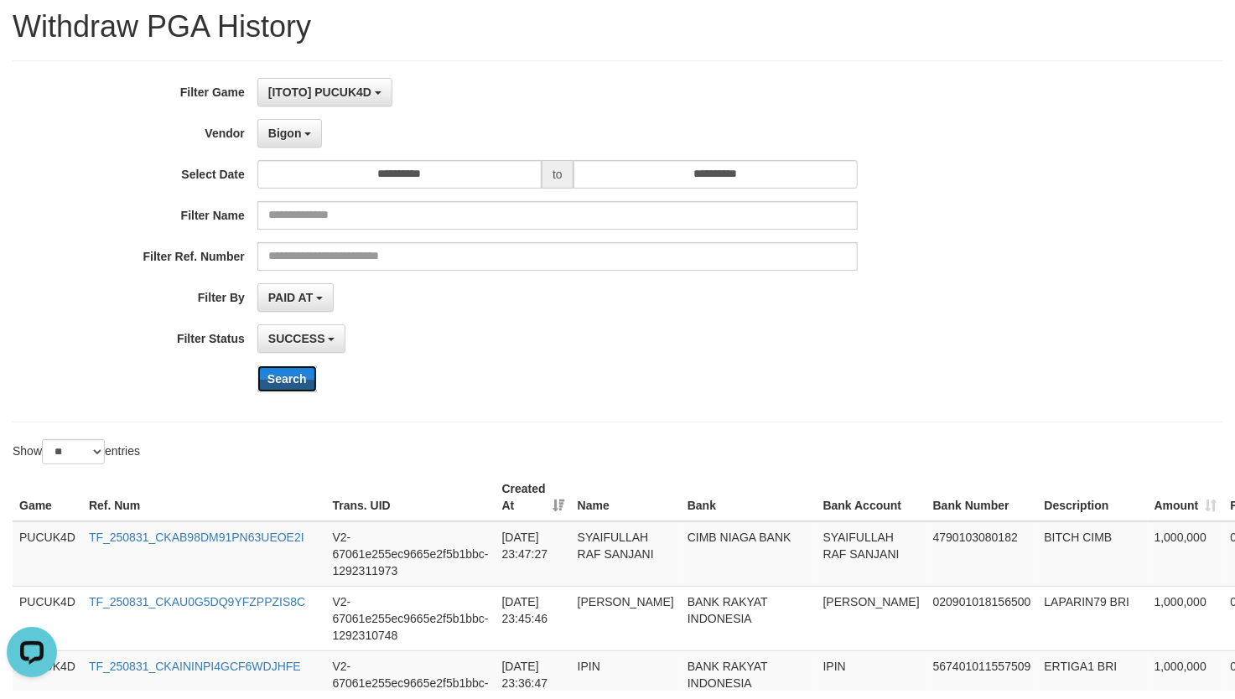
scroll to position [111, 0]
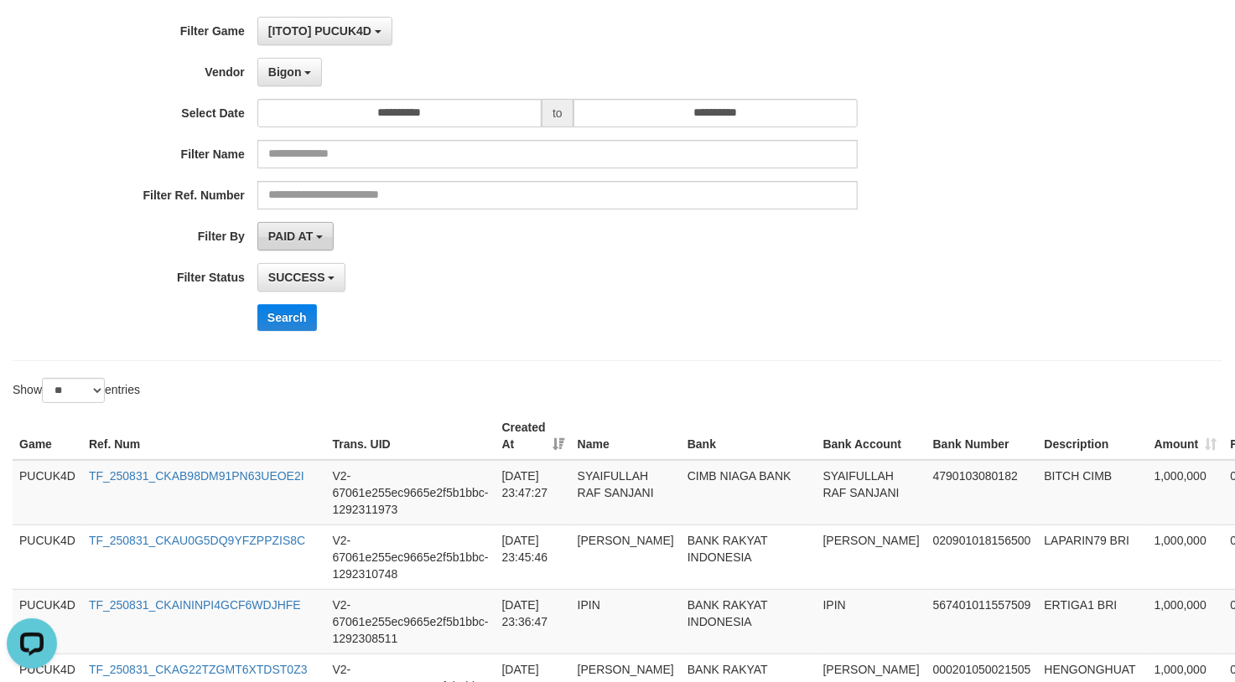
click at [322, 246] on button "PAID AT" at bounding box center [295, 236] width 76 height 28
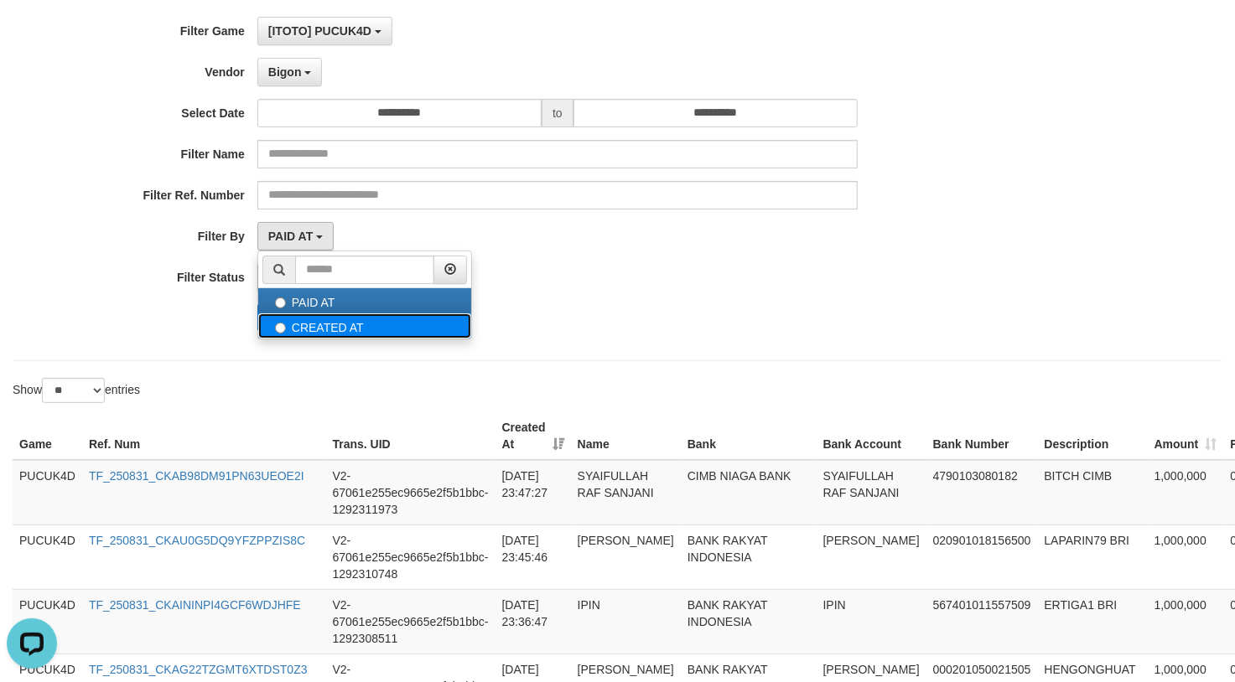
click at [292, 322] on label "CREATED AT" at bounding box center [364, 325] width 213 height 25
select select "*"
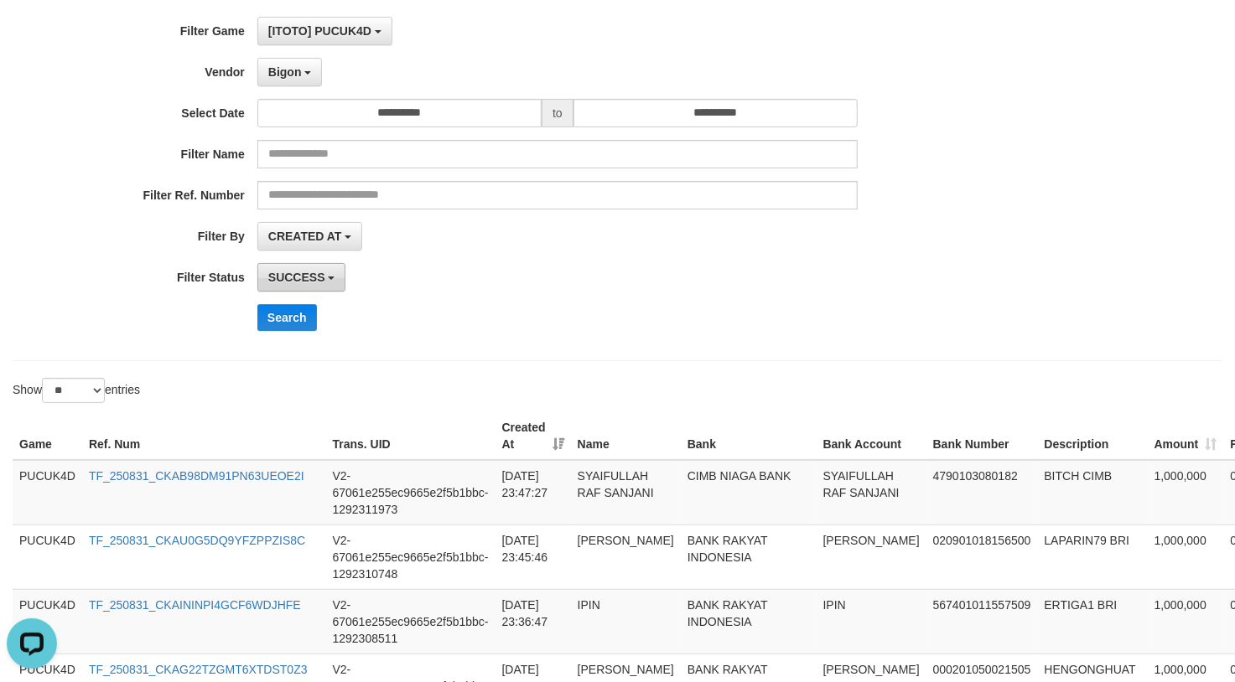
click at [309, 282] on span "SUCCESS" at bounding box center [296, 277] width 57 height 13
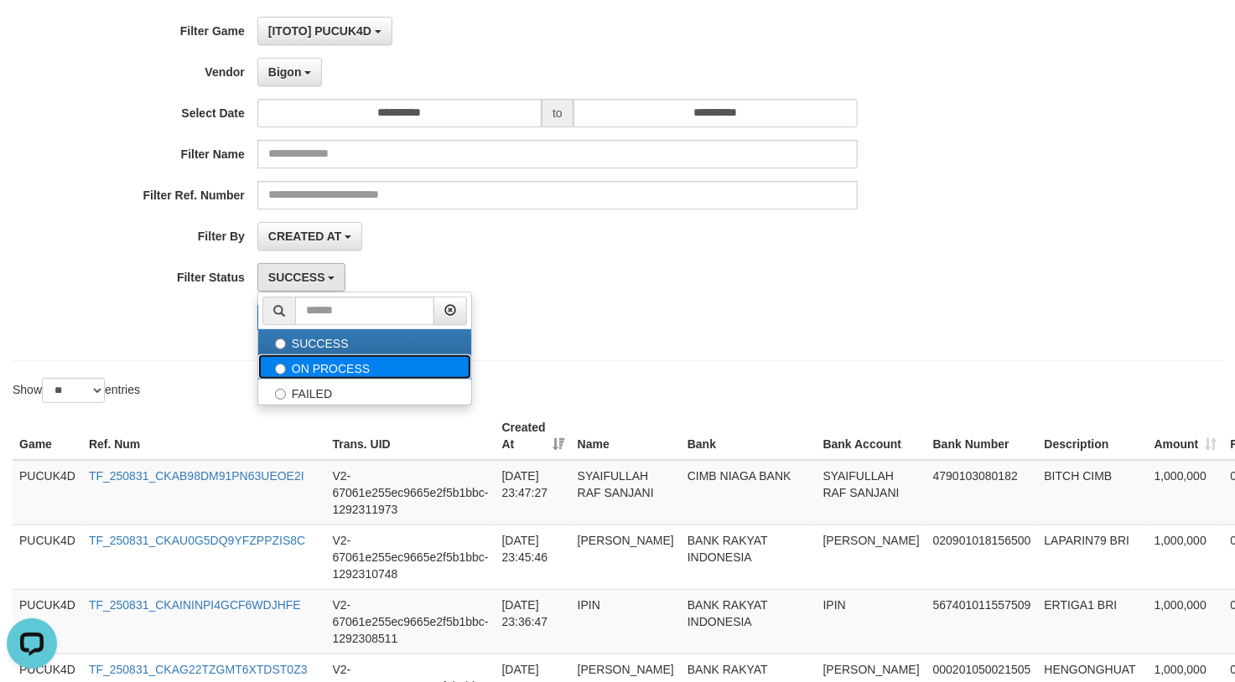
click at [362, 370] on label "ON PROCESS" at bounding box center [364, 367] width 213 height 25
select select "*"
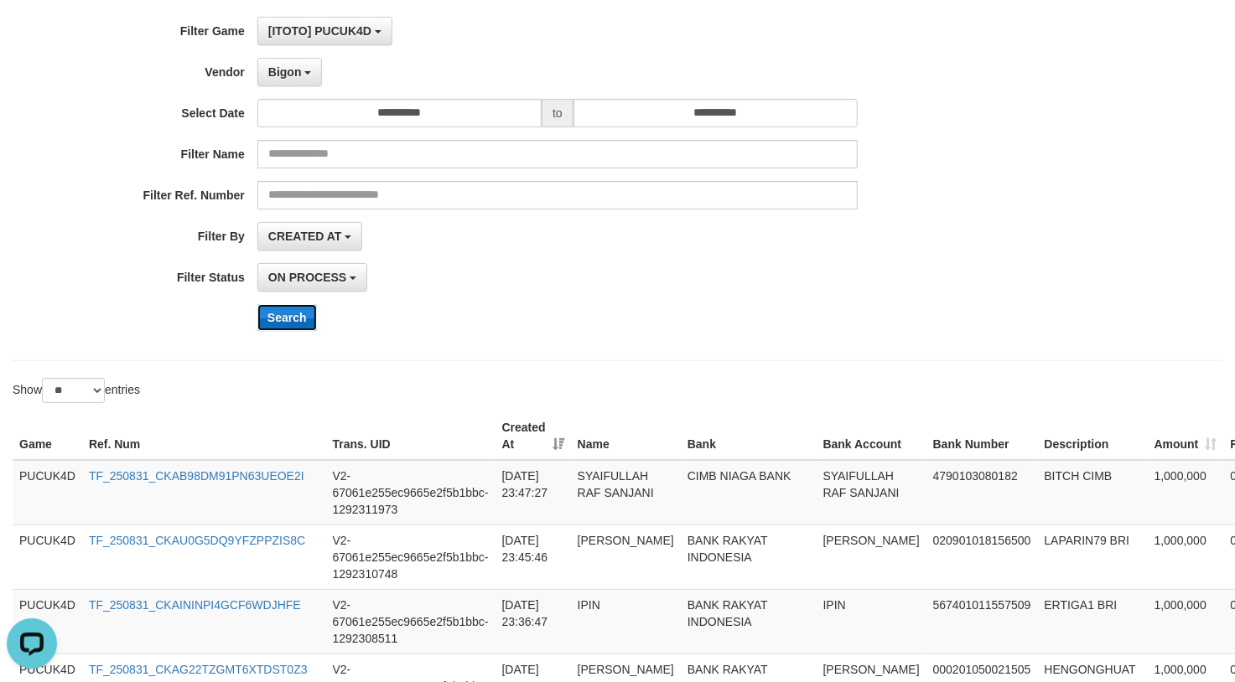
click at [285, 326] on button "Search" at bounding box center [287, 317] width 60 height 27
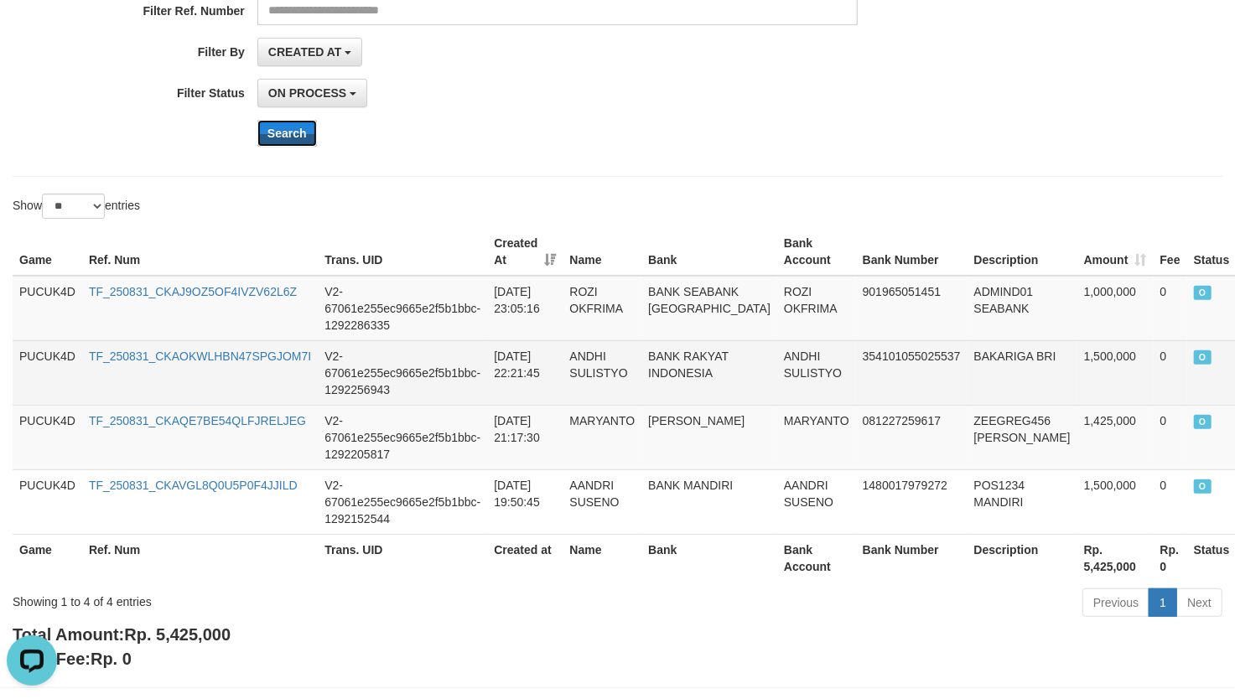
scroll to position [335, 0]
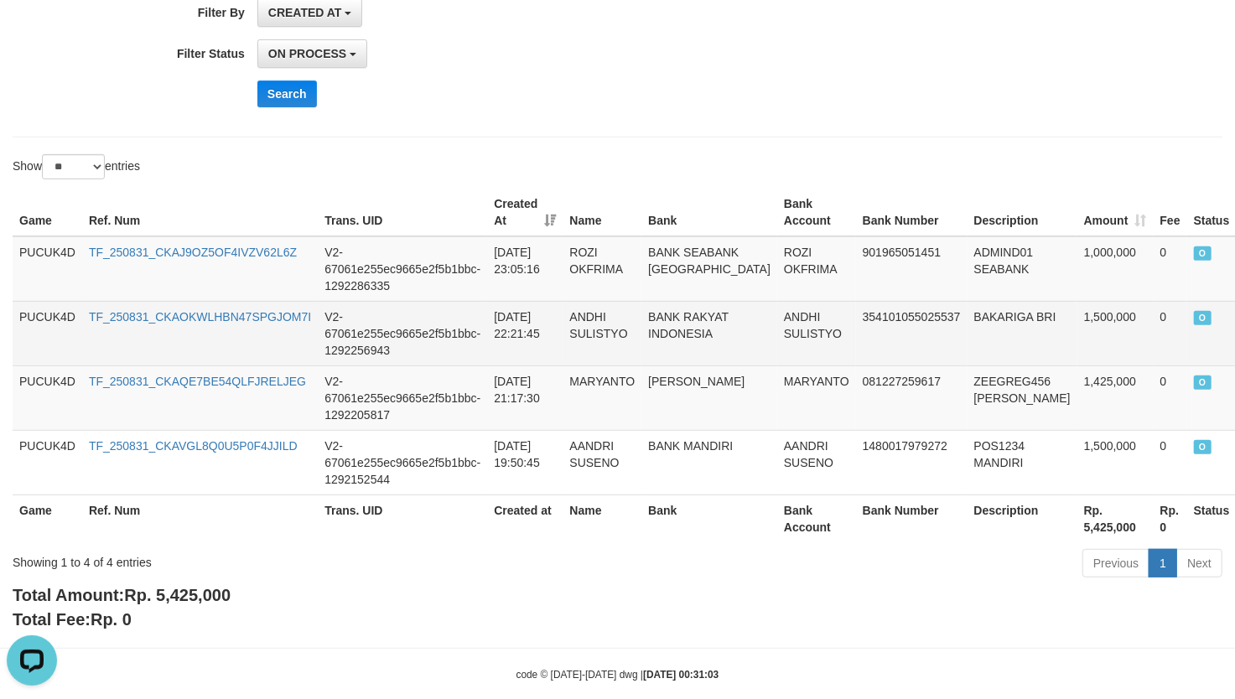
click at [856, 363] on td "354101055025537" at bounding box center [911, 333] width 111 height 65
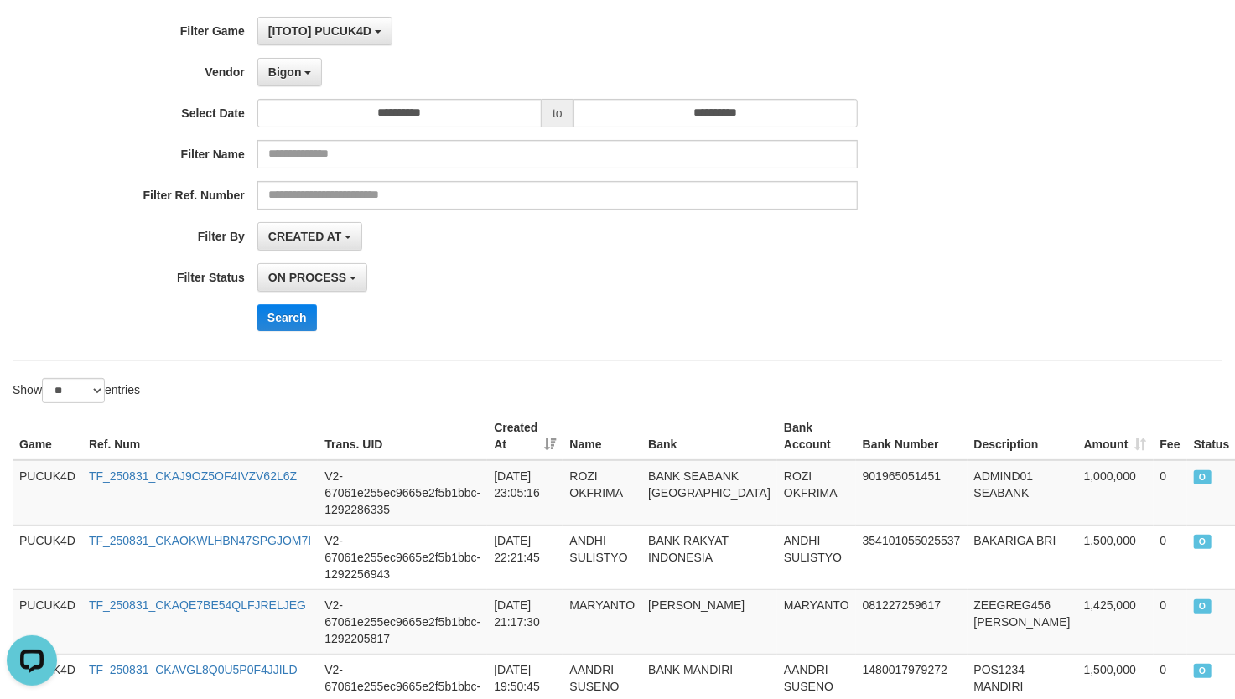
scroll to position [223, 0]
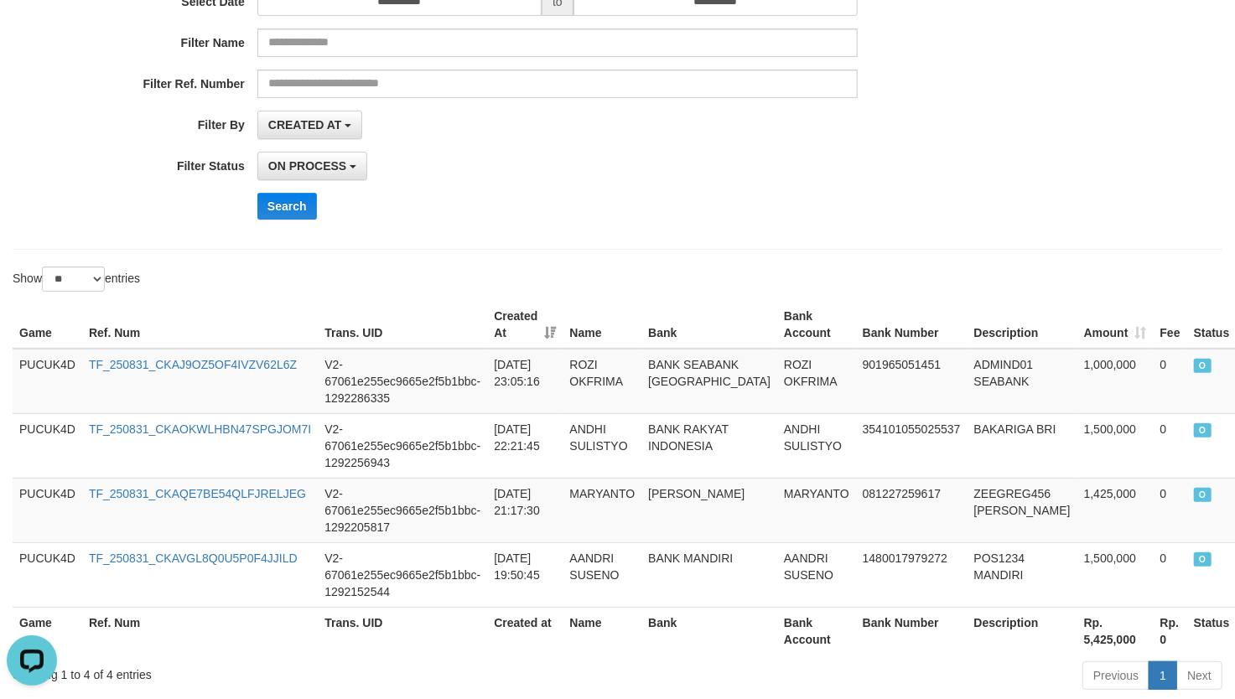
click at [689, 171] on div "ON PROCESS SUCCESS ON PROCESS FAILED" at bounding box center [557, 166] width 600 height 28
click at [278, 136] on button "CREATED AT" at bounding box center [310, 125] width 106 height 28
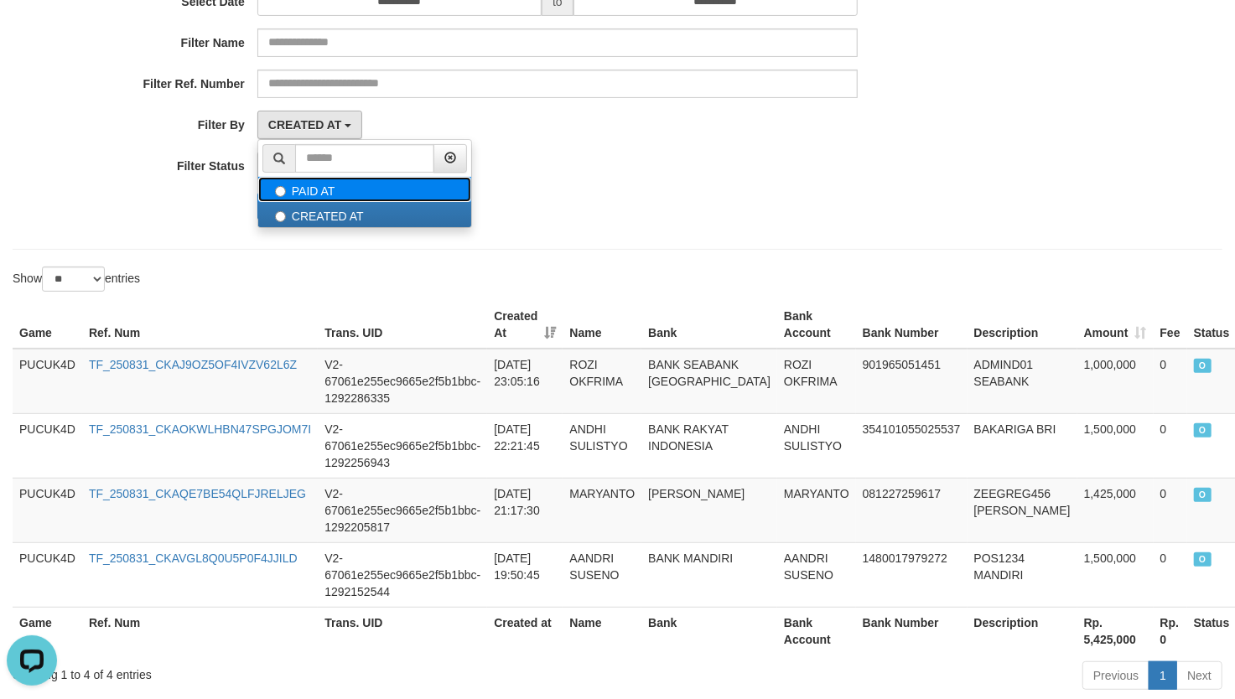
click at [339, 194] on label "PAID AT" at bounding box center [364, 189] width 213 height 25
select select "*"
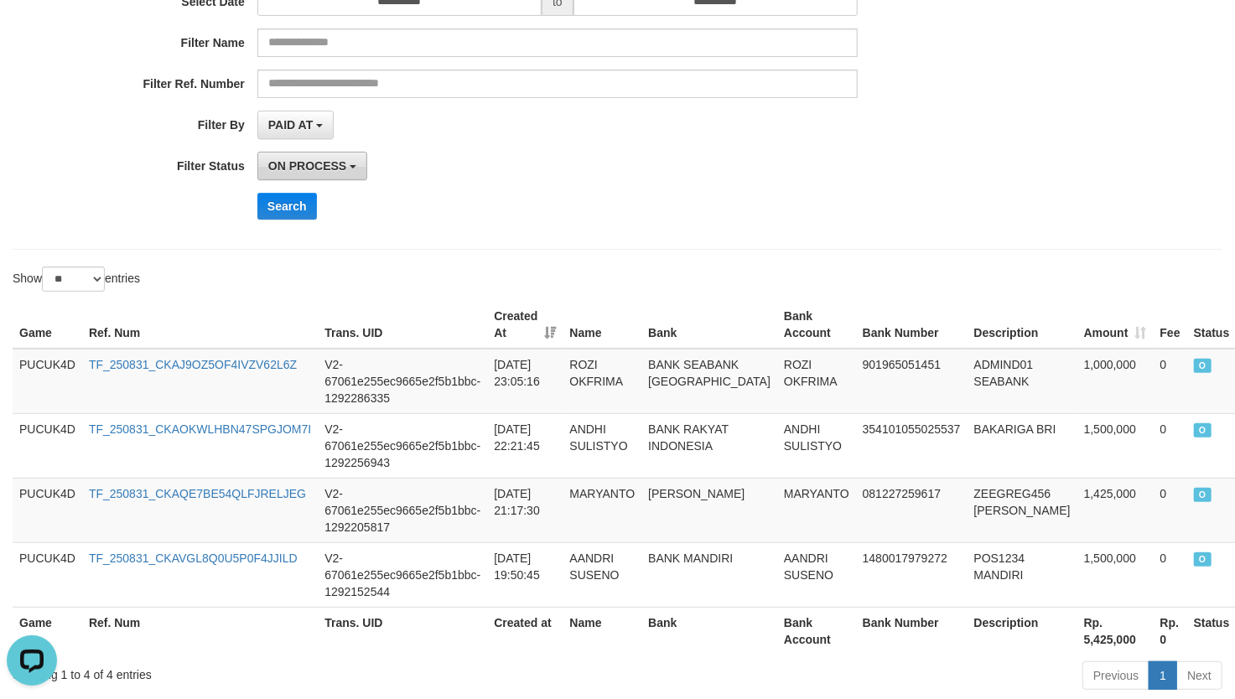
click at [313, 168] on span "ON PROCESS" at bounding box center [307, 165] width 78 height 13
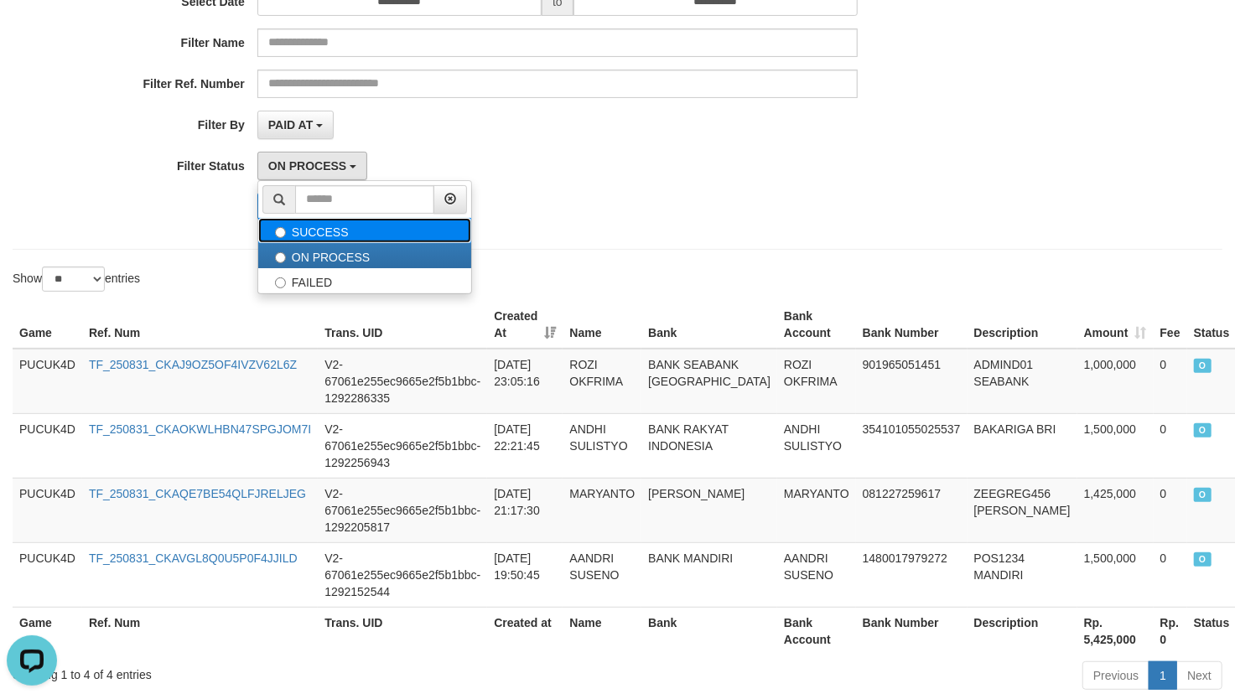
click at [343, 236] on label "SUCCESS" at bounding box center [364, 230] width 213 height 25
select select "*"
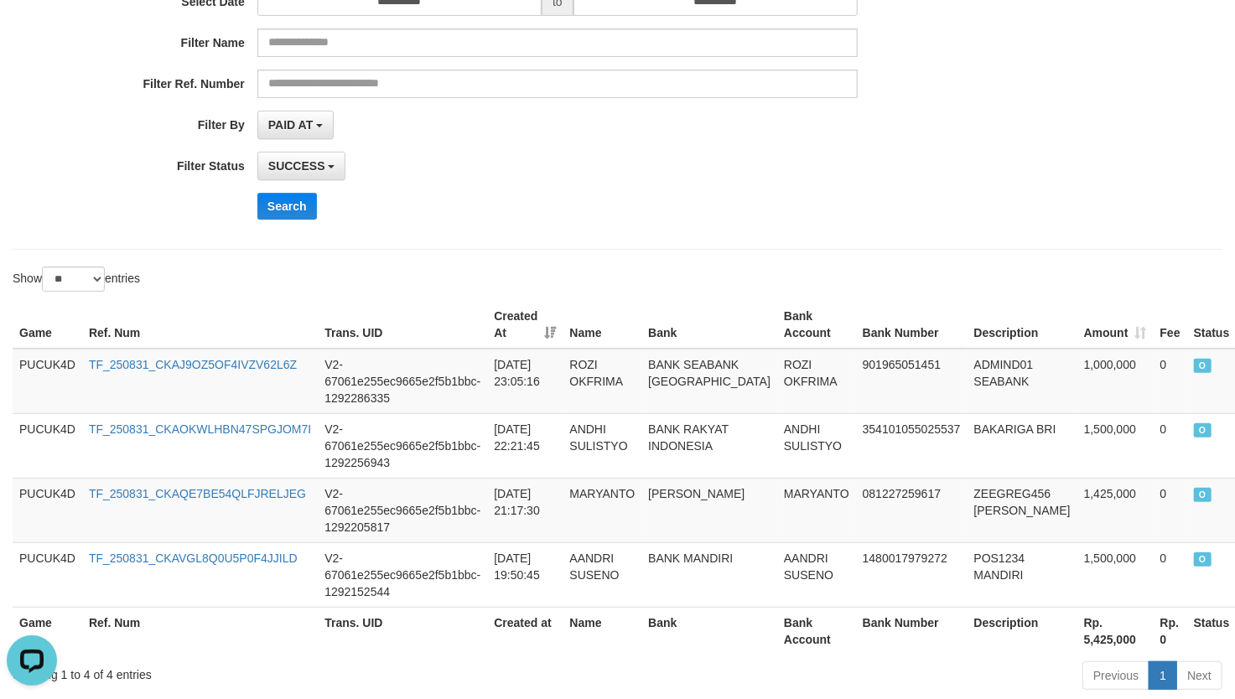
drag, startPoint x: 733, startPoint y: 239, endPoint x: 735, endPoint y: 229, distance: 10.4
click at [733, 236] on div "**********" at bounding box center [618, 69] width 1210 height 362
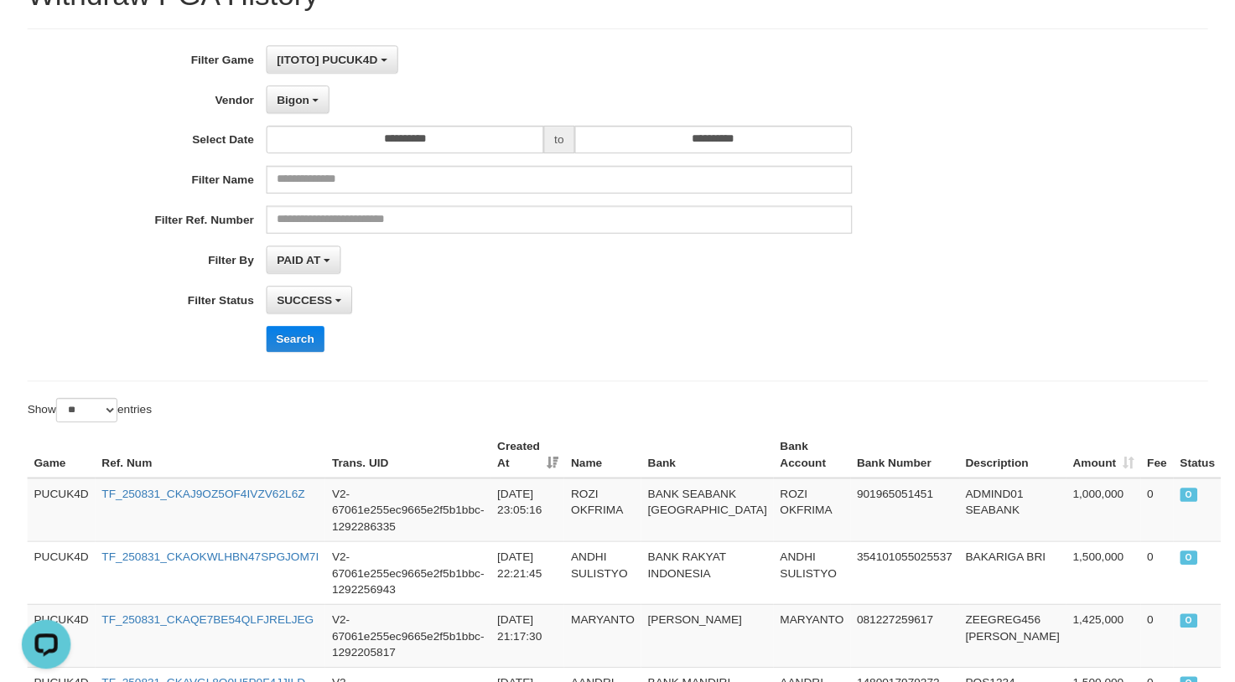
scroll to position [0, 0]
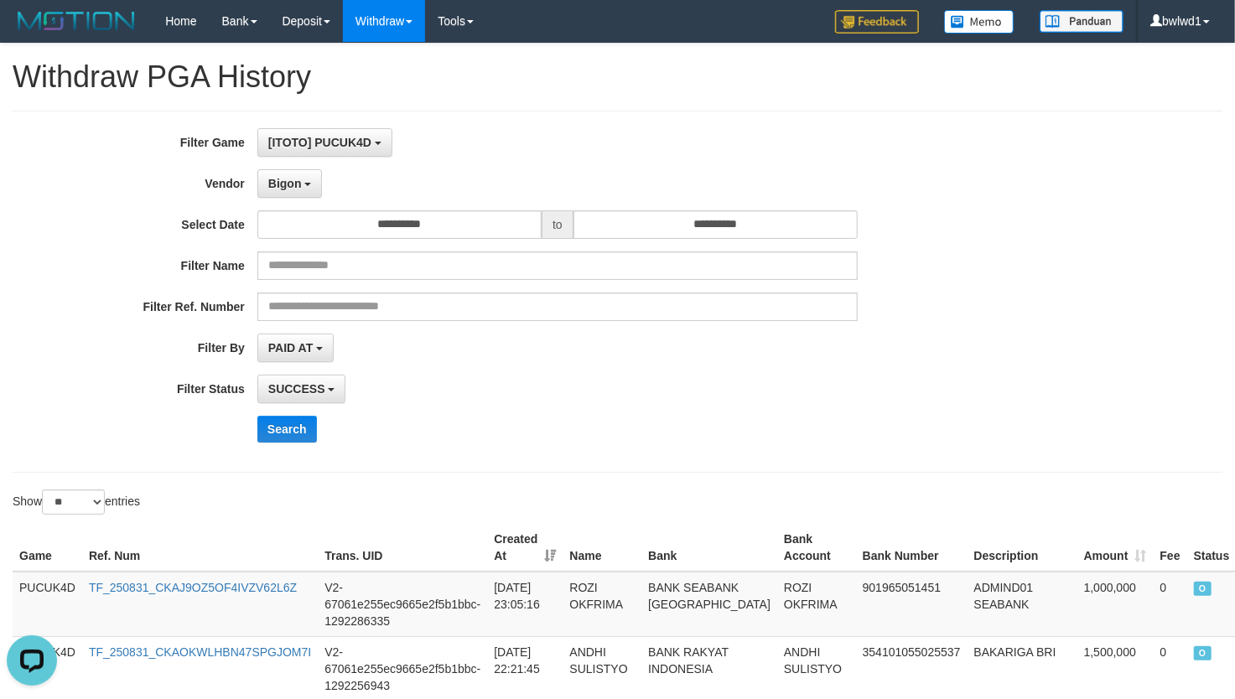
click at [399, 246] on div "**********" at bounding box center [514, 291] width 1029 height 327
click at [474, 239] on input "**********" at bounding box center [399, 224] width 284 height 28
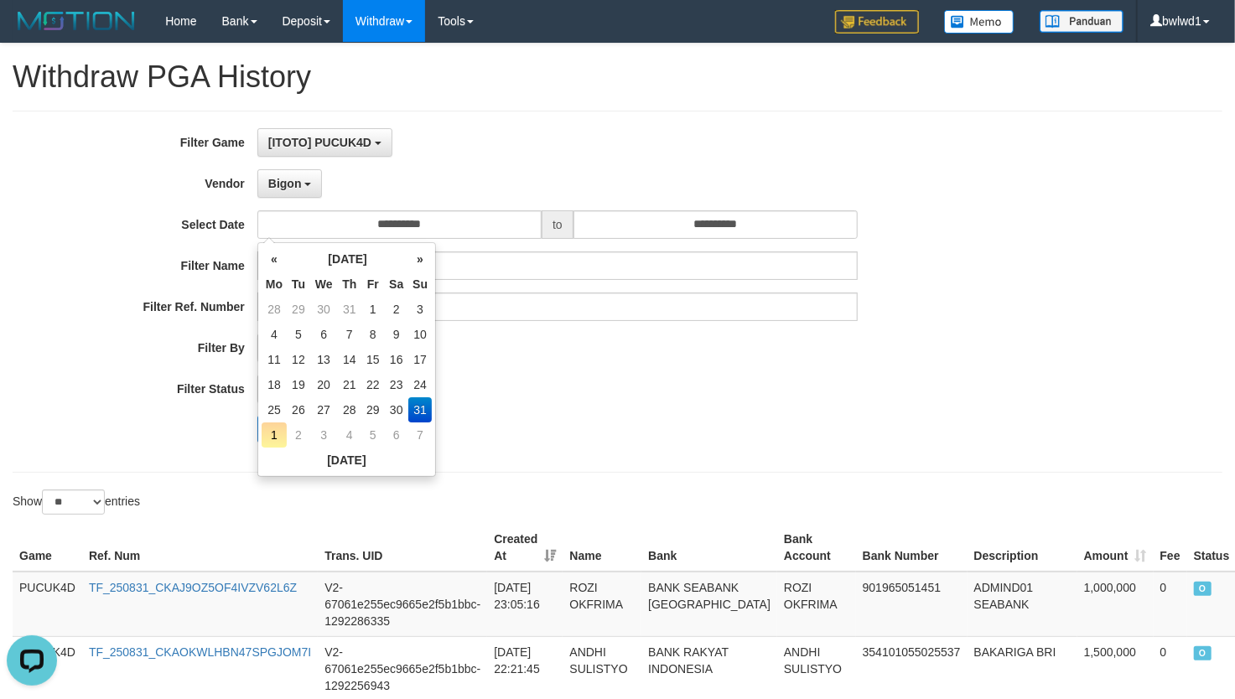
click at [272, 434] on td "1" at bounding box center [274, 434] width 25 height 25
type input "**********"
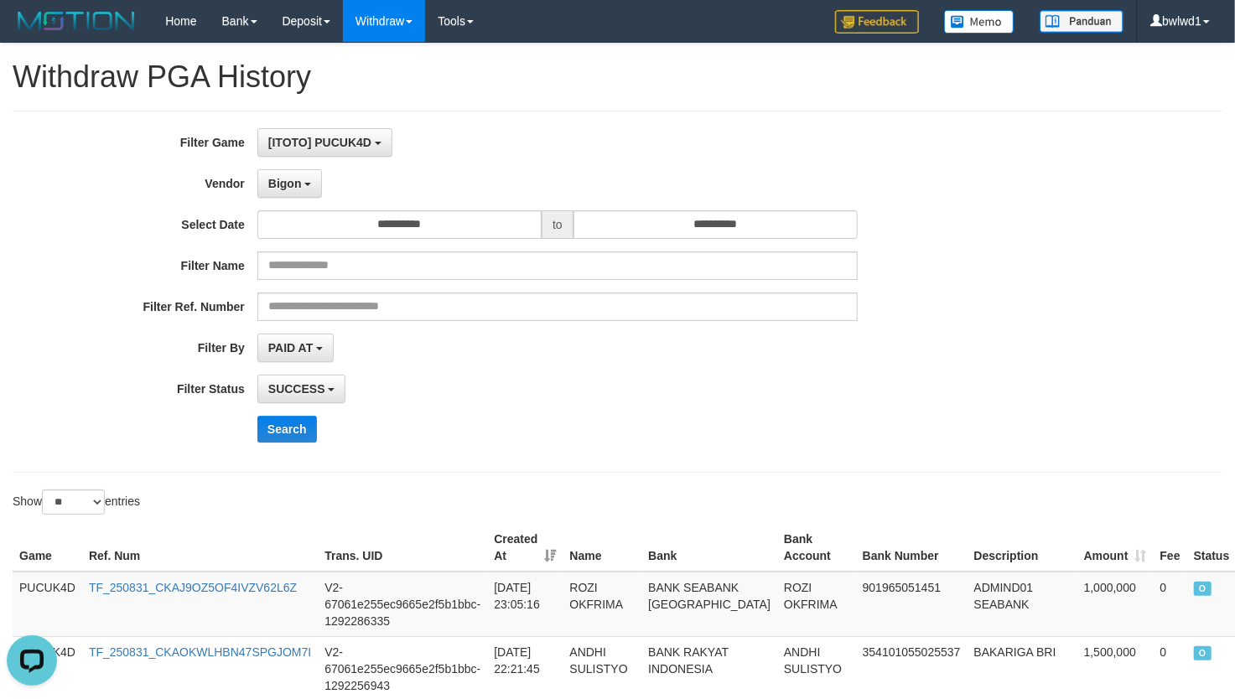
click at [1016, 225] on div "**********" at bounding box center [514, 224] width 1029 height 28
drag, startPoint x: 277, startPoint y: 438, endPoint x: 286, endPoint y: 436, distance: 9.4
click at [277, 438] on button "Search" at bounding box center [287, 429] width 60 height 27
click at [850, 427] on div "Search" at bounding box center [643, 429] width 772 height 27
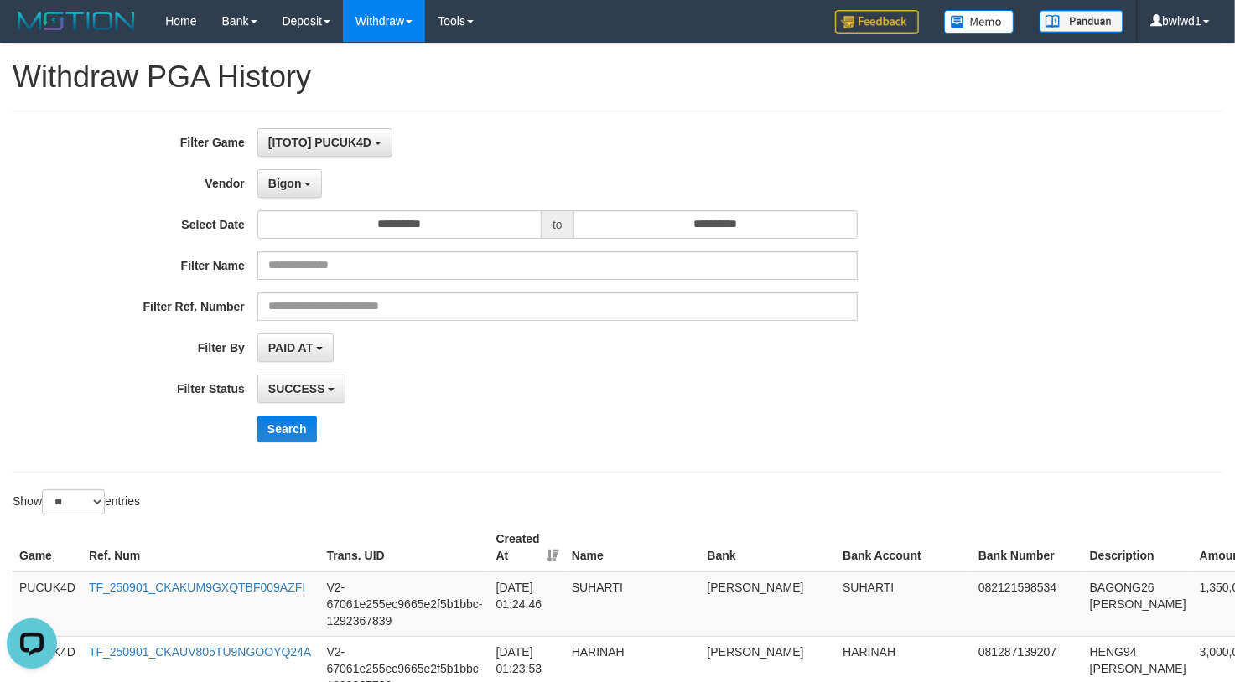
click at [895, 417] on div "Search" at bounding box center [643, 429] width 772 height 27
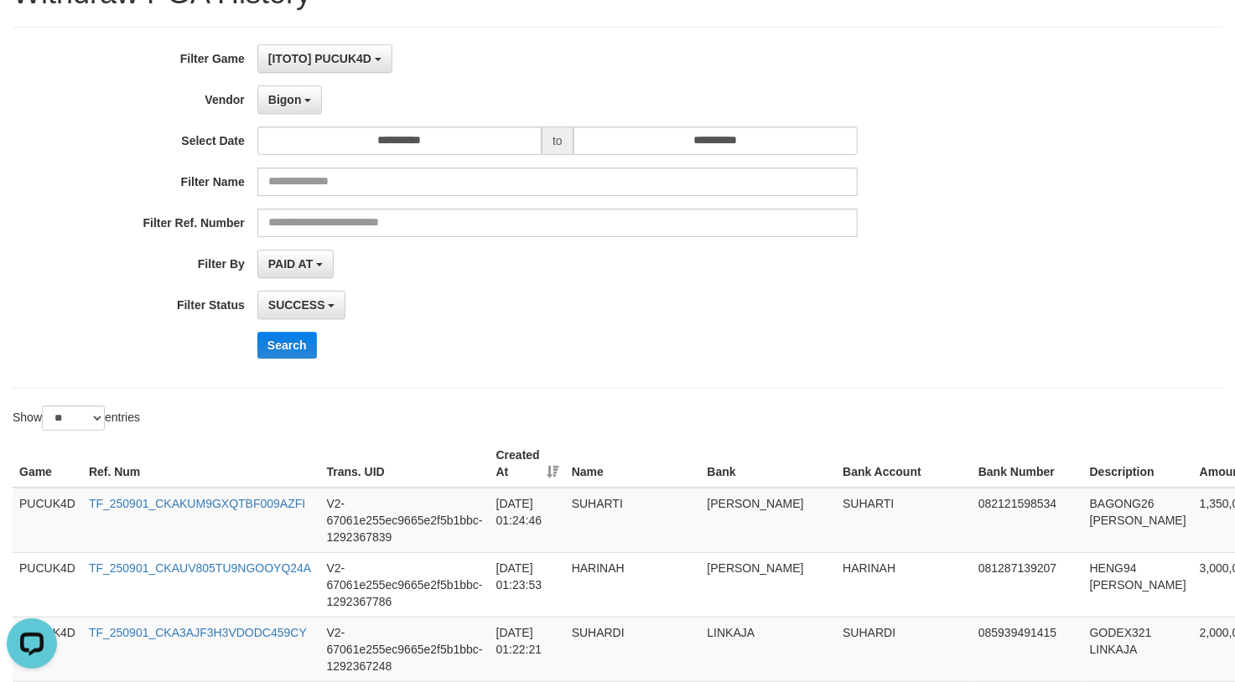
scroll to position [223, 0]
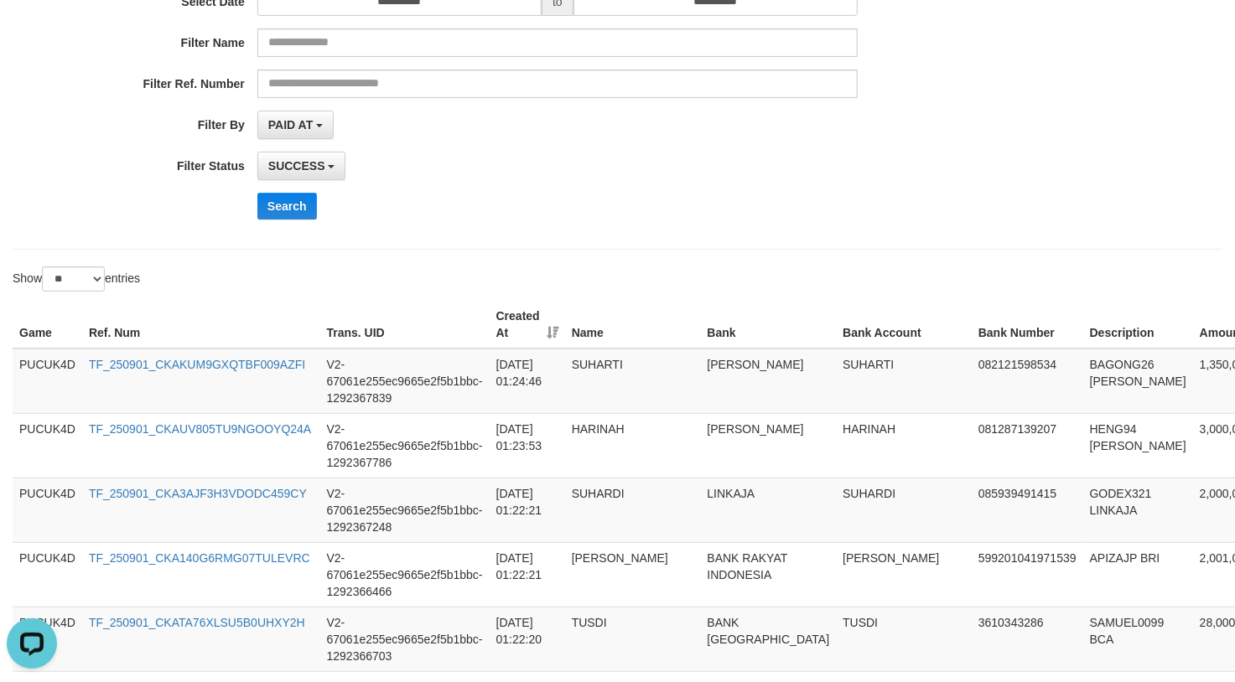
click at [704, 223] on div "**********" at bounding box center [514, 68] width 1029 height 327
click at [279, 203] on button "Search" at bounding box center [287, 206] width 60 height 27
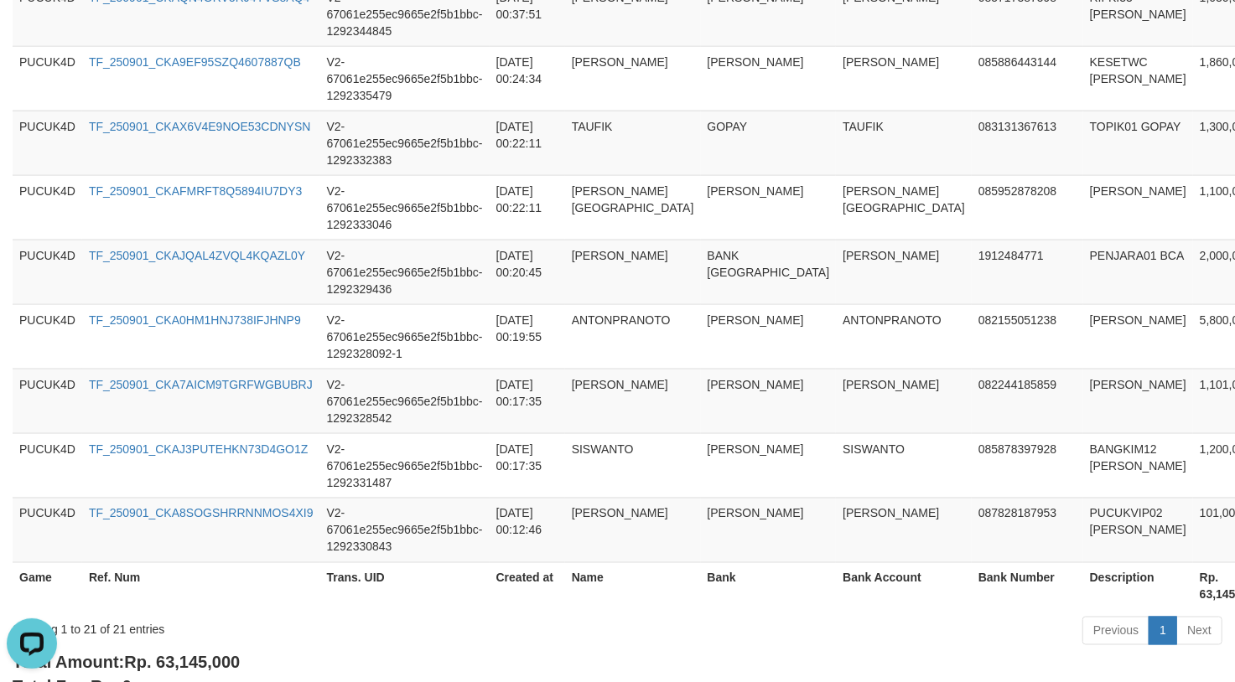
scroll to position [1483, 0]
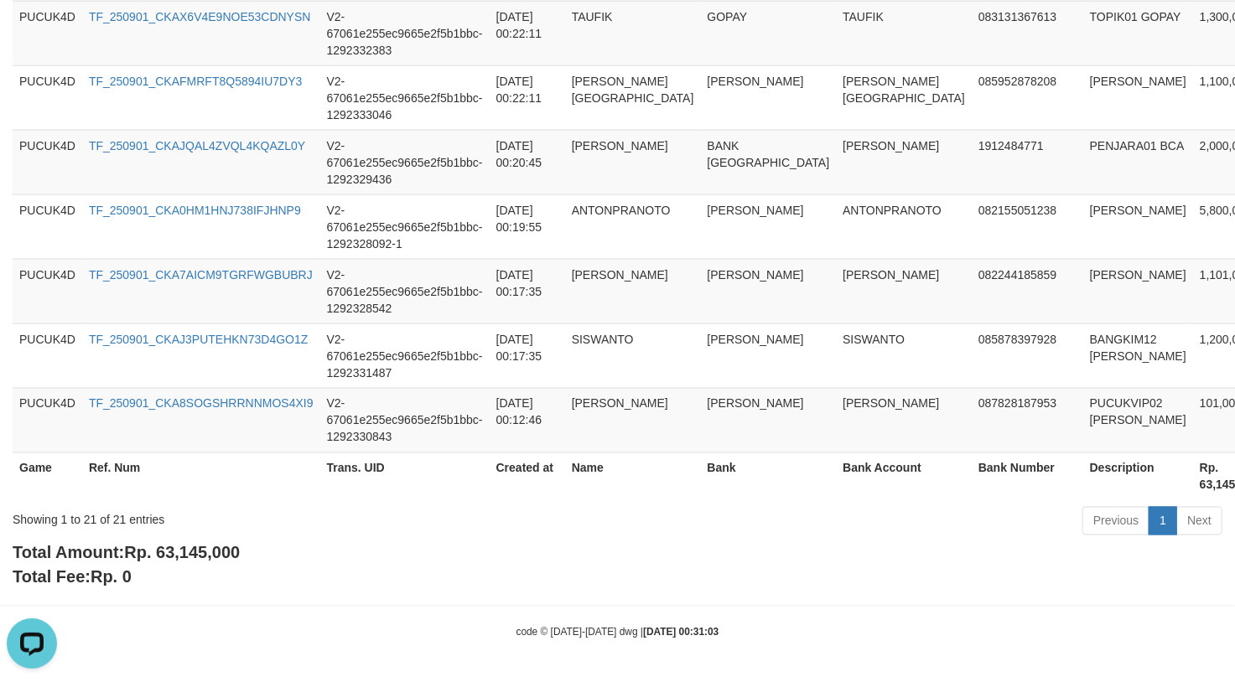
click at [174, 558] on span "Rp. 63,145,000" at bounding box center [182, 553] width 116 height 18
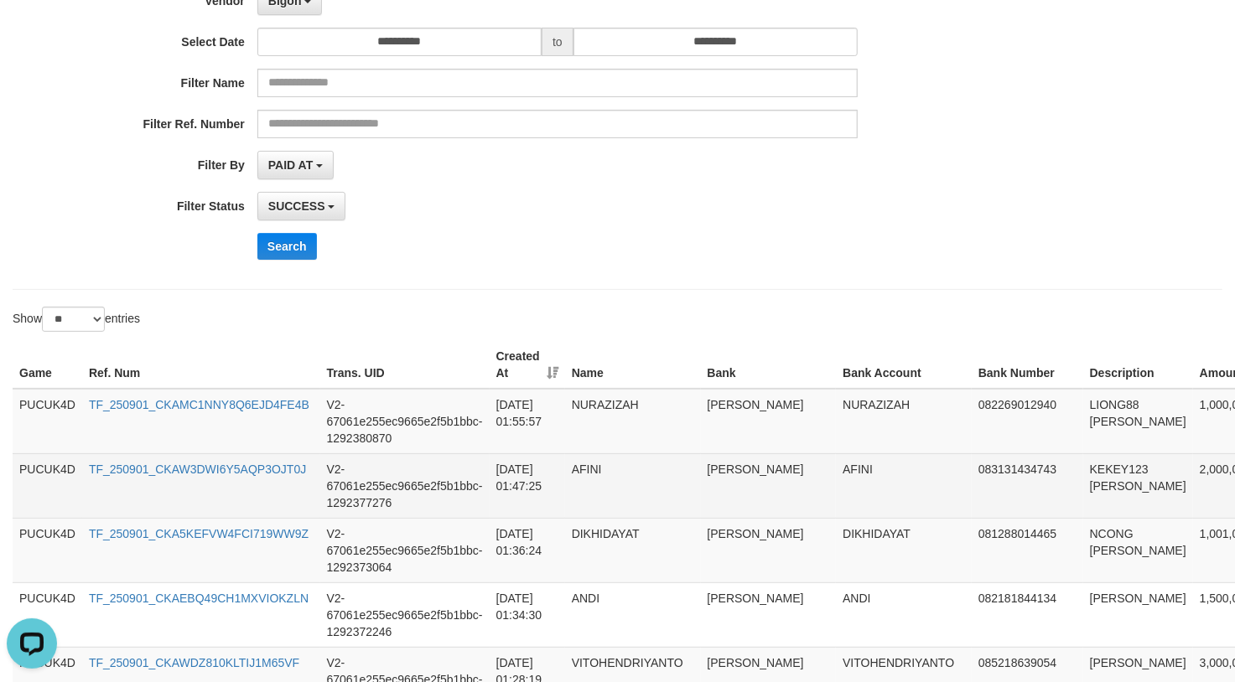
scroll to position [365, 0]
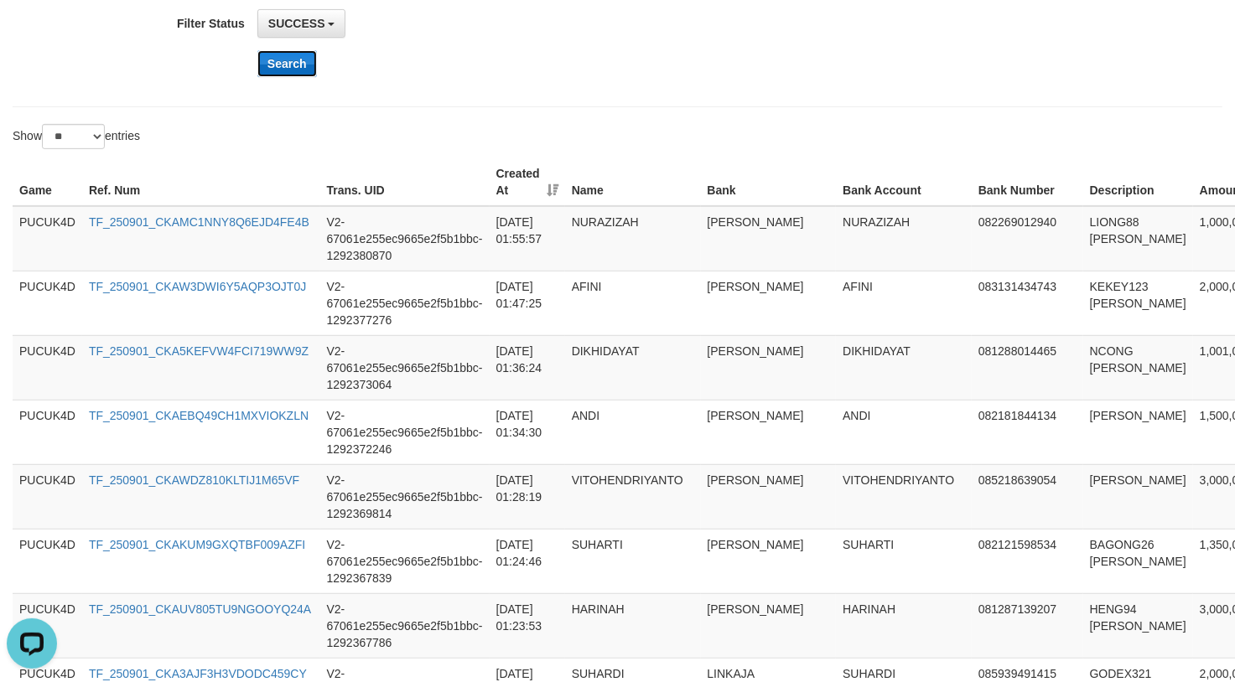
click at [297, 70] on button "Search" at bounding box center [287, 63] width 60 height 27
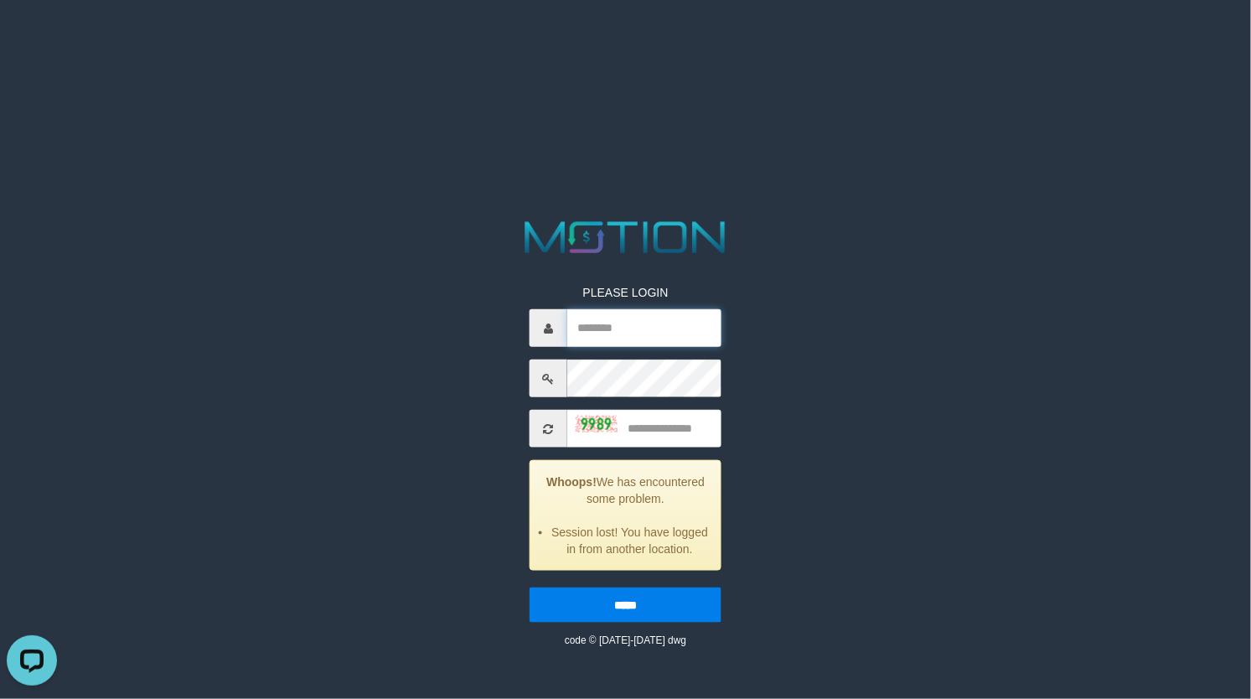
click at [614, 343] on input "text" at bounding box center [644, 328] width 154 height 38
type input "******"
click at [647, 448] on input "text" at bounding box center [644, 429] width 154 height 38
type input "****"
click at [530, 588] on input "*****" at bounding box center [626, 605] width 192 height 35
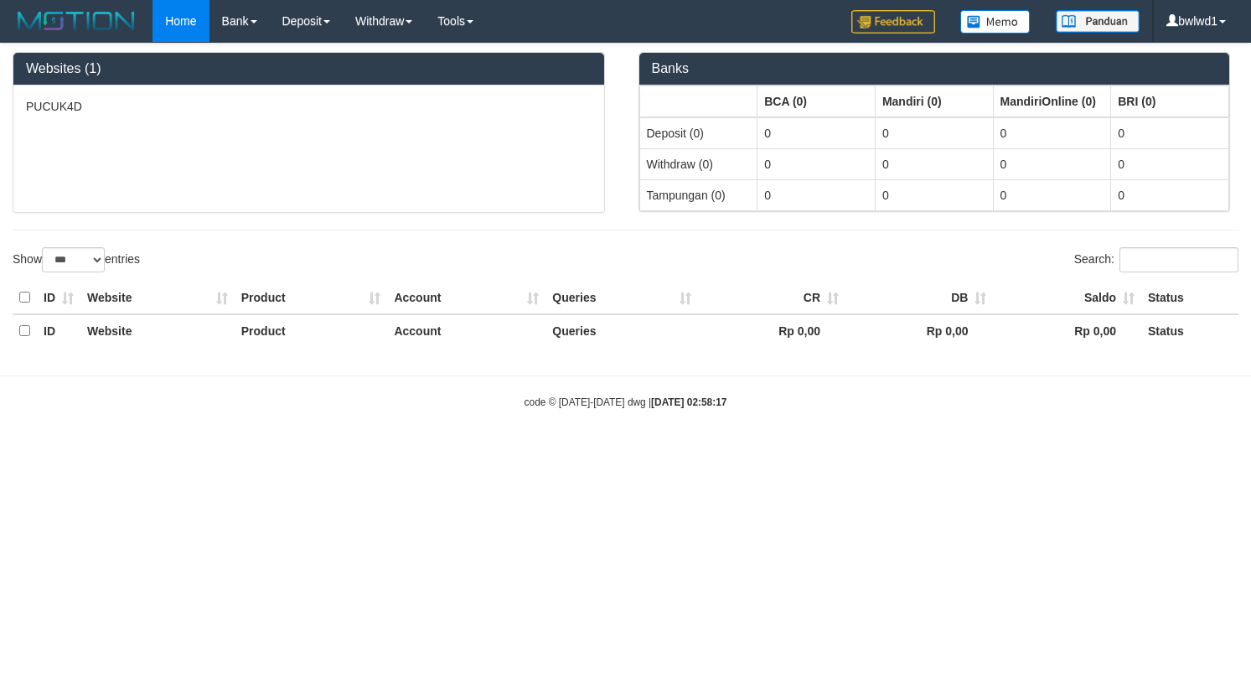
select select "***"
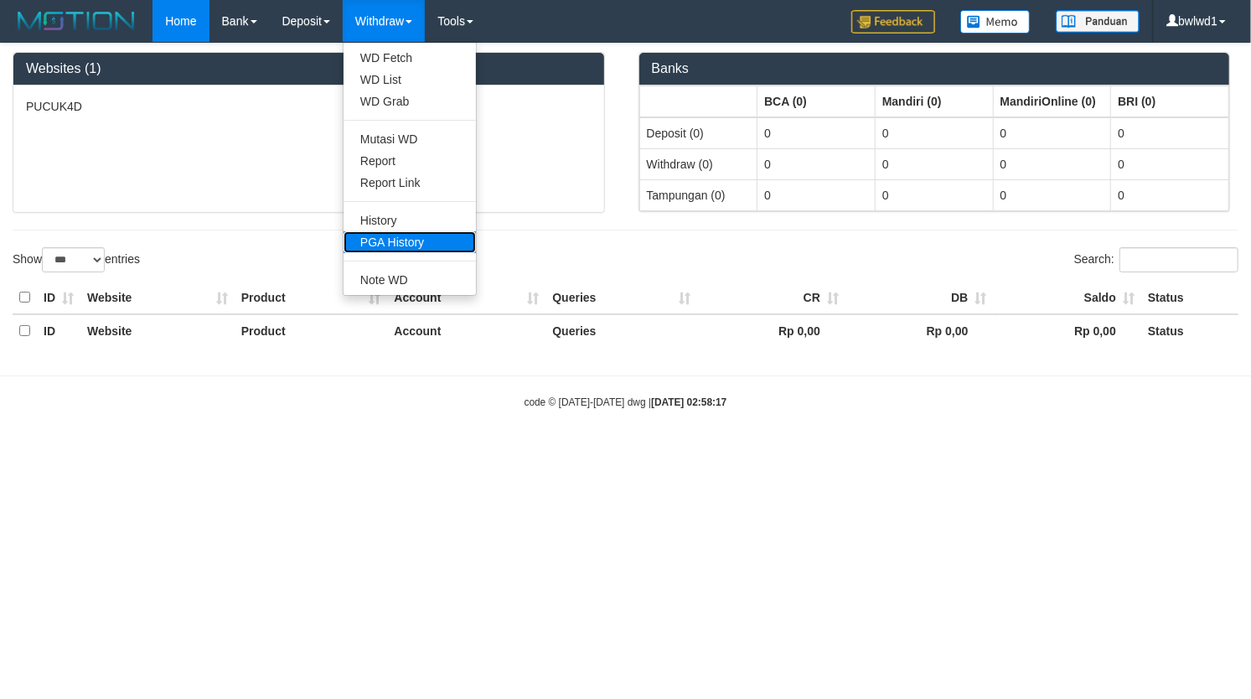
click at [421, 232] on link "PGA History" at bounding box center [410, 242] width 132 height 22
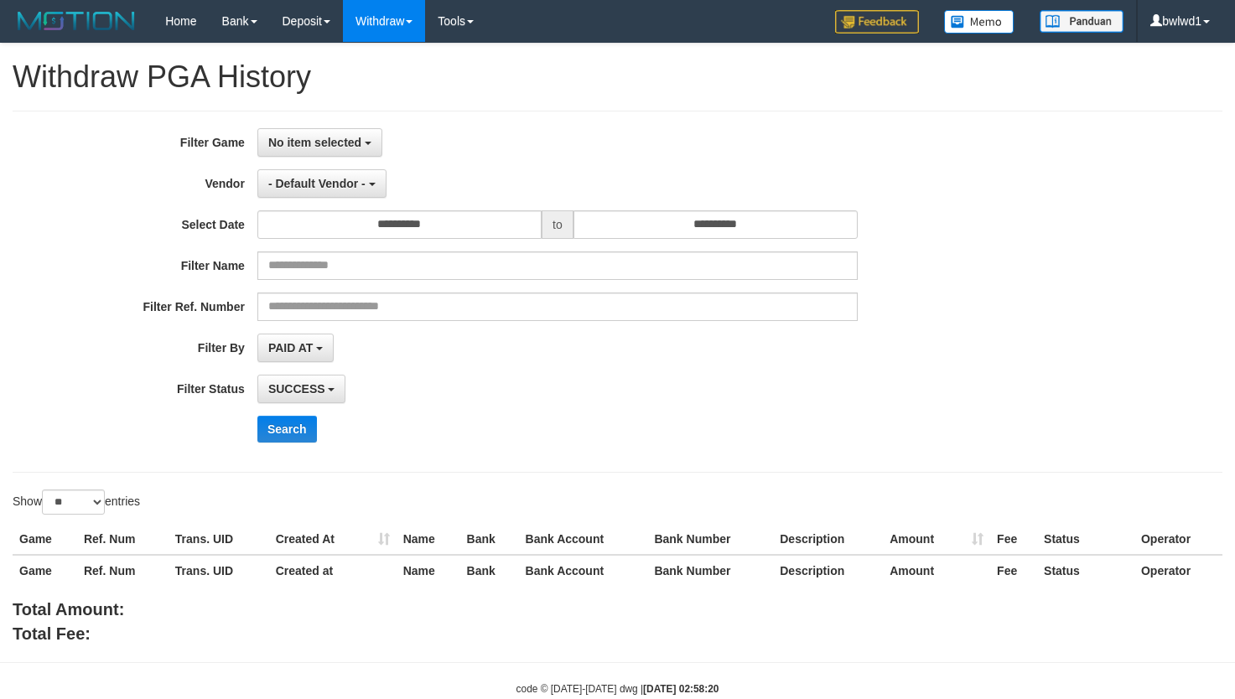
select select
select select "**"
click at [315, 139] on span "No item selected" at bounding box center [314, 142] width 93 height 13
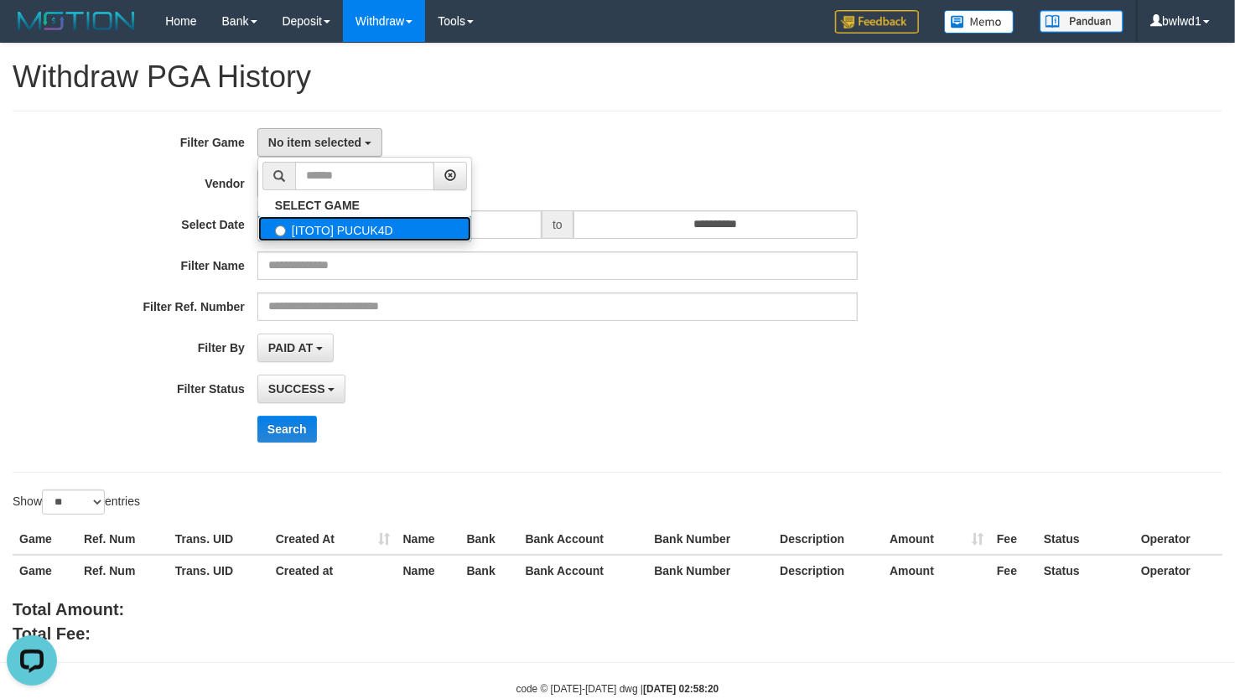
click at [298, 228] on label "[ITOTO] PUCUK4D" at bounding box center [364, 228] width 213 height 25
select select "****"
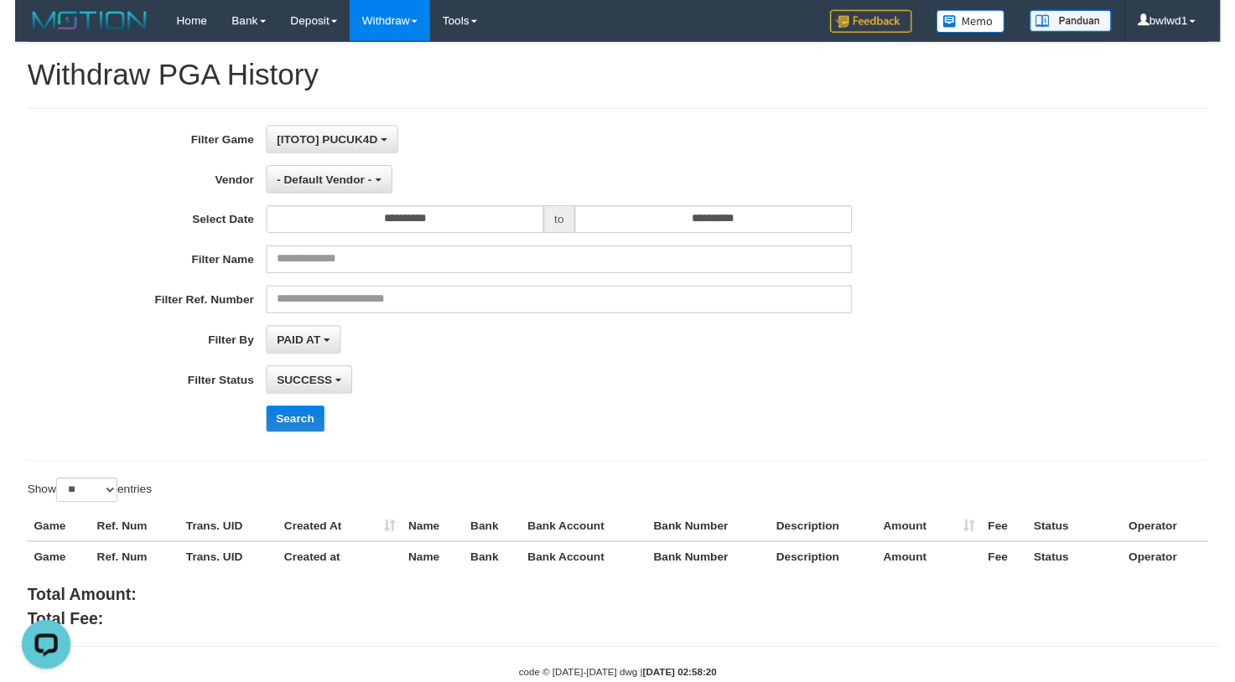
scroll to position [14, 0]
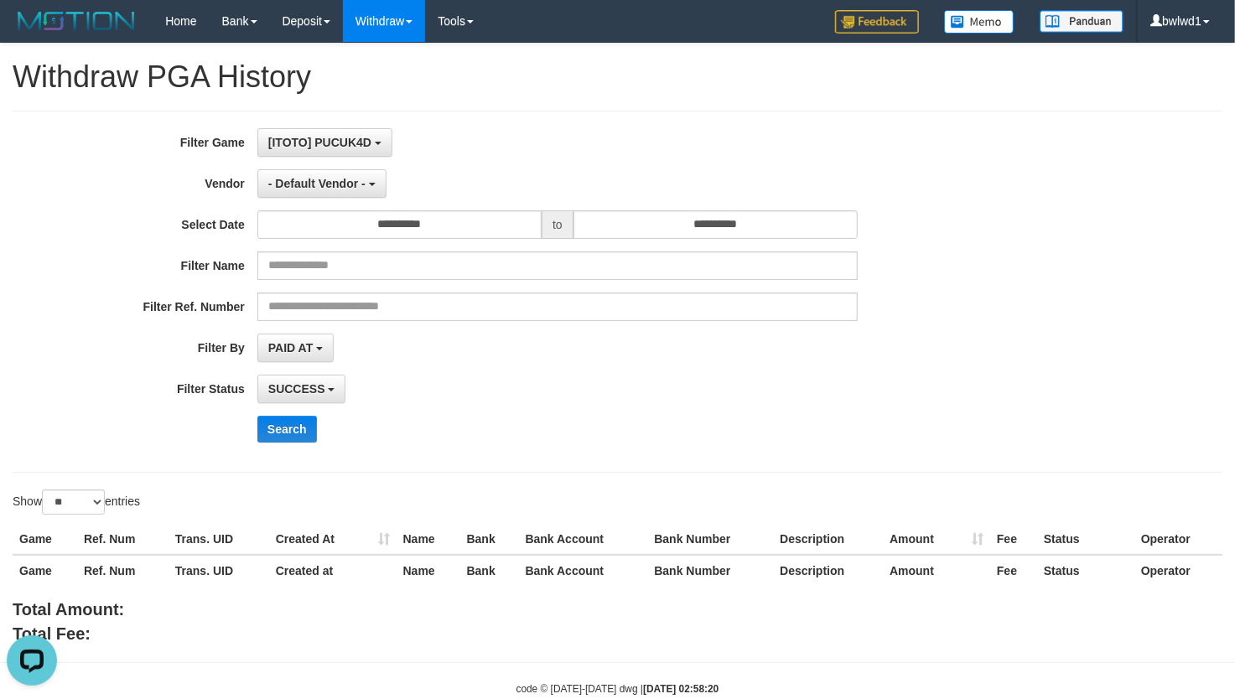
click at [306, 205] on div "**********" at bounding box center [514, 291] width 1029 height 327
click at [319, 189] on span "- Default Vendor -" at bounding box center [316, 183] width 97 height 13
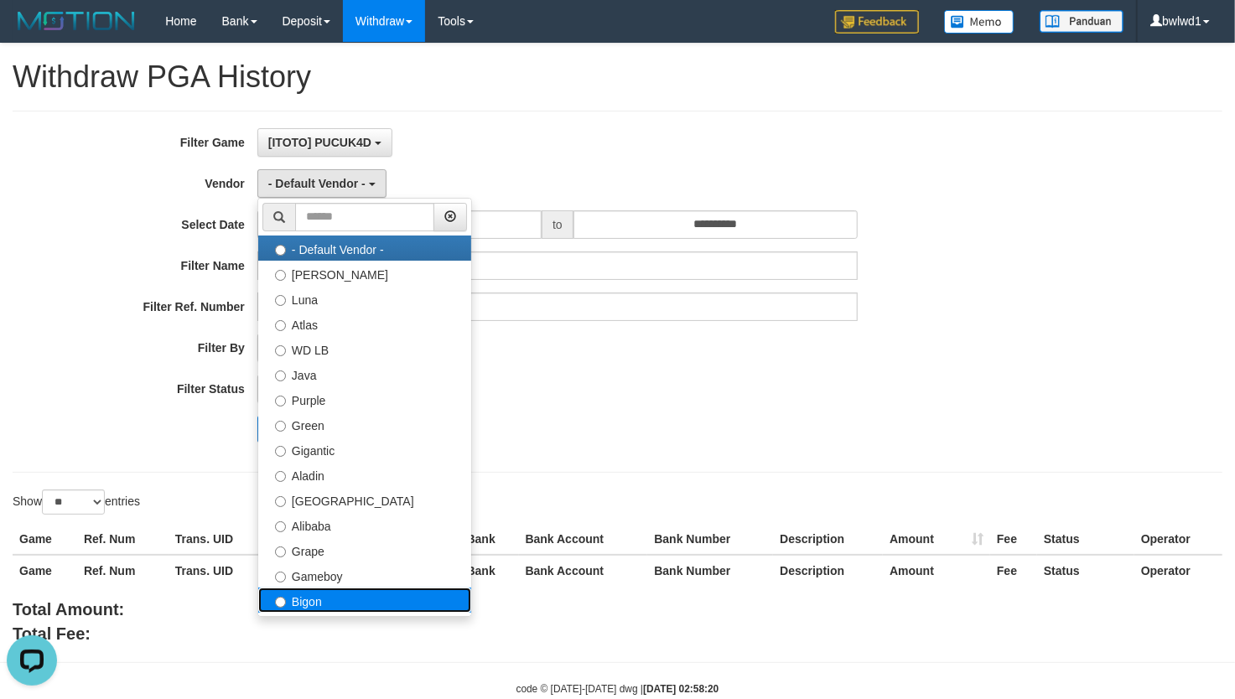
click at [336, 594] on label "Bigon" at bounding box center [364, 600] width 213 height 25
select select "**********"
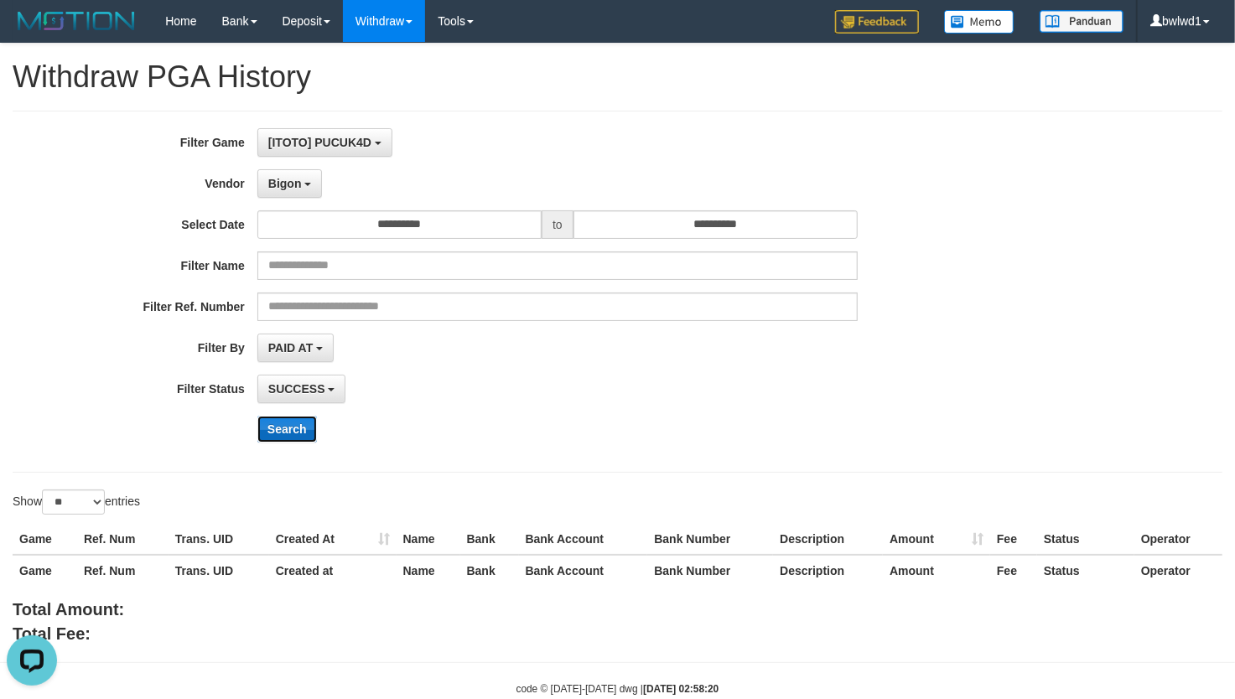
click at [283, 439] on button "Search" at bounding box center [287, 429] width 60 height 27
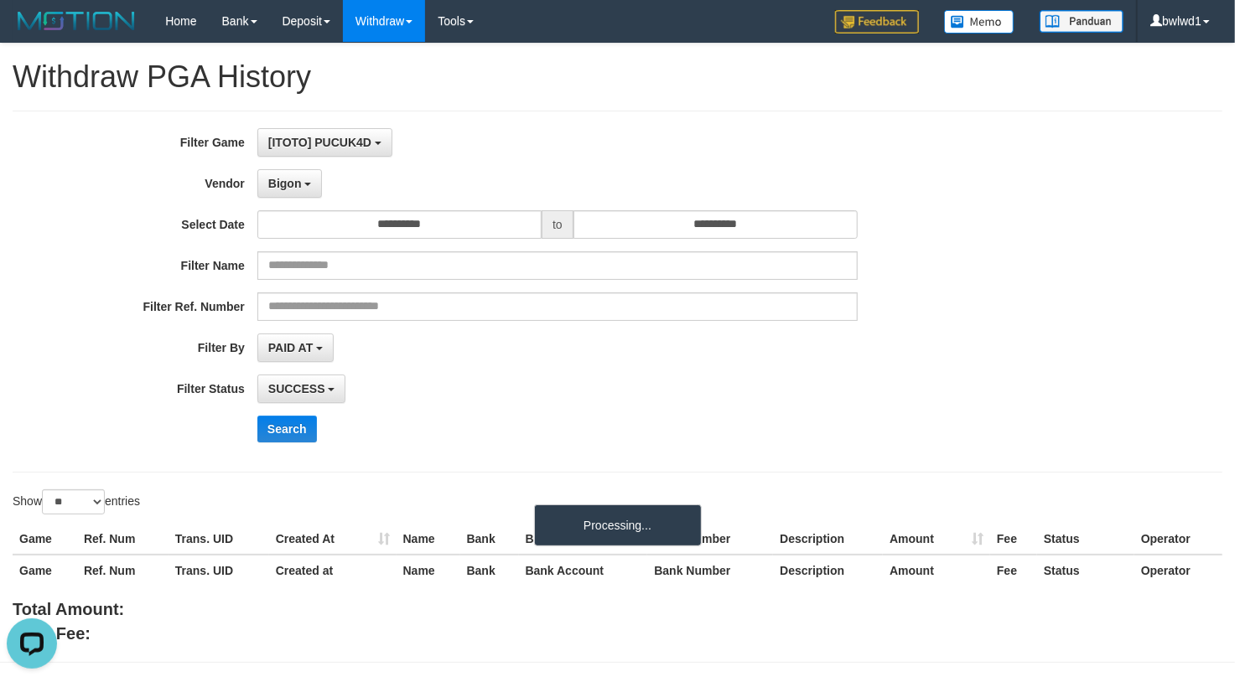
click at [600, 390] on div "SUCCESS SUCCESS ON PROCESS FAILED" at bounding box center [557, 389] width 600 height 28
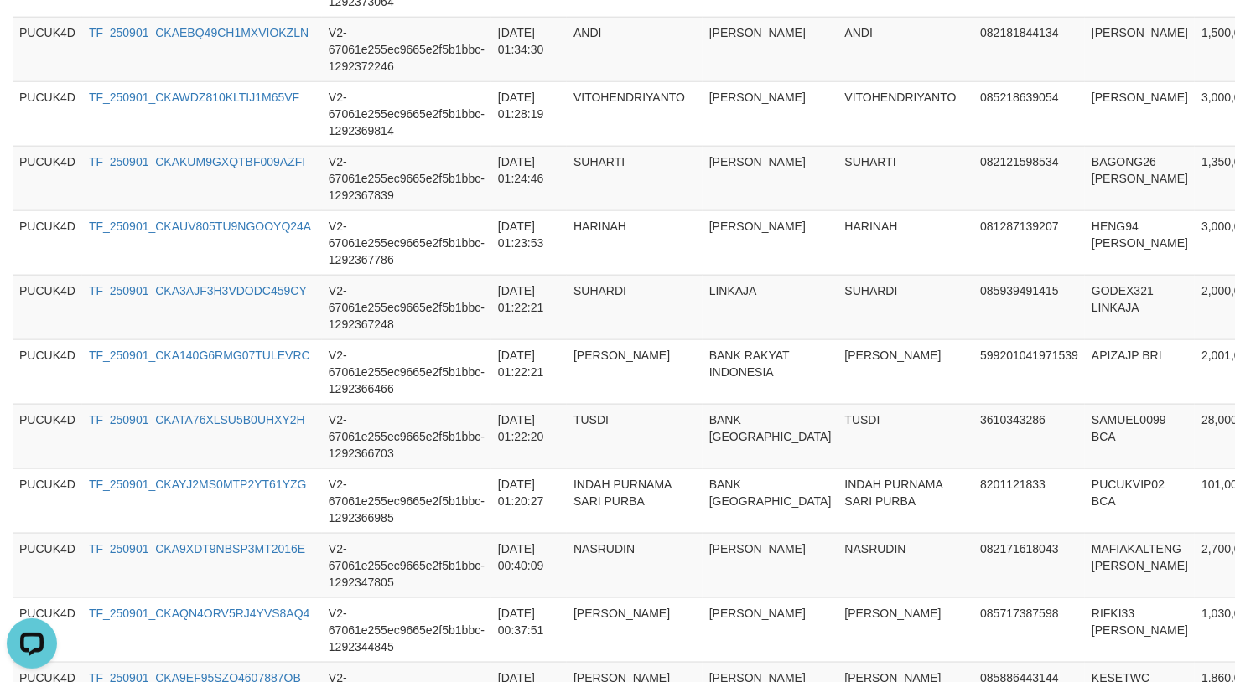
scroll to position [401, 0]
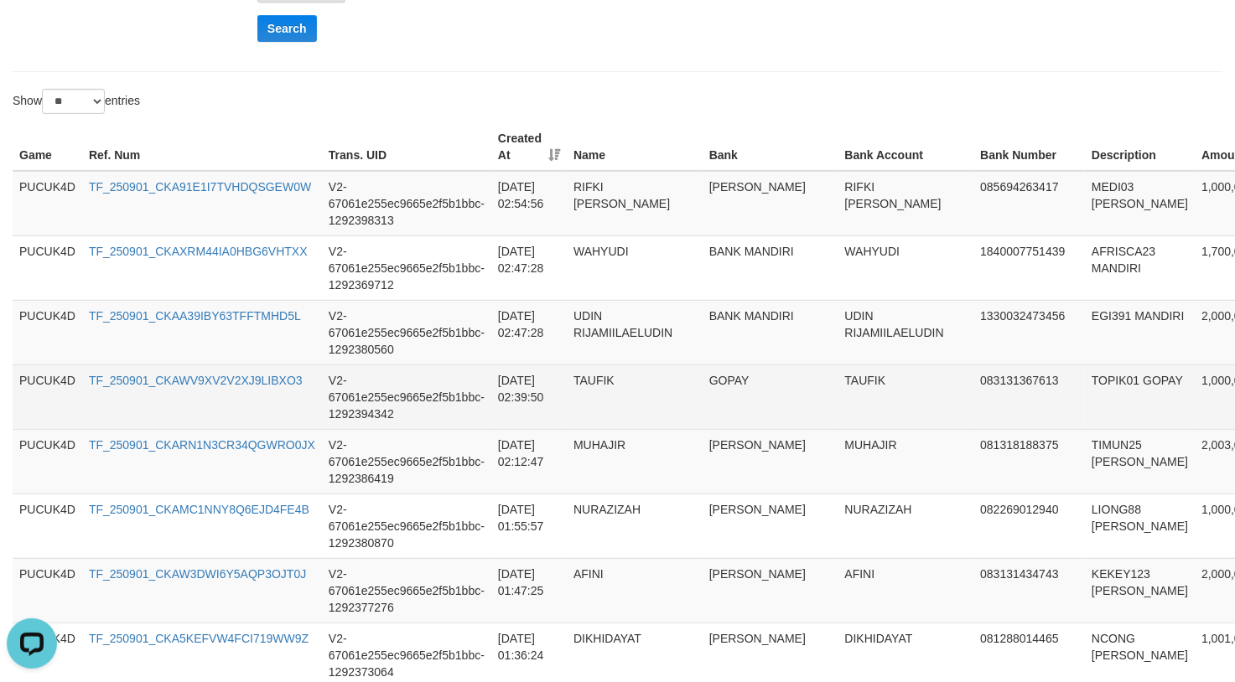
click at [979, 392] on td "083131367613" at bounding box center [1028, 397] width 111 height 65
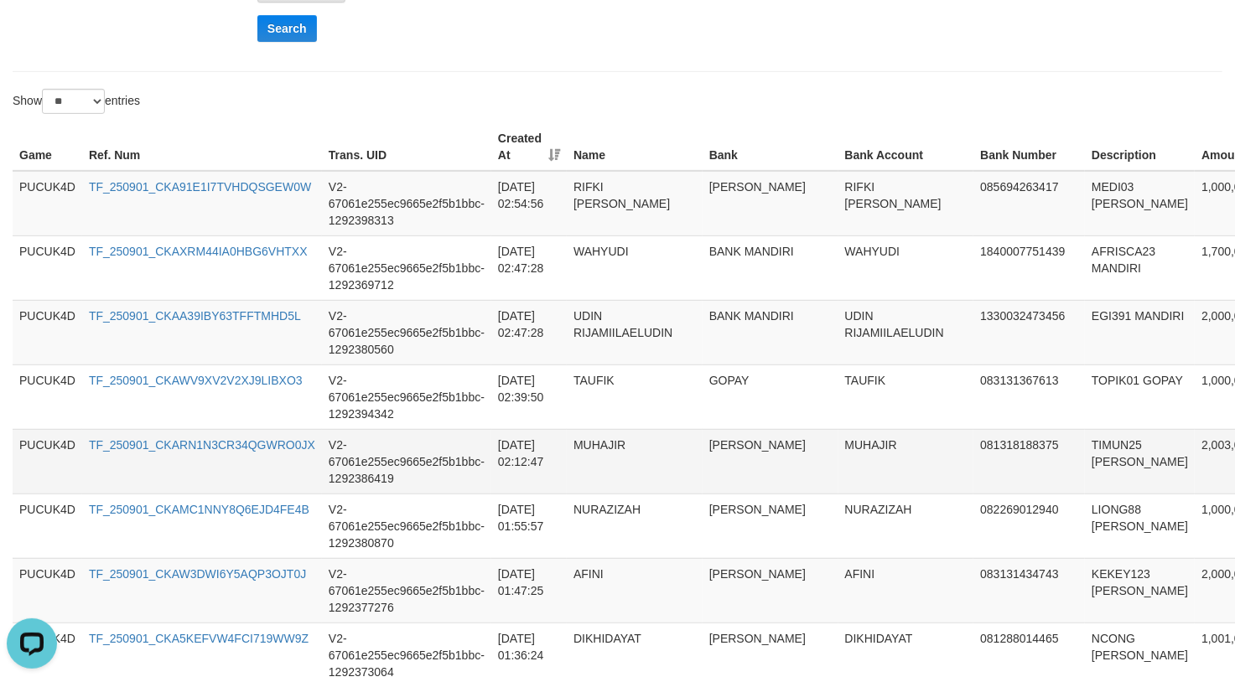
click at [1085, 463] on td "TIMUN25 [PERSON_NAME]" at bounding box center [1140, 461] width 110 height 65
click at [1085, 450] on td "TIMUN25 [PERSON_NAME]" at bounding box center [1140, 461] width 110 height 65
copy td "TIMUN25"
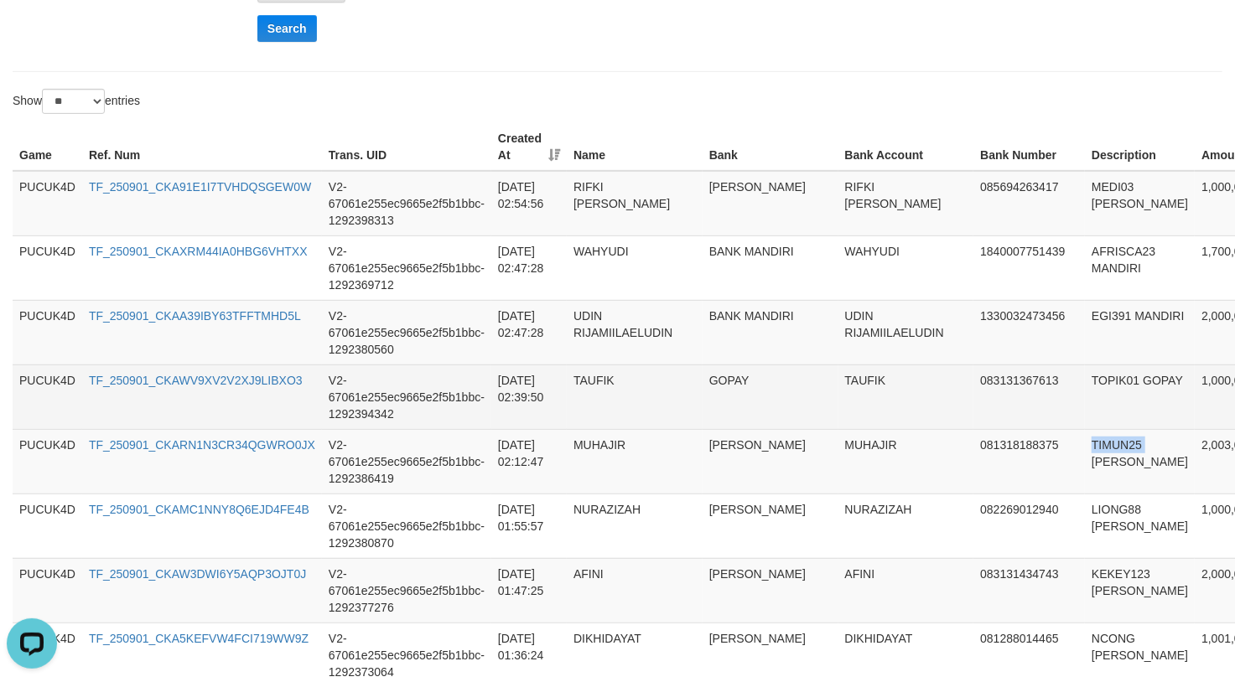
click at [1085, 391] on td "TOPIK01 GOPAY" at bounding box center [1140, 397] width 110 height 65
click at [1085, 386] on td "TOPIK01 GOPAY" at bounding box center [1140, 397] width 110 height 65
copy td "TOPIK01"
click at [1085, 386] on td "TOPIK01 GOPAY" at bounding box center [1140, 397] width 110 height 65
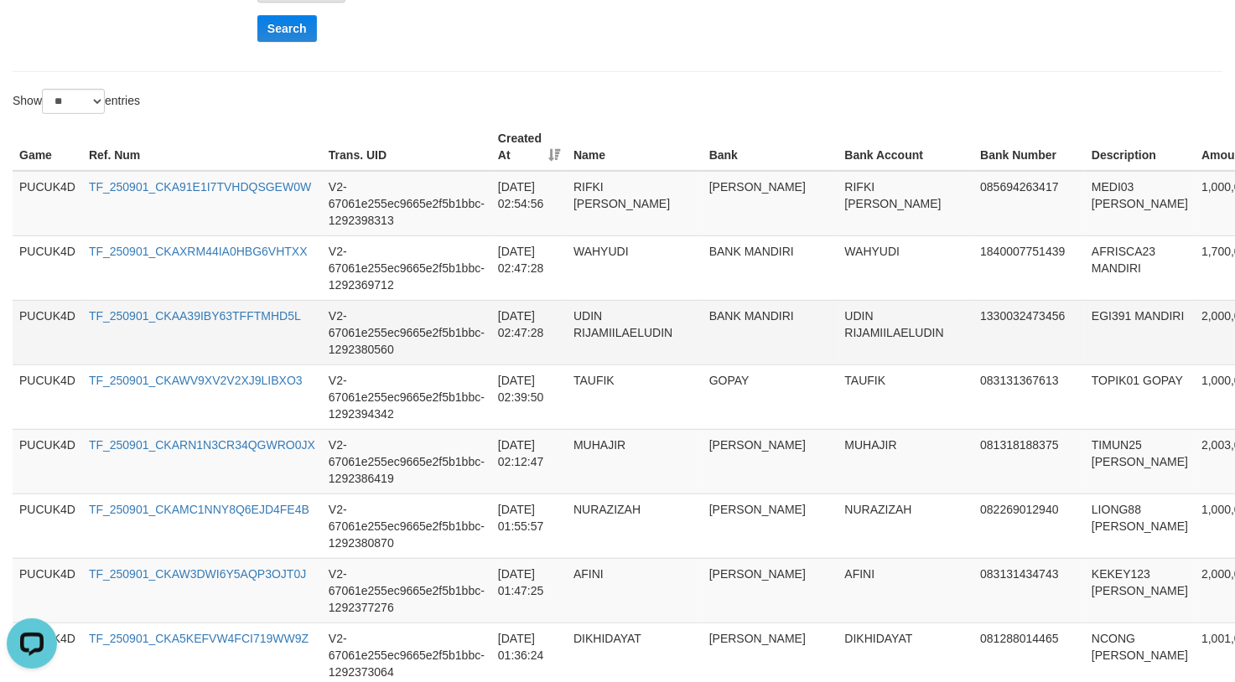
click at [1085, 329] on td "EGI391 MANDIRI" at bounding box center [1140, 332] width 110 height 65
copy td "EGI391"
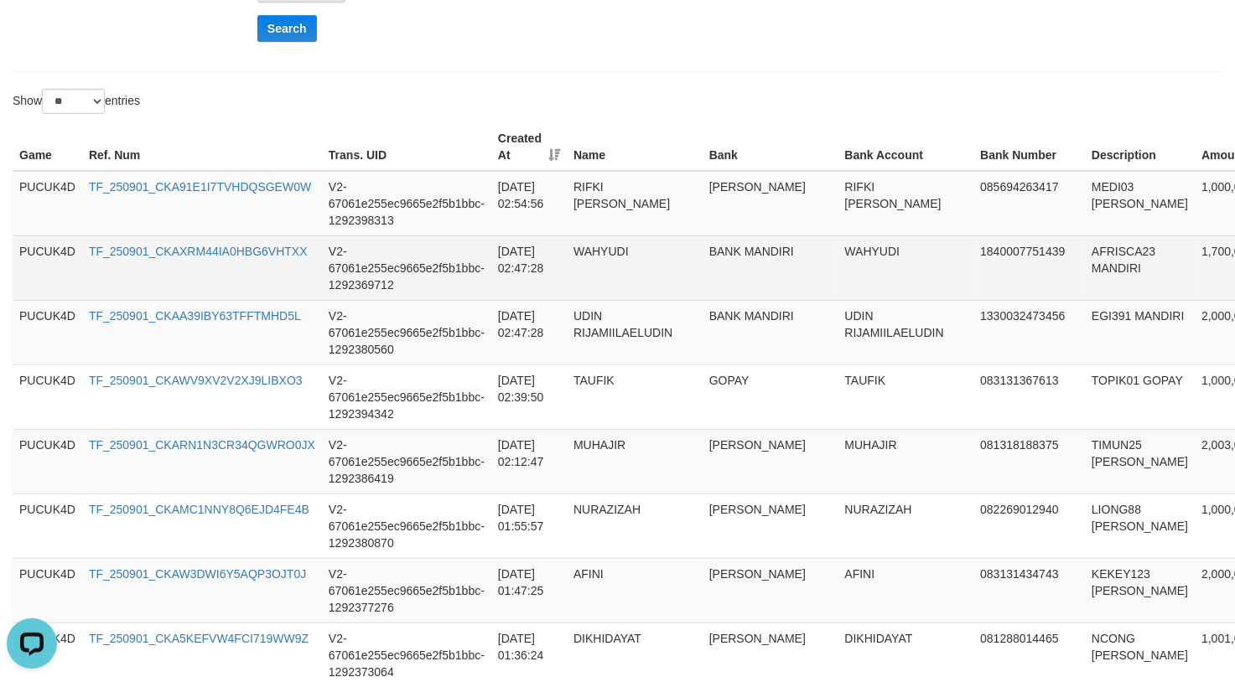
click at [1085, 253] on td "AFRISCA23 MANDIRI" at bounding box center [1140, 268] width 110 height 65
copy td "AFRISCA23"
click at [1085, 253] on td "AFRISCA23 MANDIRI" at bounding box center [1140, 268] width 110 height 65
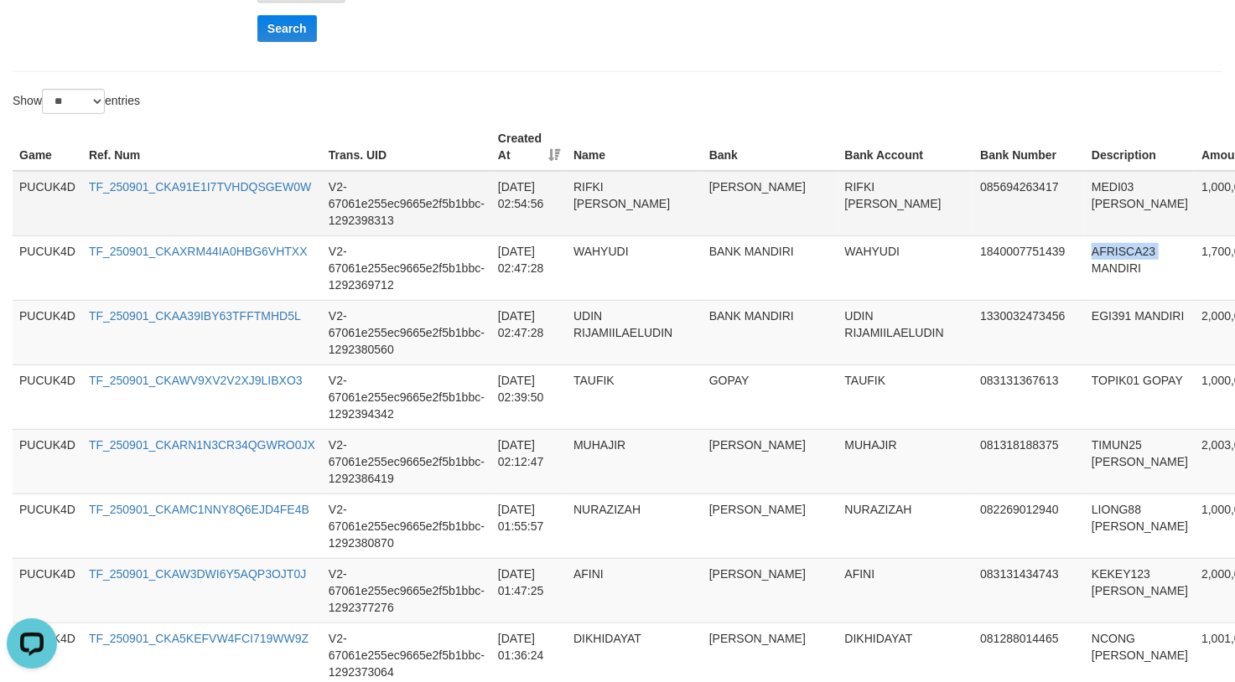
click at [1085, 198] on td "MEDI03 [PERSON_NAME]" at bounding box center [1140, 203] width 110 height 65
copy td "MEDI03"
click at [1085, 198] on td "MEDI03 [PERSON_NAME]" at bounding box center [1140, 203] width 110 height 65
click at [838, 440] on td "MUHAJIR" at bounding box center [906, 461] width 136 height 65
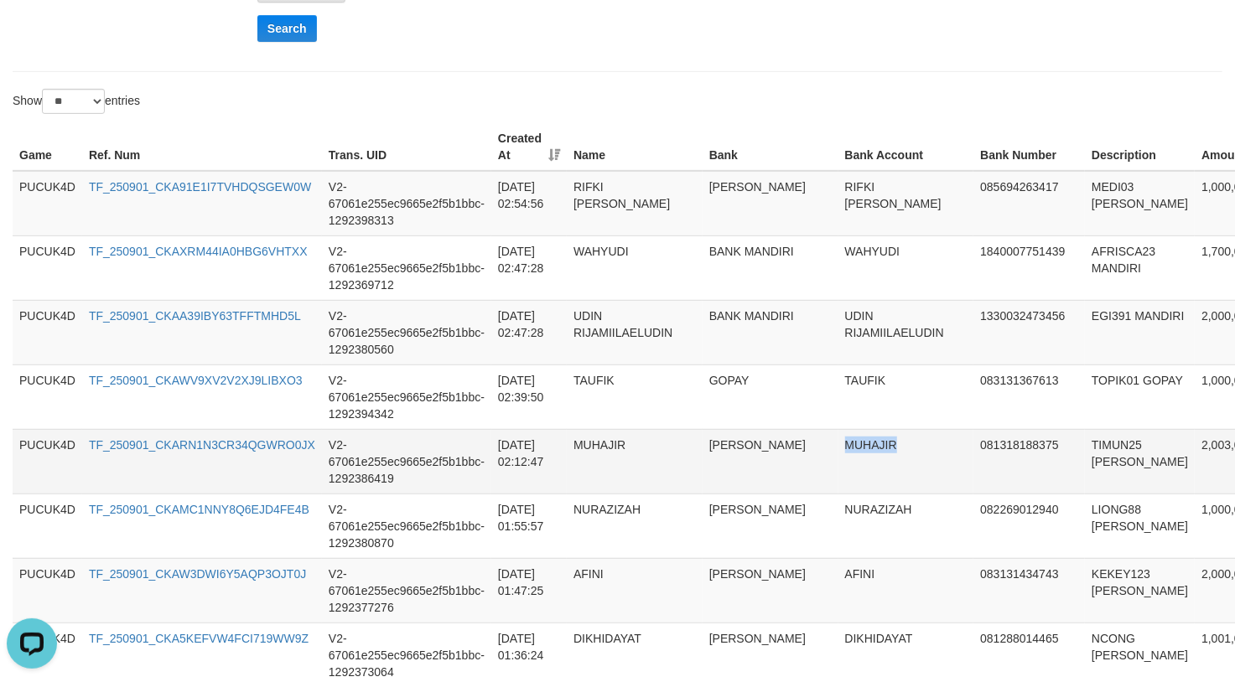
copy td "MUHAJIR"
click at [838, 364] on td "UDIN RIJAMIILAELUDIN" at bounding box center [906, 332] width 136 height 65
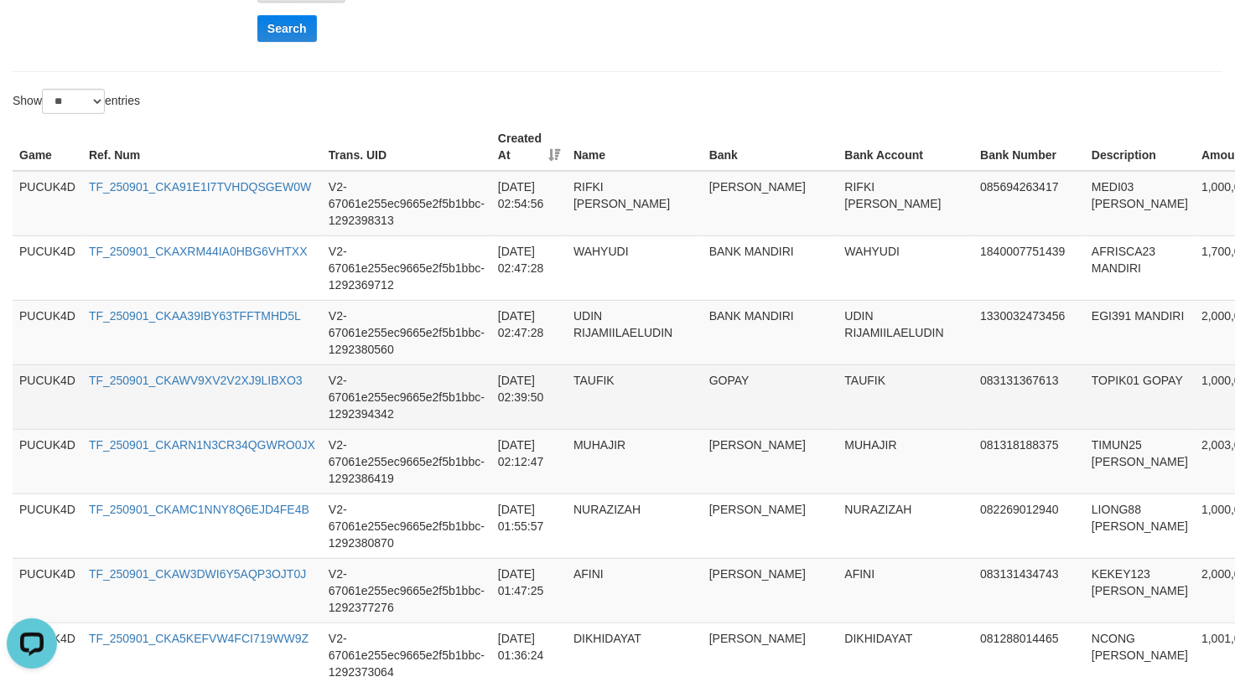
click at [838, 381] on td "TAUFIK" at bounding box center [906, 397] width 136 height 65
copy td "TAUFIK"
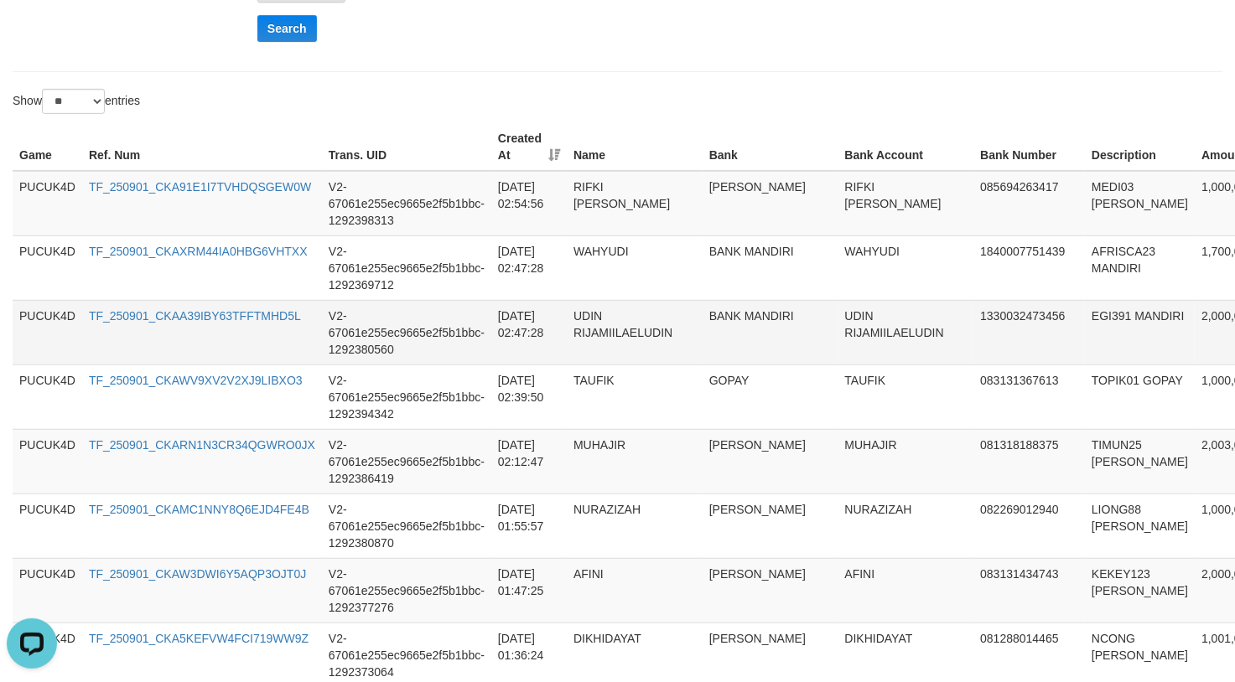
click at [838, 336] on td "UDIN RIJAMIILAELUDIN" at bounding box center [906, 332] width 136 height 65
copy td "UDIN RIJAMIILAELUDIN"
click at [838, 336] on td "UDIN RIJAMIILAELUDIN" at bounding box center [906, 332] width 136 height 65
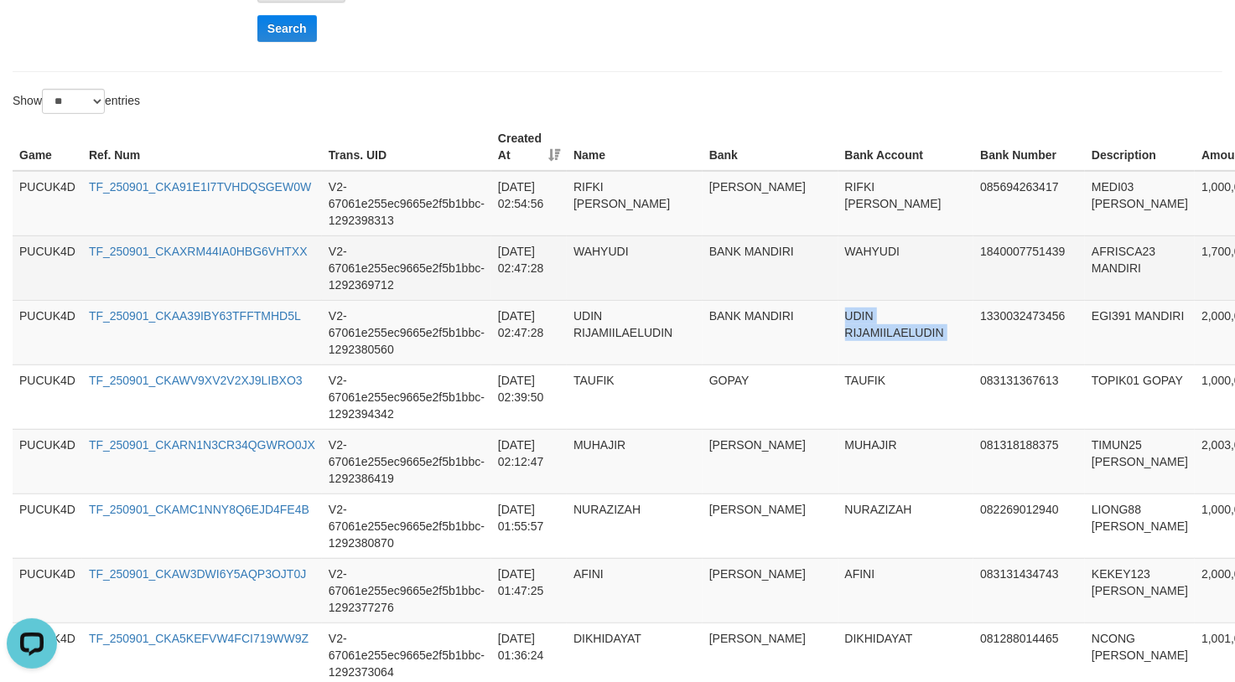
click at [838, 256] on td "WAHYUDI" at bounding box center [906, 268] width 136 height 65
copy td "WAHYUDI"
click at [838, 256] on td "WAHYUDI" at bounding box center [906, 268] width 136 height 65
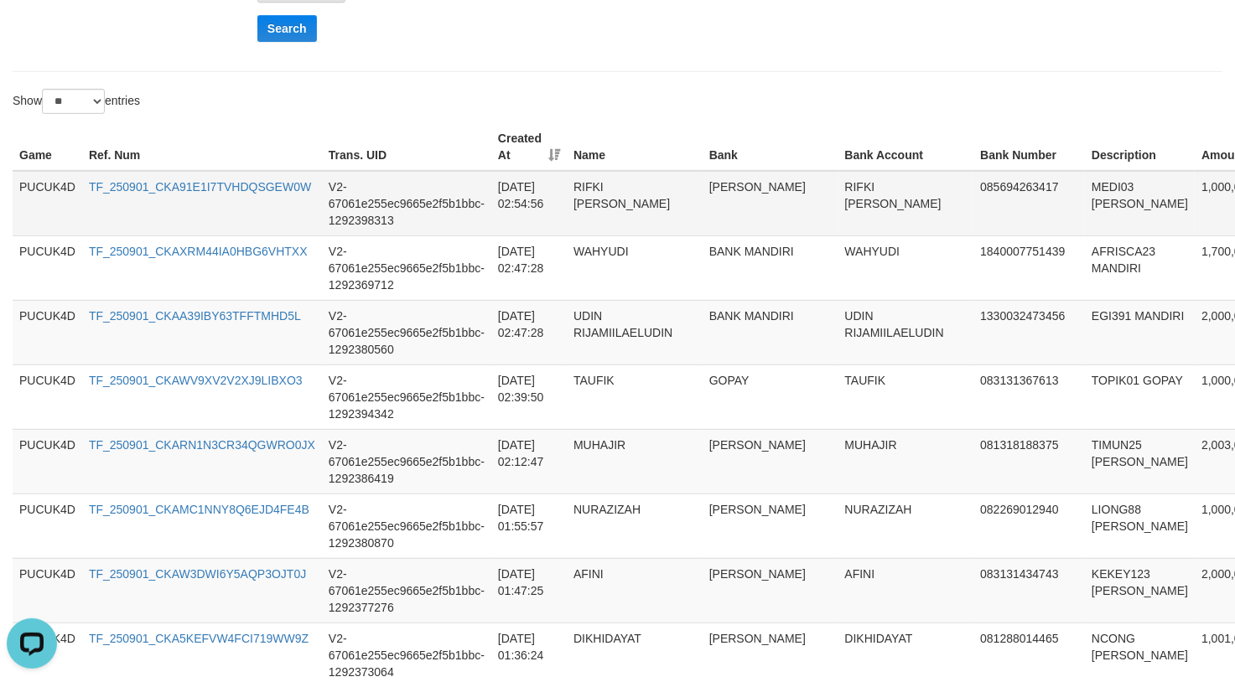
click at [838, 186] on td "RIFKI [PERSON_NAME]" at bounding box center [906, 203] width 136 height 65
copy td "[DEMOGRAPHIC_DATA]"
click at [838, 186] on td "RIFKI [PERSON_NAME]" at bounding box center [906, 203] width 136 height 65
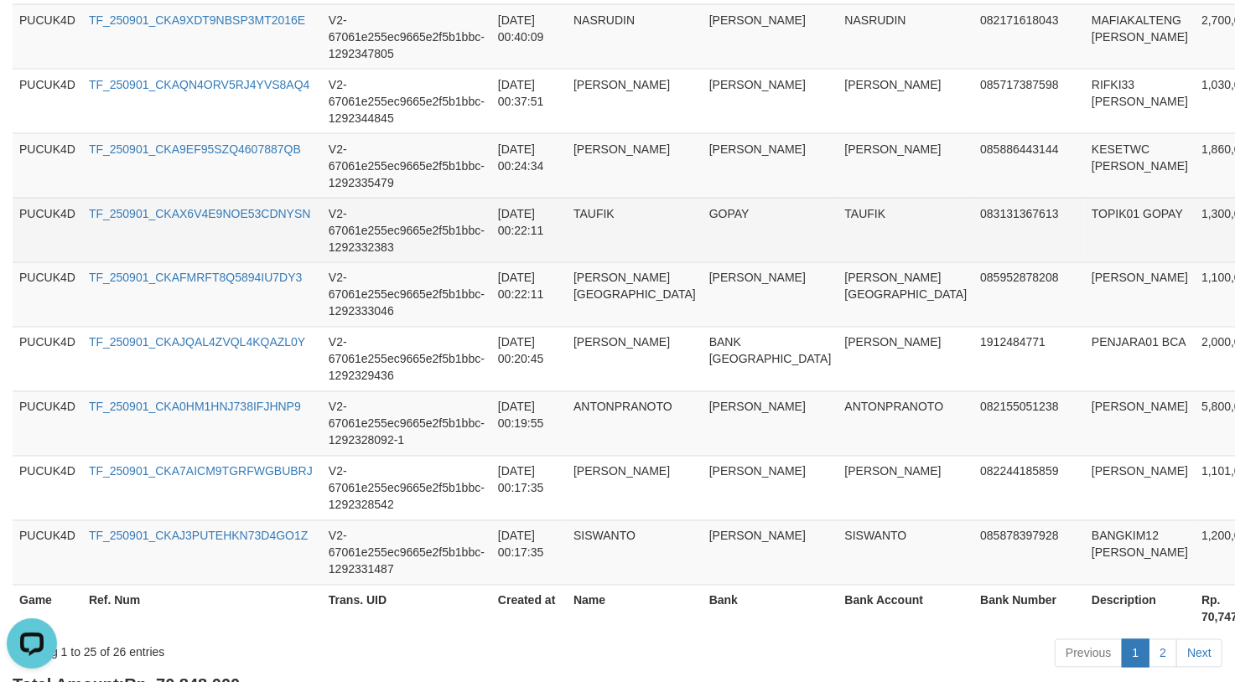
scroll to position [1742, 0]
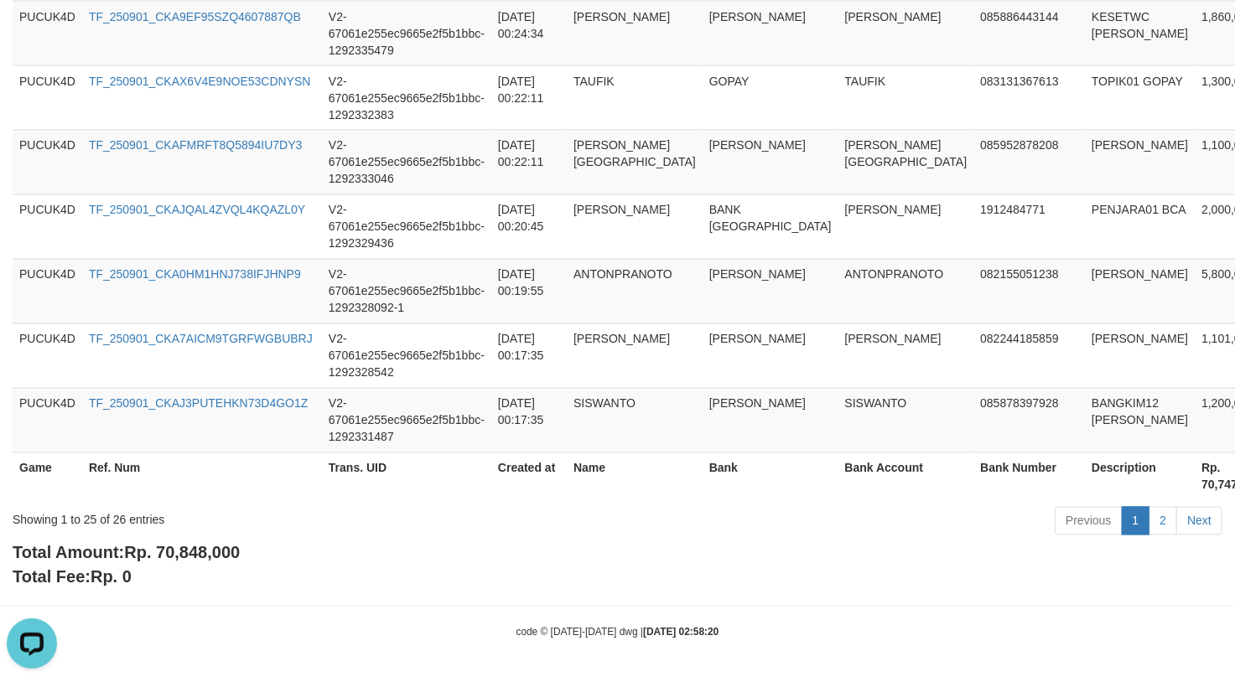
click at [212, 538] on div "Showing 1 to 25 of 26 entries Previous 1 2 Next" at bounding box center [617, 523] width 1235 height 36
click at [174, 554] on span "Rp. 70,848,000" at bounding box center [182, 553] width 116 height 18
click at [517, 176] on td "[DATE] 00:22:11" at bounding box center [528, 162] width 75 height 65
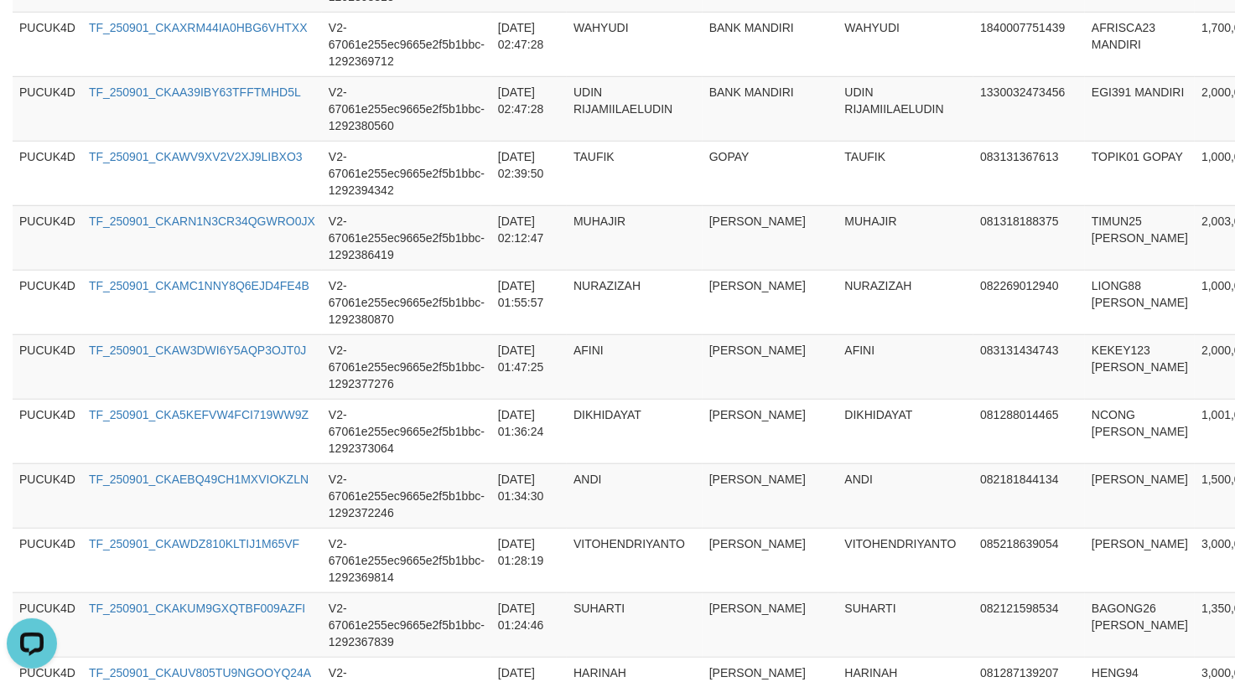
scroll to position [0, 0]
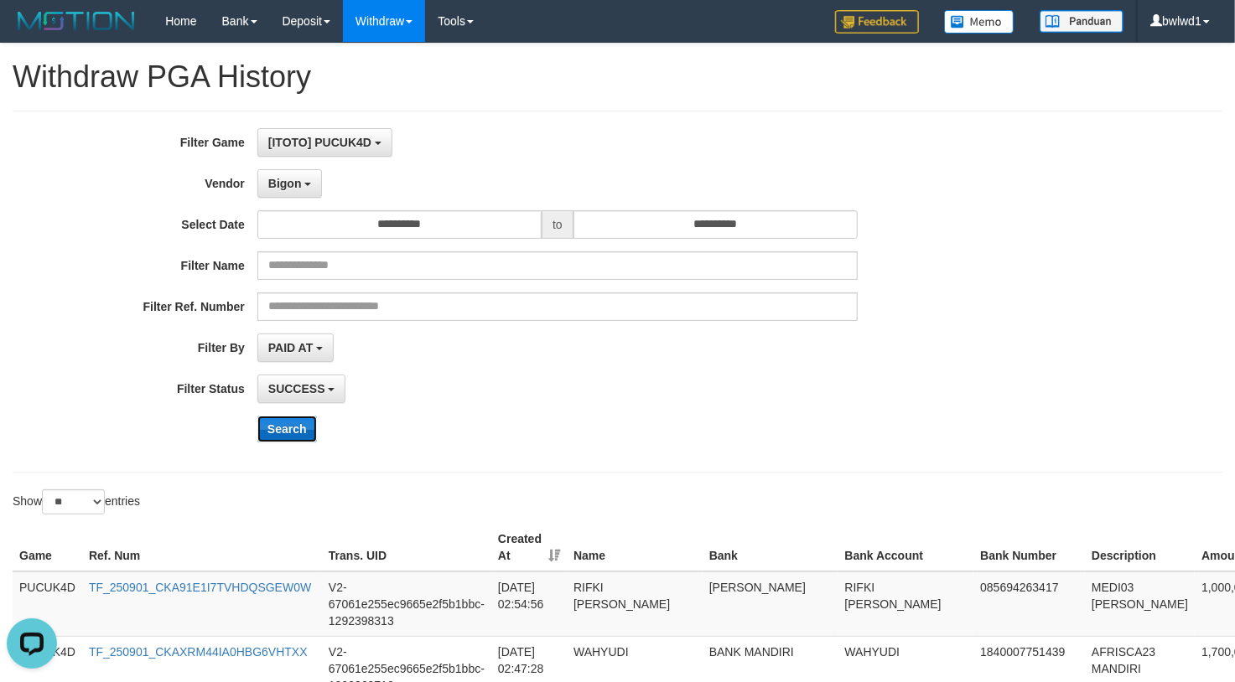
click at [288, 431] on button "Search" at bounding box center [287, 429] width 60 height 27
click at [682, 380] on div "SUCCESS SUCCESS ON PROCESS FAILED" at bounding box center [557, 389] width 600 height 28
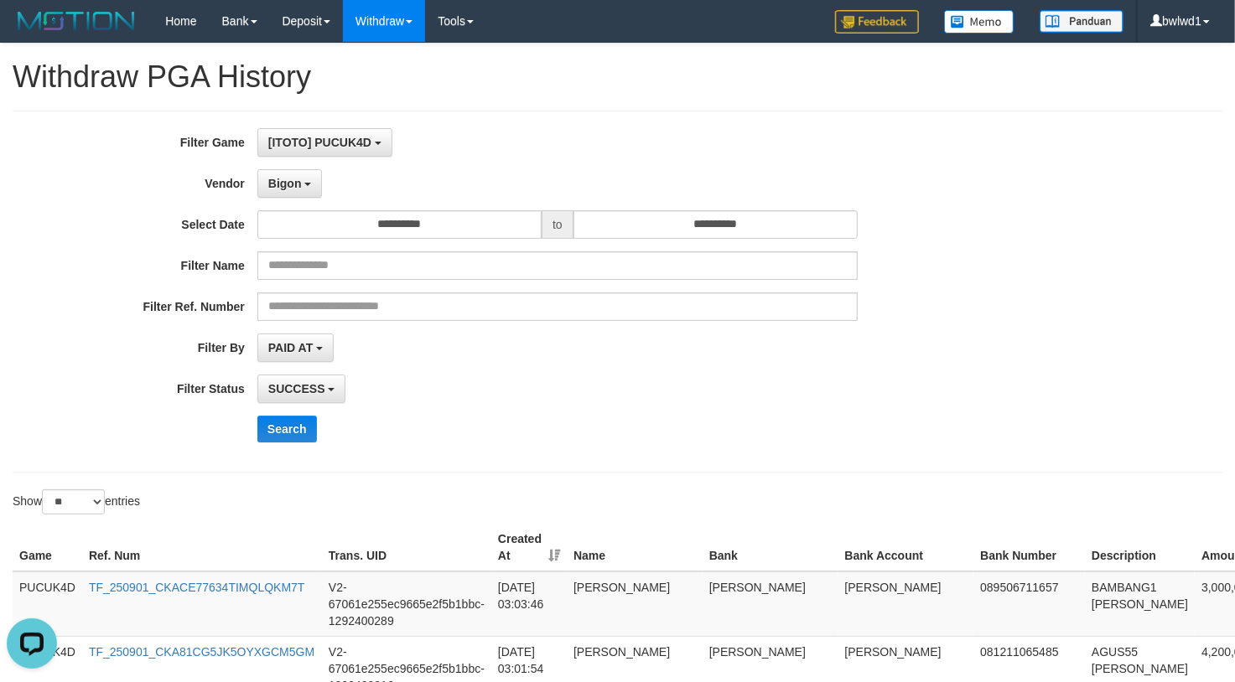
click at [668, 383] on div "SUCCESS SUCCESS ON PROCESS FAILED" at bounding box center [557, 389] width 600 height 28
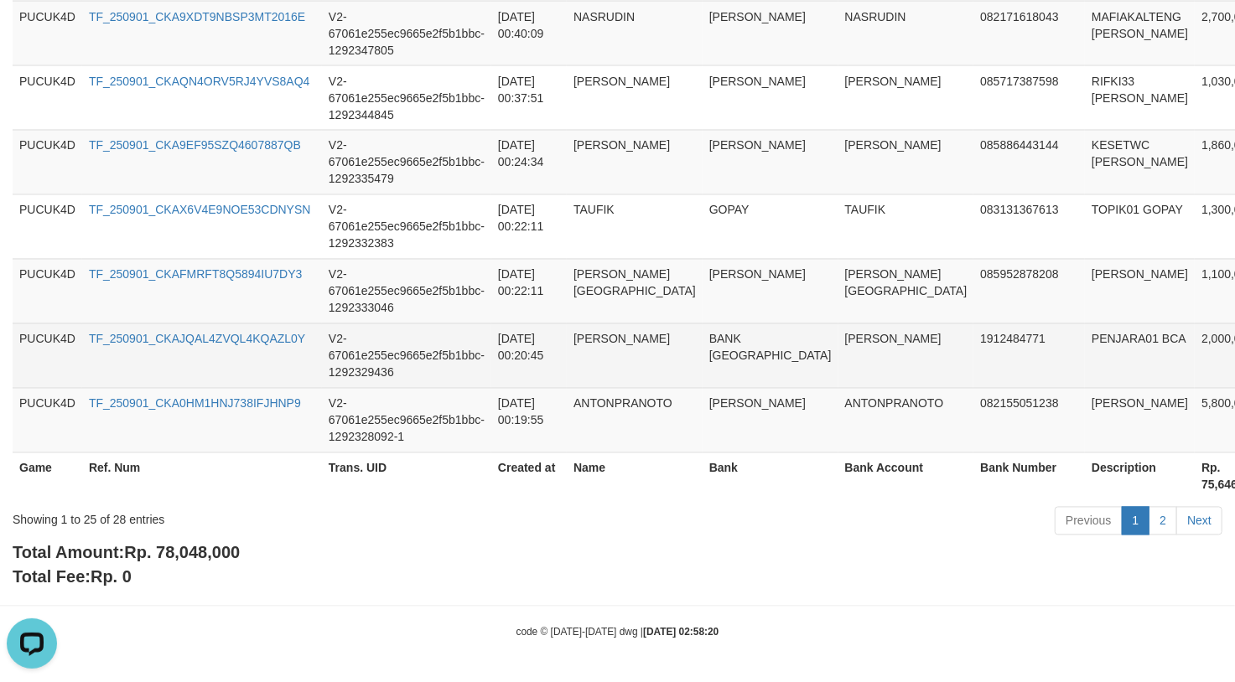
scroll to position [1742, 0]
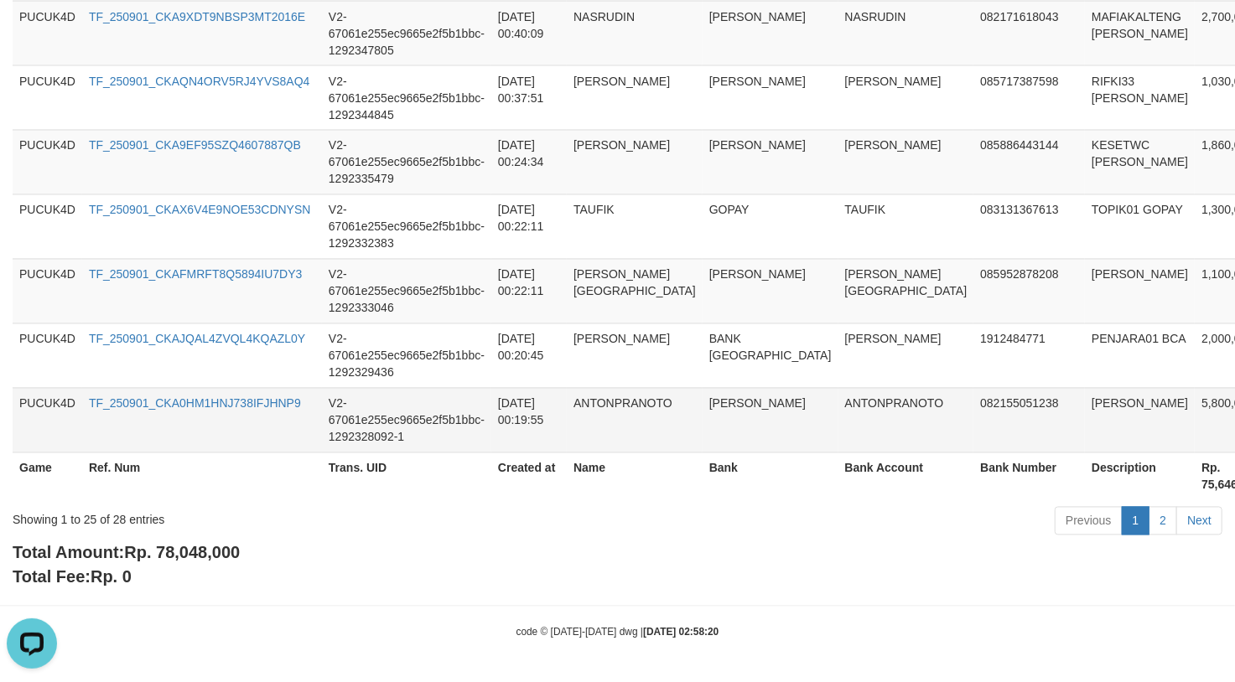
click at [838, 391] on td "ANTONPRANOTO" at bounding box center [906, 420] width 136 height 65
click at [816, 635] on div "code © [DATE]-[DATE] dwg | [DATE] 02:58:20" at bounding box center [617, 632] width 1235 height 17
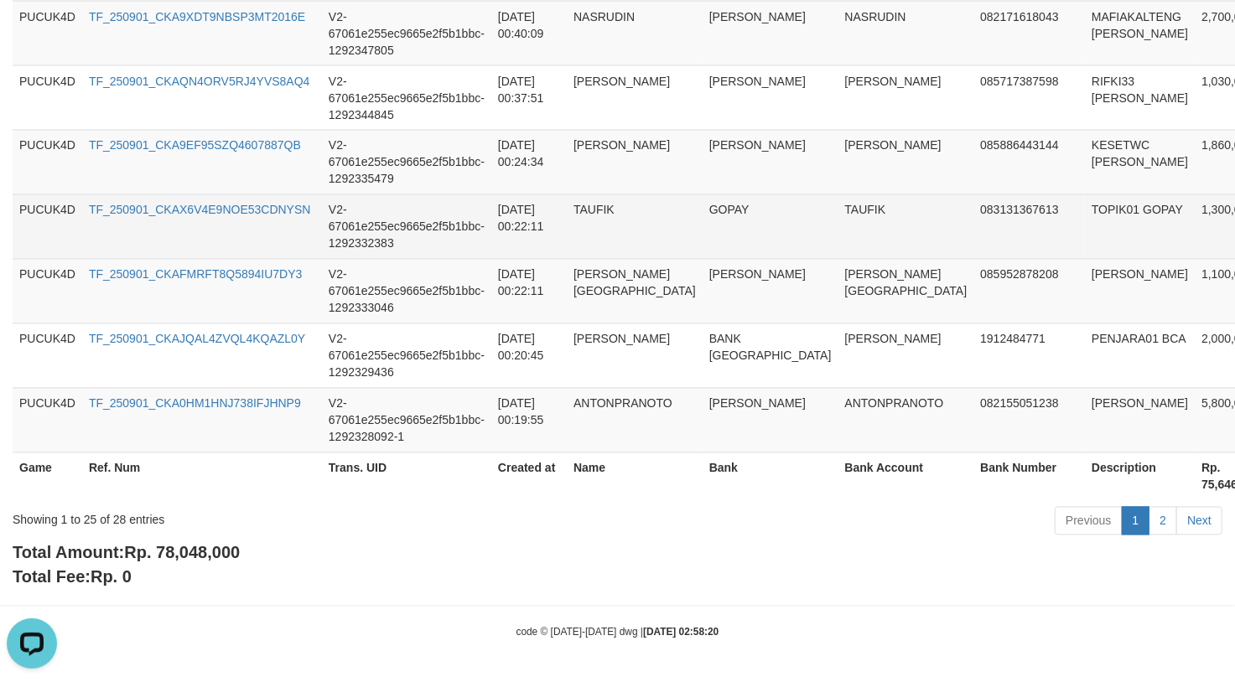
click at [857, 205] on td "TAUFIK" at bounding box center [906, 226] width 136 height 65
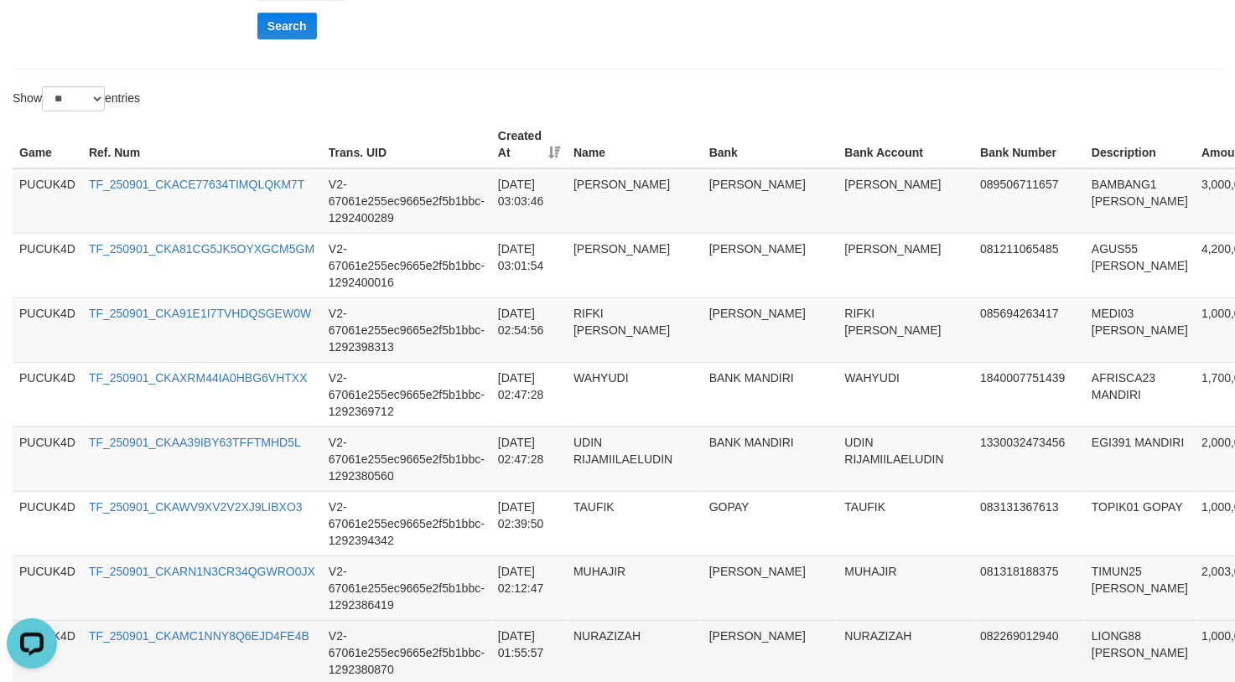
scroll to position [401, 0]
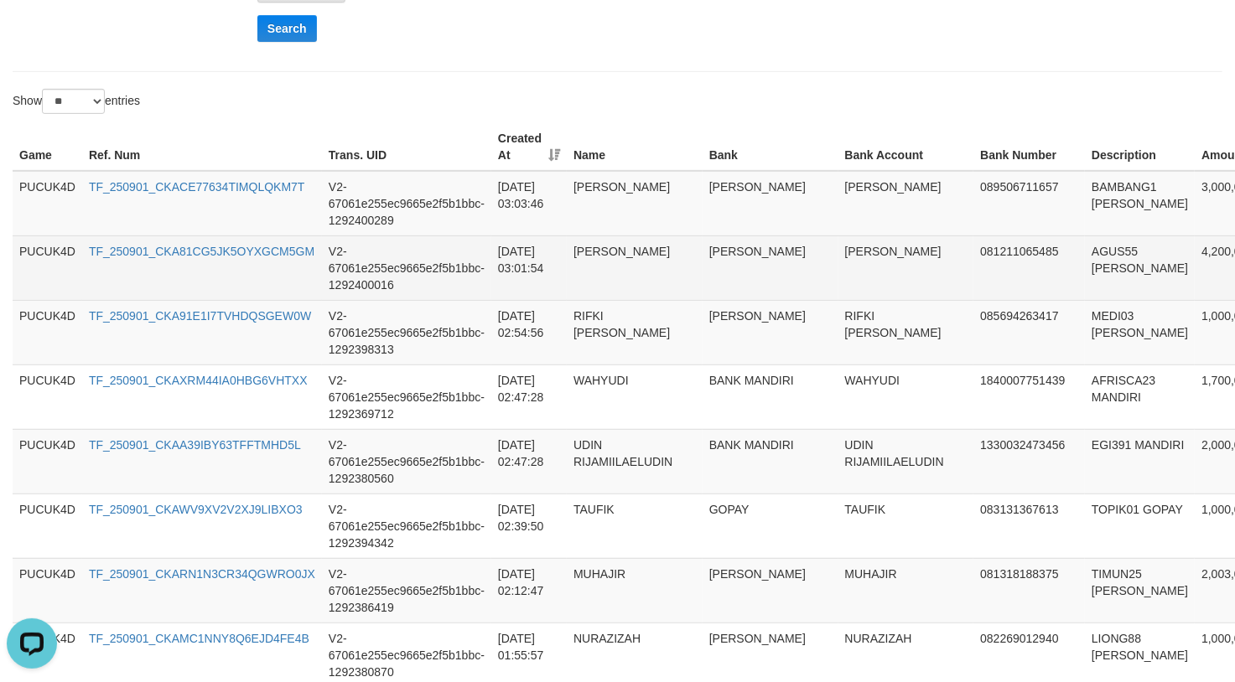
click at [1085, 252] on td "AGUS55 [PERSON_NAME]" at bounding box center [1140, 268] width 110 height 65
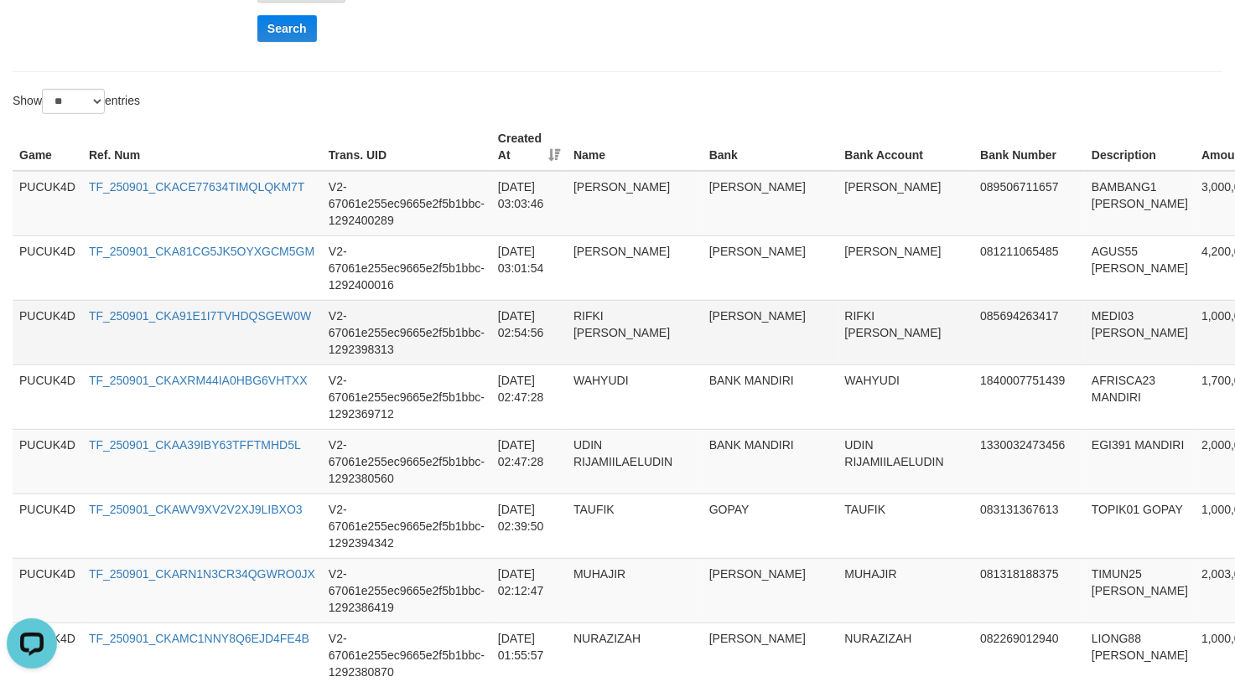
click at [1085, 310] on td "MEDI03 [PERSON_NAME]" at bounding box center [1140, 332] width 110 height 65
click at [1085, 188] on td "BAMBANG1 [PERSON_NAME]" at bounding box center [1140, 203] width 110 height 65
click at [1085, 346] on td "MEDI03 [PERSON_NAME]" at bounding box center [1140, 332] width 110 height 65
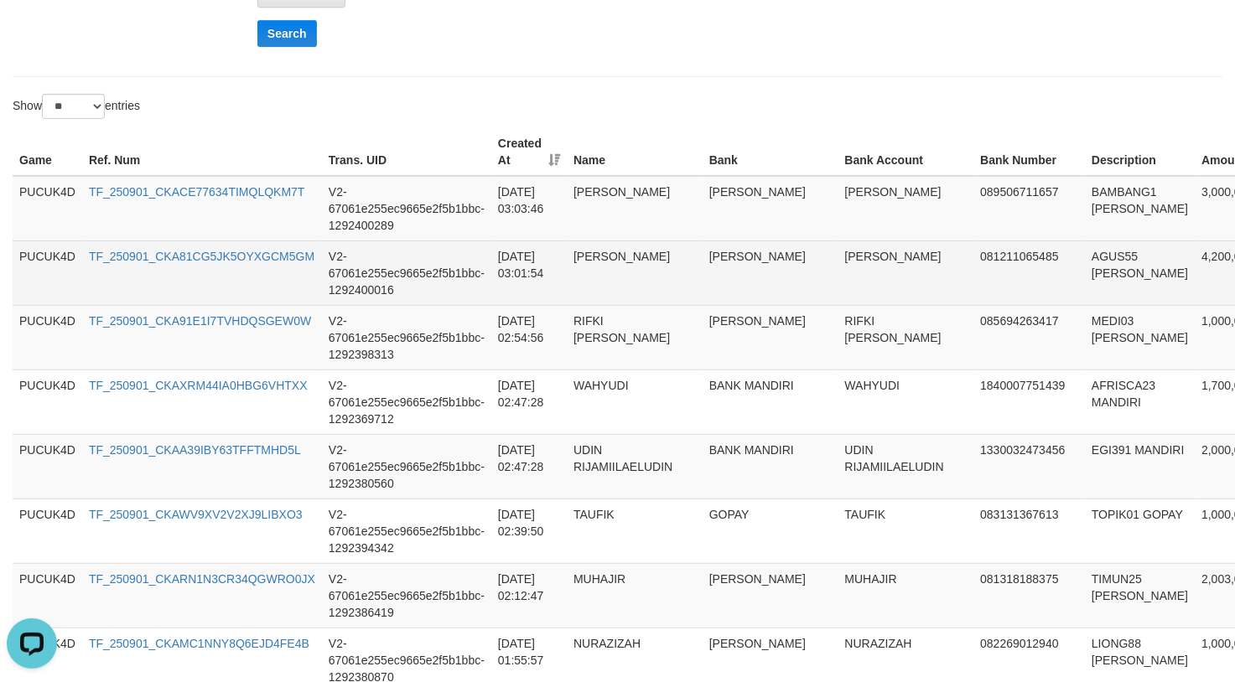
scroll to position [513, 0]
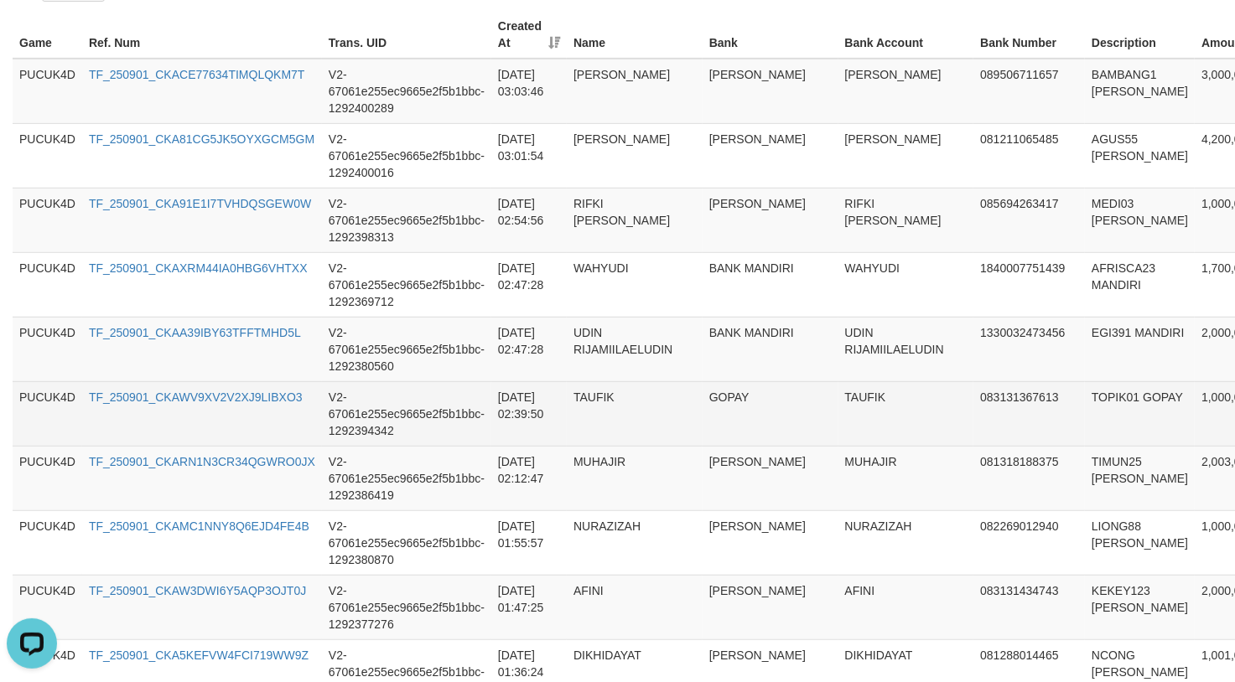
click at [883, 429] on td "TAUFIK" at bounding box center [906, 413] width 136 height 65
